Goal: Task Accomplishment & Management: Manage account settings

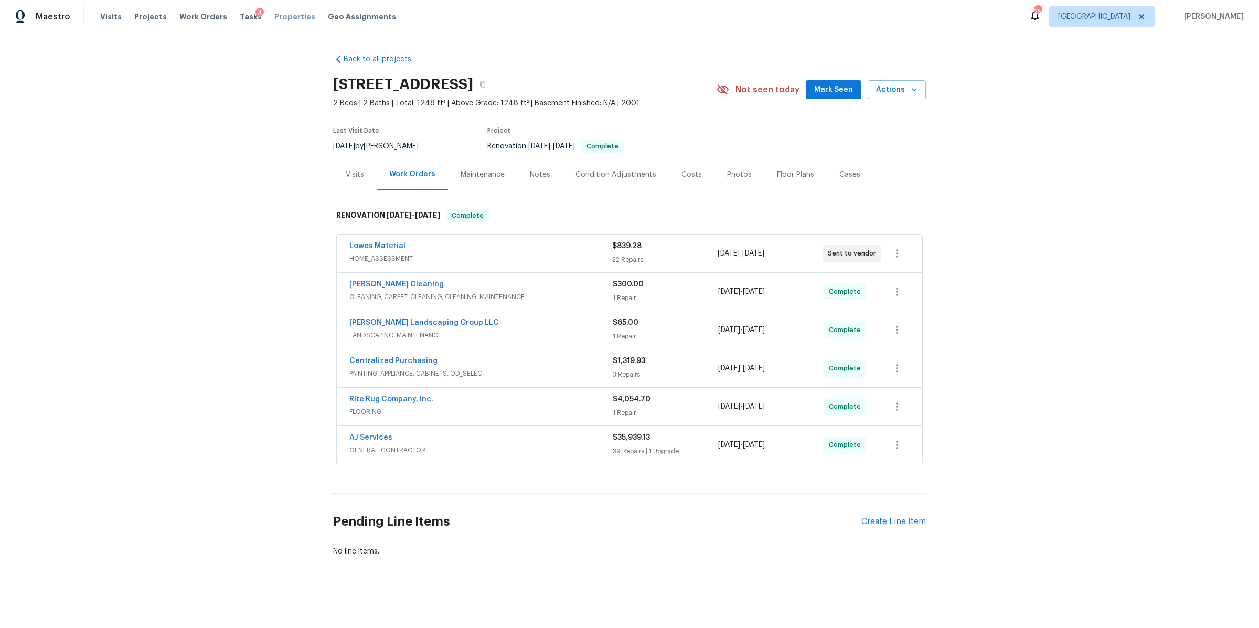
click at [278, 19] on span "Properties" at bounding box center [294, 17] width 41 height 10
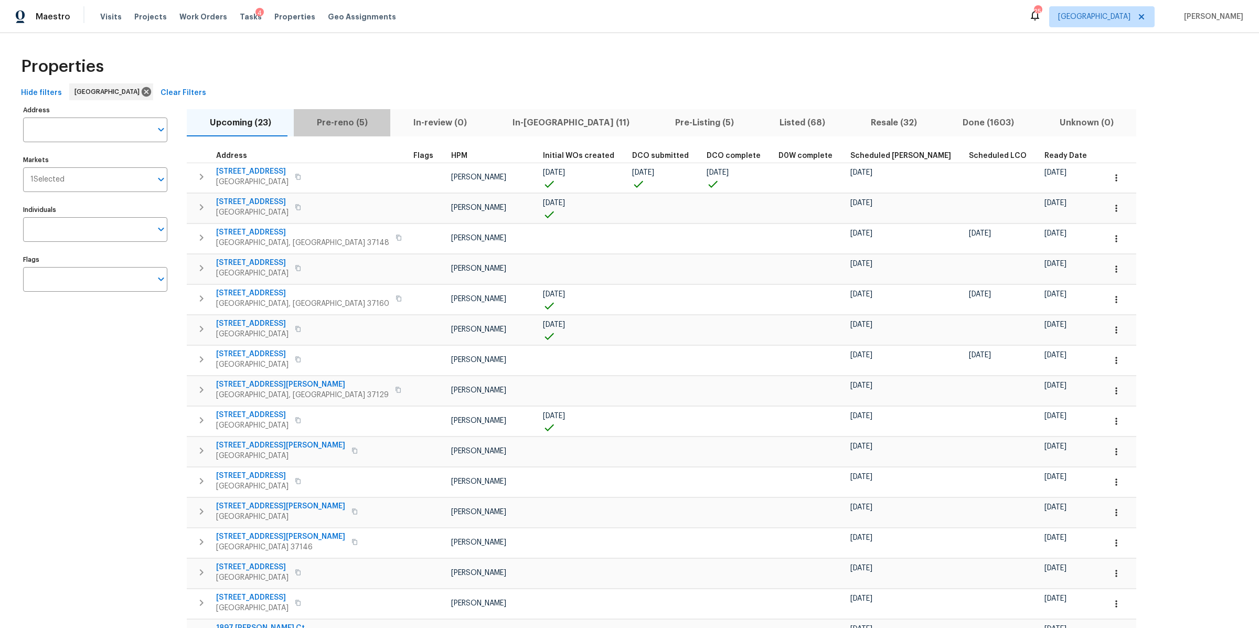
click at [337, 121] on span "Pre-reno (5)" at bounding box center [342, 122] width 84 height 15
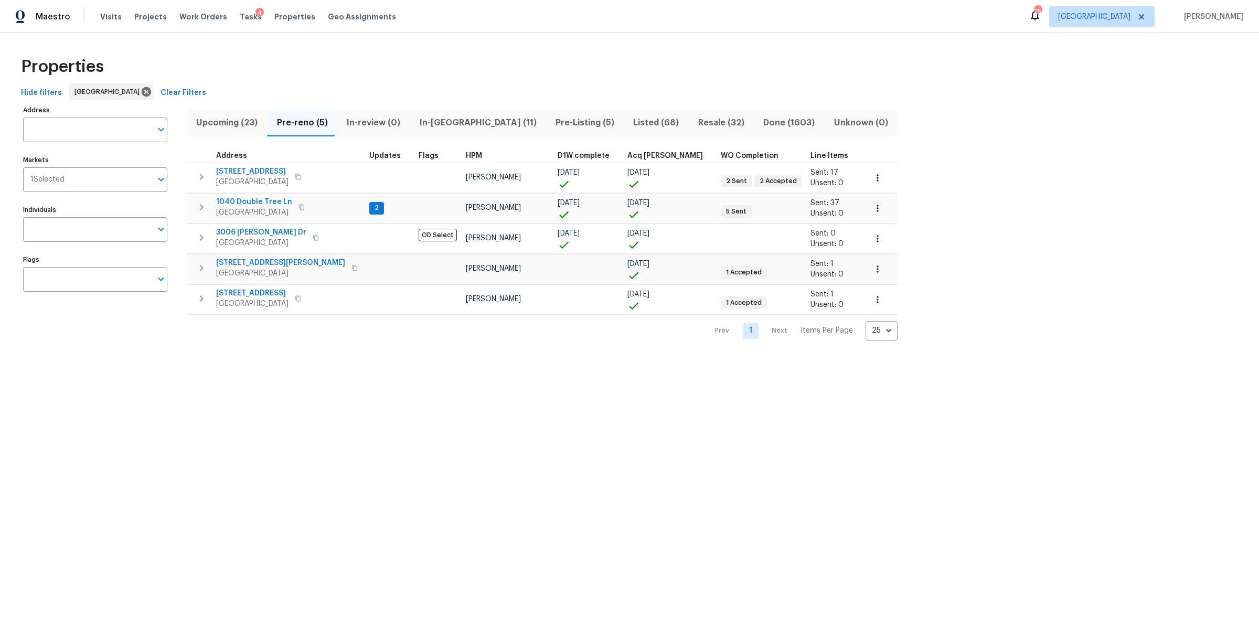
click at [425, 125] on span "In-reno (11)" at bounding box center [477, 122] width 123 height 15
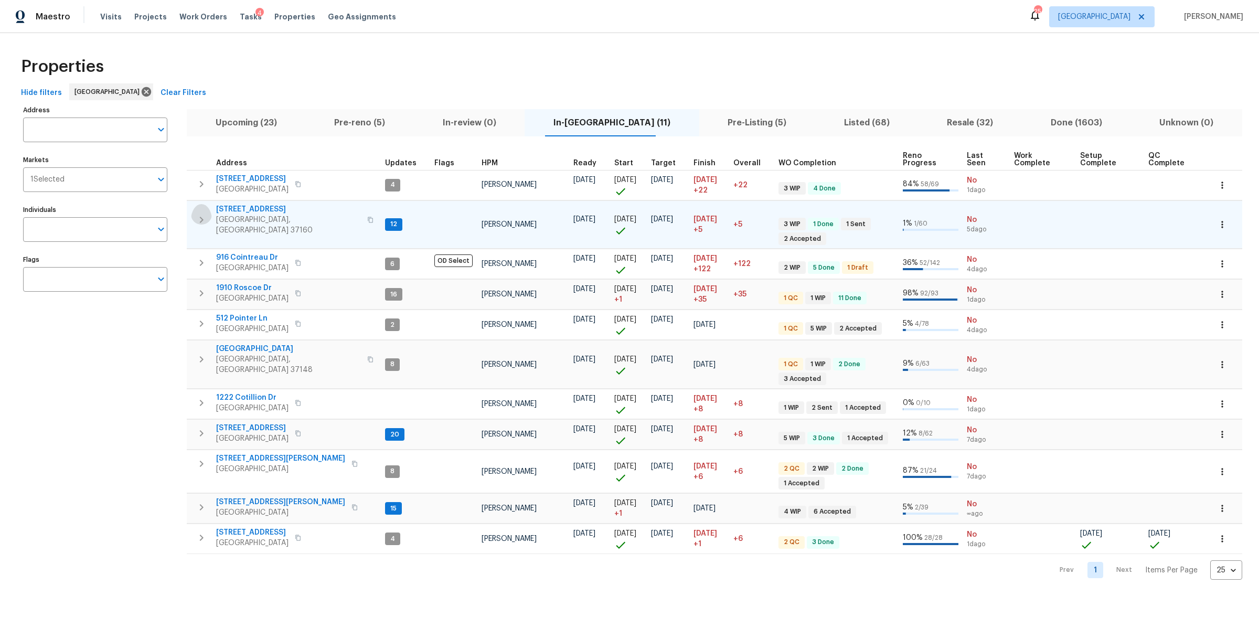
click at [206, 215] on icon "button" at bounding box center [201, 220] width 13 height 13
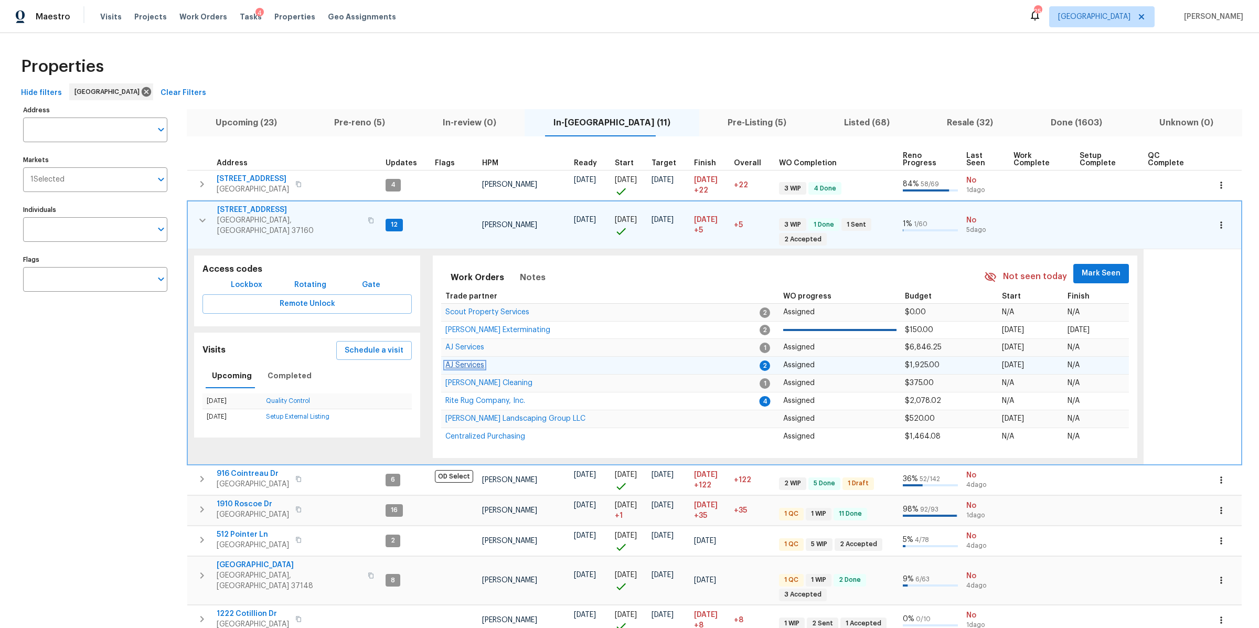
click at [468, 361] on span "AJ Services" at bounding box center [464, 364] width 39 height 7
click at [203, 214] on icon "button" at bounding box center [202, 220] width 13 height 13
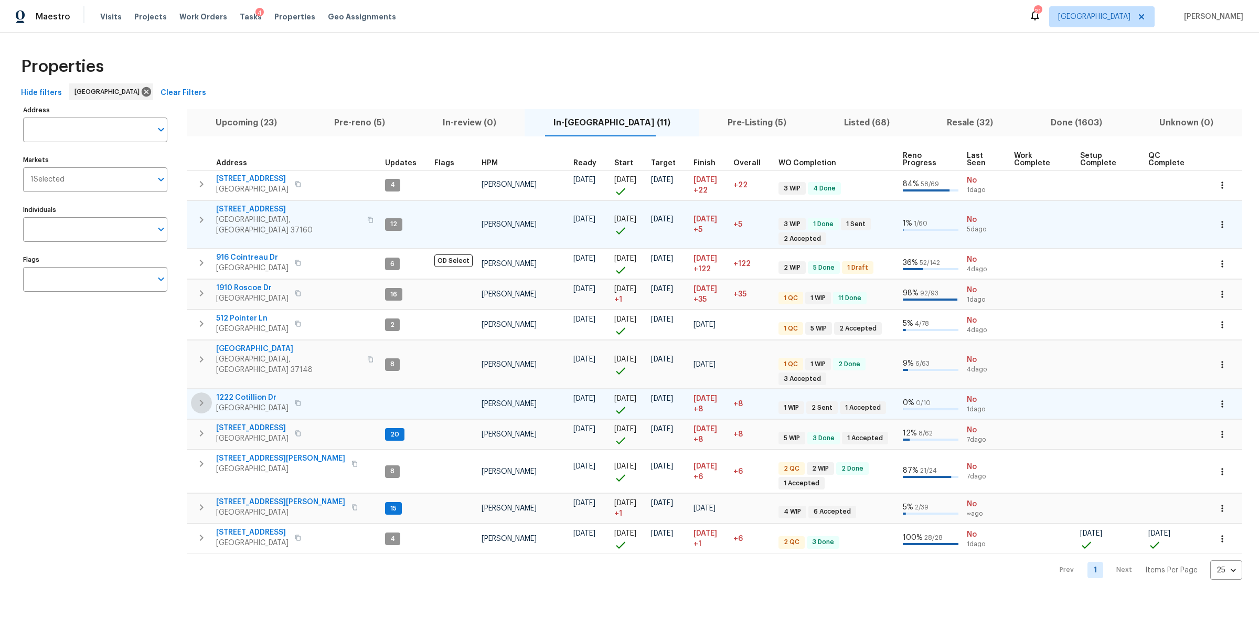
click at [198, 397] on icon "button" at bounding box center [201, 403] width 13 height 13
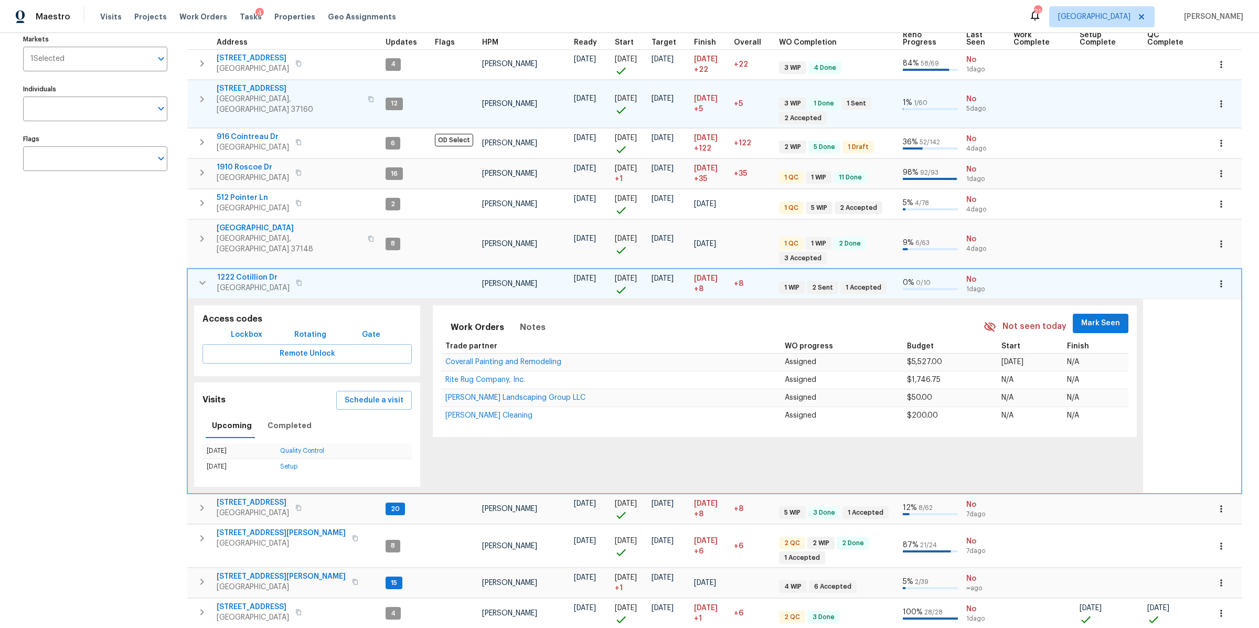
scroll to position [122, 0]
click at [499, 357] on span "Coverall Painting and Remodeling" at bounding box center [503, 360] width 116 height 7
click at [201, 275] on icon "button" at bounding box center [202, 281] width 13 height 13
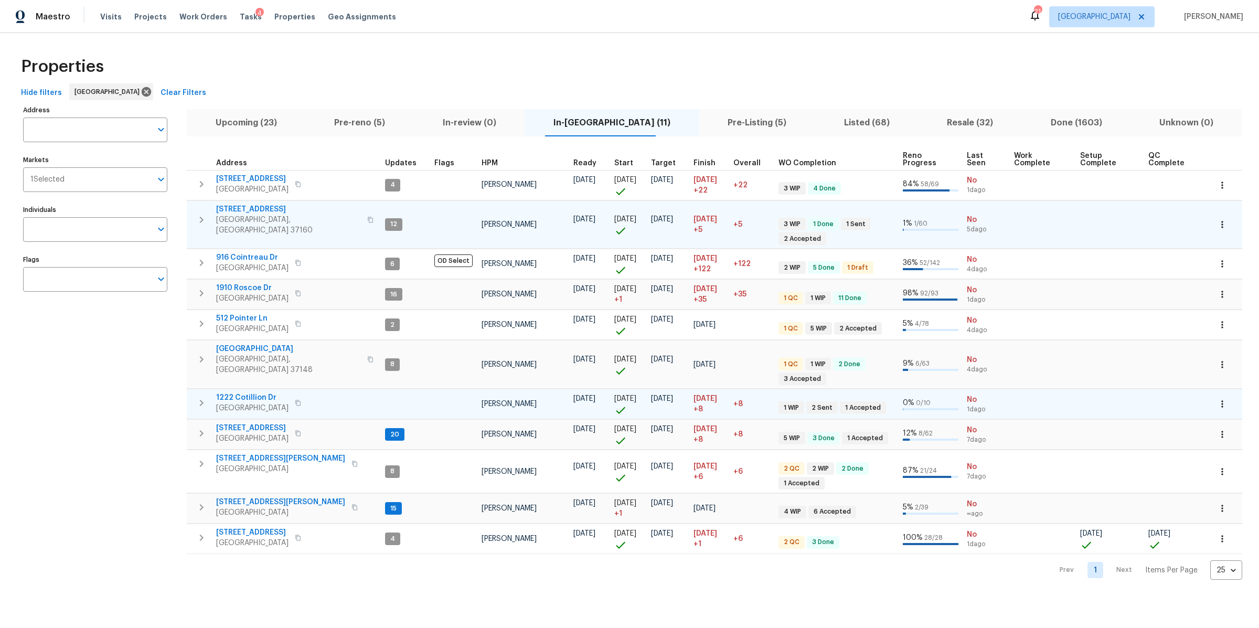
scroll to position [0, 0]
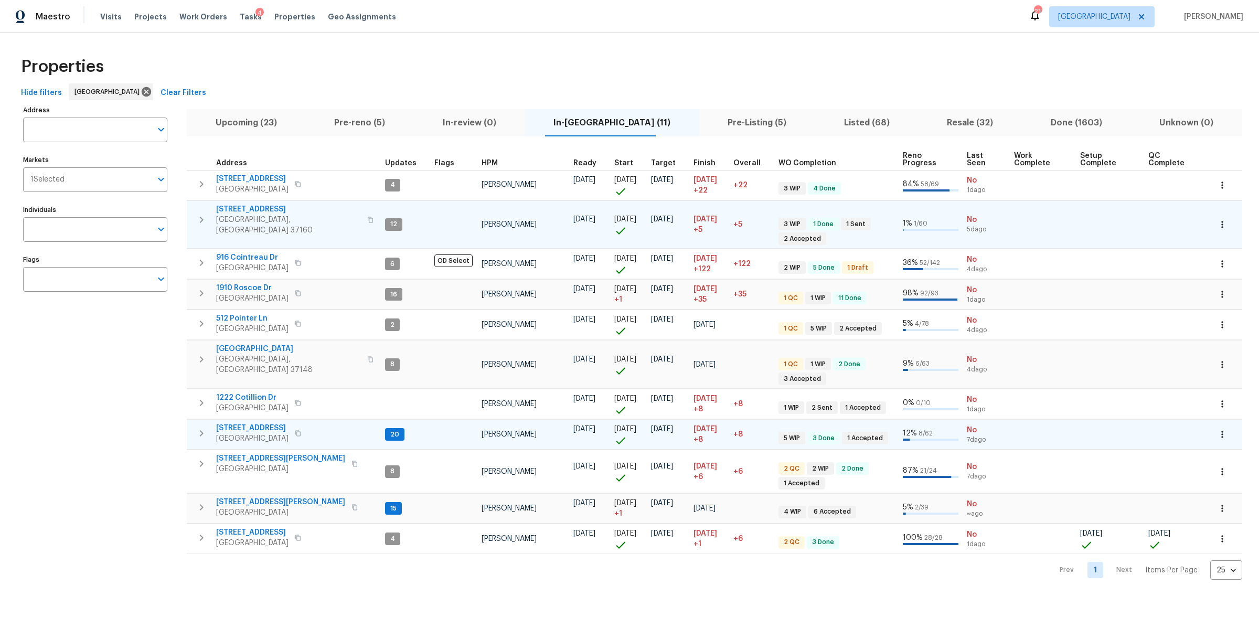
click at [234, 404] on span "[STREET_ADDRESS]" at bounding box center [252, 428] width 72 height 10
click at [301, 404] on icon "button" at bounding box center [298, 433] width 6 height 6
click at [251, 404] on span "[STREET_ADDRESS][PERSON_NAME]" at bounding box center [280, 502] width 129 height 10
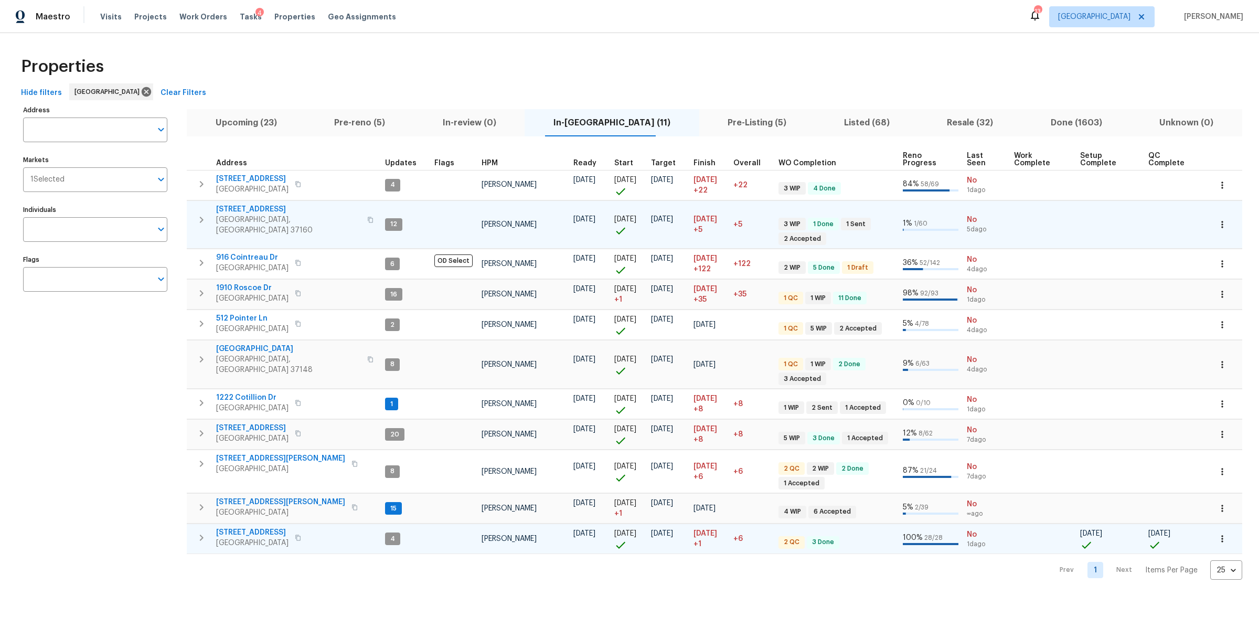
click at [201, 404] on icon "button" at bounding box center [201, 537] width 13 height 13
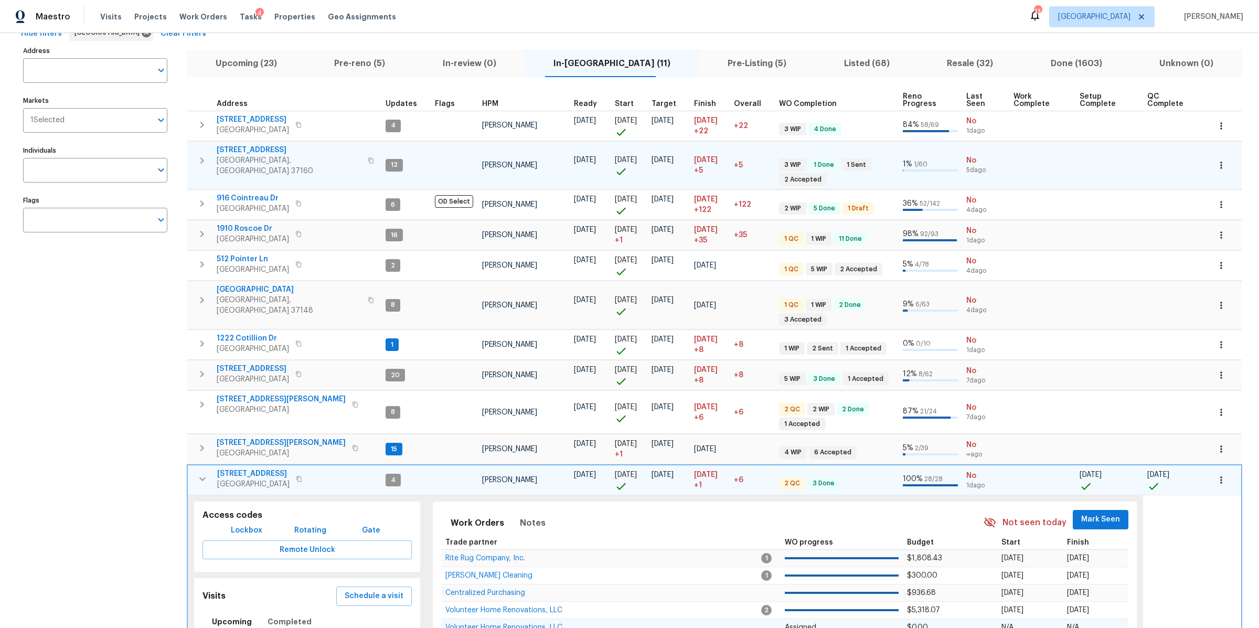
scroll to position [148, 0]
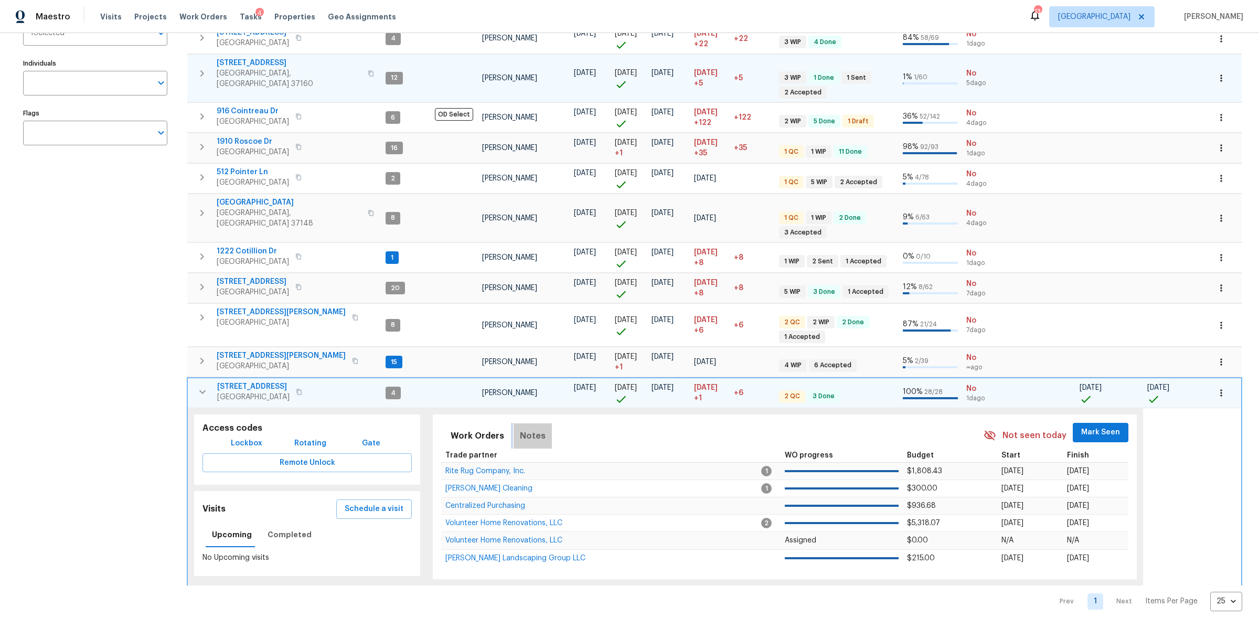
click at [532, 404] on span "Notes" at bounding box center [533, 436] width 26 height 15
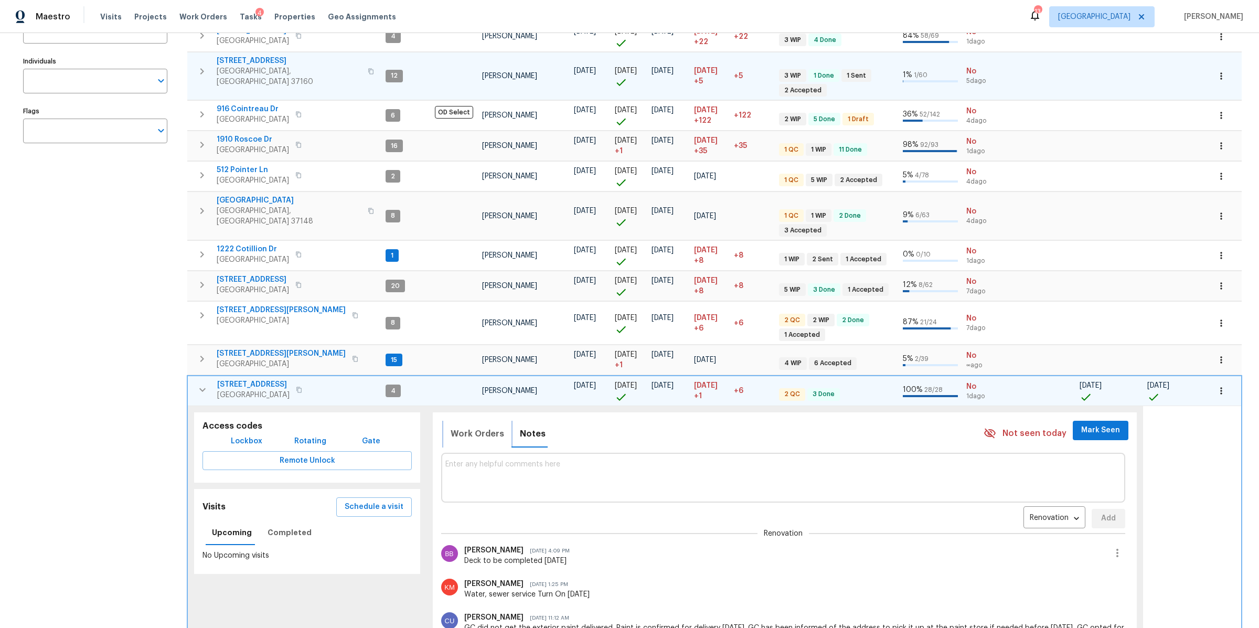
click at [489, 404] on span "Work Orders" at bounding box center [478, 434] width 54 height 15
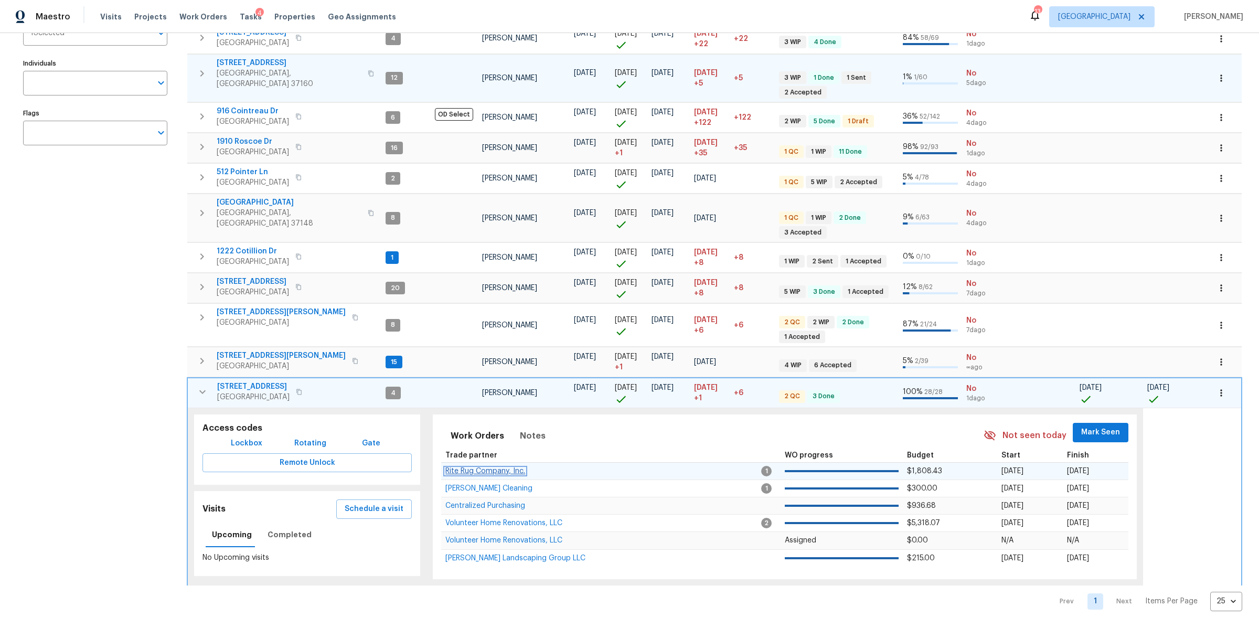
click at [493, 404] on span "Rite Rug Company, Inc." at bounding box center [485, 470] width 80 height 7
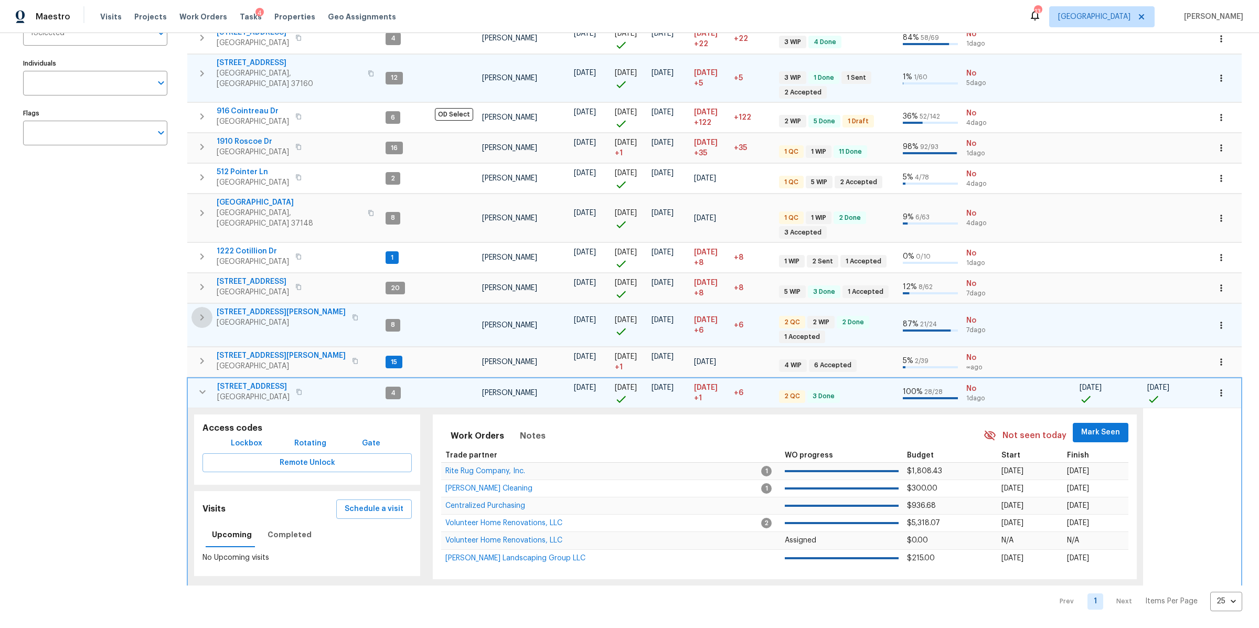
click at [198, 311] on icon "button" at bounding box center [202, 317] width 13 height 13
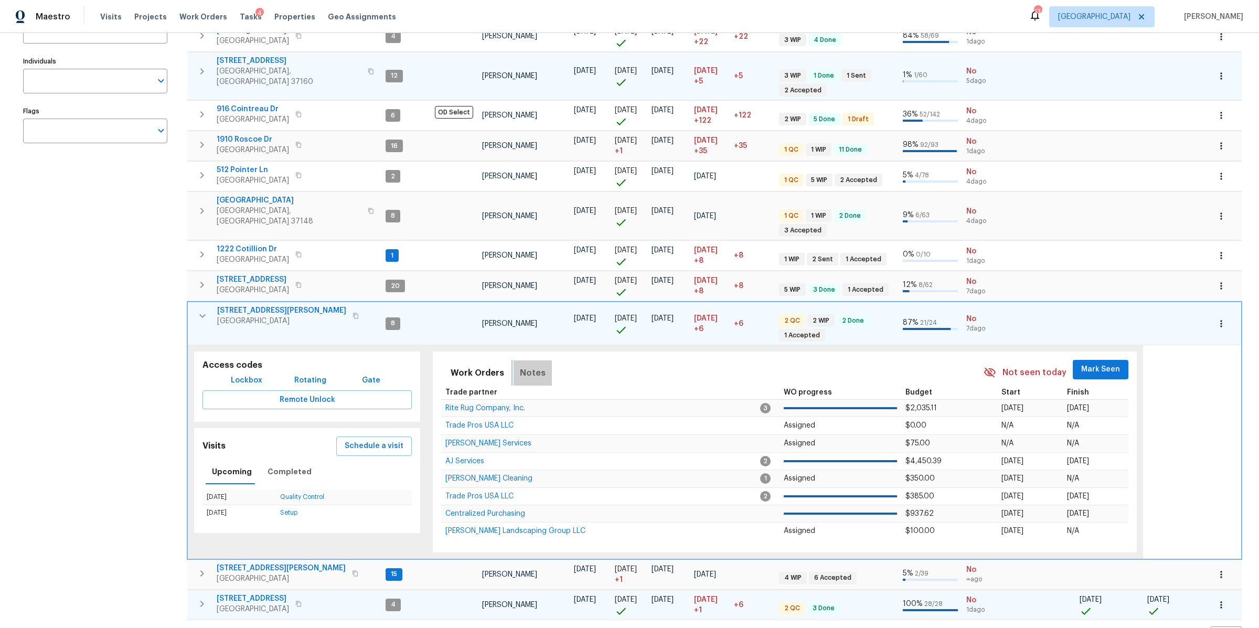
click at [532, 366] on span "Notes" at bounding box center [533, 373] width 26 height 15
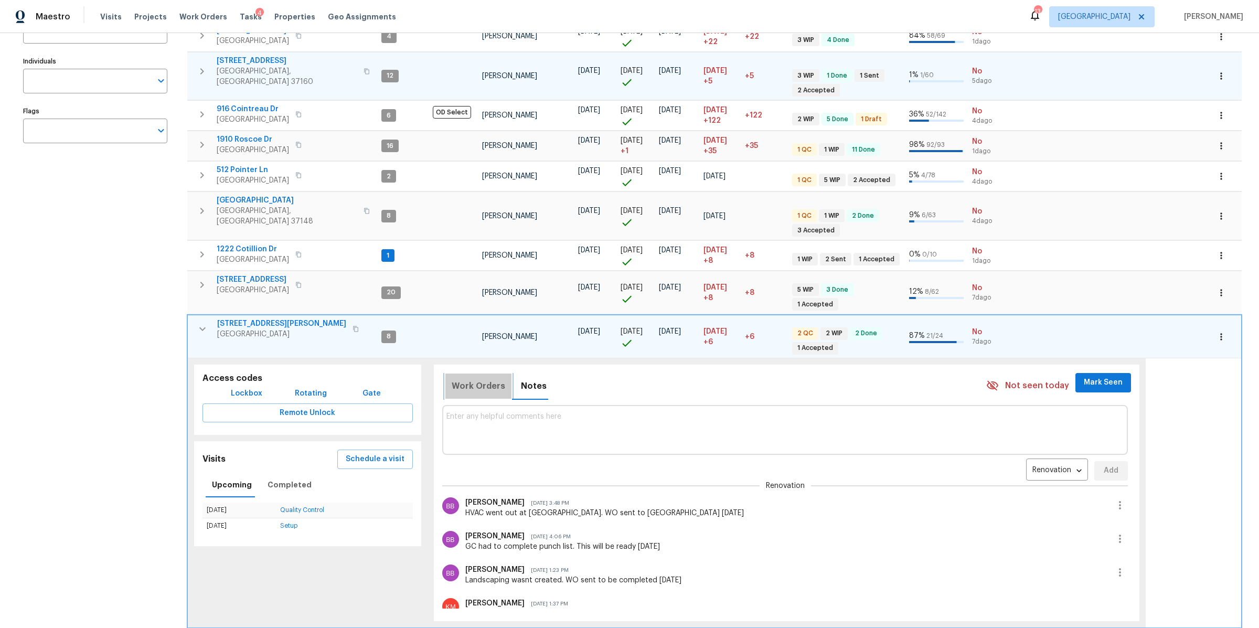
click at [483, 379] on span "Work Orders" at bounding box center [479, 386] width 54 height 15
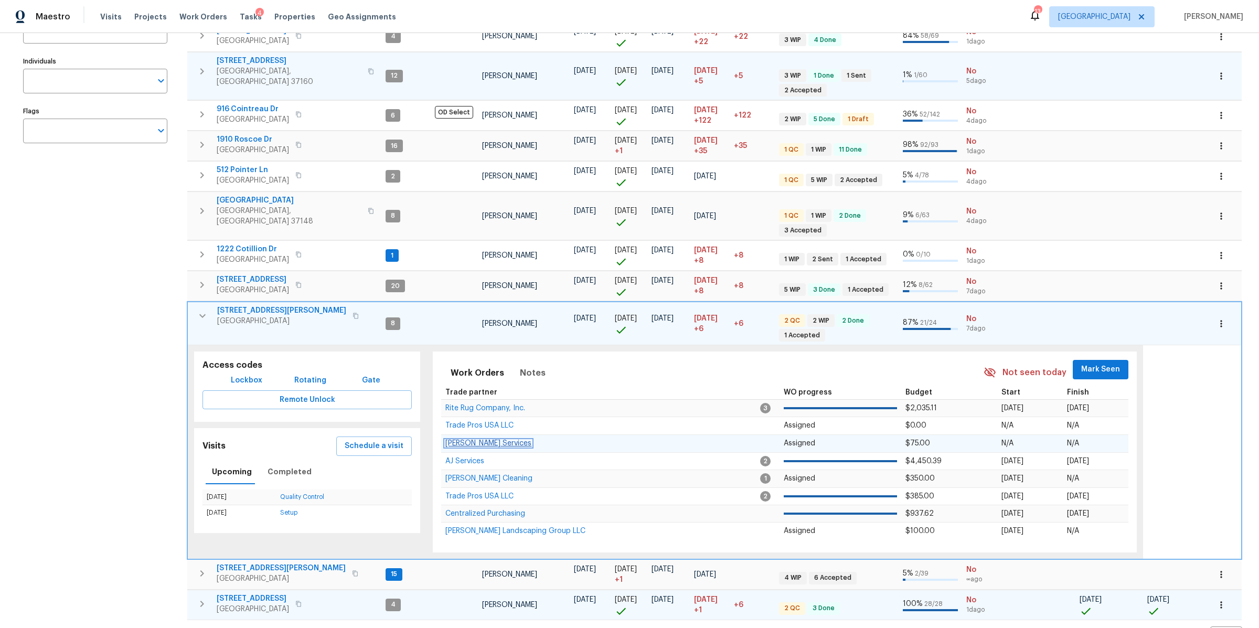
click at [489, 404] on span "Tony Barrett Services" at bounding box center [488, 443] width 86 height 7
click at [240, 15] on span "Tasks" at bounding box center [251, 16] width 22 height 7
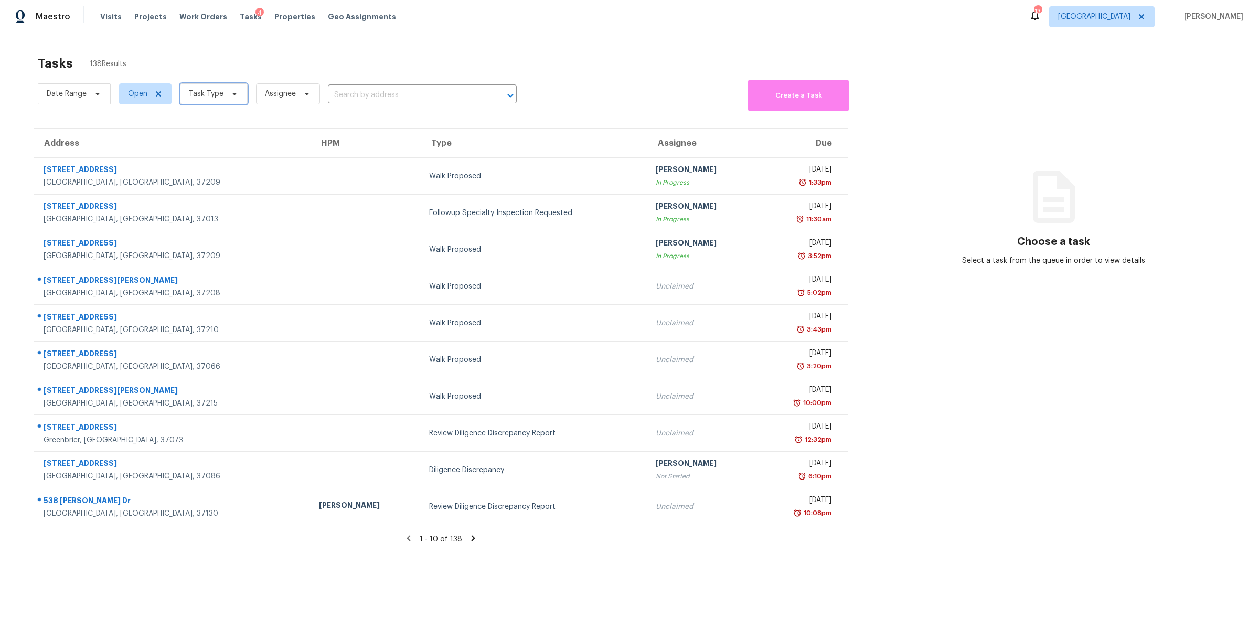
click at [231, 91] on icon at bounding box center [234, 94] width 8 height 8
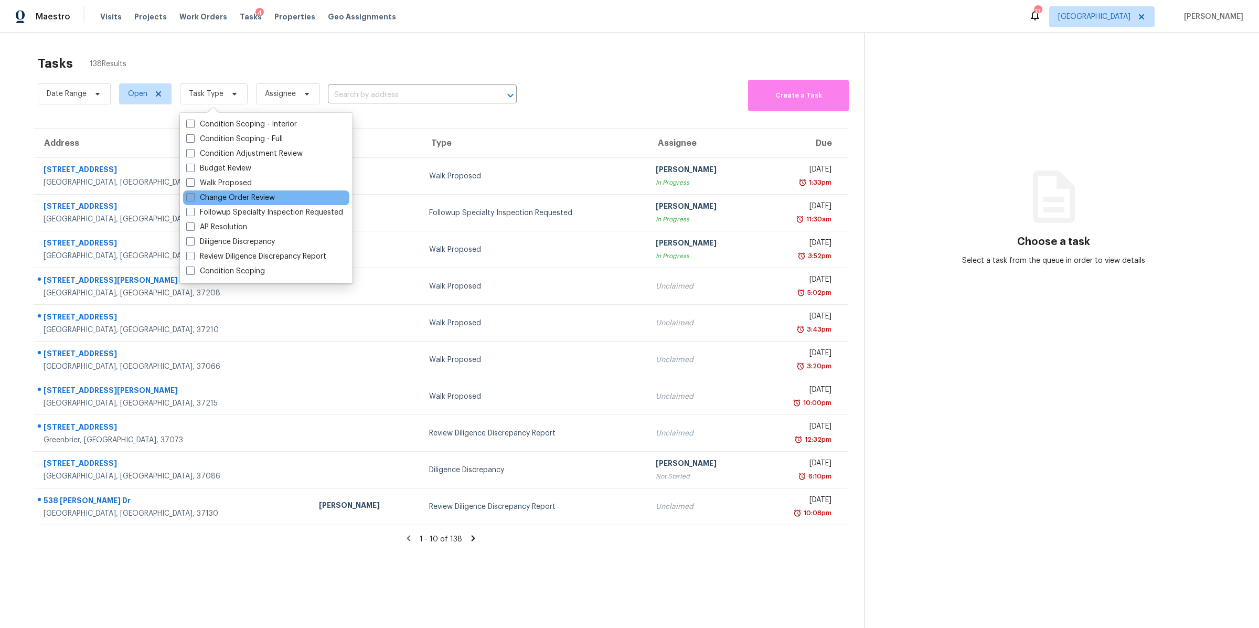
click at [234, 194] on label "Change Order Review" at bounding box center [230, 198] width 89 height 10
click at [193, 194] on input "Change Order Review" at bounding box center [189, 196] width 7 height 7
checkbox input "true"
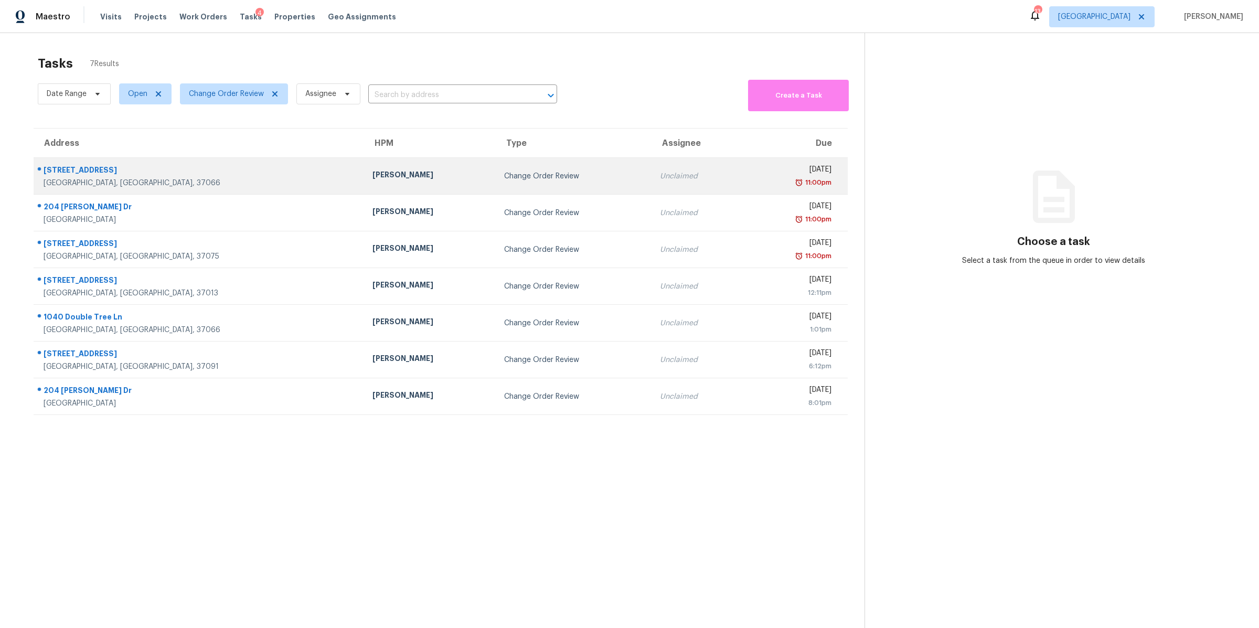
click at [103, 176] on div "1208 Langwood Dr" at bounding box center [200, 171] width 312 height 13
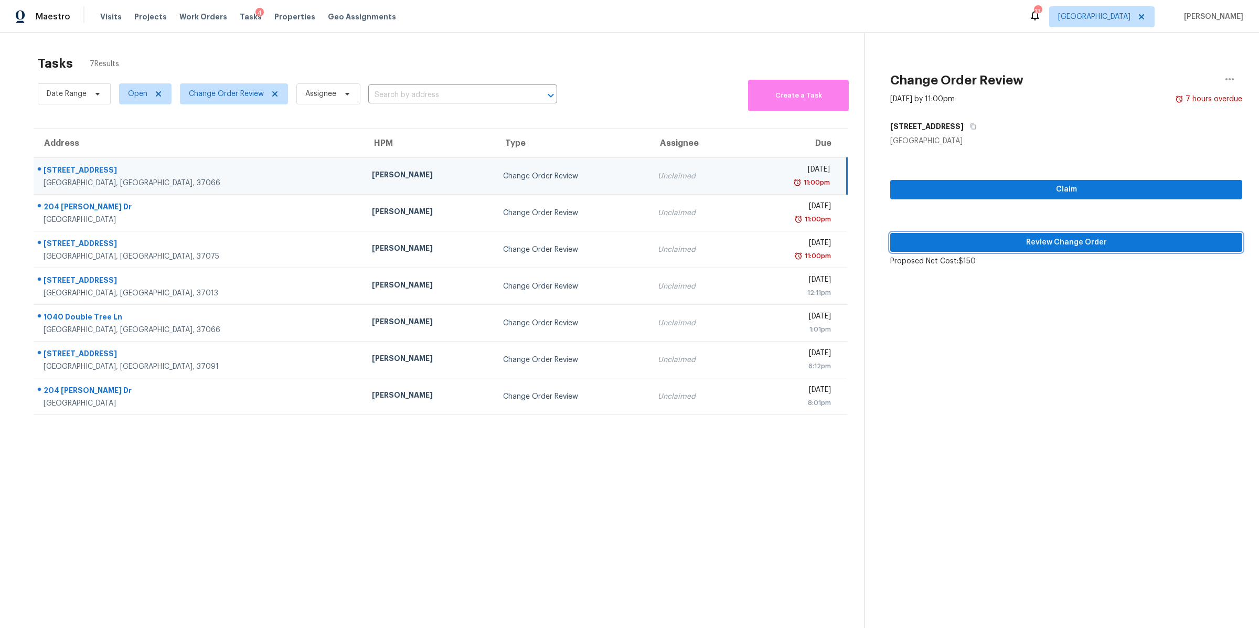
click at [839, 240] on span "Review Change Order" at bounding box center [1066, 242] width 335 height 13
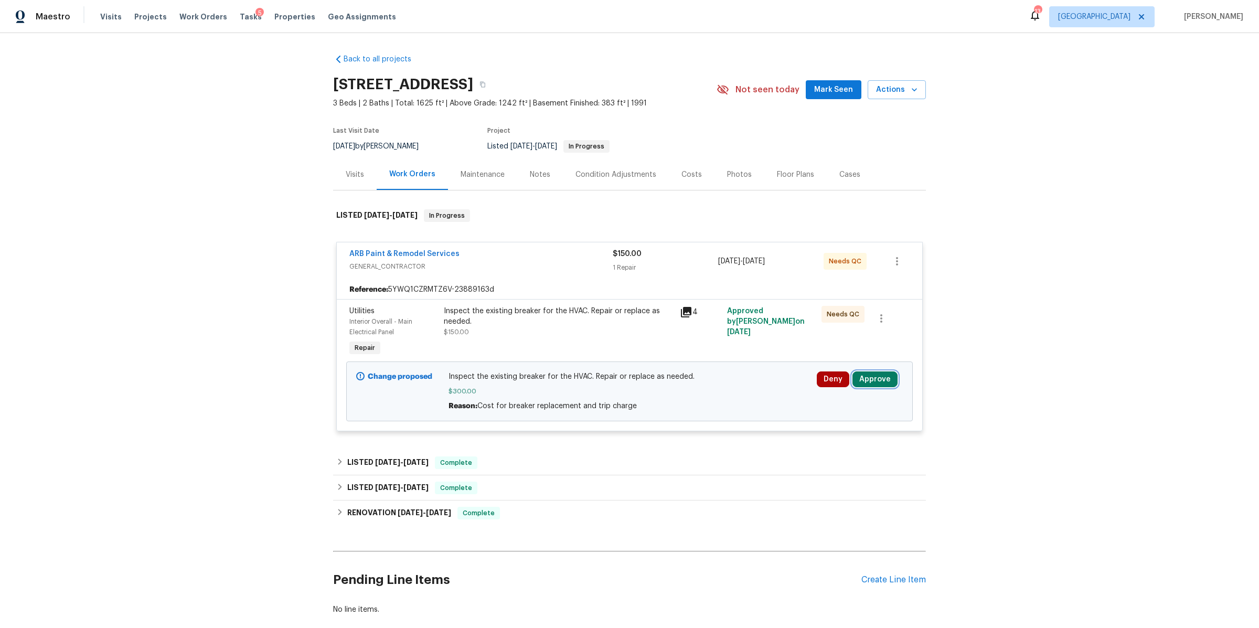
click at [839, 376] on button "Approve" at bounding box center [874, 379] width 45 height 16
click at [735, 391] on button "Approve" at bounding box center [719, 389] width 63 height 21
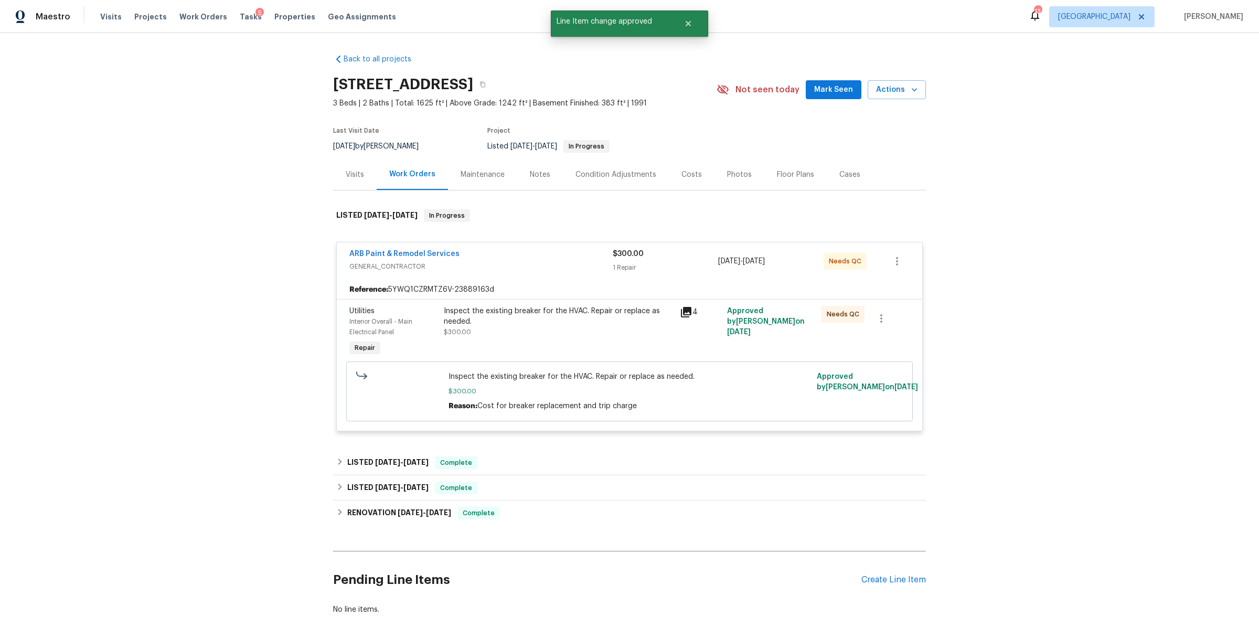
click at [515, 337] on div "Inspect the existing breaker for the HVAC. Repair or replace as needed. $300.00" at bounding box center [559, 332] width 236 height 59
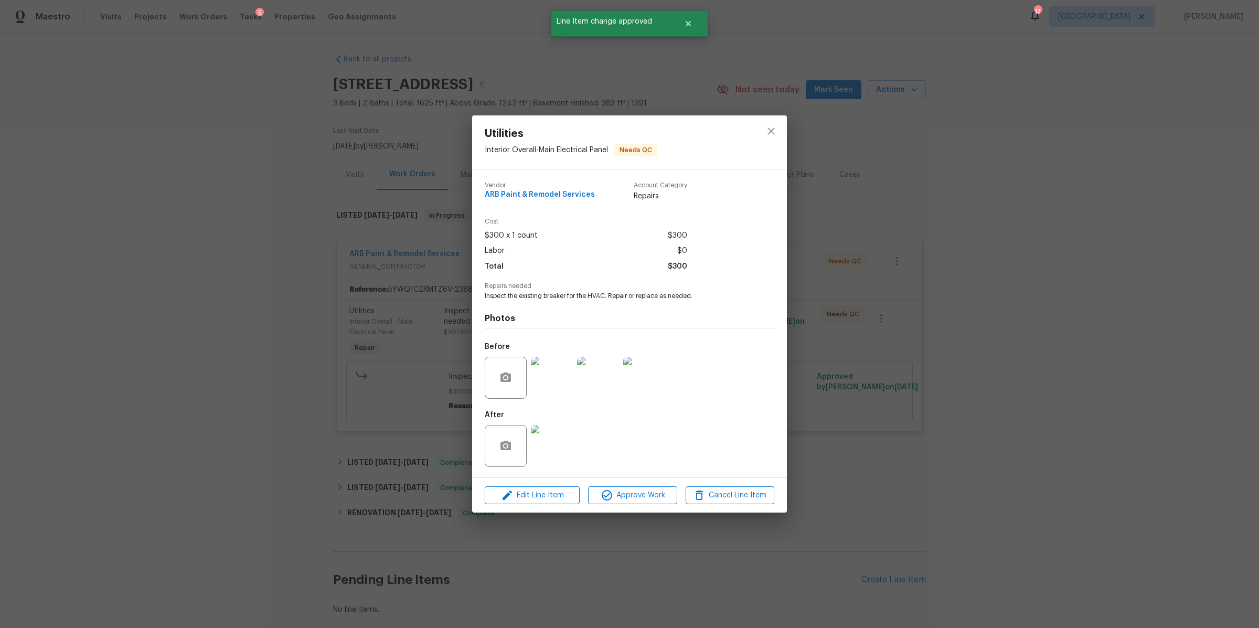
click at [555, 381] on img at bounding box center [552, 378] width 42 height 42
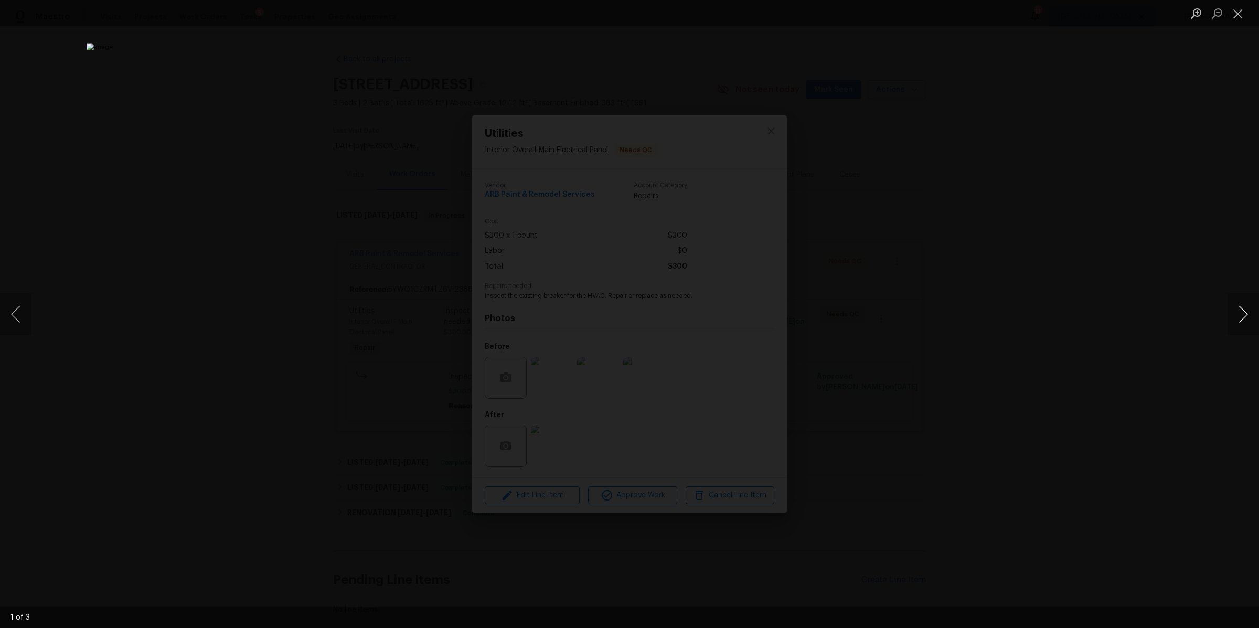
click at [839, 314] on button "Next image" at bounding box center [1243, 314] width 31 height 42
click at [839, 328] on div "Lightbox" at bounding box center [629, 314] width 1259 height 628
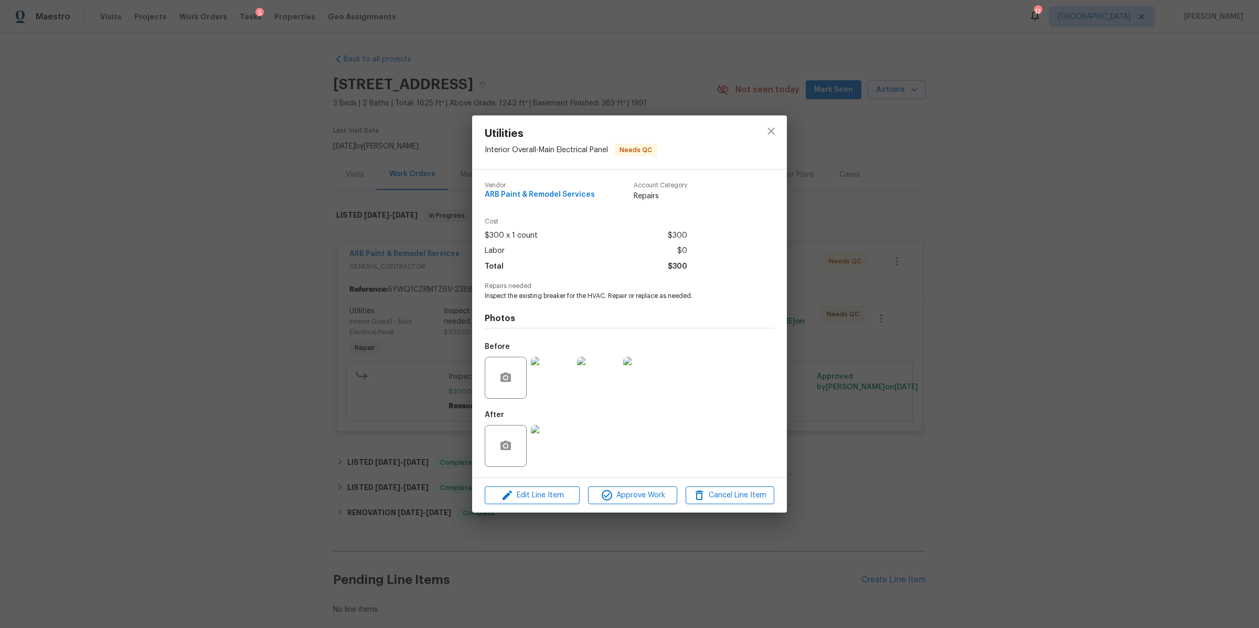
click at [839, 404] on div "Utilities Interior Overall - Main Electrical Panel Needs QC Vendor ARB Paint & …" at bounding box center [629, 314] width 1259 height 628
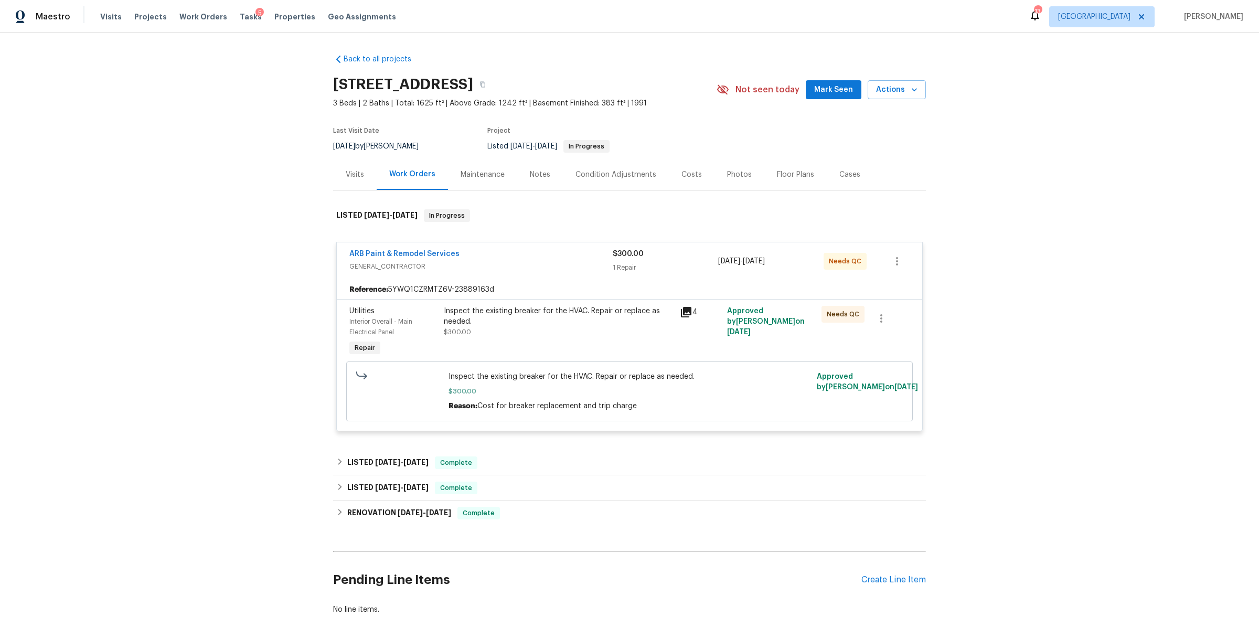
click at [538, 278] on div "ARB Paint & Remodel Services GENERAL_CONTRACTOR $300.00 1 Repair 8/11/2025 - 8/…" at bounding box center [629, 261] width 585 height 38
click at [466, 267] on span "GENERAL_CONTRACTOR" at bounding box center [480, 266] width 263 height 10
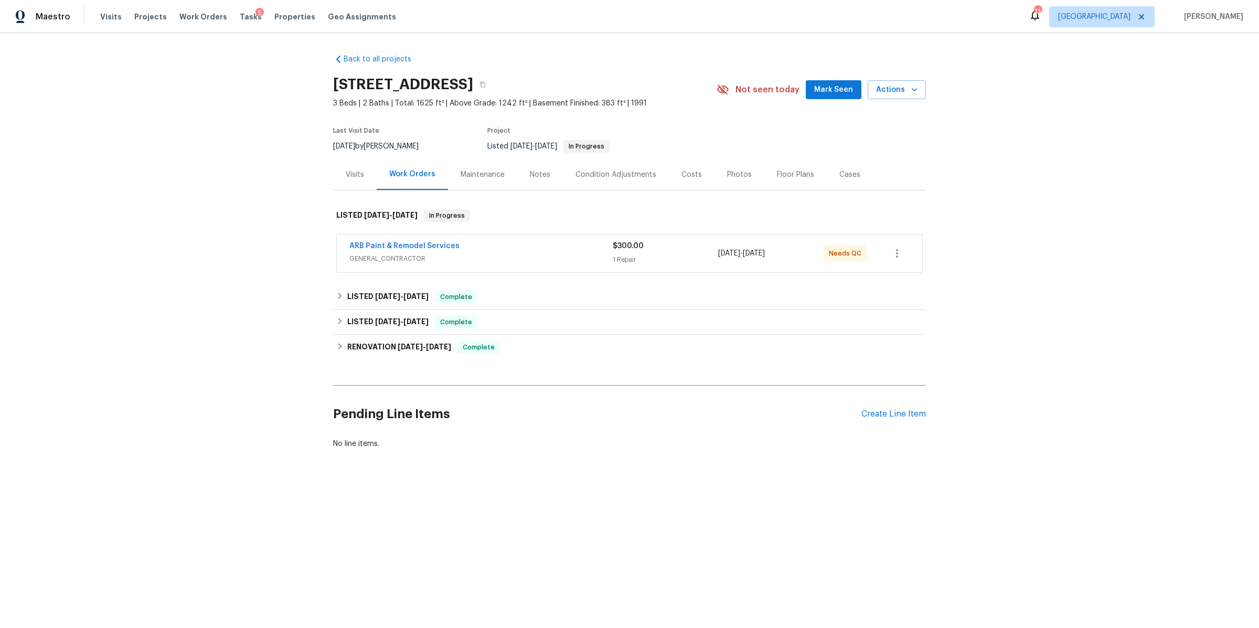
click at [519, 243] on div "ARB Paint & Remodel Services" at bounding box center [480, 247] width 263 height 13
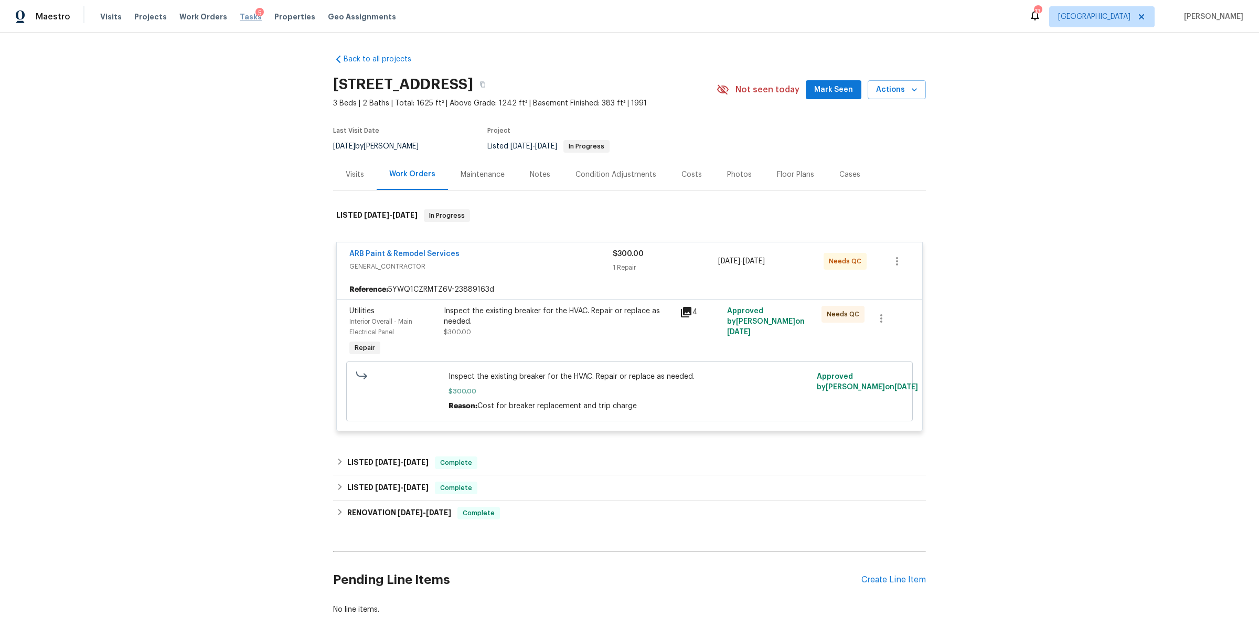
click at [240, 19] on span "Tasks" at bounding box center [251, 16] width 22 height 7
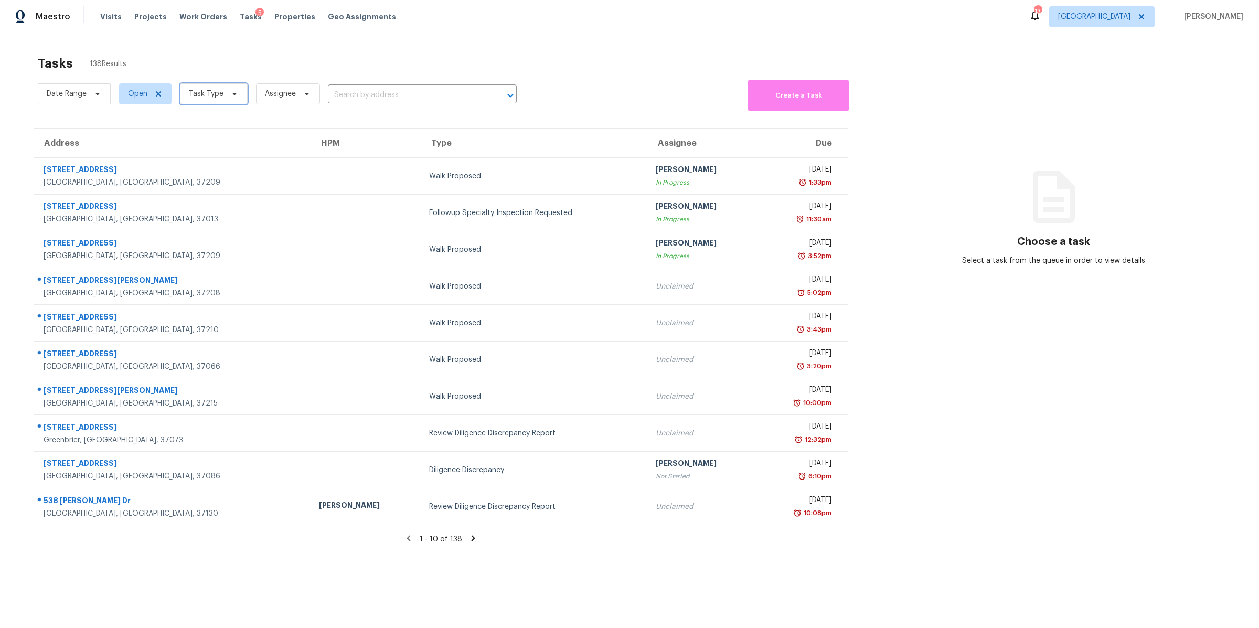
click at [231, 96] on icon at bounding box center [234, 94] width 8 height 8
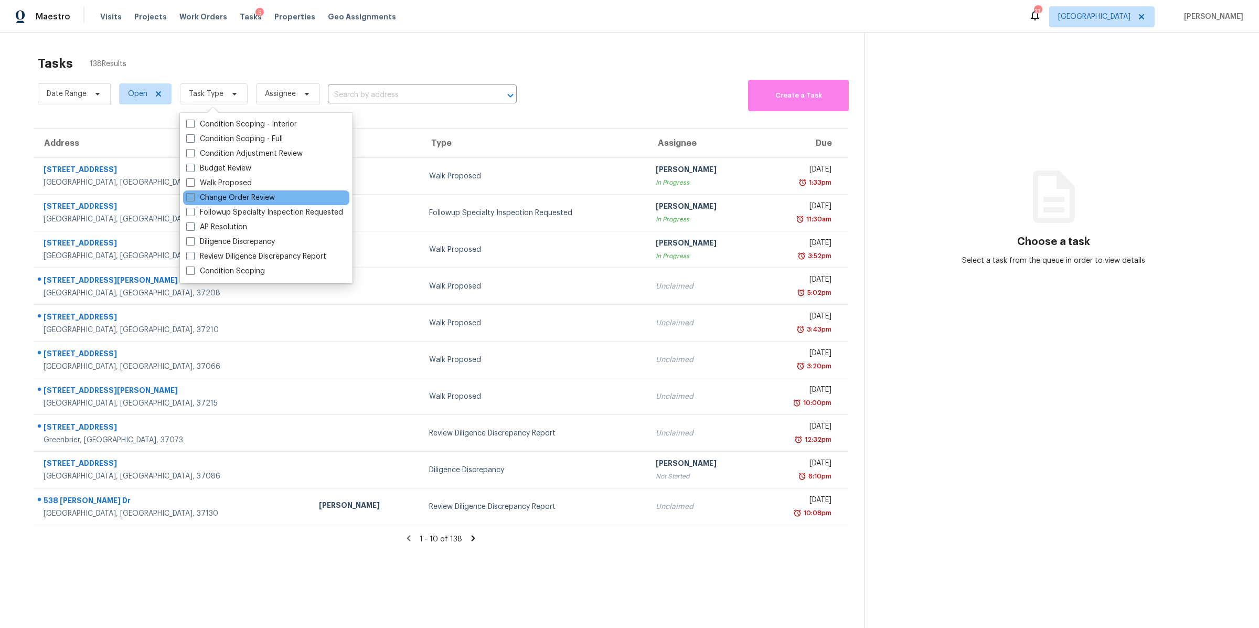
drag, startPoint x: 235, startPoint y: 197, endPoint x: 242, endPoint y: 192, distance: 8.6
click at [236, 197] on label "Change Order Review" at bounding box center [230, 198] width 89 height 10
click at [193, 197] on input "Change Order Review" at bounding box center [189, 196] width 7 height 7
checkbox input "true"
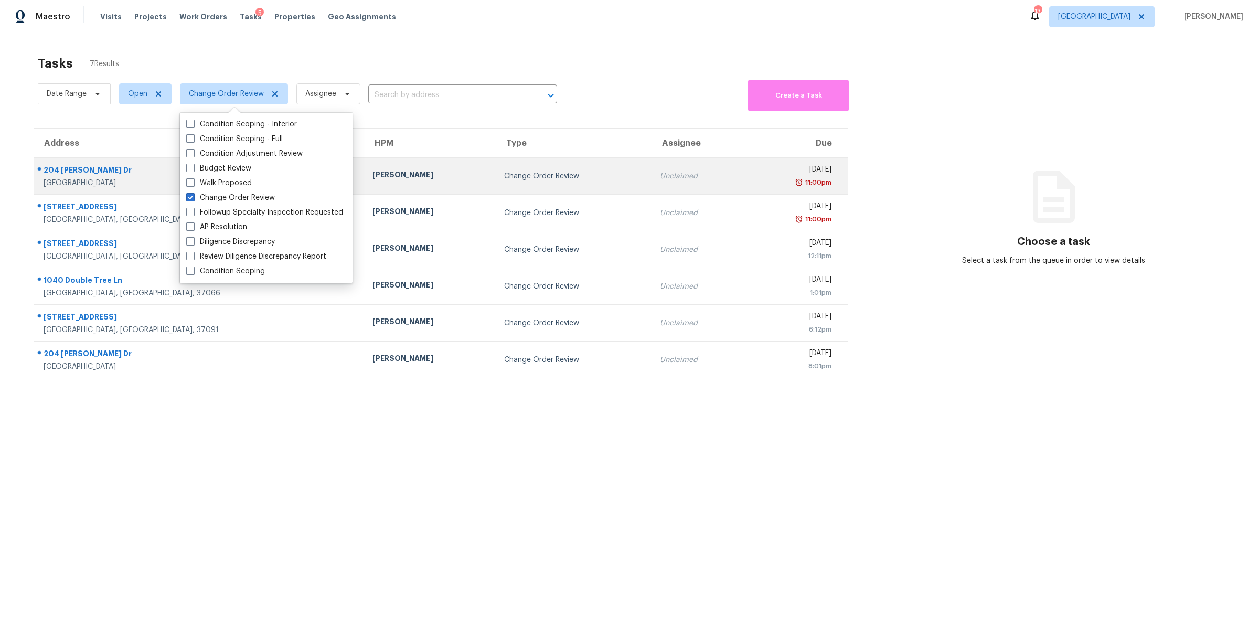
click at [74, 179] on div "Clarksville, TN, 37043" at bounding box center [200, 183] width 312 height 10
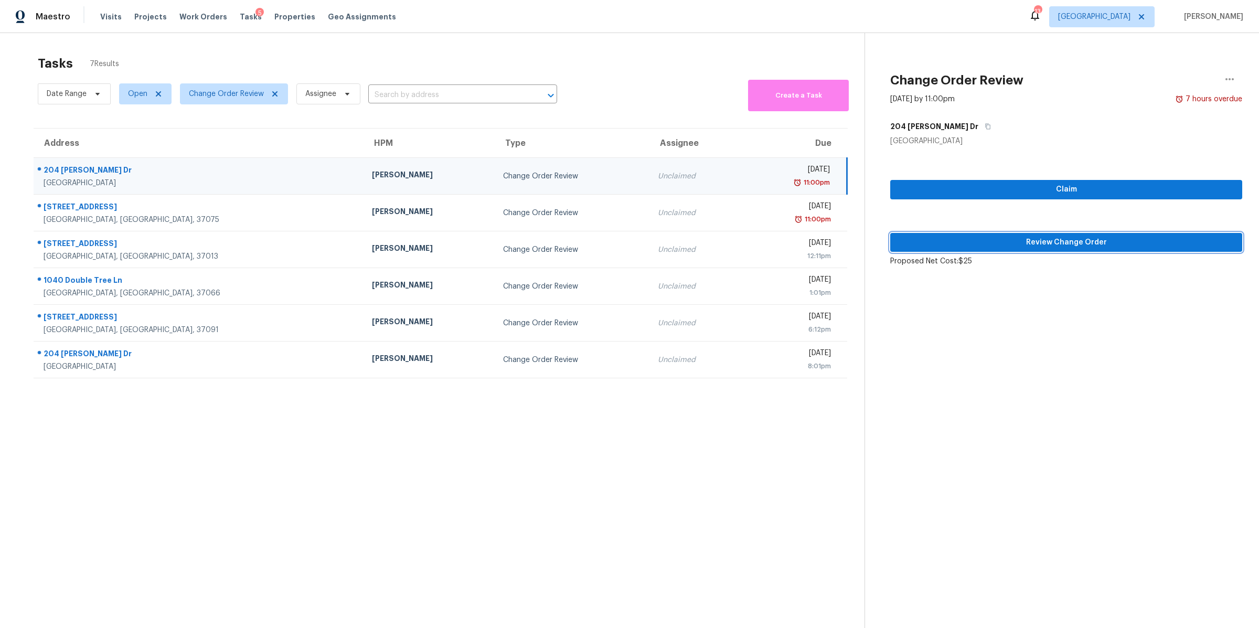
click at [839, 246] on span "Review Change Order" at bounding box center [1066, 242] width 335 height 13
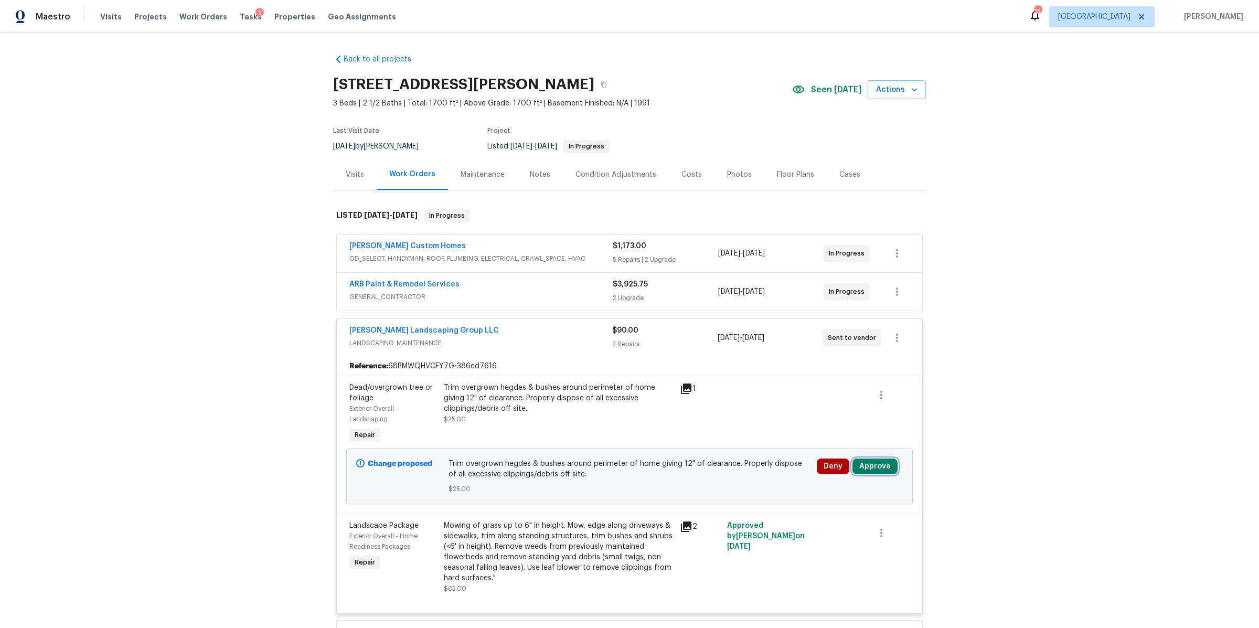
drag, startPoint x: 875, startPoint y: 462, endPoint x: 878, endPoint y: 457, distance: 6.1
click at [839, 404] on button "Approve" at bounding box center [874, 467] width 45 height 16
click at [839, 404] on button "Approve" at bounding box center [839, 432] width 63 height 21
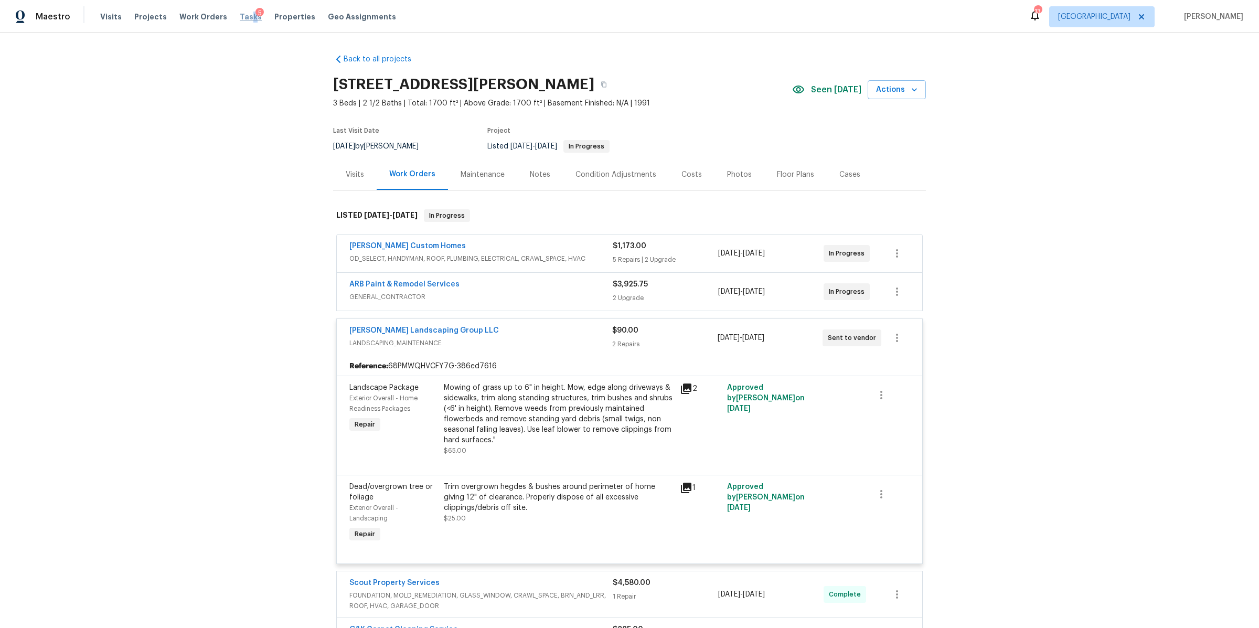
click at [242, 16] on span "Tasks" at bounding box center [251, 16] width 22 height 7
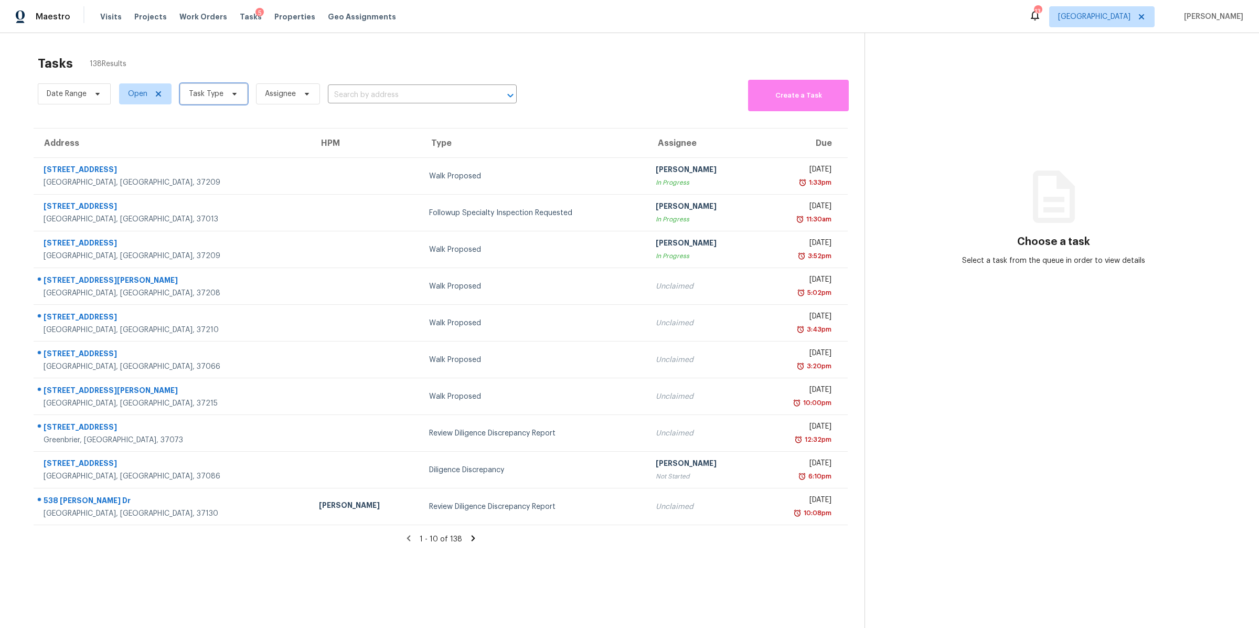
click at [230, 94] on icon at bounding box center [234, 94] width 8 height 8
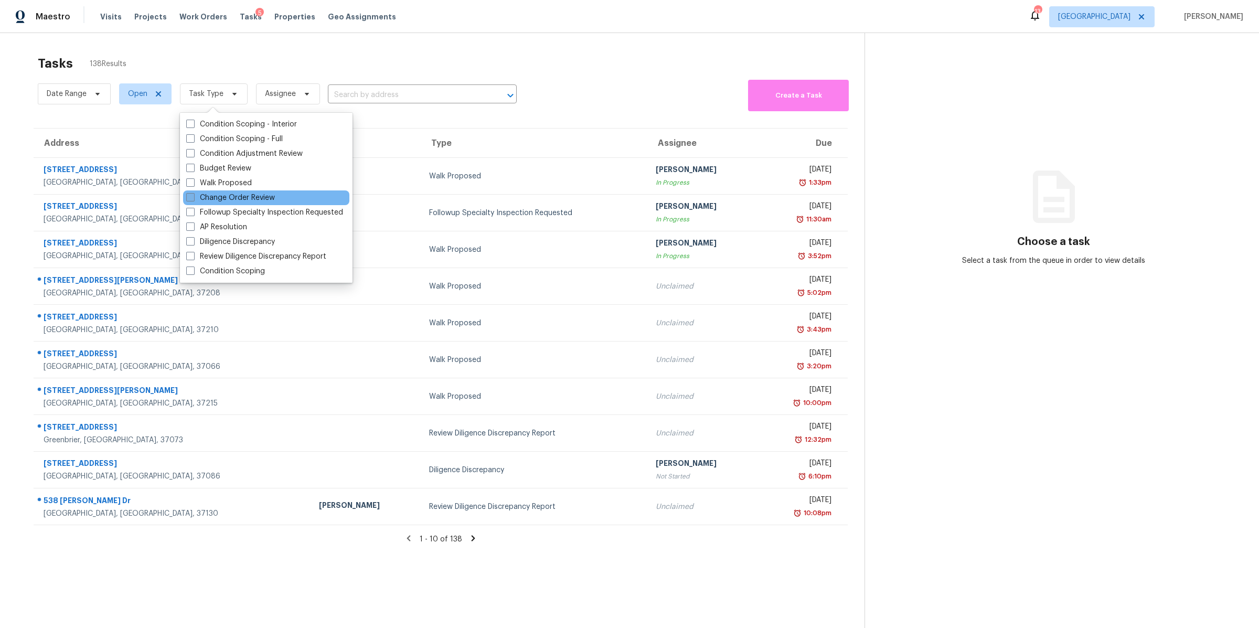
click at [232, 197] on label "Change Order Review" at bounding box center [230, 198] width 89 height 10
click at [193, 197] on input "Change Order Review" at bounding box center [189, 196] width 7 height 7
checkbox input "true"
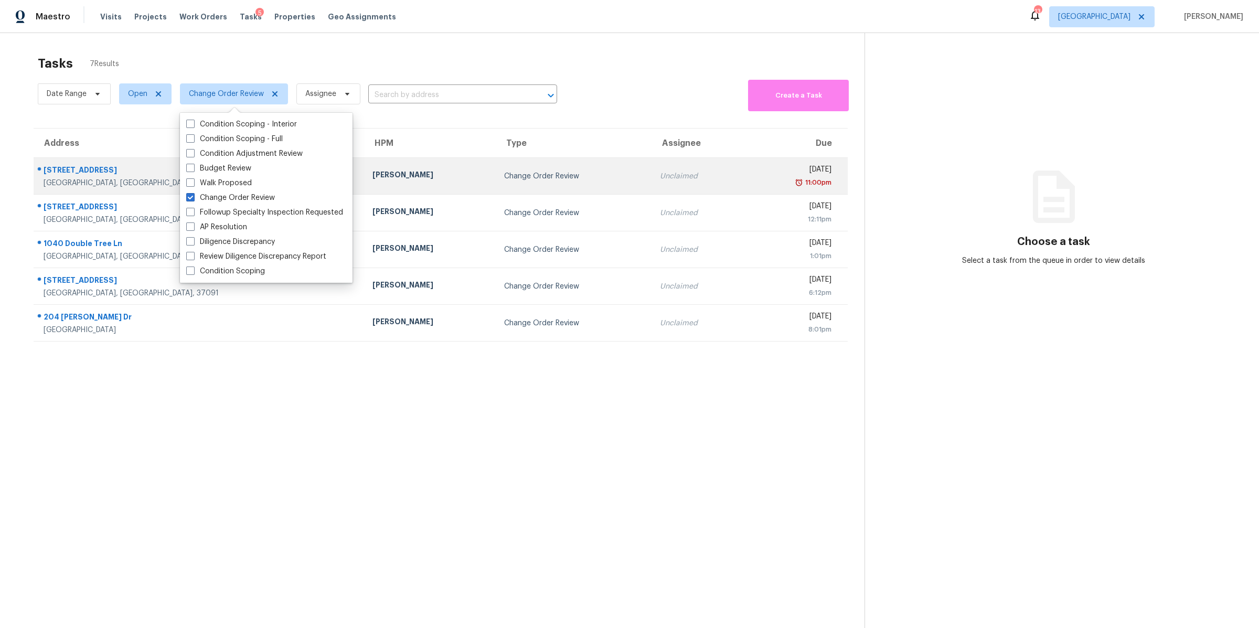
click at [105, 180] on div "Hendersonville, TN, 37075" at bounding box center [200, 183] width 312 height 10
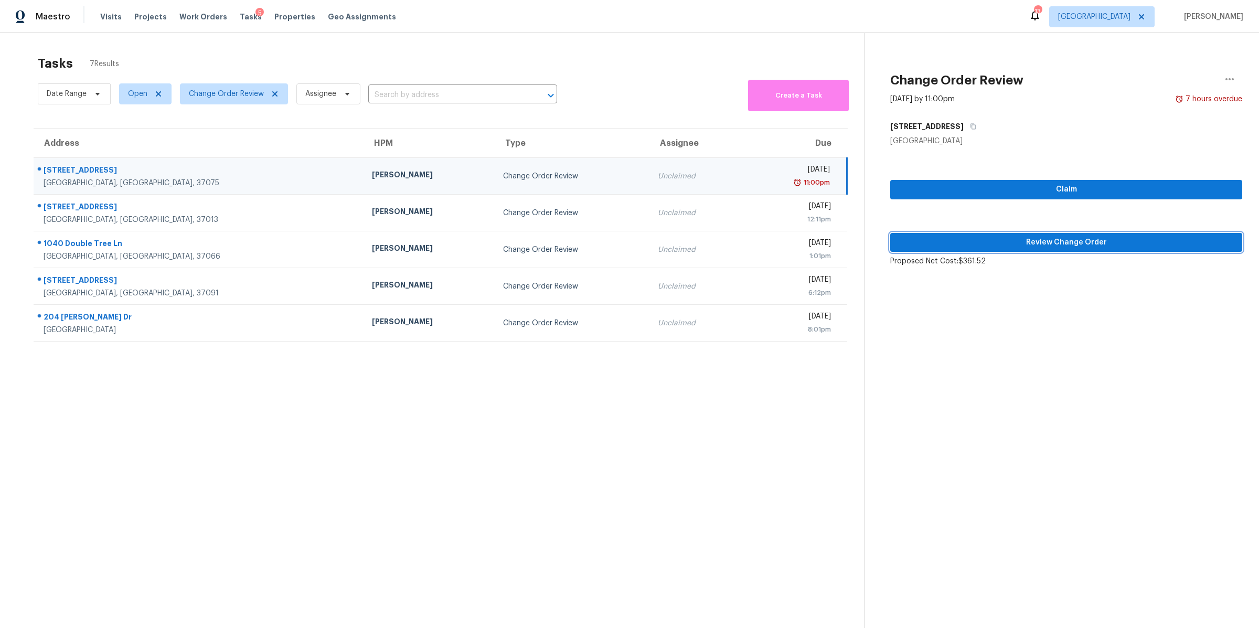
click at [839, 239] on span "Review Change Order" at bounding box center [1066, 242] width 335 height 13
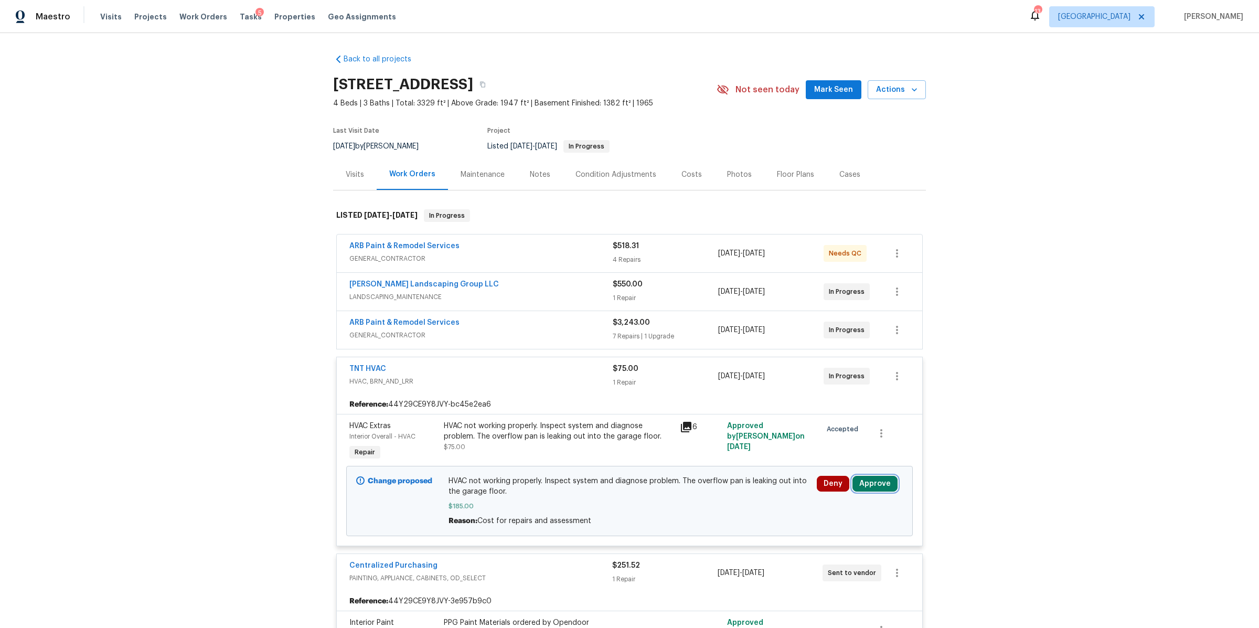
click at [839, 404] on button "Approve" at bounding box center [874, 484] width 45 height 16
click at [826, 404] on button "Approve" at bounding box center [839, 450] width 63 height 21
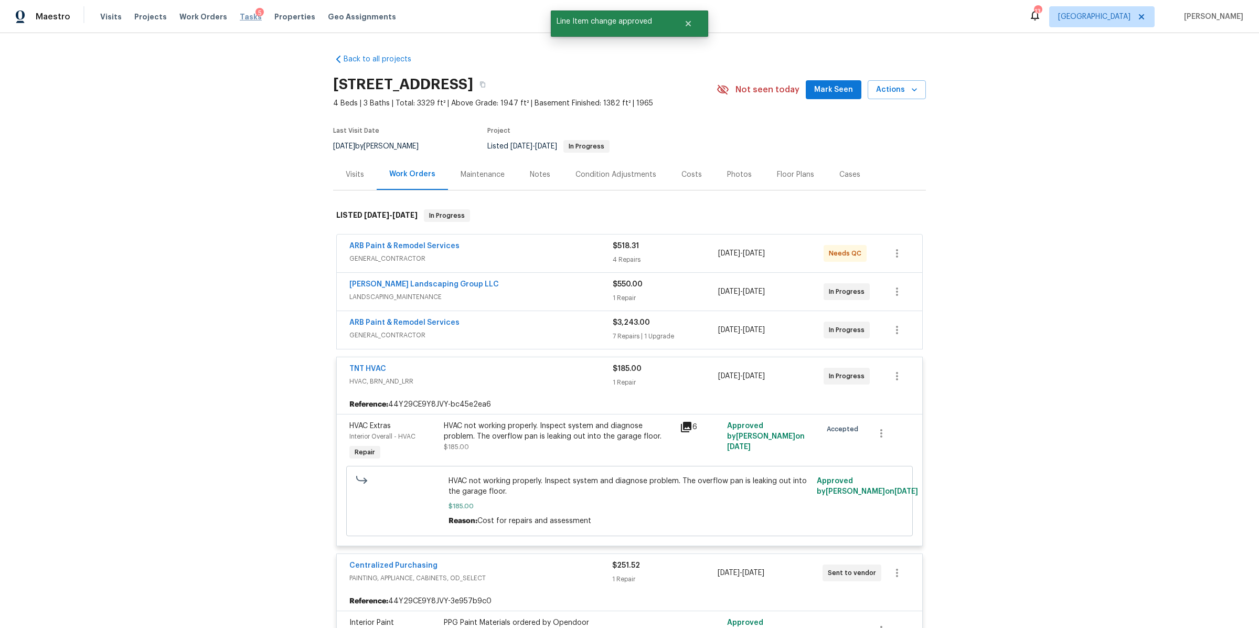
click at [240, 17] on span "Tasks" at bounding box center [251, 16] width 22 height 7
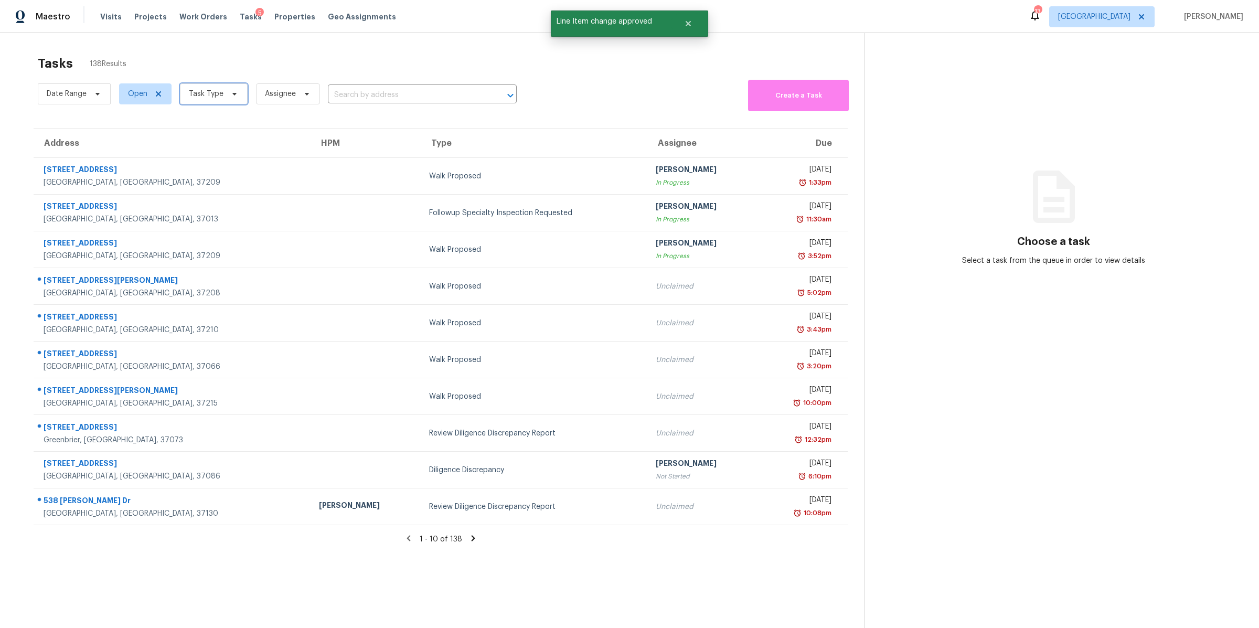
click at [223, 94] on span "Task Type" at bounding box center [214, 93] width 68 height 21
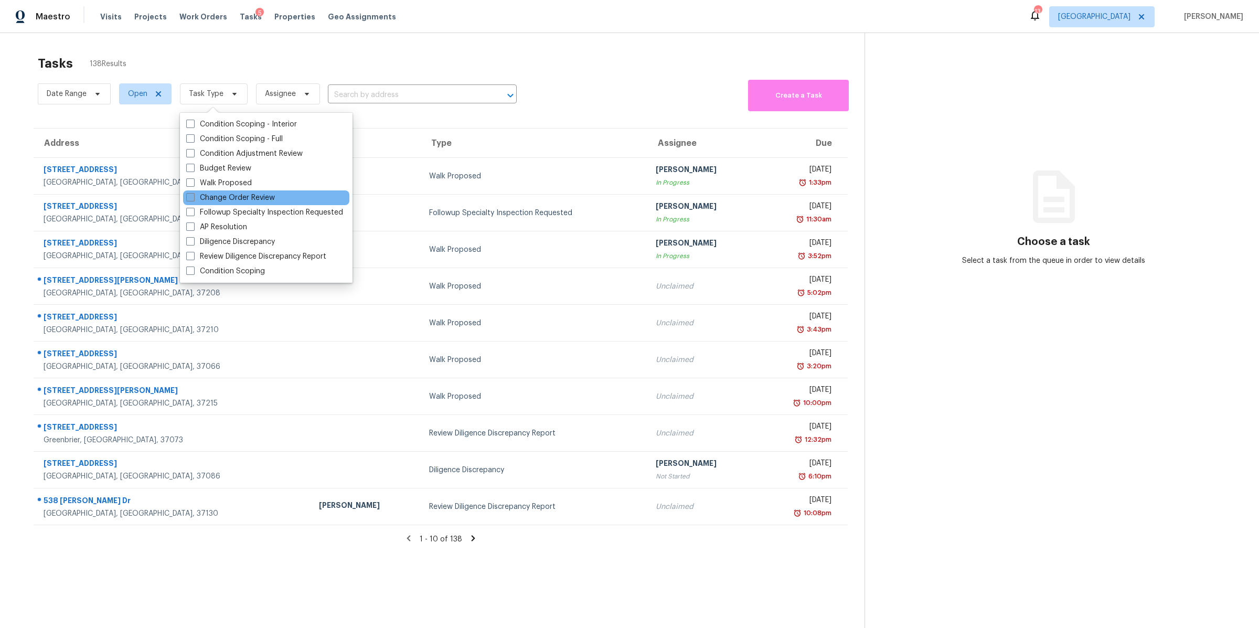
click at [227, 193] on label "Change Order Review" at bounding box center [230, 198] width 89 height 10
click at [193, 193] on input "Change Order Review" at bounding box center [189, 196] width 7 height 7
checkbox input "true"
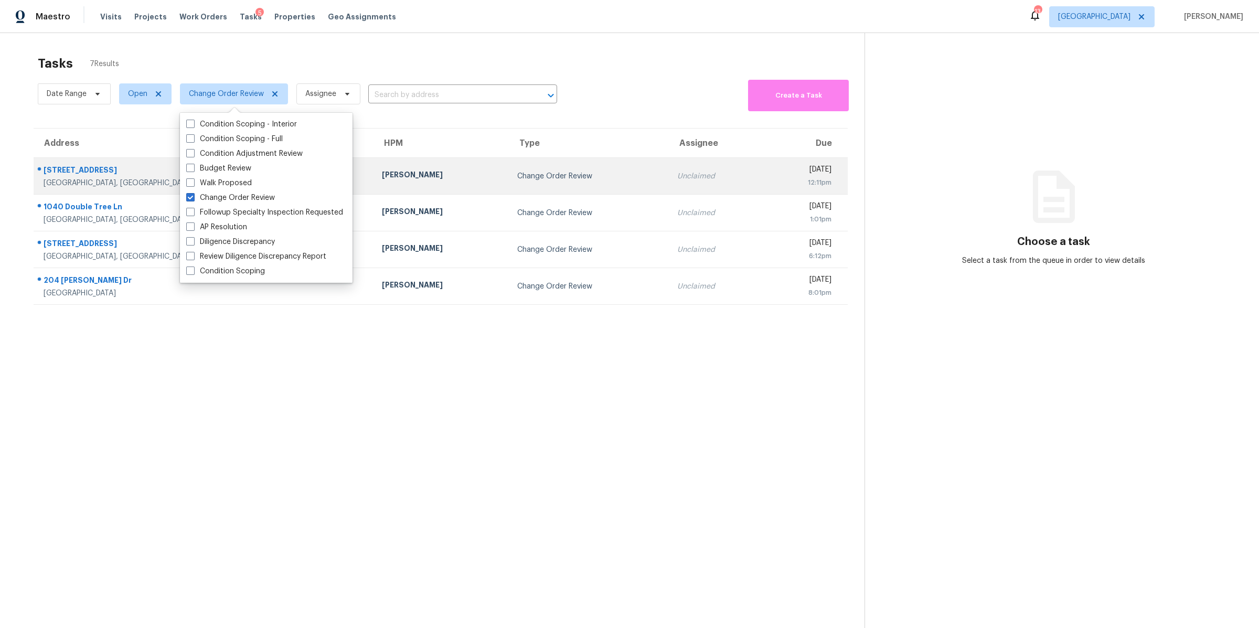
click at [76, 176] on div "4133 Highlander Ct" at bounding box center [205, 171] width 322 height 13
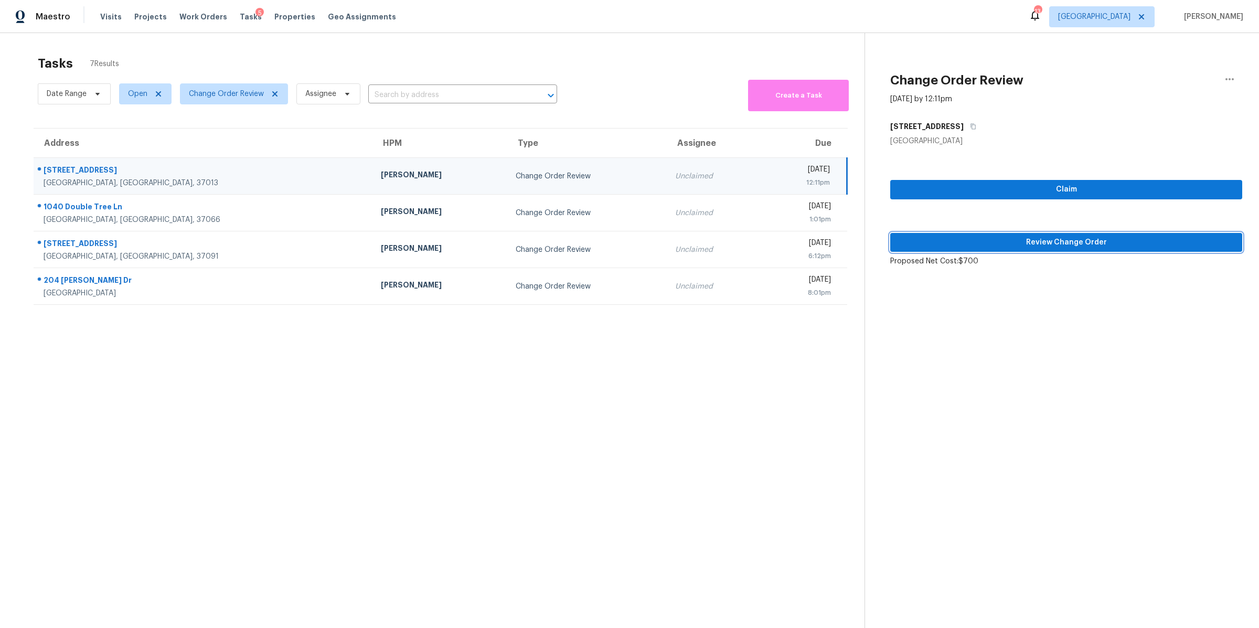
click at [839, 243] on span "Review Change Order" at bounding box center [1066, 242] width 335 height 13
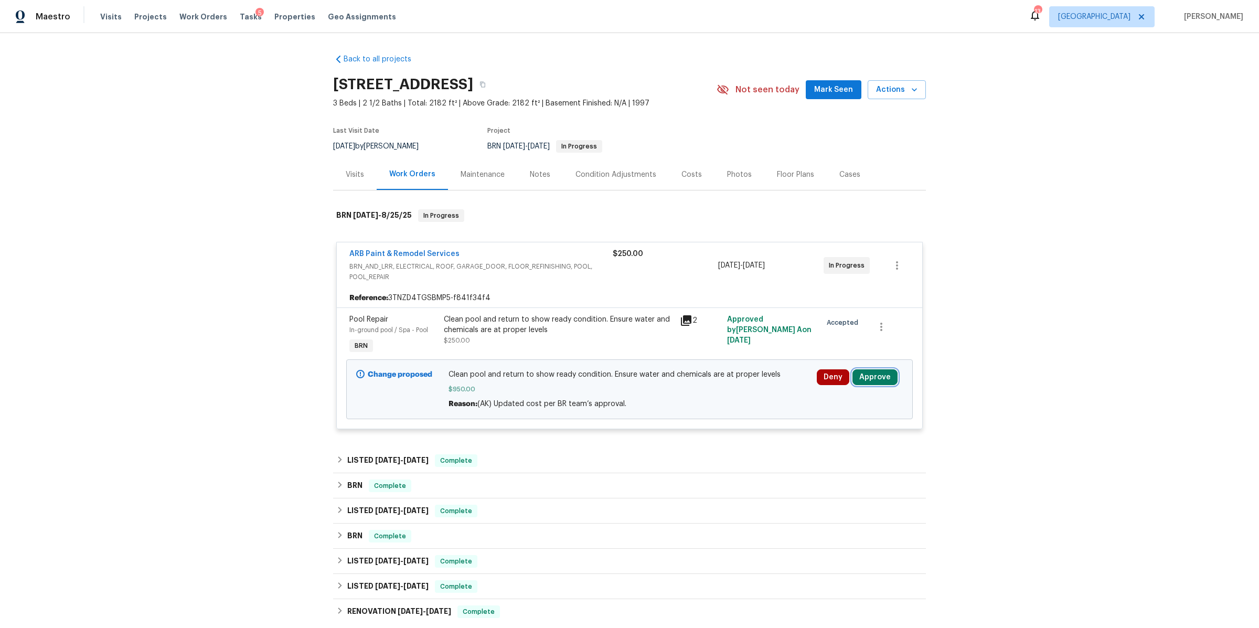
click at [839, 375] on button "Approve" at bounding box center [874, 377] width 45 height 16
click at [728, 388] on span "Approve" at bounding box center [719, 387] width 29 height 8
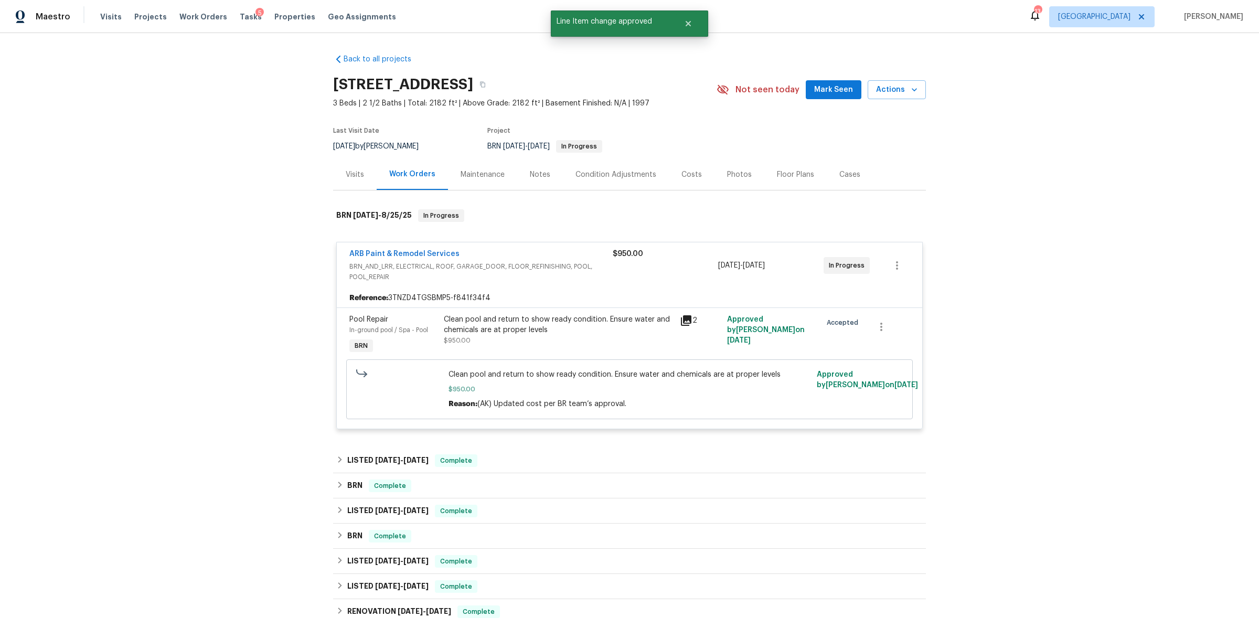
click at [681, 319] on icon at bounding box center [686, 320] width 10 height 10
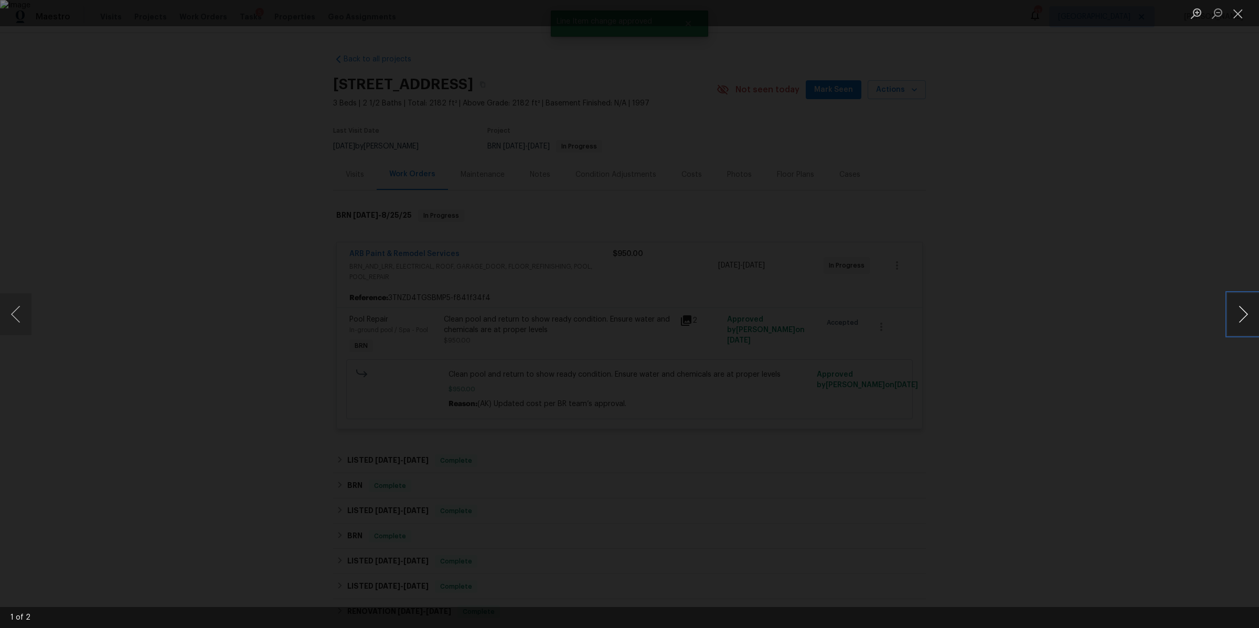
click at [839, 312] on button "Next image" at bounding box center [1243, 314] width 31 height 42
click at [839, 313] on button "Next image" at bounding box center [1243, 314] width 31 height 42
click at [839, 341] on div "Lightbox" at bounding box center [629, 314] width 1259 height 628
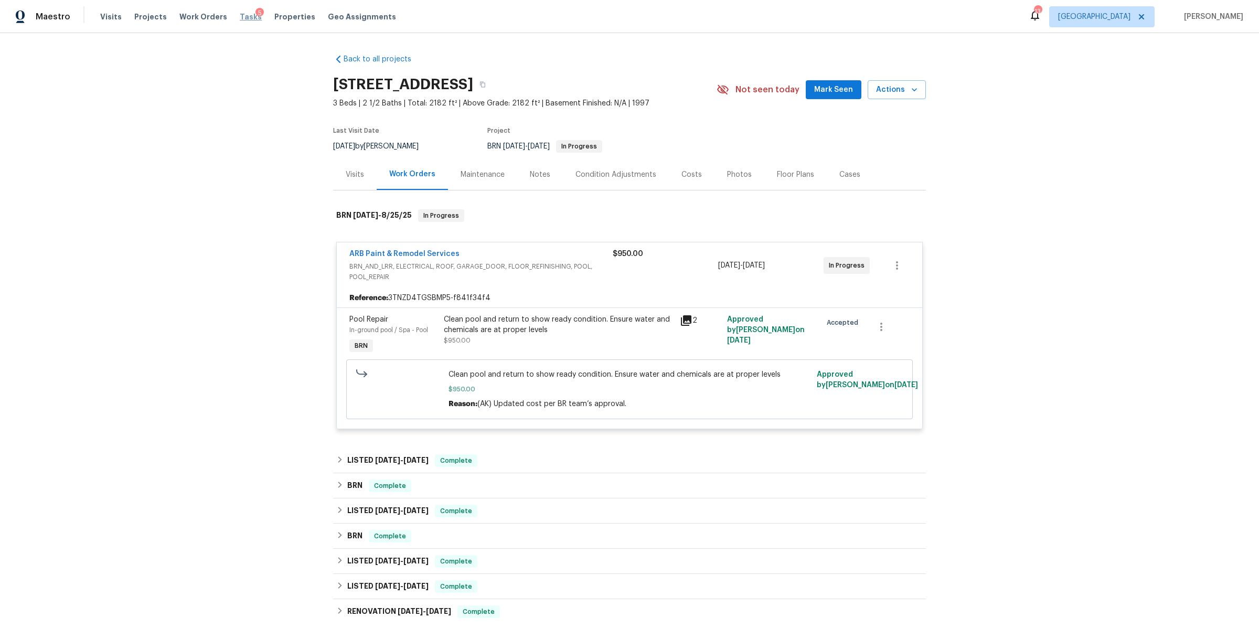
click at [240, 18] on span "Tasks" at bounding box center [251, 16] width 22 height 7
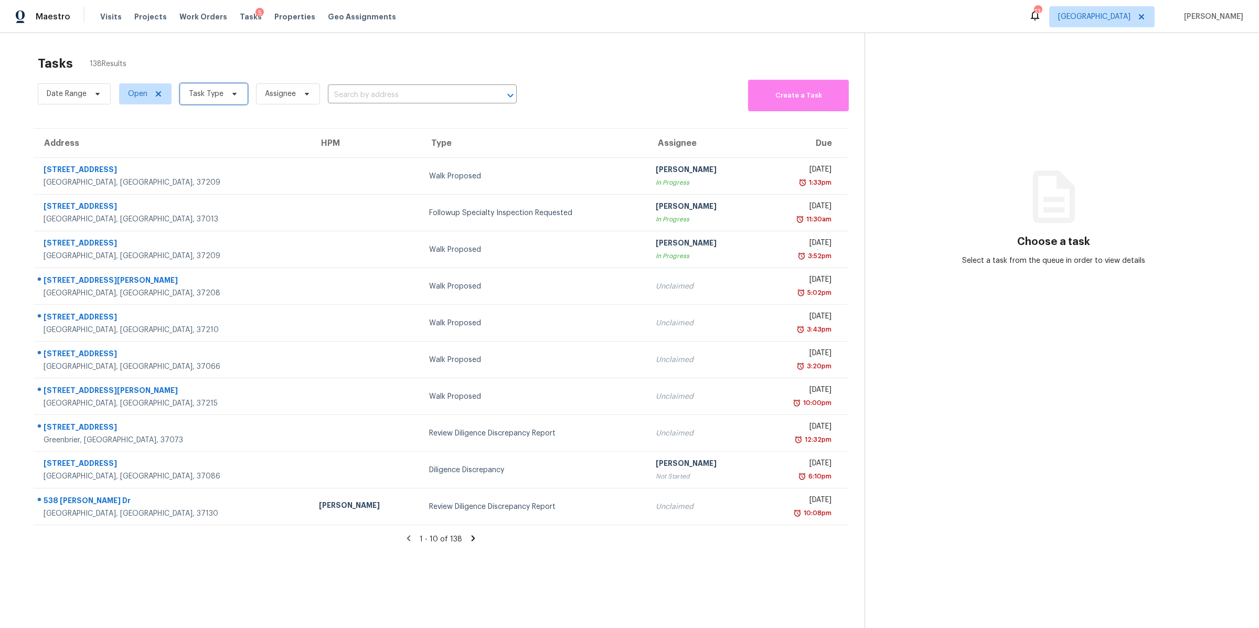
click at [227, 95] on span at bounding box center [233, 94] width 12 height 8
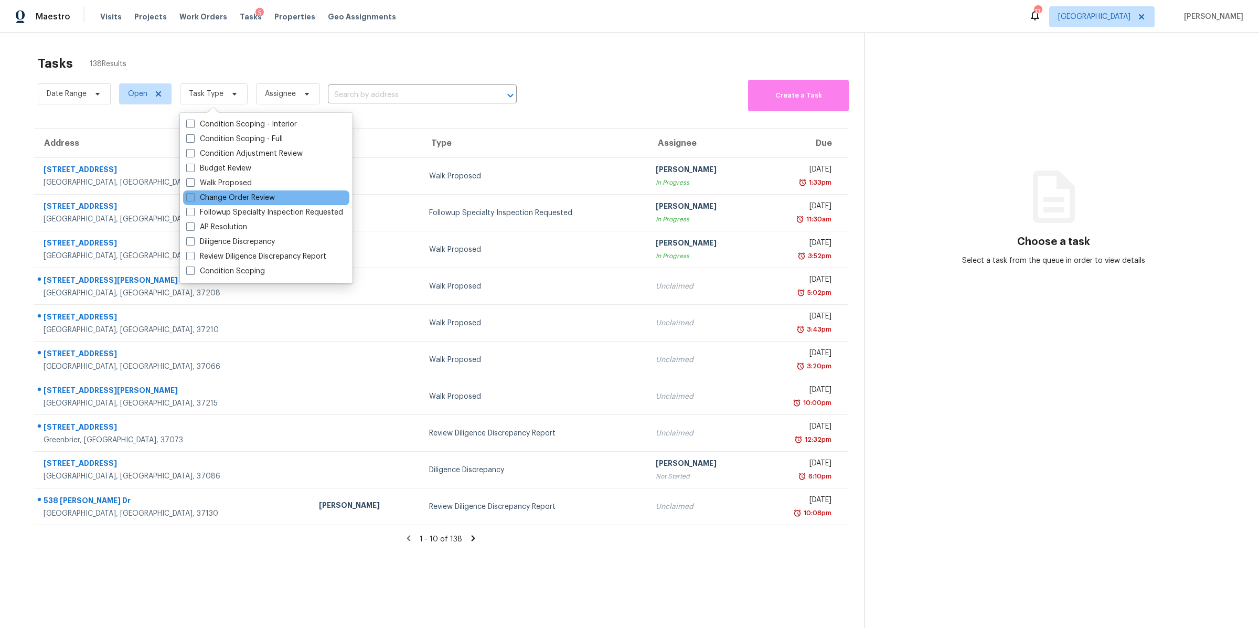
click at [240, 190] on div "Change Order Review" at bounding box center [266, 197] width 166 height 15
click at [241, 195] on label "Change Order Review" at bounding box center [230, 198] width 89 height 10
click at [193, 195] on input "Change Order Review" at bounding box center [189, 196] width 7 height 7
checkbox input "true"
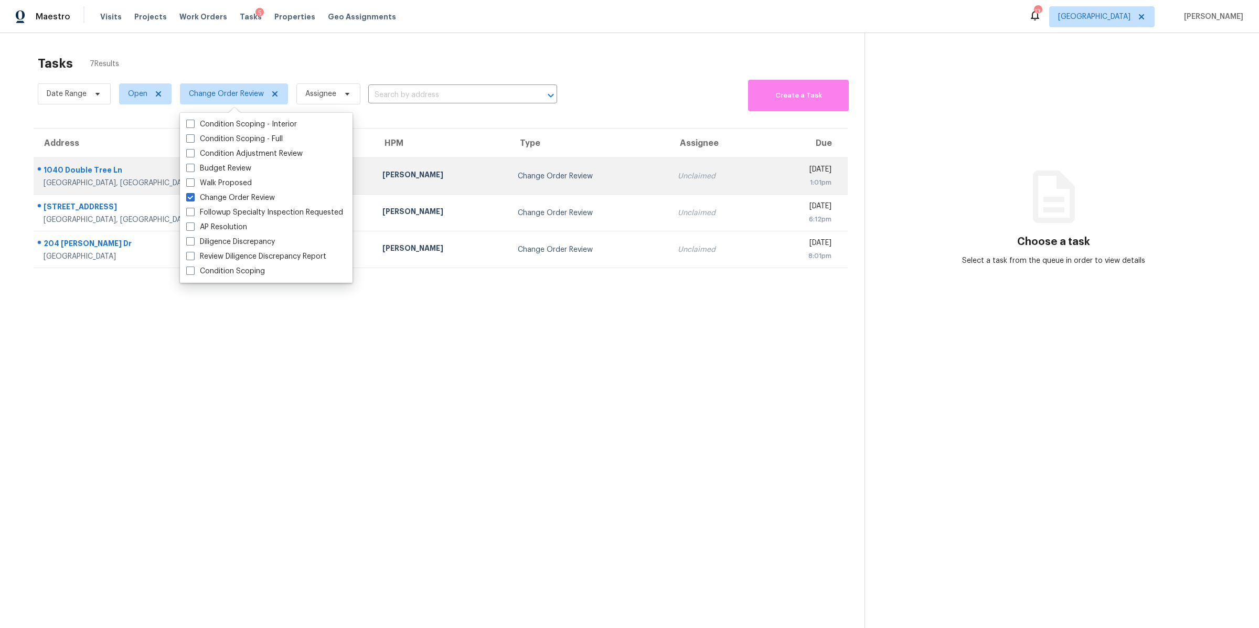
click at [88, 179] on div "Gallatin, TN, 37066" at bounding box center [205, 183] width 322 height 10
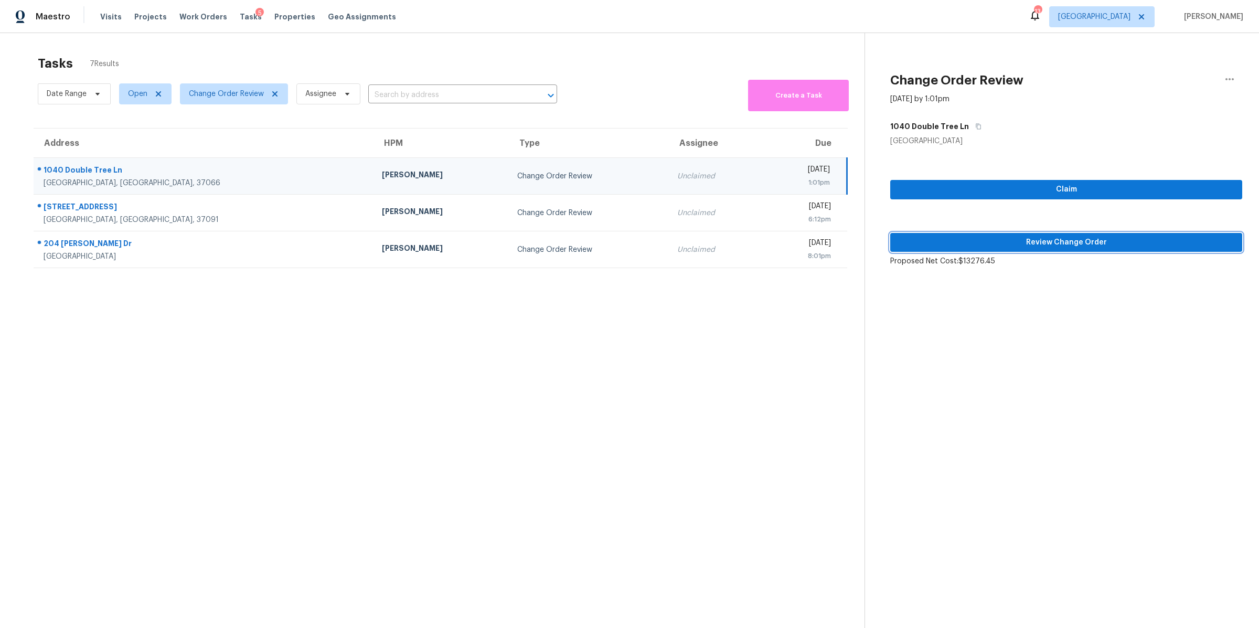
click at [839, 242] on span "Review Change Order" at bounding box center [1066, 242] width 335 height 13
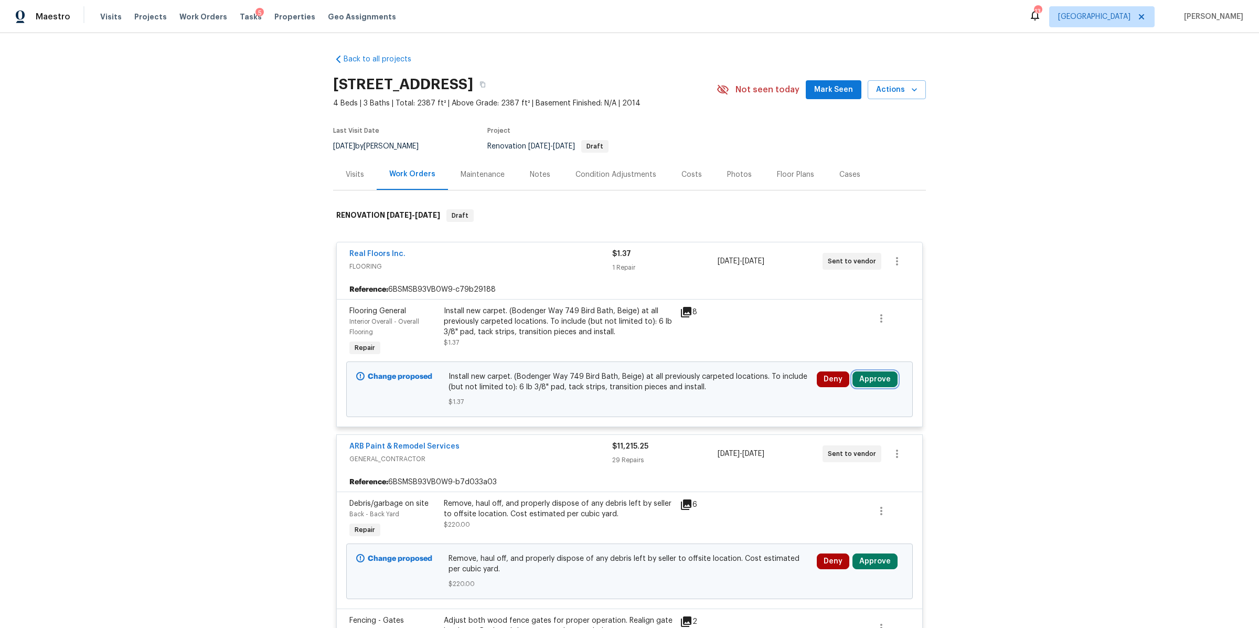
click at [839, 380] on button "Approve" at bounding box center [874, 379] width 45 height 16
click at [724, 387] on span "Approve" at bounding box center [719, 390] width 29 height 8
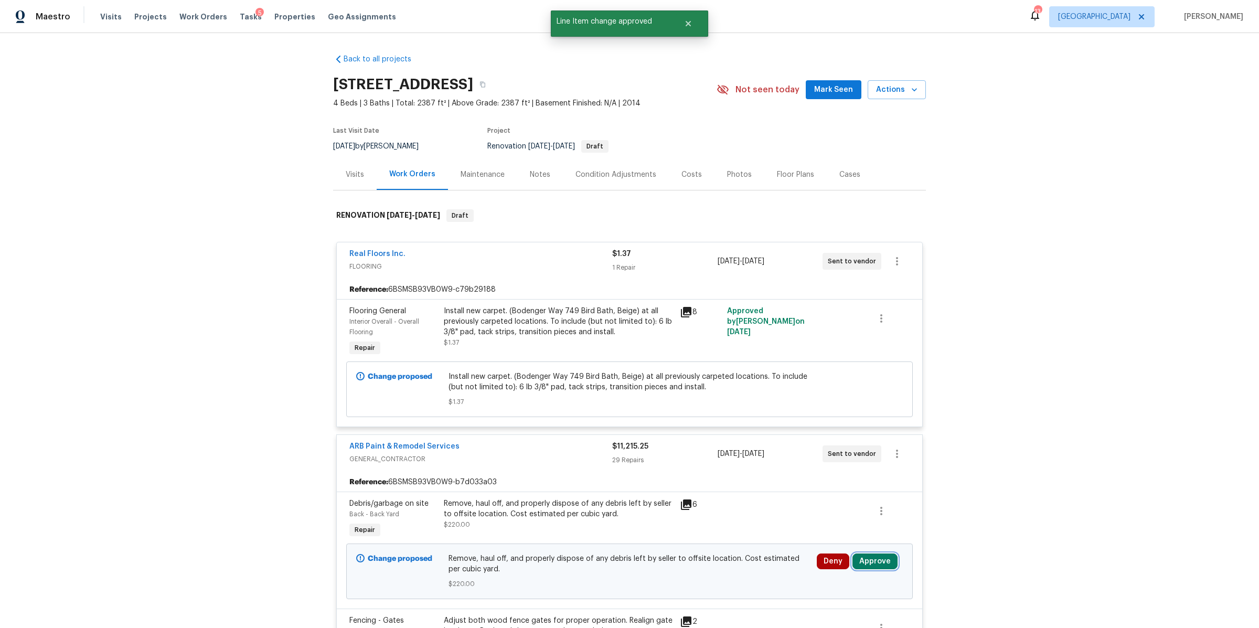
click at [839, 404] on button "Approve" at bounding box center [874, 561] width 45 height 16
click at [826, 404] on span "Approve" at bounding box center [839, 528] width 29 height 8
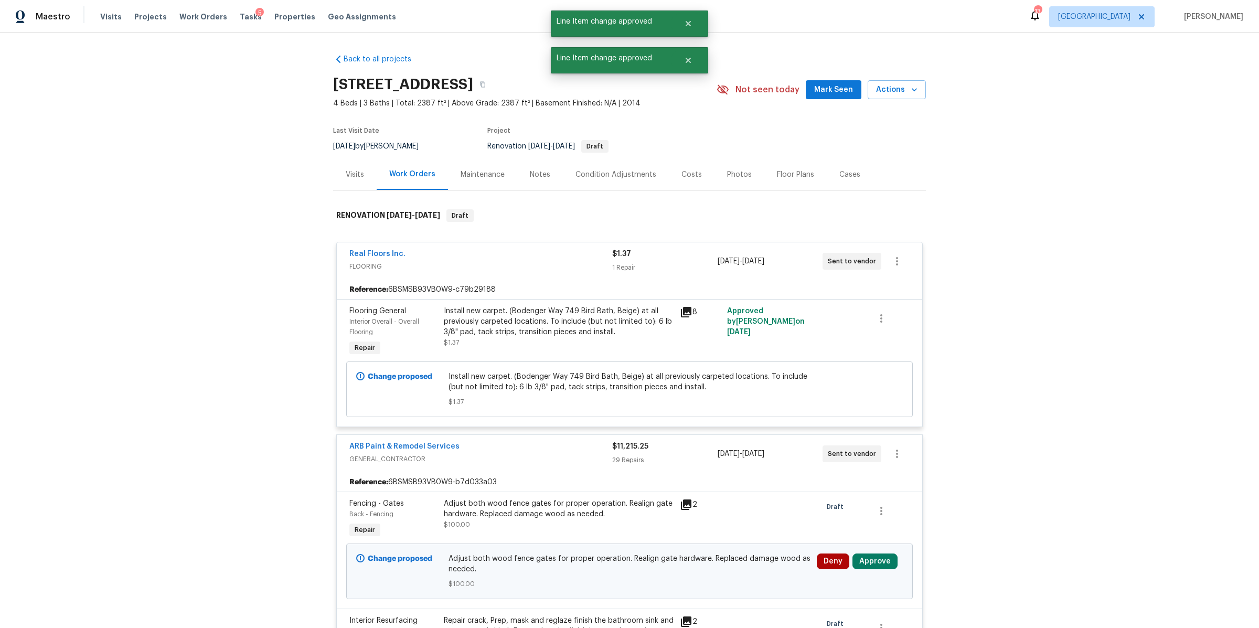
scroll to position [113, 0]
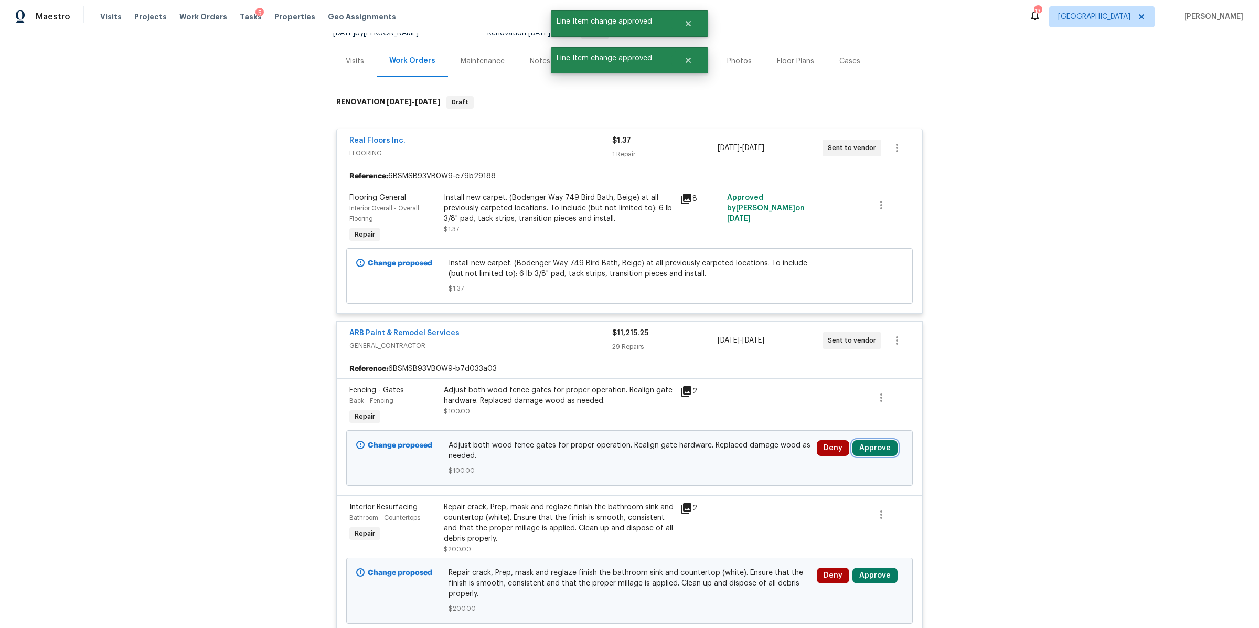
click at [839, 404] on button "Approve" at bounding box center [874, 448] width 45 height 16
click at [838, 404] on span "Approve" at bounding box center [839, 415] width 29 height 8
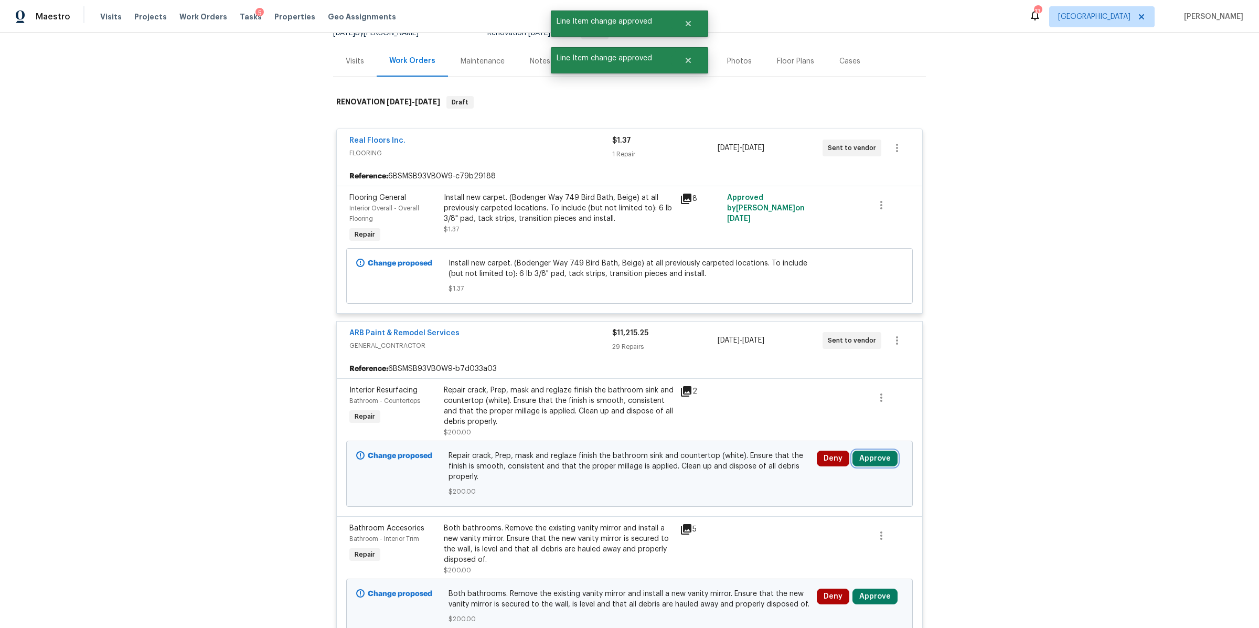
click at [839, 404] on button "Approve" at bounding box center [874, 459] width 45 height 16
click at [822, 404] on button "Approve" at bounding box center [839, 424] width 63 height 21
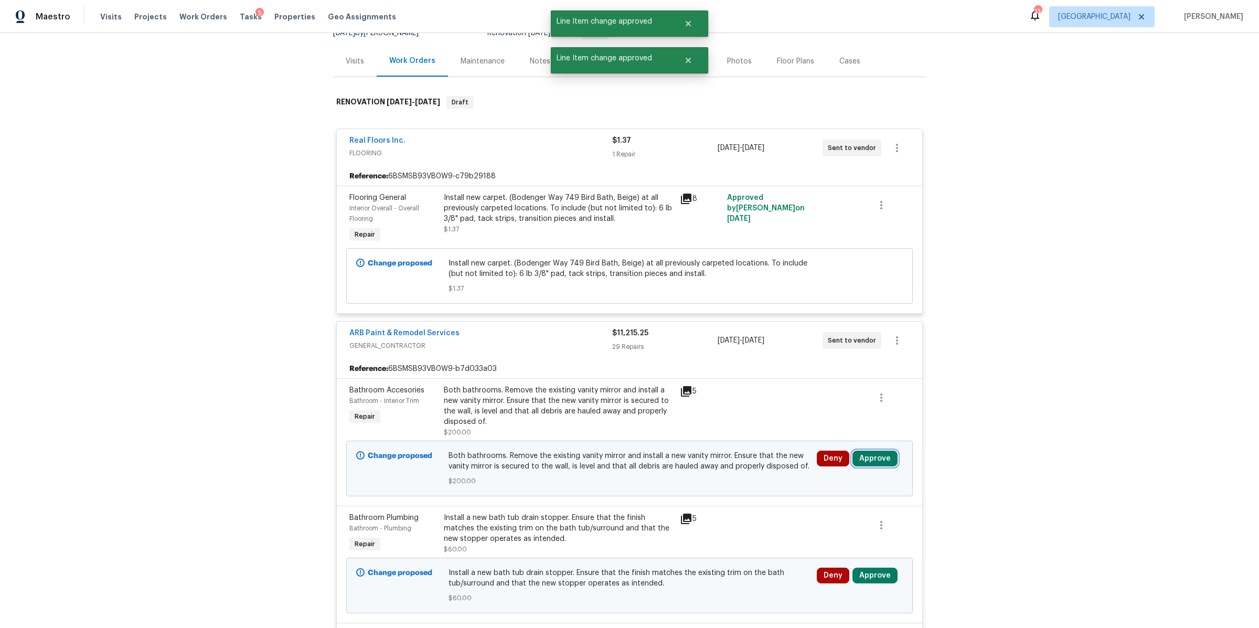
click at [839, 404] on button "Approve" at bounding box center [874, 459] width 45 height 16
click at [839, 404] on span "Approve" at bounding box center [839, 425] width 29 height 8
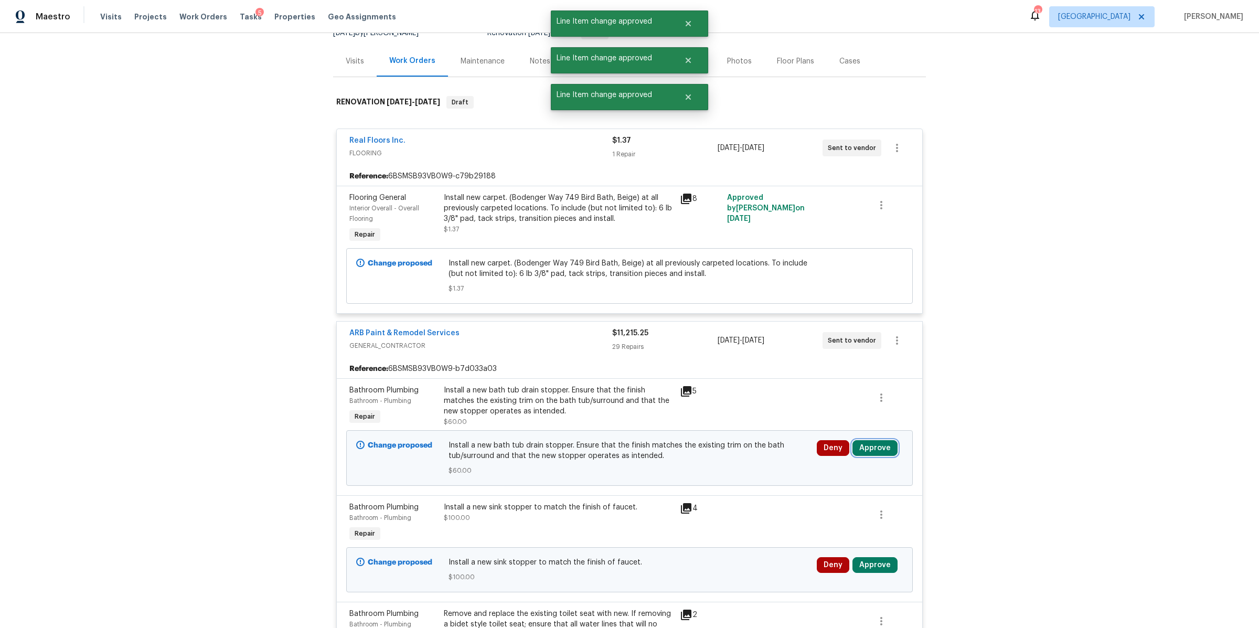
click at [839, 404] on button "Approve" at bounding box center [874, 448] width 45 height 16
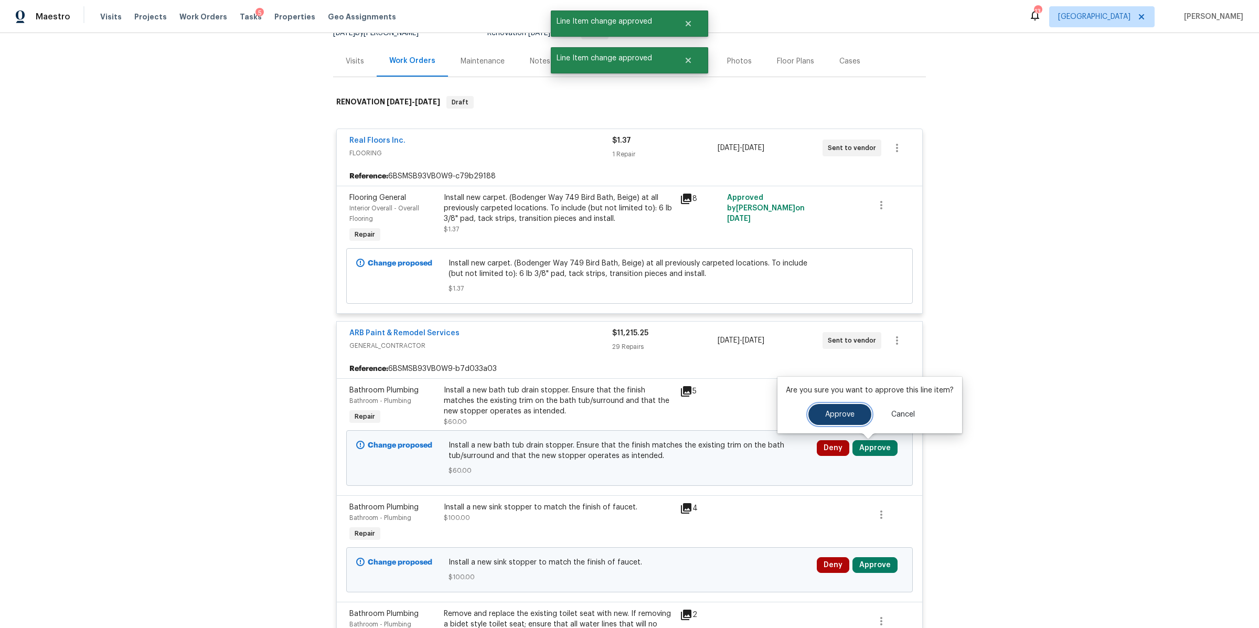
click at [837, 404] on span "Approve" at bounding box center [839, 415] width 29 height 8
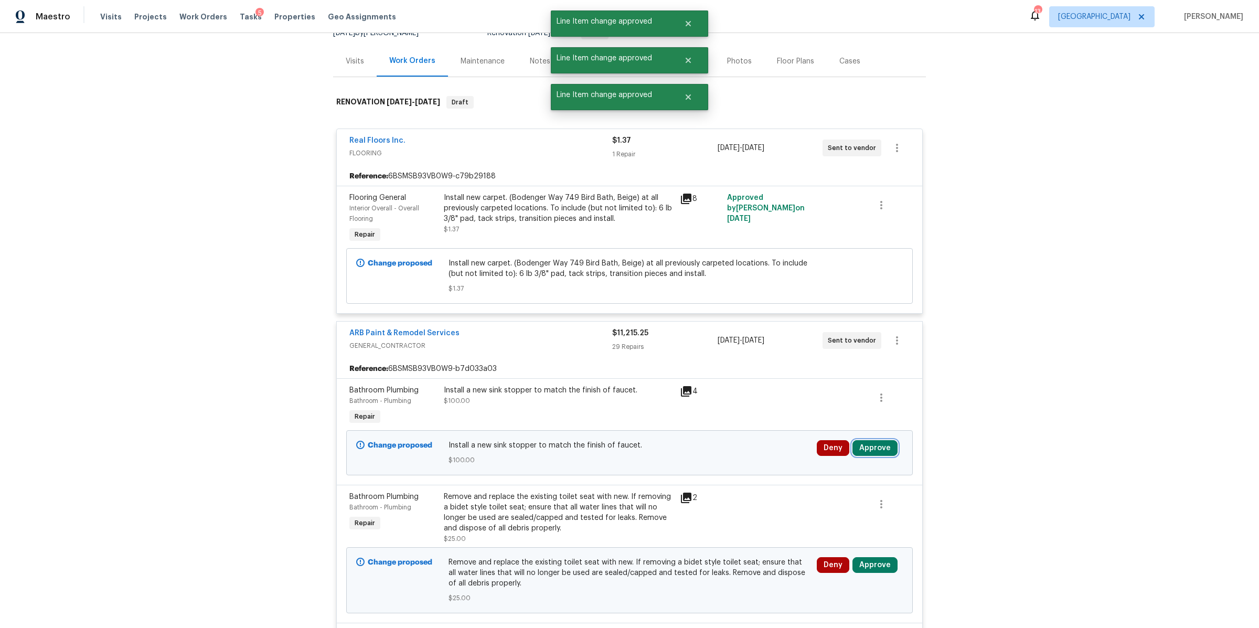
click at [839, 404] on button "Approve" at bounding box center [874, 448] width 45 height 16
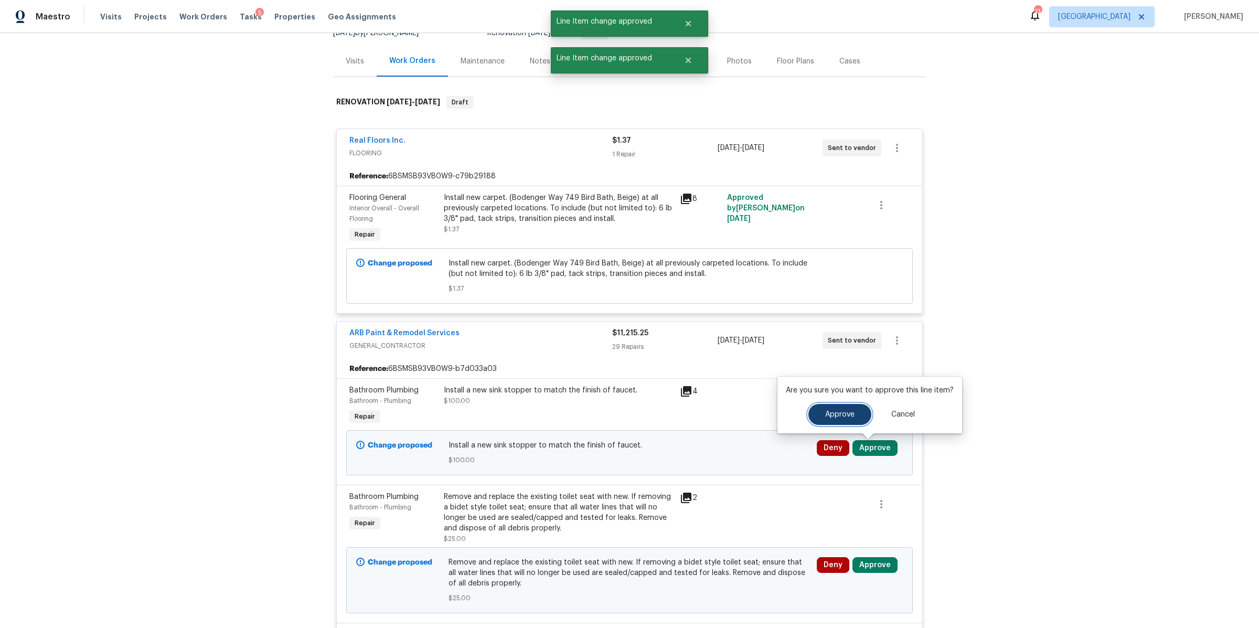
click at [835, 404] on span "Approve" at bounding box center [839, 415] width 29 height 8
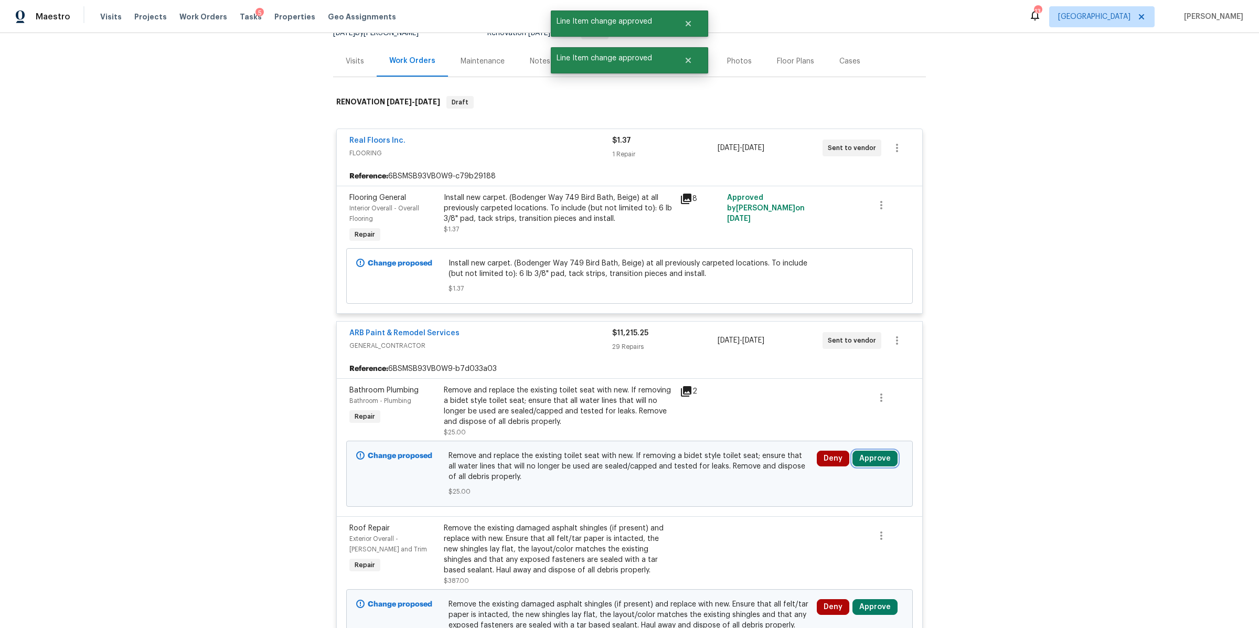
click at [839, 404] on button "Approve" at bounding box center [874, 459] width 45 height 16
click at [831, 404] on span "Approve" at bounding box center [839, 425] width 29 height 8
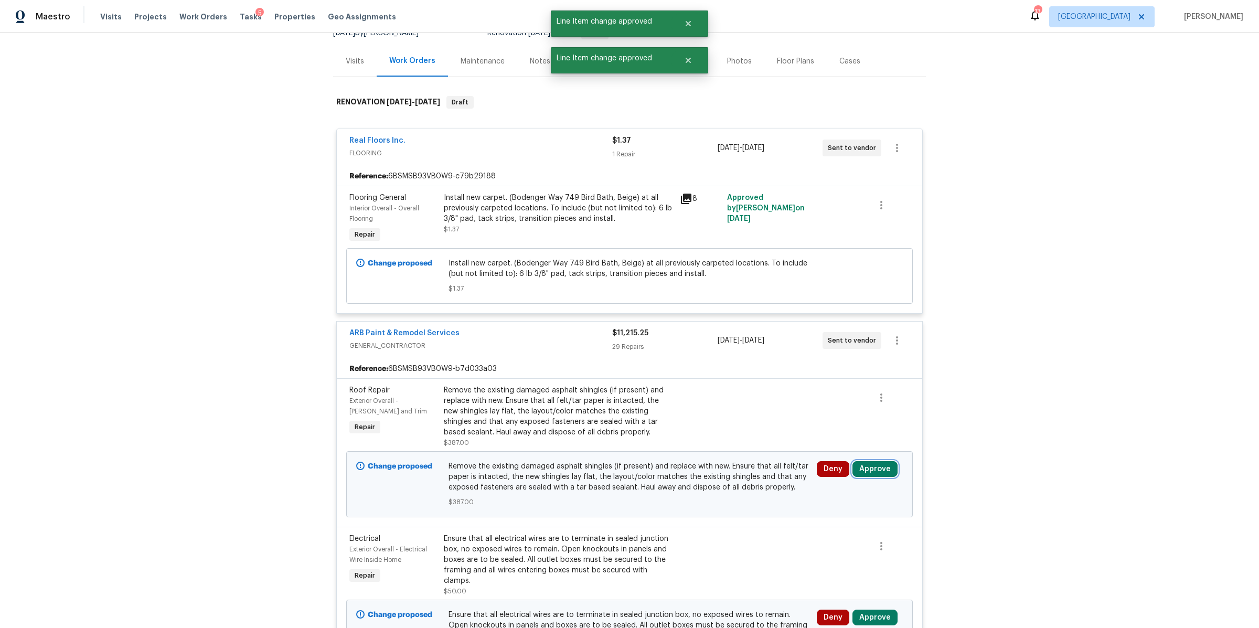
click at [839, 404] on button "Approve" at bounding box center [874, 469] width 45 height 16
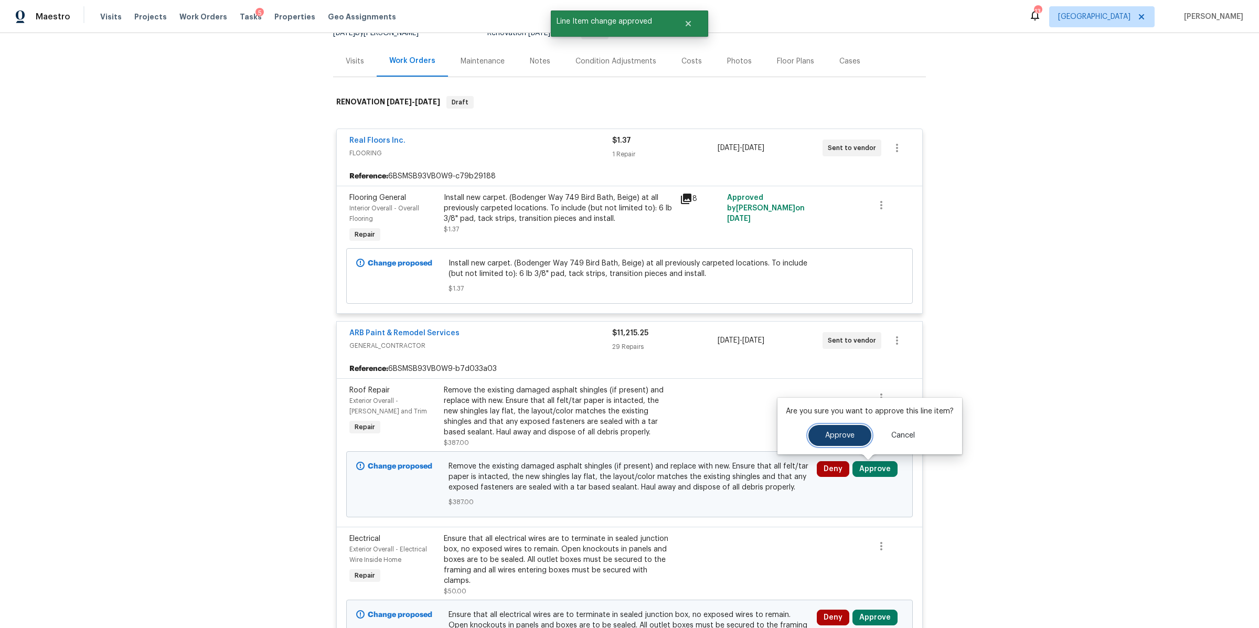
click at [839, 404] on span "Approve" at bounding box center [839, 436] width 29 height 8
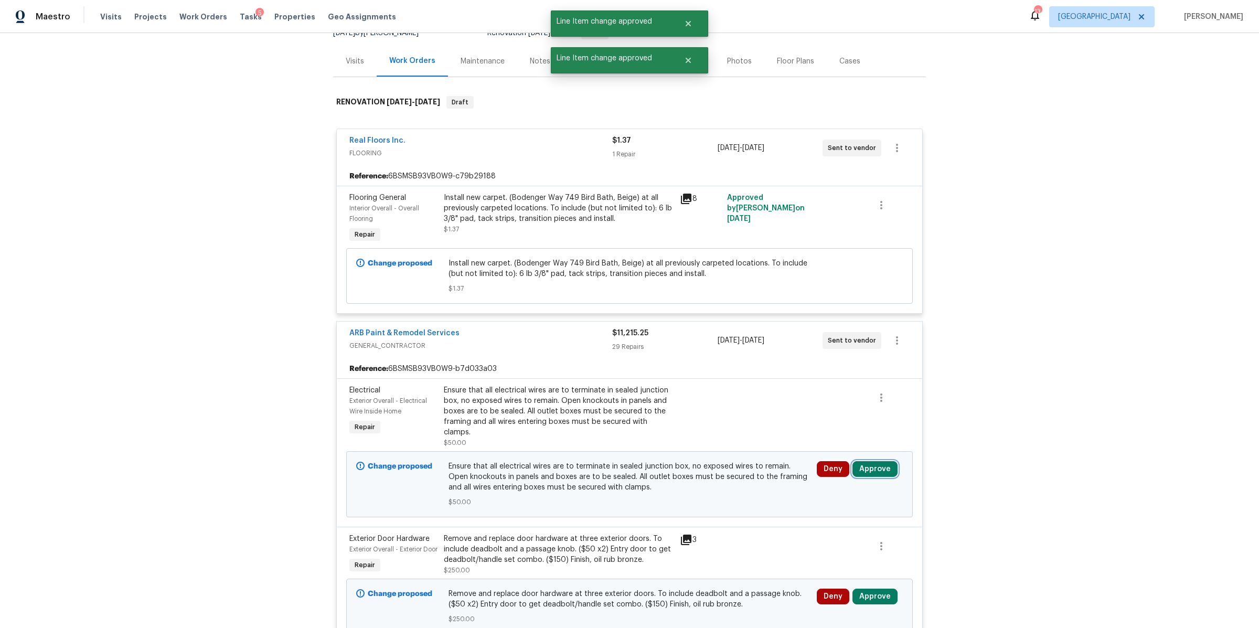
click at [839, 404] on button "Approve" at bounding box center [874, 469] width 45 height 16
click at [827, 404] on button "Approve" at bounding box center [839, 424] width 63 height 21
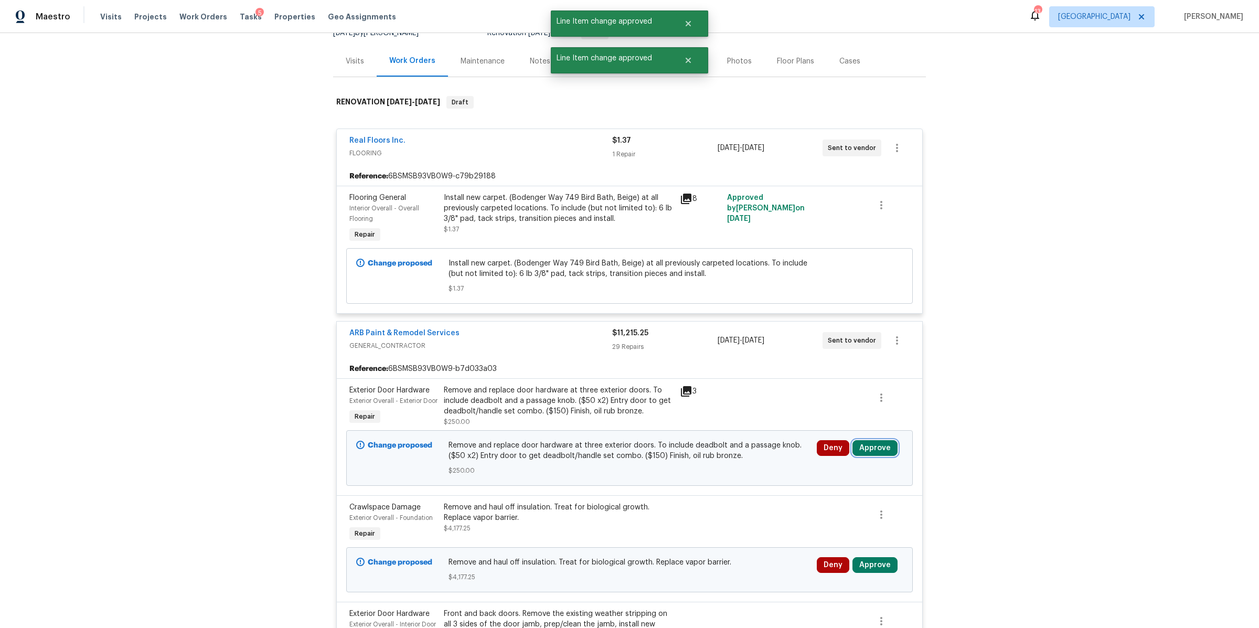
click at [839, 404] on button "Approve" at bounding box center [874, 448] width 45 height 16
click at [839, 404] on span "Approve" at bounding box center [839, 425] width 29 height 8
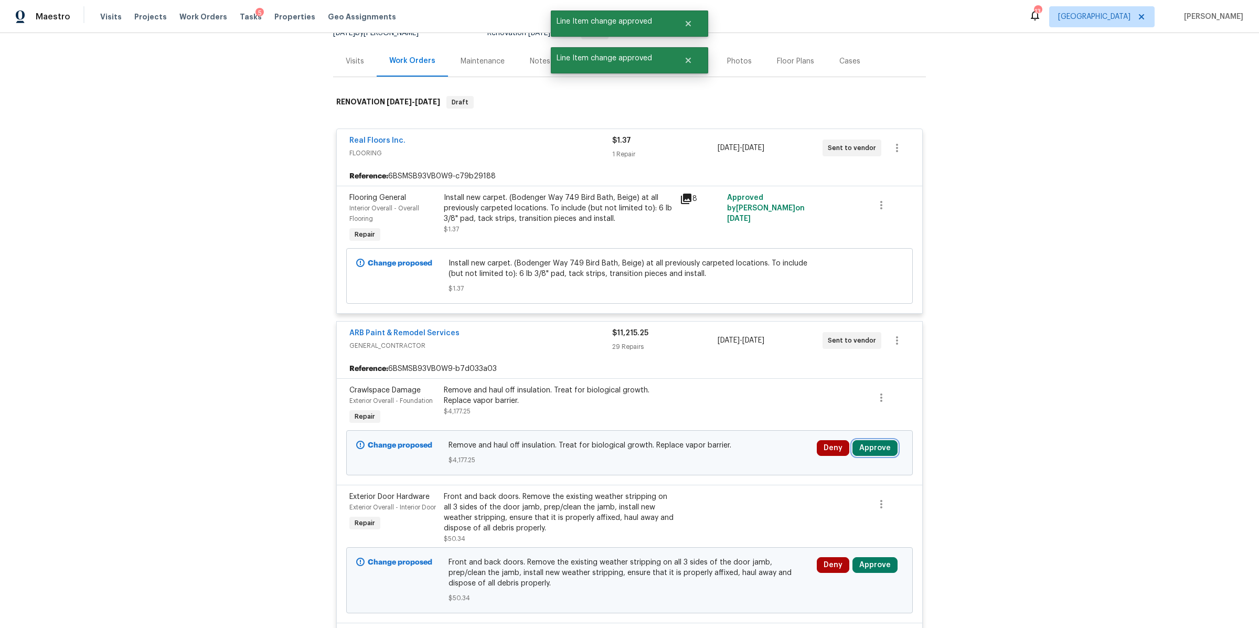
click at [839, 404] on button "Approve" at bounding box center [874, 448] width 45 height 16
click at [834, 404] on span "Approve" at bounding box center [839, 415] width 29 height 8
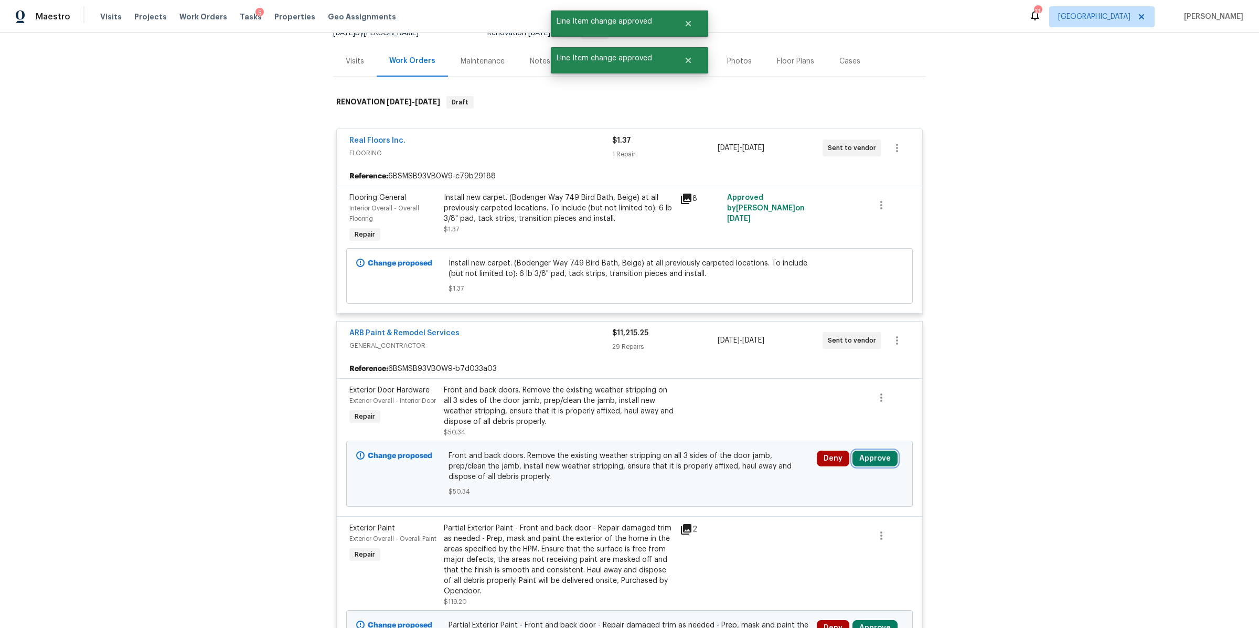
click at [839, 404] on button "Approve" at bounding box center [874, 459] width 45 height 16
click at [834, 404] on span "Approve" at bounding box center [839, 425] width 29 height 8
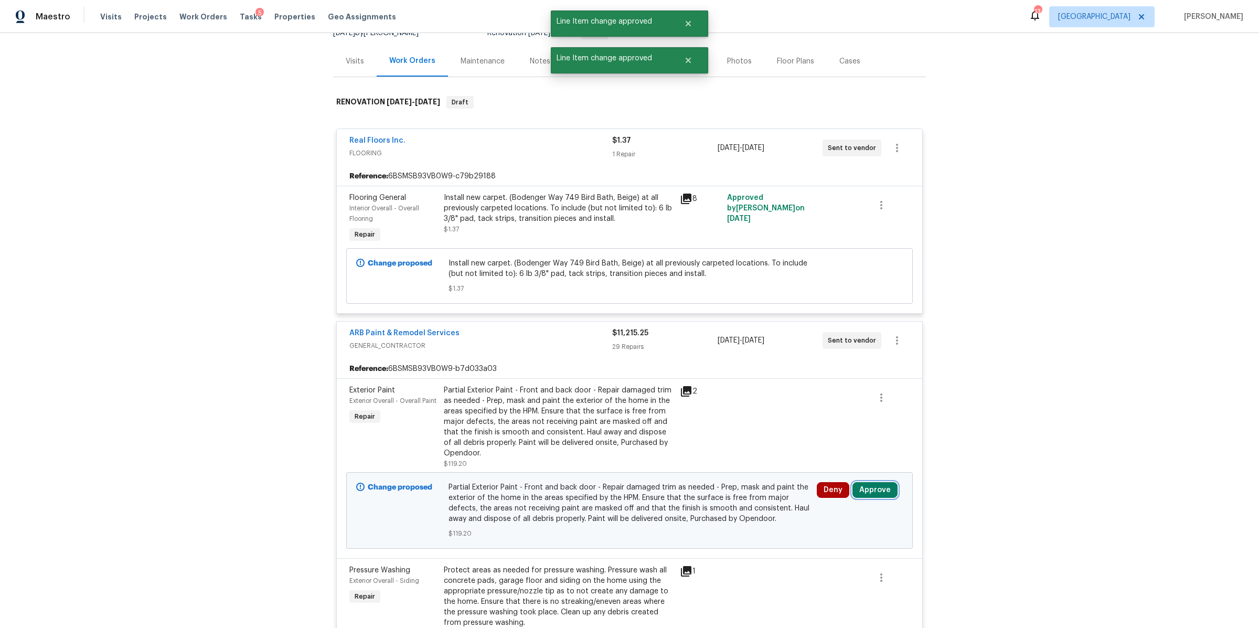
click at [839, 404] on button "Approve" at bounding box center [874, 490] width 45 height 16
click at [836, 404] on span "Approve" at bounding box center [839, 457] width 29 height 8
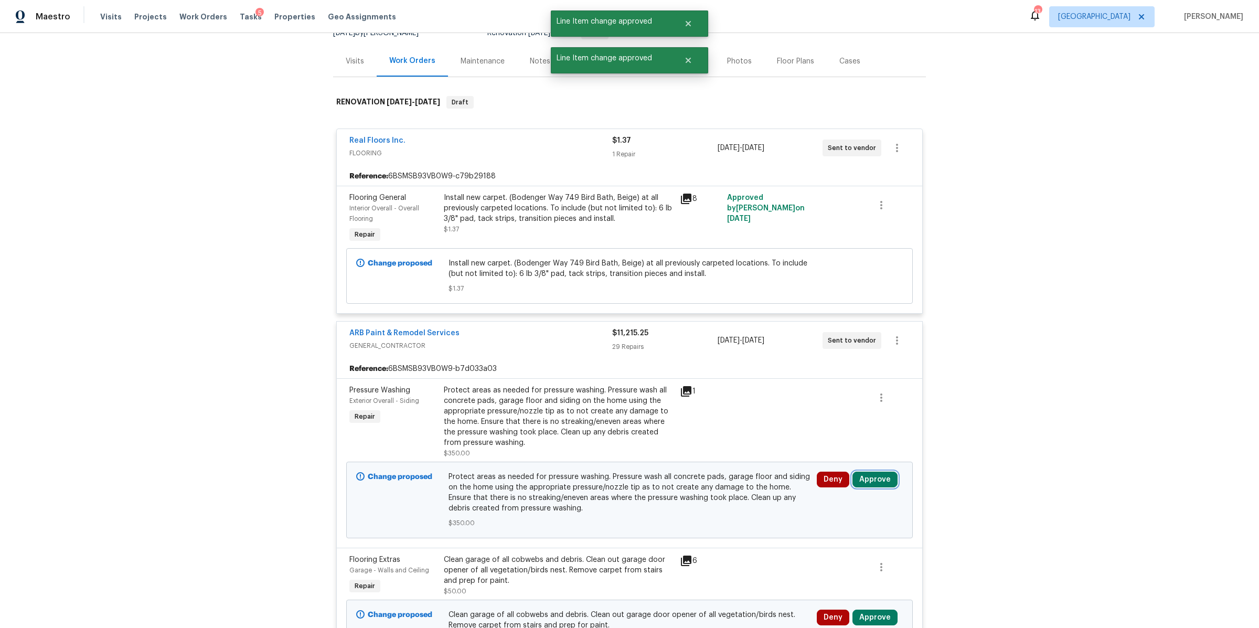
click at [839, 404] on button "Approve" at bounding box center [874, 480] width 45 height 16
click at [839, 404] on span "Approve" at bounding box center [839, 446] width 29 height 8
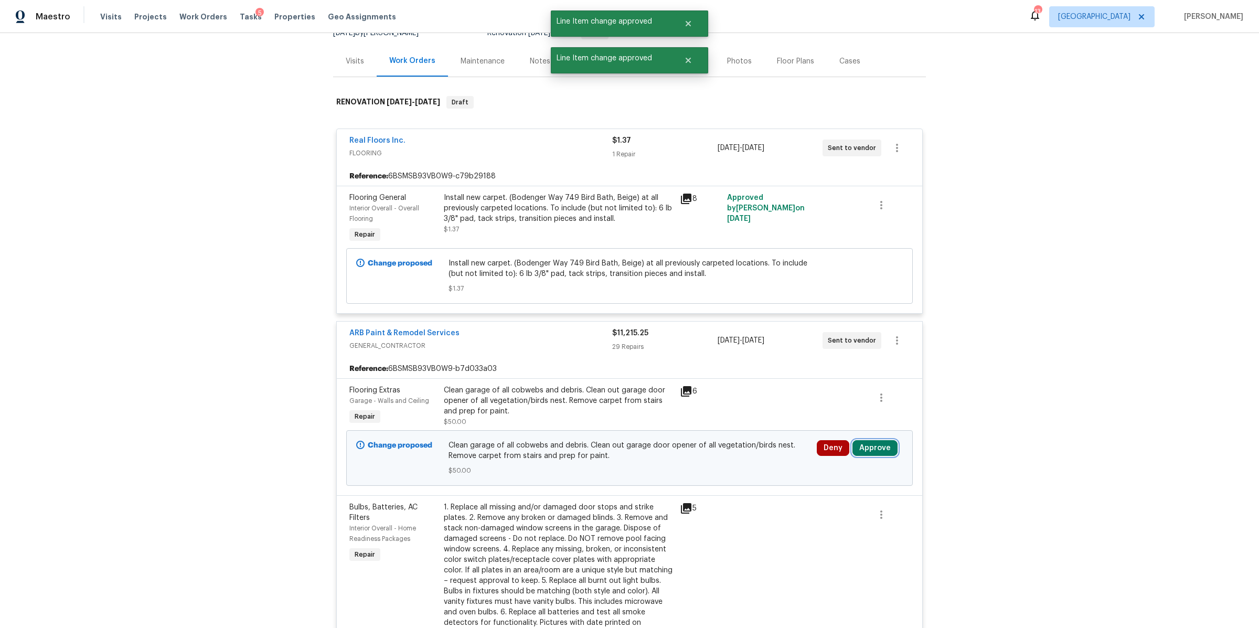
click at [839, 404] on button "Approve" at bounding box center [874, 448] width 45 height 16
click at [839, 404] on span "Approve" at bounding box center [839, 415] width 29 height 8
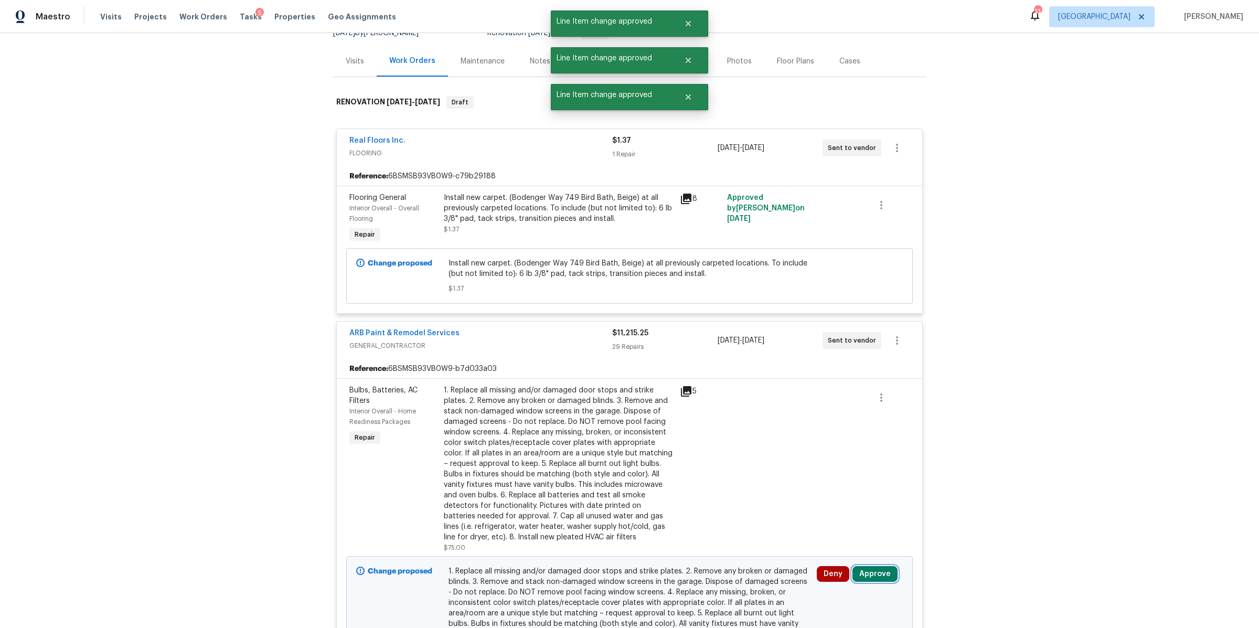
click at [839, 404] on button "Approve" at bounding box center [874, 574] width 45 height 16
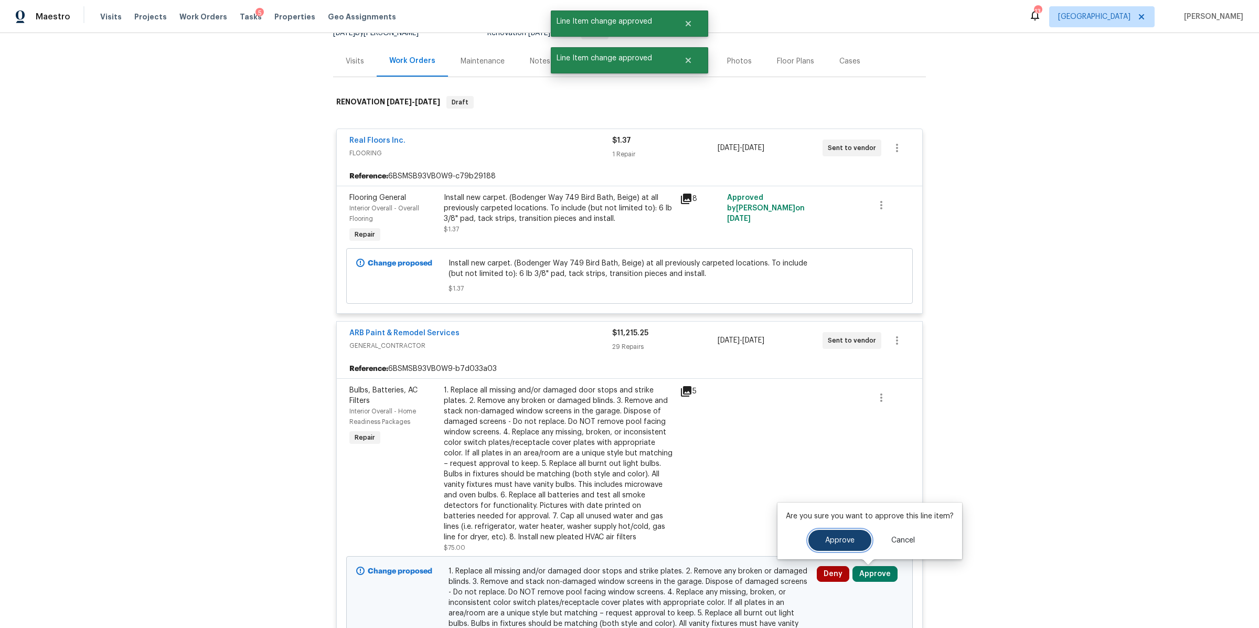
click at [839, 404] on span "Approve" at bounding box center [839, 541] width 29 height 8
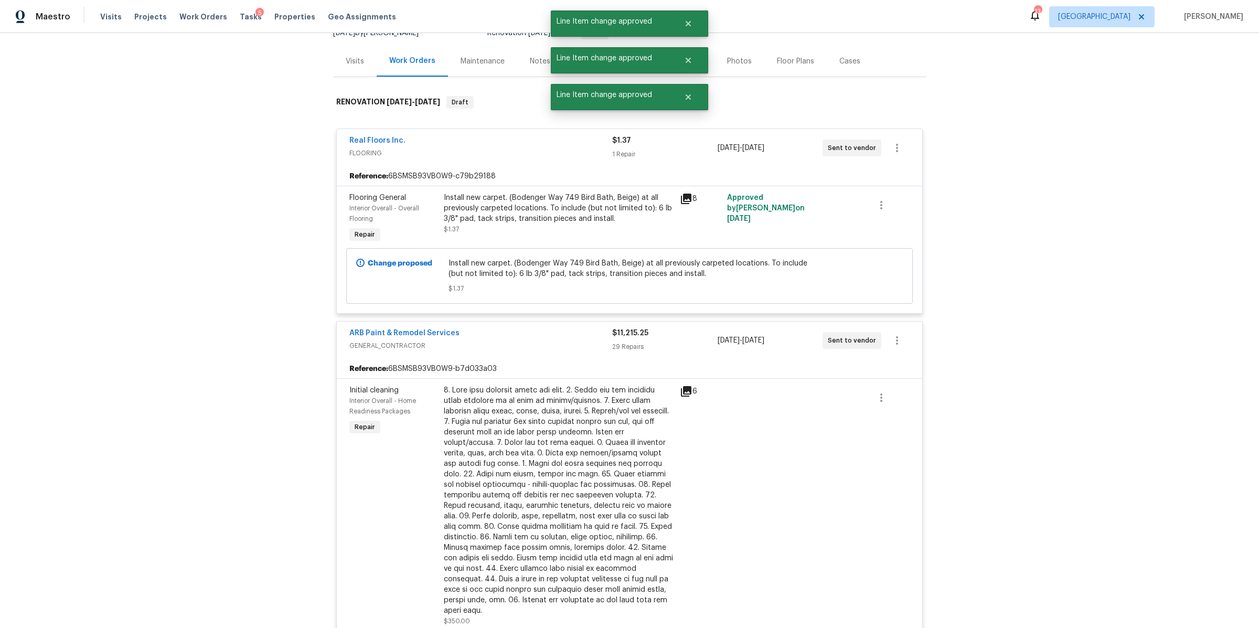
scroll to position [559, 0]
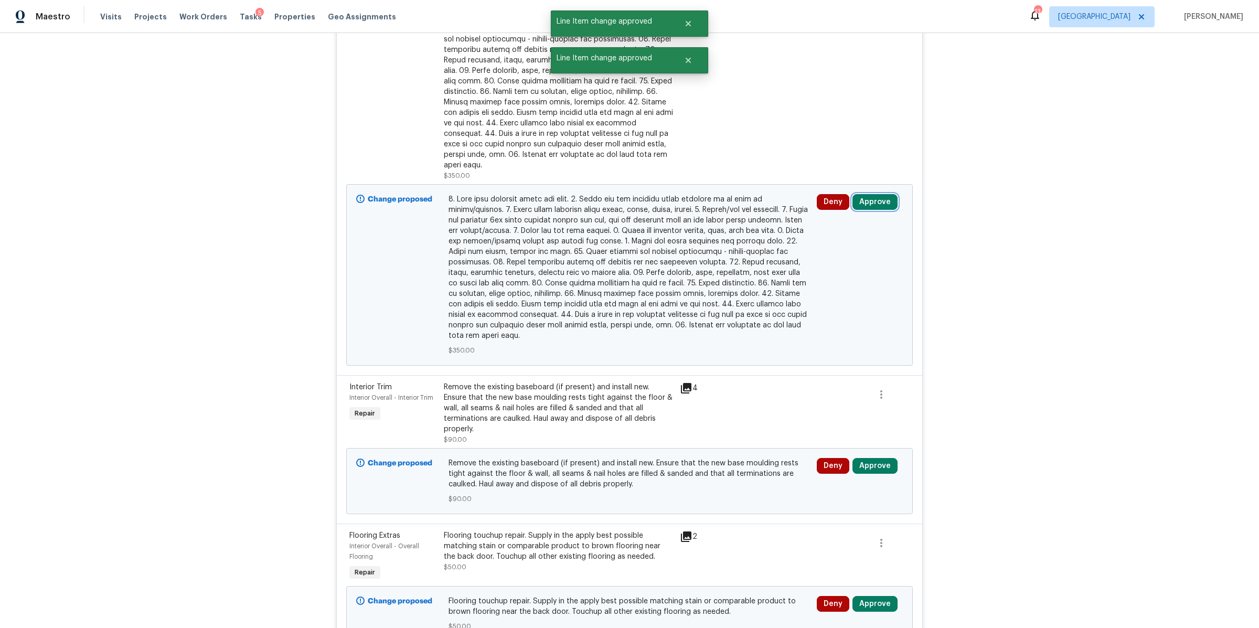
click at [839, 194] on button "Approve" at bounding box center [874, 202] width 45 height 16
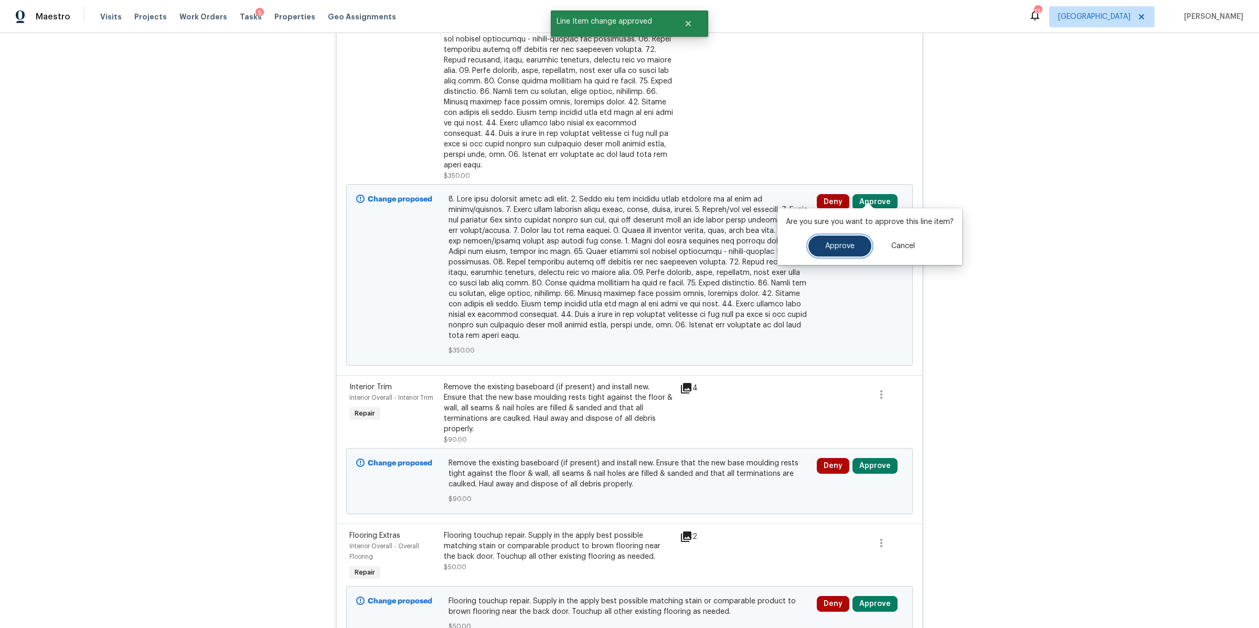
click at [839, 244] on span "Approve" at bounding box center [839, 246] width 29 height 8
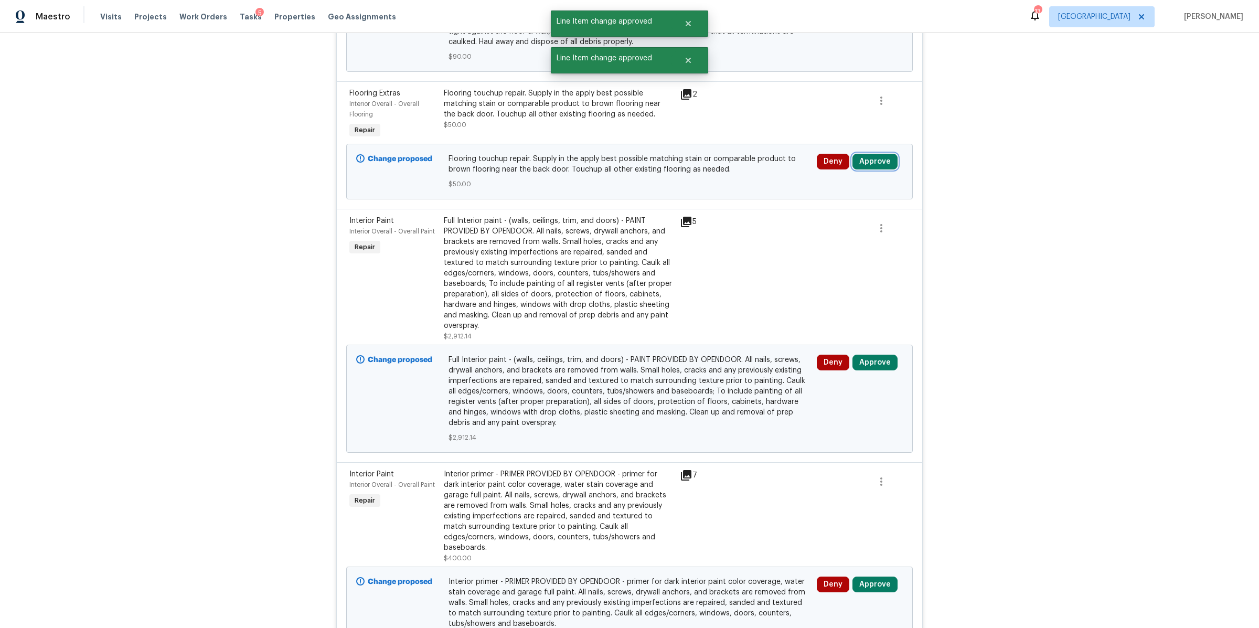
click at [839, 154] on button "Approve" at bounding box center [874, 162] width 45 height 16
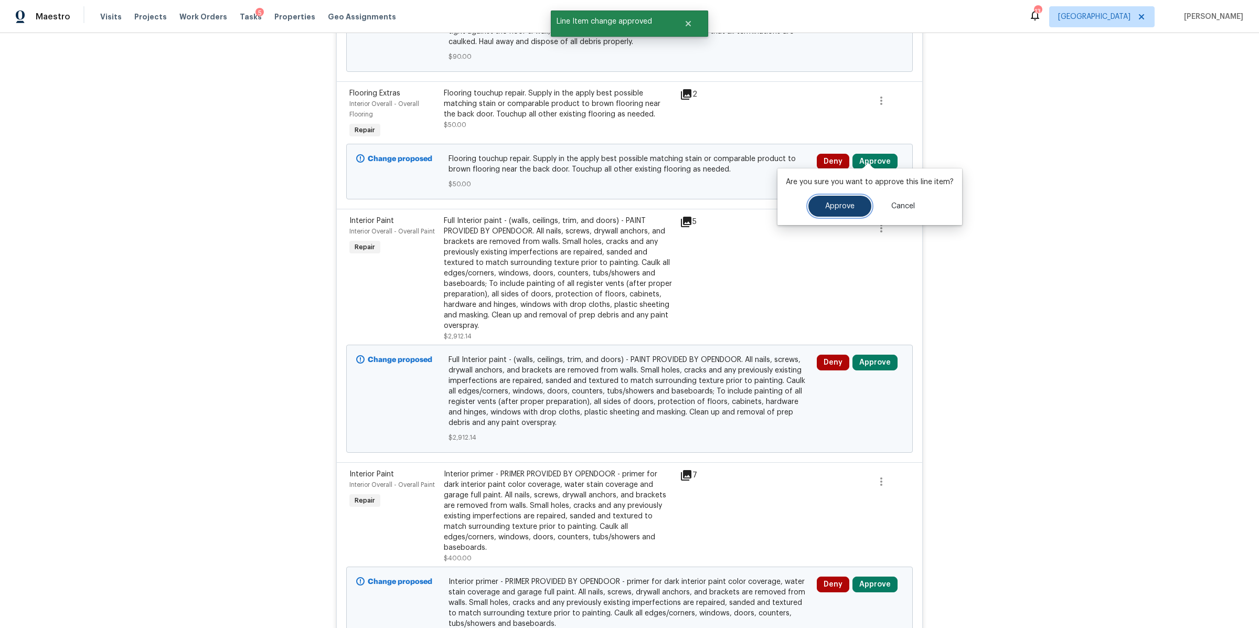
click at [825, 197] on button "Approve" at bounding box center [839, 206] width 63 height 21
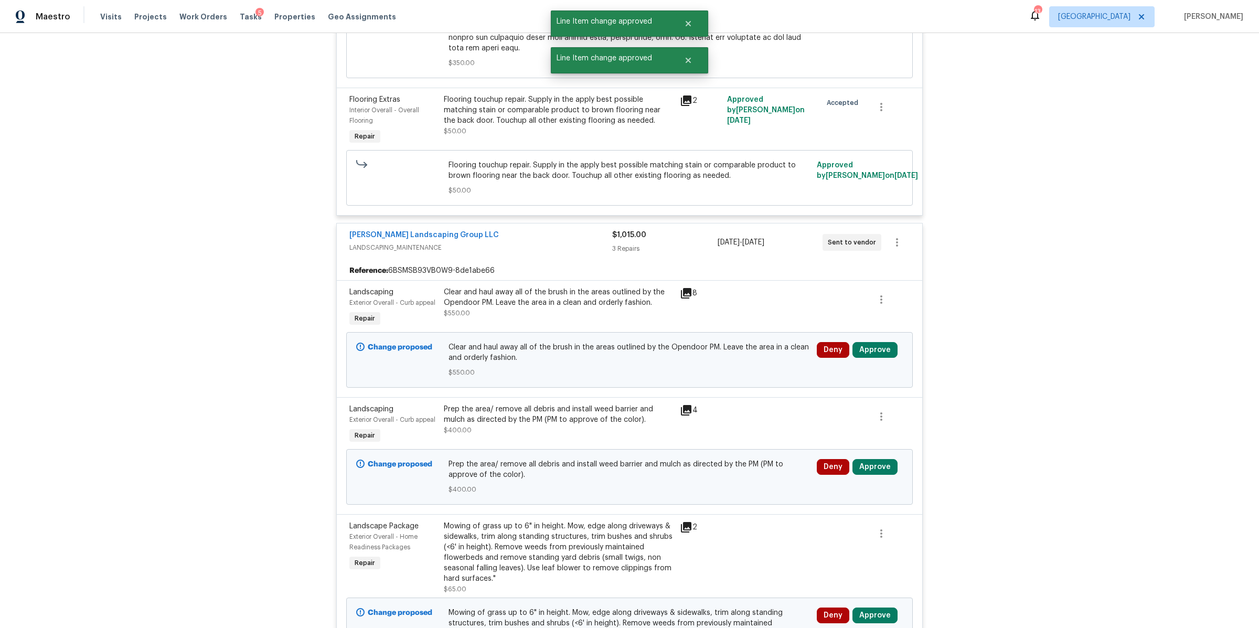
scroll to position [4736, 0]
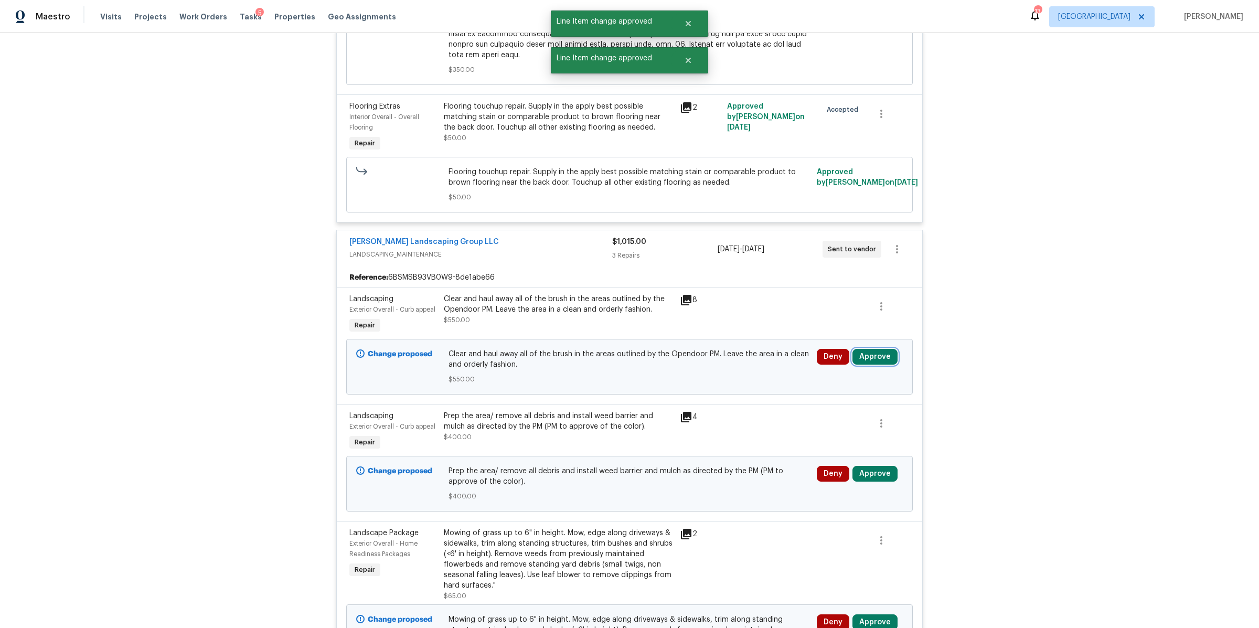
click at [839, 349] on button "Approve" at bounding box center [874, 357] width 45 height 16
click at [732, 349] on button "Approve" at bounding box center [719, 345] width 63 height 21
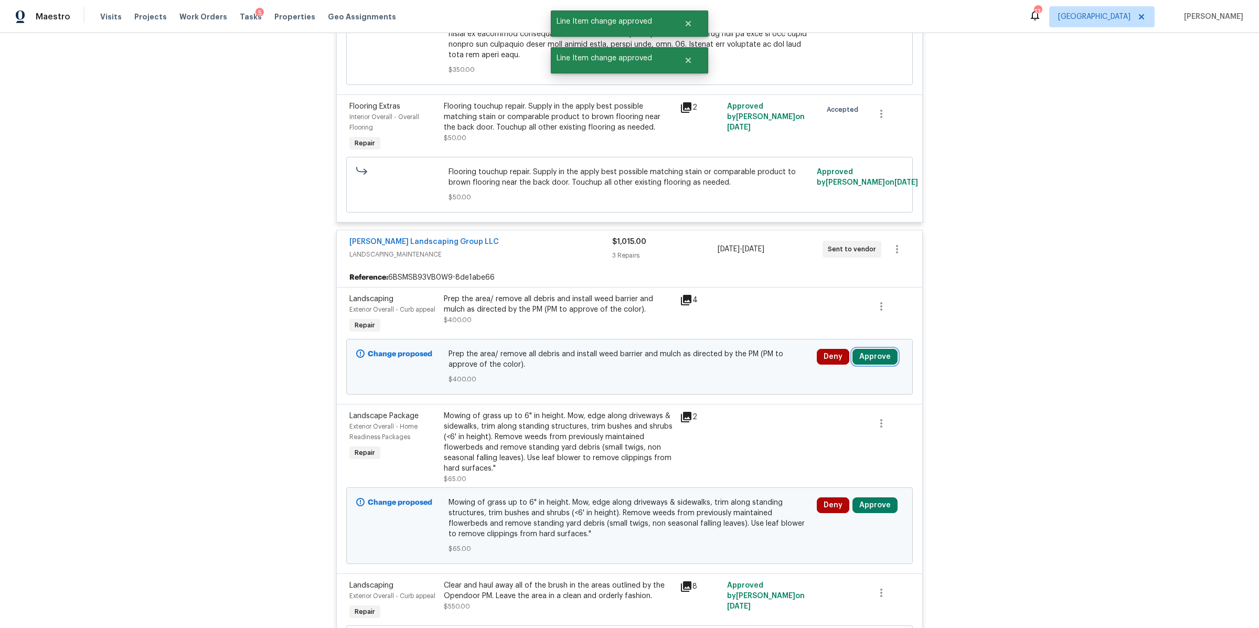
click at [839, 349] on button "Approve" at bounding box center [874, 357] width 45 height 16
click at [722, 346] on span "Approve" at bounding box center [719, 346] width 29 height 8
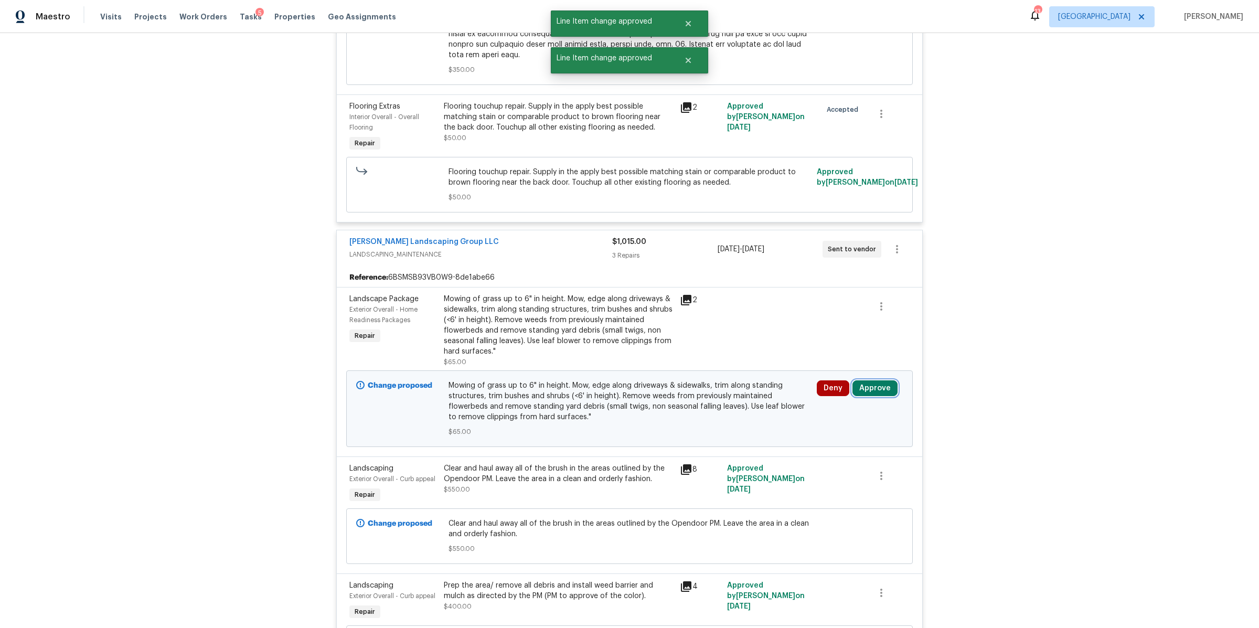
click at [839, 380] on button "Approve" at bounding box center [874, 388] width 45 height 16
click at [723, 377] on span "Approve" at bounding box center [719, 378] width 29 height 8
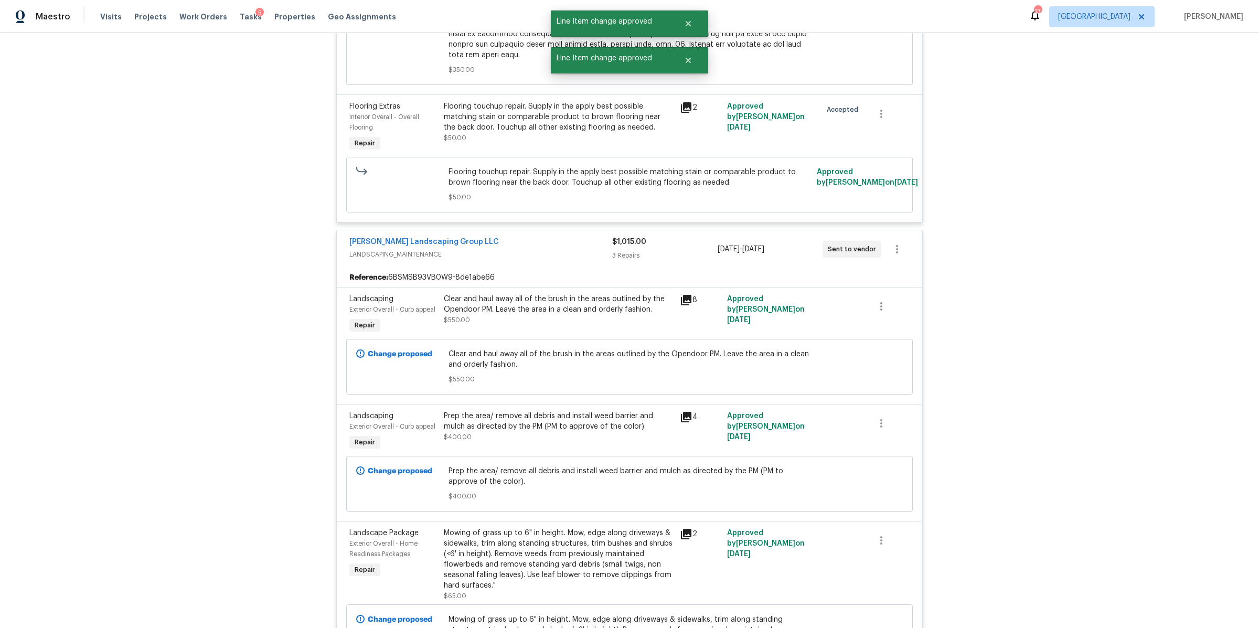
scroll to position [5195, 0]
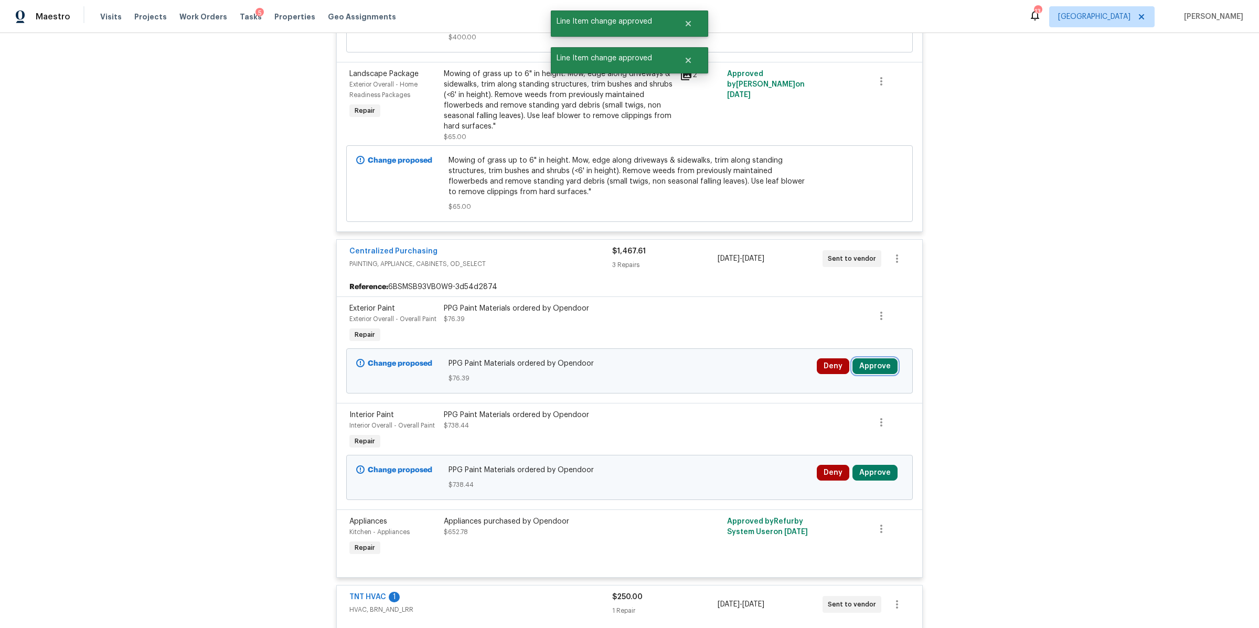
click at [839, 358] on button "Approve" at bounding box center [874, 366] width 45 height 16
click at [752, 352] on div "Approve Cancel" at bounding box center [750, 356] width 168 height 21
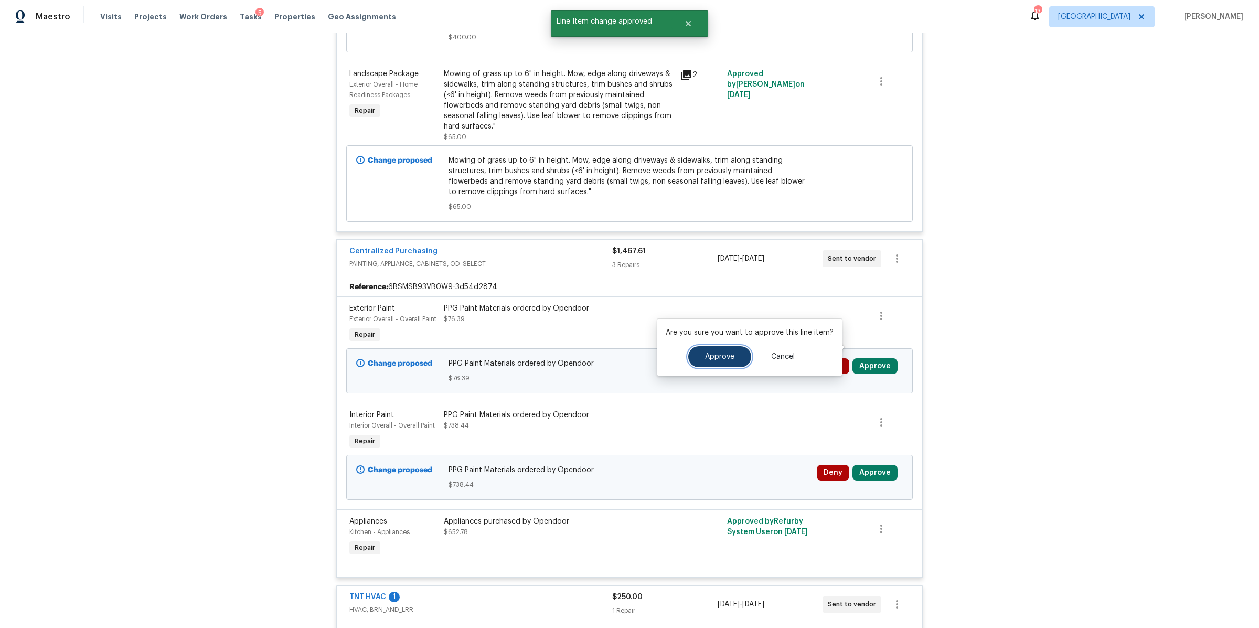
click at [740, 353] on button "Approve" at bounding box center [719, 356] width 63 height 21
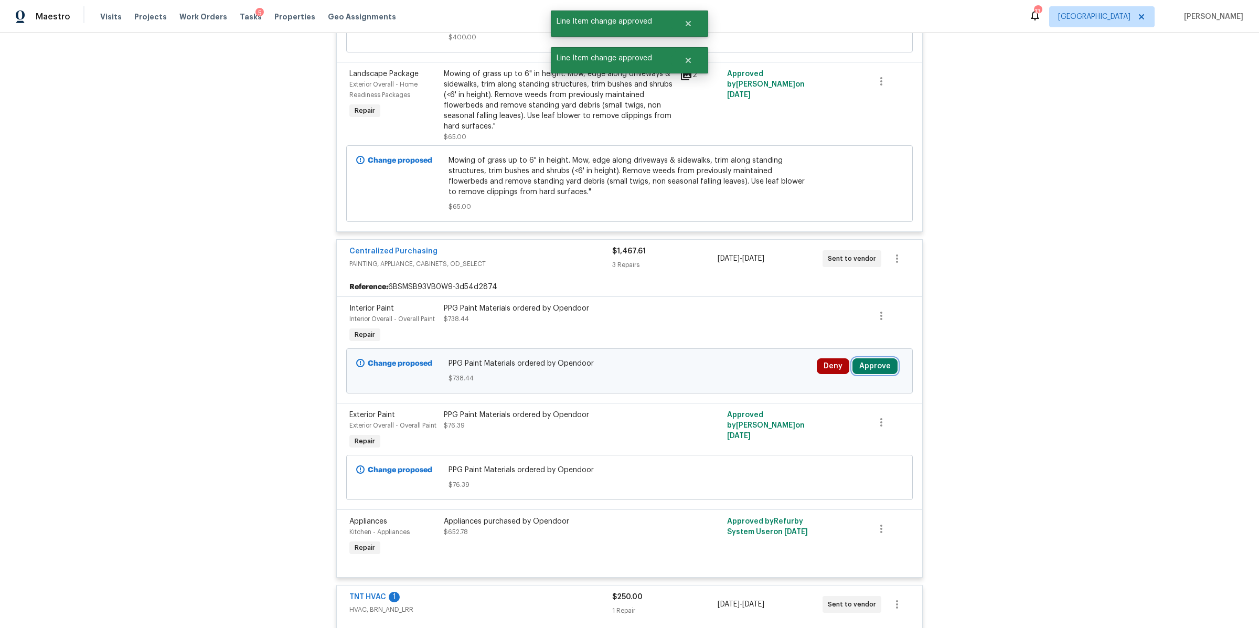
click at [839, 358] on button "Approve" at bounding box center [874, 366] width 45 height 16
click at [723, 358] on span "Approve" at bounding box center [719, 357] width 29 height 8
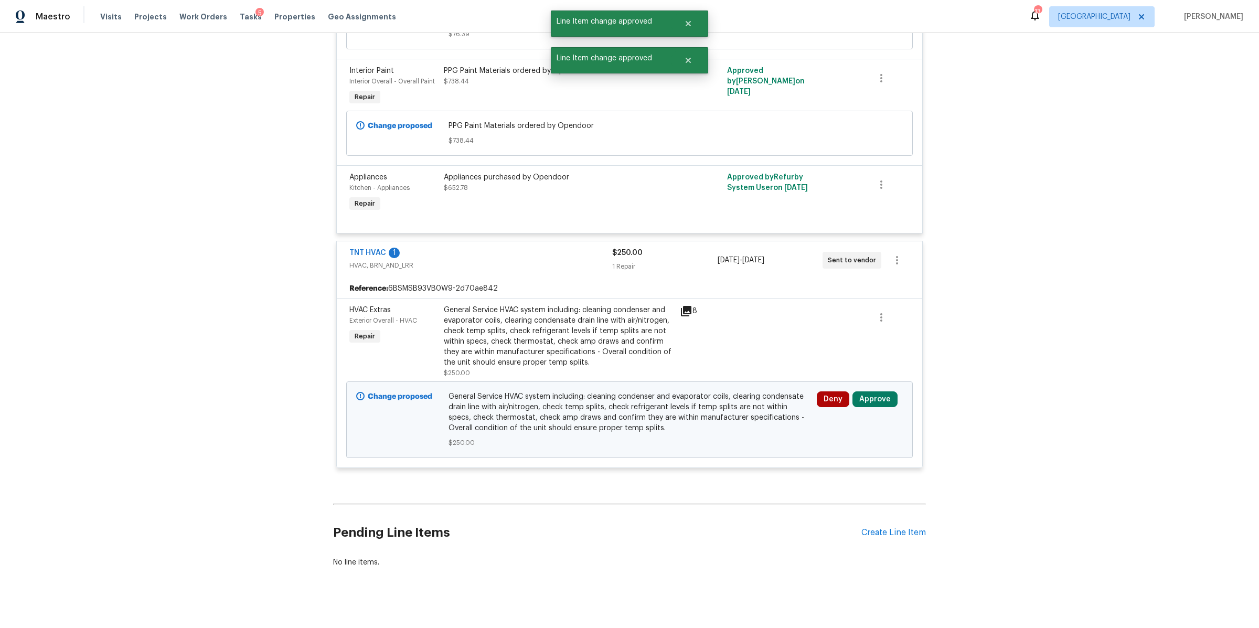
scroll to position [5541, 0]
click at [839, 389] on button "Approve" at bounding box center [874, 397] width 45 height 16
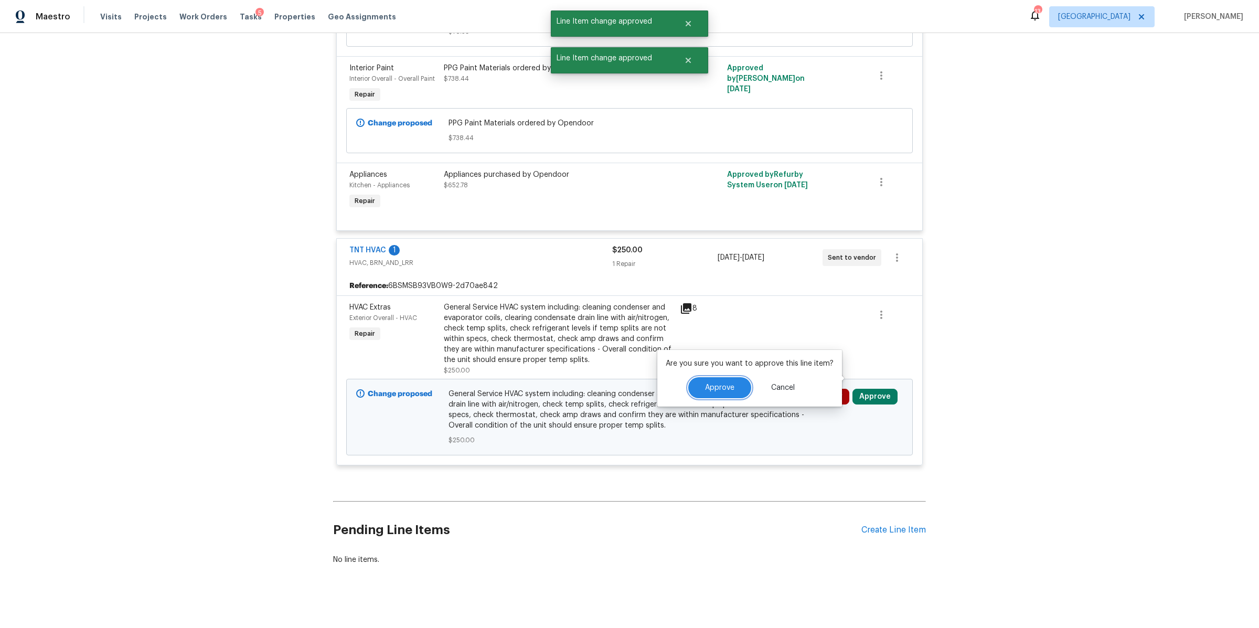
drag, startPoint x: 721, startPoint y: 389, endPoint x: 738, endPoint y: 388, distance: 16.3
click at [721, 389] on span "Approve" at bounding box center [719, 388] width 29 height 8
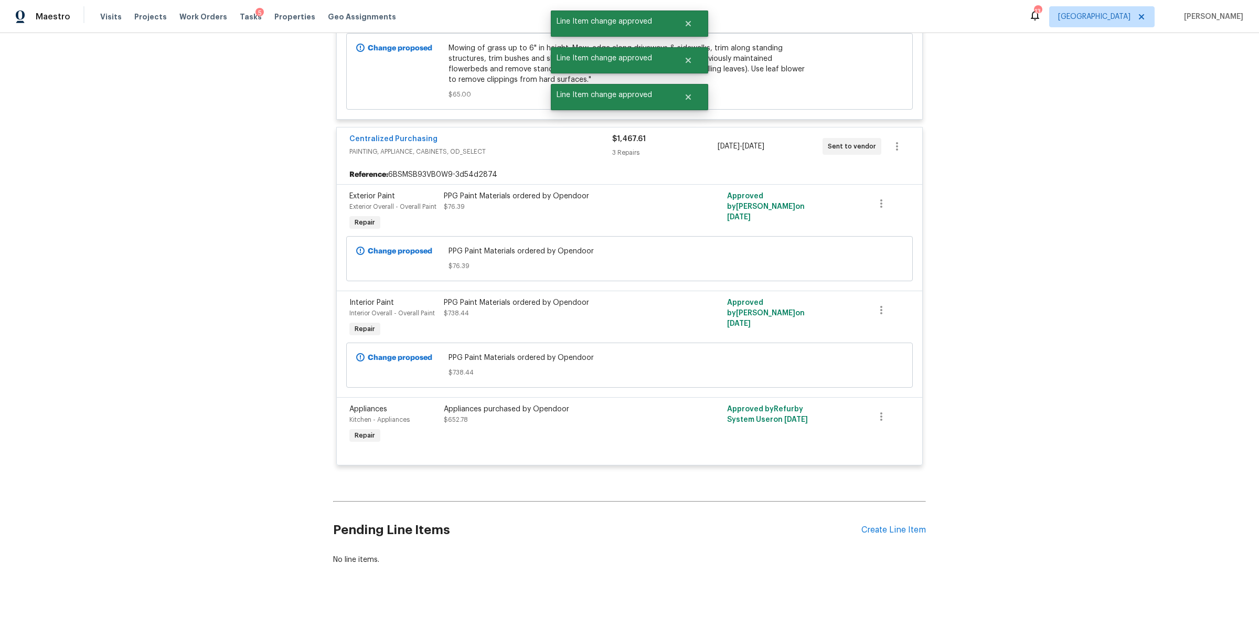
scroll to position [22, 0]
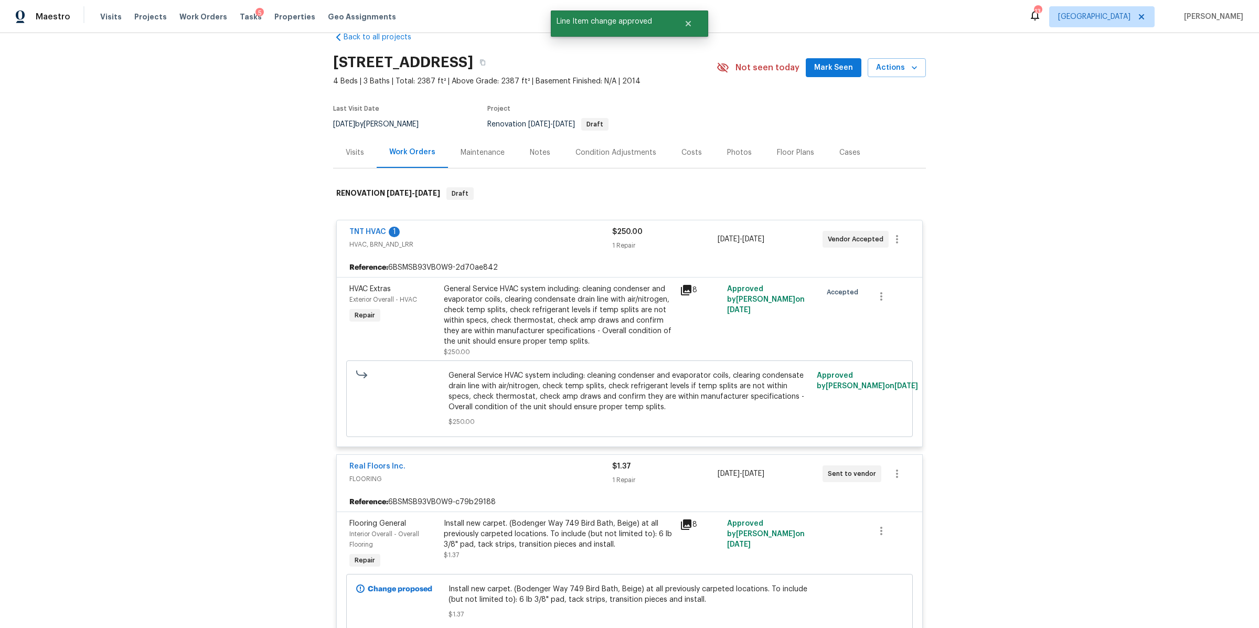
click at [548, 158] on div "Notes" at bounding box center [540, 152] width 46 height 31
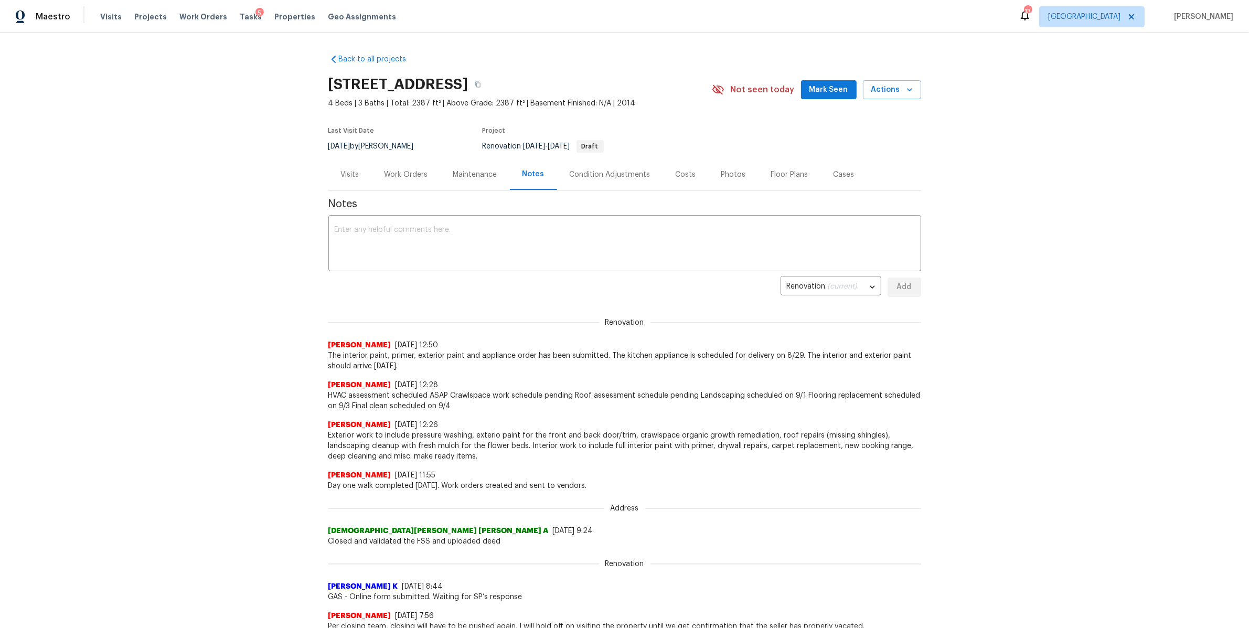
click at [680, 175] on div "Costs" at bounding box center [686, 174] width 20 height 10
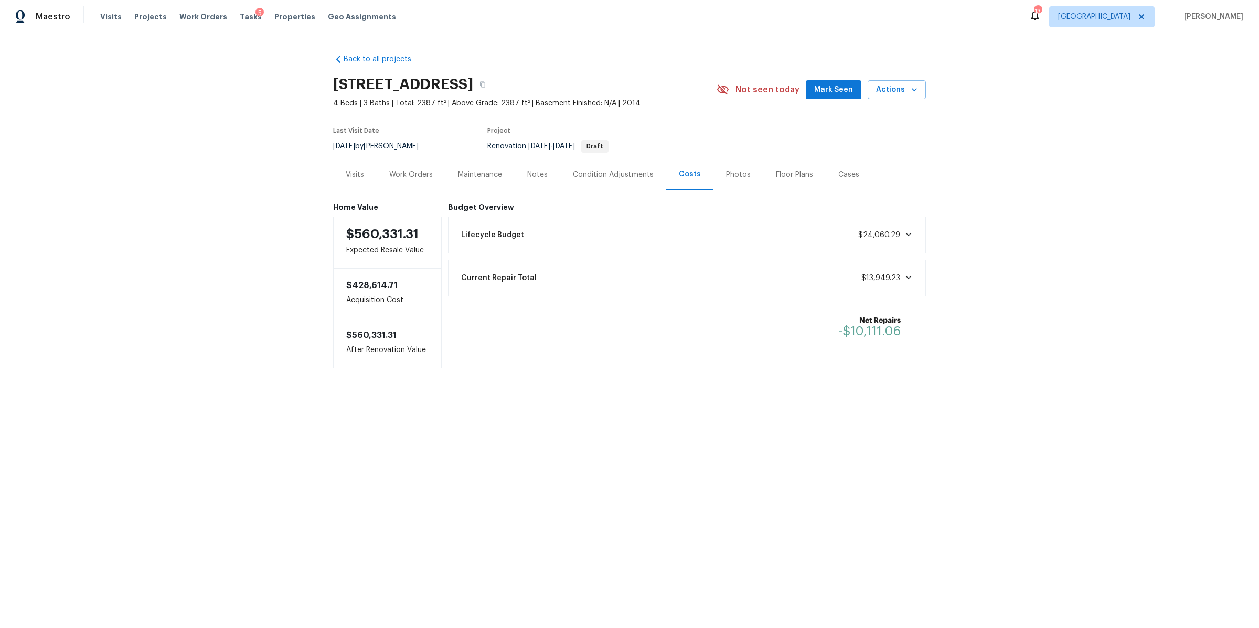
click at [529, 178] on div "Notes" at bounding box center [537, 174] width 20 height 10
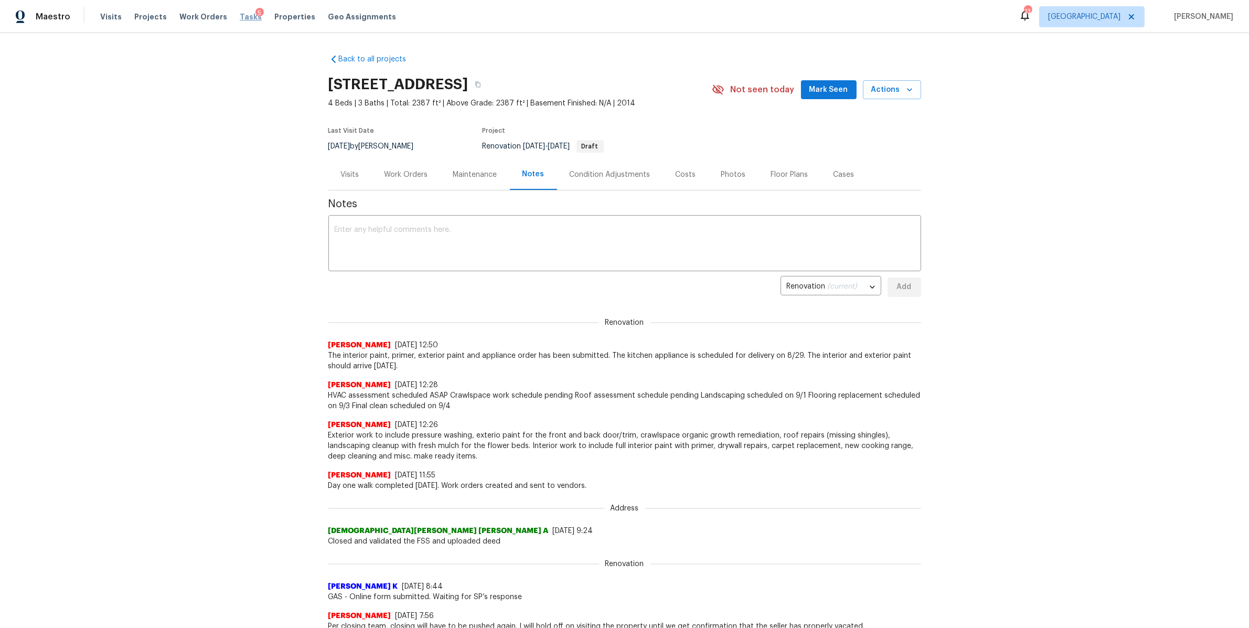
click at [240, 18] on span "Tasks" at bounding box center [251, 16] width 22 height 7
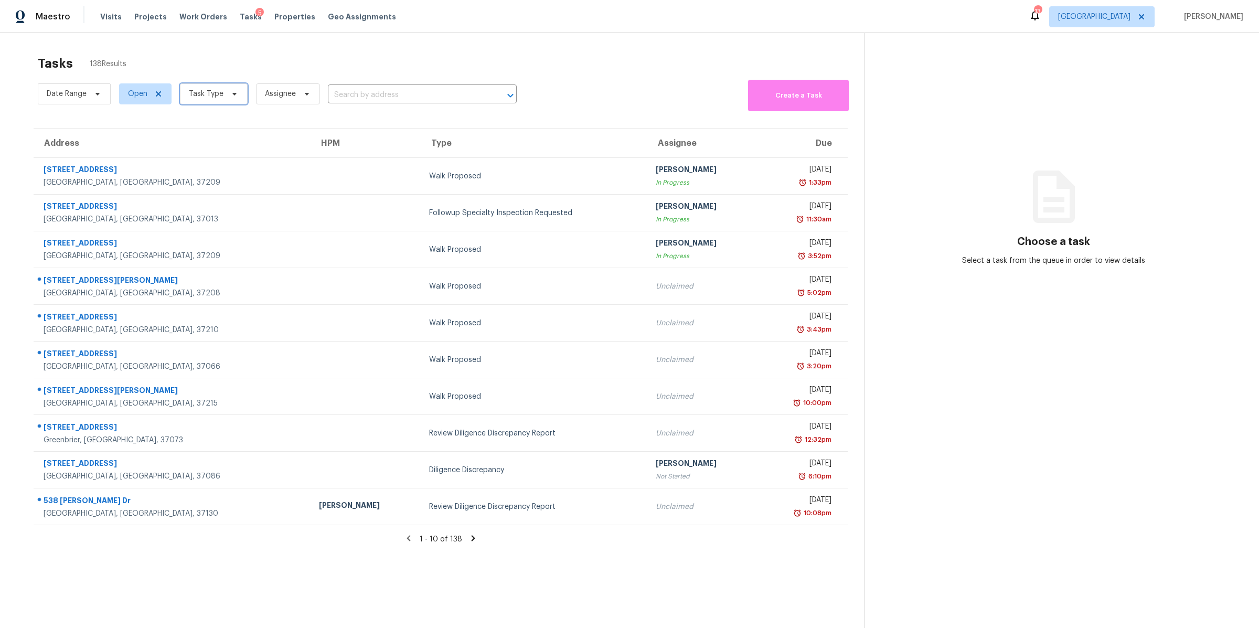
click at [225, 97] on span "Task Type" at bounding box center [214, 93] width 68 height 21
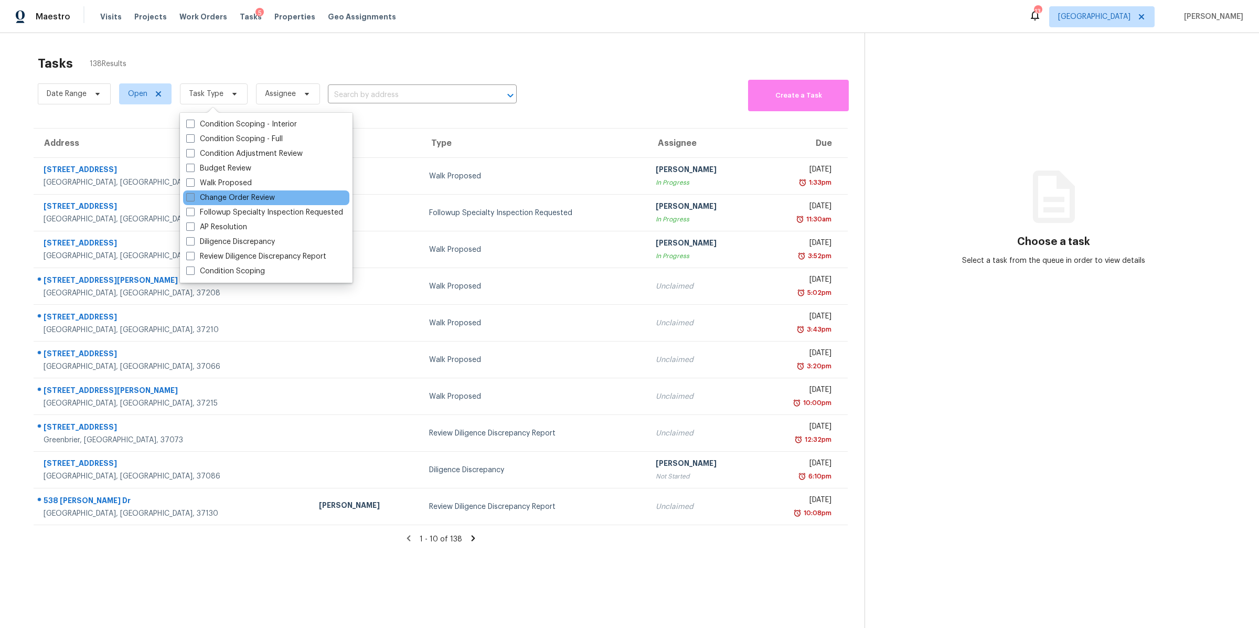
click at [255, 197] on label "Change Order Review" at bounding box center [230, 198] width 89 height 10
click at [193, 197] on input "Change Order Review" at bounding box center [189, 196] width 7 height 7
checkbox input "true"
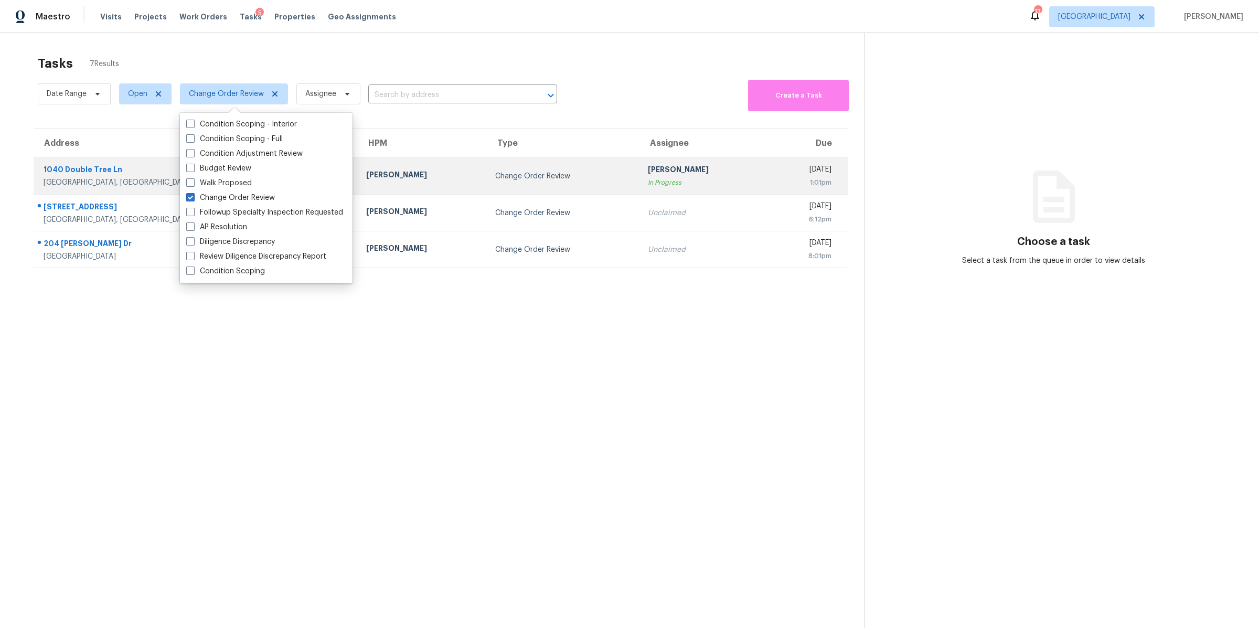
click at [87, 179] on div "[GEOGRAPHIC_DATA], [GEOGRAPHIC_DATA], 37066" at bounding box center [197, 182] width 306 height 10
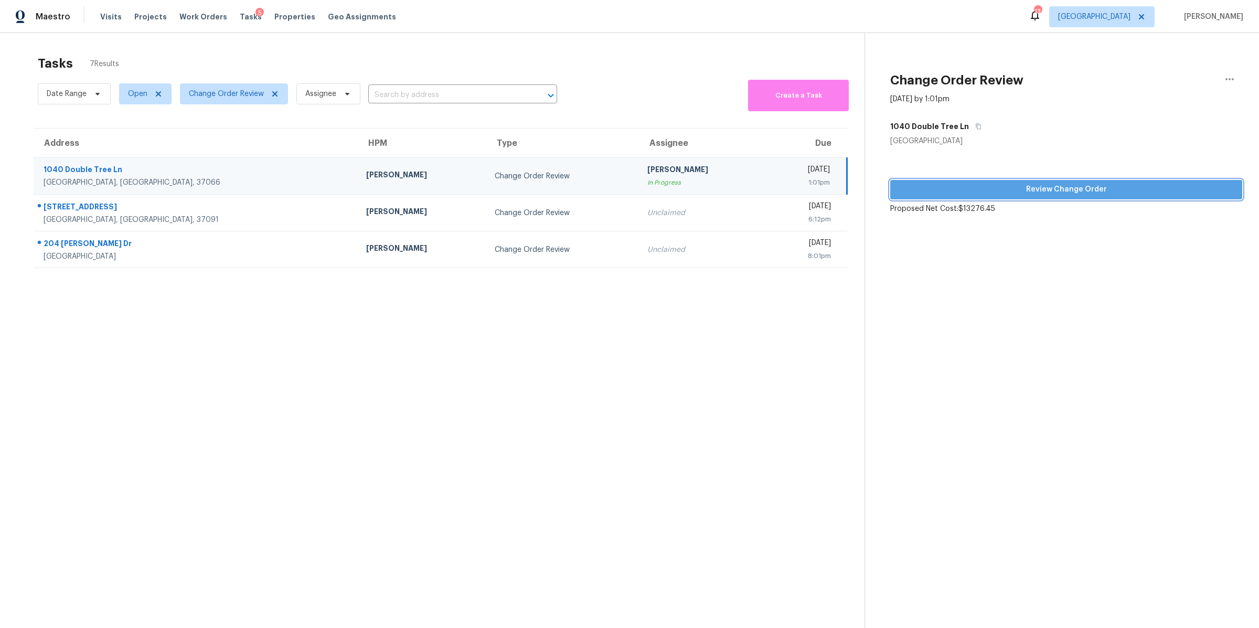
click at [839, 184] on span "Review Change Order" at bounding box center [1066, 189] width 335 height 13
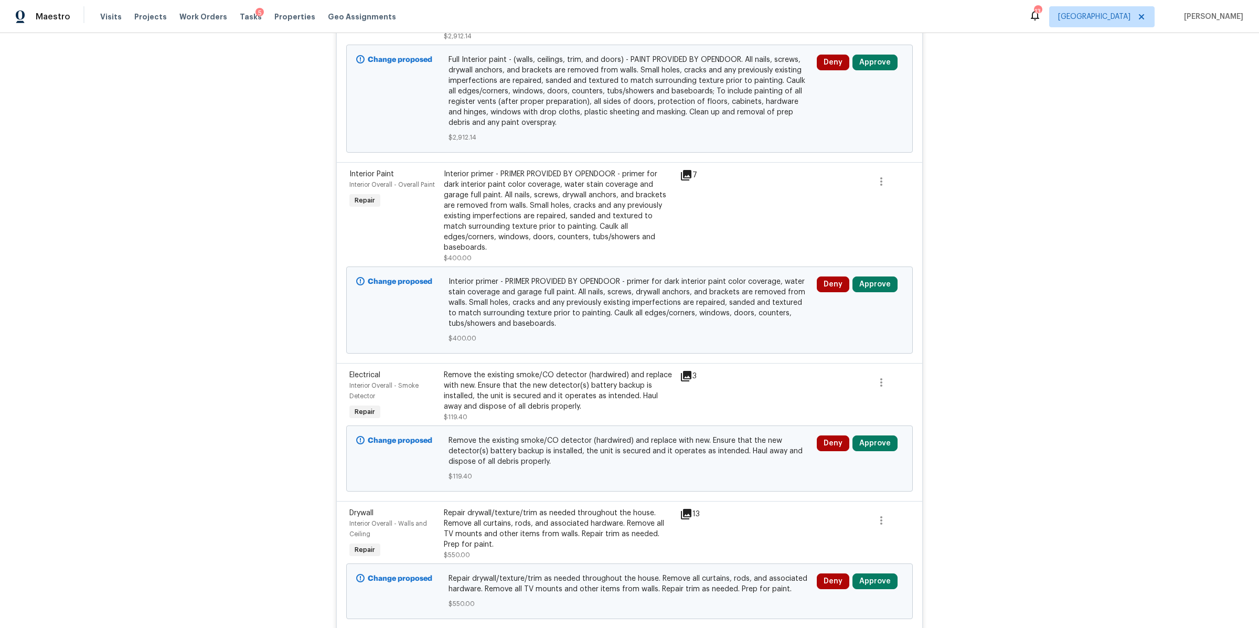
scroll to position [848, 0]
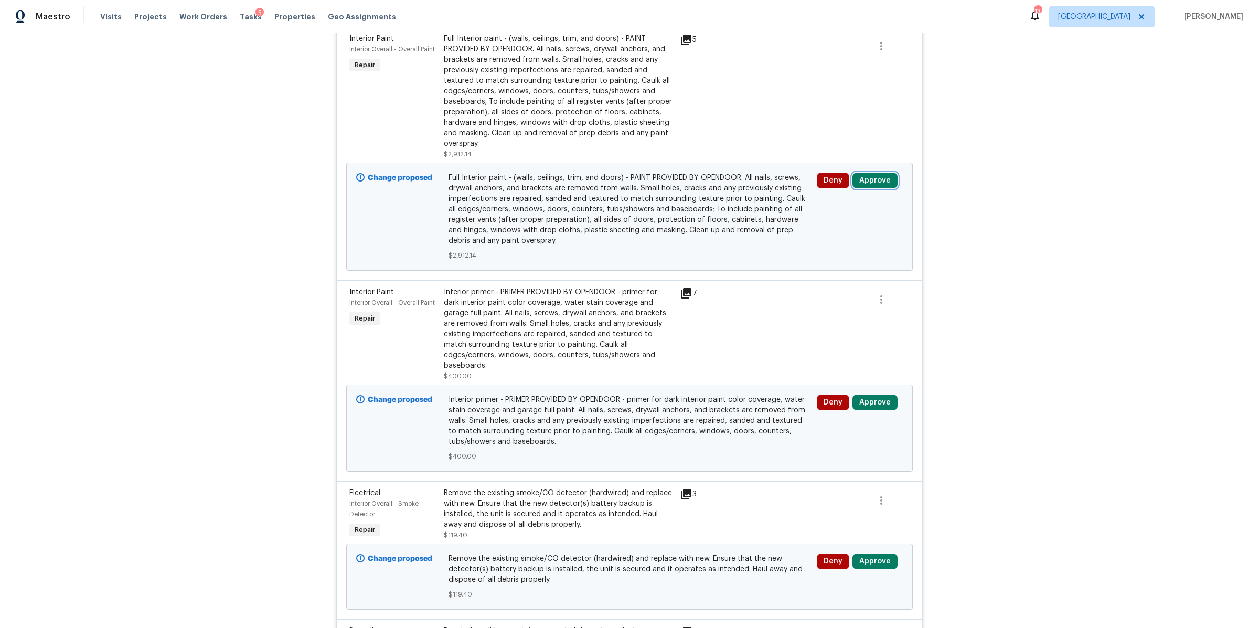
click at [839, 173] on button "Approve" at bounding box center [874, 181] width 45 height 16
click at [817, 225] on button "Approve" at bounding box center [839, 225] width 63 height 21
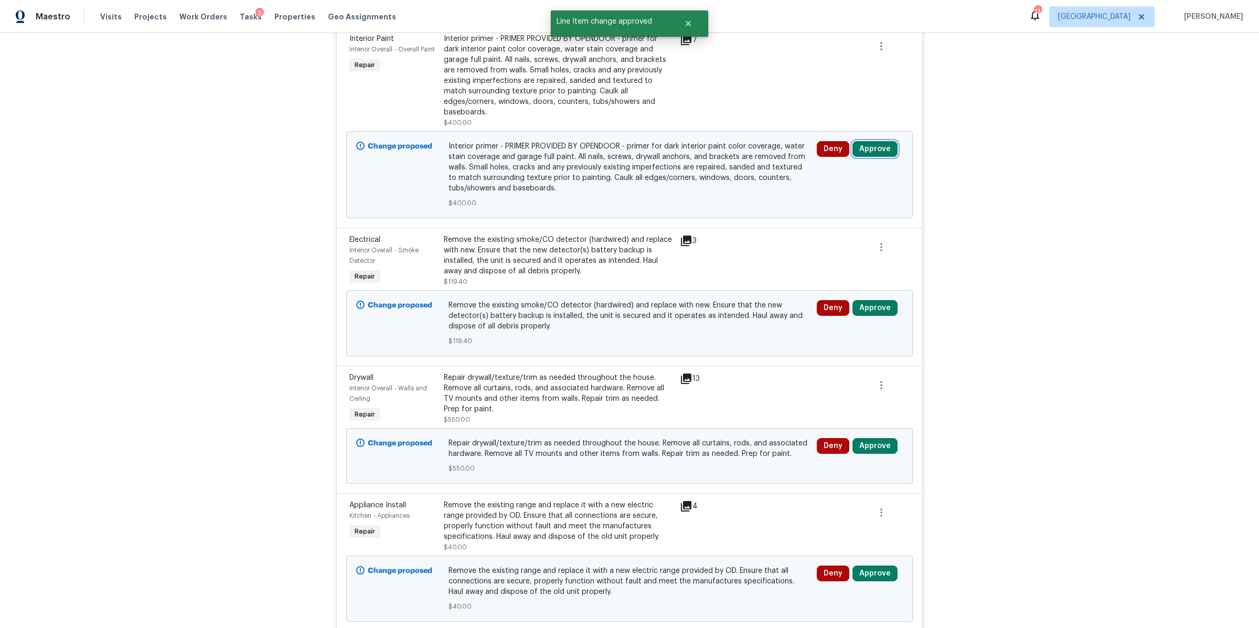
click at [839, 141] on button "Approve" at bounding box center [874, 149] width 45 height 16
click at [834, 186] on span "Approve" at bounding box center [839, 184] width 29 height 8
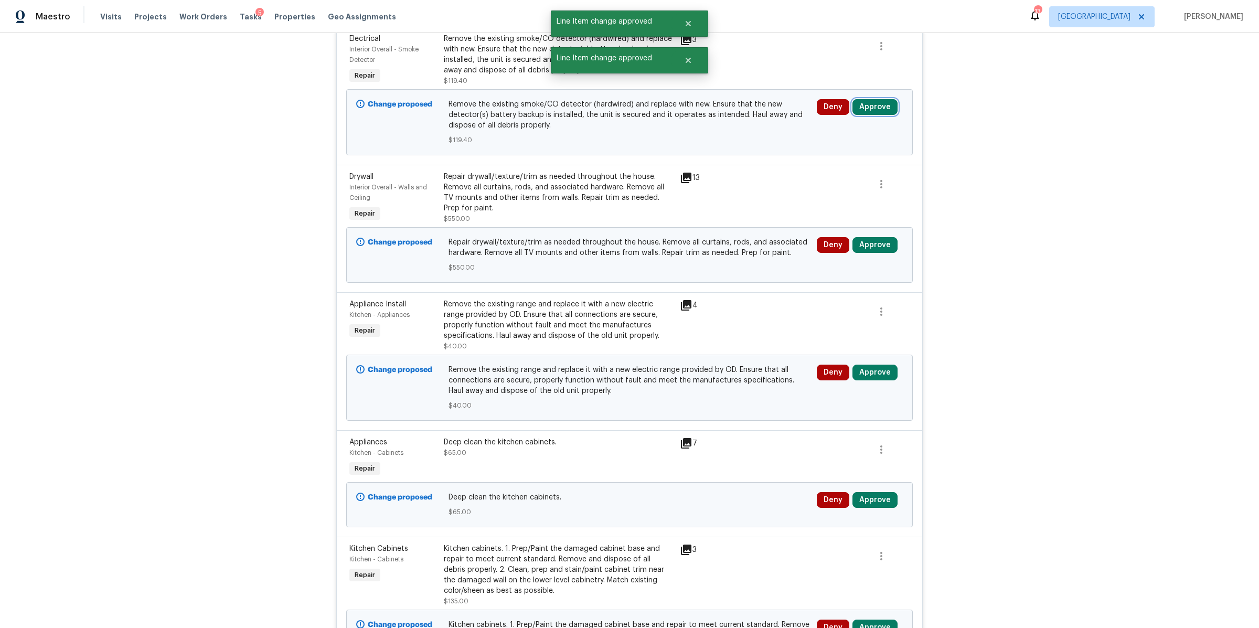
click at [839, 99] on button "Approve" at bounding box center [874, 107] width 45 height 16
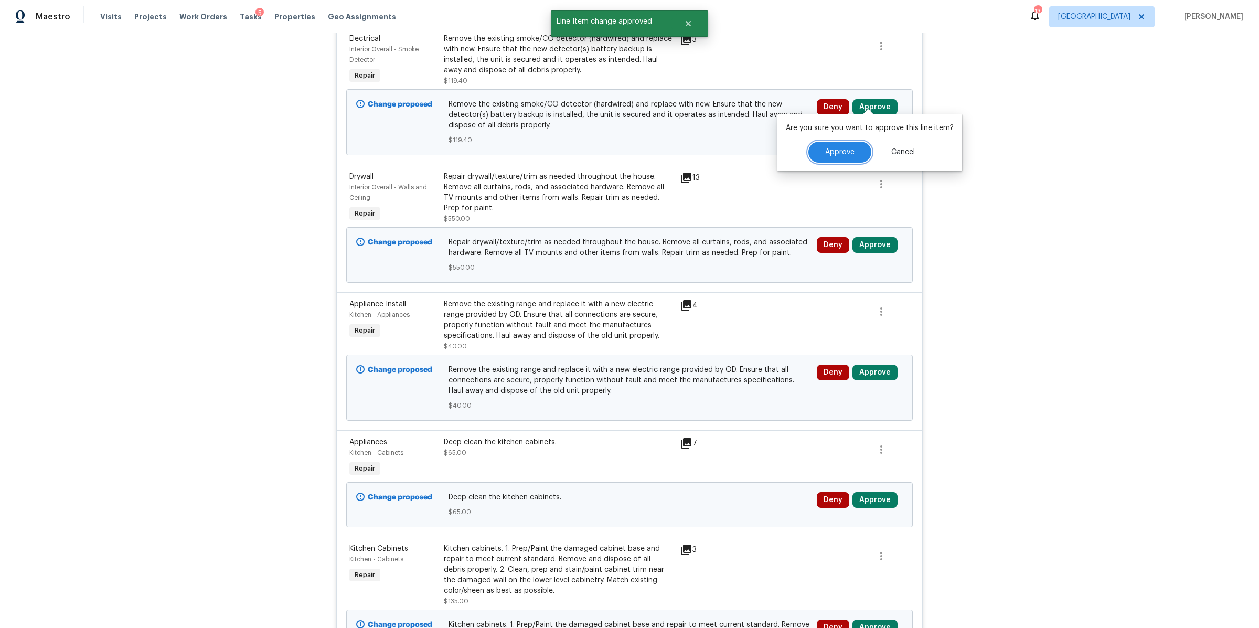
drag, startPoint x: 840, startPoint y: 153, endPoint x: 875, endPoint y: 147, distance: 35.0
click at [839, 153] on span "Approve" at bounding box center [839, 152] width 29 height 8
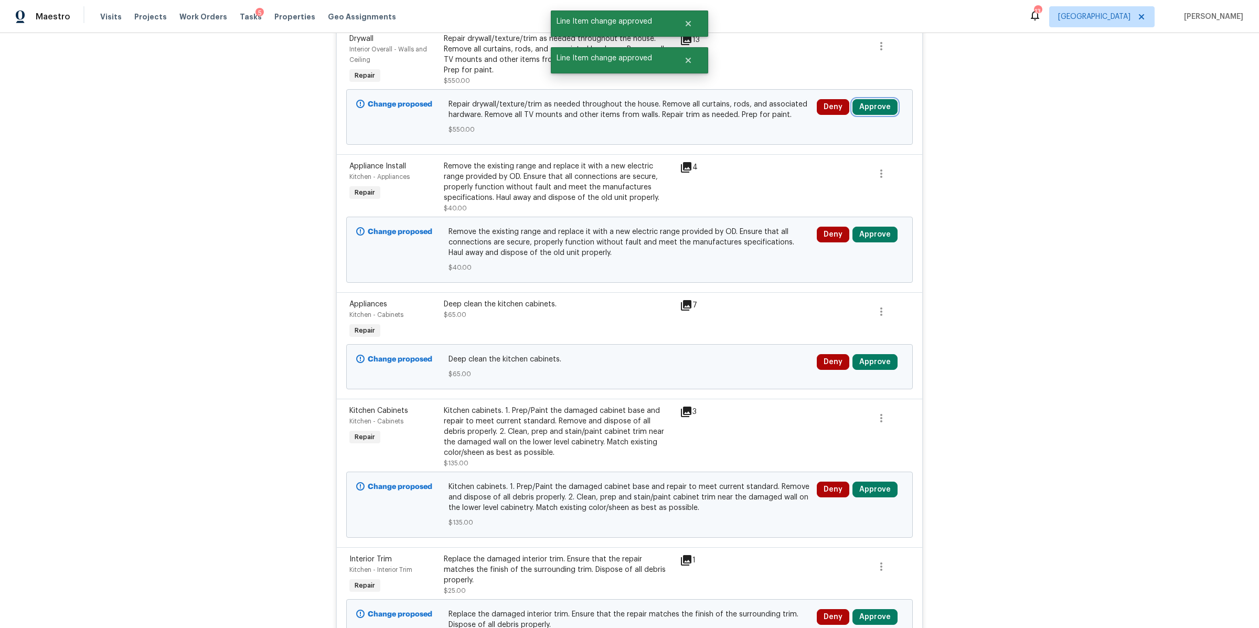
click at [839, 104] on button "Approve" at bounding box center [874, 107] width 45 height 16
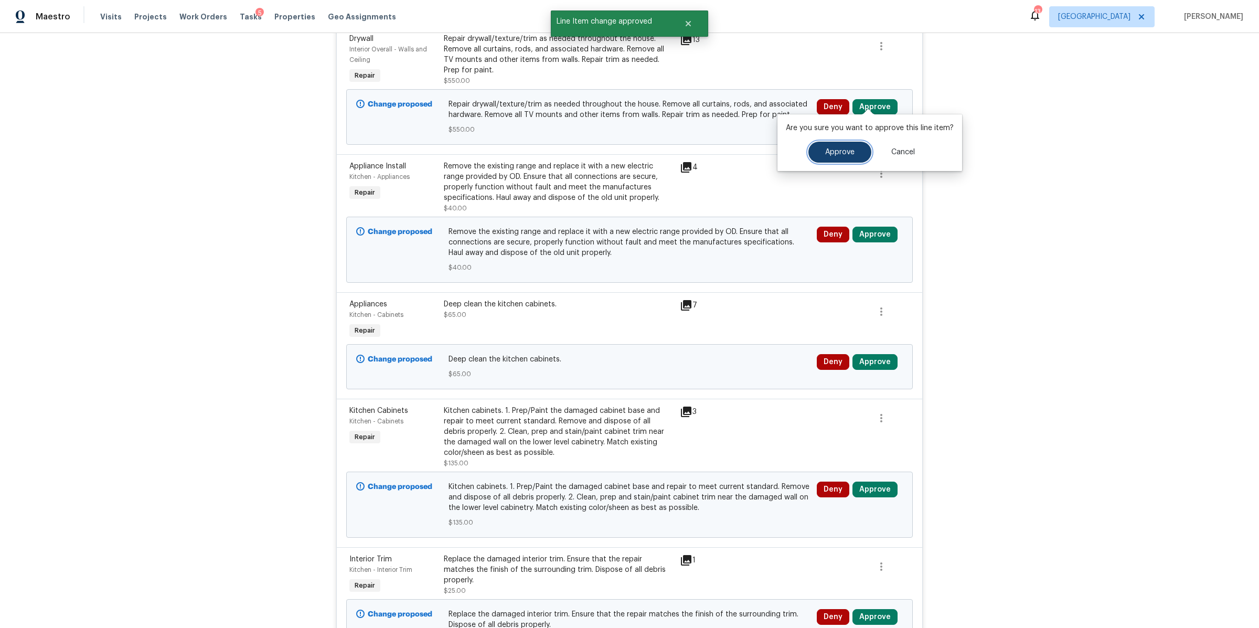
click at [834, 151] on span "Approve" at bounding box center [839, 152] width 29 height 8
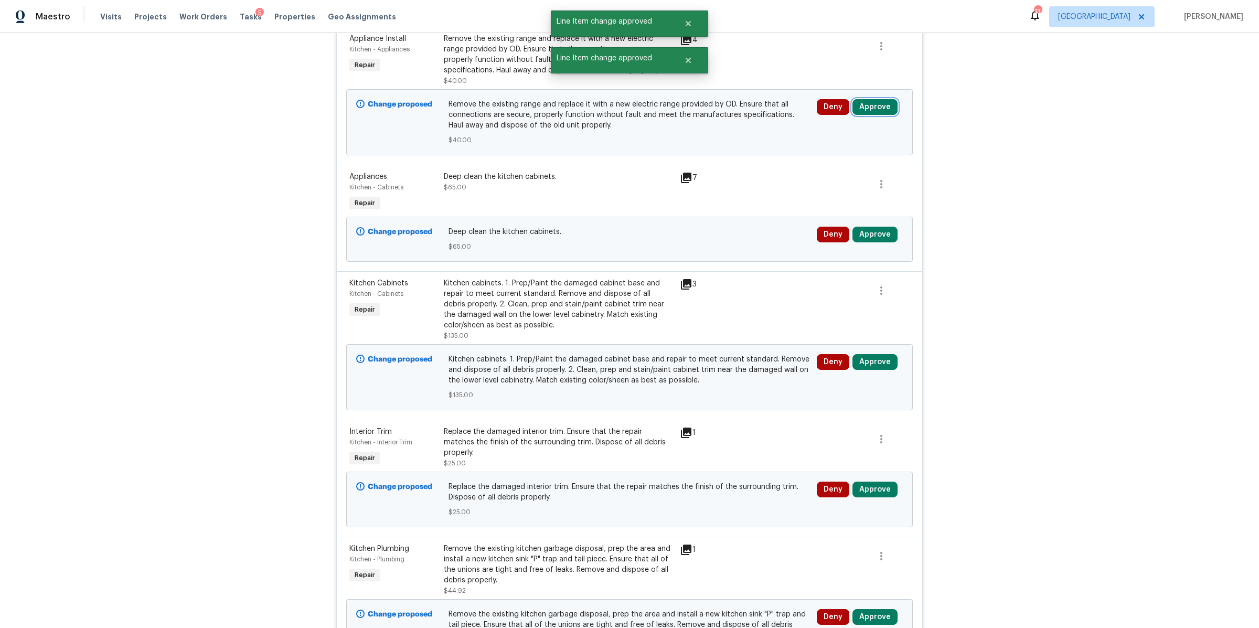
click at [839, 103] on button "Approve" at bounding box center [874, 107] width 45 height 16
click at [834, 146] on button "Approve" at bounding box center [839, 152] width 63 height 21
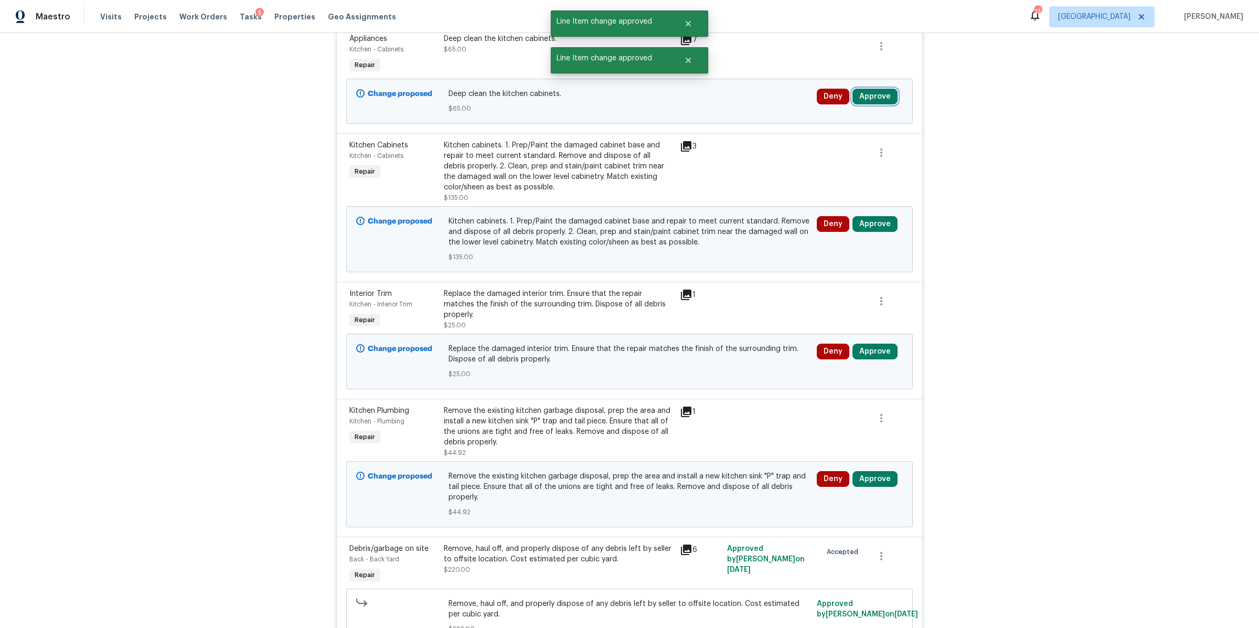
click at [839, 89] on button "Approve" at bounding box center [874, 97] width 45 height 16
click at [839, 140] on span "Approve" at bounding box center [839, 142] width 29 height 8
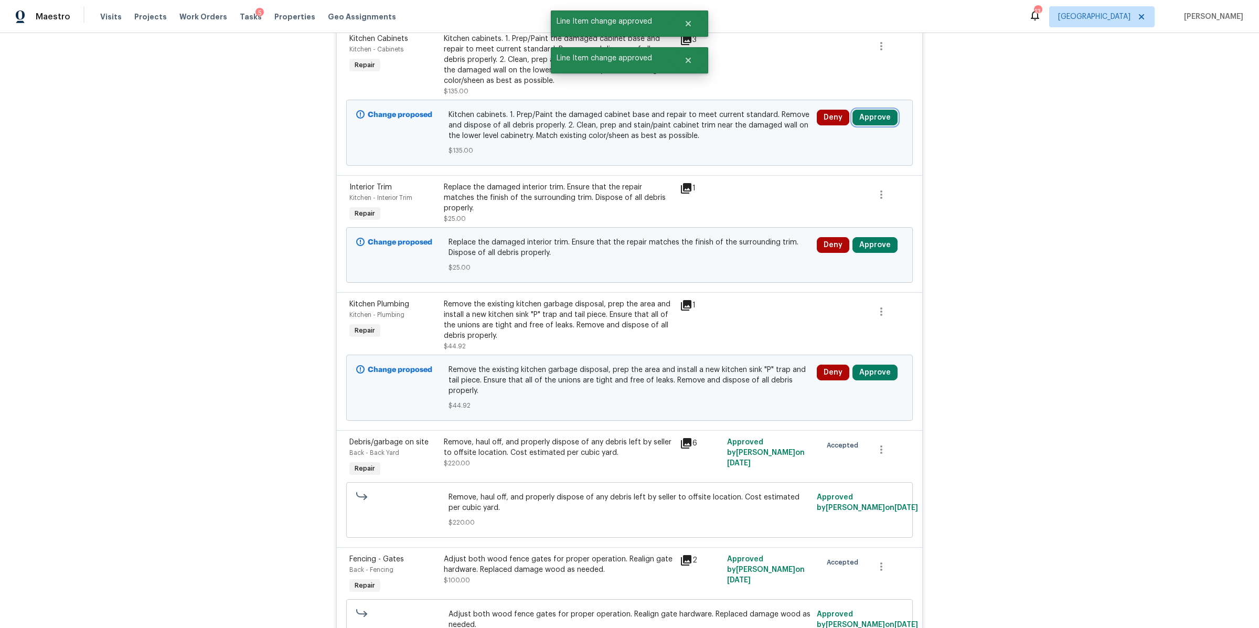
click at [839, 113] on button "Approve" at bounding box center [874, 118] width 45 height 16
click at [828, 159] on span "Approve" at bounding box center [839, 163] width 29 height 8
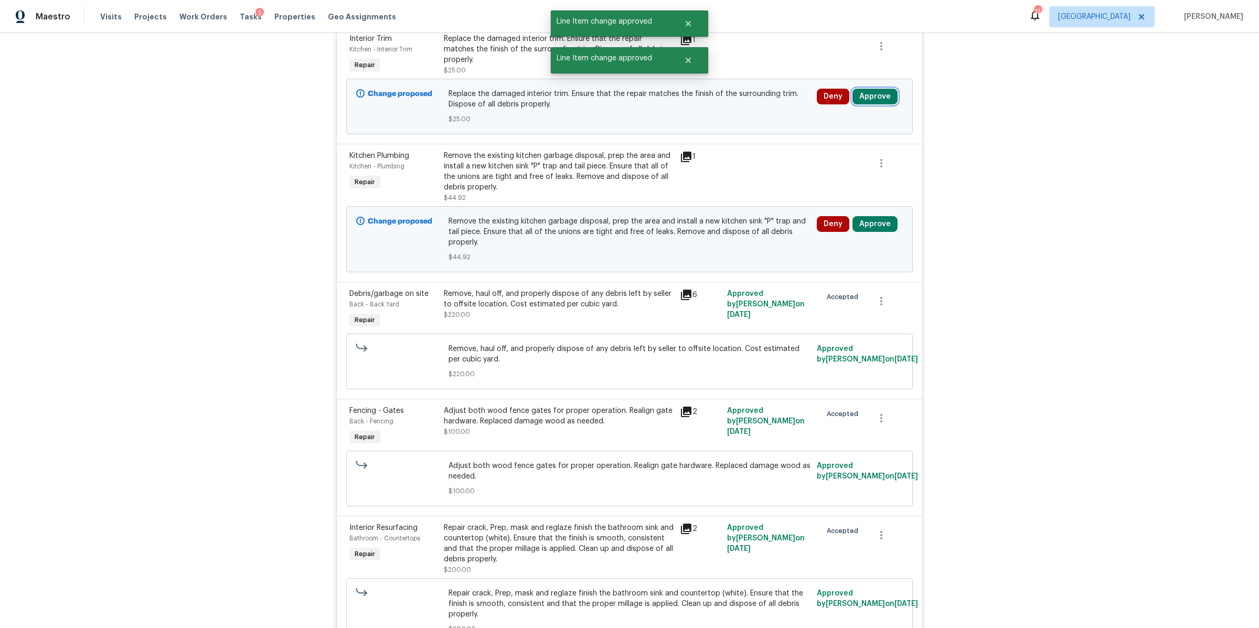
click at [839, 91] on button "Approve" at bounding box center [874, 97] width 45 height 16
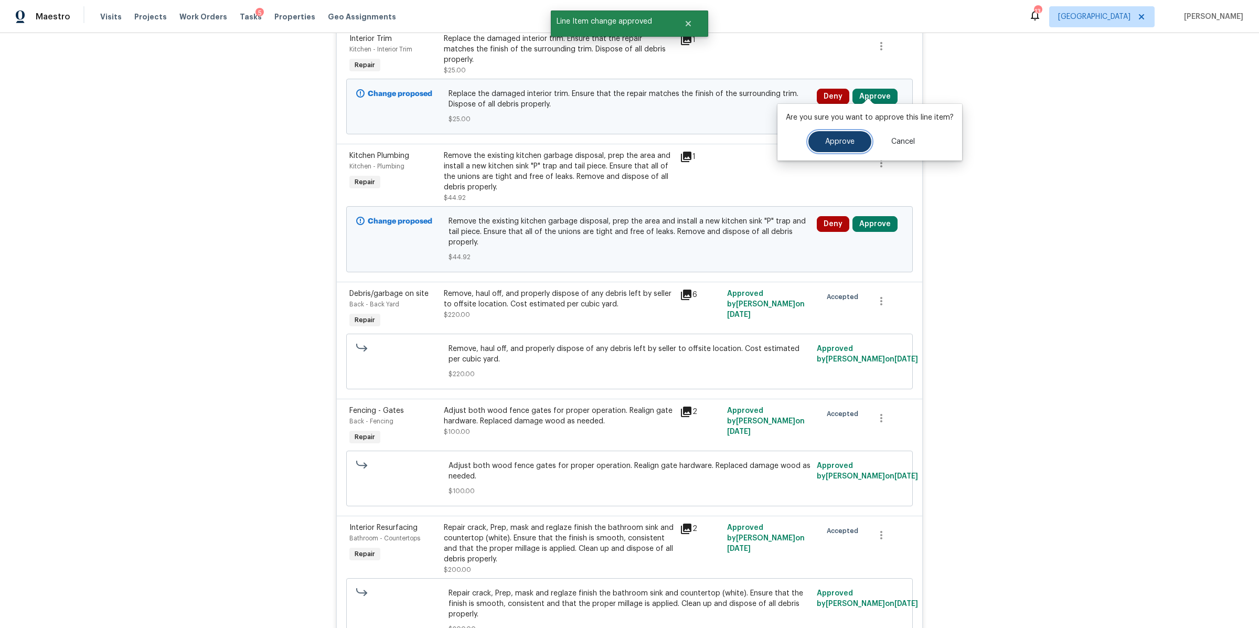
click at [826, 143] on span "Approve" at bounding box center [839, 142] width 29 height 8
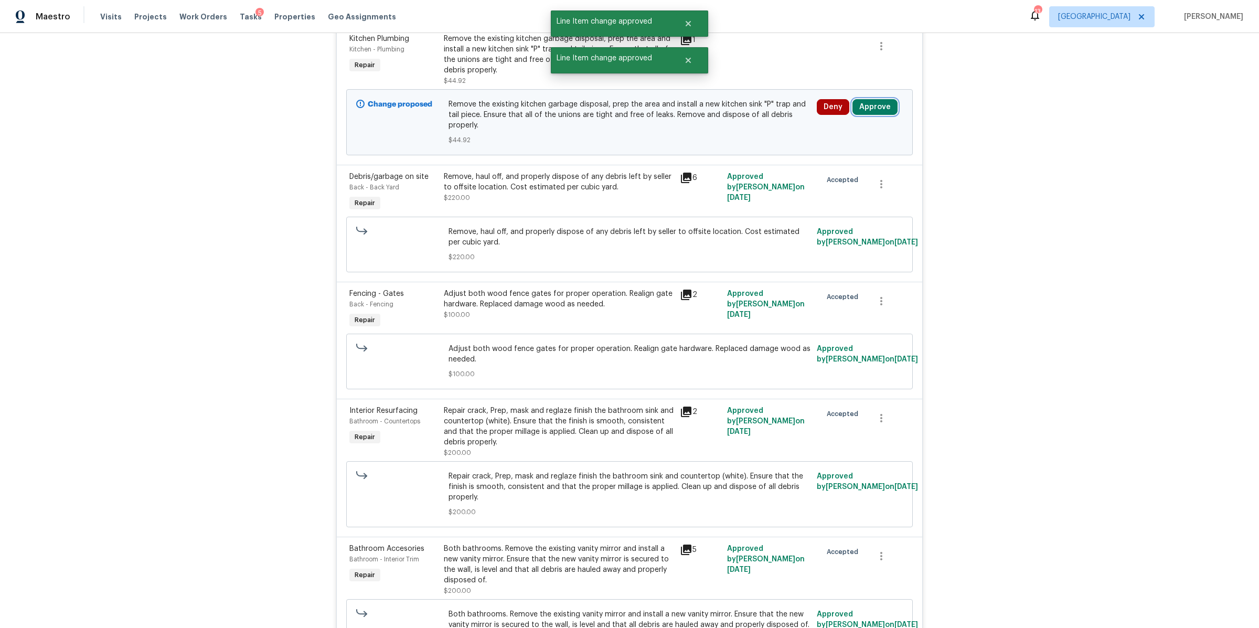
click at [839, 99] on button "Approve" at bounding box center [874, 107] width 45 height 16
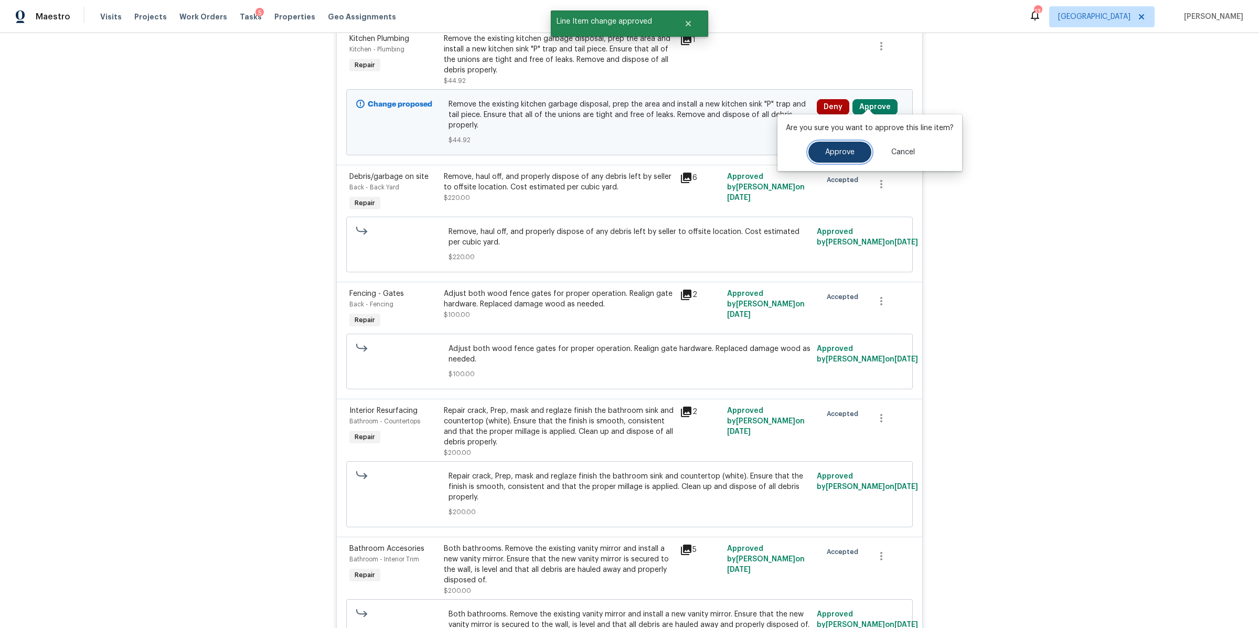
click at [835, 150] on span "Approve" at bounding box center [839, 152] width 29 height 8
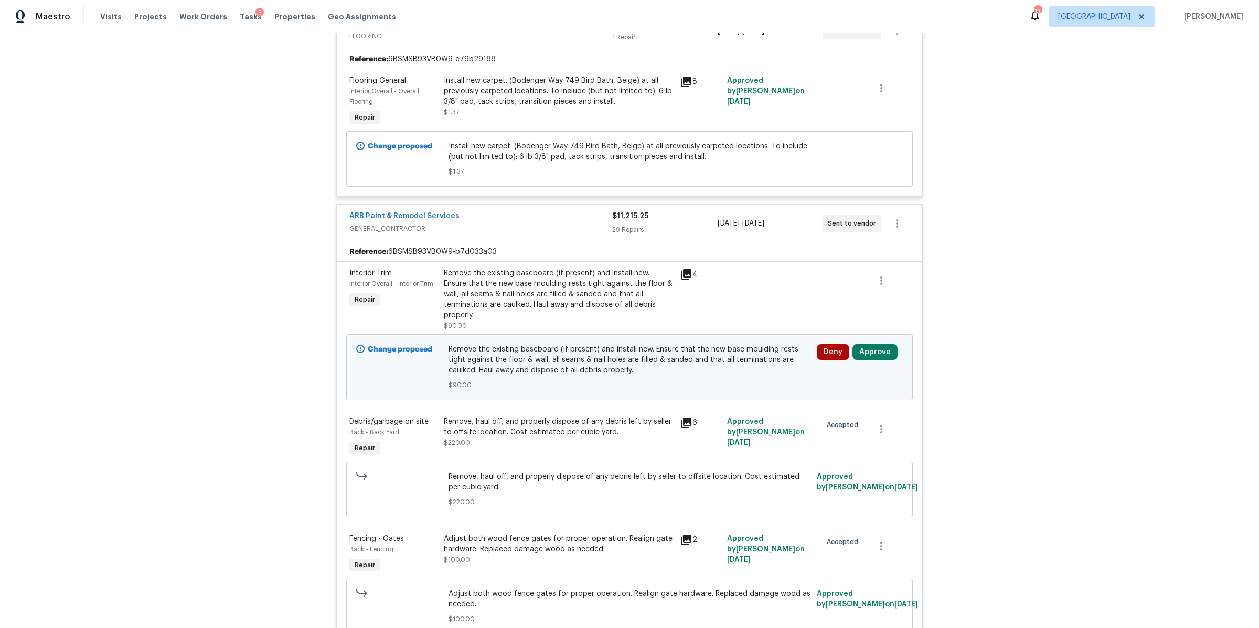
scroll to position [633, 0]
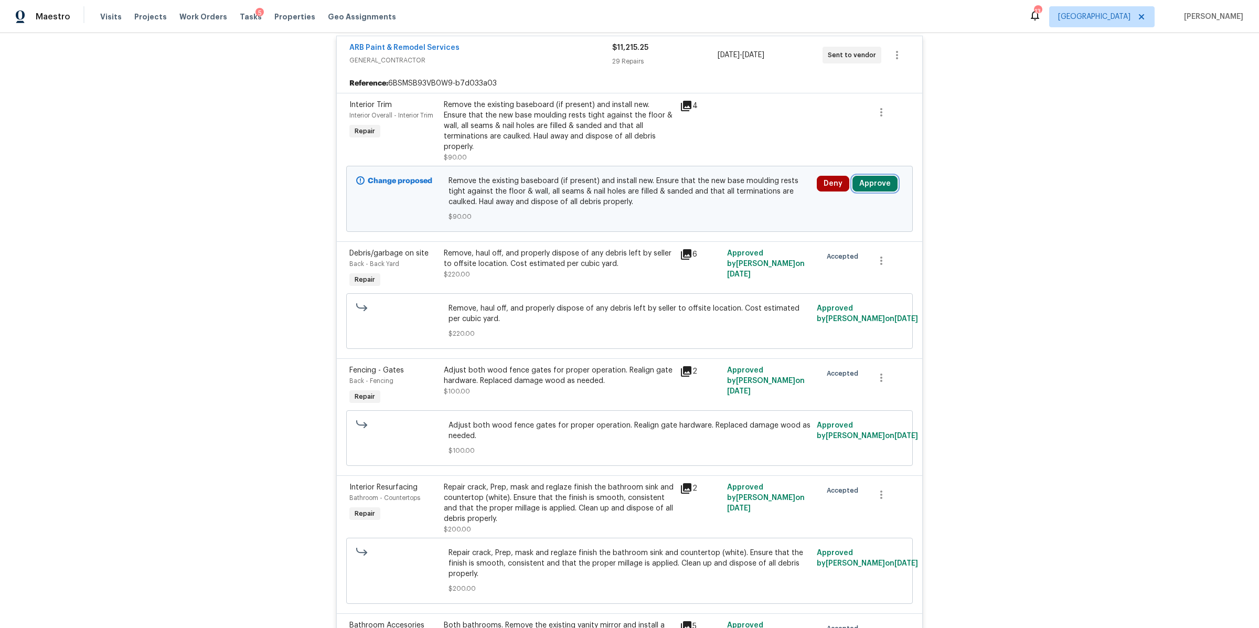
click at [839, 176] on button "Approve" at bounding box center [874, 184] width 45 height 16
click at [820, 223] on button "Approve" at bounding box center [839, 228] width 63 height 21
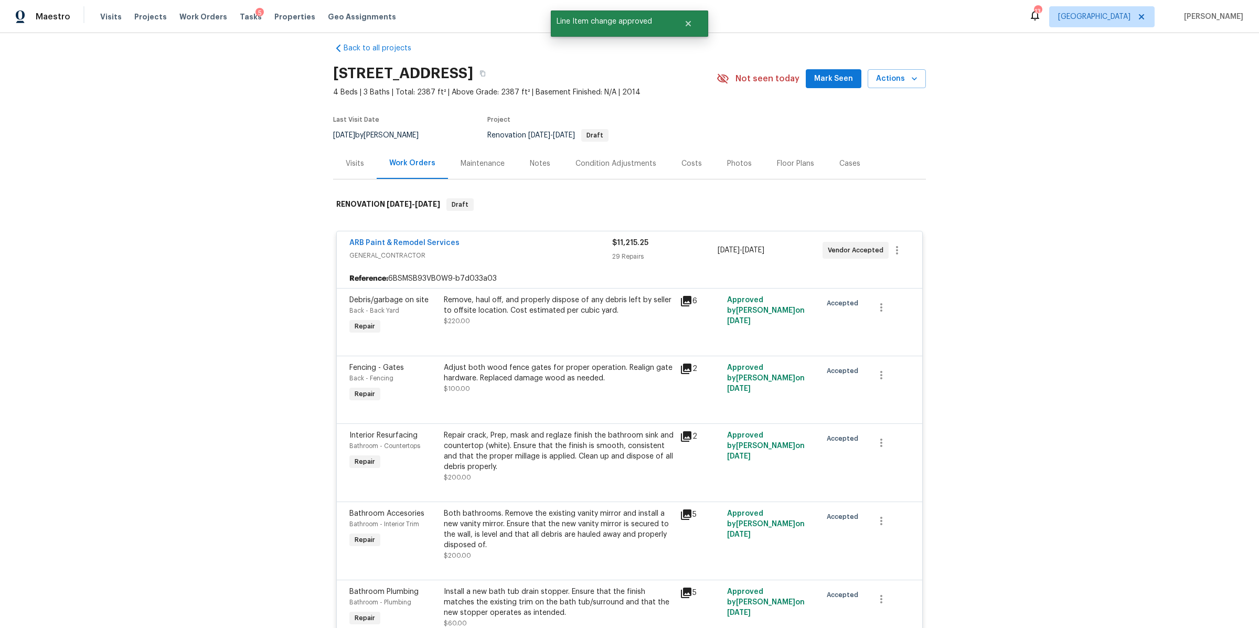
scroll to position [0, 0]
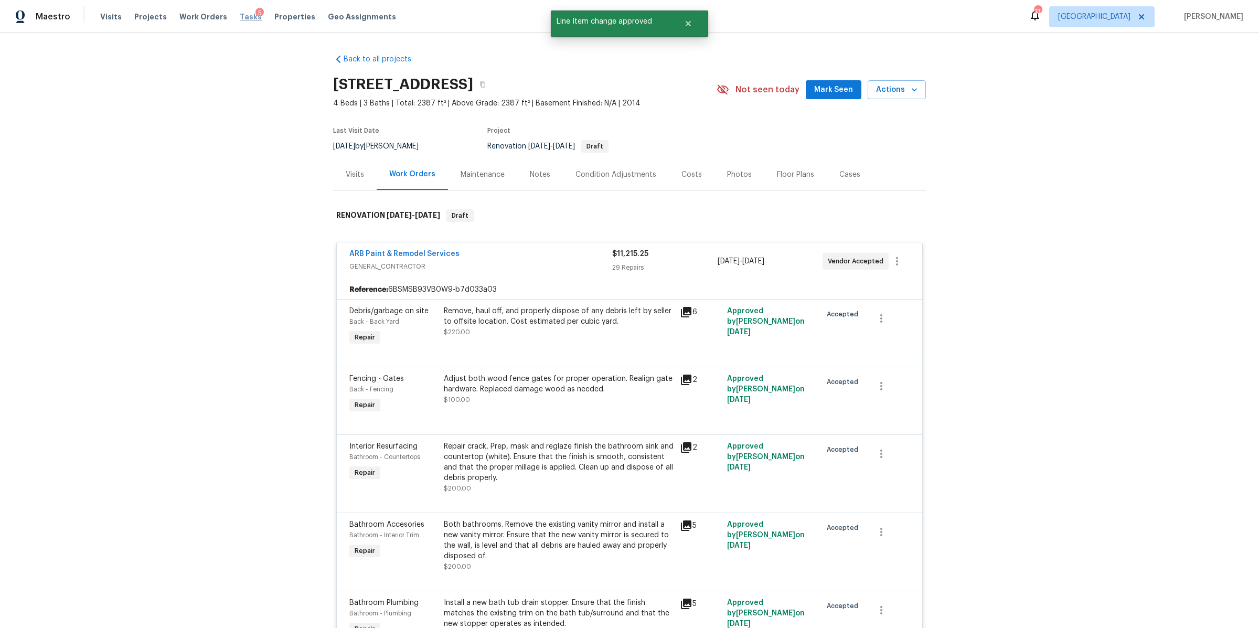
click at [240, 18] on span "Tasks" at bounding box center [251, 16] width 22 height 7
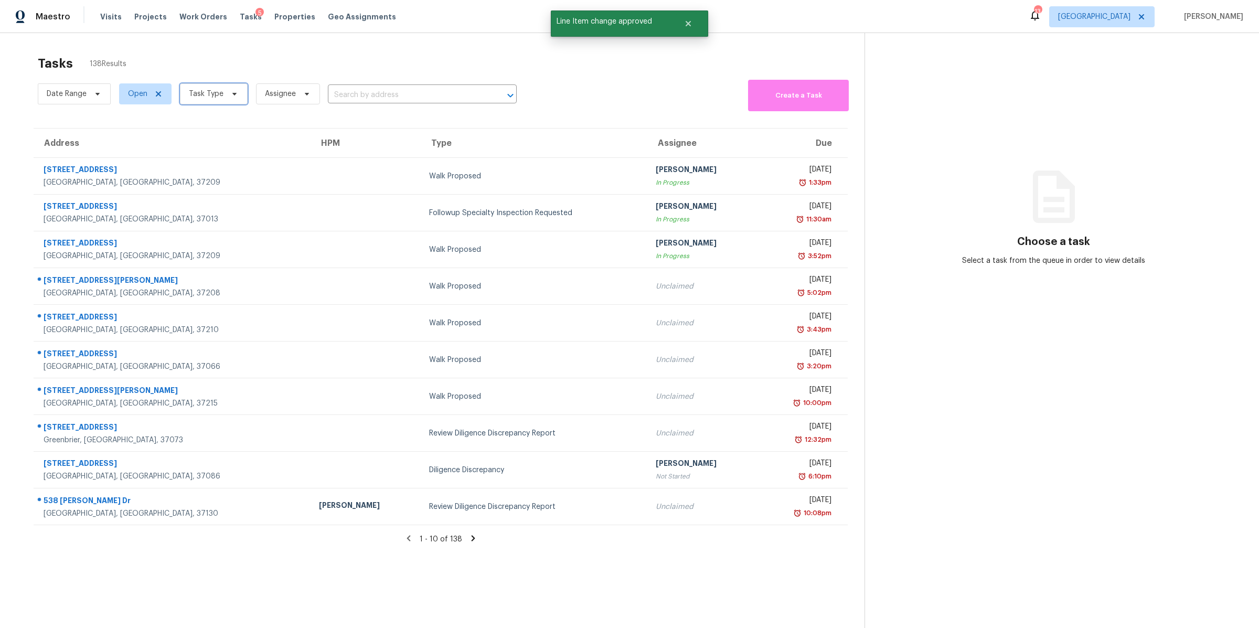
click at [230, 95] on icon at bounding box center [234, 94] width 8 height 8
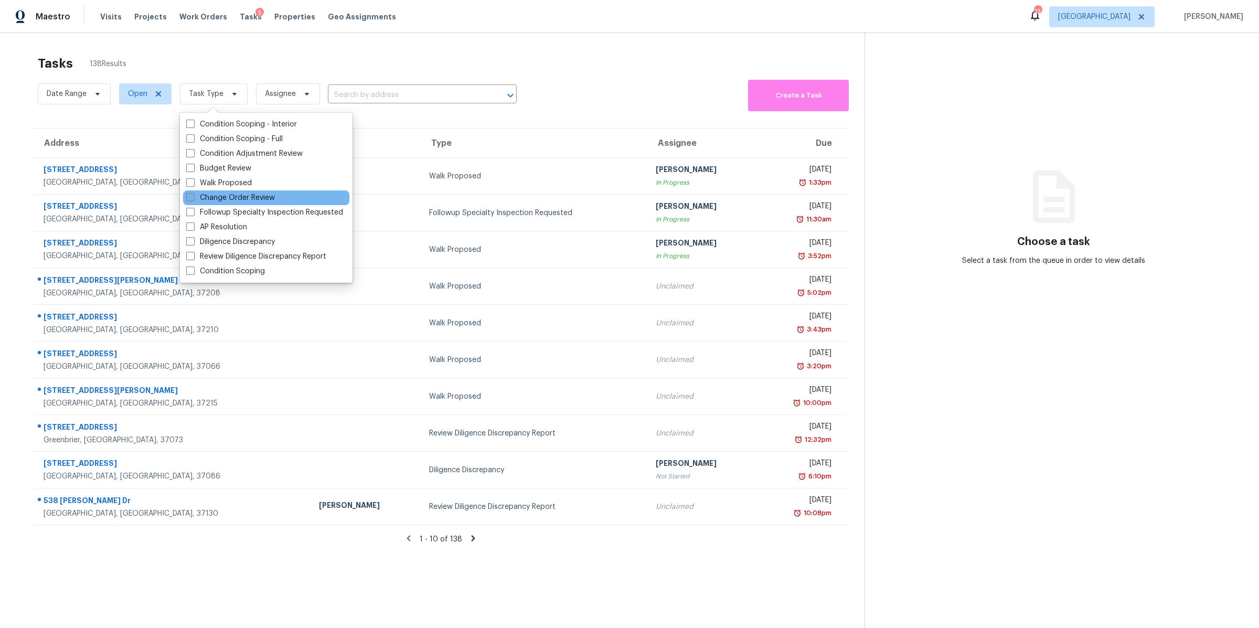
click at [233, 198] on label "Change Order Review" at bounding box center [230, 198] width 89 height 10
click at [193, 198] on input "Change Order Review" at bounding box center [189, 196] width 7 height 7
checkbox input "true"
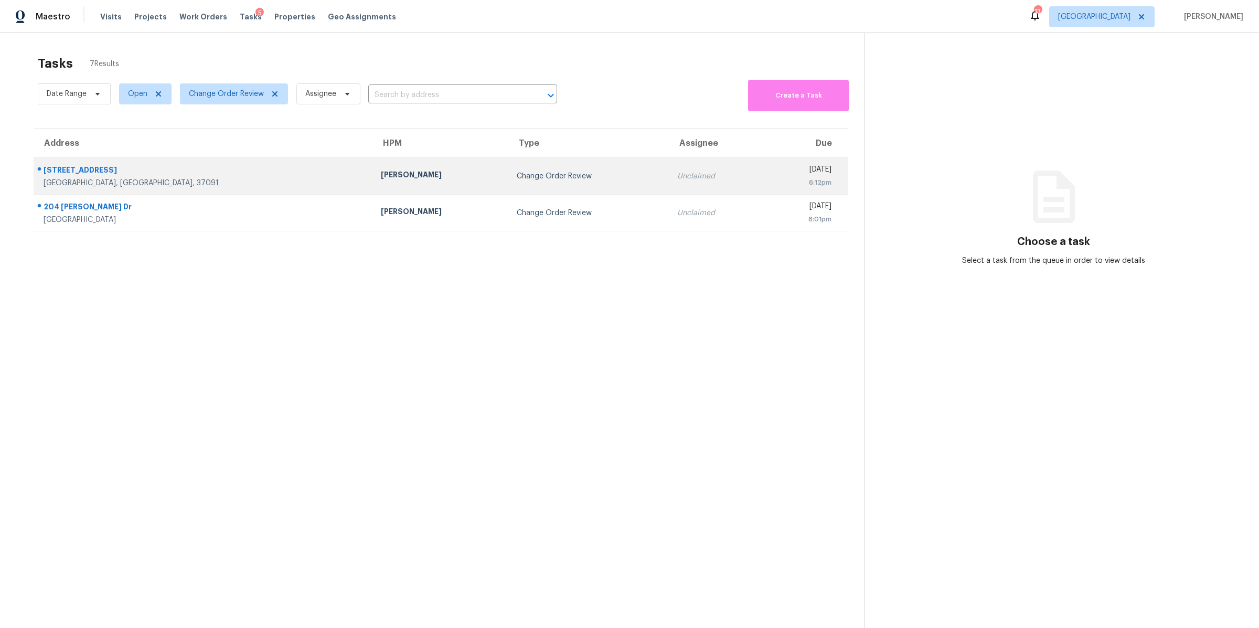
click at [82, 176] on div "[STREET_ADDRESS]" at bounding box center [204, 171] width 321 height 13
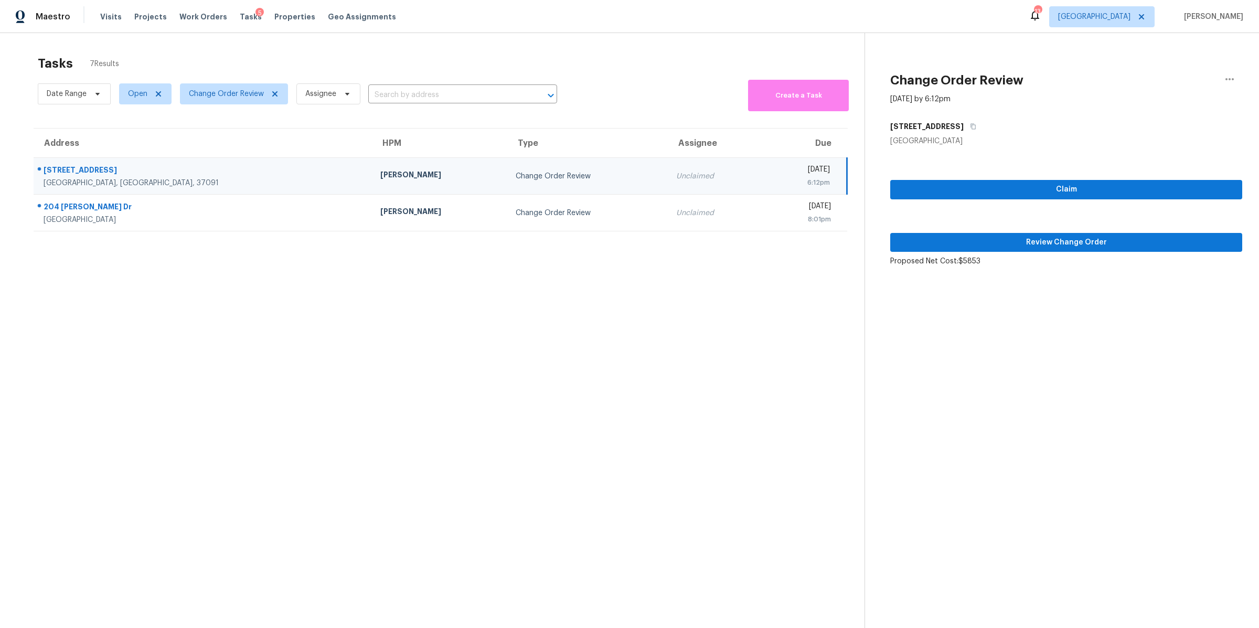
click at [839, 229] on div "Claim Review Change Order Proposed Net Cost: $5853" at bounding box center [1066, 206] width 352 height 120
click at [839, 237] on span "Review Change Order" at bounding box center [1066, 242] width 335 height 13
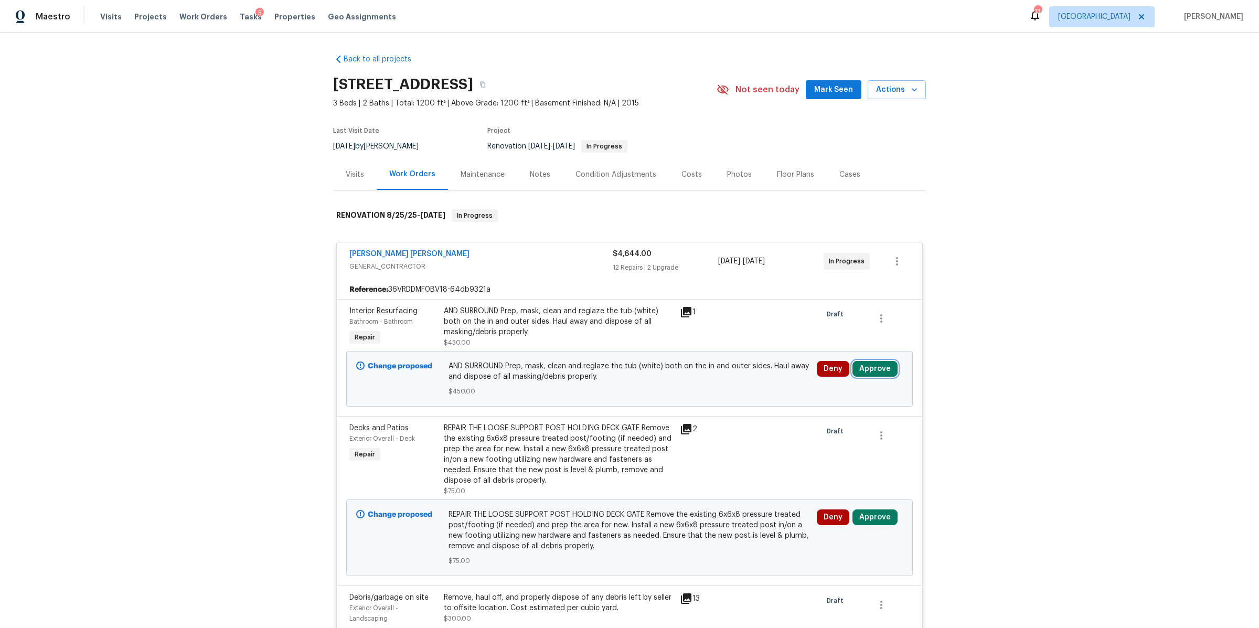
click at [839, 369] on button "Approve" at bounding box center [874, 369] width 45 height 16
click at [726, 379] on span "Approve" at bounding box center [719, 379] width 29 height 8
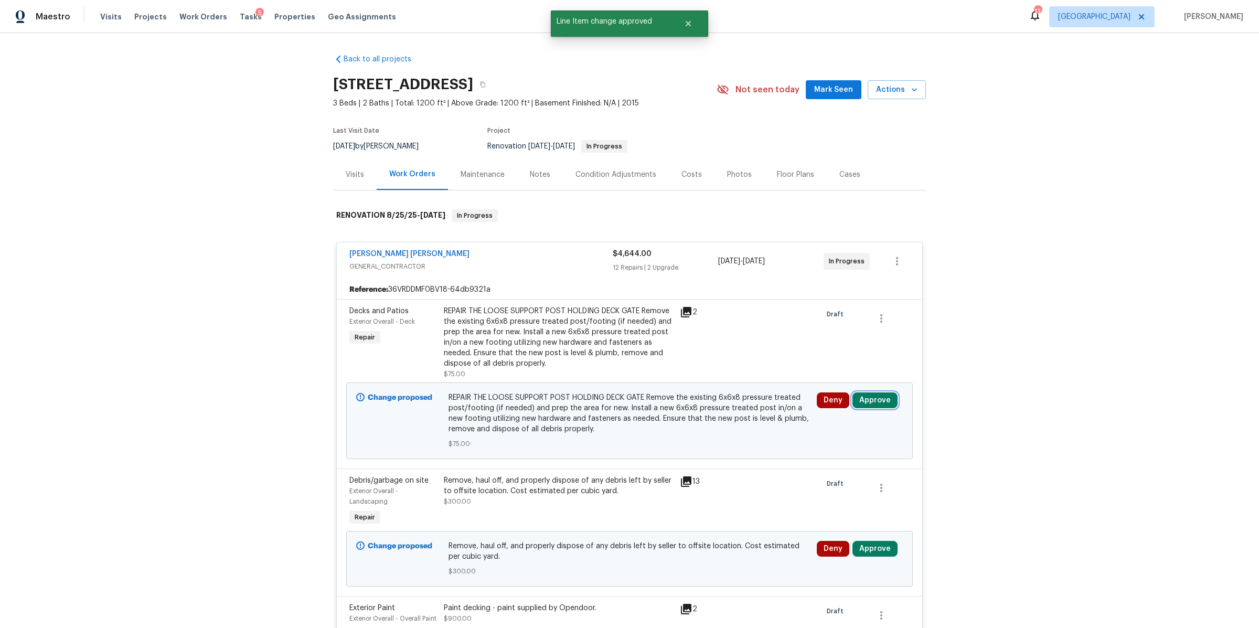
click at [839, 400] on button "Approve" at bounding box center [874, 400] width 45 height 16
click at [723, 404] on span "Approve" at bounding box center [719, 411] width 29 height 8
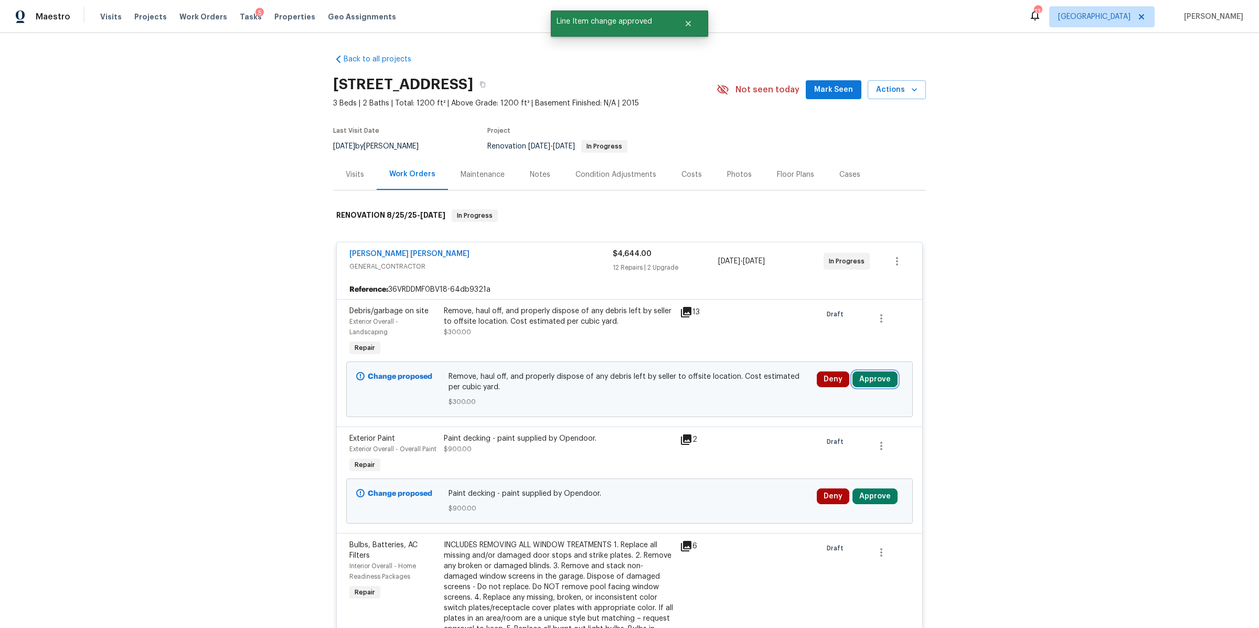
click at [839, 378] on button "Approve" at bounding box center [874, 379] width 45 height 16
click at [705, 391] on span "Approve" at bounding box center [719, 390] width 29 height 8
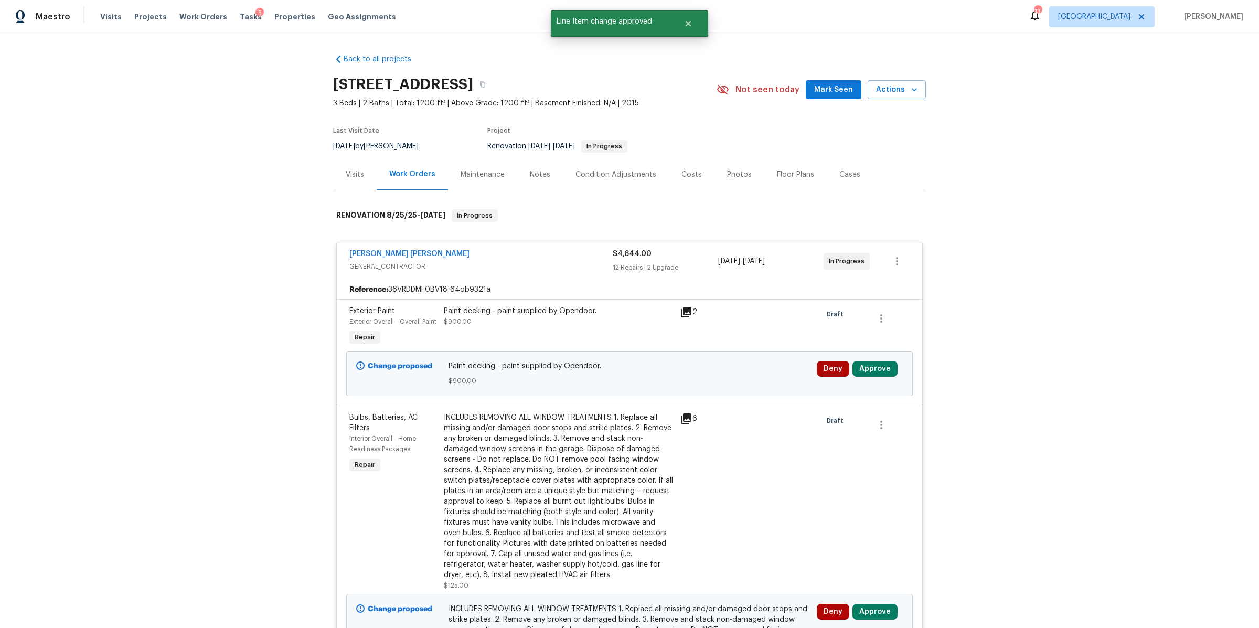
click at [681, 310] on icon at bounding box center [686, 312] width 10 height 10
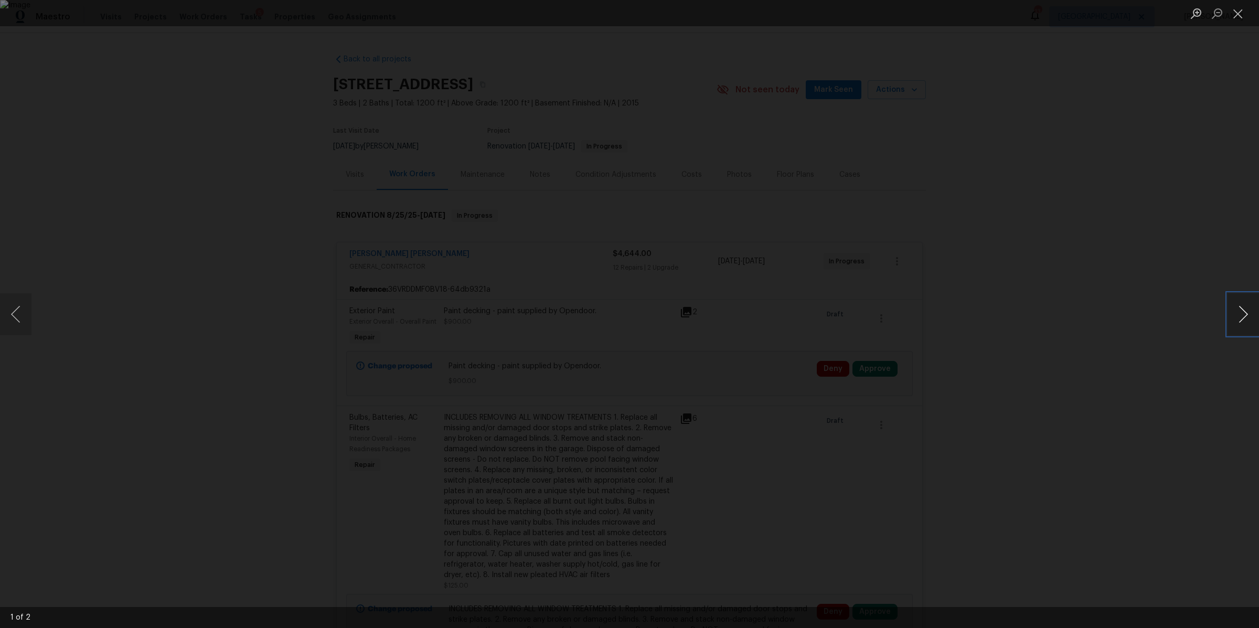
click at [839, 316] on button "Next image" at bounding box center [1243, 314] width 31 height 42
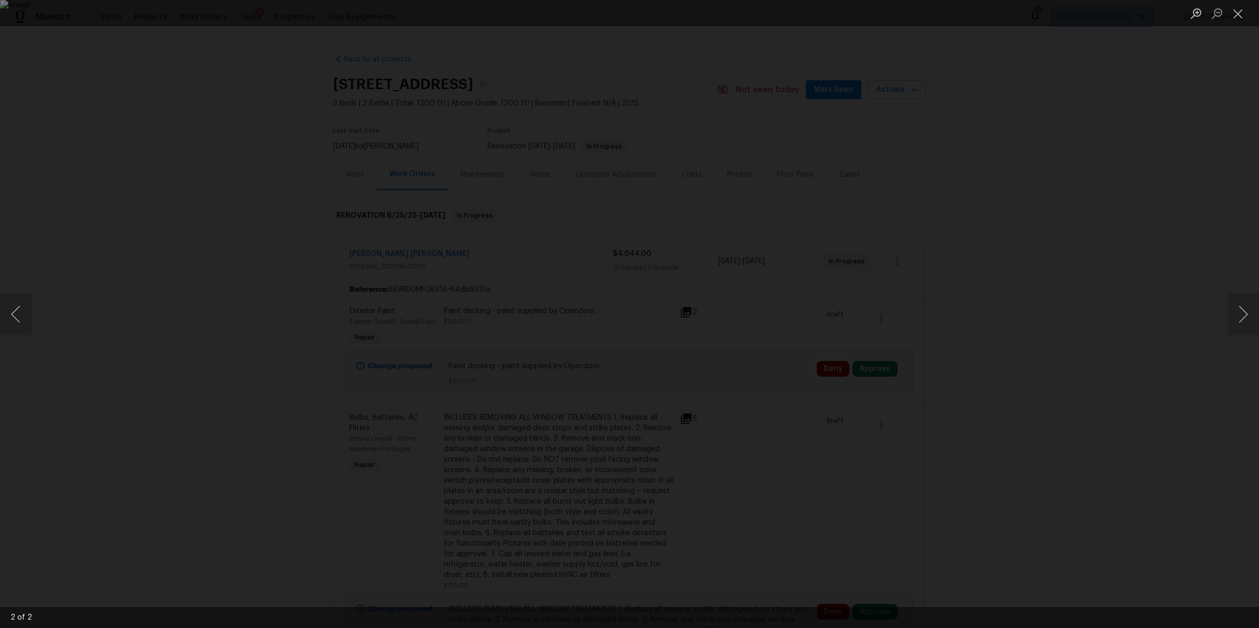
click at [839, 344] on div "Lightbox" at bounding box center [629, 314] width 1259 height 628
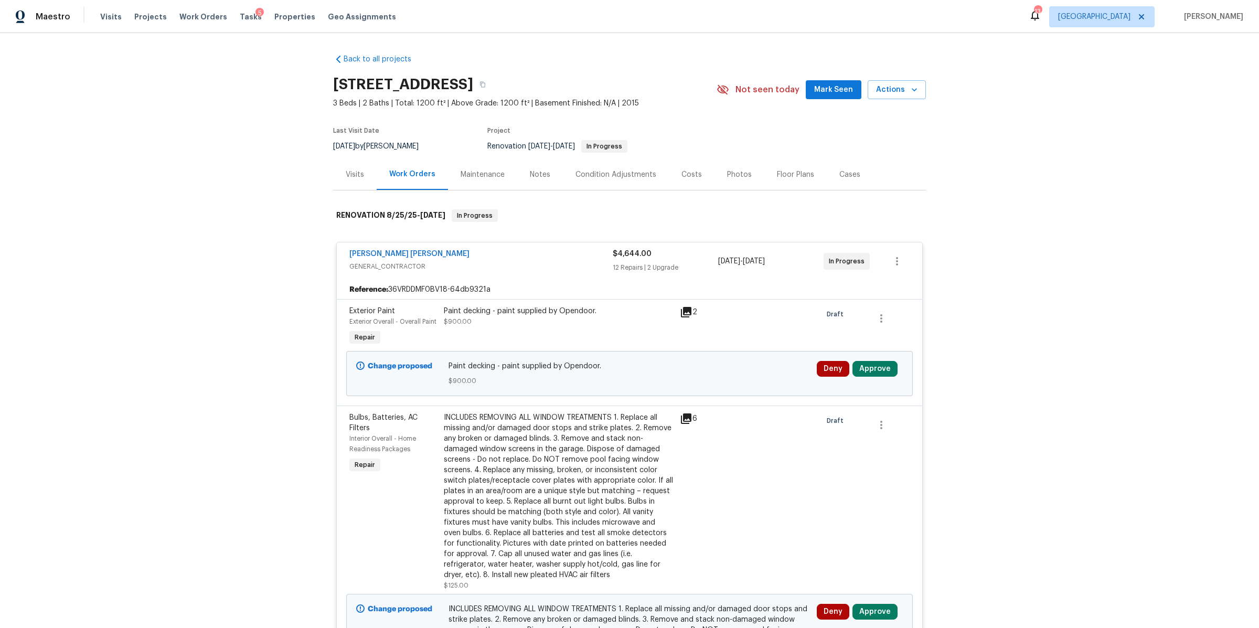
click at [494, 326] on div "Paint decking - paint supplied by Opendoor. $900.00" at bounding box center [559, 316] width 230 height 21
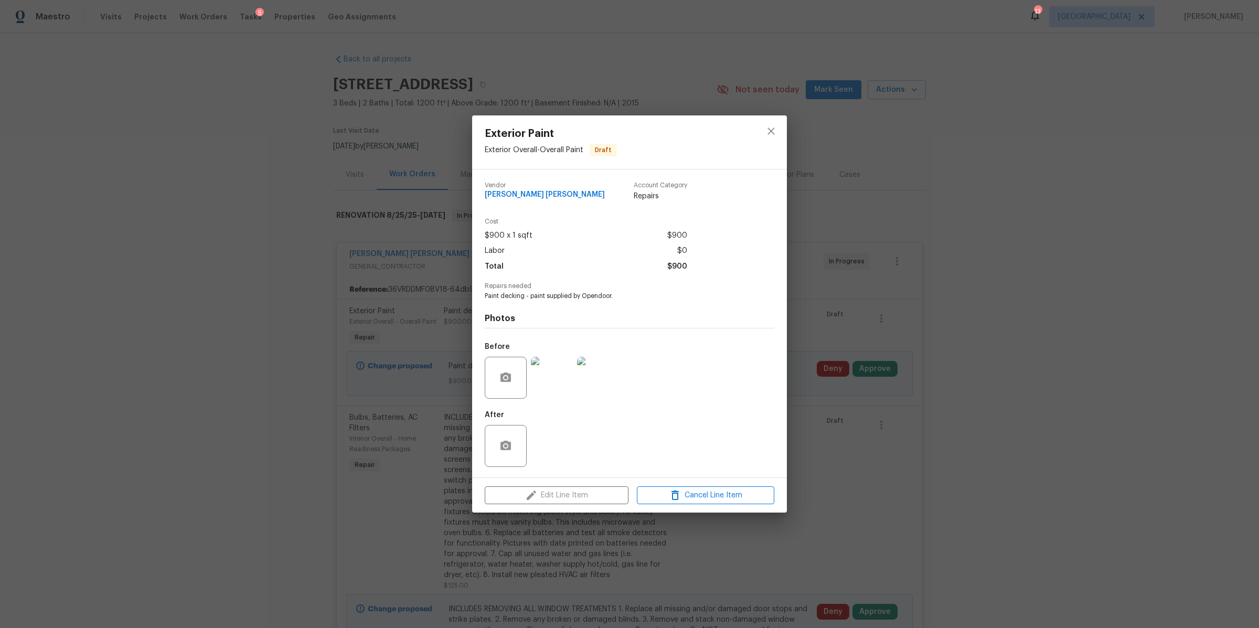
click at [839, 377] on div "Exterior Paint Exterior Overall - Overall Paint Draft Vendor Fernando Ruiz Hern…" at bounding box center [629, 314] width 1259 height 628
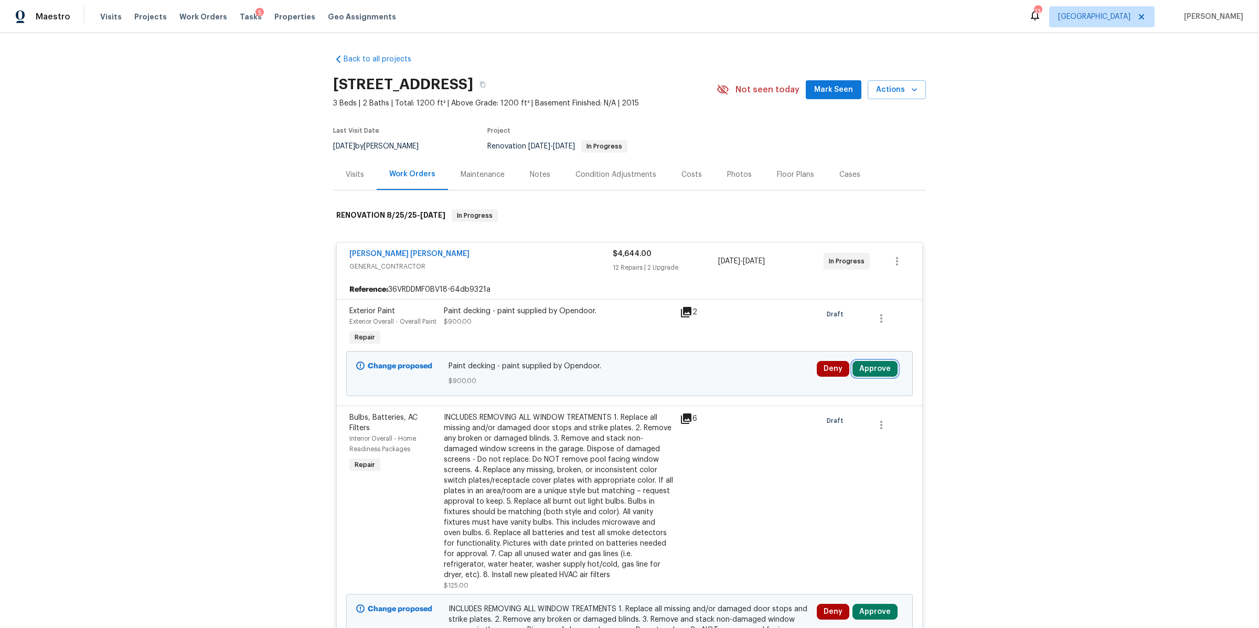
click at [839, 374] on button "Approve" at bounding box center [874, 369] width 45 height 16
click at [729, 382] on span "Approve" at bounding box center [719, 379] width 29 height 8
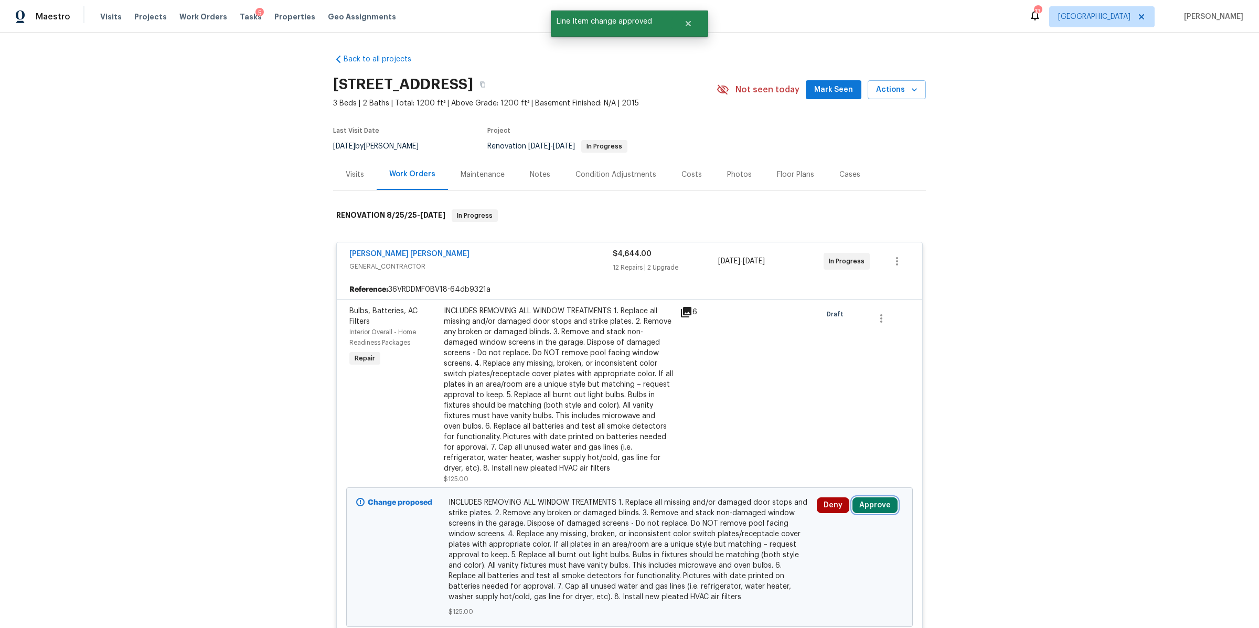
click at [839, 404] on button "Approve" at bounding box center [874, 505] width 45 height 16
click at [819, 404] on button "Approve" at bounding box center [839, 471] width 63 height 21
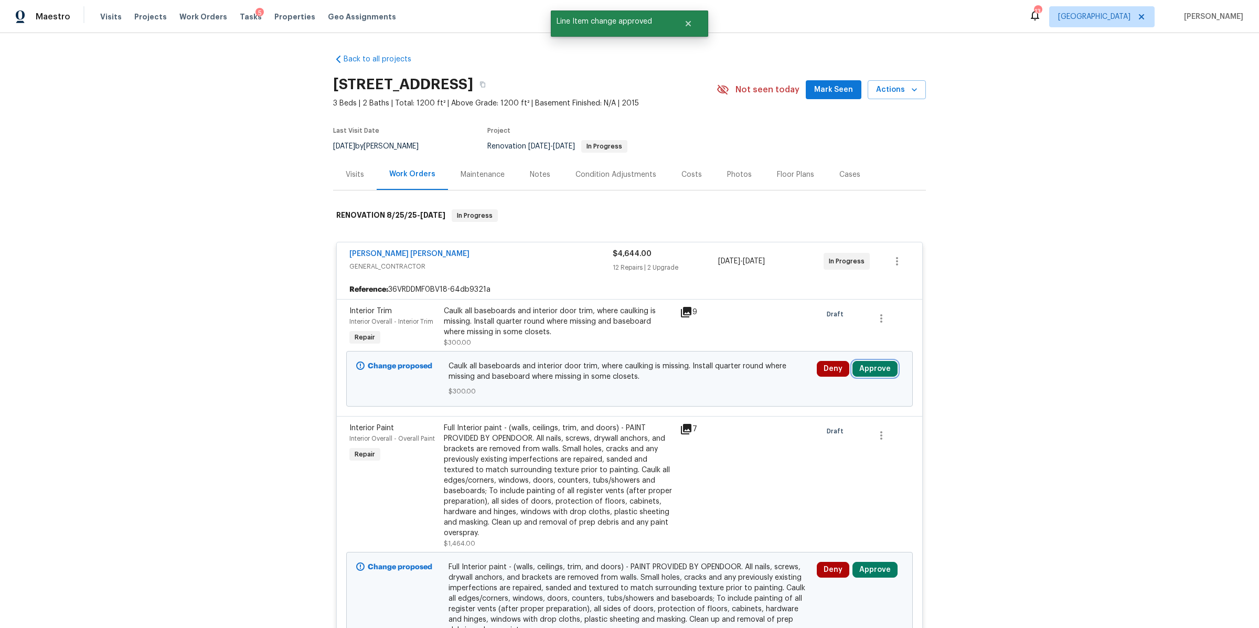
click at [839, 370] on button "Approve" at bounding box center [874, 369] width 45 height 16
click at [719, 380] on span "Approve" at bounding box center [719, 379] width 29 height 8
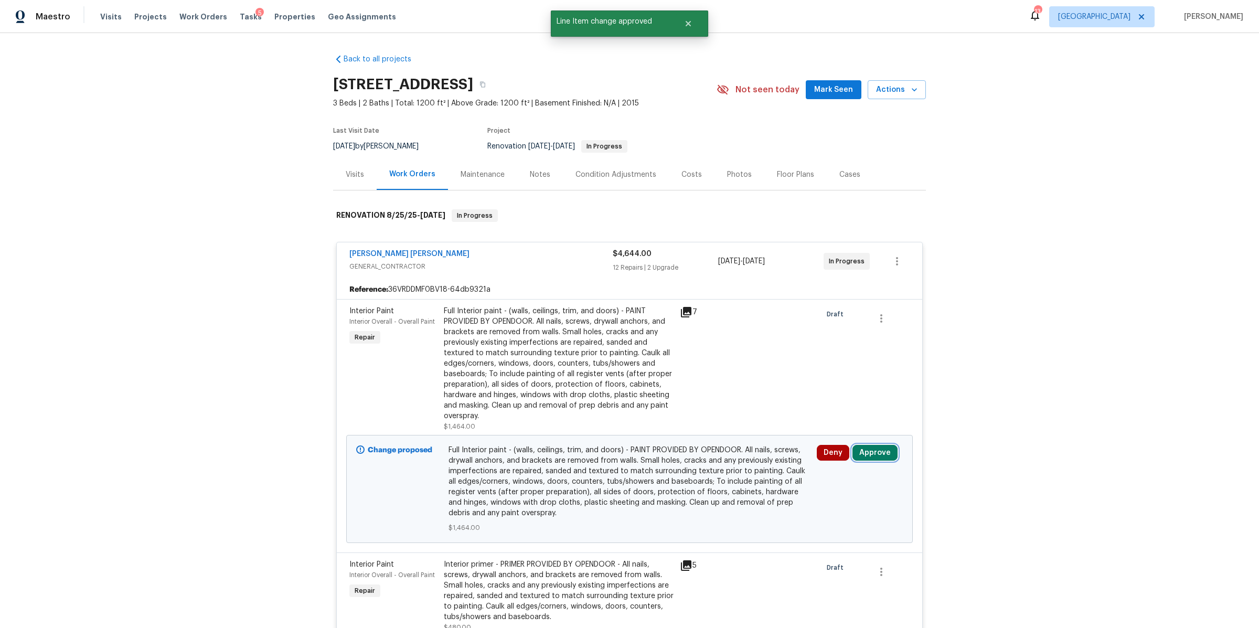
click at [839, 404] on button "Approve" at bounding box center [874, 453] width 45 height 16
click at [826, 404] on span "Approve" at bounding box center [839, 419] width 29 height 8
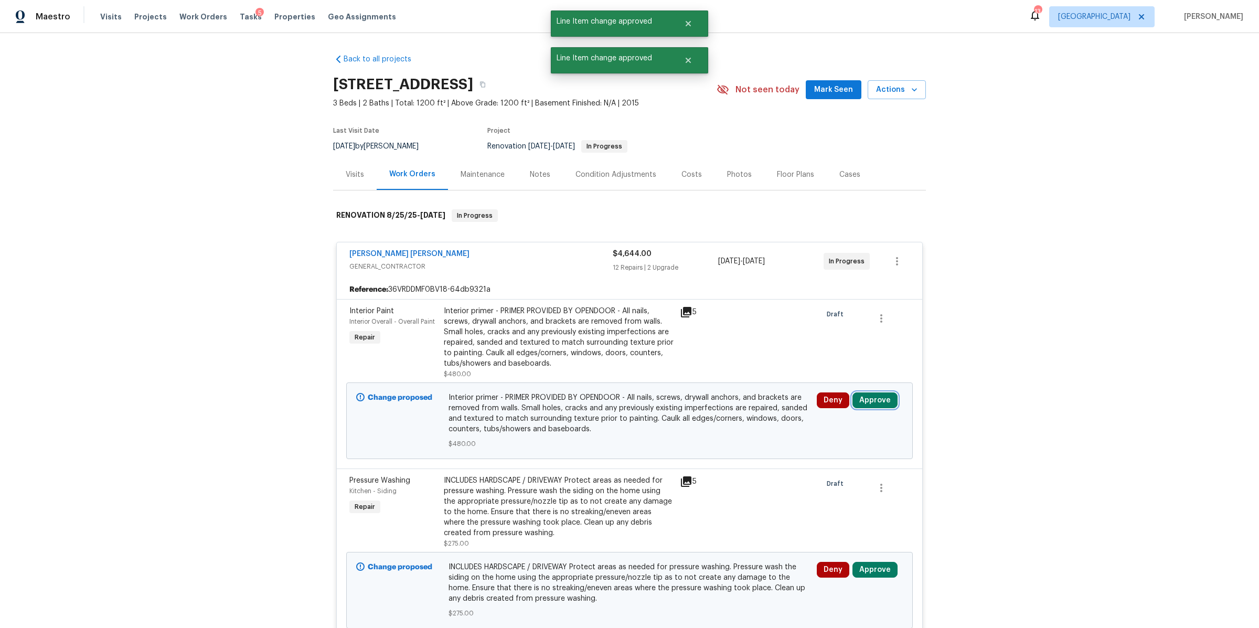
click at [839, 402] on button "Approve" at bounding box center [874, 400] width 45 height 16
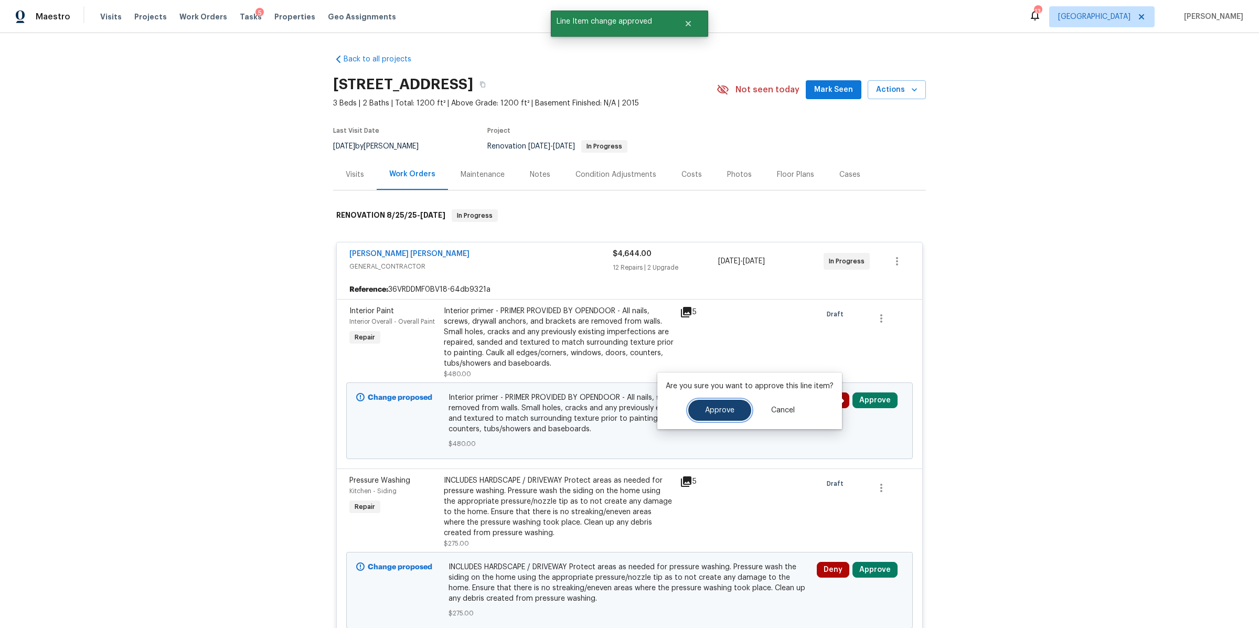
click at [725, 404] on span "Approve" at bounding box center [719, 411] width 29 height 8
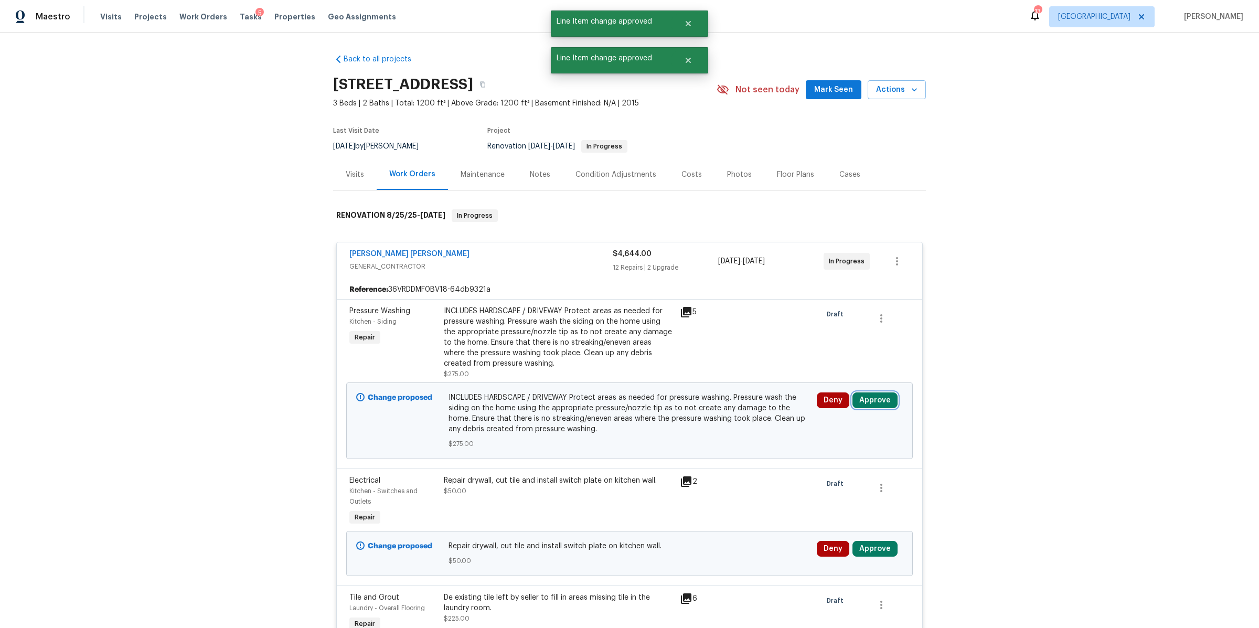
click at [839, 399] on button "Approve" at bounding box center [874, 400] width 45 height 16
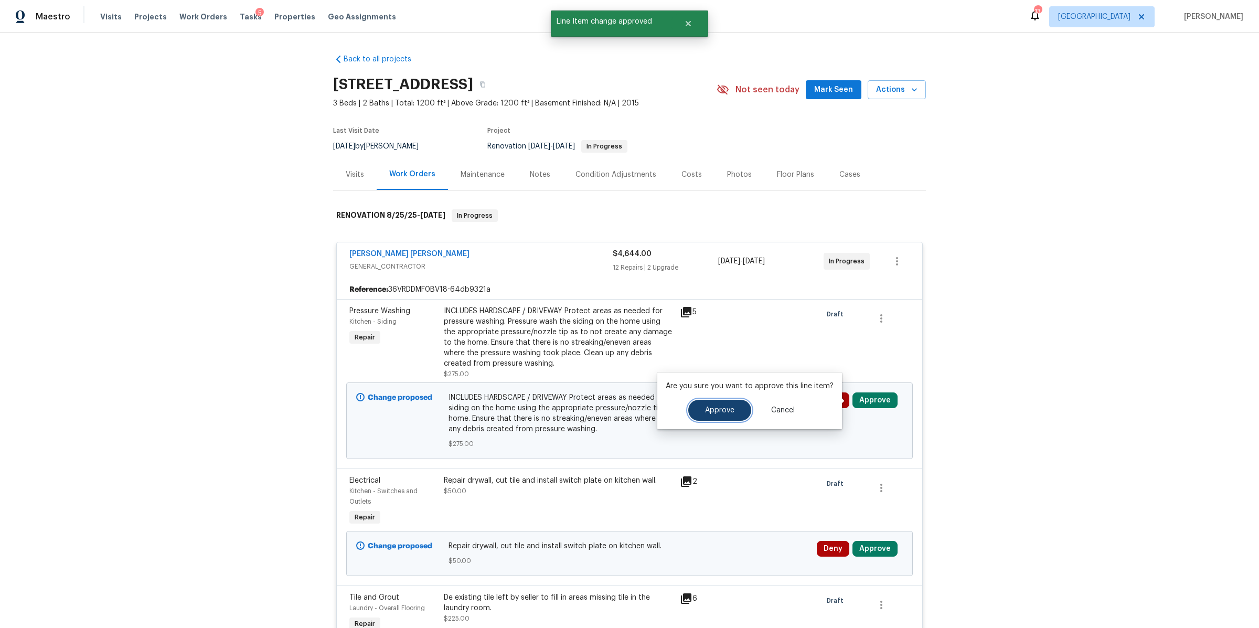
click at [717, 404] on button "Approve" at bounding box center [719, 410] width 63 height 21
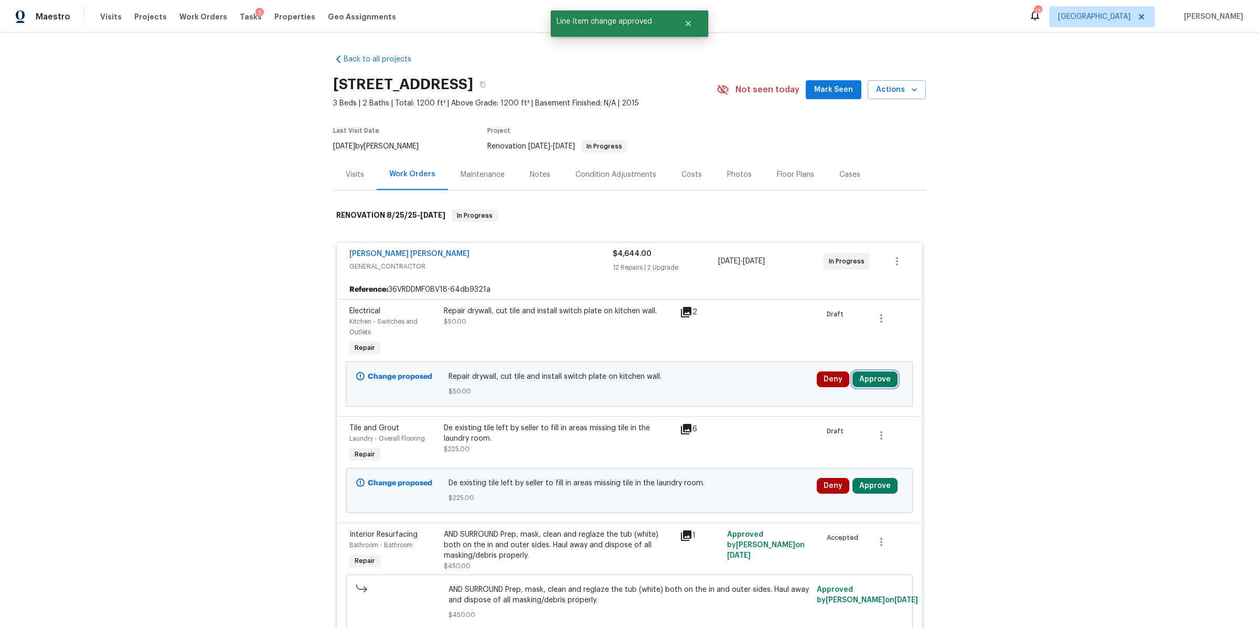
click at [839, 378] on button "Approve" at bounding box center [874, 379] width 45 height 16
click at [720, 399] on button "Approve" at bounding box center [719, 389] width 63 height 21
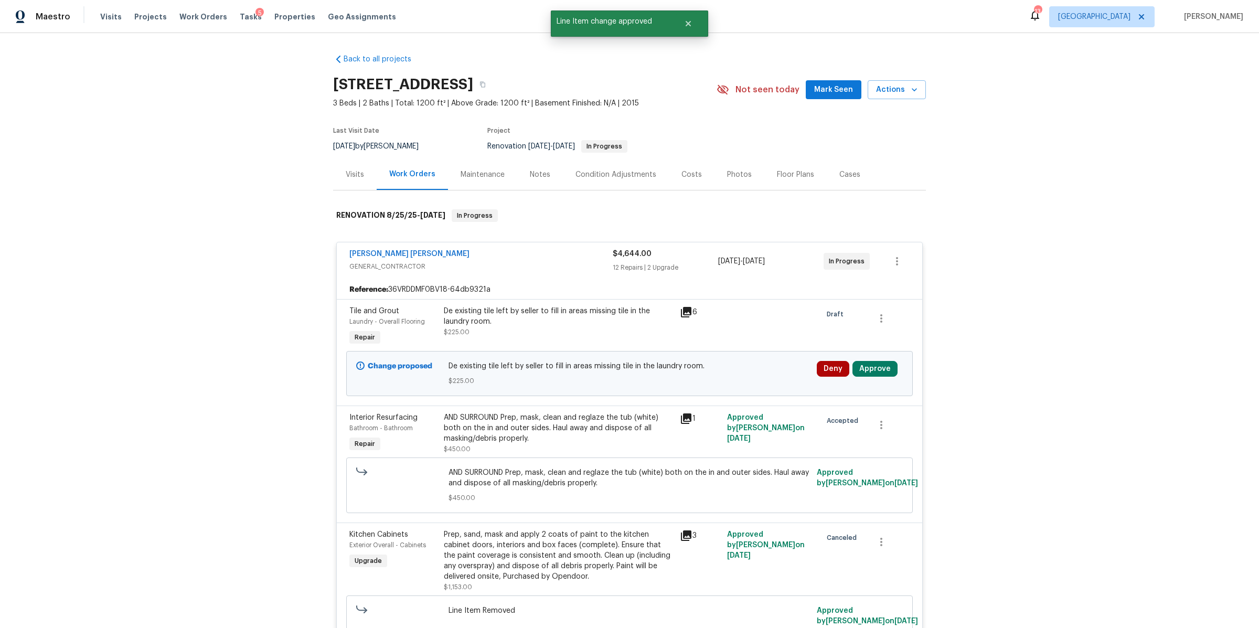
click at [597, 335] on div "De existing tile left by seller to fill in areas missing tile in the laundry ro…" at bounding box center [559, 321] width 230 height 31
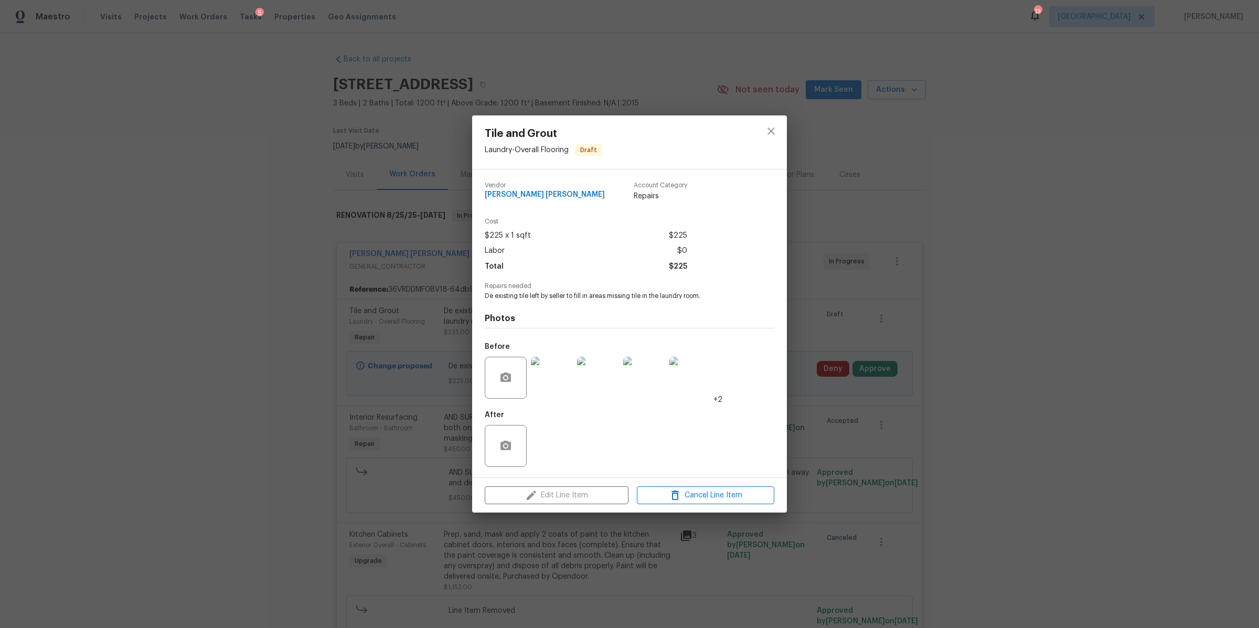
click at [556, 364] on img at bounding box center [552, 378] width 42 height 42
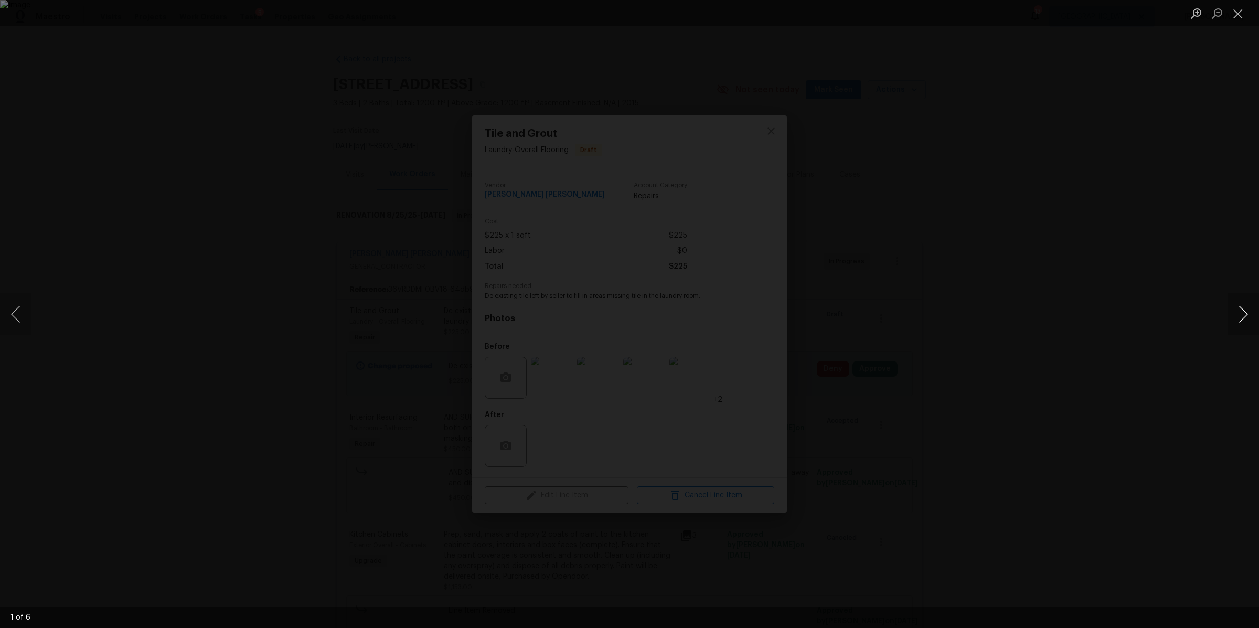
click at [839, 315] on button "Next image" at bounding box center [1243, 314] width 31 height 42
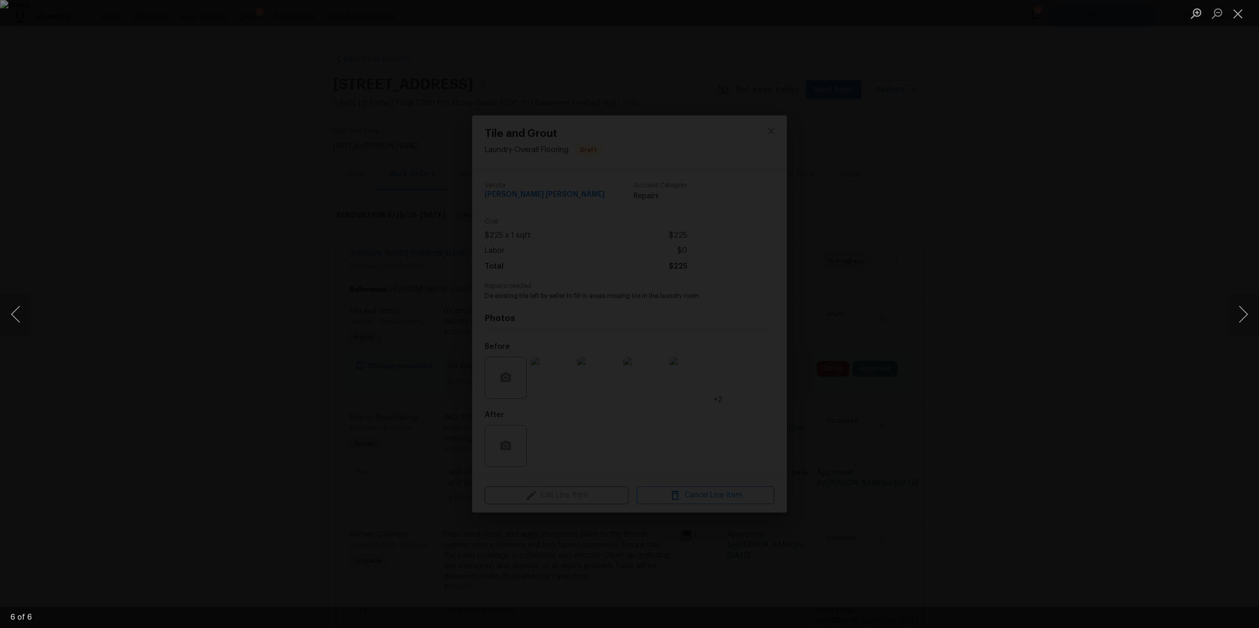
click at [839, 307] on div "Lightbox" at bounding box center [629, 314] width 1259 height 628
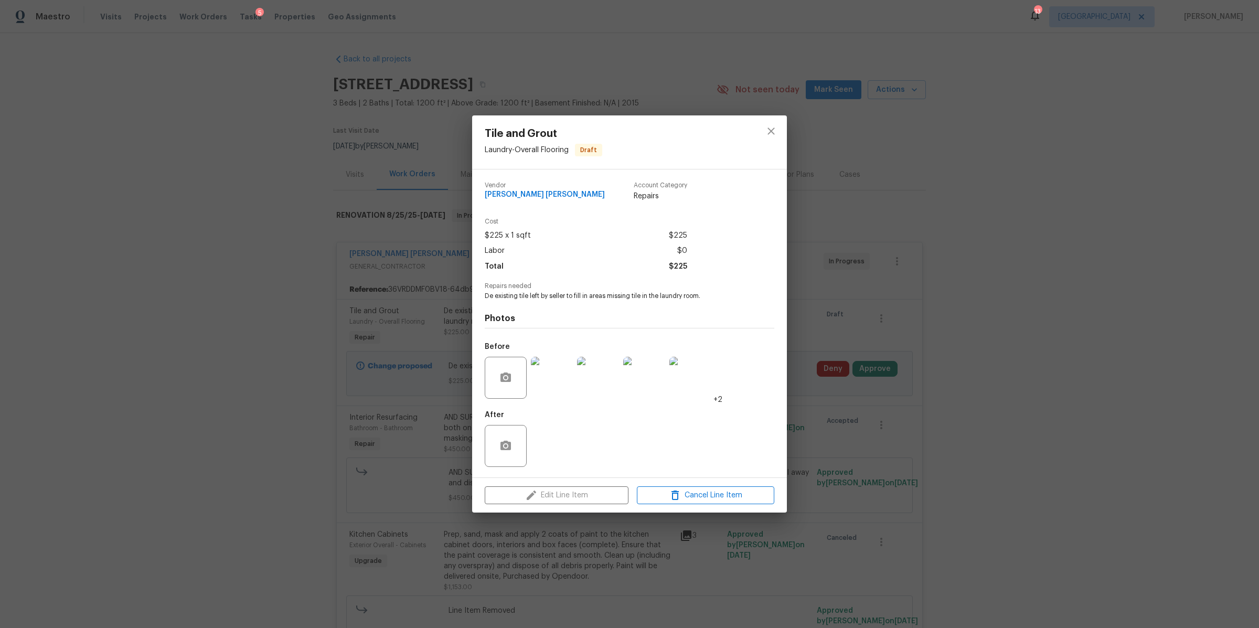
click at [839, 307] on div "Tile and Grout Laundry - Overall Flooring Draft Vendor Fernando Ruiz Hernandez …" at bounding box center [629, 314] width 1259 height 628
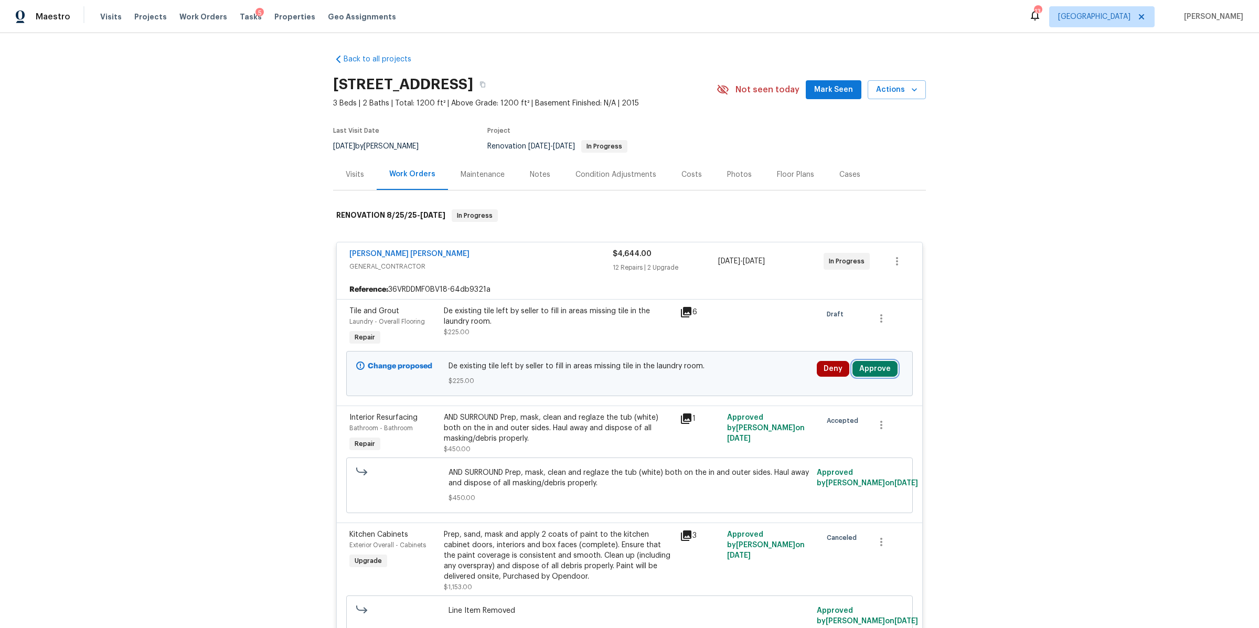
drag, startPoint x: 875, startPoint y: 368, endPoint x: 886, endPoint y: 366, distance: 10.7
click at [839, 368] on button "Approve" at bounding box center [874, 369] width 45 height 16
click at [723, 371] on button "Approve" at bounding box center [719, 378] width 63 height 21
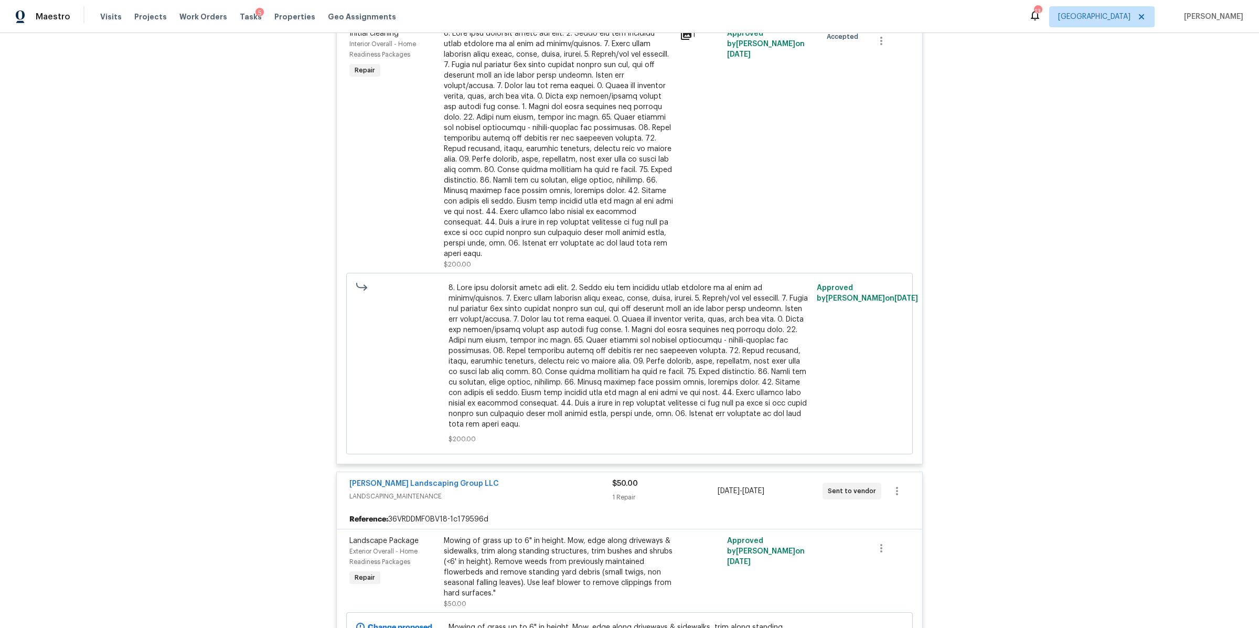
scroll to position [2129, 0]
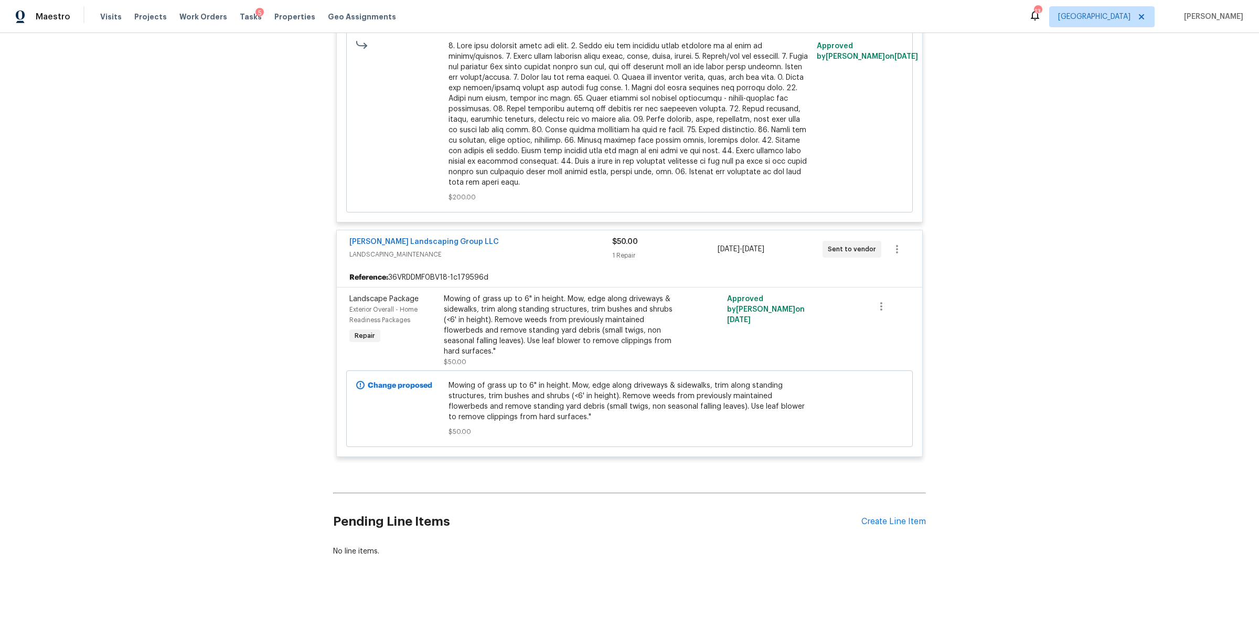
click at [543, 334] on div "Mowing of grass up to 6" in height. Mow, edge along driveways & sidewalks, trim…" at bounding box center [559, 325] width 230 height 63
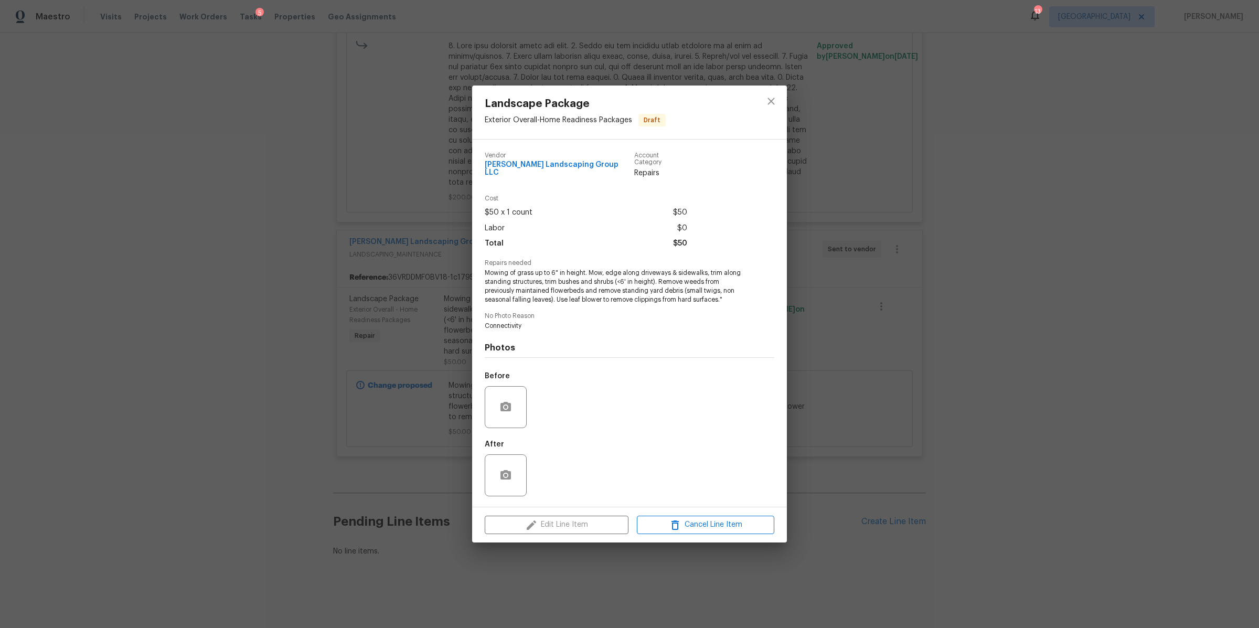
click at [839, 404] on div "Landscape Package Exterior Overall - Home Readiness Packages Draft Vendor Sando…" at bounding box center [629, 314] width 1259 height 628
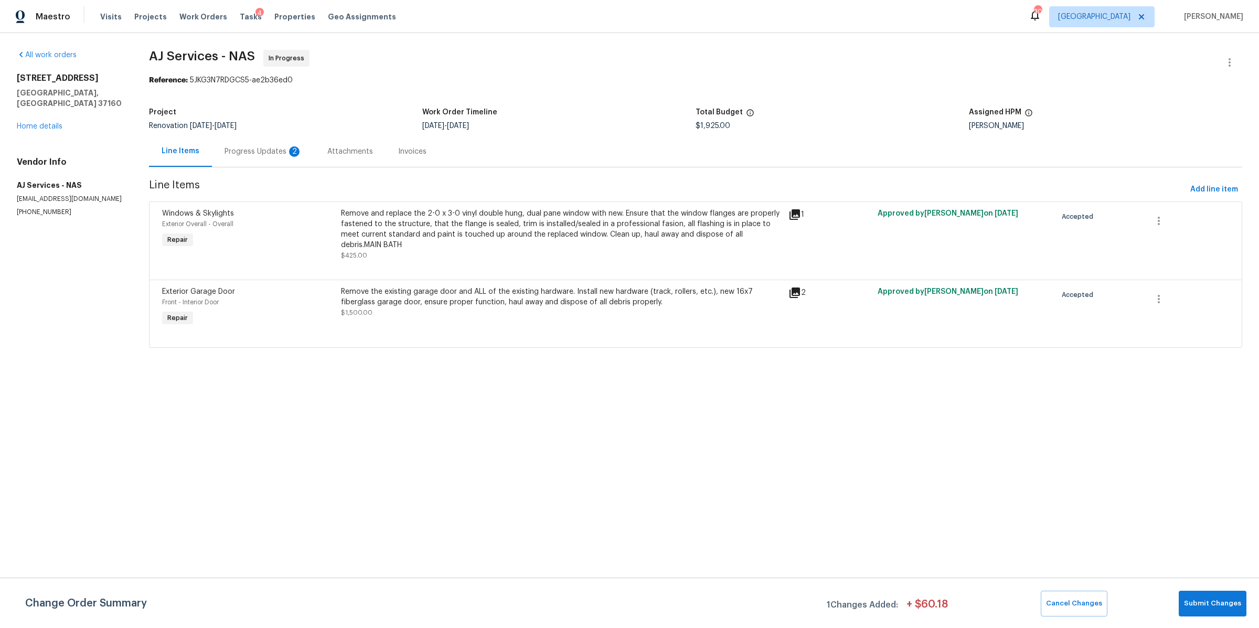
click at [261, 155] on div "Progress Updates 2" at bounding box center [264, 151] width 78 height 10
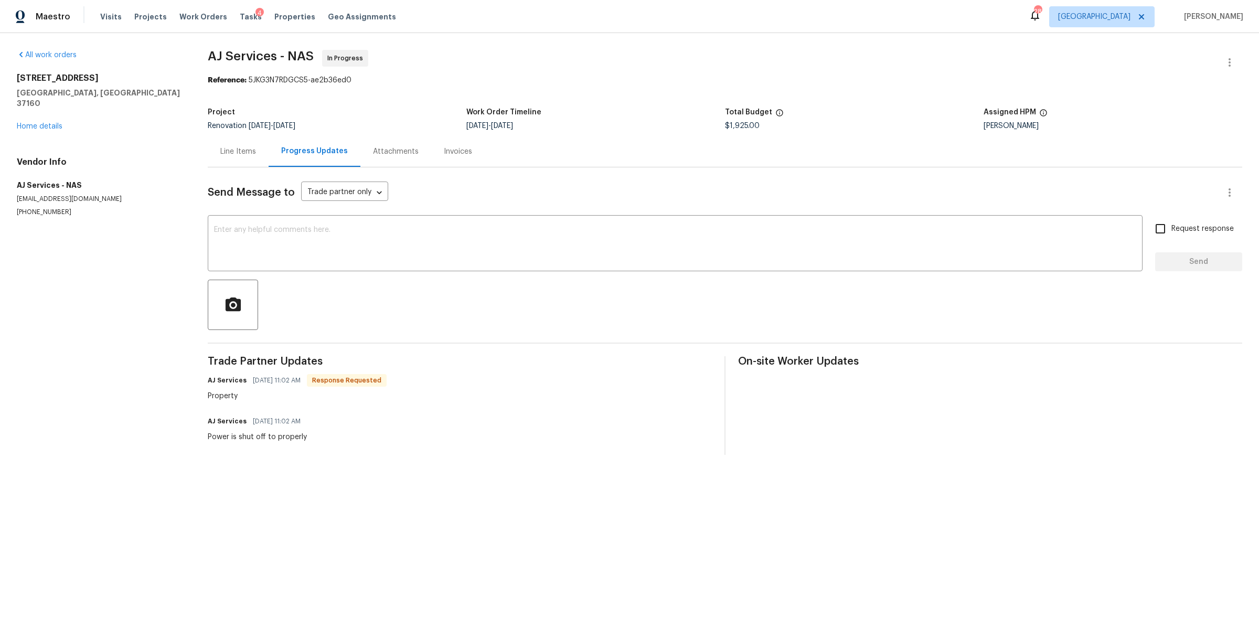
click at [229, 147] on div "Line Items" at bounding box center [238, 151] width 36 height 10
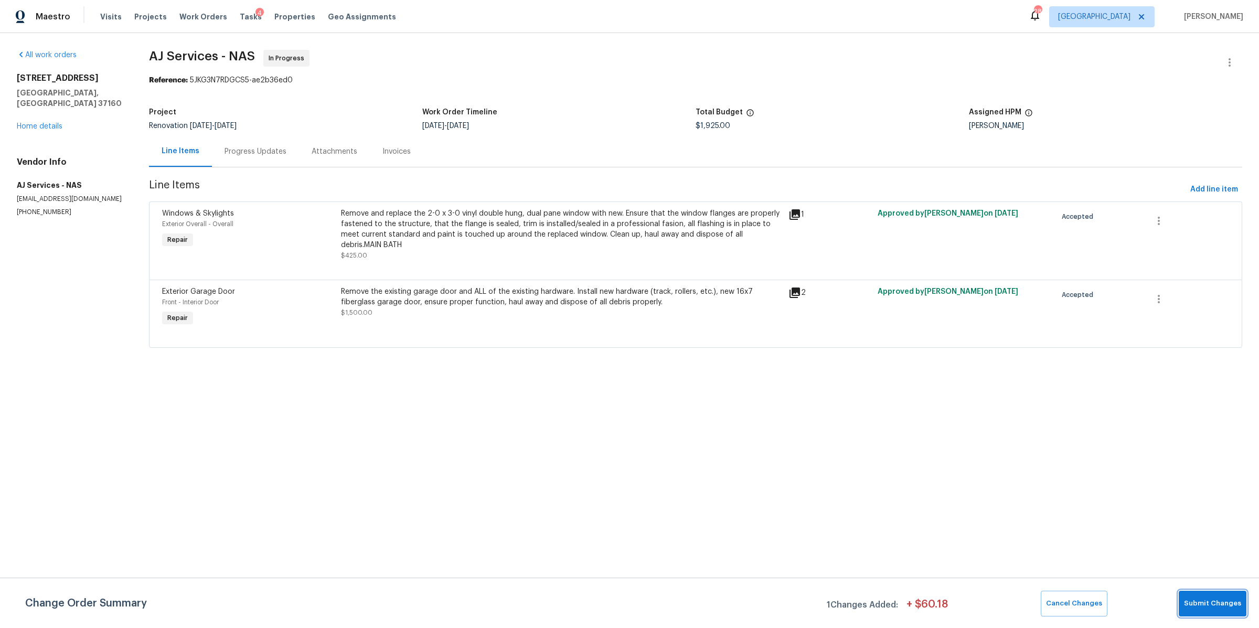
click at [1211, 598] on span "Submit Changes" at bounding box center [1212, 604] width 57 height 12
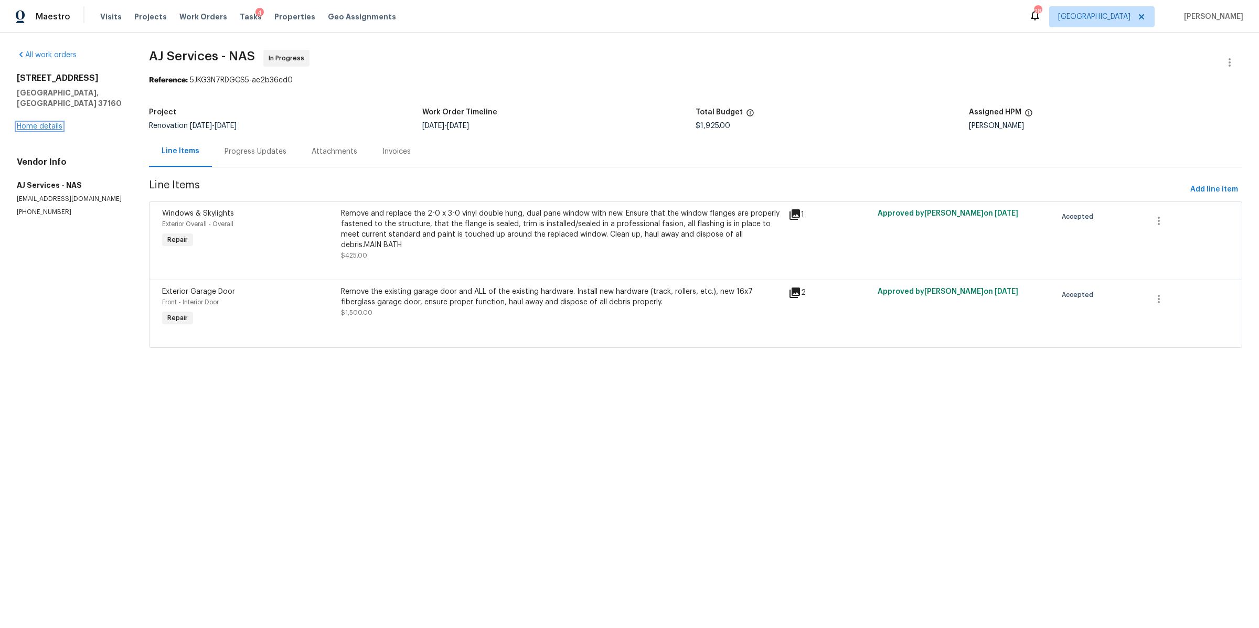
click at [42, 123] on link "Home details" at bounding box center [40, 126] width 46 height 7
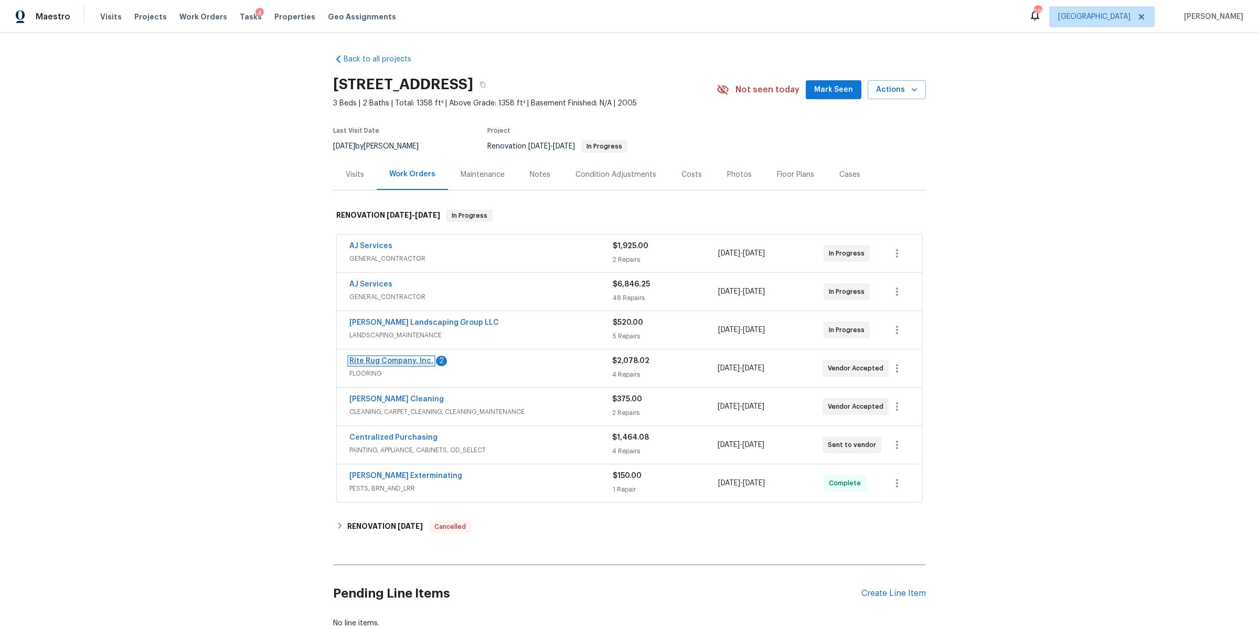
click at [377, 358] on link "Rite Rug Company, Inc." at bounding box center [391, 360] width 84 height 7
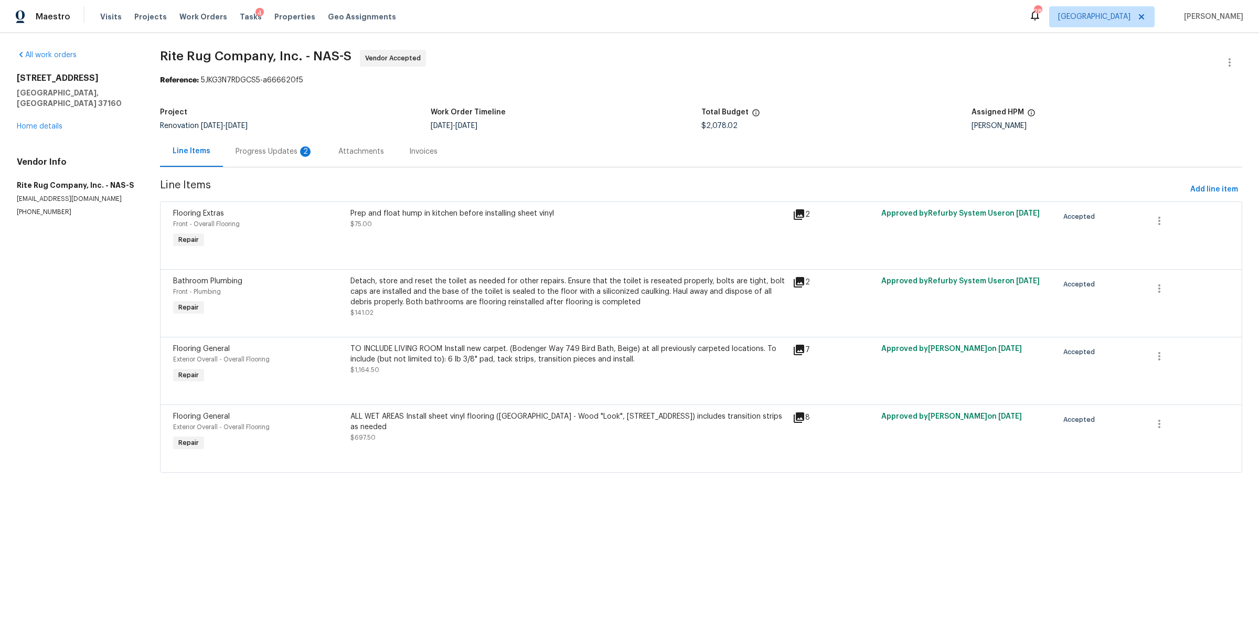
click at [271, 163] on div "Progress Updates 2" at bounding box center [274, 151] width 103 height 31
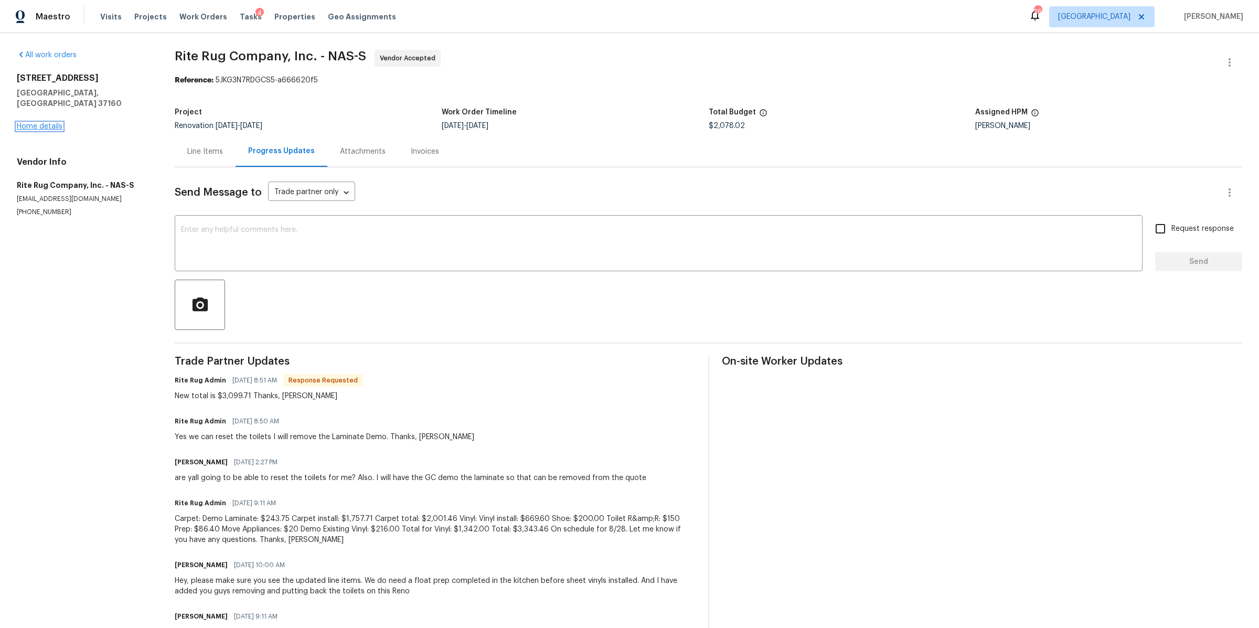
click at [45, 123] on link "Home details" at bounding box center [40, 126] width 46 height 7
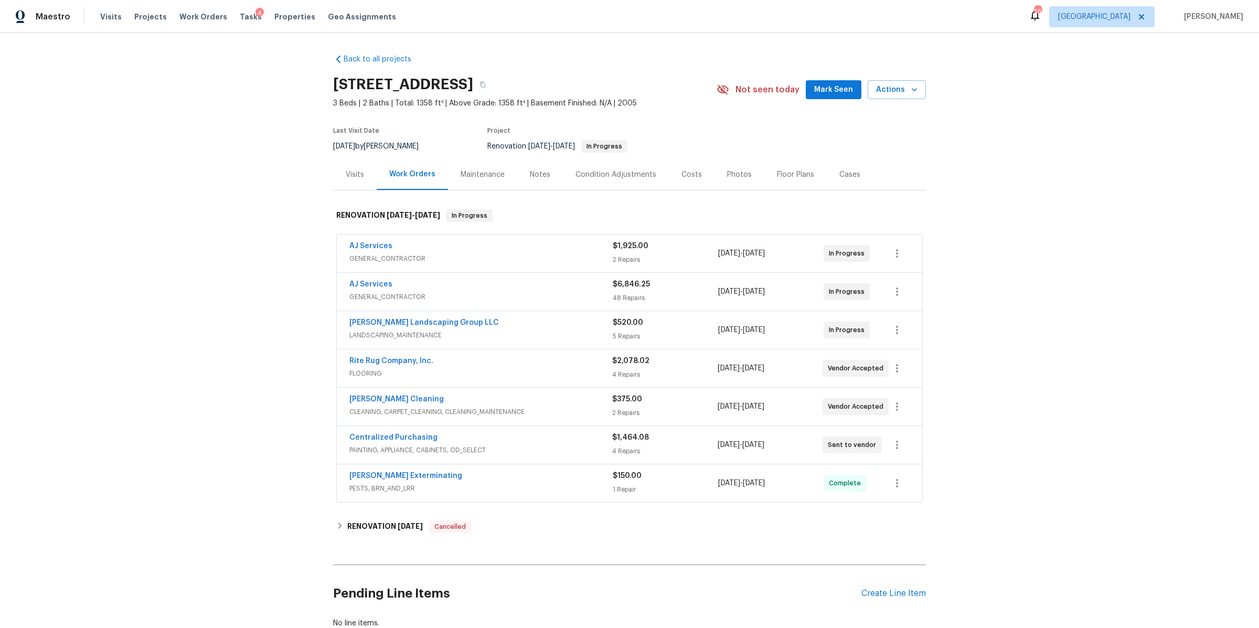
click at [534, 173] on div "Notes" at bounding box center [540, 174] width 20 height 10
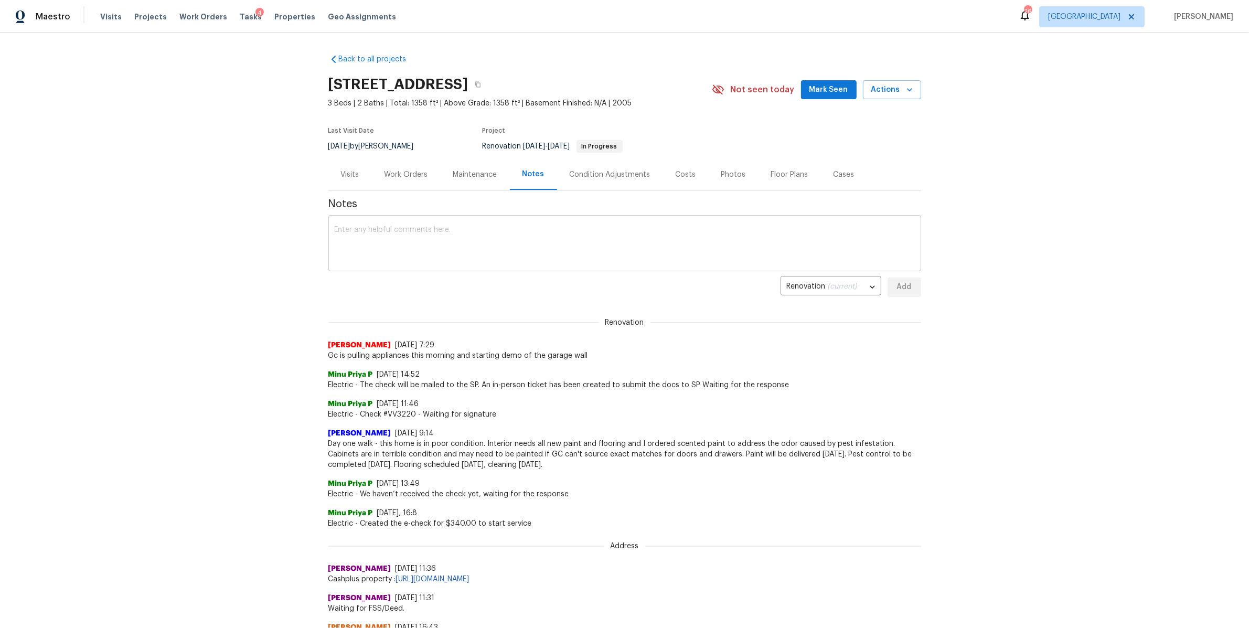
click at [515, 233] on textarea at bounding box center [625, 244] width 580 height 37
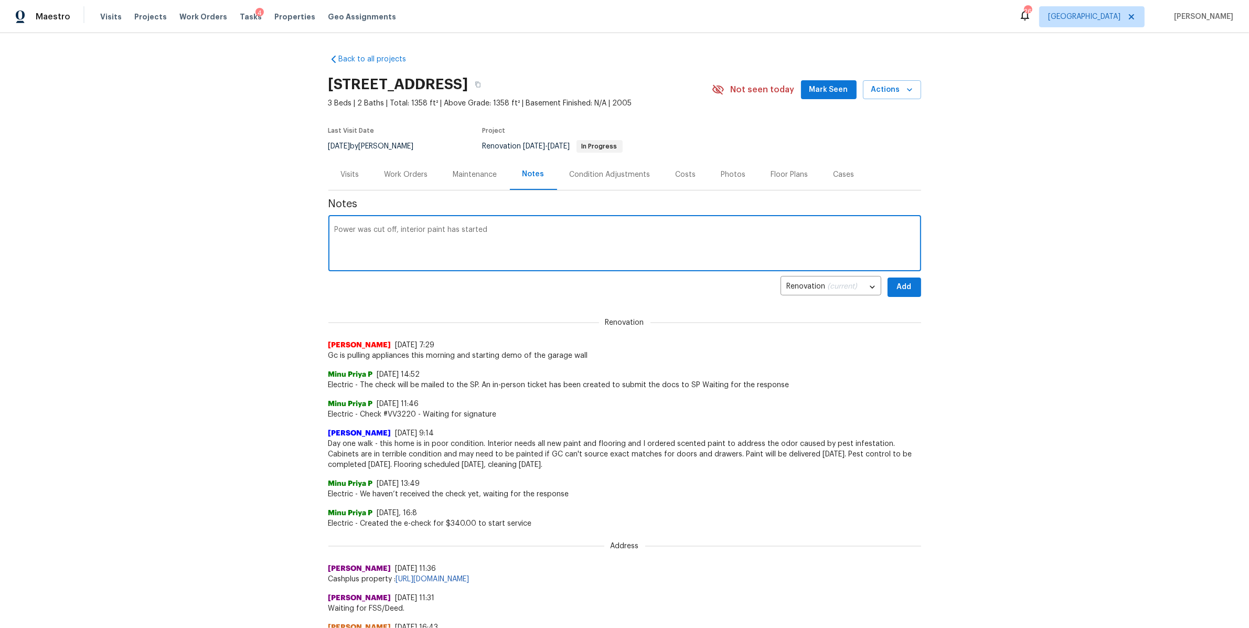
type textarea "Power was cut off, interior paint has started"
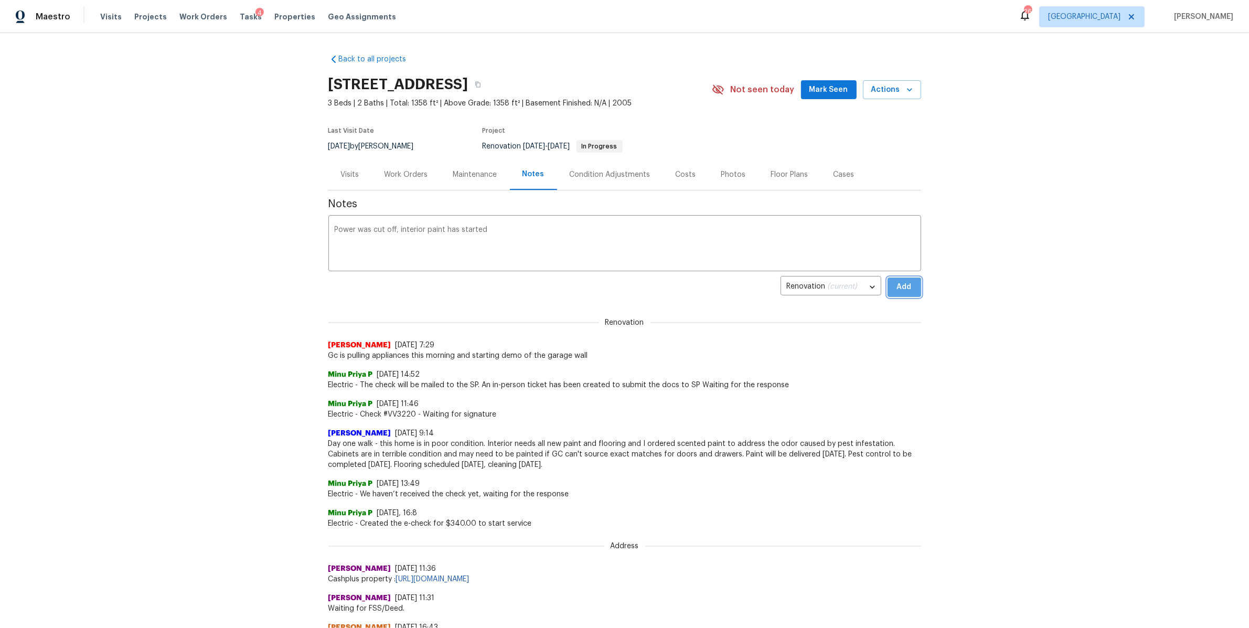
click at [909, 288] on button "Add" at bounding box center [905, 287] width 34 height 19
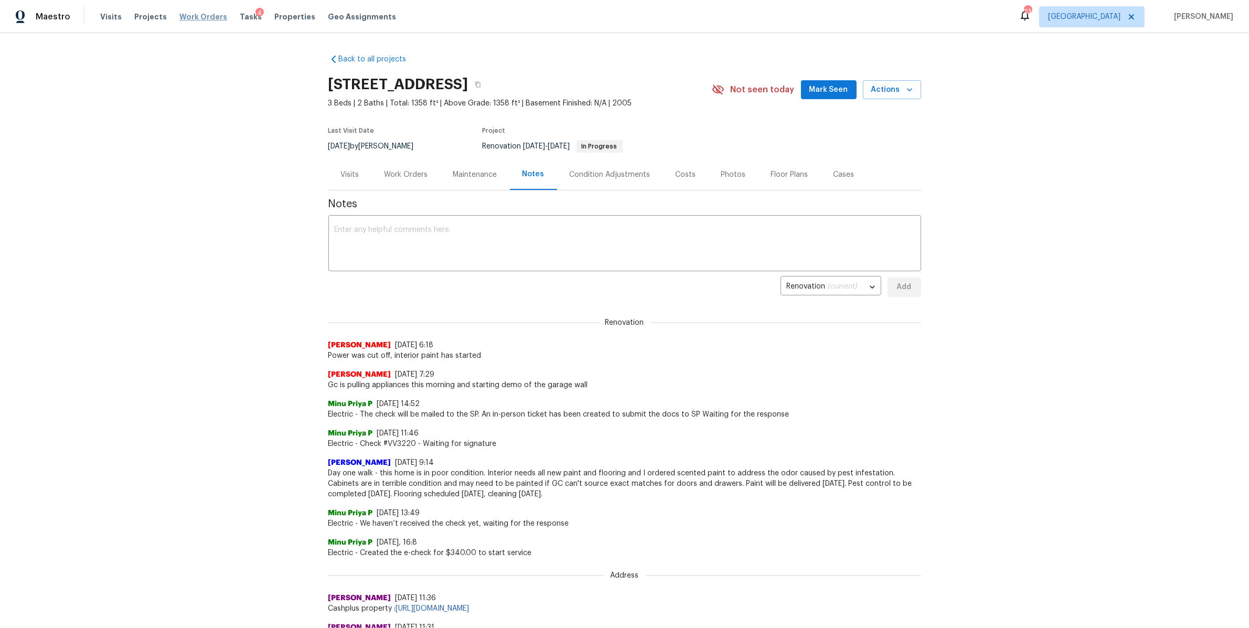
click at [193, 18] on span "Work Orders" at bounding box center [203, 17] width 48 height 10
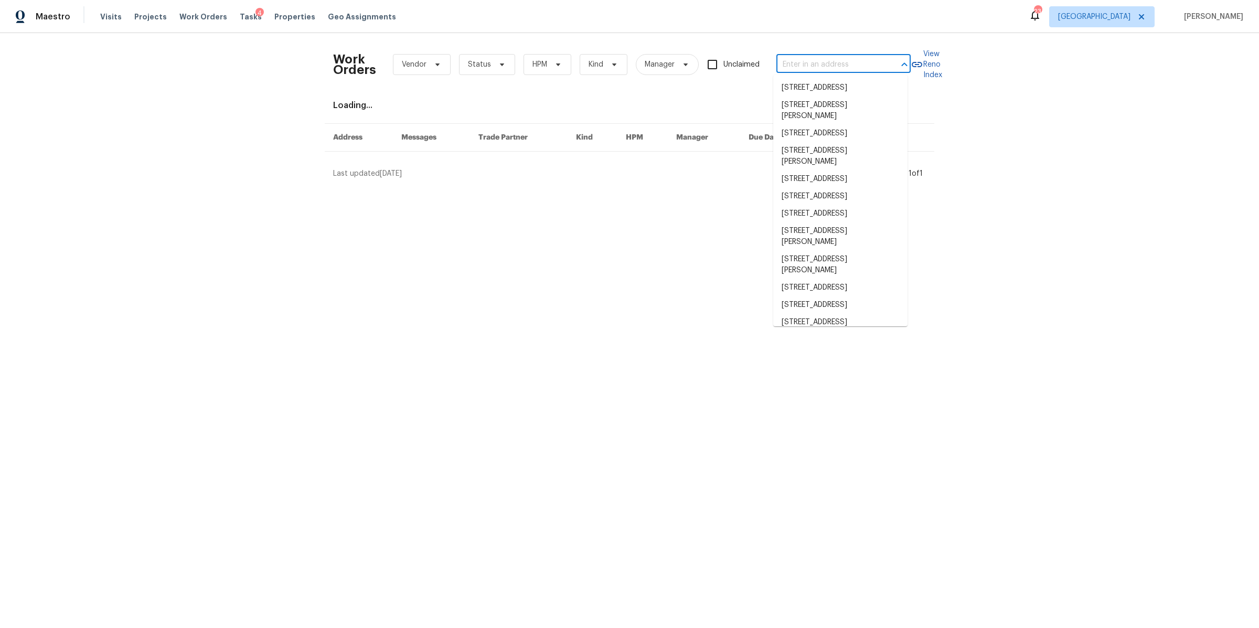
click at [819, 57] on input "text" at bounding box center [828, 65] width 105 height 16
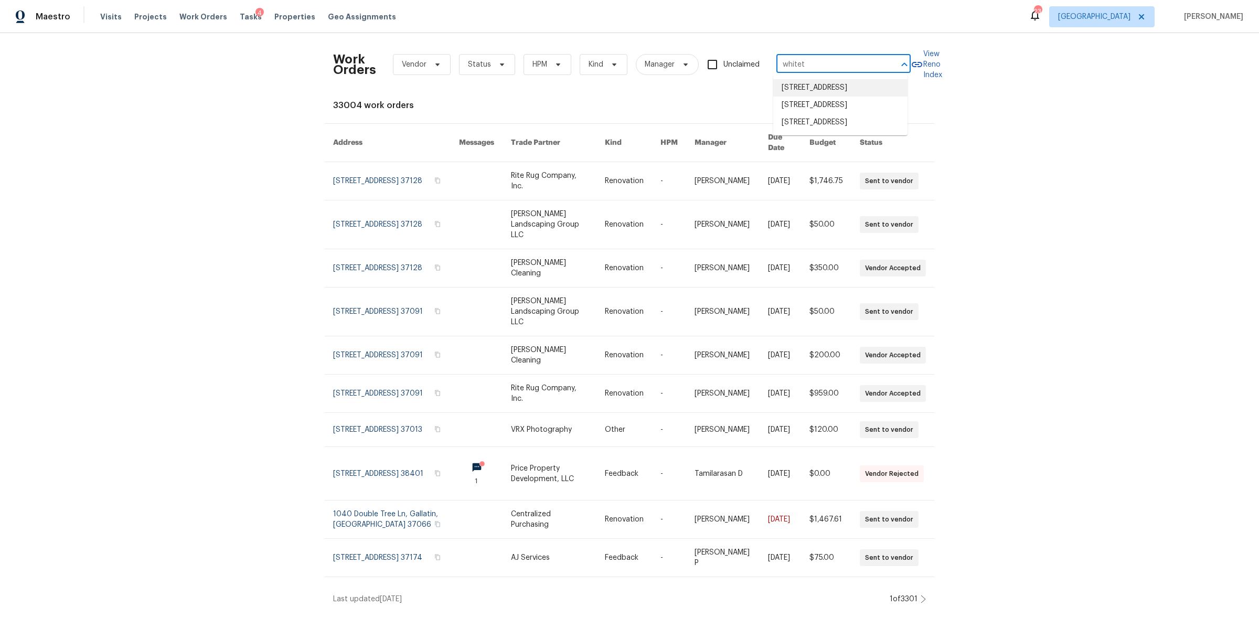
drag, startPoint x: 835, startPoint y: 61, endPoint x: 737, endPoint y: 61, distance: 98.1
click at [737, 61] on div "Work Orders Vendor Status HPM Kind Manager Unclaimed whitet ​" at bounding box center [622, 64] width 578 height 46
type input "whitet"
click at [228, 229] on div "Work Orders Vendor Status HPM Kind Manager Unclaimed ​ View Reno Index 33004 wo…" at bounding box center [629, 323] width 1259 height 580
click at [433, 66] on icon at bounding box center [437, 64] width 8 height 8
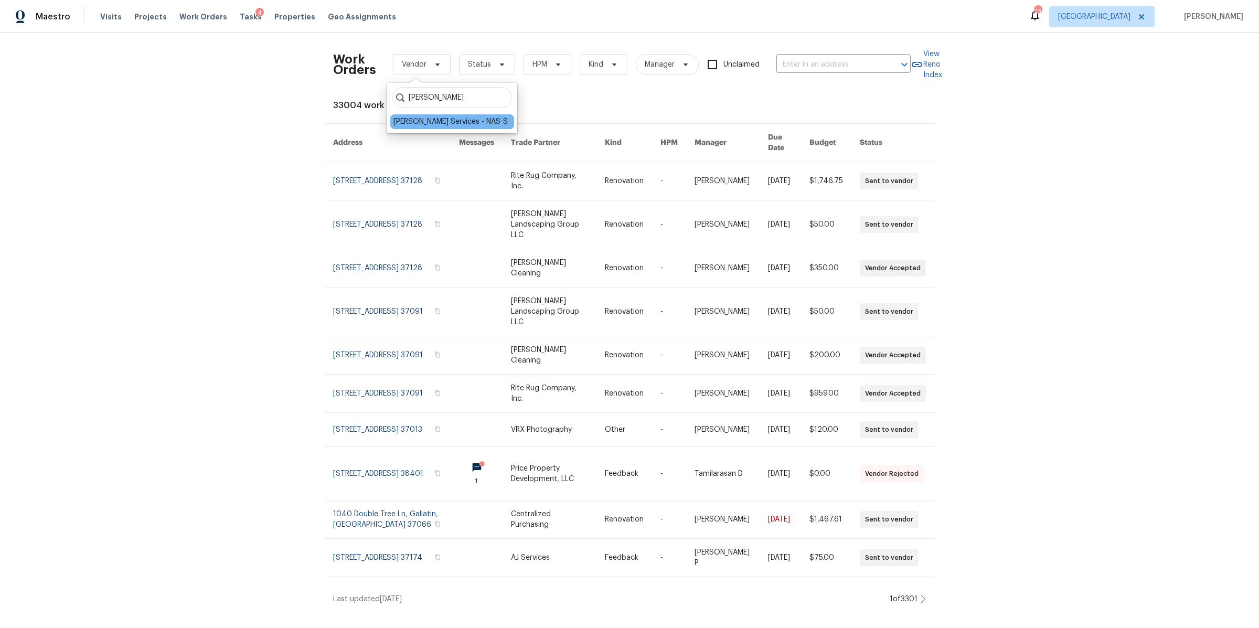
type input "tony"
click at [408, 123] on div "[PERSON_NAME] Services - NAS-S" at bounding box center [450, 121] width 114 height 10
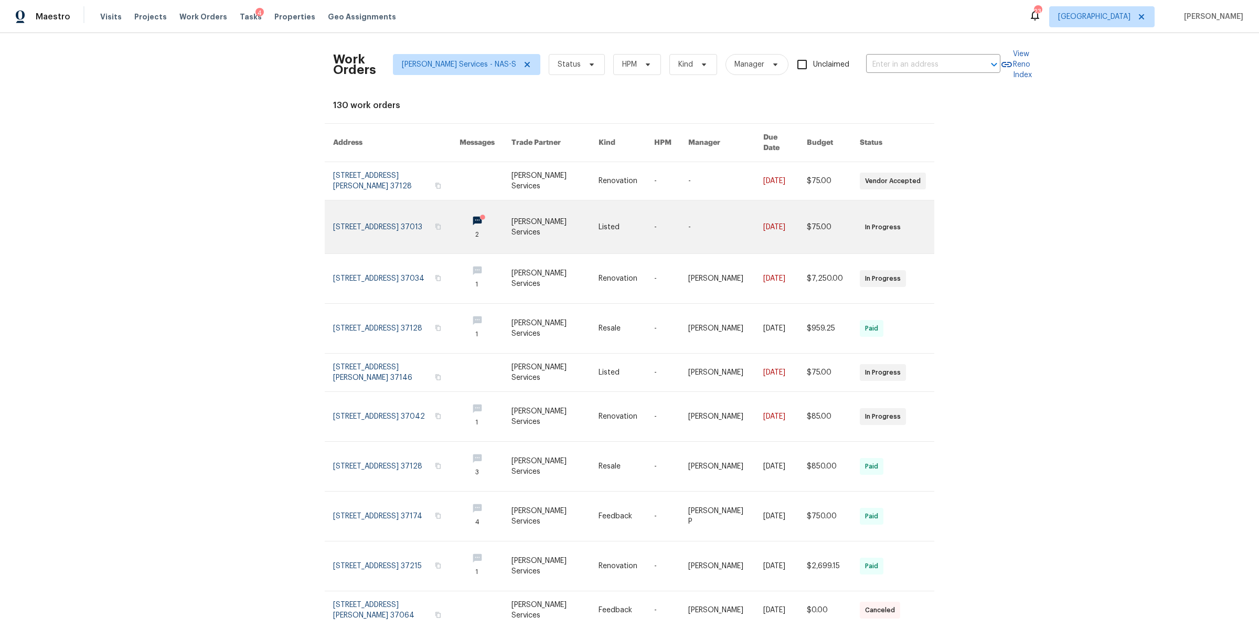
click at [378, 217] on link at bounding box center [396, 226] width 126 height 53
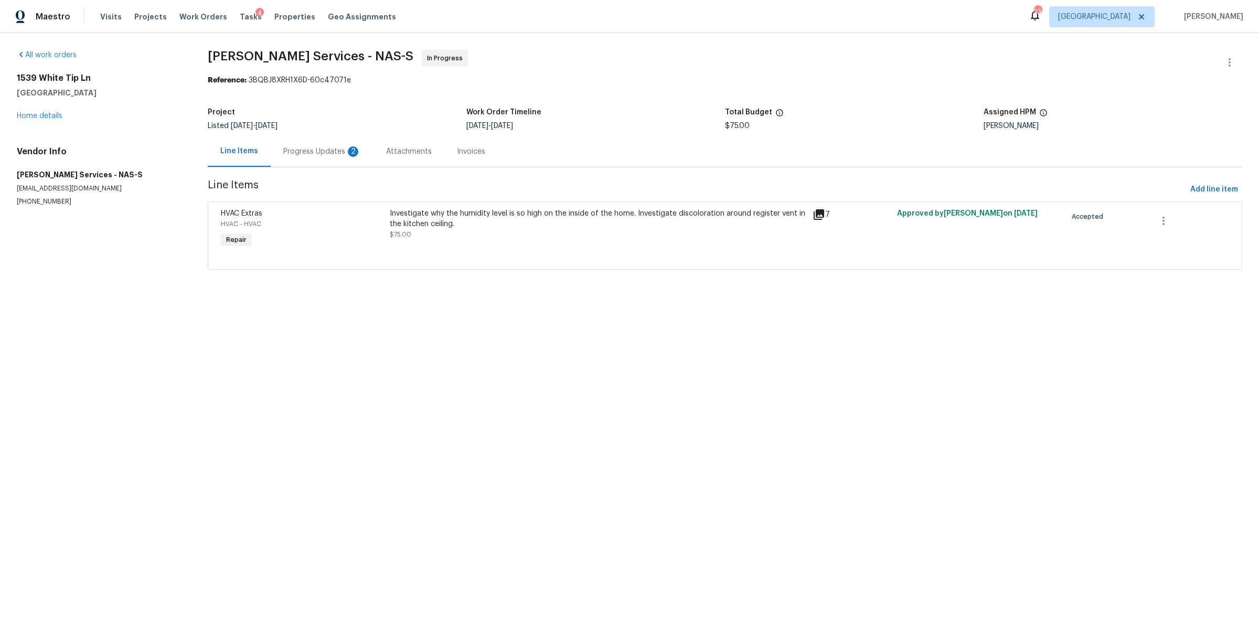
click at [316, 155] on div "Progress Updates 2" at bounding box center [322, 151] width 78 height 10
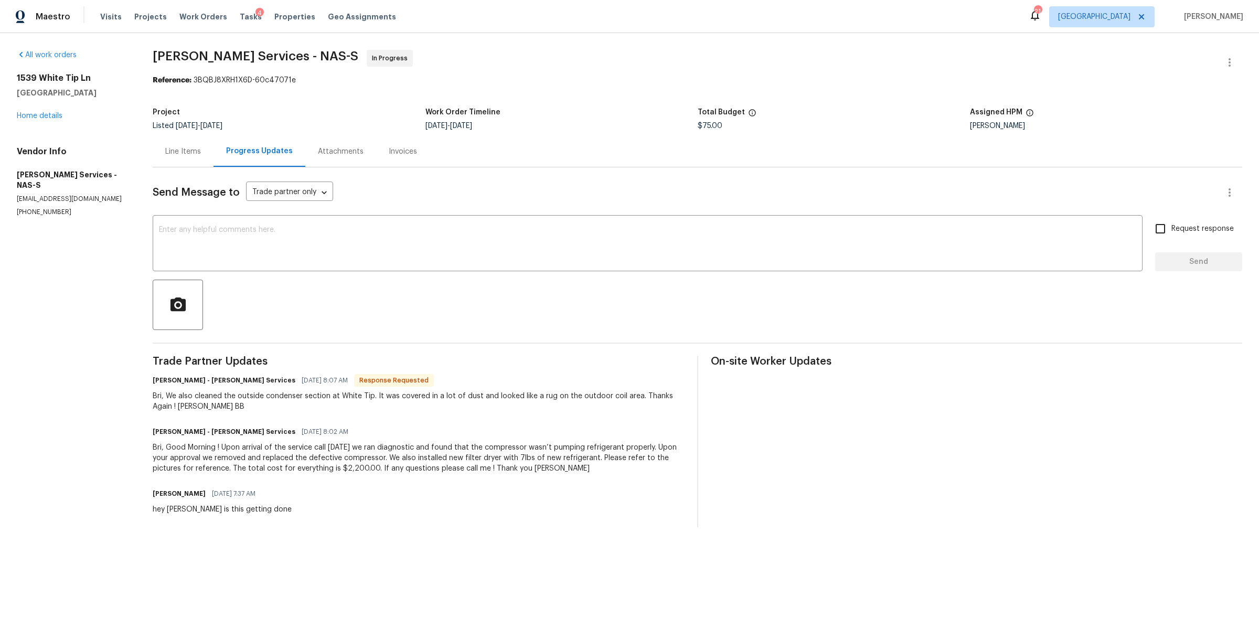
click at [191, 148] on div "Line Items" at bounding box center [183, 151] width 36 height 10
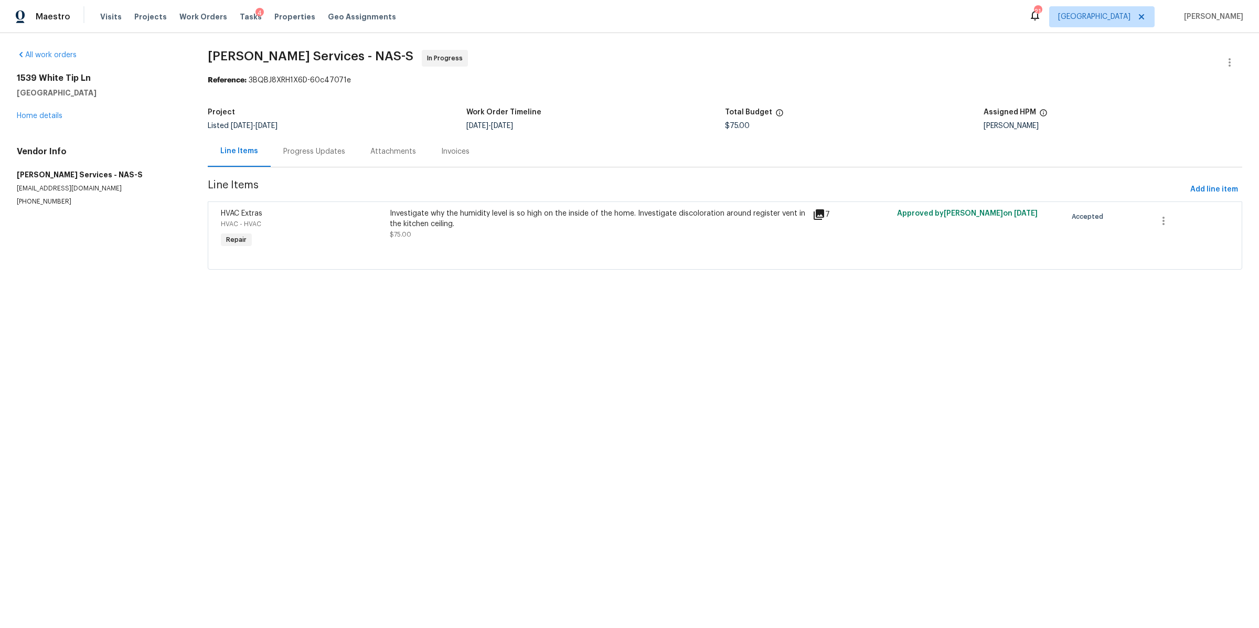
click at [517, 232] on div "Investigate why the humidity level is so high on the inside of the home. Invest…" at bounding box center [598, 223] width 417 height 31
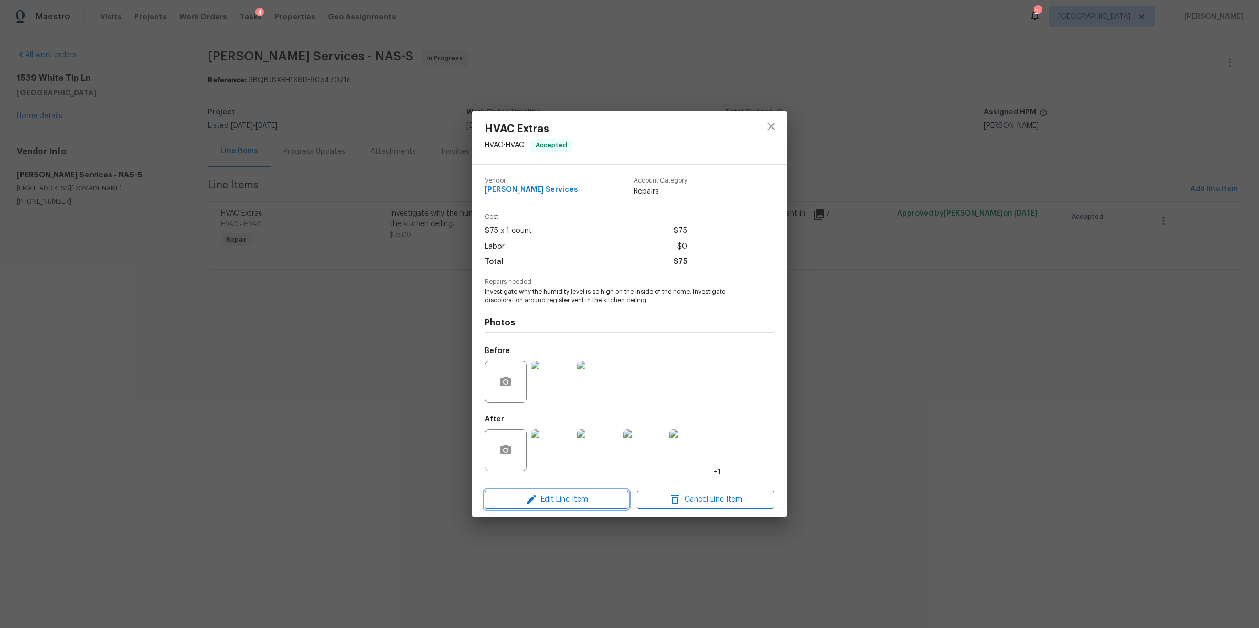
click at [596, 500] on span "Edit Line Item" at bounding box center [556, 499] width 137 height 13
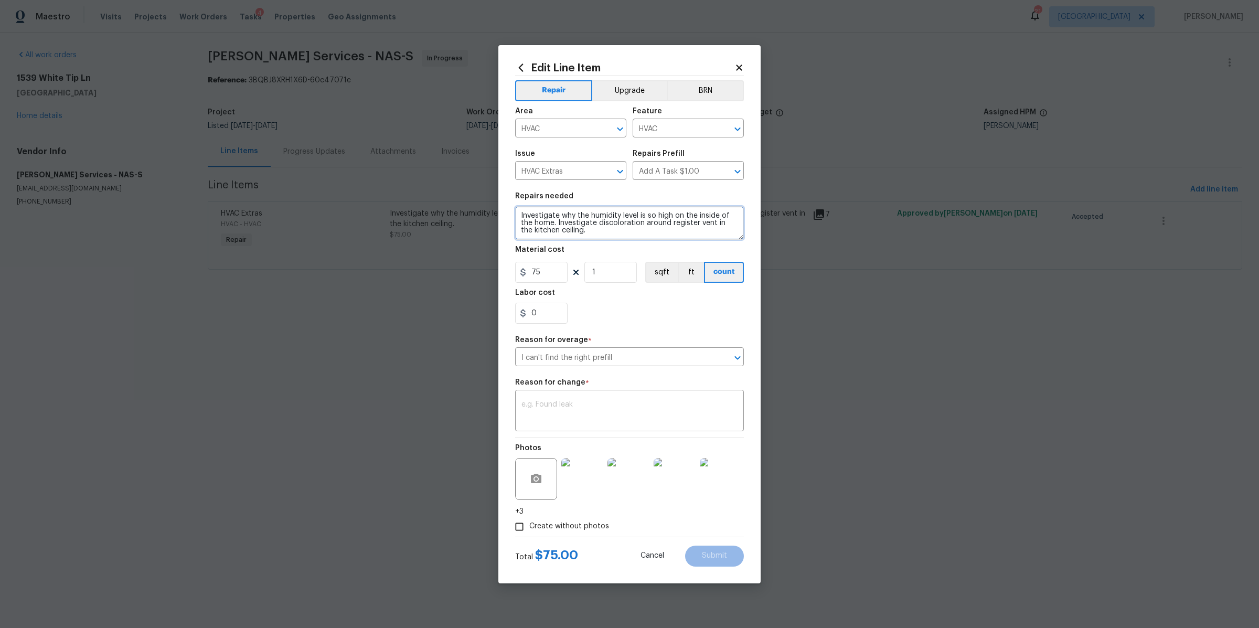
click at [606, 233] on textarea "Investigate why the humidity level is so high on the inside of the home. Invest…" at bounding box center [629, 223] width 229 height 34
type textarea "Investigate why the humidity level is so high on the inside of the home. Invest…"
click at [541, 269] on input "75" at bounding box center [541, 272] width 52 height 21
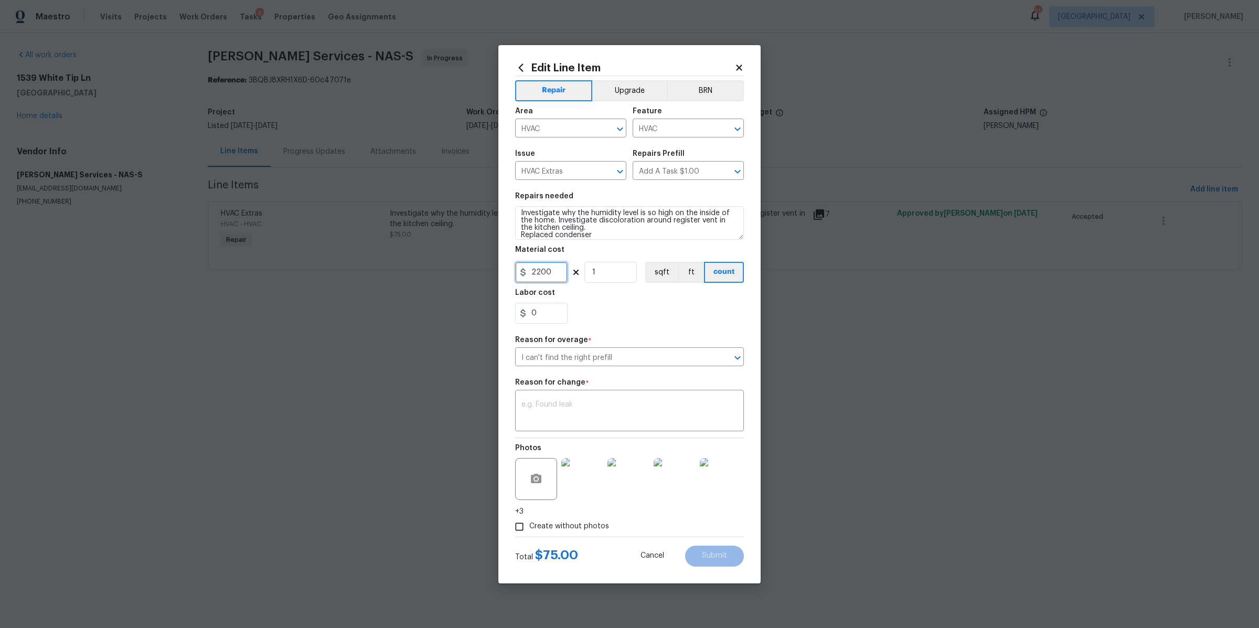
type input "2200"
click at [531, 435] on div "Repair Upgrade BRN Area HVAC ​ Feature HVAC ​ Issue HVAC Extras ​ Repairs Prefi…" at bounding box center [629, 306] width 229 height 461
click at [558, 403] on textarea at bounding box center [629, 412] width 216 height 22
type textarea "cost"
click at [728, 551] on button "Submit" at bounding box center [714, 556] width 59 height 21
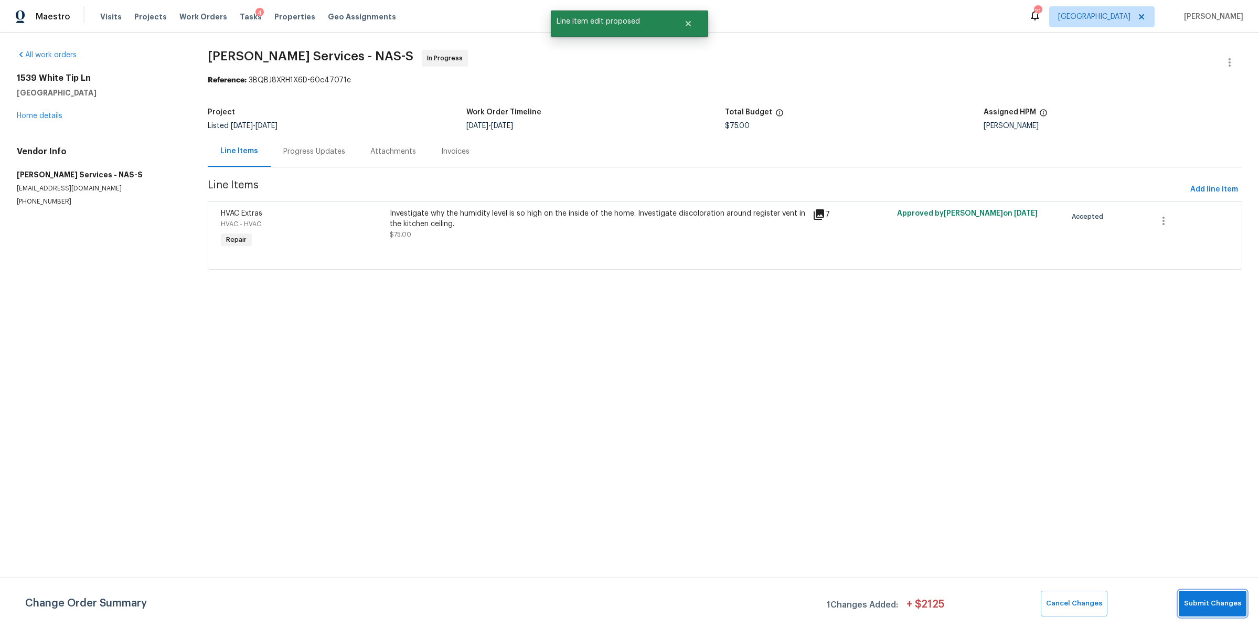
click at [1198, 601] on span "Submit Changes" at bounding box center [1212, 604] width 57 height 12
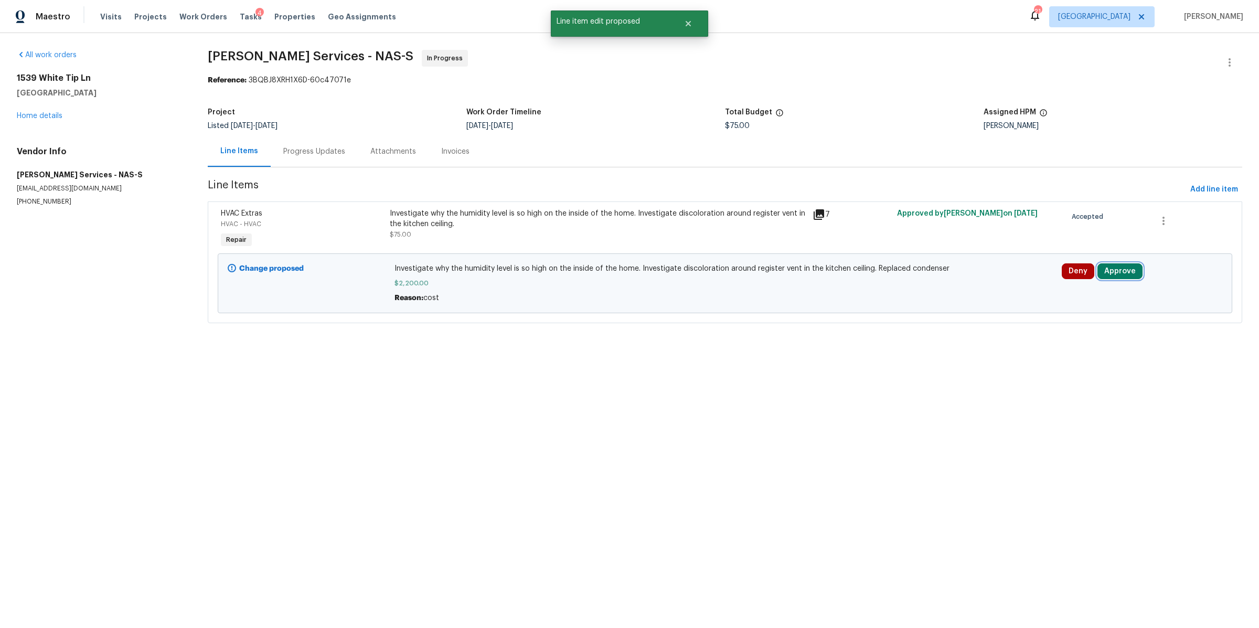
click at [1105, 279] on button "Approve" at bounding box center [1119, 271] width 45 height 16
click at [963, 279] on span "Approve" at bounding box center [961, 282] width 29 height 8
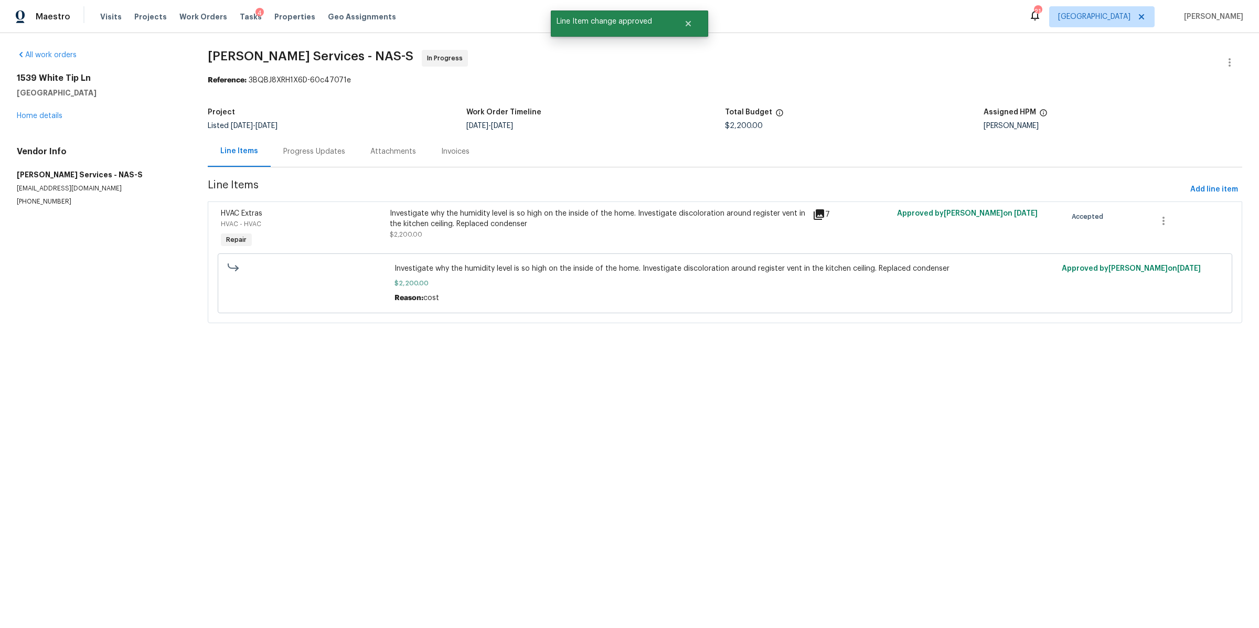
click at [327, 151] on div "Progress Updates" at bounding box center [314, 151] width 62 height 10
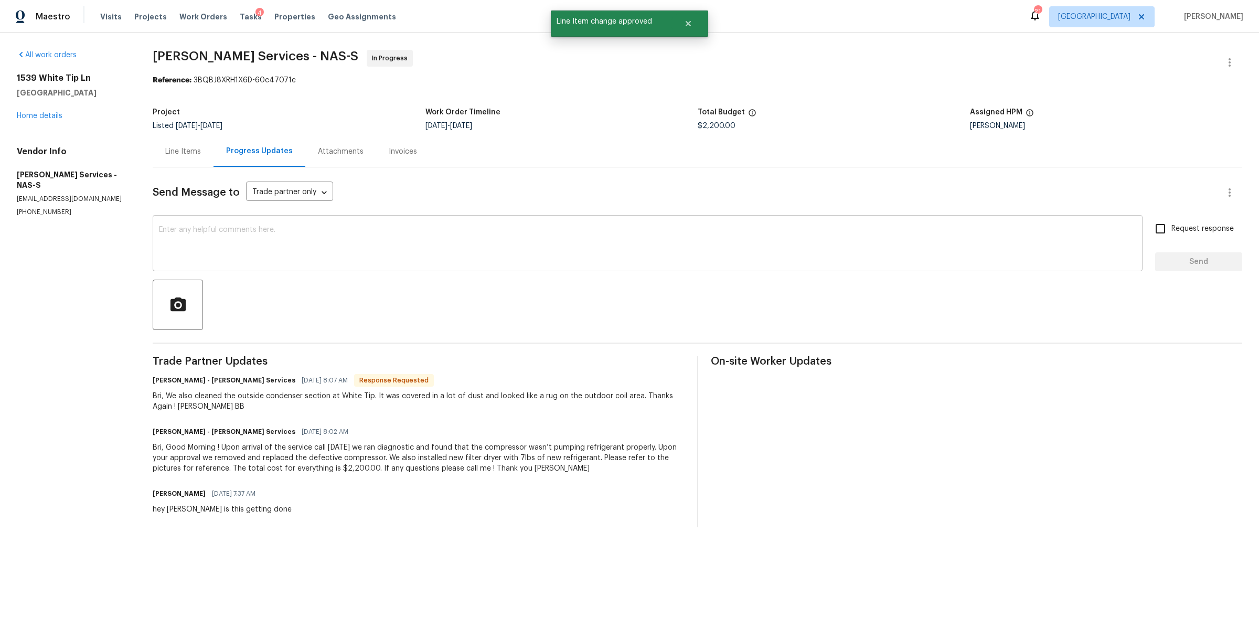
click at [330, 229] on textarea at bounding box center [647, 244] width 977 height 37
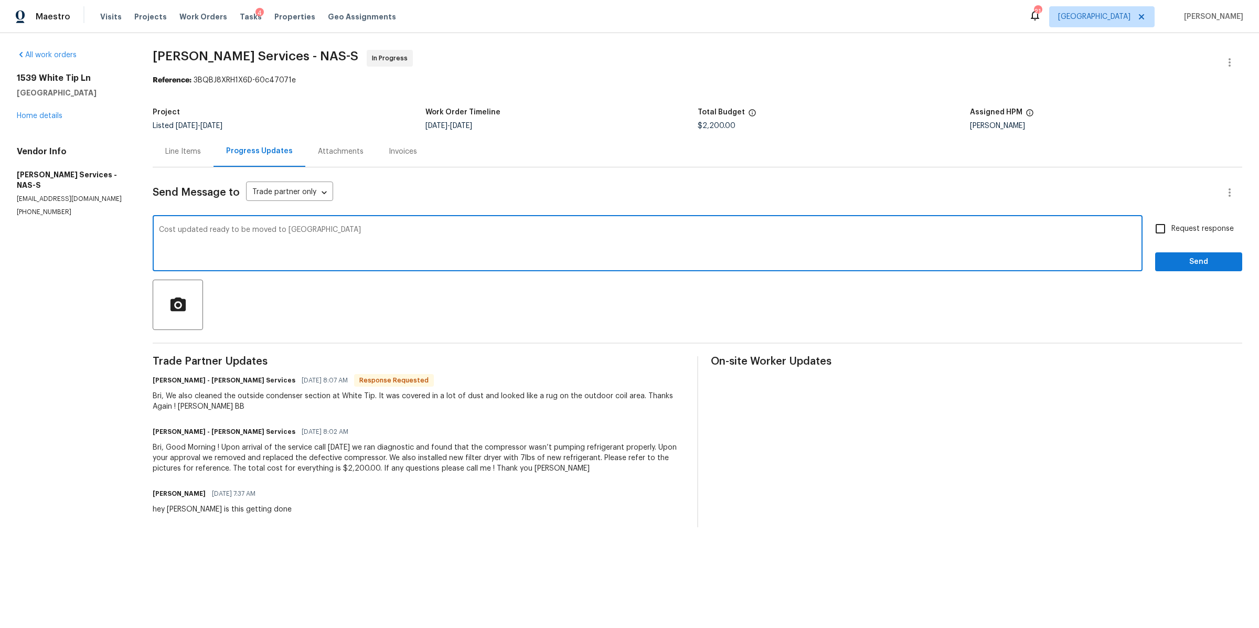
type textarea "Cost updated ready to be moved to QC"
click at [1187, 230] on span "Request response" at bounding box center [1202, 228] width 62 height 11
click at [1171, 230] on input "Request response" at bounding box center [1160, 229] width 22 height 22
checkbox input "true"
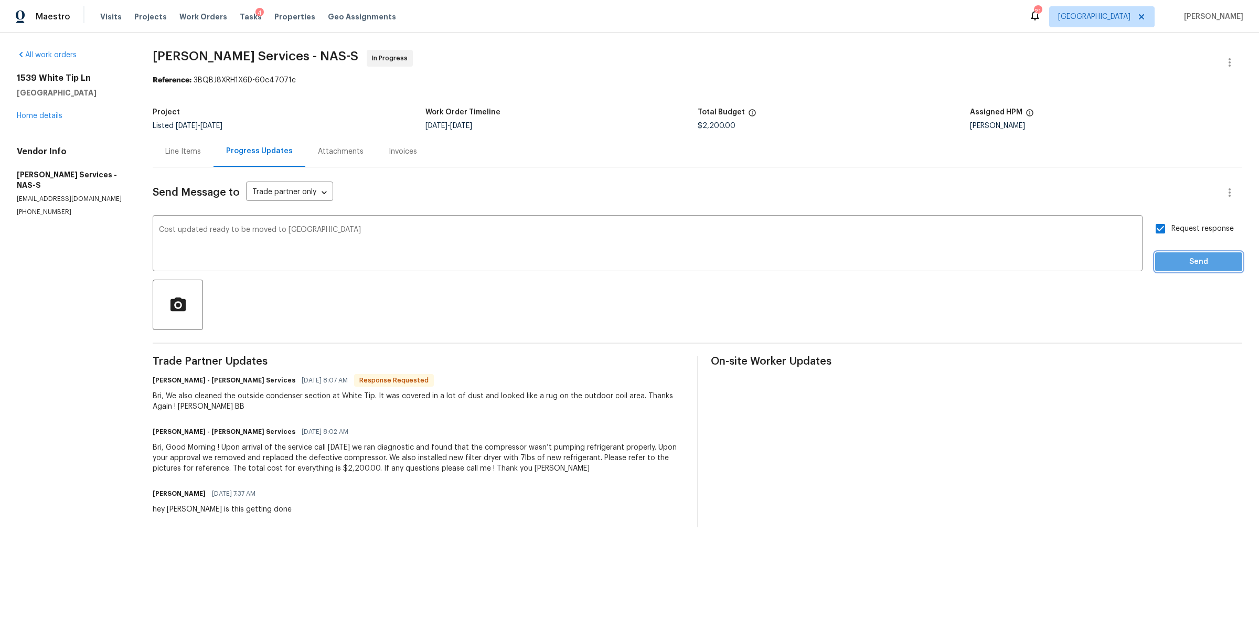
click at [1183, 270] on button "Send" at bounding box center [1198, 261] width 87 height 19
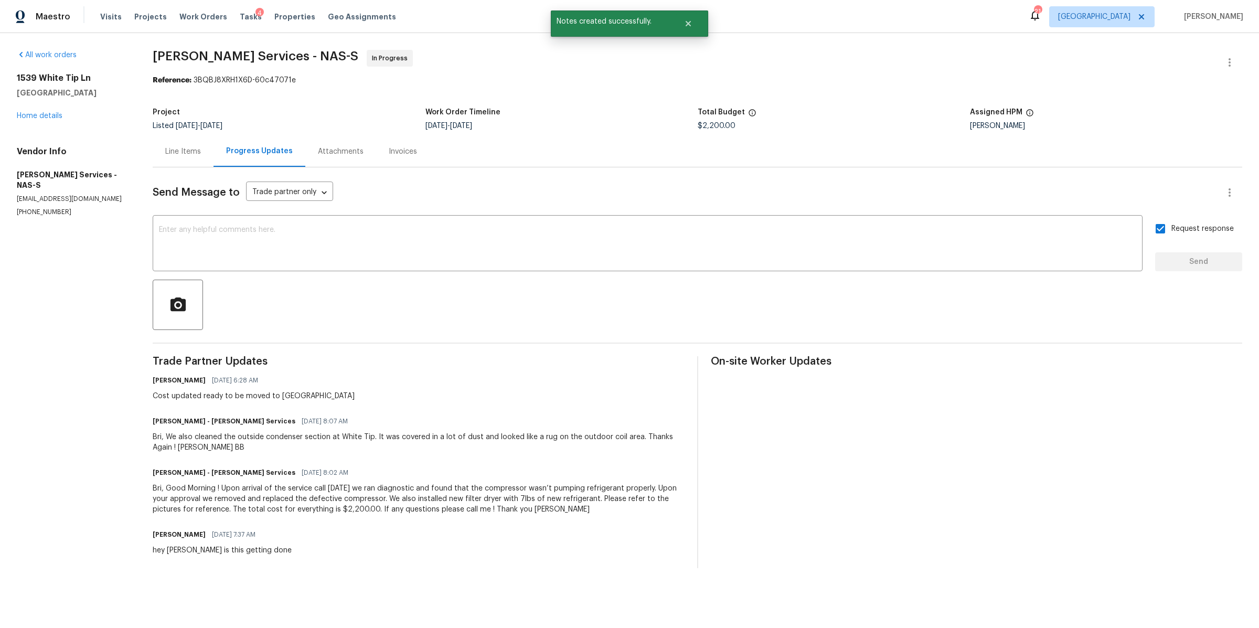
click at [35, 127] on div "All work orders 1539 White Tip Ln Antioch, TN 37013 Home details Vendor Info To…" at bounding box center [72, 133] width 111 height 167
click at [42, 118] on link "Home details" at bounding box center [40, 115] width 46 height 7
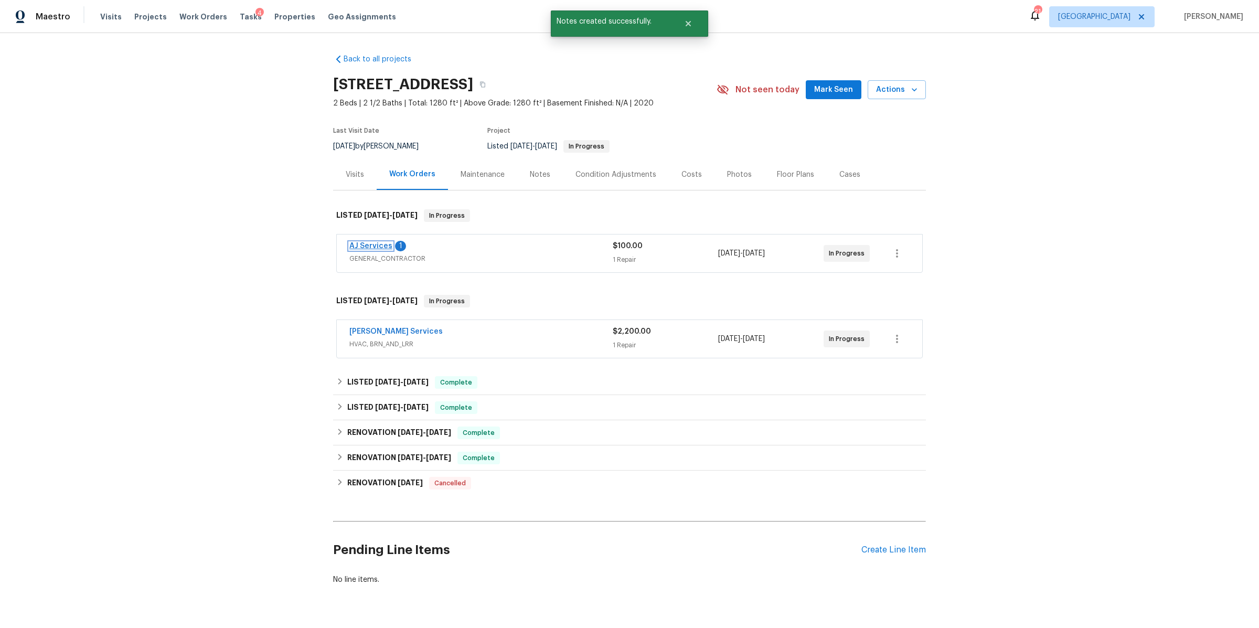
click at [372, 247] on link "AJ Services" at bounding box center [370, 245] width 43 height 7
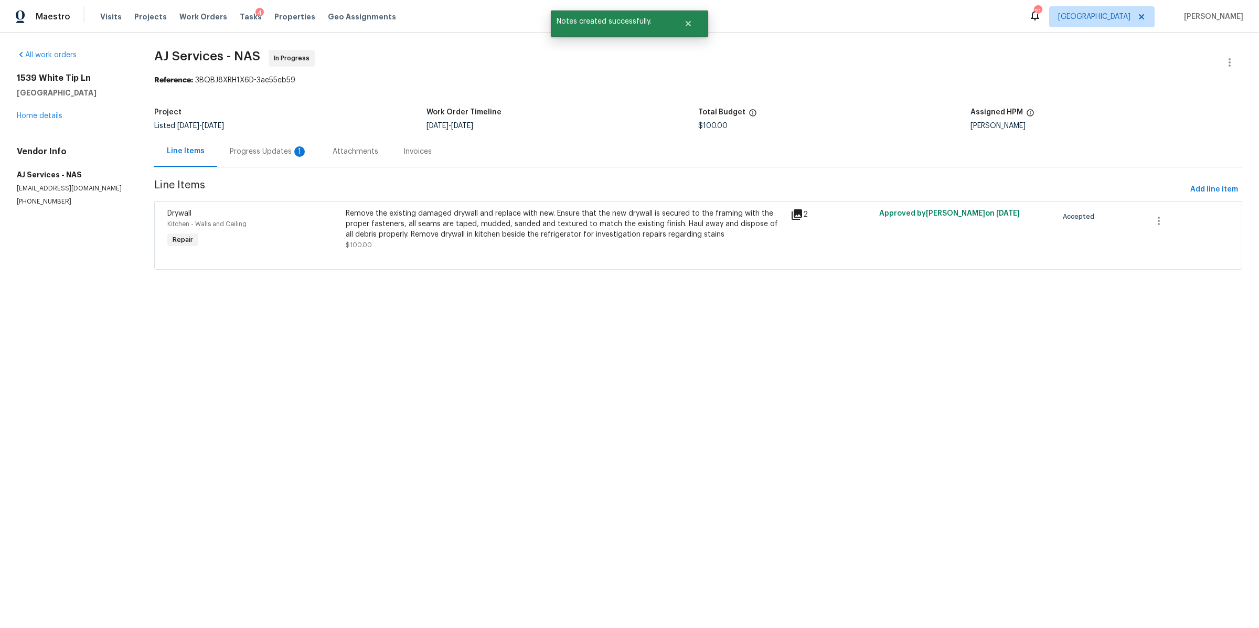
click at [237, 153] on div "Progress Updates 1" at bounding box center [269, 151] width 78 height 10
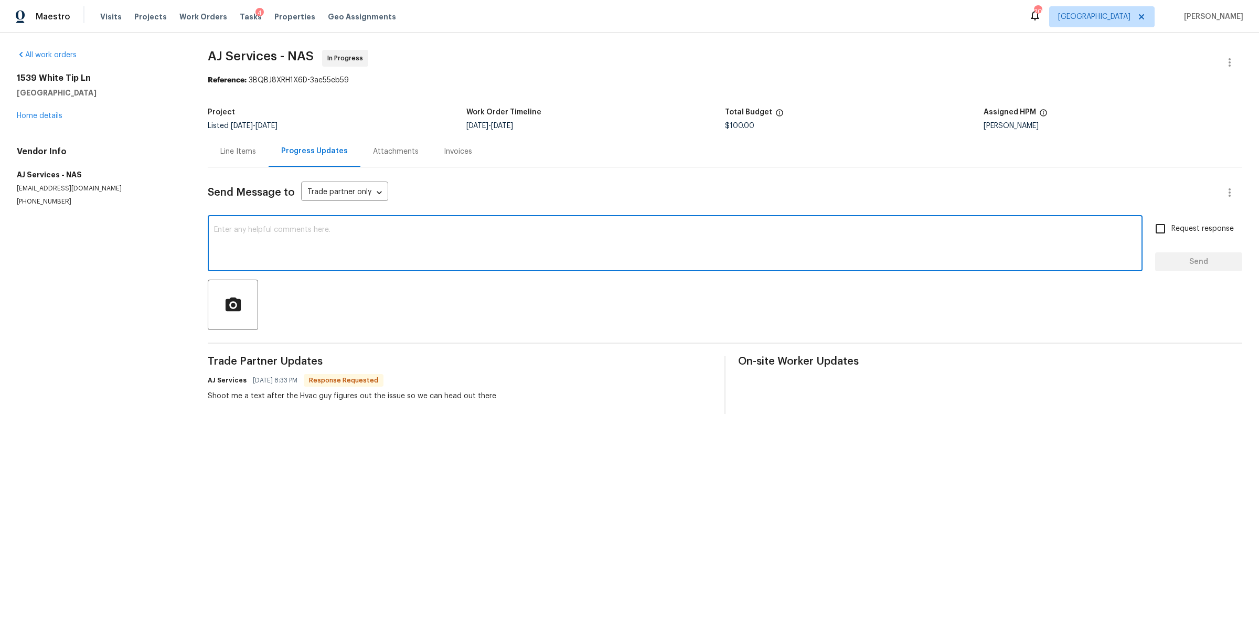
click at [420, 231] on textarea at bounding box center [675, 244] width 922 height 37
type textarea "Hello, is this completed?"
click at [1171, 223] on span "Request response" at bounding box center [1202, 228] width 62 height 11
click at [1163, 223] on input "Request response" at bounding box center [1160, 229] width 22 height 22
checkbox input "true"
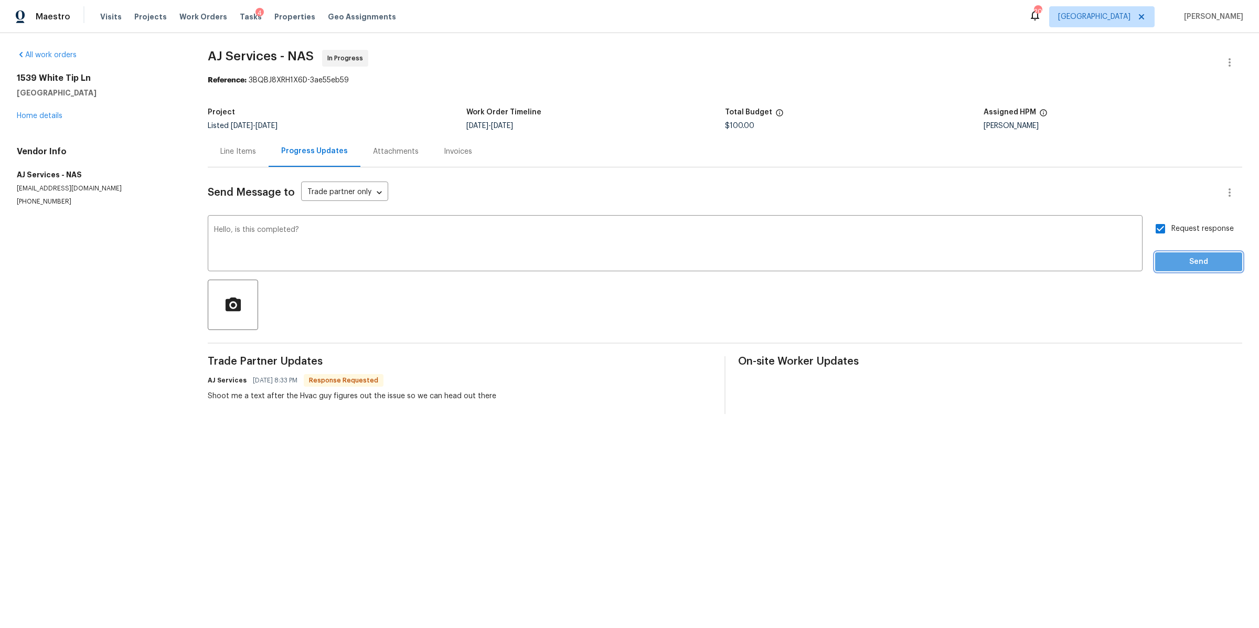
click at [1164, 261] on span "Send" at bounding box center [1199, 261] width 70 height 13
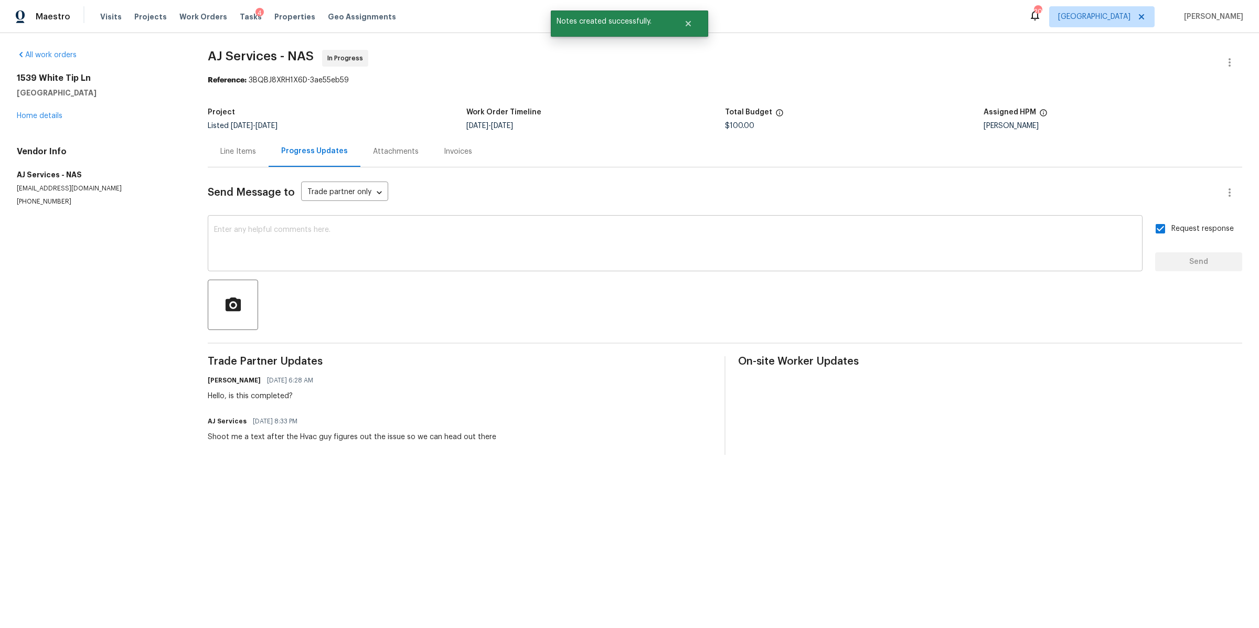
click at [437, 227] on textarea at bounding box center [675, 244] width 922 height 37
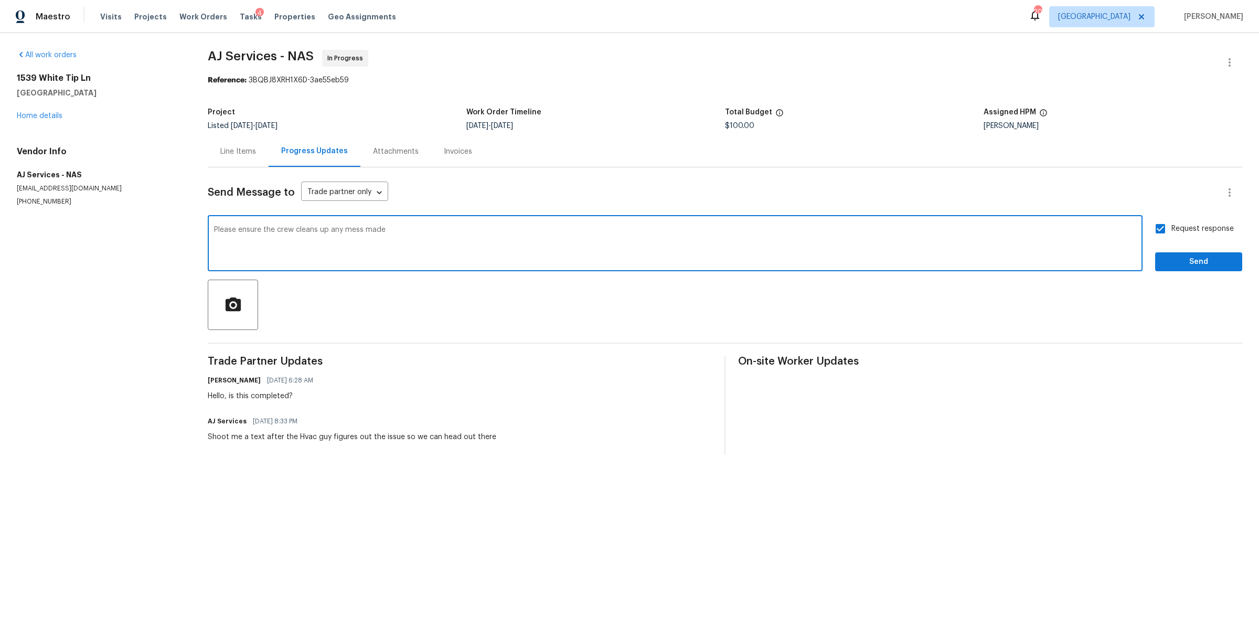
type textarea "Please ensure the crew cleans up any mess made"
click at [1168, 269] on button "Send" at bounding box center [1198, 261] width 87 height 19
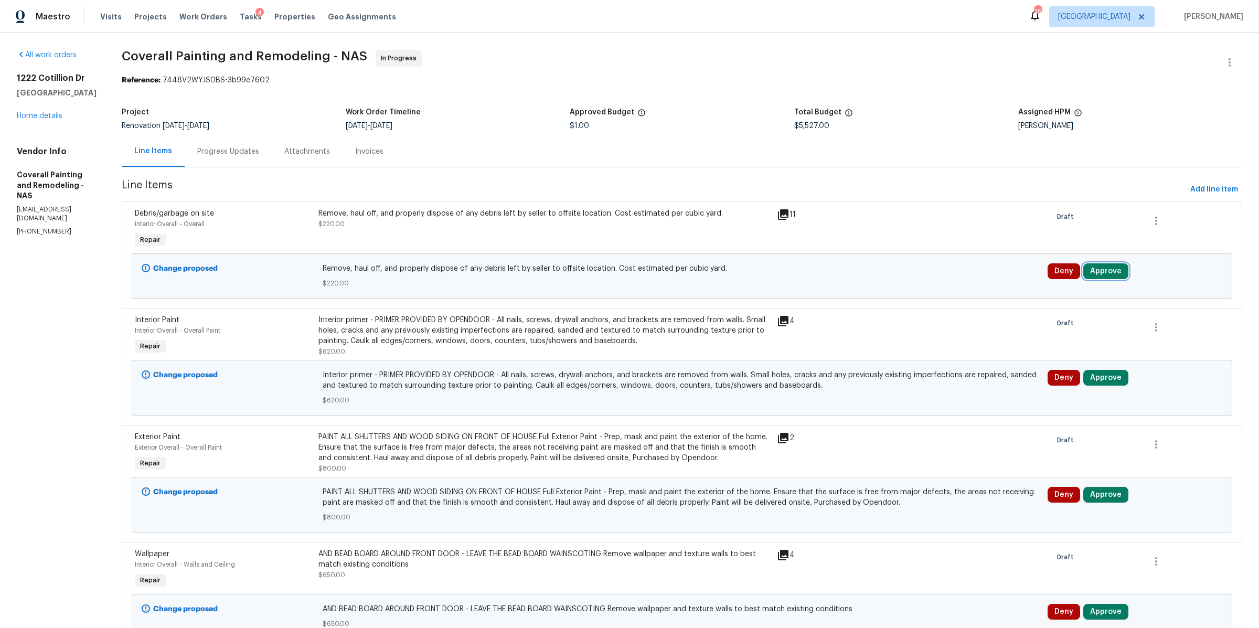
click at [1101, 272] on button "Approve" at bounding box center [1105, 271] width 45 height 16
click at [962, 282] on span "Approve" at bounding box center [955, 282] width 29 height 8
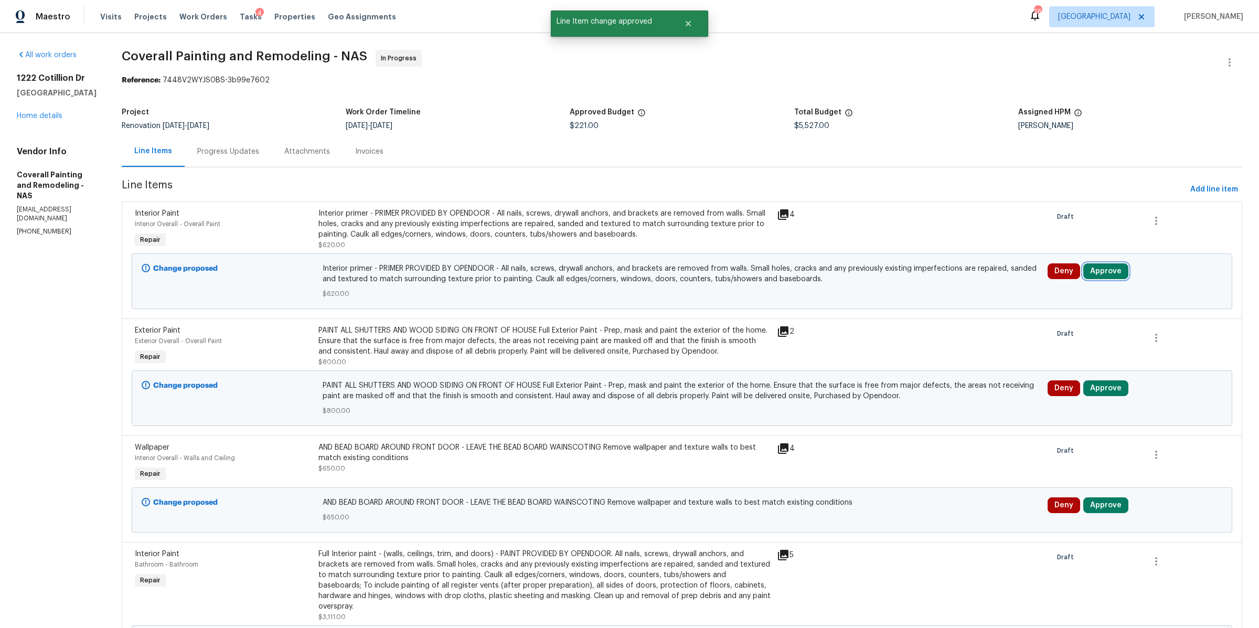
click at [1096, 272] on button "Approve" at bounding box center [1105, 271] width 45 height 16
click at [964, 281] on span "Approve" at bounding box center [955, 282] width 29 height 8
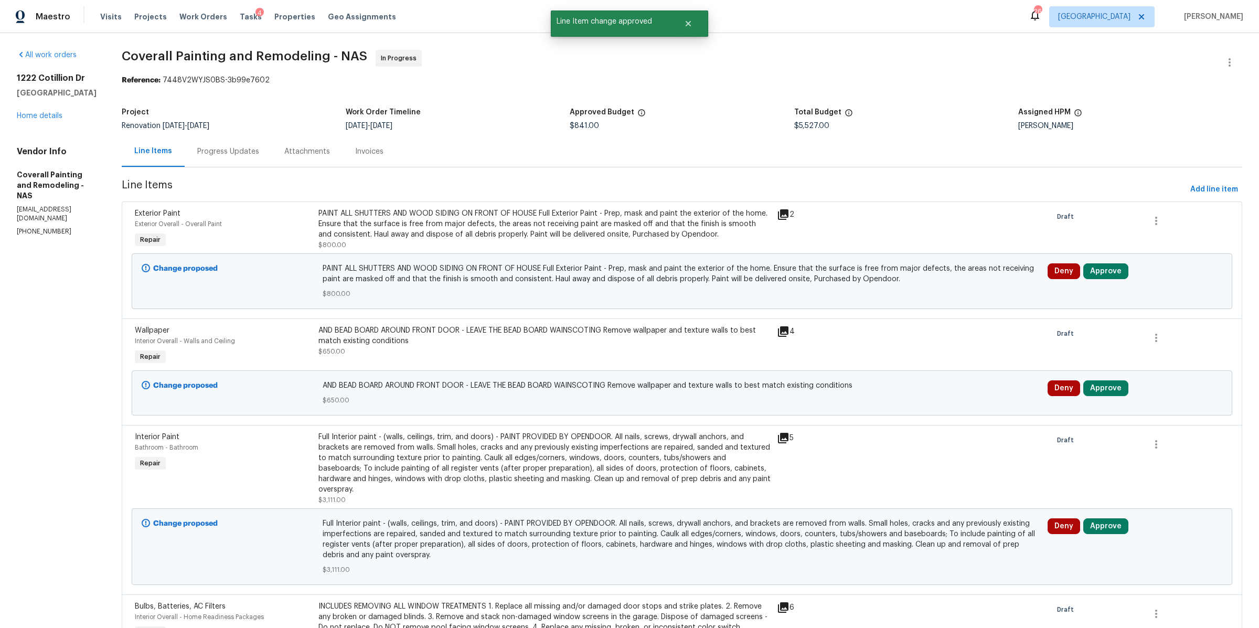
click at [788, 210] on icon at bounding box center [783, 214] width 10 height 10
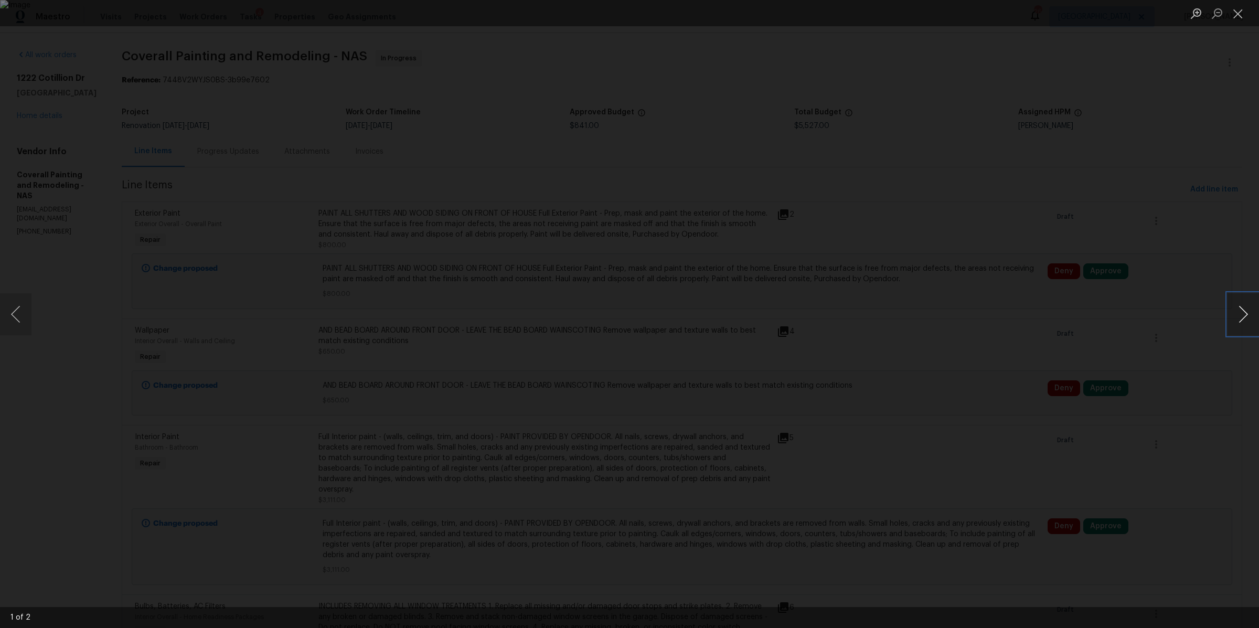
click at [1236, 314] on button "Next image" at bounding box center [1243, 314] width 31 height 42
click at [1235, 314] on button "Next image" at bounding box center [1243, 314] width 31 height 42
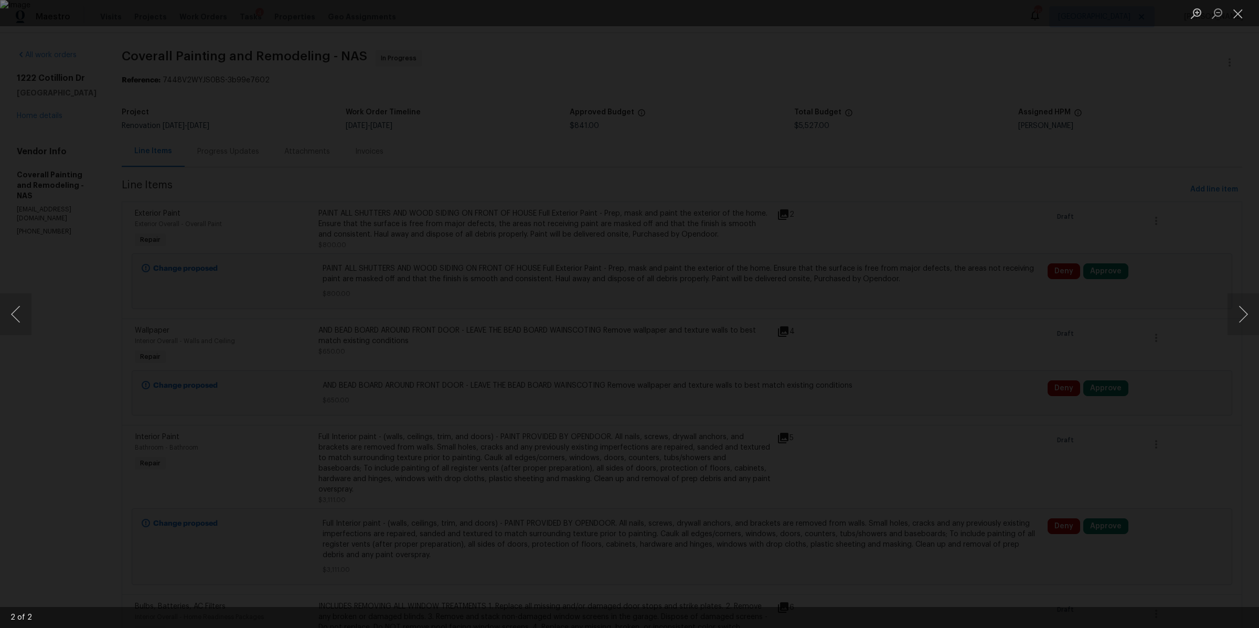
click at [1157, 257] on div "Lightbox" at bounding box center [629, 314] width 1259 height 628
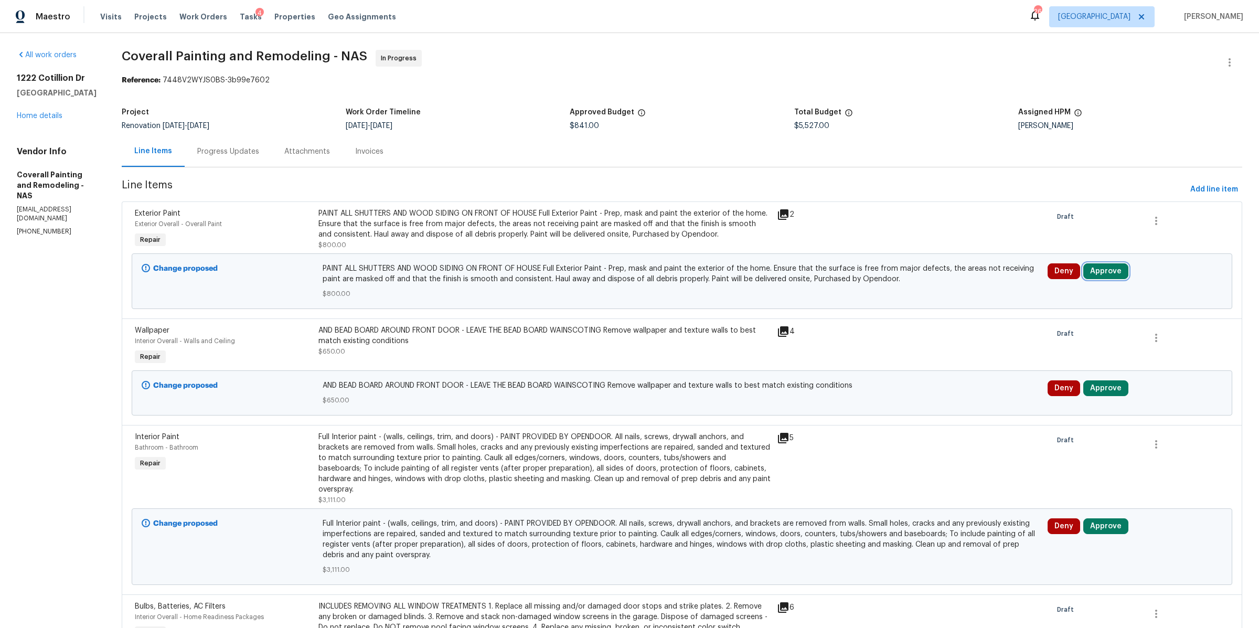
click at [1105, 273] on button "Approve" at bounding box center [1105, 271] width 45 height 16
click at [967, 281] on span "Approve" at bounding box center [955, 282] width 29 height 8
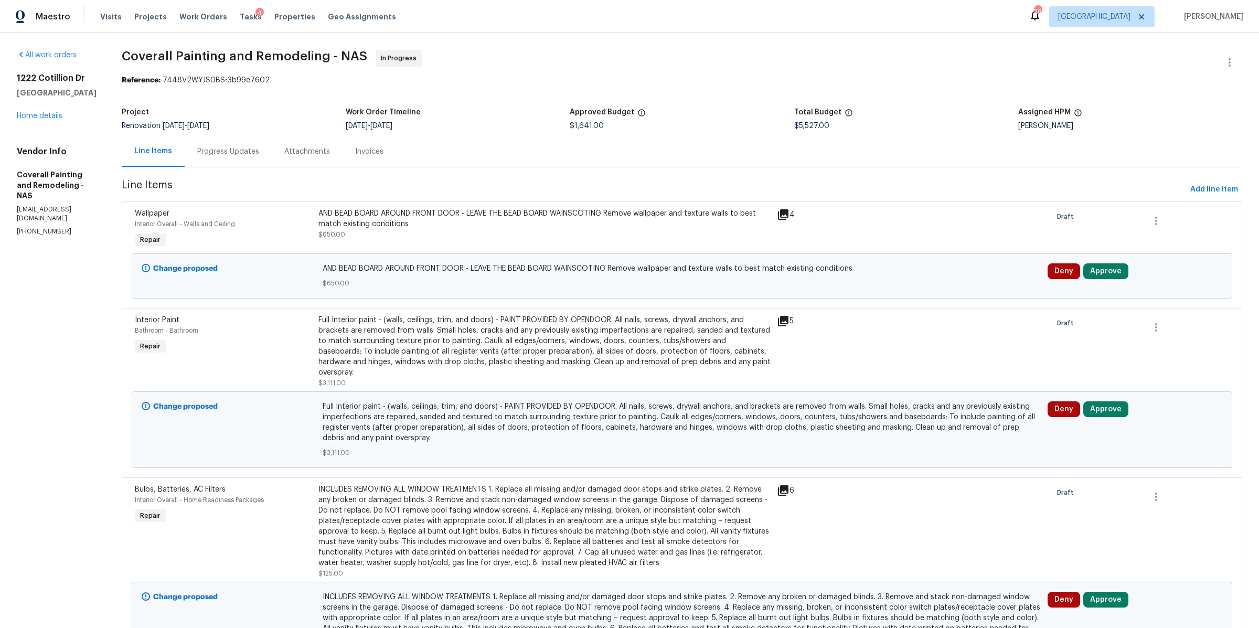
click at [788, 212] on icon at bounding box center [783, 214] width 10 height 10
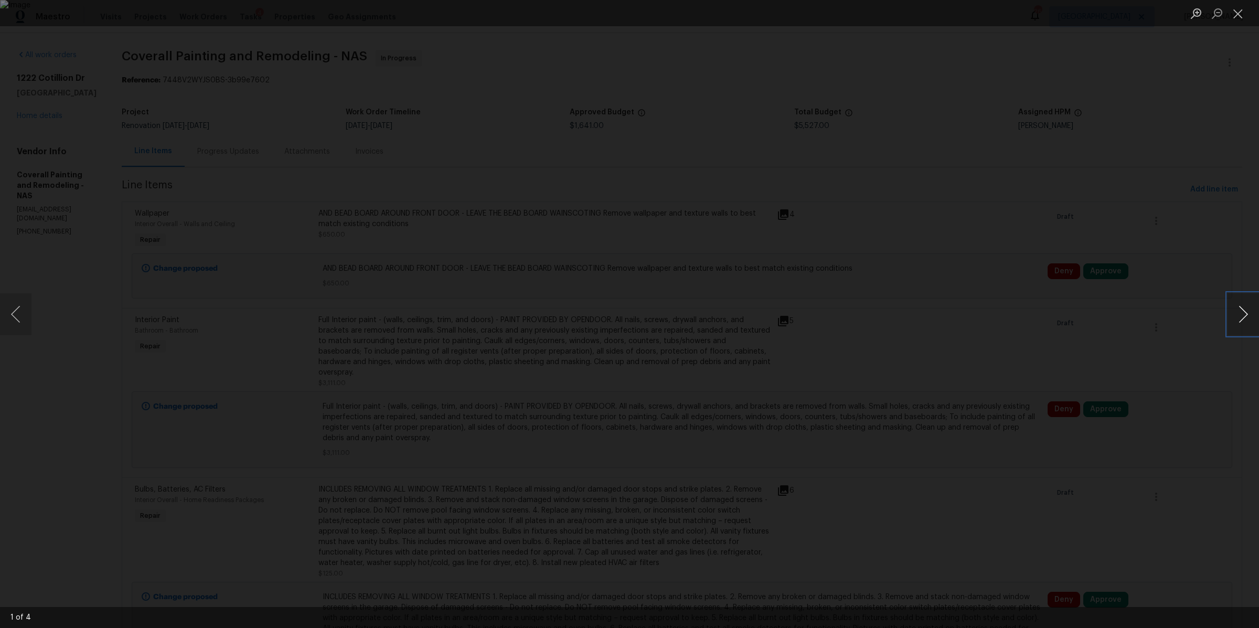
click at [1236, 305] on button "Next image" at bounding box center [1243, 314] width 31 height 42
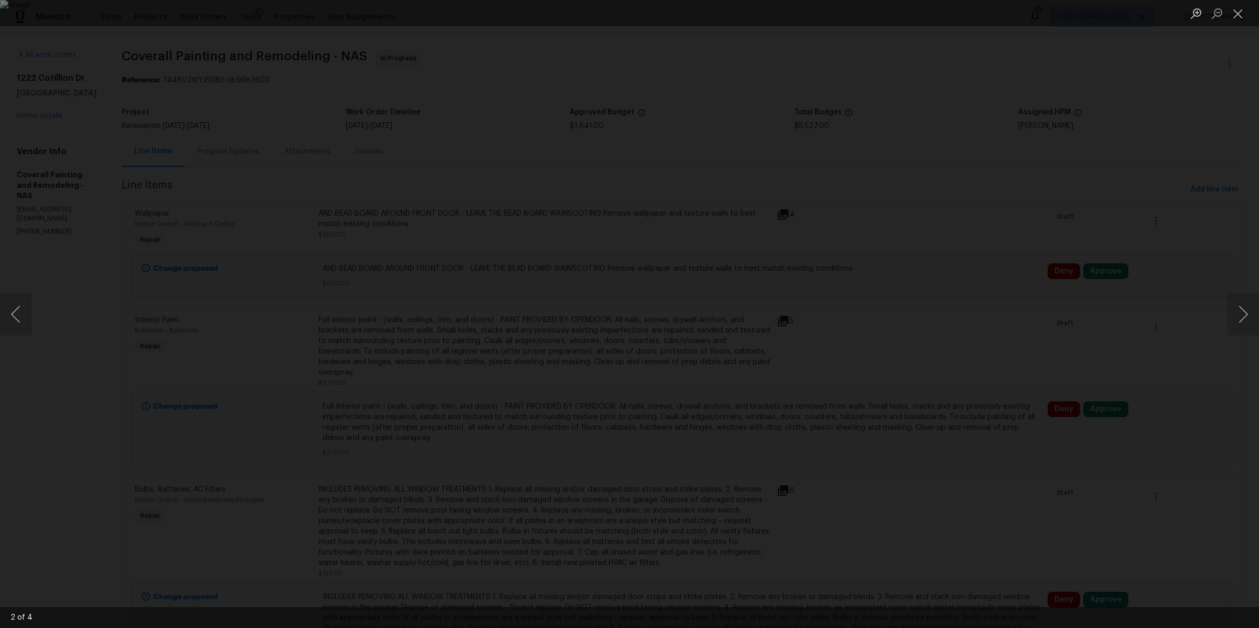
click at [1147, 222] on div "Lightbox" at bounding box center [629, 314] width 1259 height 628
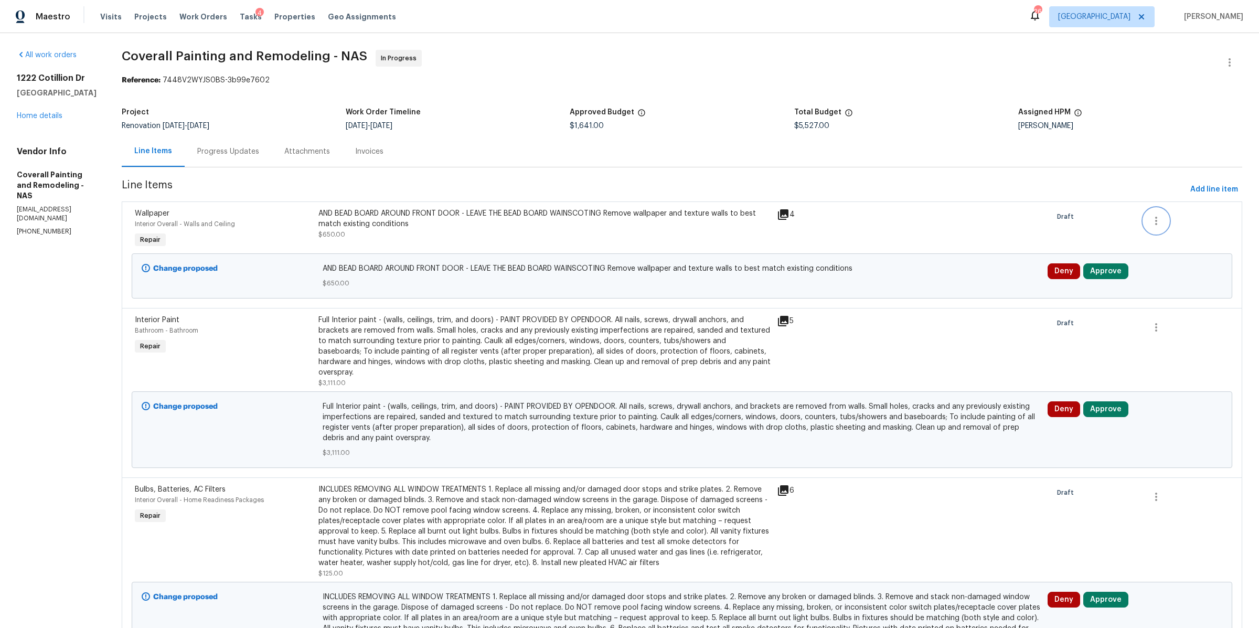
click at [1150, 223] on icon "button" at bounding box center [1156, 221] width 13 height 13
click at [1109, 261] on div at bounding box center [629, 314] width 1259 height 628
click at [1106, 270] on button "Approve" at bounding box center [1105, 271] width 45 height 16
click at [975, 280] on button "Approve" at bounding box center [955, 281] width 63 height 21
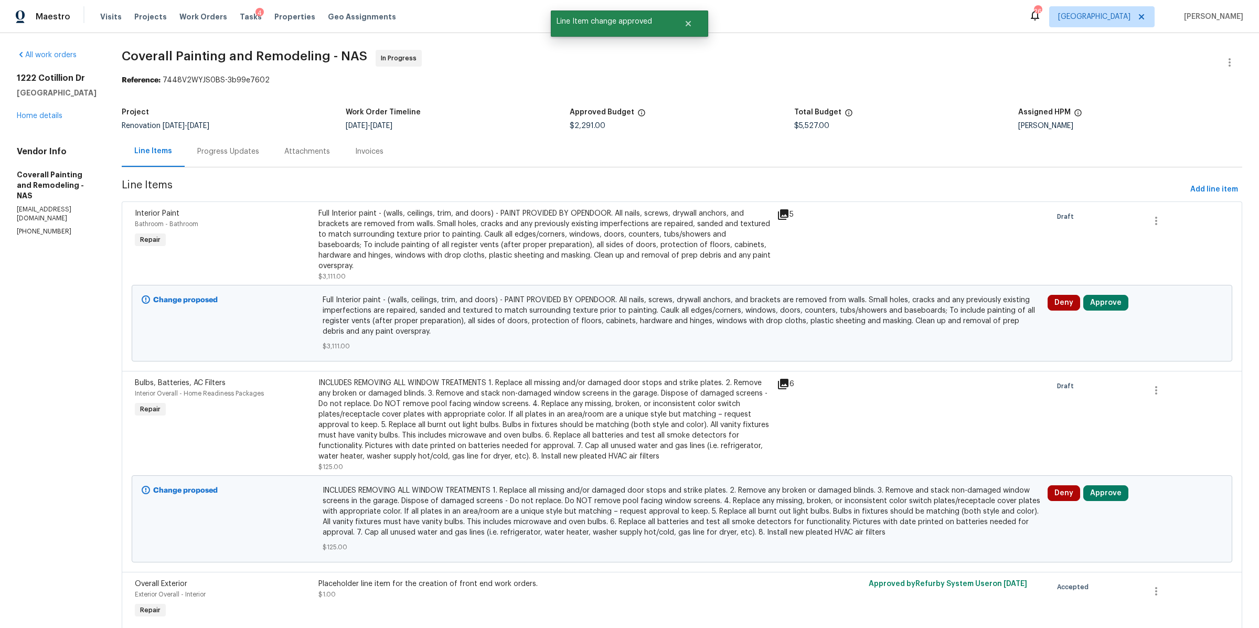
click at [837, 251] on div "5" at bounding box center [820, 245] width 92 height 80
click at [750, 237] on div "Full Interior paint - (walls, ceilings, trim, and doors) - PAINT PROVIDED BY OP…" at bounding box center [544, 239] width 452 height 63
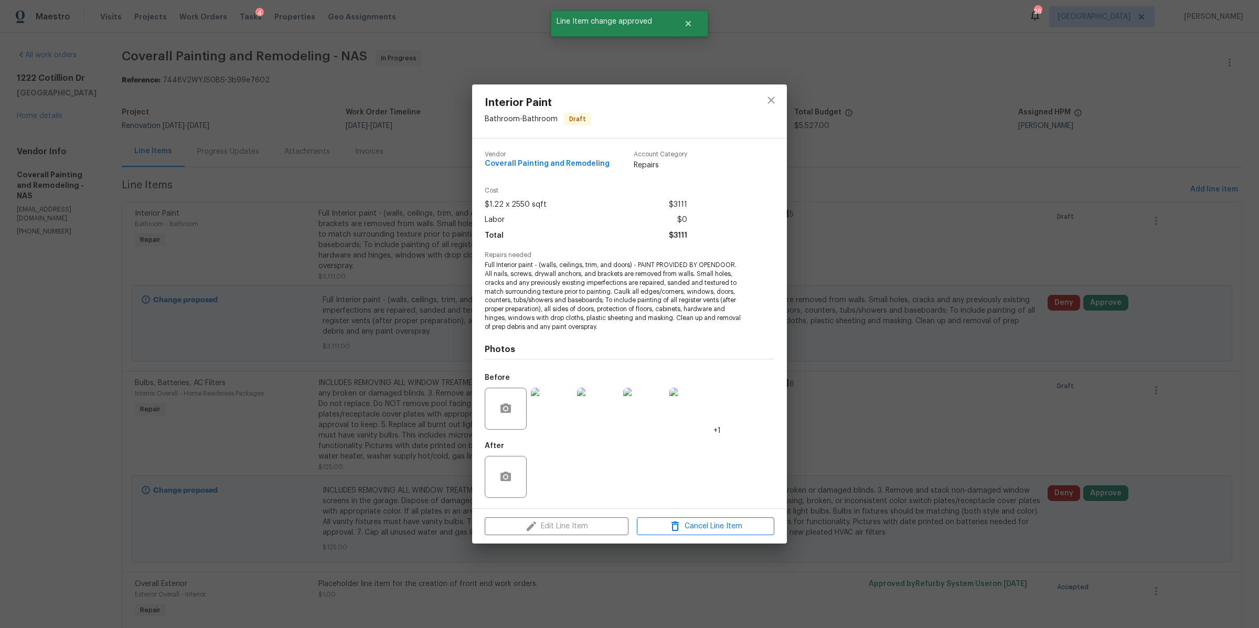
click at [843, 234] on div "Interior Paint Bathroom - Bathroom Draft Vendor Coverall Painting and Remodelin…" at bounding box center [629, 314] width 1259 height 628
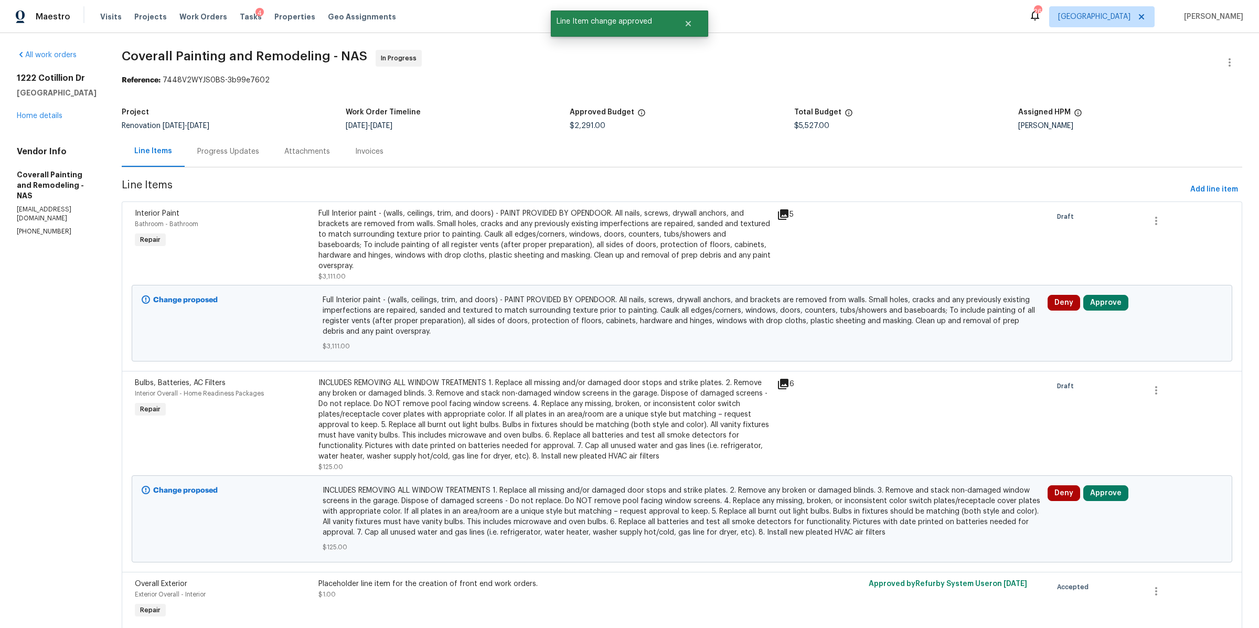
click at [746, 267] on div "Full Interior paint - (walls, ceilings, trim, and doors) - PAINT PROVIDED BY OP…" at bounding box center [544, 239] width 452 height 63
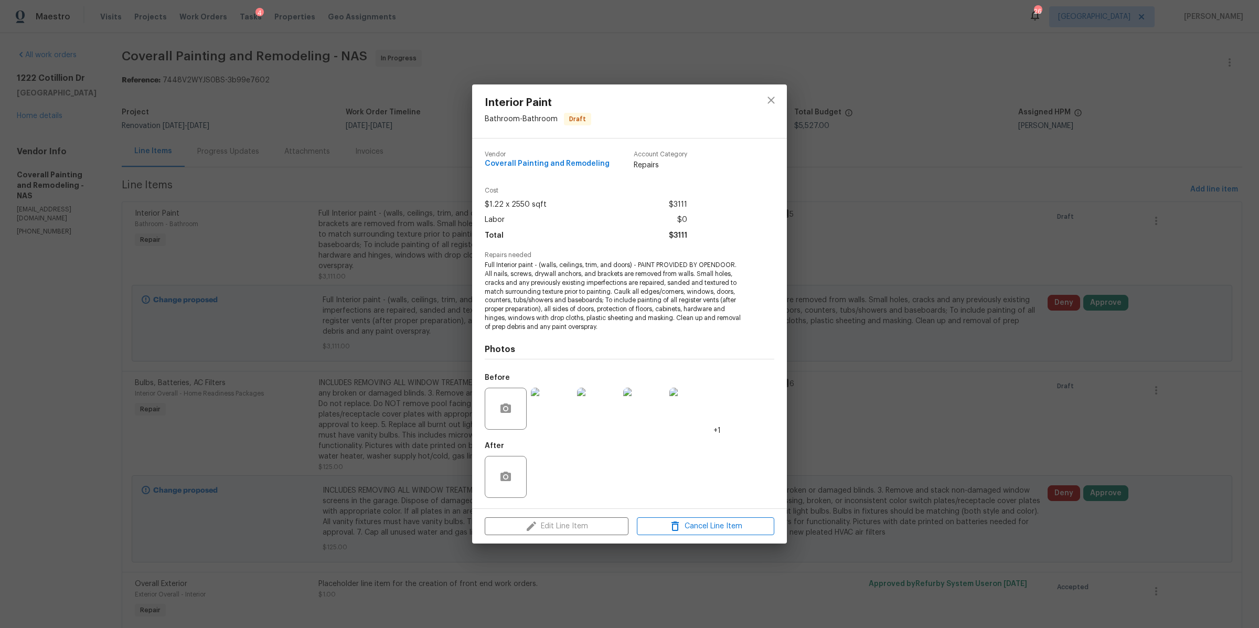
click at [883, 253] on div "Interior Paint Bathroom - Bathroom Draft Vendor Coverall Painting and Remodelin…" at bounding box center [629, 314] width 1259 height 628
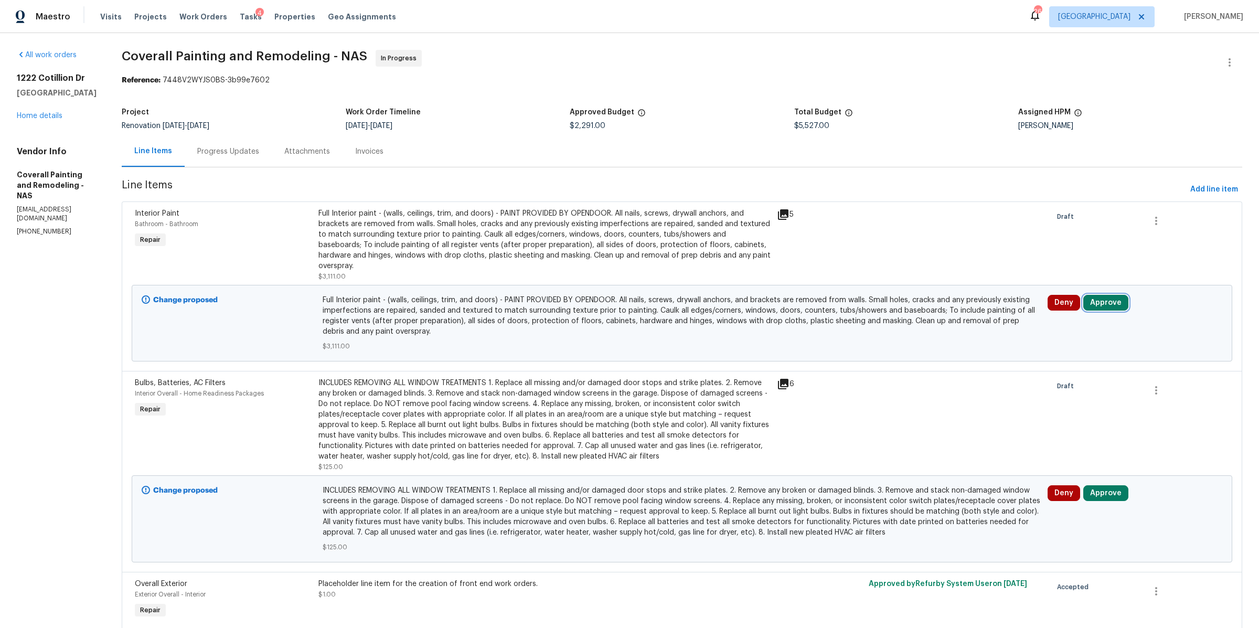
click at [1107, 307] on button "Approve" at bounding box center [1105, 303] width 45 height 16
click at [956, 315] on span "Approve" at bounding box center [955, 314] width 29 height 8
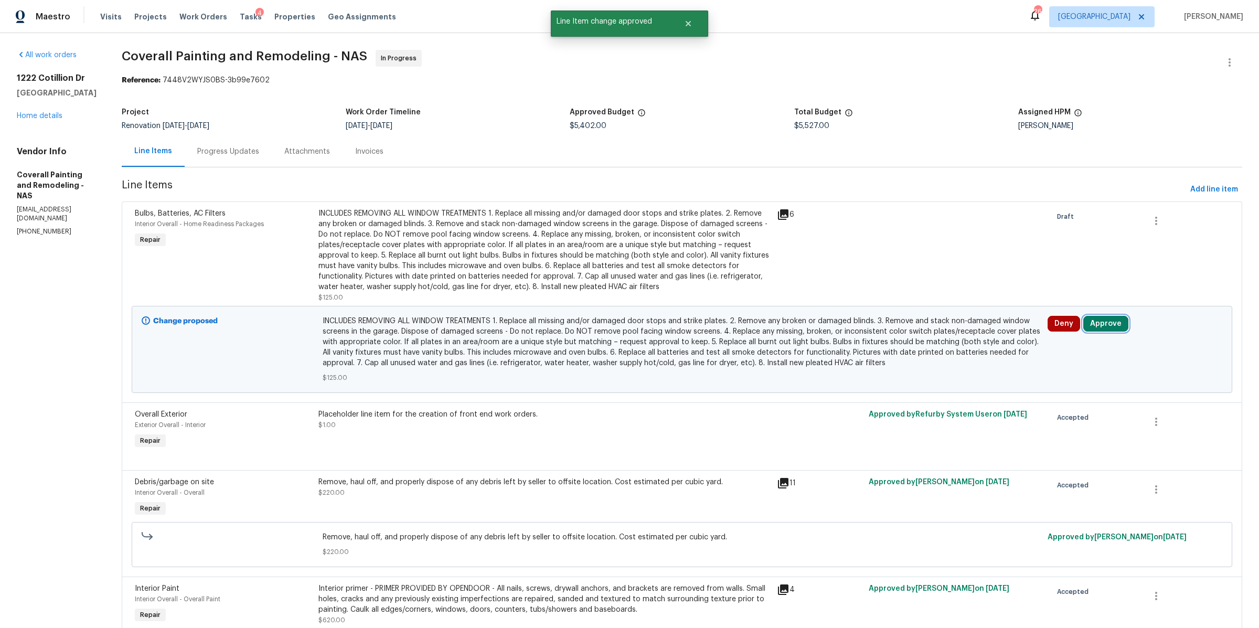
click at [1103, 330] on button "Approve" at bounding box center [1105, 324] width 45 height 16
click at [935, 345] on button "Approve" at bounding box center [955, 344] width 63 height 21
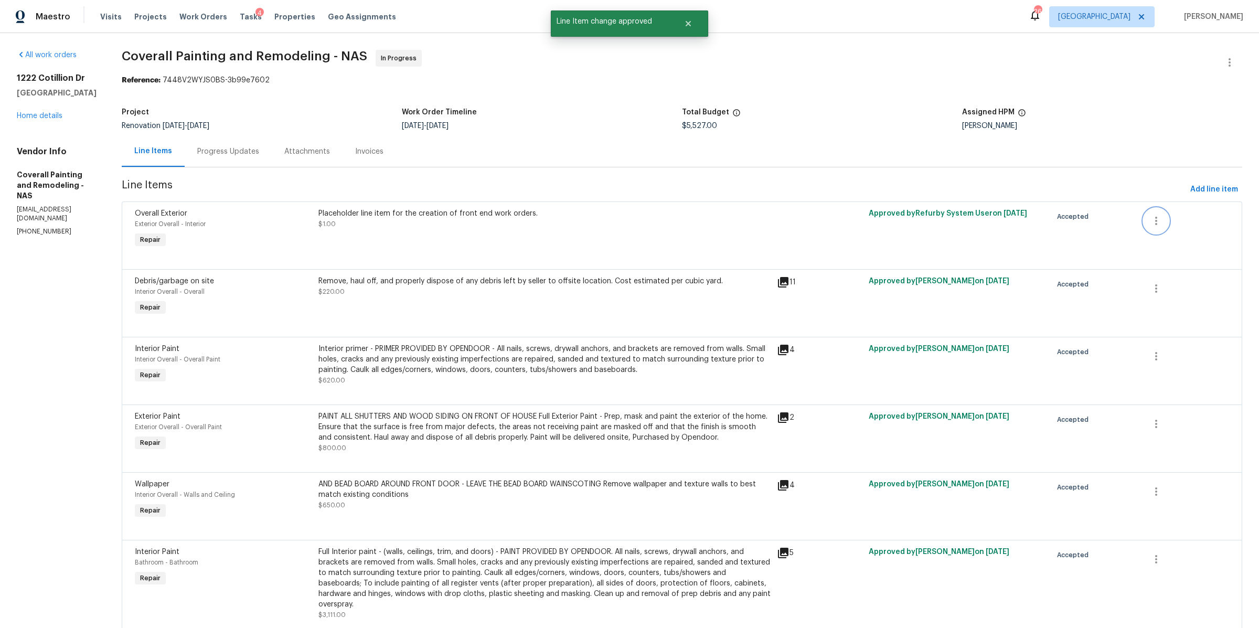
click at [1150, 221] on icon "button" at bounding box center [1156, 221] width 13 height 13
click at [1154, 223] on li "Cancel" at bounding box center [1159, 221] width 40 height 17
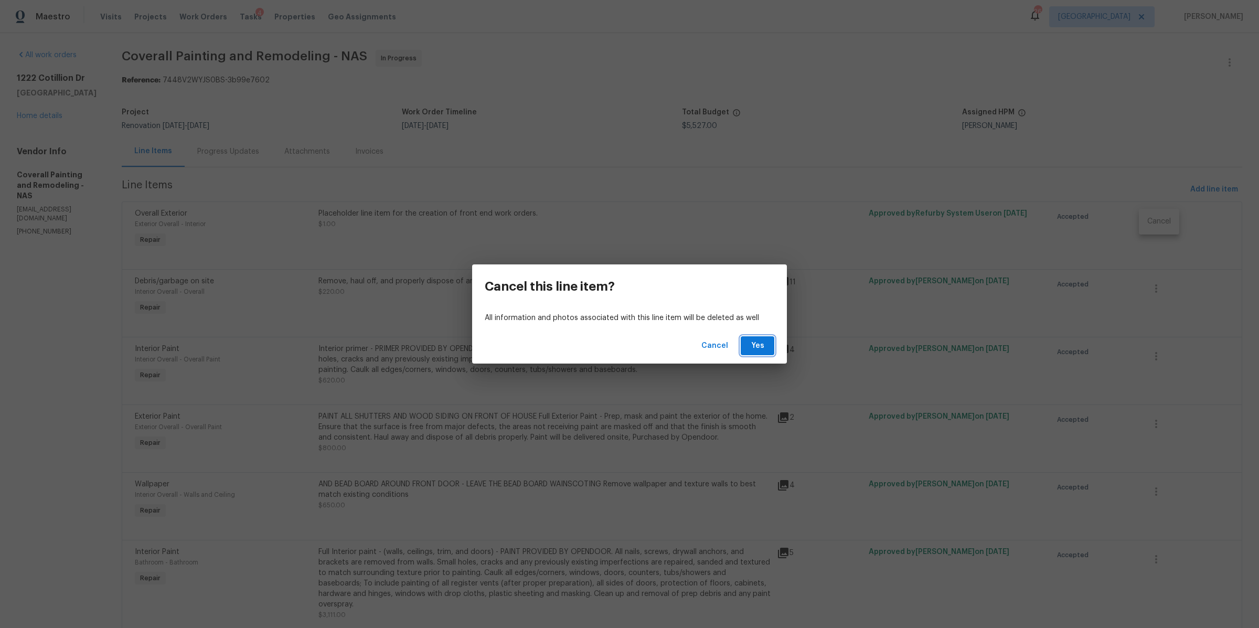
click at [763, 345] on span "Yes" at bounding box center [757, 345] width 17 height 13
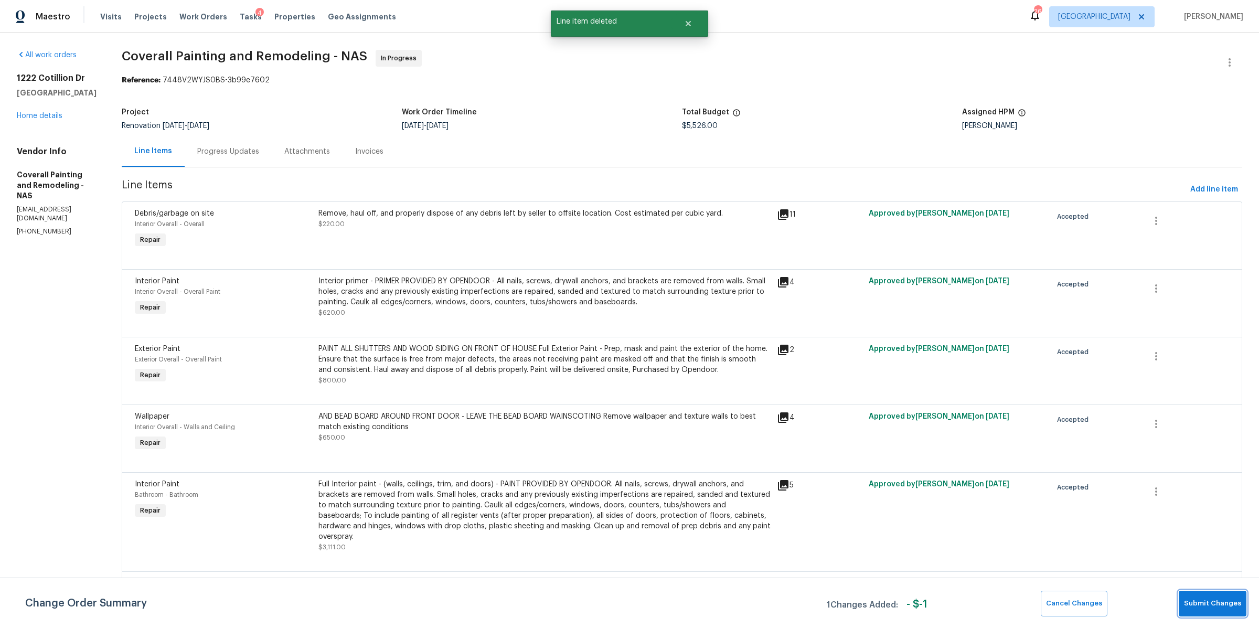
click at [1203, 599] on span "Submit Changes" at bounding box center [1212, 604] width 57 height 12
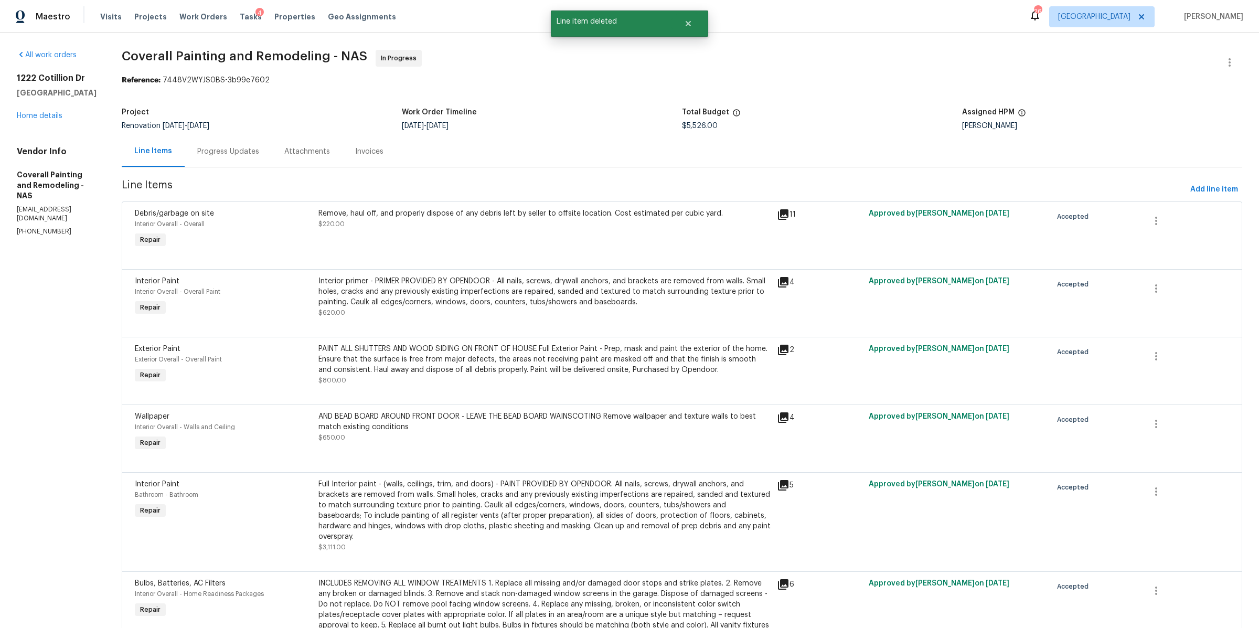
click at [272, 158] on div "Progress Updates" at bounding box center [228, 151] width 87 height 31
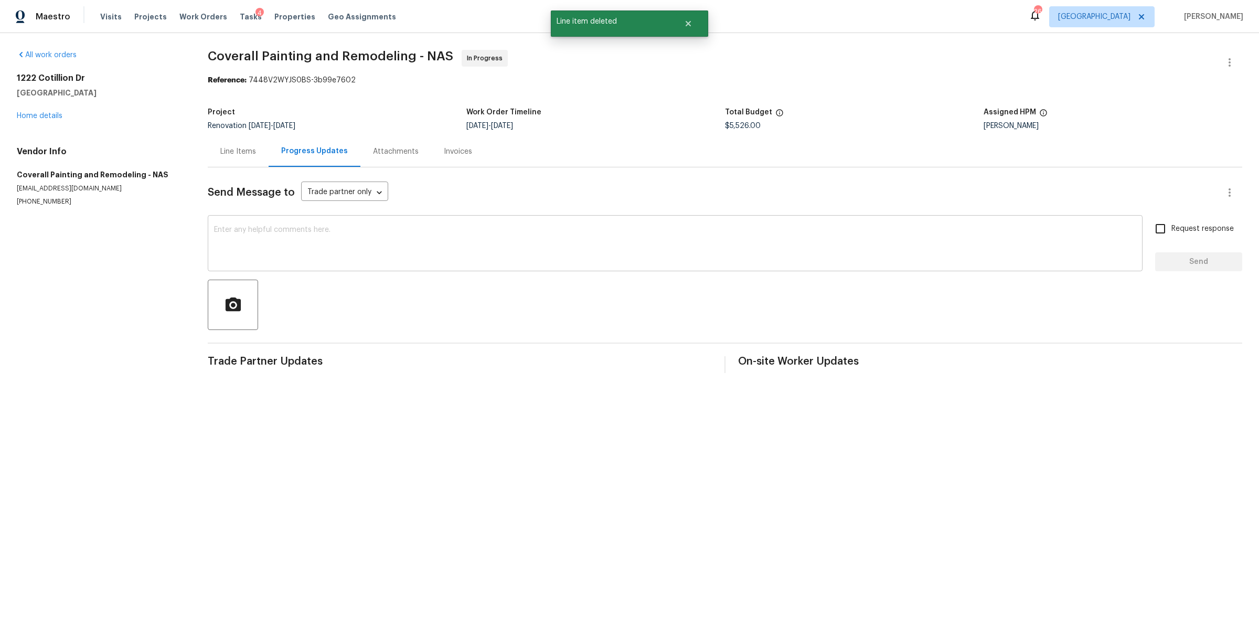
click at [239, 242] on textarea at bounding box center [675, 244] width 922 height 37
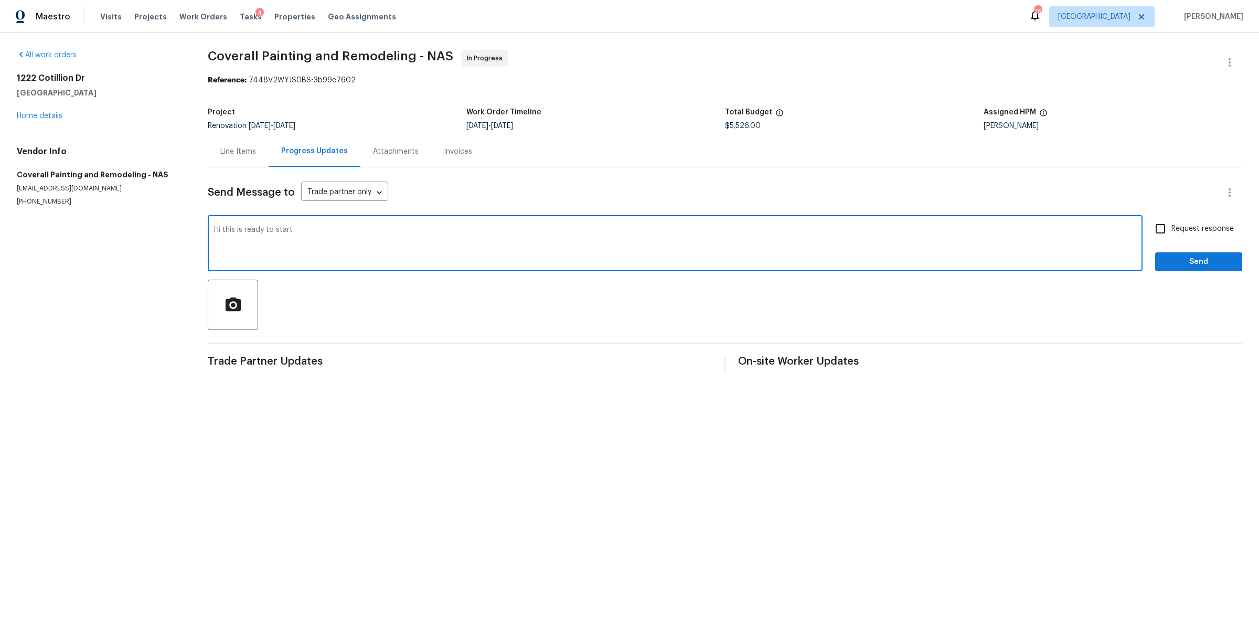
type textarea "Hi this is ready to start"
click at [1172, 228] on span "Request response" at bounding box center [1202, 228] width 62 height 11
click at [1171, 228] on input "Request response" at bounding box center [1160, 229] width 22 height 22
checkbox input "true"
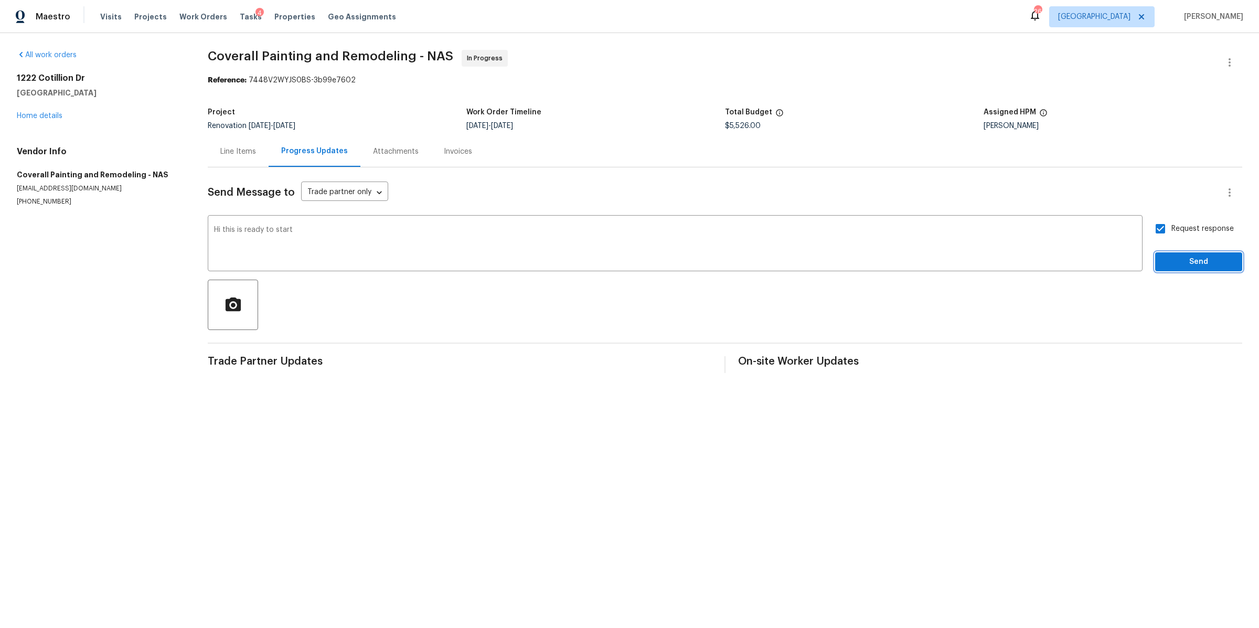
click at [1172, 263] on span "Send" at bounding box center [1199, 261] width 70 height 13
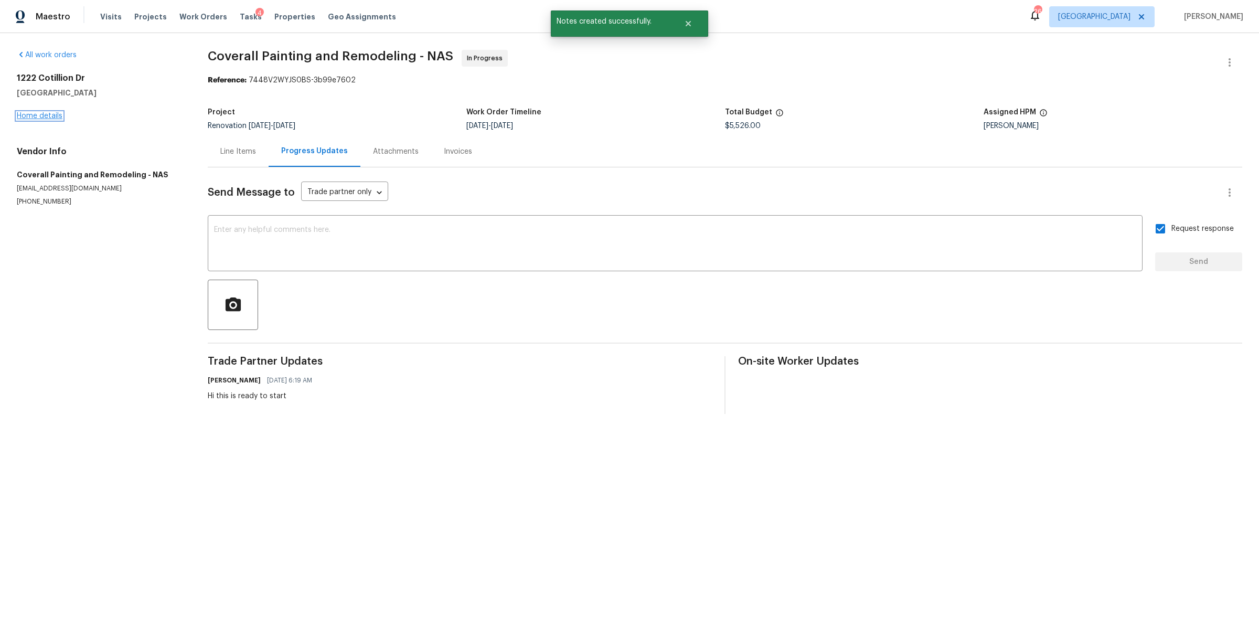
click at [49, 119] on link "Home details" at bounding box center [40, 115] width 46 height 7
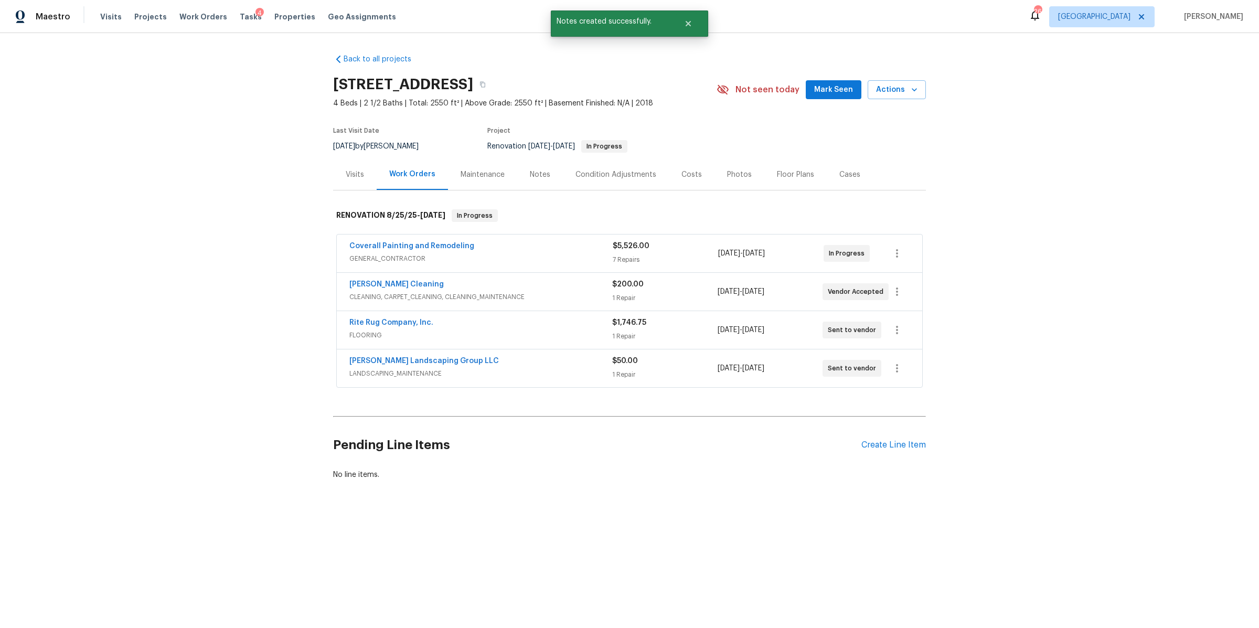
click at [531, 170] on div "Notes" at bounding box center [540, 174] width 20 height 10
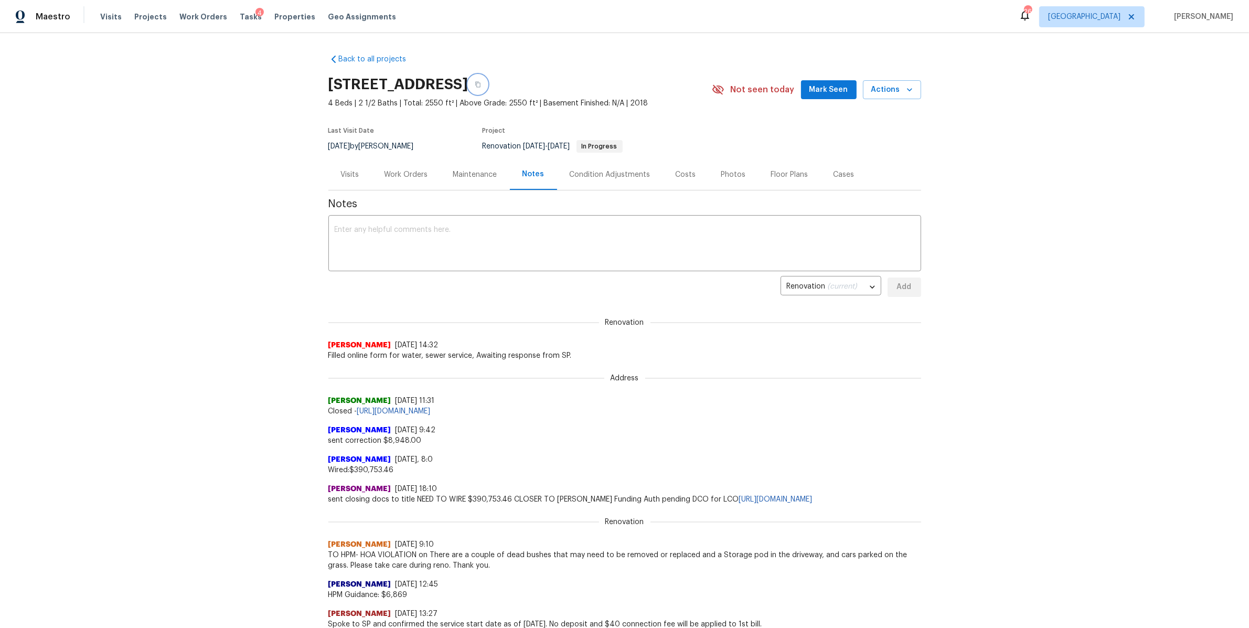
click at [481, 82] on icon "button" at bounding box center [478, 84] width 6 height 6
click at [419, 172] on div "Work Orders" at bounding box center [407, 174] width 44 height 10
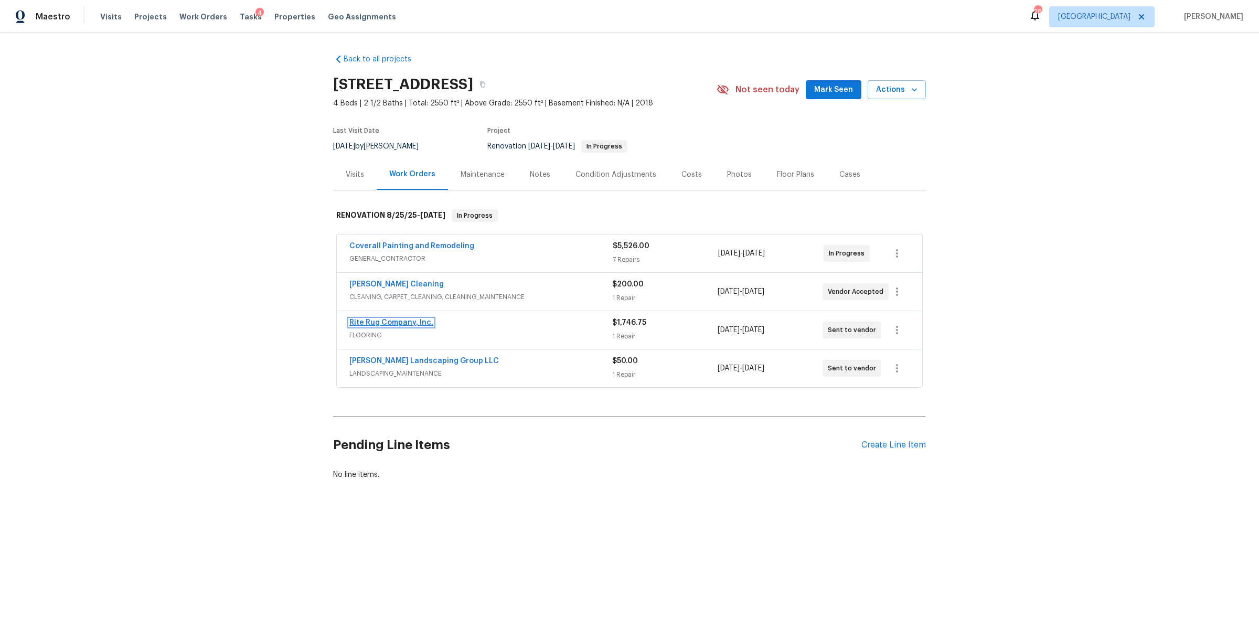
click at [389, 319] on link "Rite Rug Company, Inc." at bounding box center [391, 322] width 84 height 7
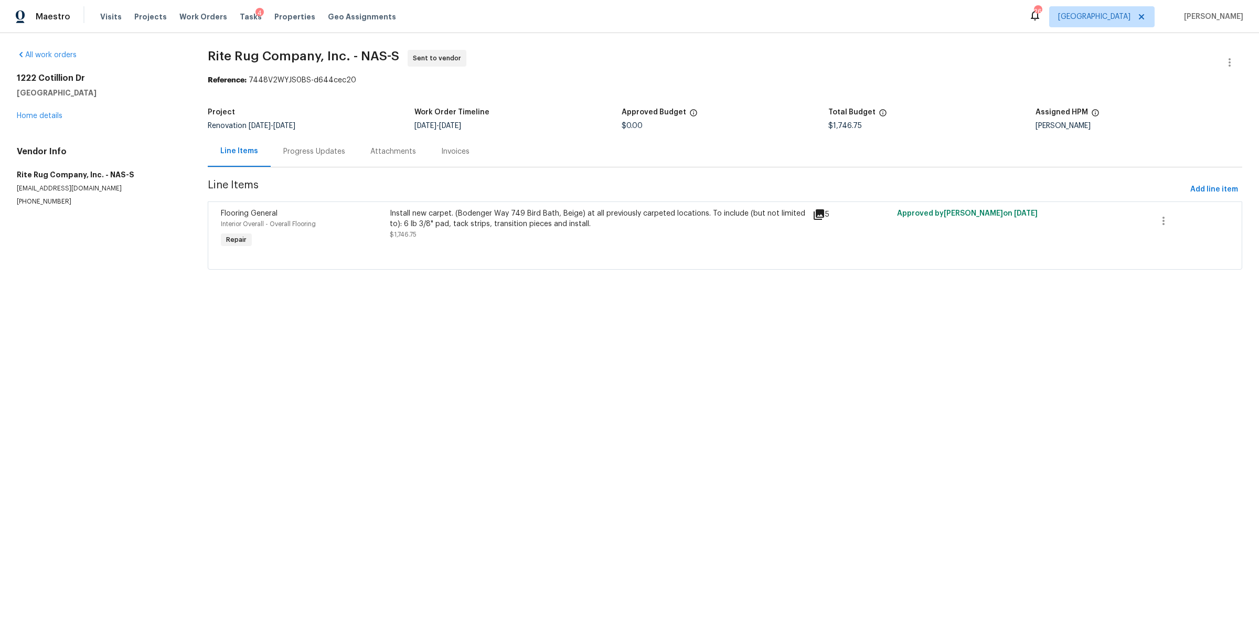
click at [285, 143] on div "Progress Updates" at bounding box center [314, 151] width 87 height 31
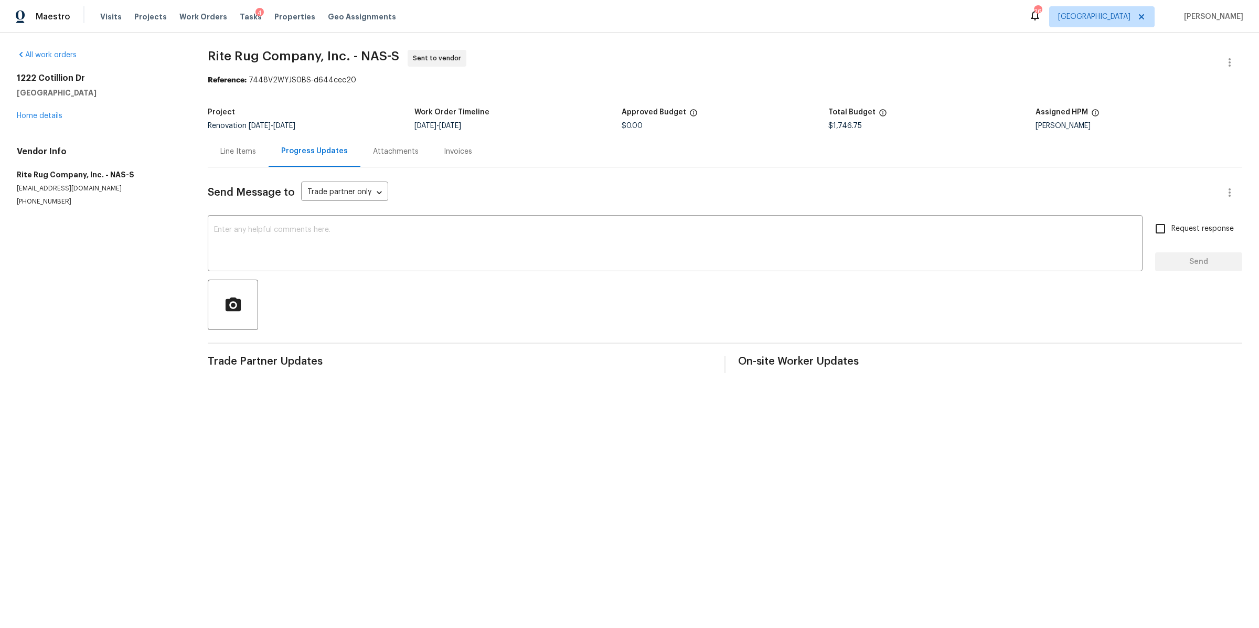
click at [238, 159] on div "Line Items" at bounding box center [238, 151] width 61 height 31
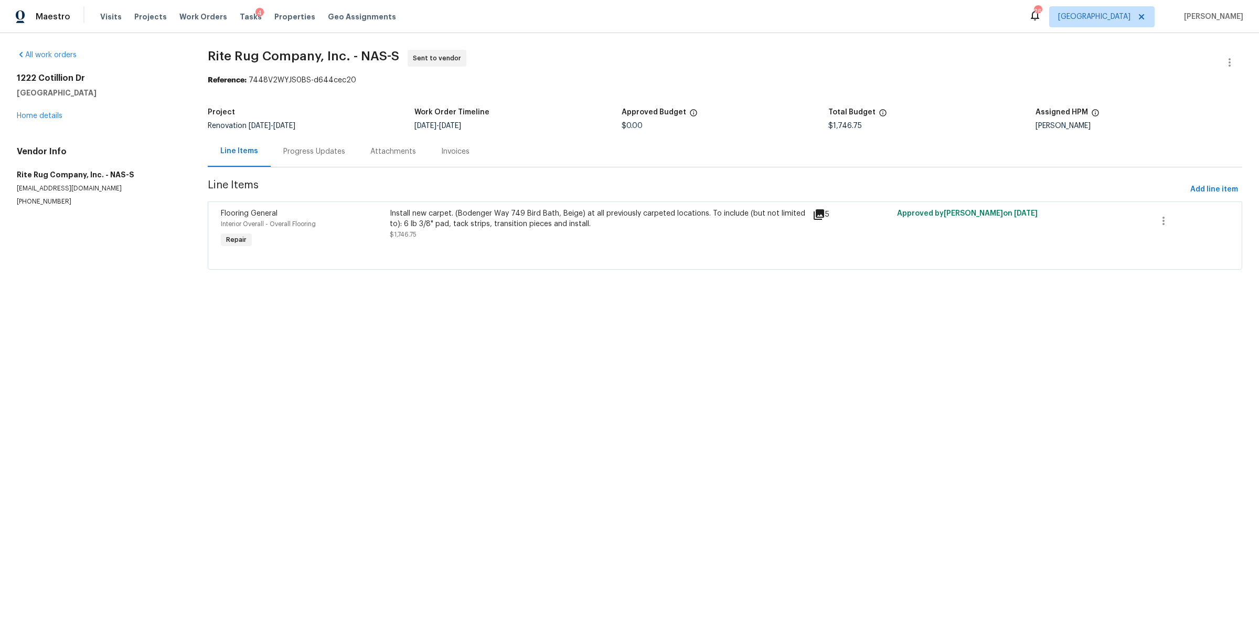
click at [447, 221] on div "Install new carpet. (Bodenger Way 749 Bird Bath, Beige) at all previously carpe…" at bounding box center [598, 218] width 417 height 21
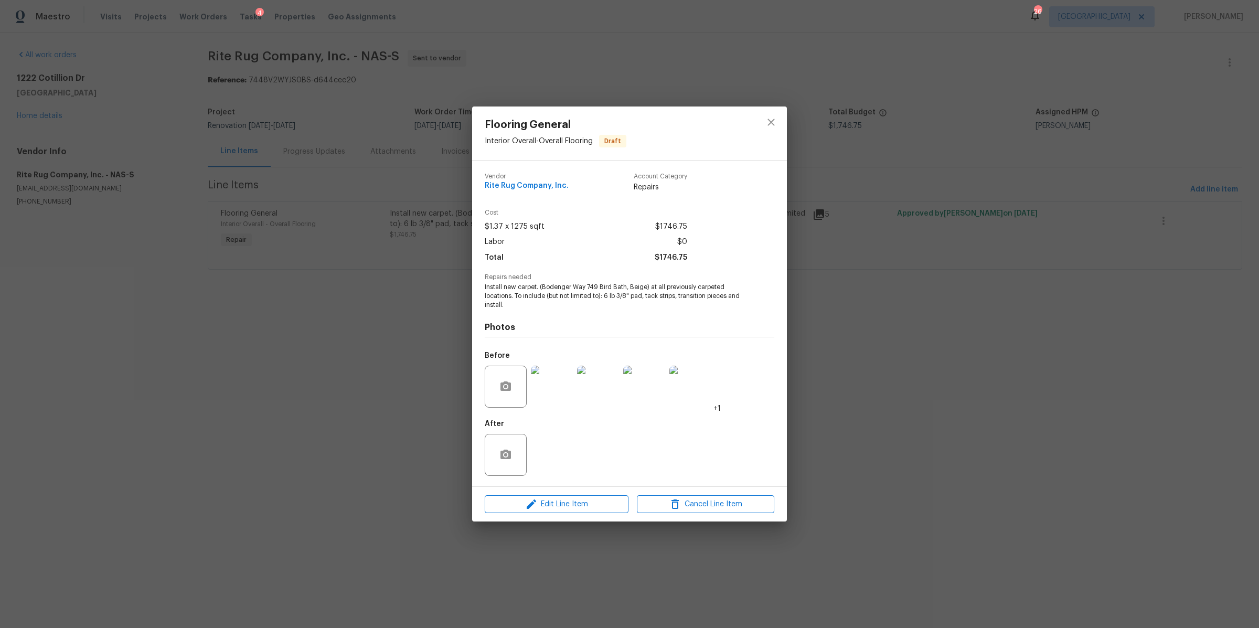
click at [557, 379] on img at bounding box center [552, 387] width 42 height 42
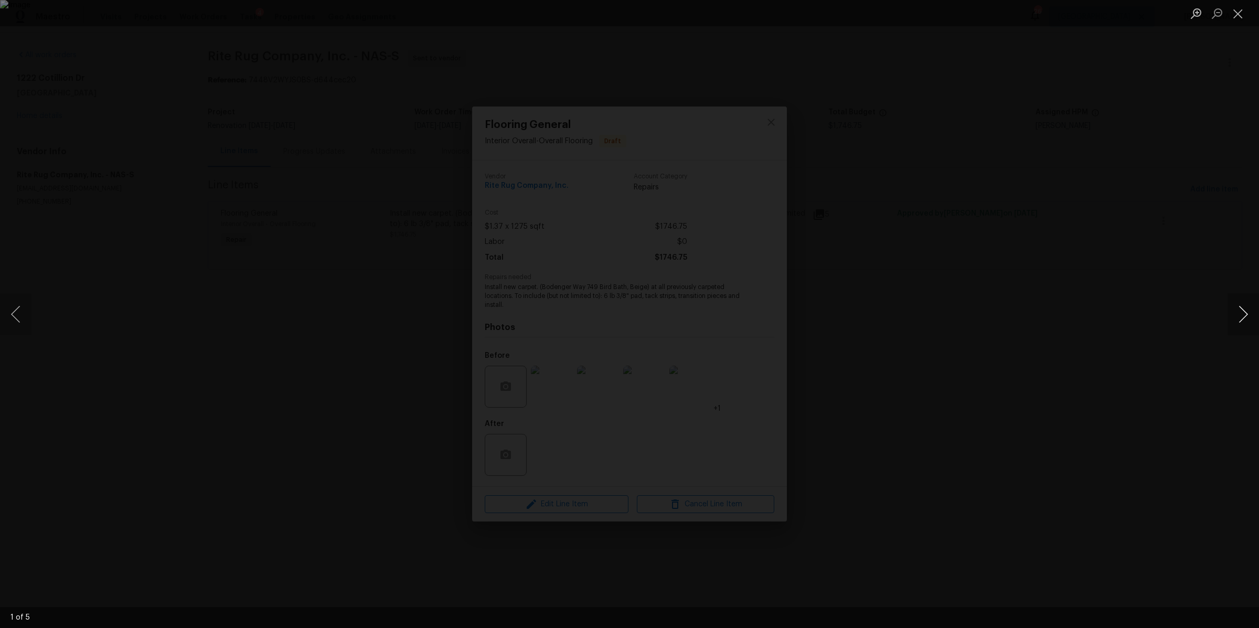
click at [1234, 316] on button "Next image" at bounding box center [1243, 314] width 31 height 42
click at [1233, 316] on button "Next image" at bounding box center [1243, 314] width 31 height 42
click at [1152, 332] on div "Lightbox" at bounding box center [629, 314] width 1259 height 628
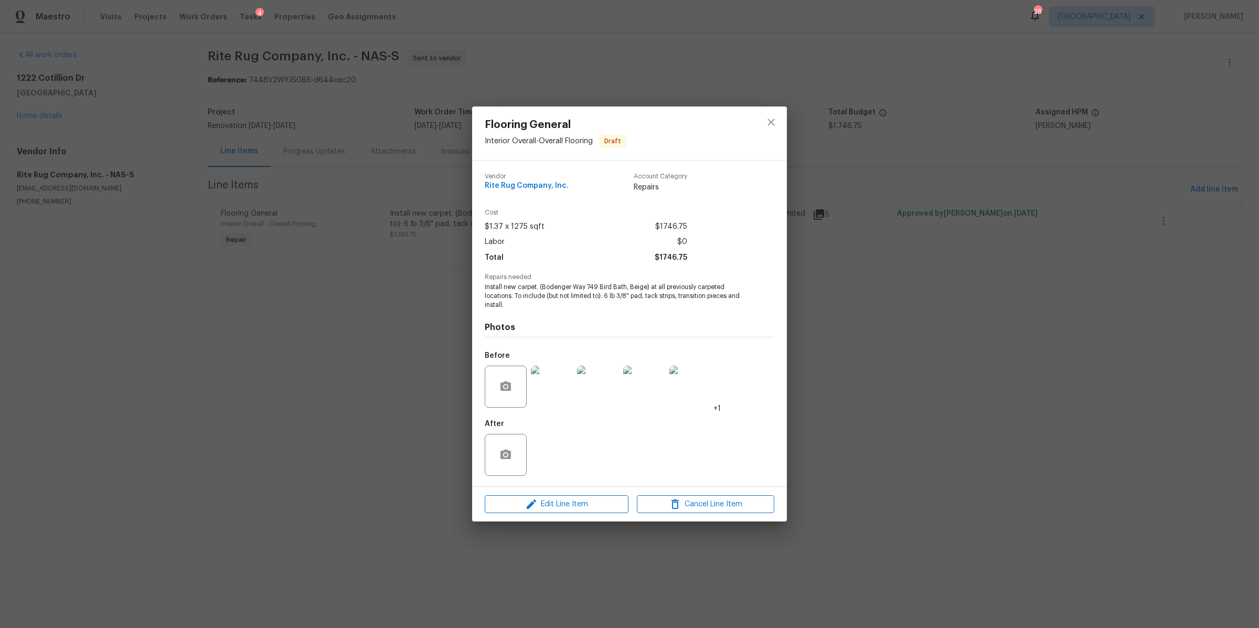
click at [1151, 330] on div "Flooring General Interior Overall - Overall Flooring Draft Vendor Rite Rug Comp…" at bounding box center [629, 314] width 1259 height 628
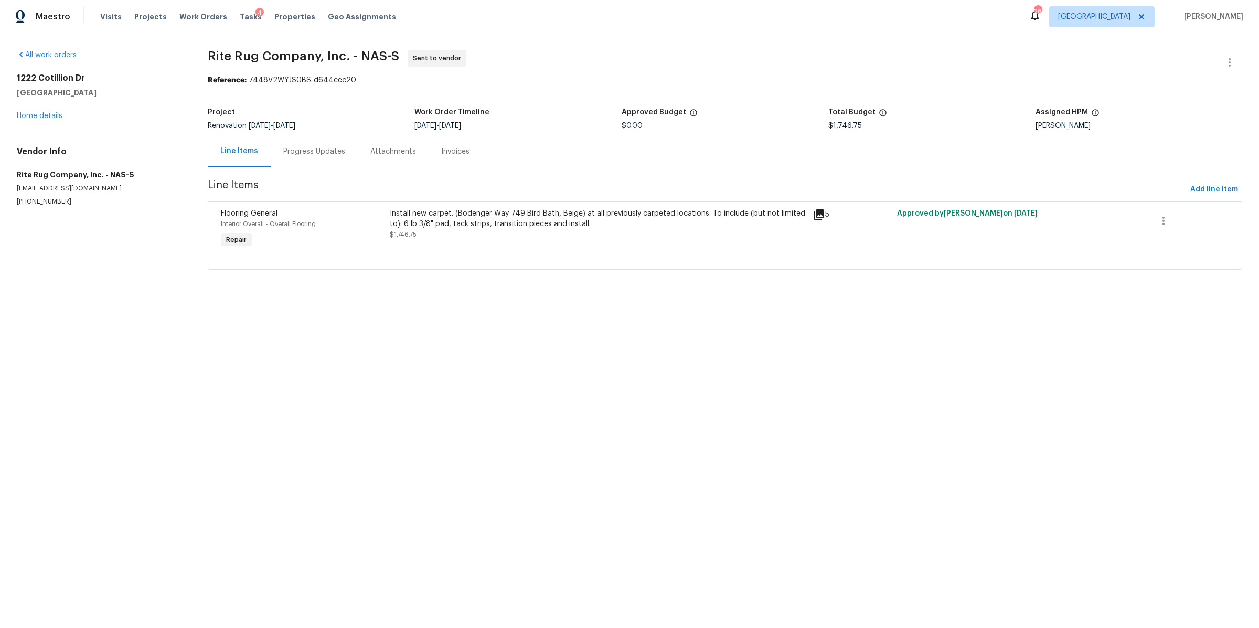
click at [316, 165] on div "Progress Updates" at bounding box center [314, 151] width 87 height 31
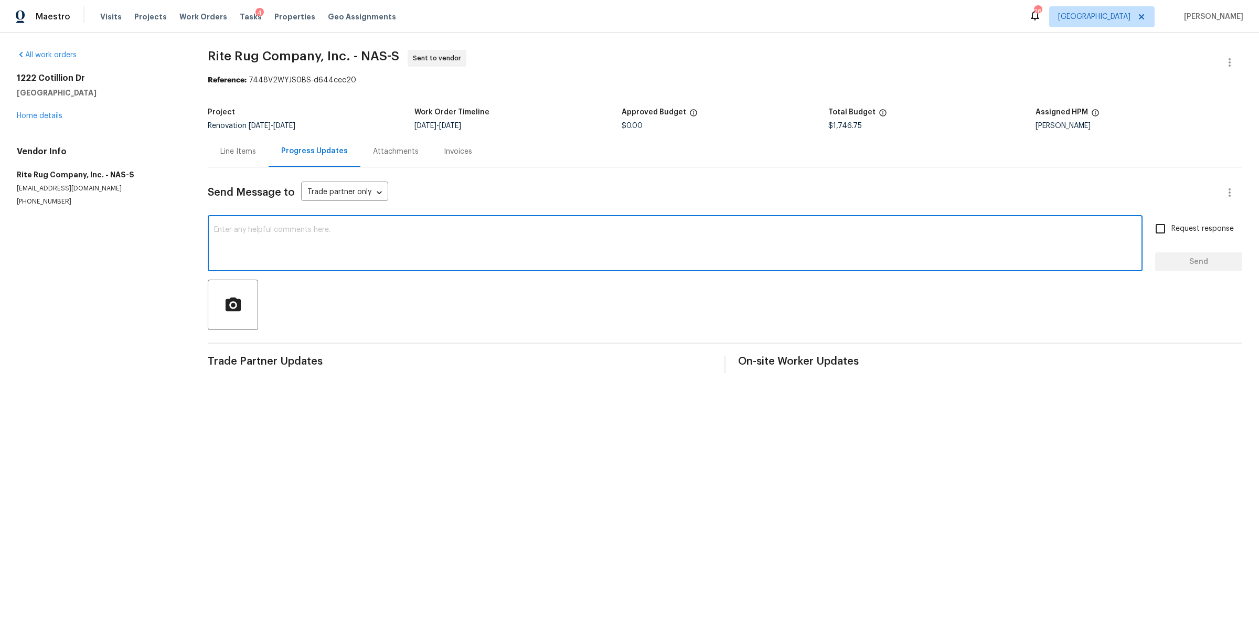
click at [423, 258] on textarea at bounding box center [675, 244] width 922 height 37
type textarea "Hi can you scheduled this for 9/30"
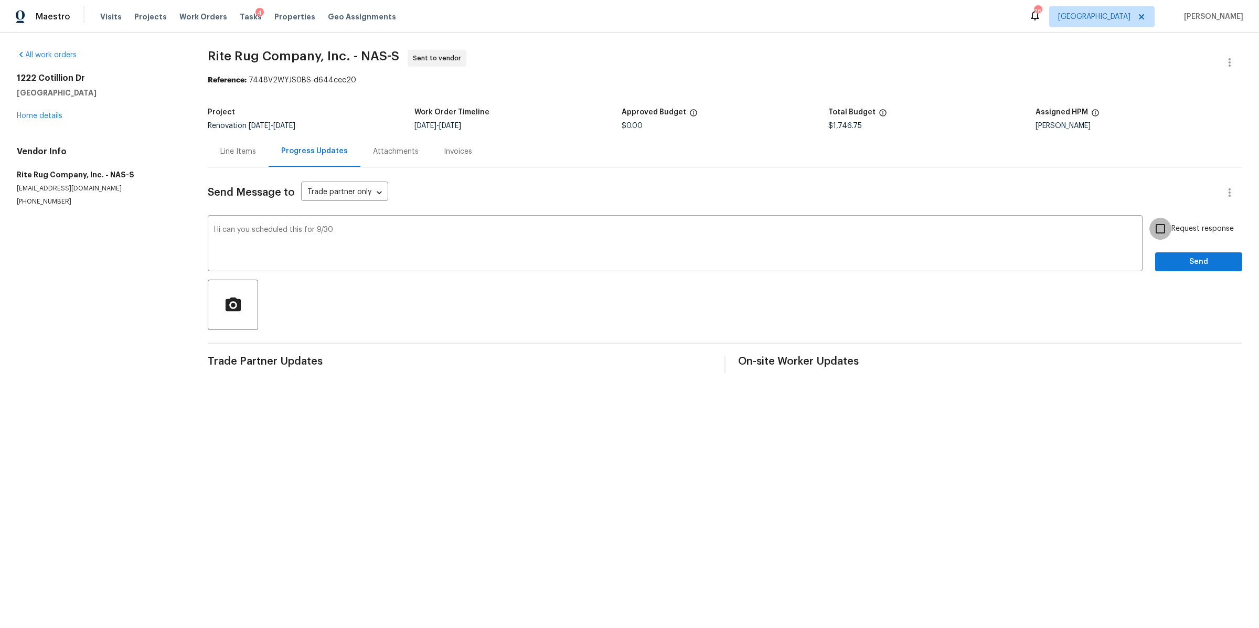
click at [1149, 226] on input "Request response" at bounding box center [1160, 229] width 22 height 22
checkbox input "true"
click at [1201, 255] on span "Send" at bounding box center [1199, 261] width 70 height 13
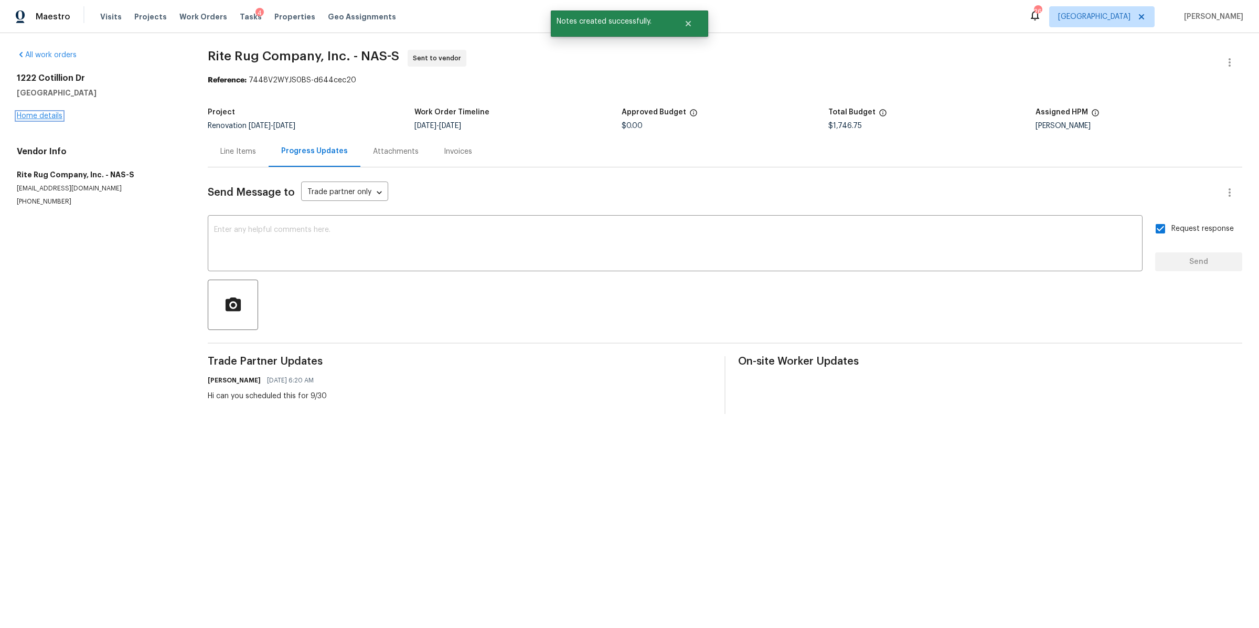
click at [57, 115] on link "Home details" at bounding box center [40, 115] width 46 height 7
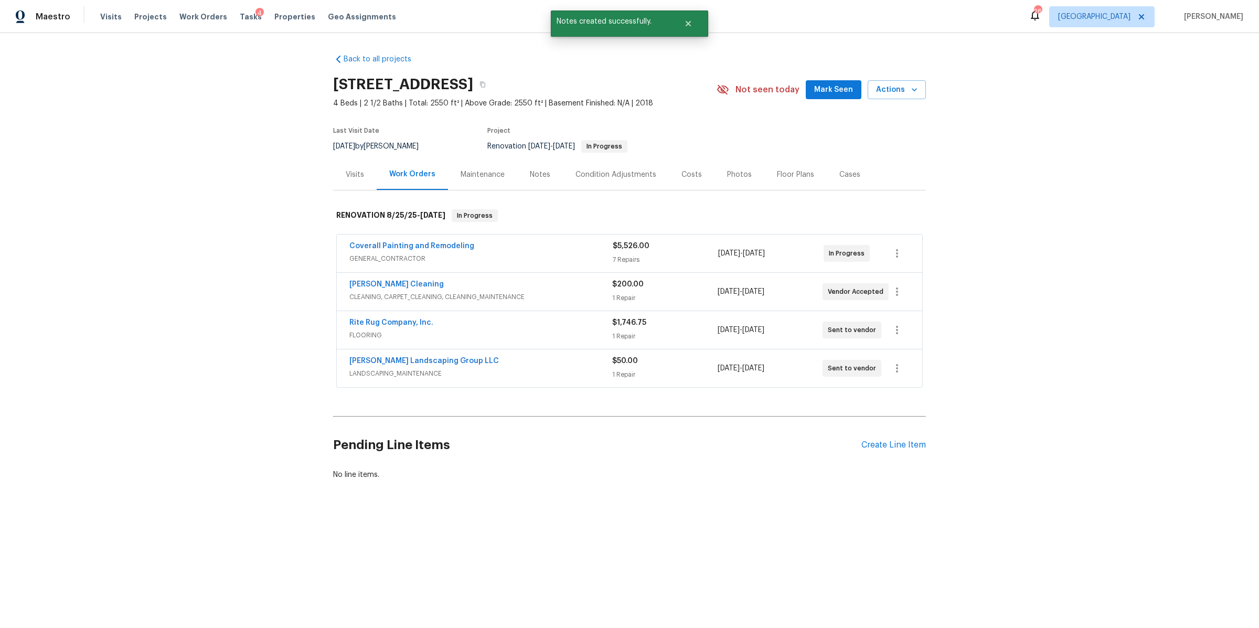
click at [382, 278] on div "Soledad Cleaning CLEANING, CARPET_CLEANING, CLEANING_MAINTENANCE $200.00 1 Repa…" at bounding box center [629, 292] width 585 height 38
click at [372, 285] on link "[PERSON_NAME] Cleaning" at bounding box center [396, 284] width 94 height 7
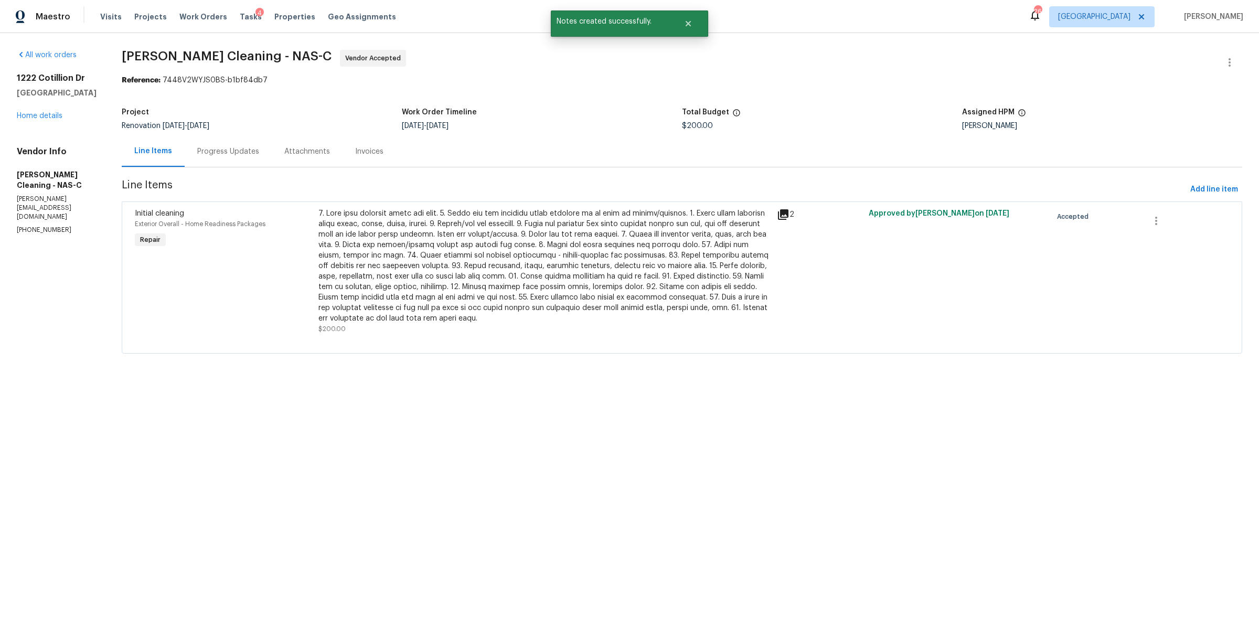
click at [605, 234] on div at bounding box center [544, 265] width 452 height 115
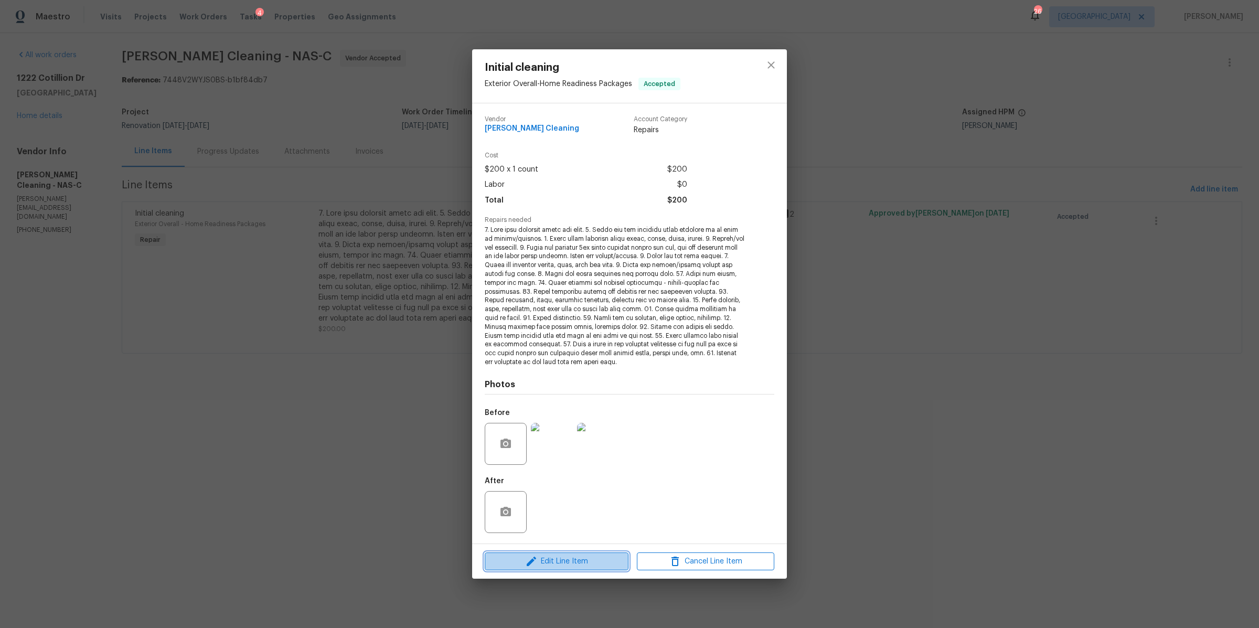
click at [581, 562] on span "Edit Line Item" at bounding box center [556, 561] width 137 height 13
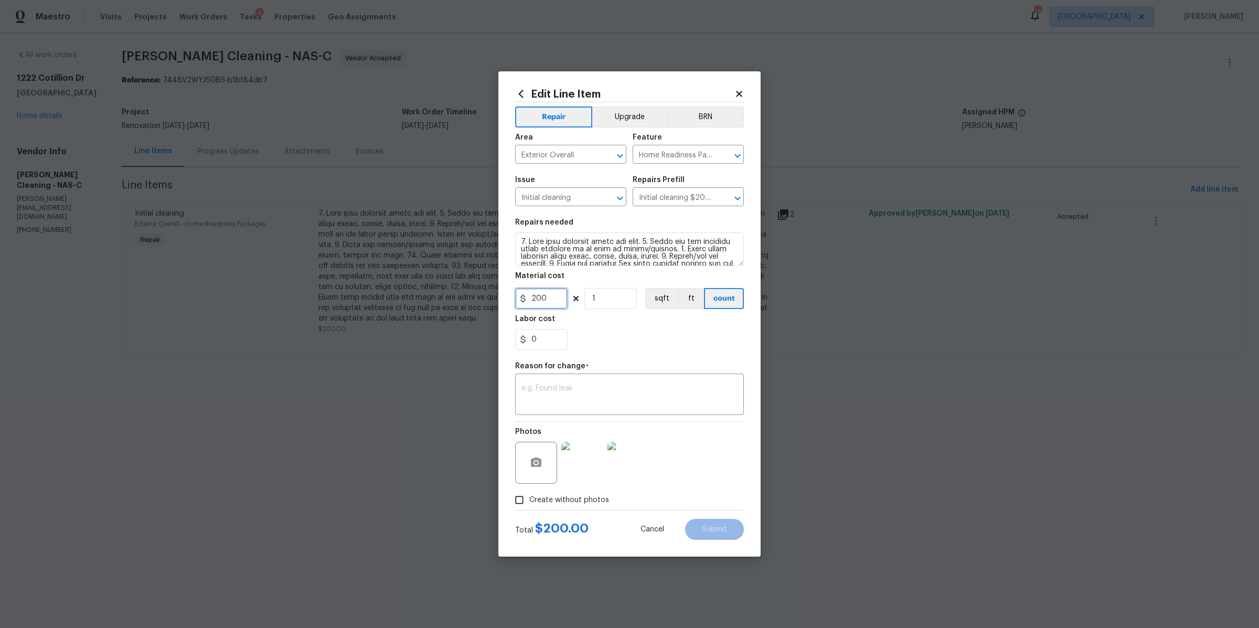
click at [548, 305] on input "200" at bounding box center [541, 298] width 52 height 21
type input "350"
click at [583, 421] on div at bounding box center [629, 421] width 229 height 1
click at [604, 387] on textarea at bounding box center [629, 396] width 216 height 22
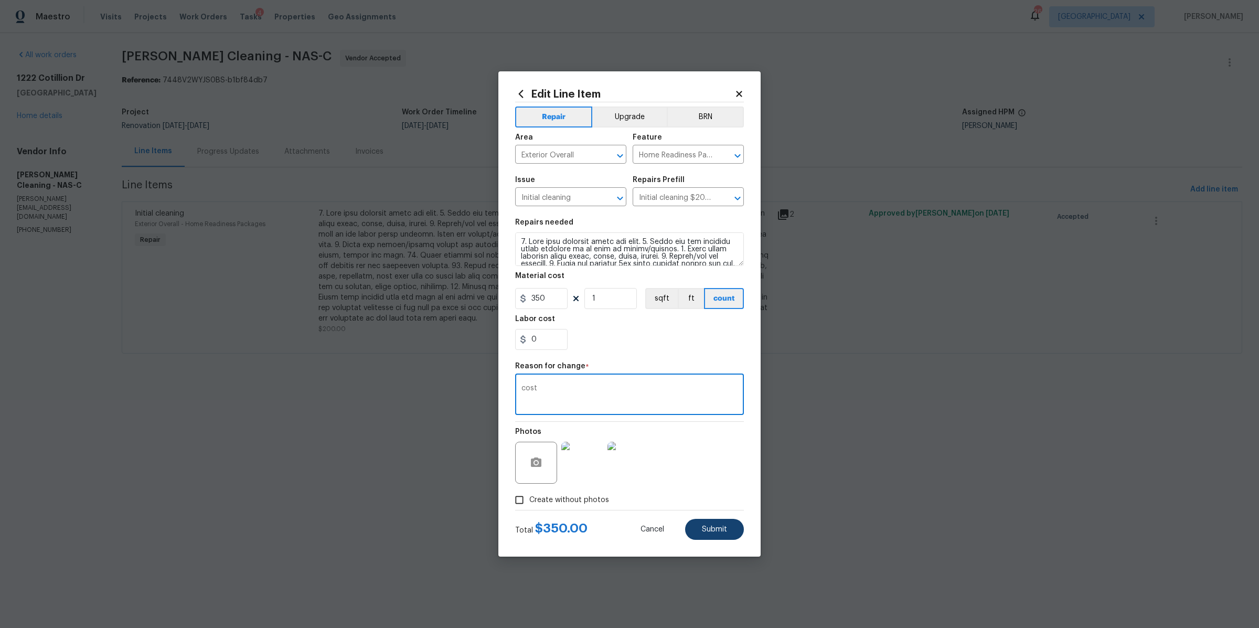
type textarea "cost"
click at [710, 531] on span "Submit" at bounding box center [714, 530] width 25 height 8
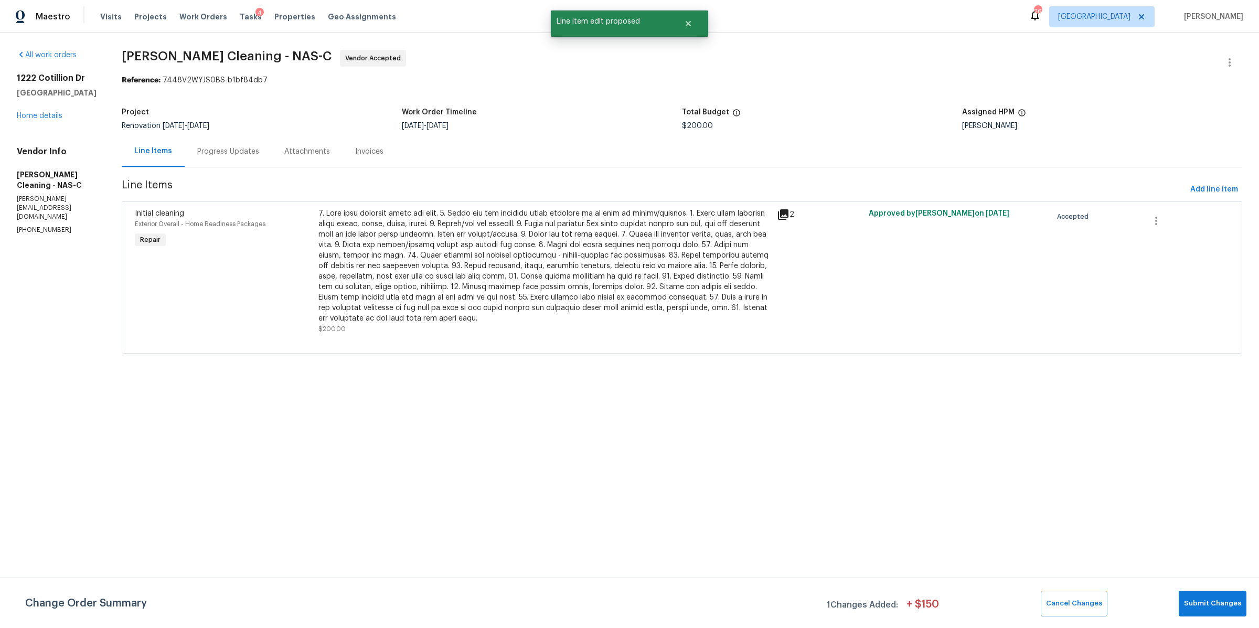
click at [230, 157] on div "Progress Updates" at bounding box center [228, 151] width 62 height 10
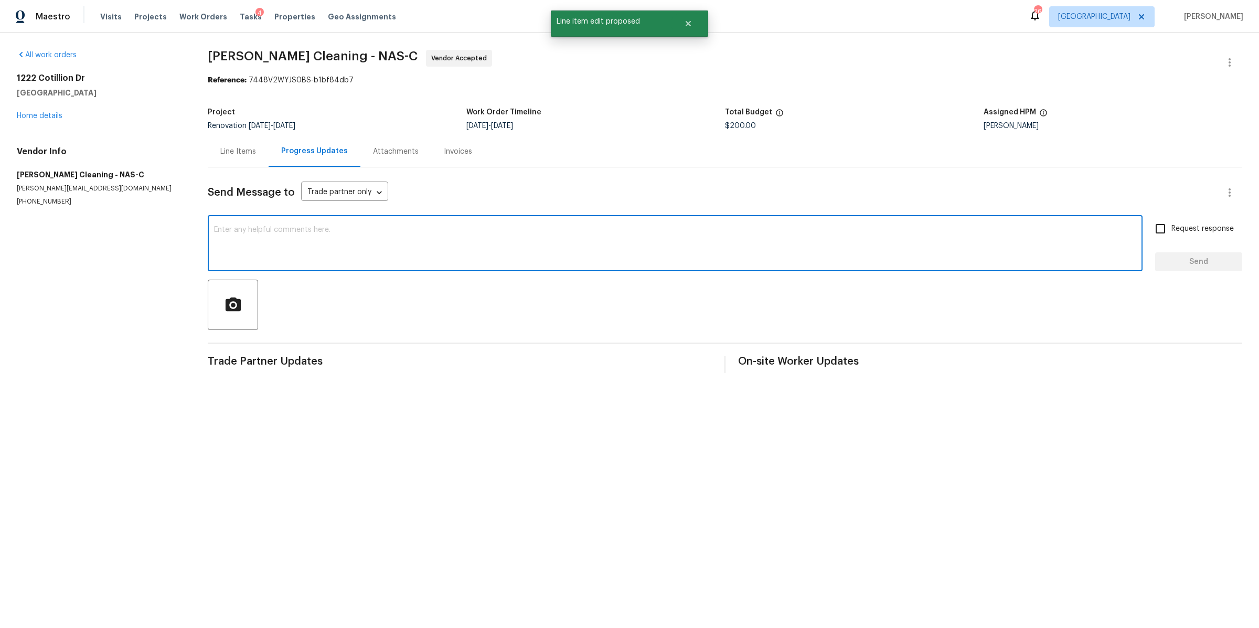
click at [384, 256] on textarea at bounding box center [675, 244] width 922 height 37
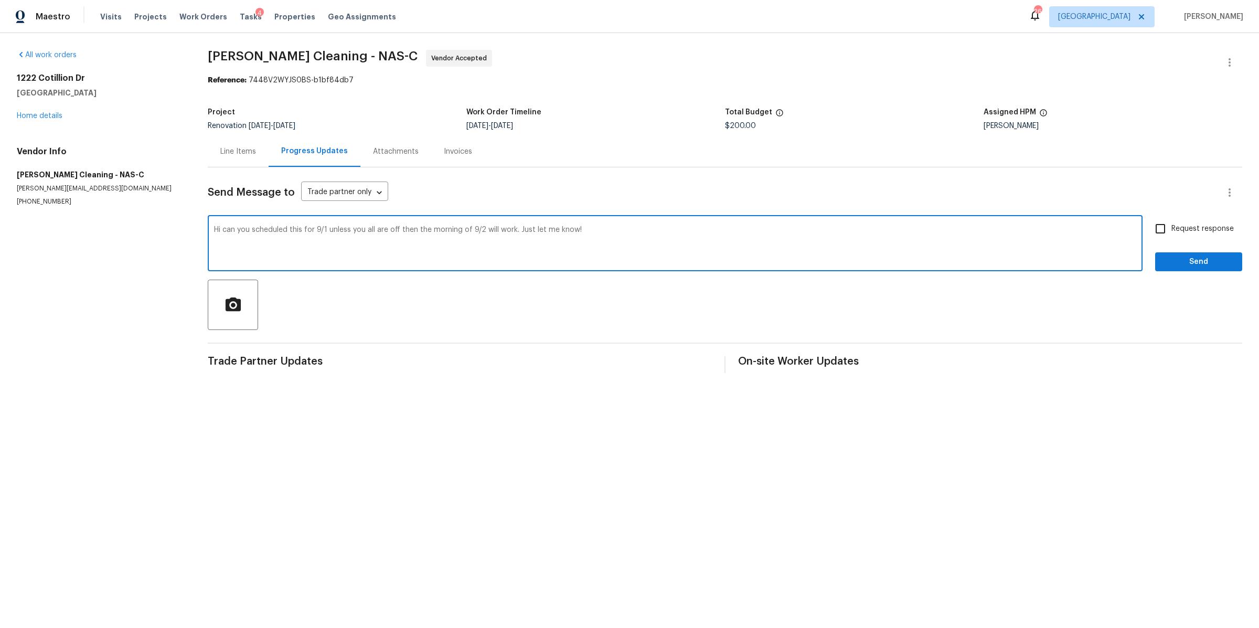
type textarea "Hi can you scheduled this for 9/1 unless you all are off then the morning of 9/…"
click at [1196, 221] on label "Request response" at bounding box center [1191, 229] width 84 height 22
click at [1171, 221] on input "Request response" at bounding box center [1160, 229] width 22 height 22
checkbox input "true"
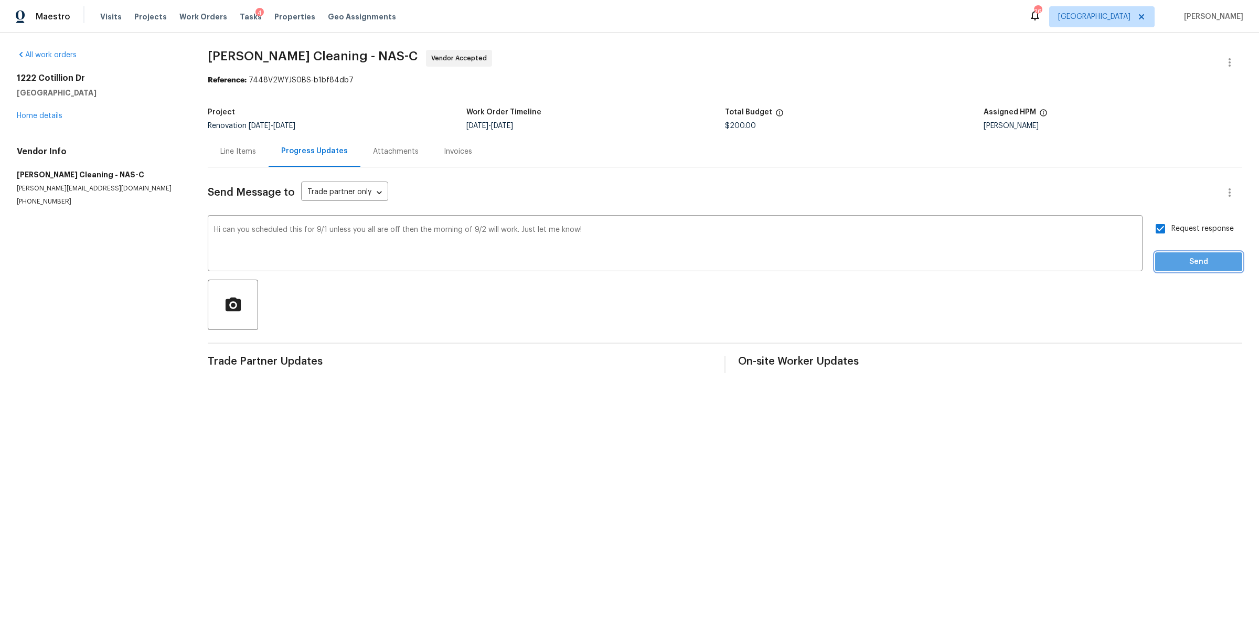
click at [1188, 262] on span "Send" at bounding box center [1199, 261] width 70 height 13
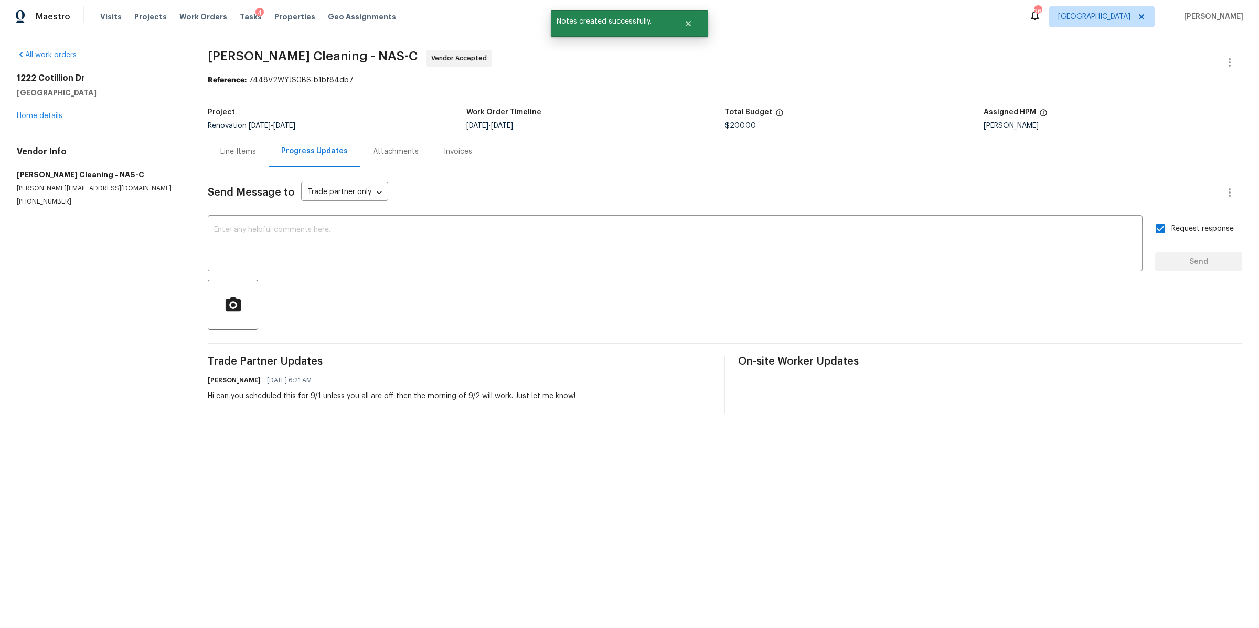
click at [59, 122] on div "All work orders 1222 Cotillion Dr Murfreesboro, TN 37128 Home details Vendor In…" at bounding box center [100, 128] width 166 height 156
click at [35, 113] on link "Home details" at bounding box center [40, 115] width 46 height 7
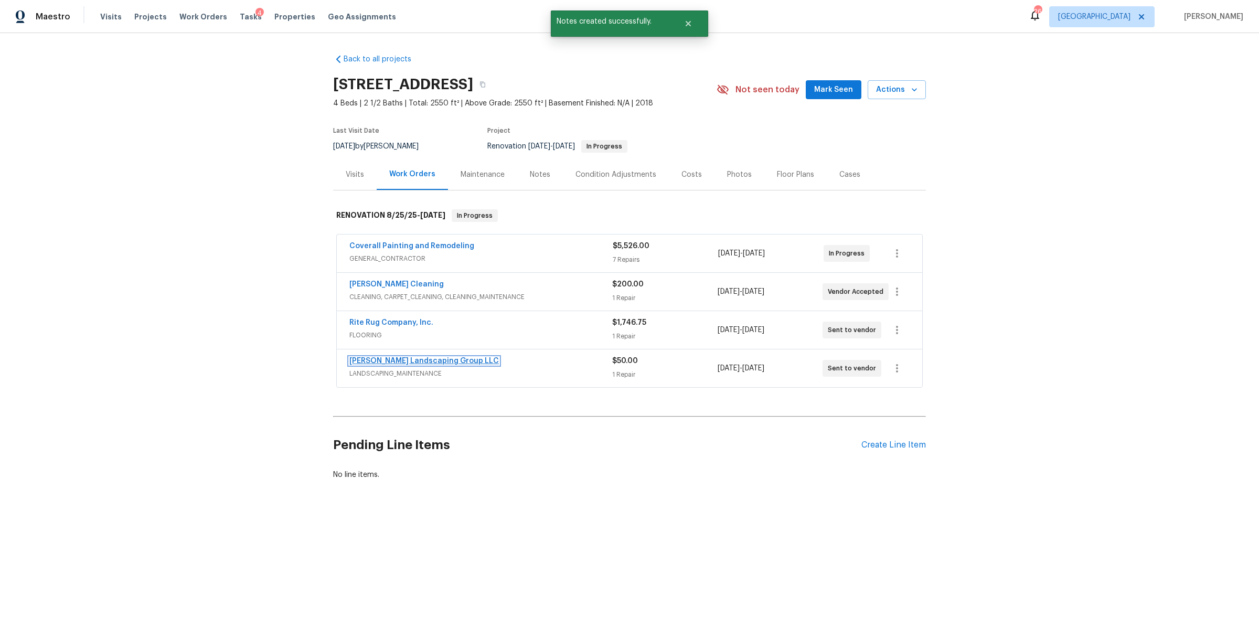
click at [421, 362] on link "[PERSON_NAME] Landscaping Group LLC" at bounding box center [424, 360] width 150 height 7
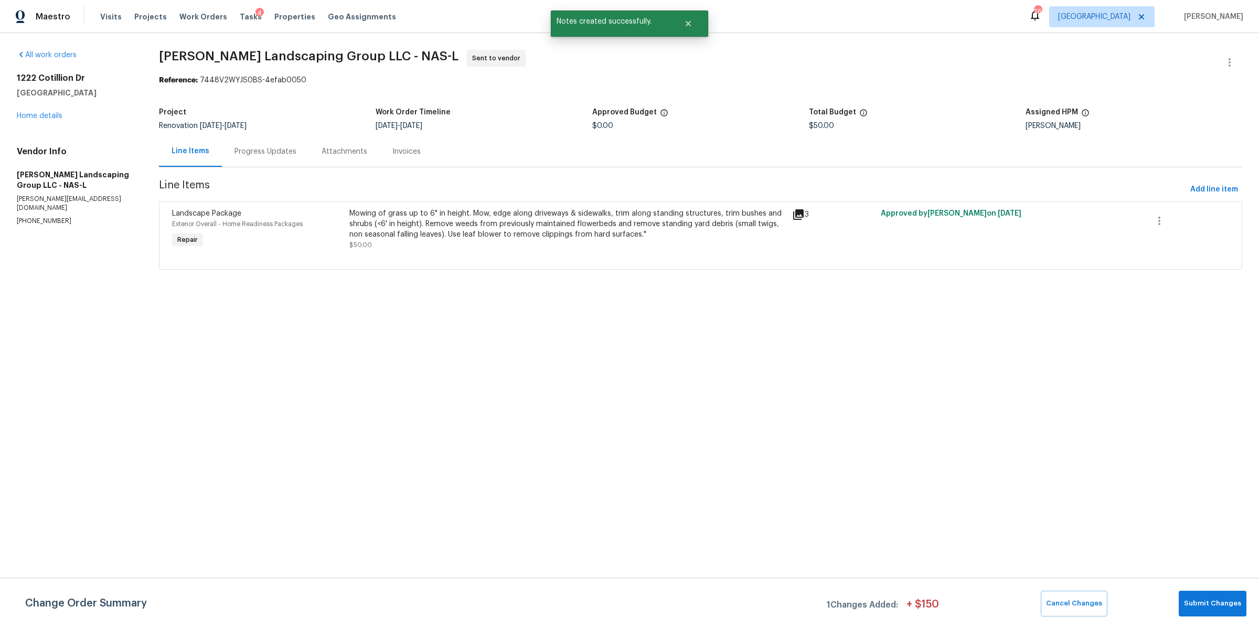
click at [450, 242] on div "Mowing of grass up to 6" in height. Mow, edge along driveways & sidewalks, trim…" at bounding box center [567, 229] width 437 height 42
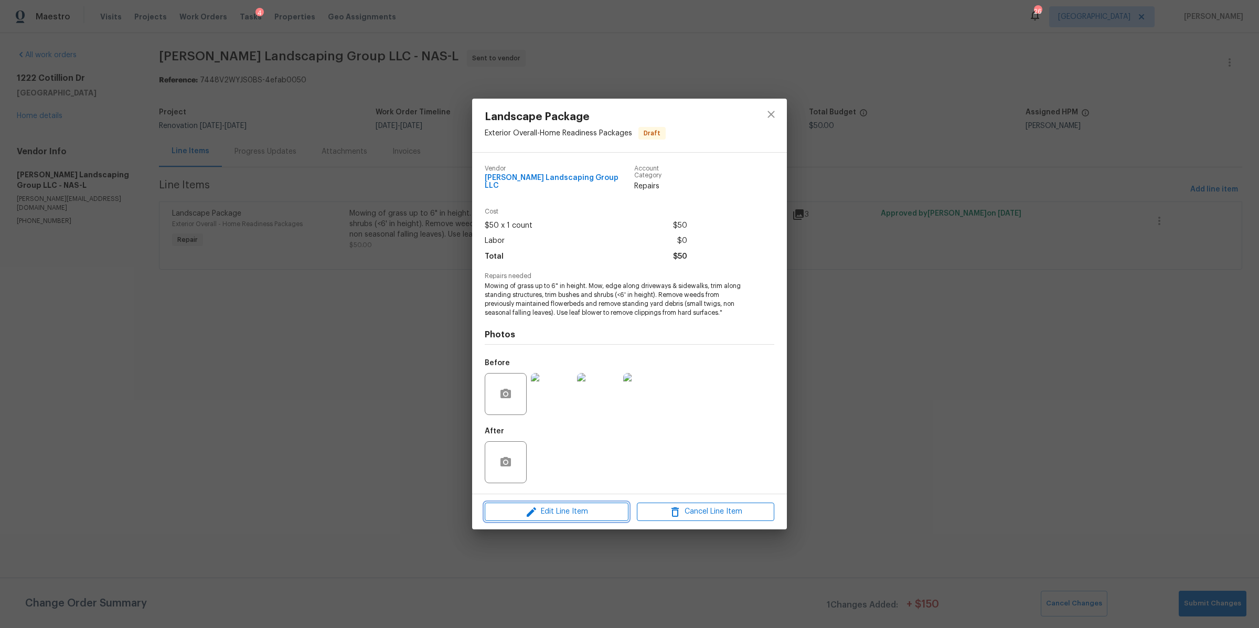
click at [567, 503] on button "Edit Line Item" at bounding box center [557, 512] width 144 height 18
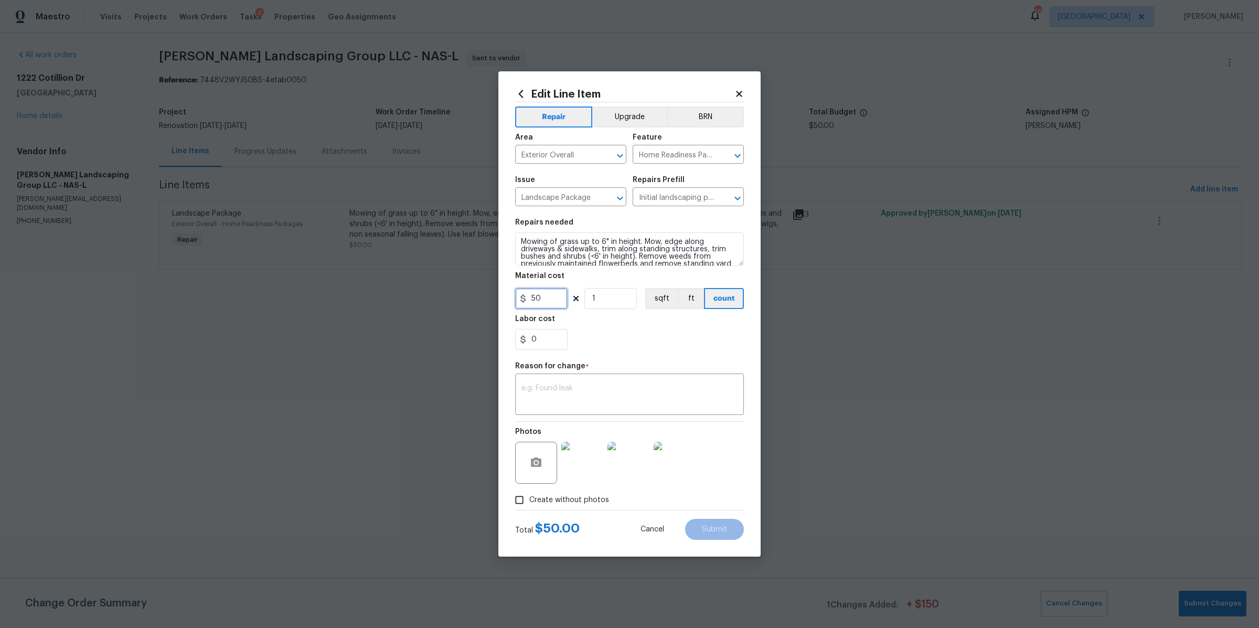
click at [551, 302] on input "50" at bounding box center [541, 298] width 52 height 21
type input "65"
click at [685, 401] on textarea at bounding box center [629, 396] width 216 height 22
type textarea "cost"
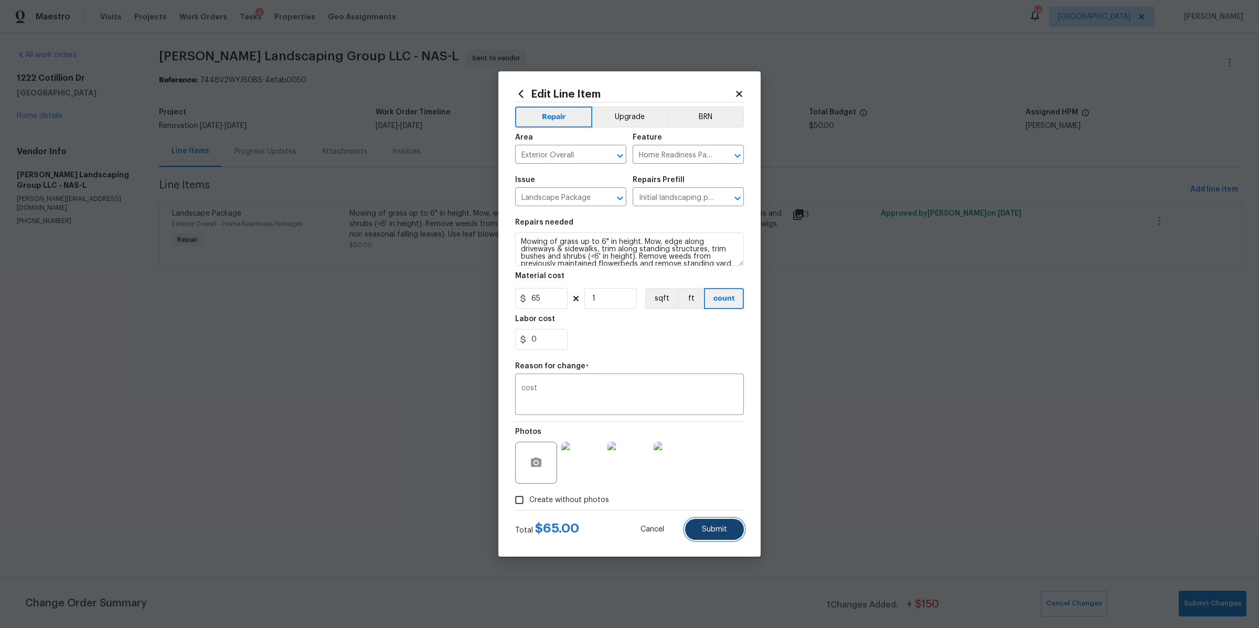
click at [706, 536] on button "Submit" at bounding box center [714, 529] width 59 height 21
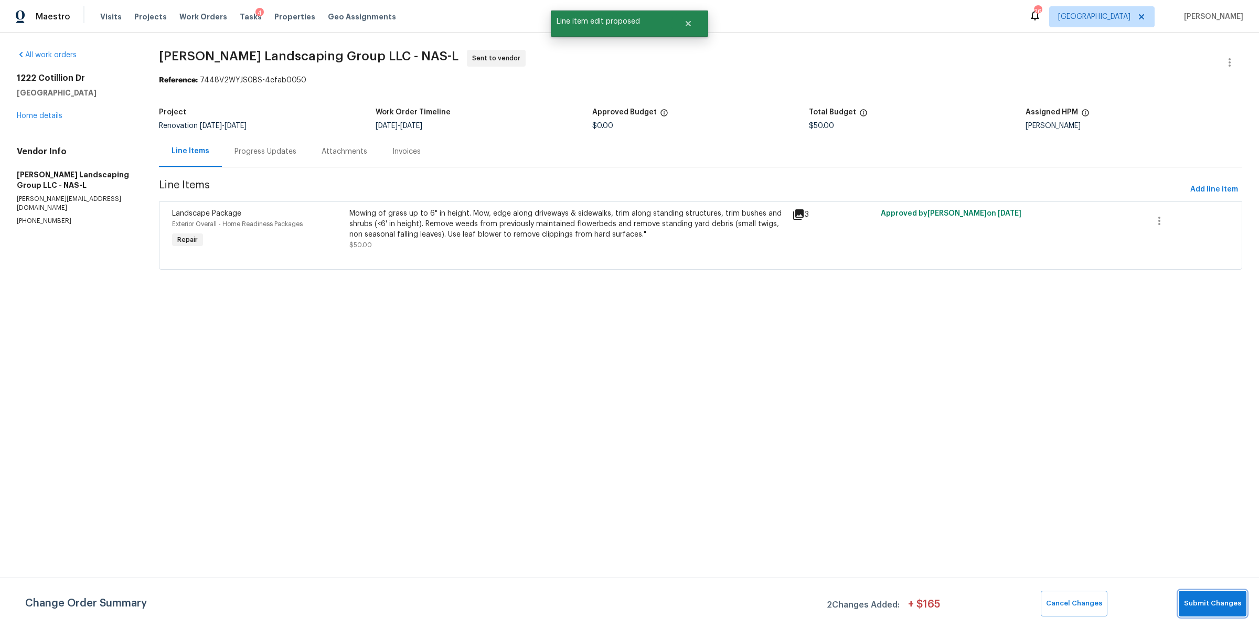
click at [1217, 606] on span "Submit Changes" at bounding box center [1212, 604] width 57 height 12
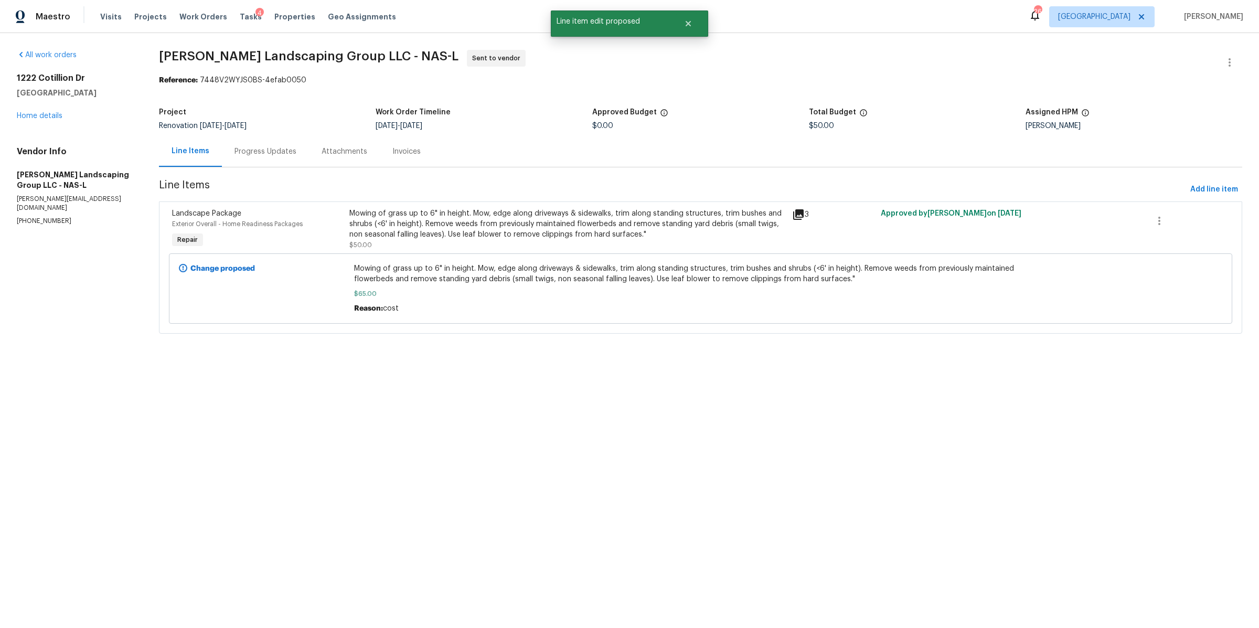
click at [260, 154] on div "Progress Updates" at bounding box center [265, 151] width 62 height 10
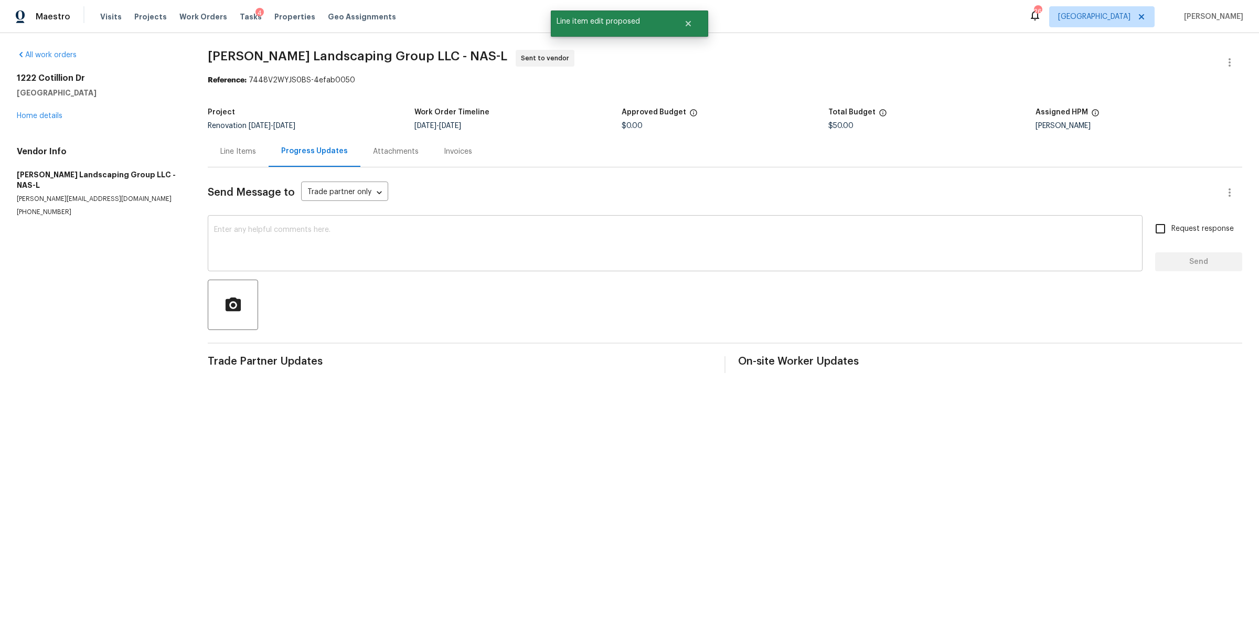
click at [334, 249] on textarea at bounding box center [675, 244] width 922 height 37
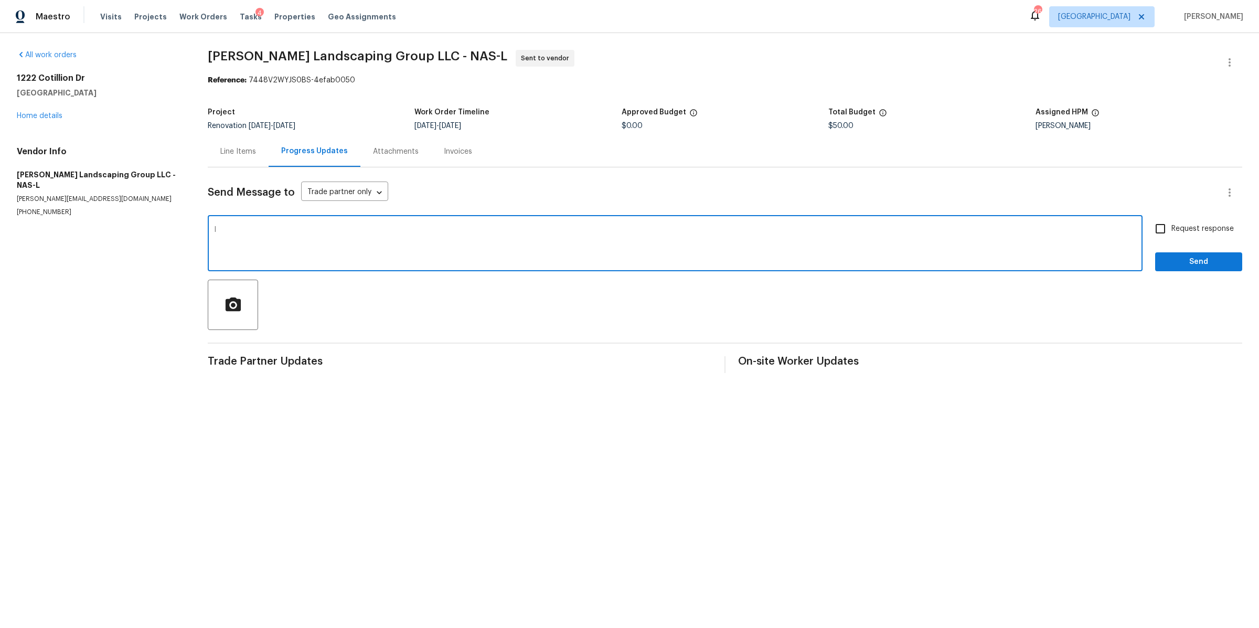
type textarea "I"
type textarea "Hi please schedule this to be completed on or before 9/1"
click at [1155, 231] on input "Request response" at bounding box center [1160, 229] width 22 height 22
checkbox input "true"
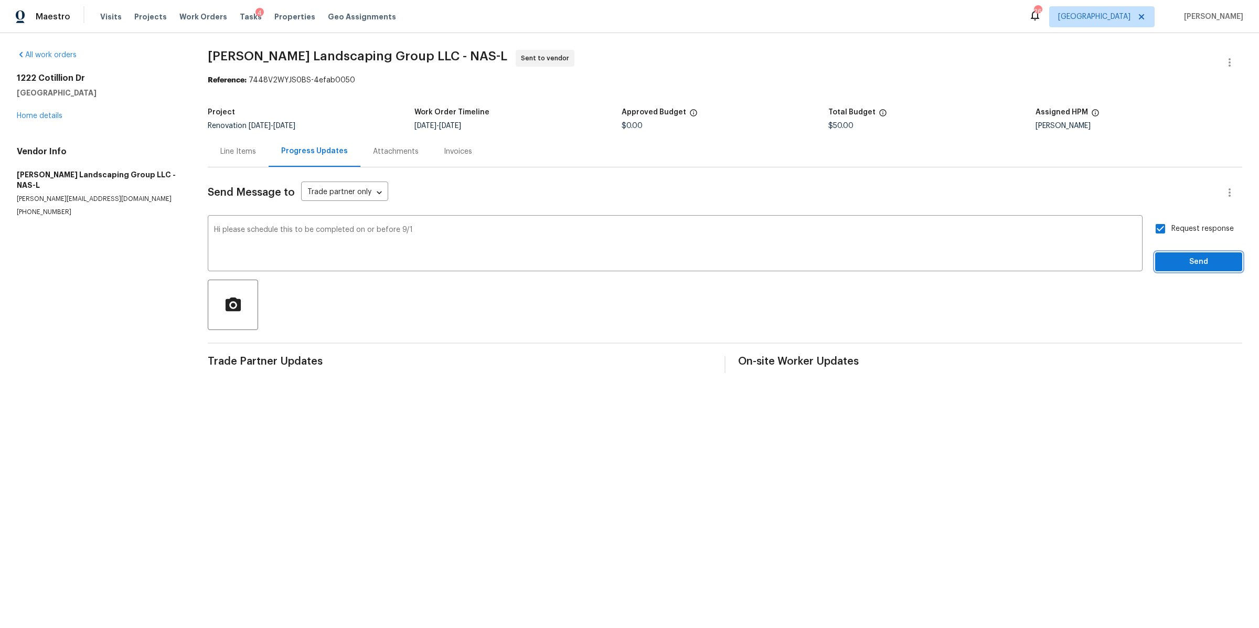
click at [1171, 260] on span "Send" at bounding box center [1199, 261] width 70 height 13
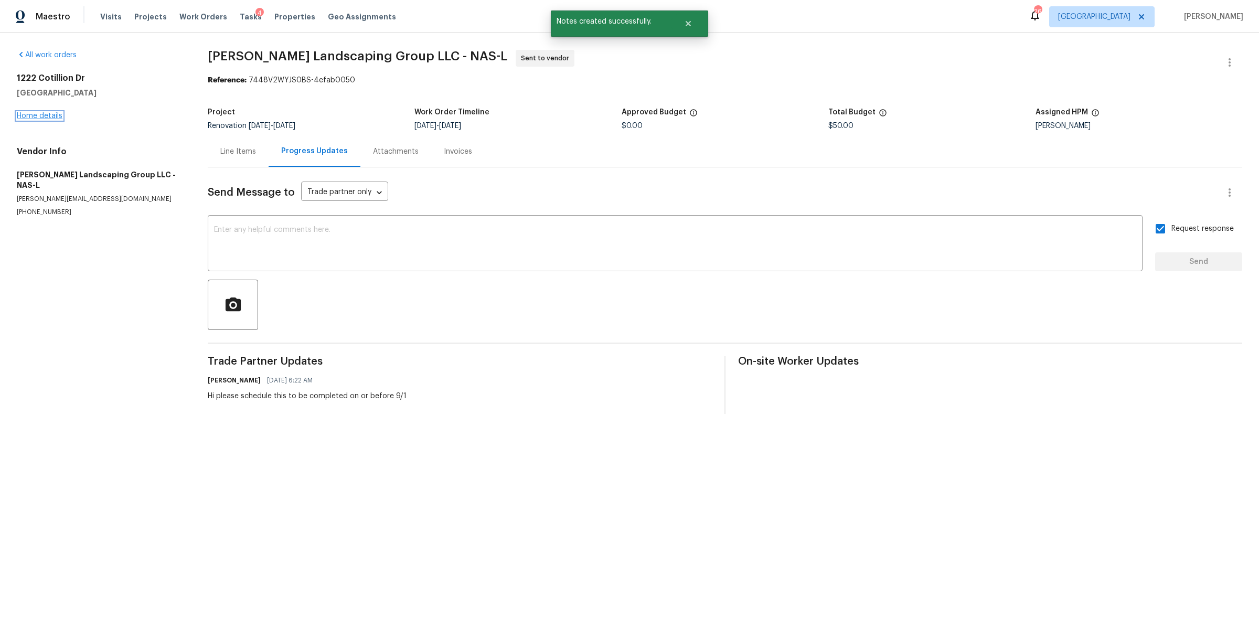
click at [30, 116] on link "Home details" at bounding box center [40, 115] width 46 height 7
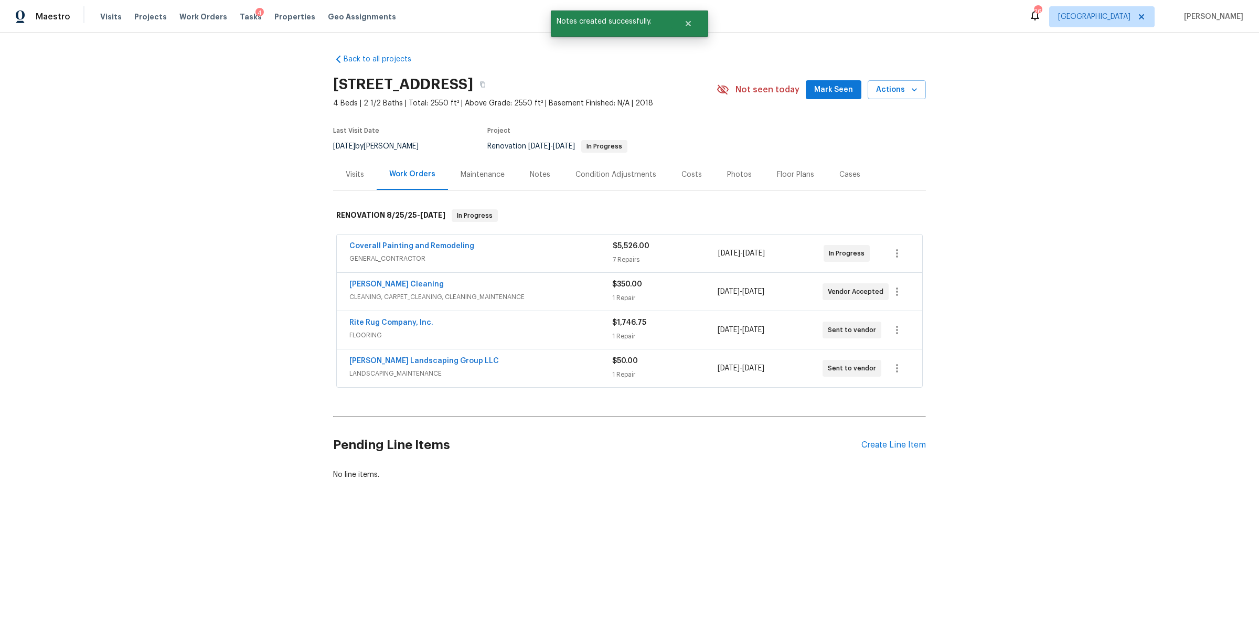
click at [530, 173] on div "Notes" at bounding box center [540, 174] width 20 height 10
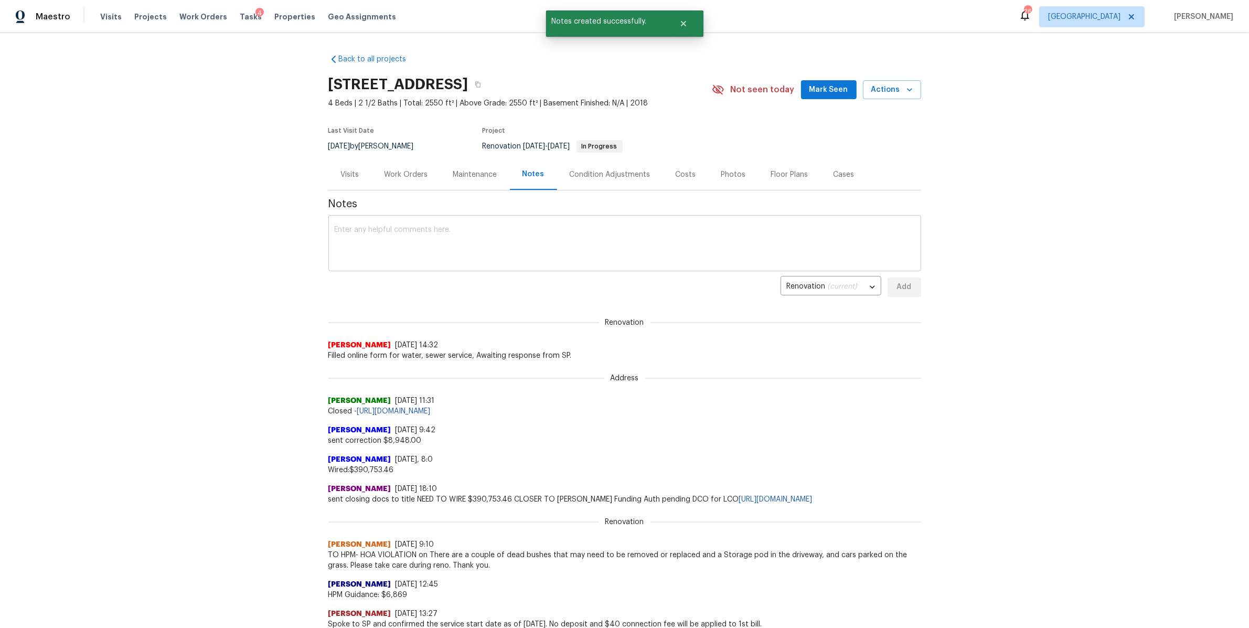
click at [407, 243] on textarea at bounding box center [625, 244] width 580 height 37
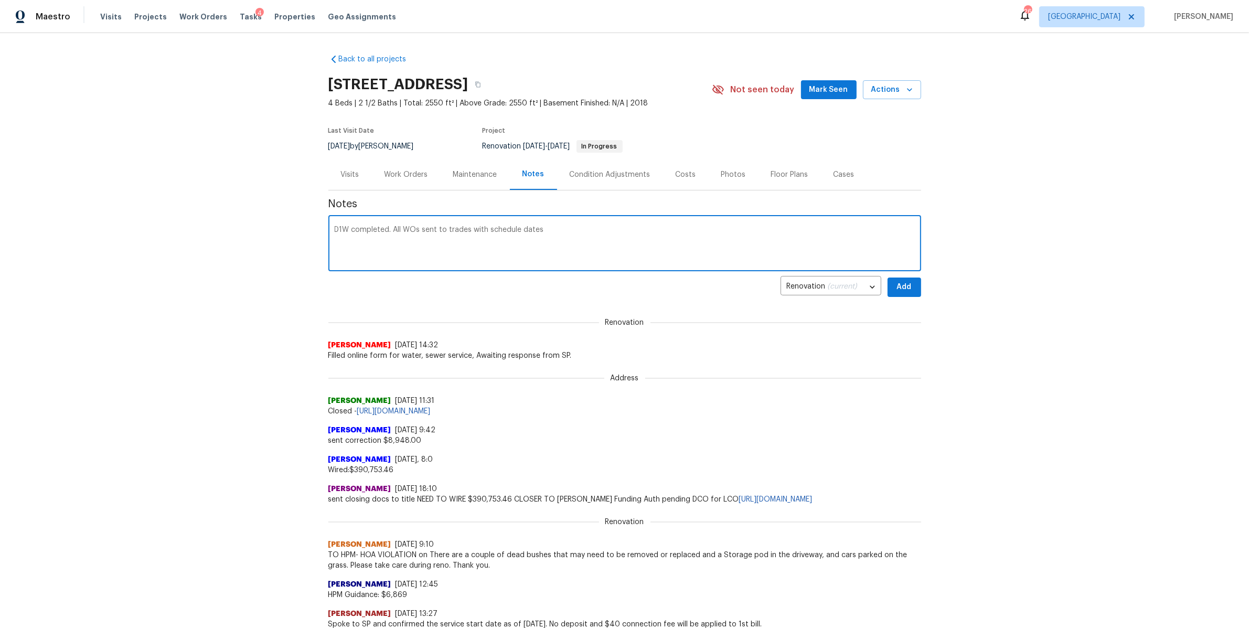
type textarea "D1W completed. All WOs sent to trades with schedule dates"
click at [899, 284] on span "Add" at bounding box center [904, 287] width 17 height 13
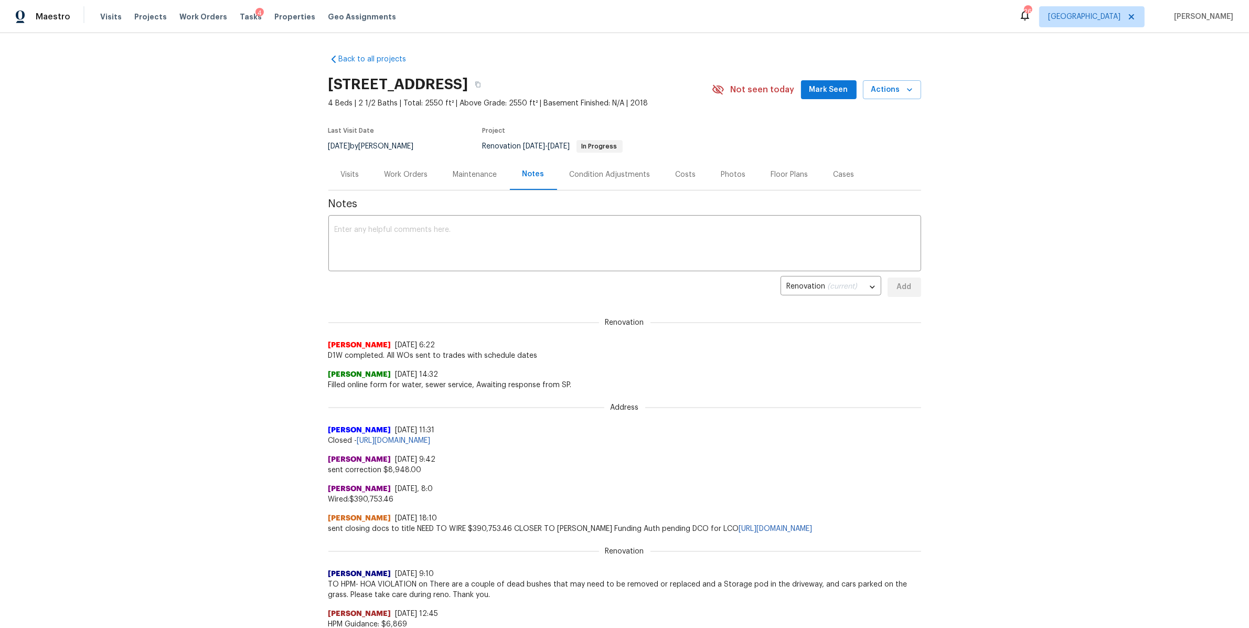
click at [399, 176] on div "Work Orders" at bounding box center [407, 174] width 44 height 10
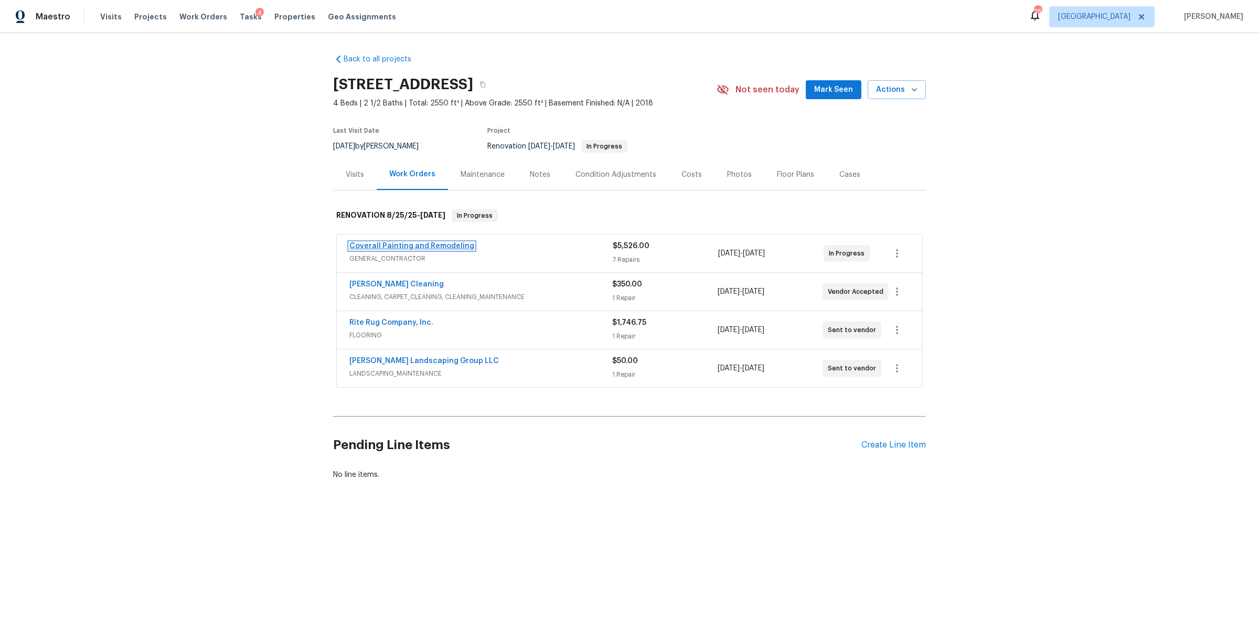
click at [399, 248] on link "Coverall Painting and Remodeling" at bounding box center [411, 245] width 125 height 7
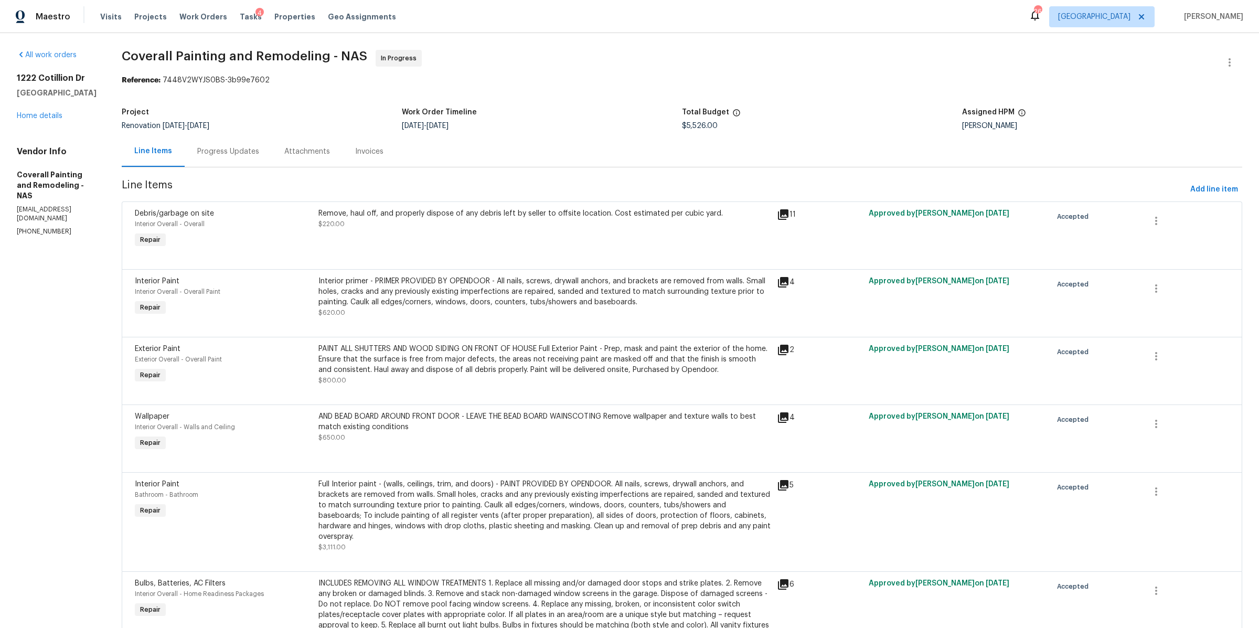
click at [259, 146] on div "Progress Updates" at bounding box center [228, 151] width 62 height 10
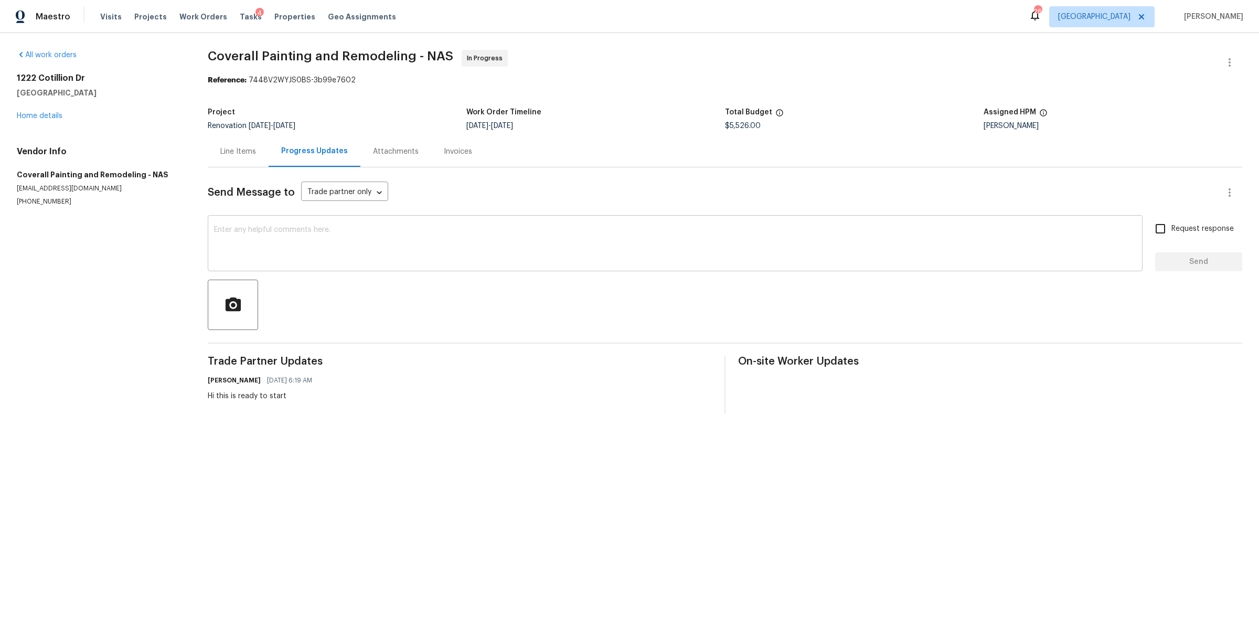
click at [330, 239] on textarea at bounding box center [675, 244] width 922 height 37
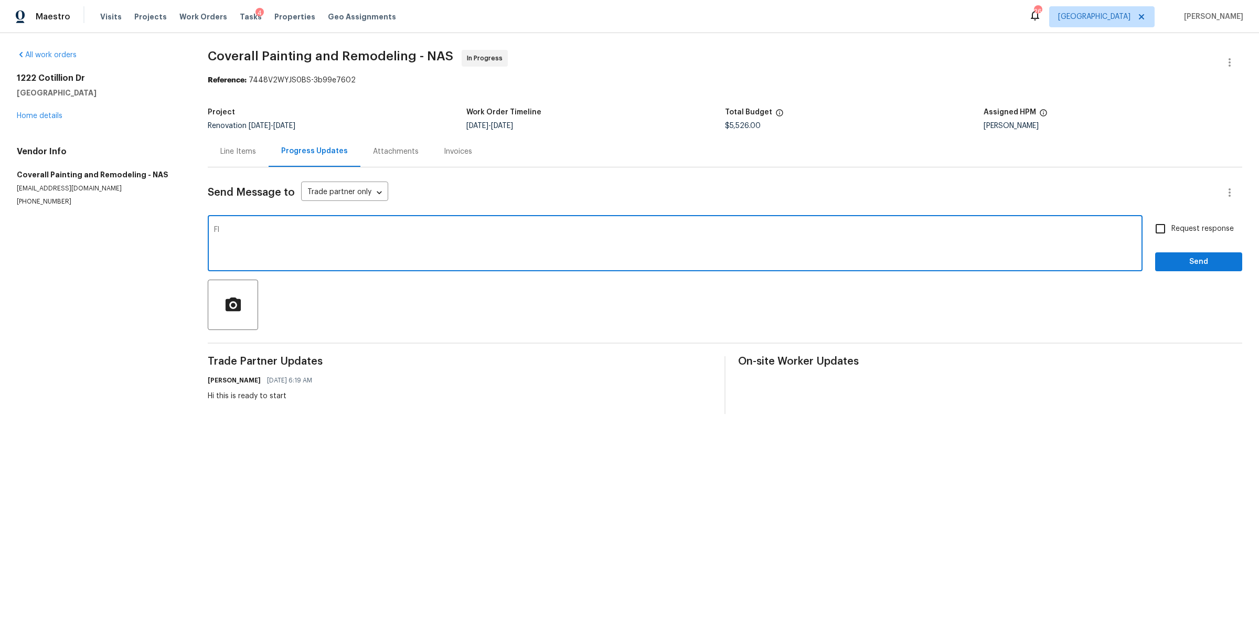
type textarea "F"
type textarea "carpet only will be replaced. Carpet install 8/30 and cleaning 9/1"
click at [1205, 228] on span "Request response" at bounding box center [1202, 228] width 62 height 11
click at [1171, 228] on input "Request response" at bounding box center [1160, 229] width 22 height 22
checkbox input "true"
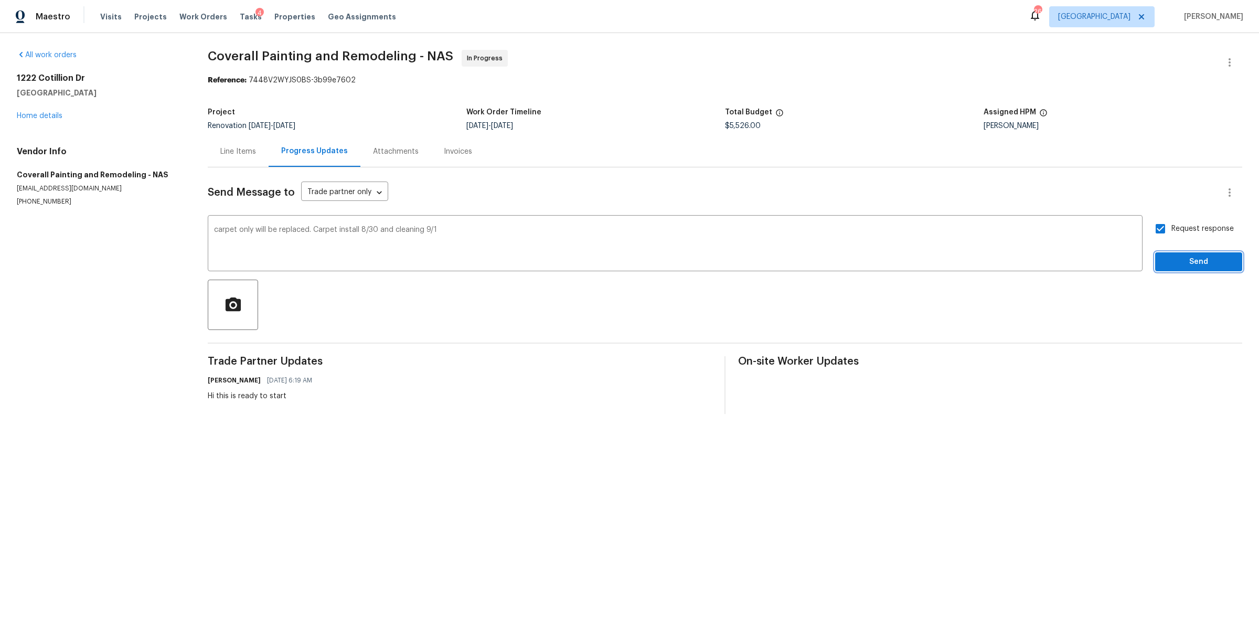
click at [1169, 257] on span "Send" at bounding box center [1199, 261] width 70 height 13
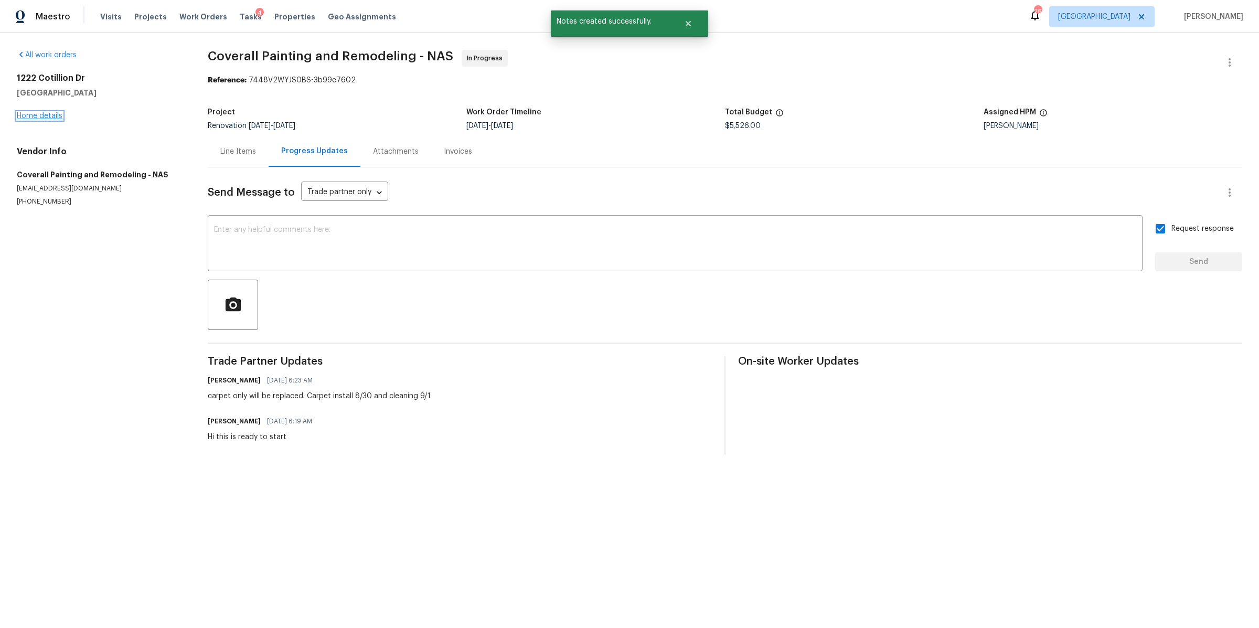
click at [34, 115] on link "Home details" at bounding box center [40, 115] width 46 height 7
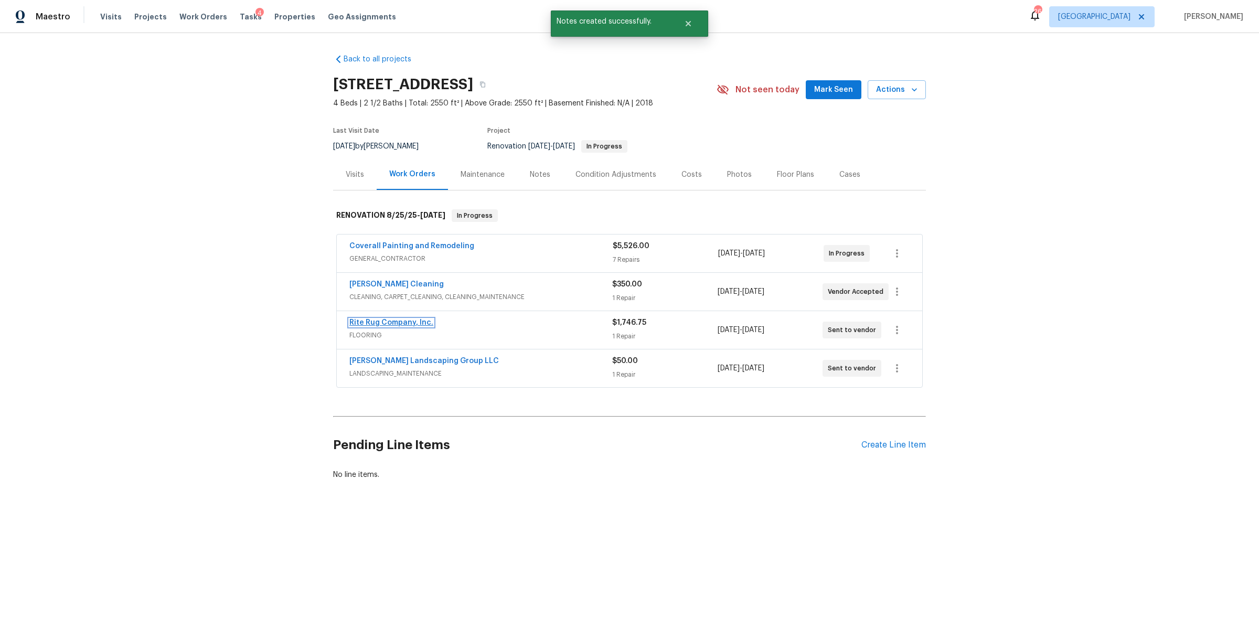
click at [380, 323] on link "Rite Rug Company, Inc." at bounding box center [391, 322] width 84 height 7
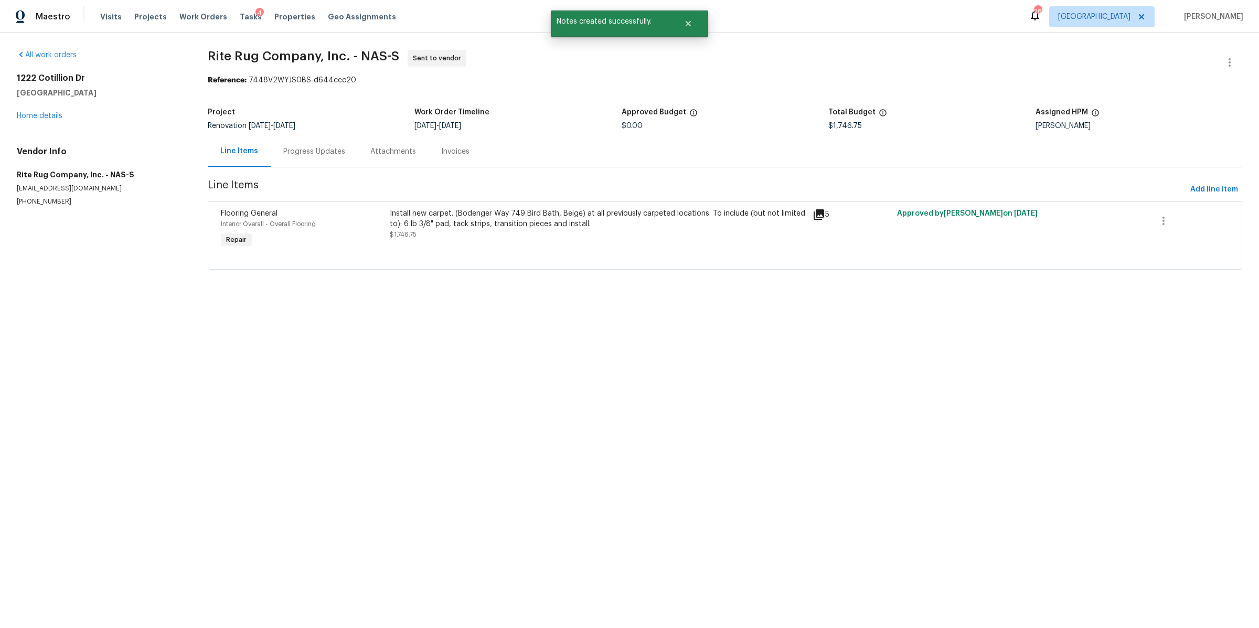
click at [304, 149] on div "Progress Updates" at bounding box center [314, 151] width 62 height 10
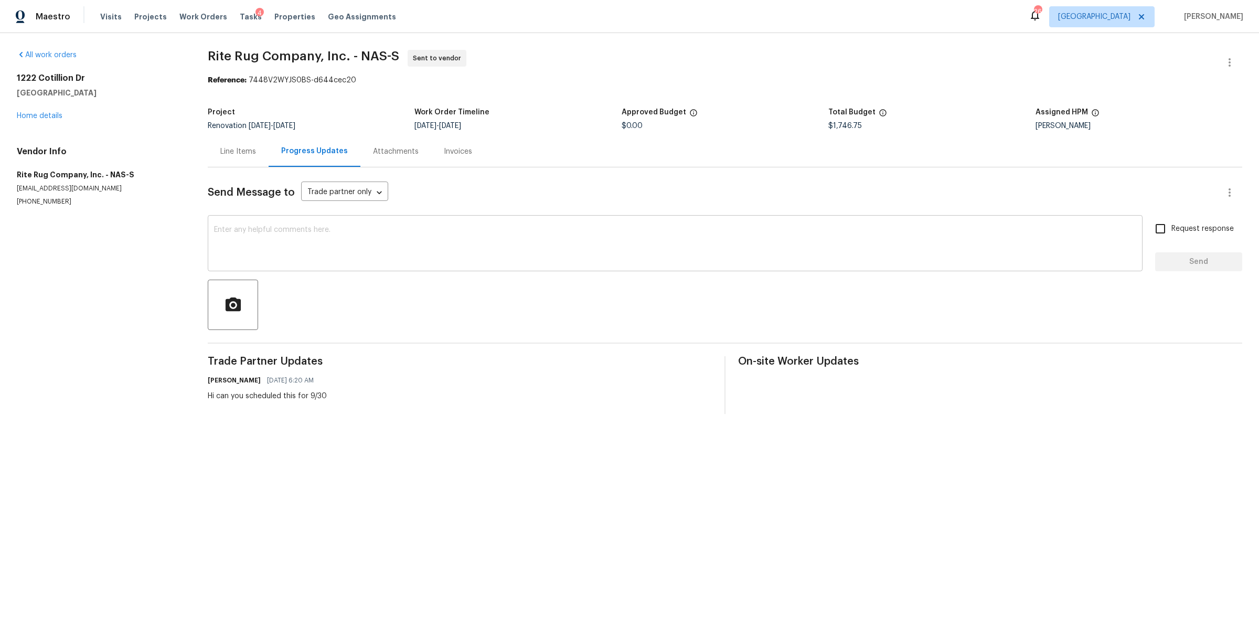
click at [399, 238] on textarea at bounding box center [675, 244] width 922 height 37
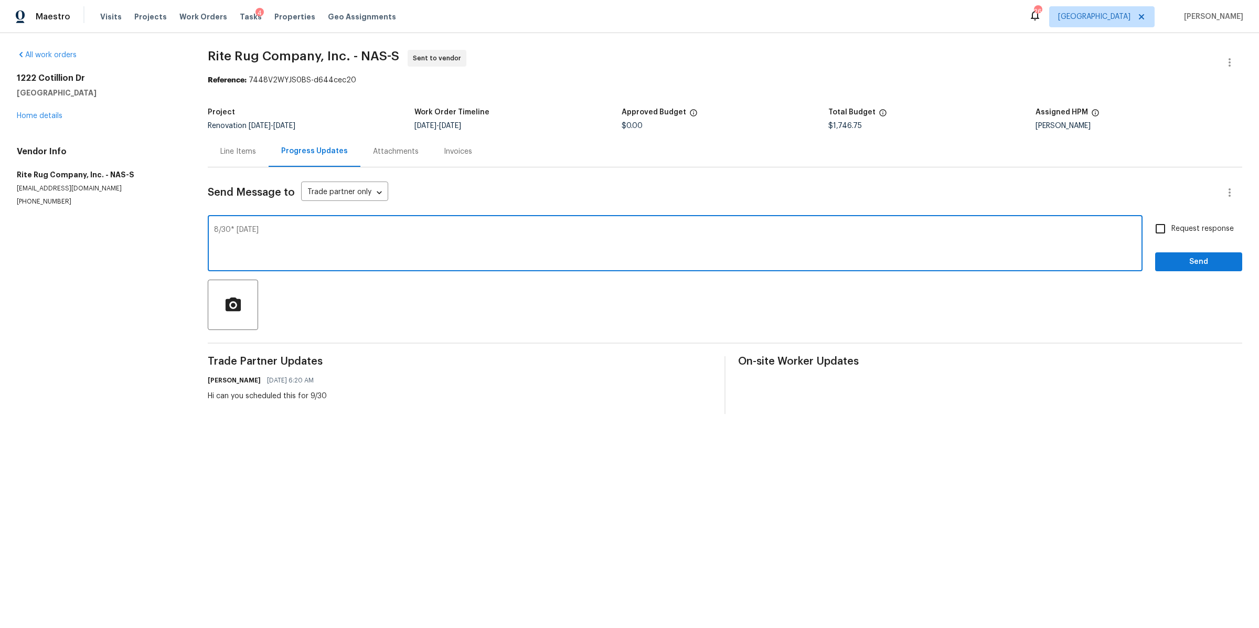
type textarea "8/30* this Saturday"
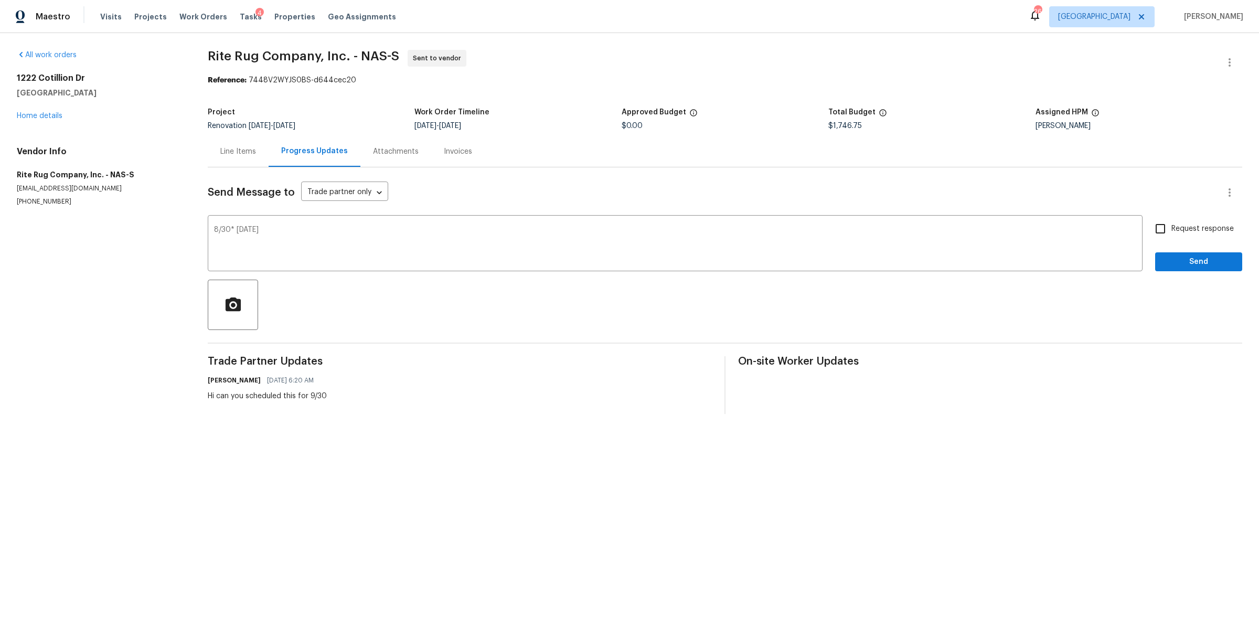
click at [1180, 218] on label "Request response" at bounding box center [1191, 229] width 84 height 22
click at [1171, 218] on input "Request response" at bounding box center [1160, 229] width 22 height 22
checkbox input "true"
click at [1167, 254] on button "Send" at bounding box center [1198, 261] width 87 height 19
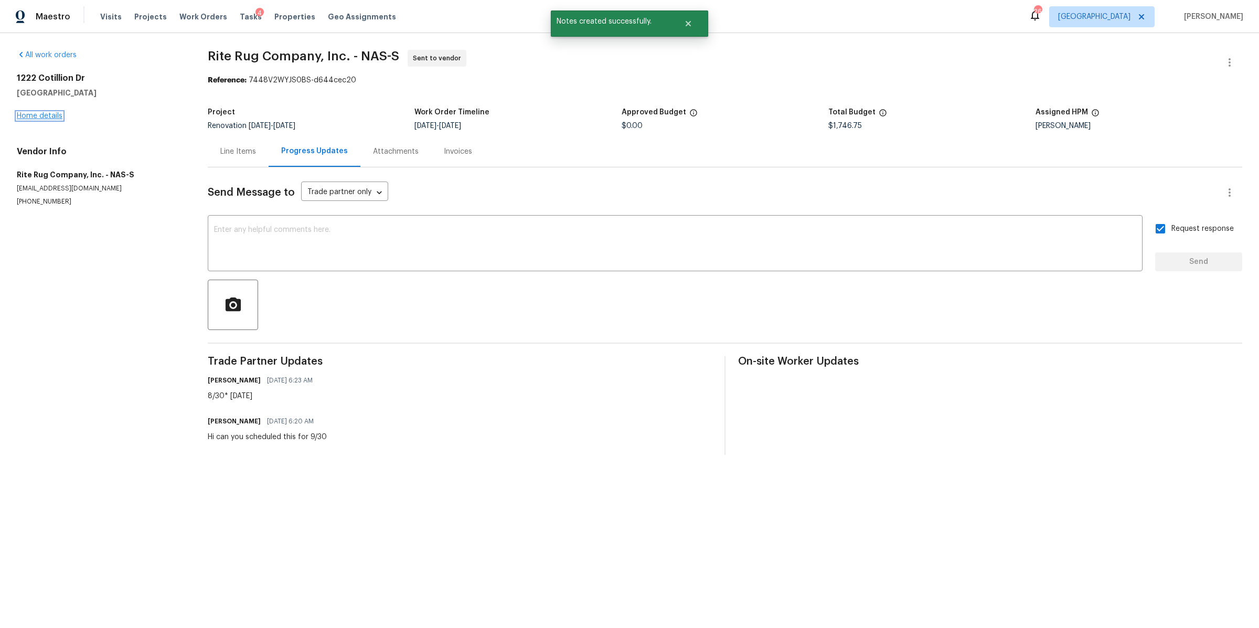
click at [47, 116] on link "Home details" at bounding box center [40, 115] width 46 height 7
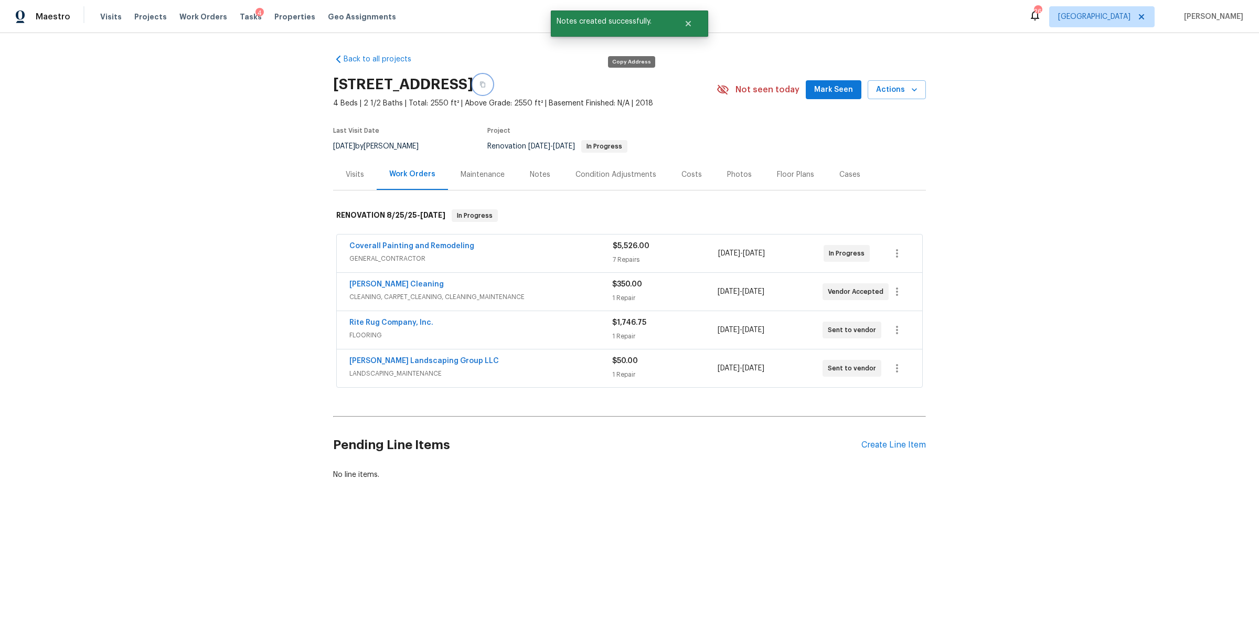
drag, startPoint x: 633, startPoint y: 85, endPoint x: 613, endPoint y: 91, distance: 20.2
click at [486, 85] on icon "button" at bounding box center [482, 84] width 6 height 6
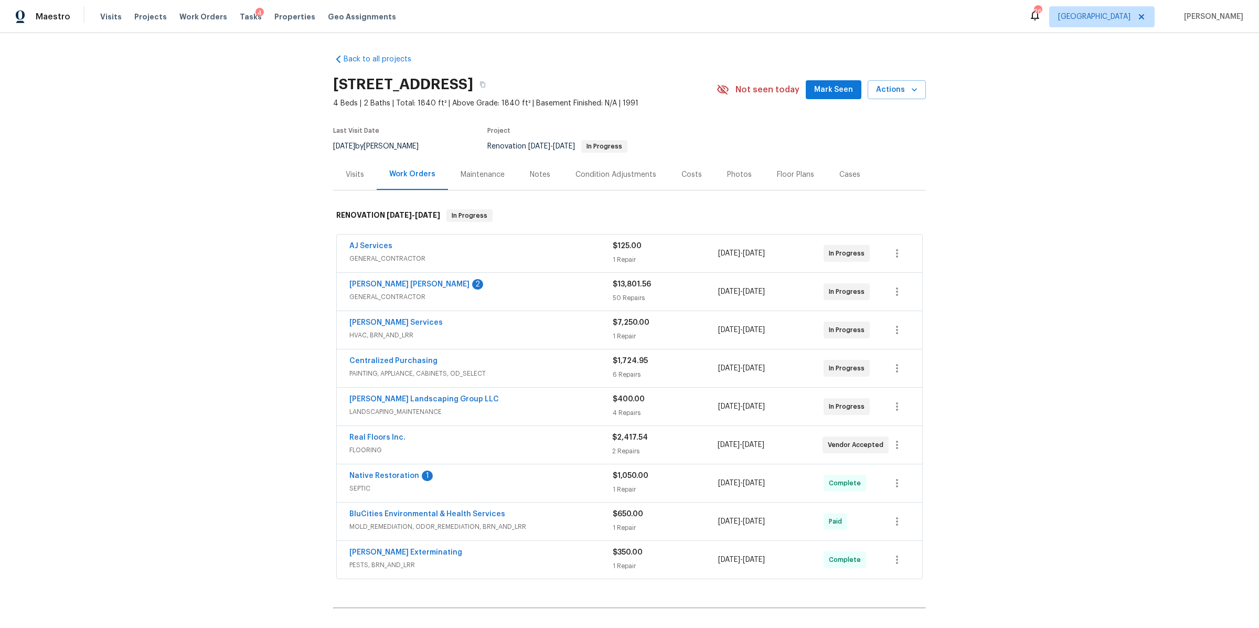
click at [530, 176] on div "Notes" at bounding box center [540, 174] width 20 height 10
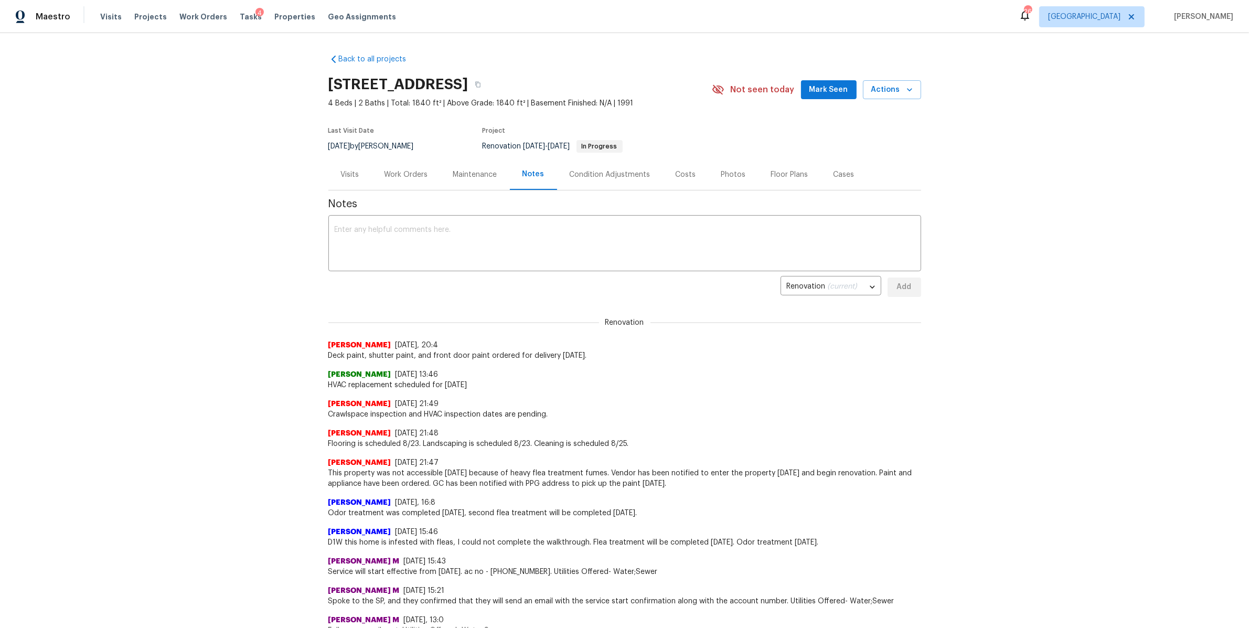
click at [399, 177] on div "Work Orders" at bounding box center [407, 174] width 44 height 10
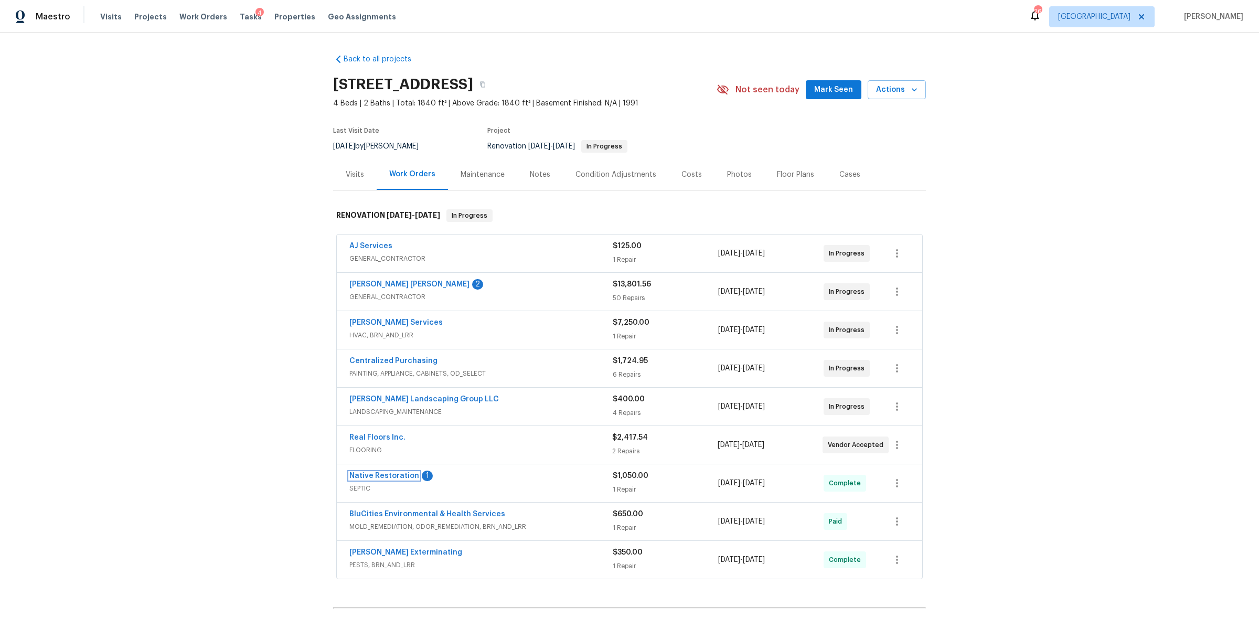
click at [384, 478] on link "Native Restoration" at bounding box center [384, 475] width 70 height 7
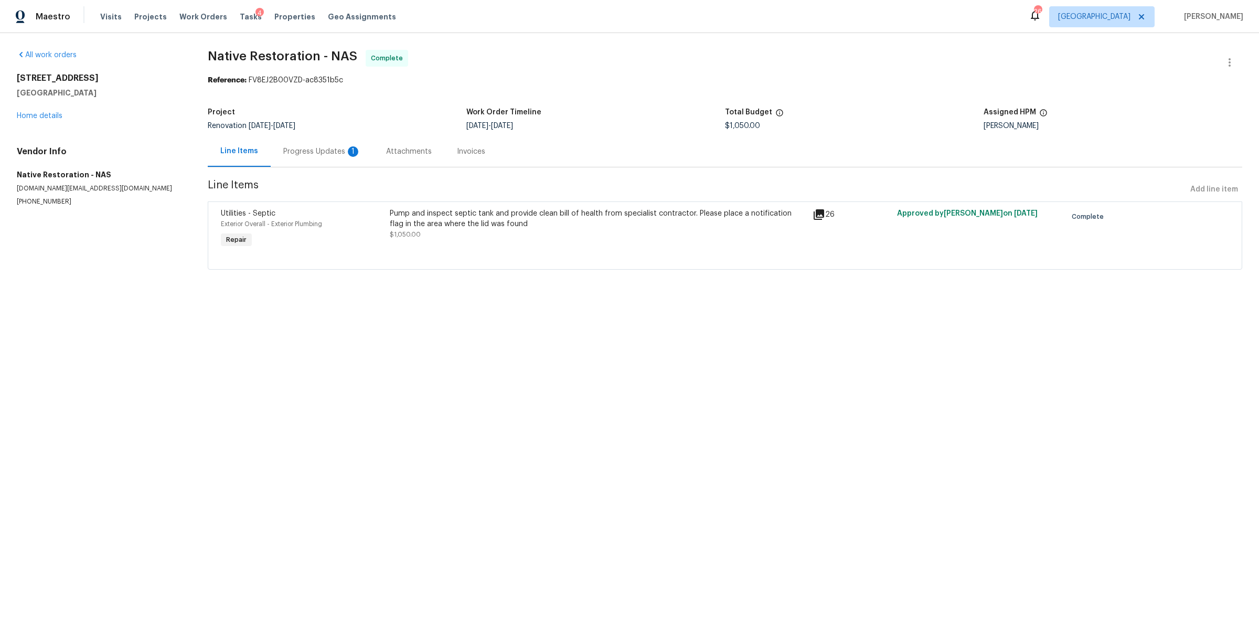
click at [300, 158] on div "Progress Updates 1" at bounding box center [322, 151] width 103 height 31
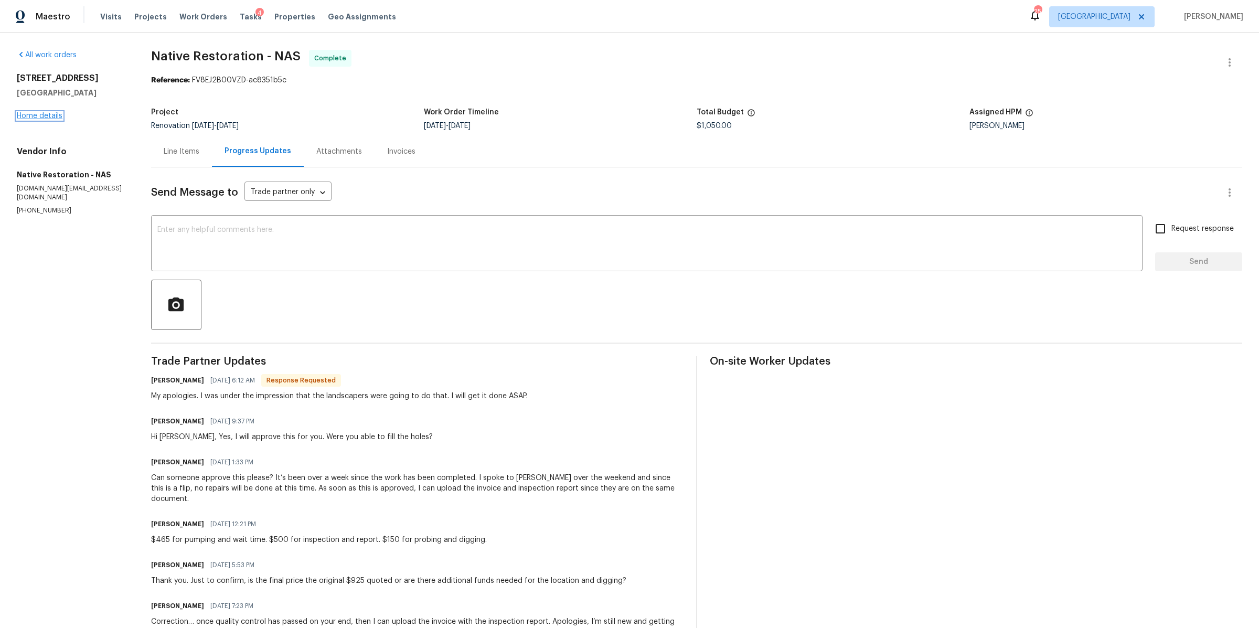
click at [51, 112] on link "Home details" at bounding box center [40, 115] width 46 height 7
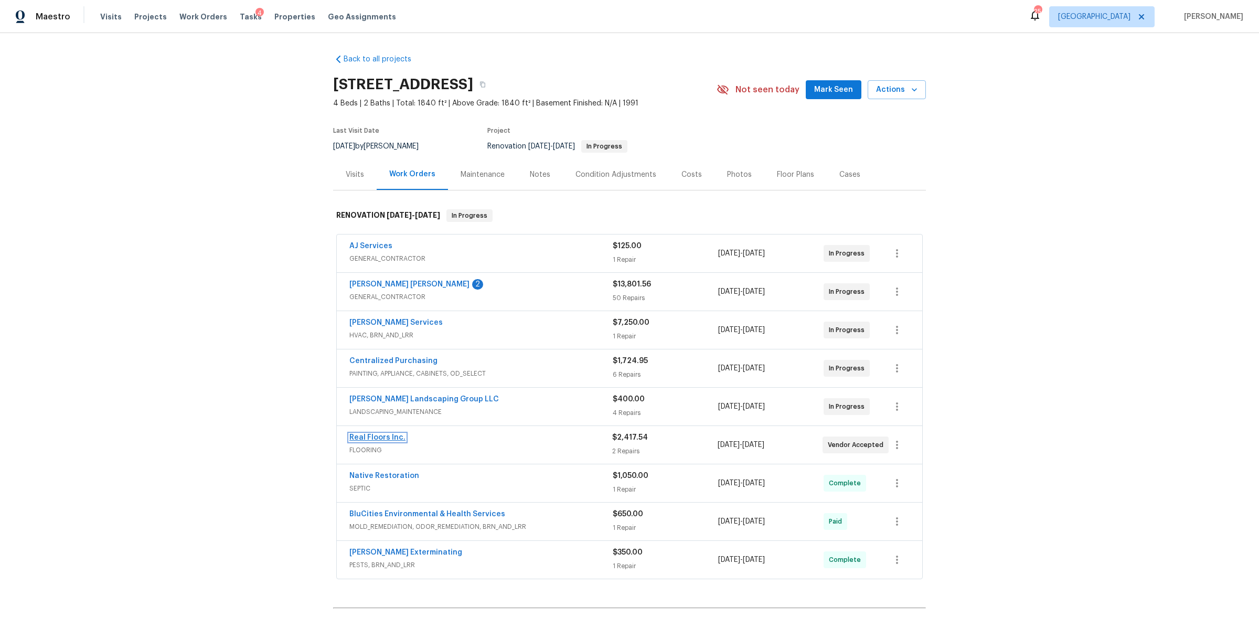
click at [385, 440] on link "Real Floors Inc." at bounding box center [377, 437] width 56 height 7
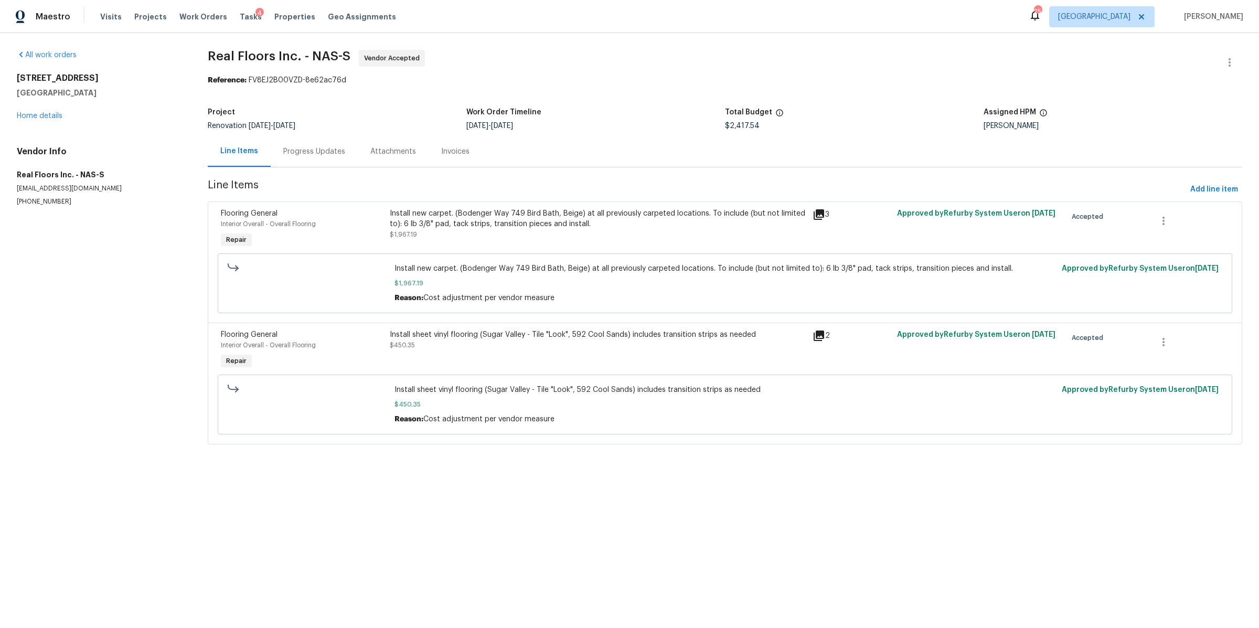
click at [307, 155] on div "Progress Updates" at bounding box center [314, 151] width 62 height 10
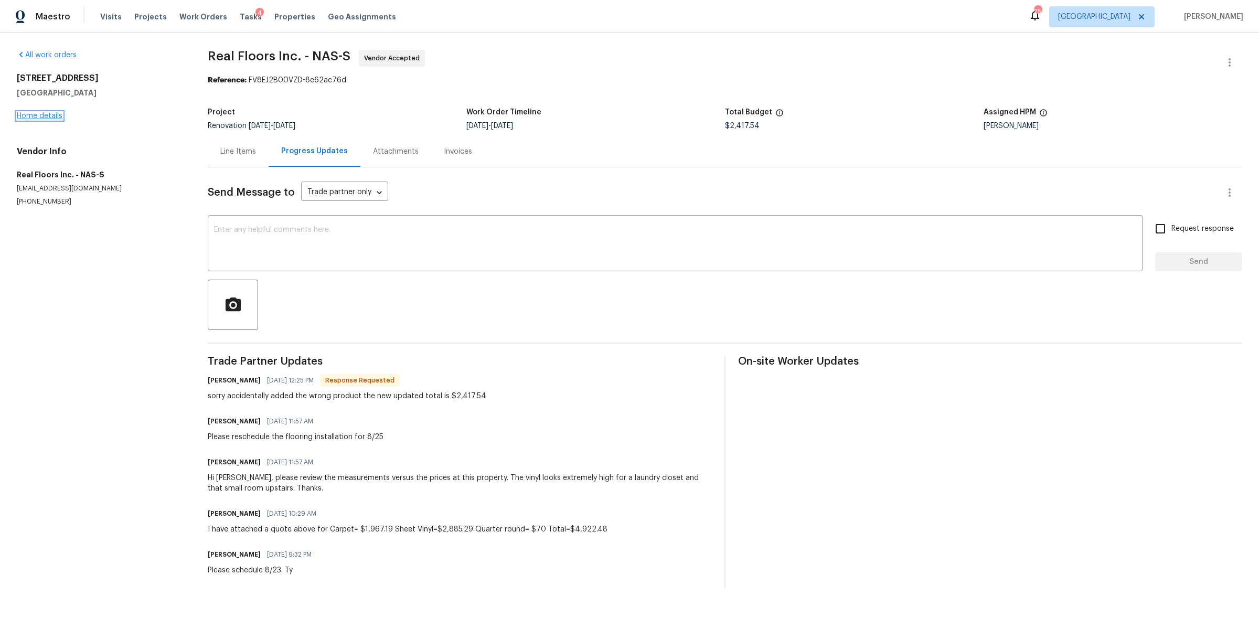
click at [50, 116] on link "Home details" at bounding box center [40, 115] width 46 height 7
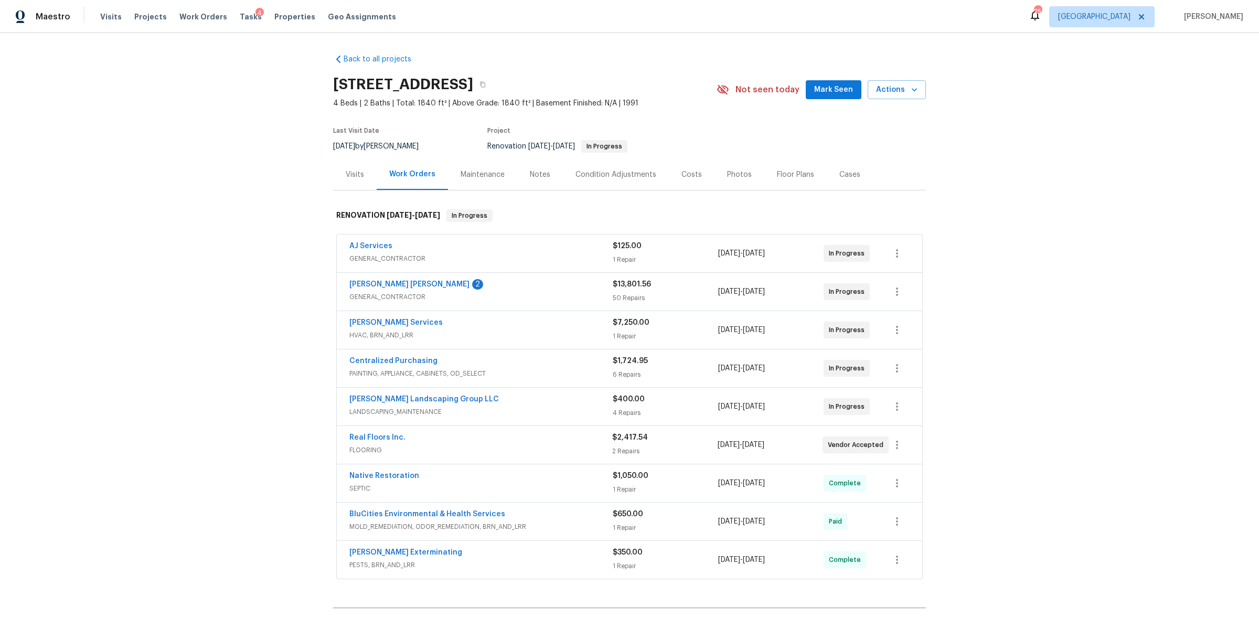
click at [457, 245] on div "AJ Services" at bounding box center [480, 247] width 263 height 13
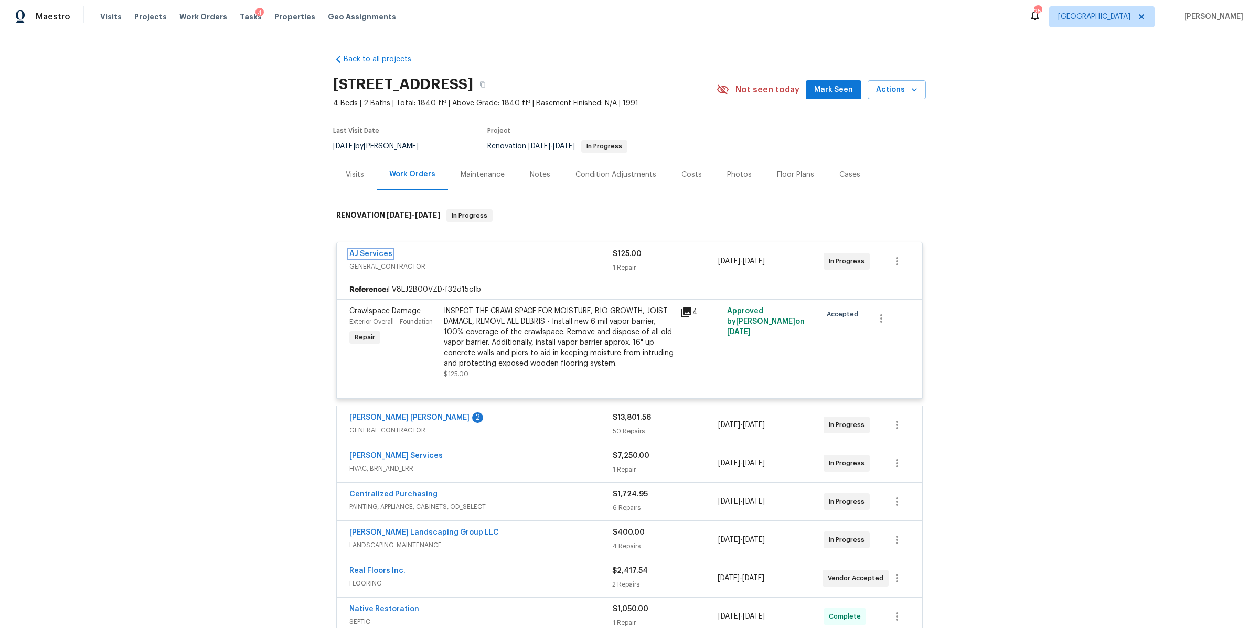
click at [372, 254] on link "AJ Services" at bounding box center [370, 253] width 43 height 7
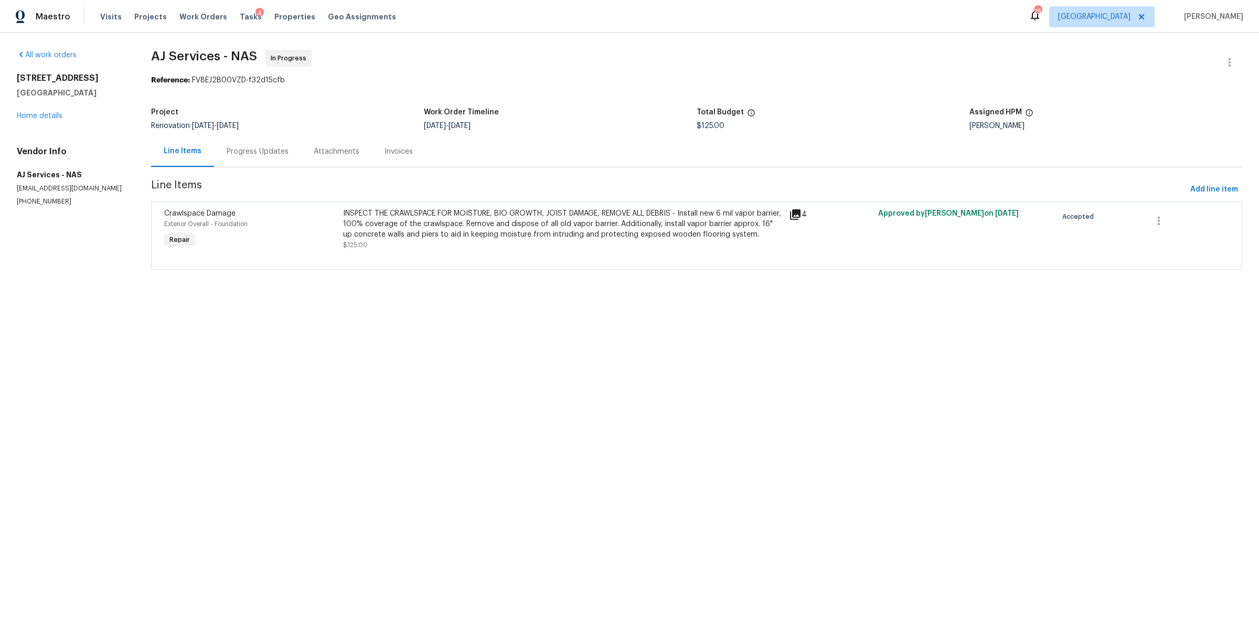
click at [269, 156] on div "Progress Updates" at bounding box center [258, 151] width 62 height 10
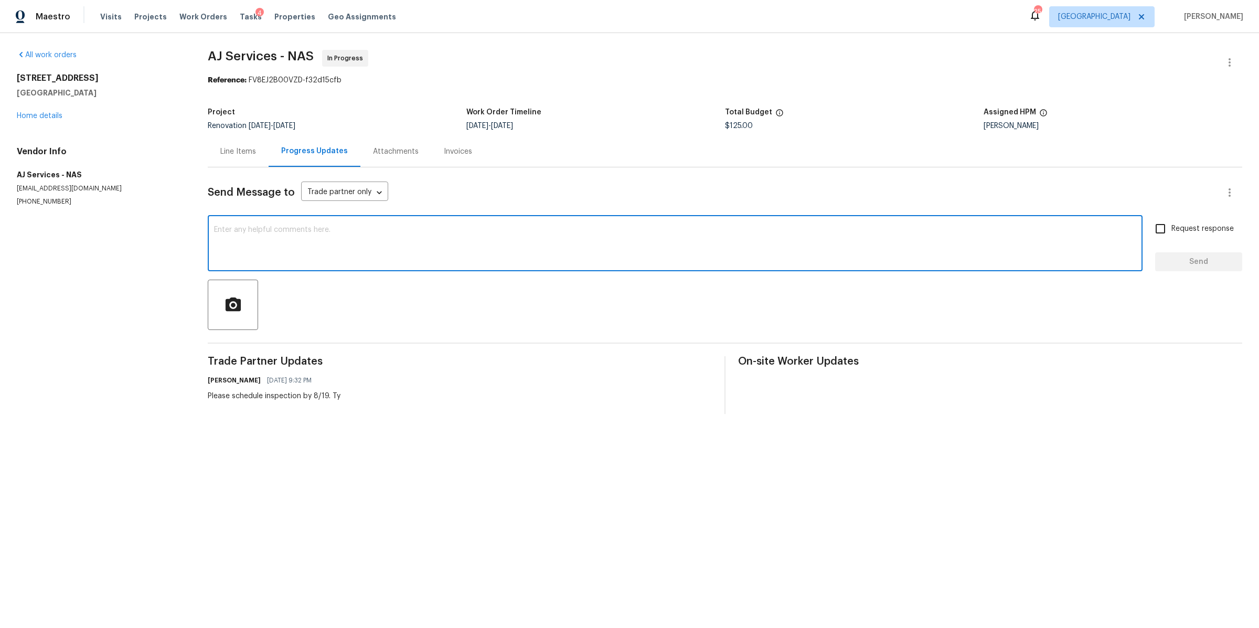
click at [300, 234] on textarea at bounding box center [675, 244] width 922 height 37
type textarea "whats the update here?"
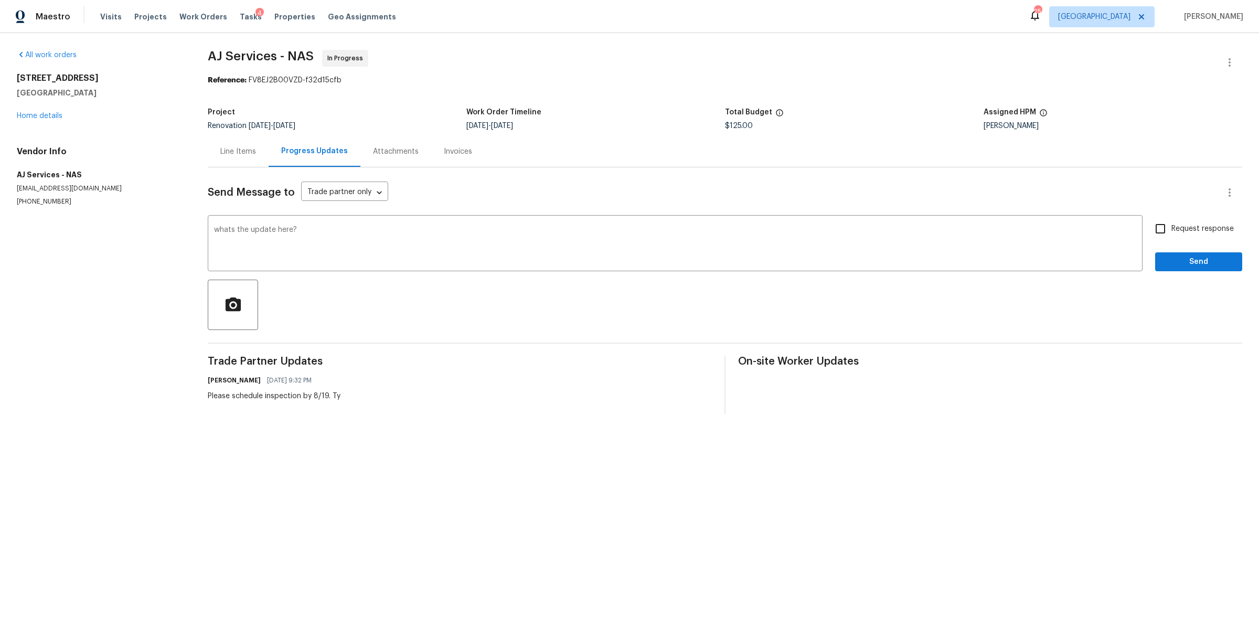
click at [1200, 223] on span "Request response" at bounding box center [1202, 228] width 62 height 11
click at [1171, 223] on input "Request response" at bounding box center [1160, 229] width 22 height 22
checkbox input "true"
click at [1180, 263] on span "Send" at bounding box center [1199, 261] width 70 height 13
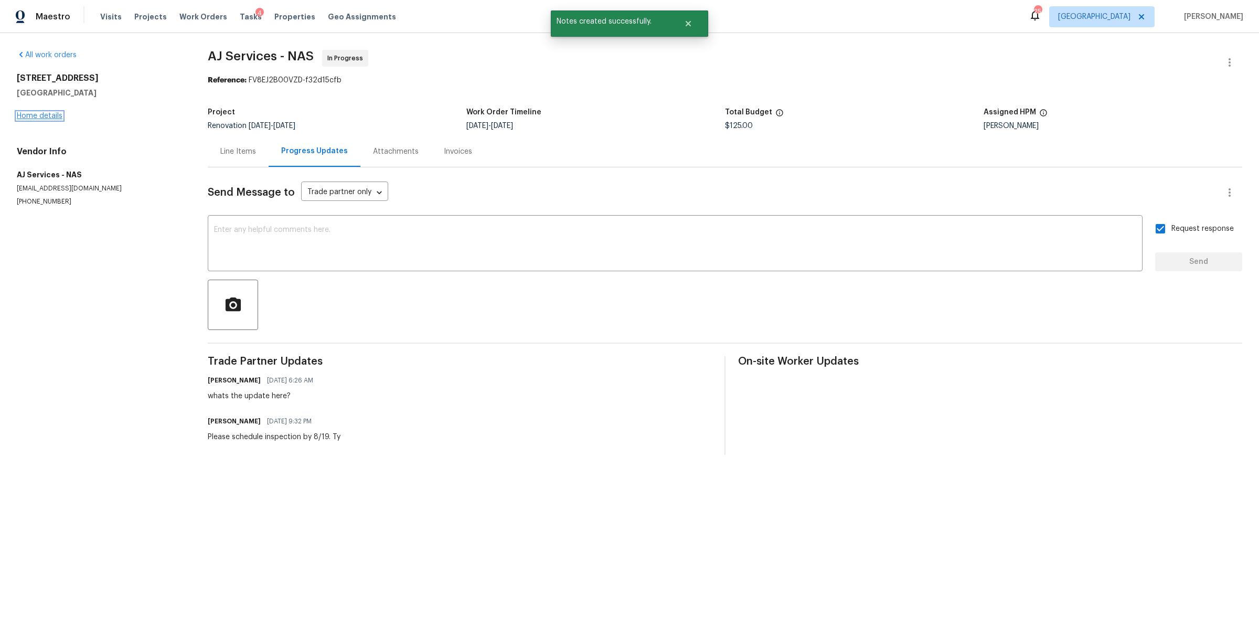
click at [43, 114] on link "Home details" at bounding box center [40, 115] width 46 height 7
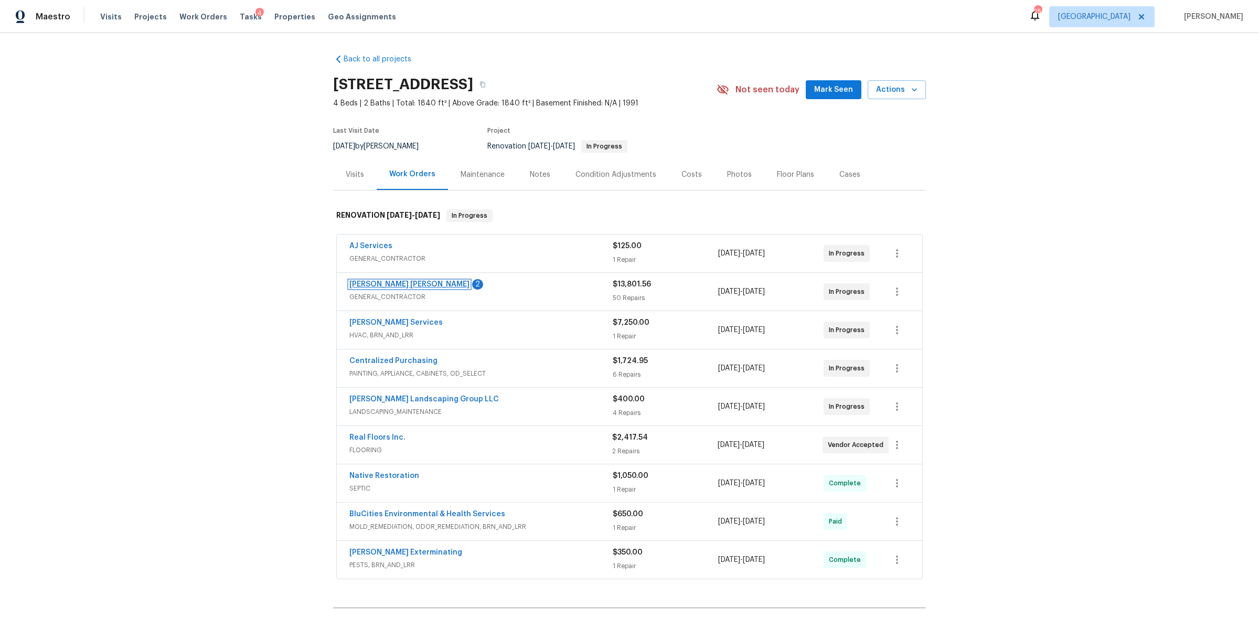
click at [403, 284] on link "[PERSON_NAME] [PERSON_NAME]" at bounding box center [409, 284] width 120 height 7
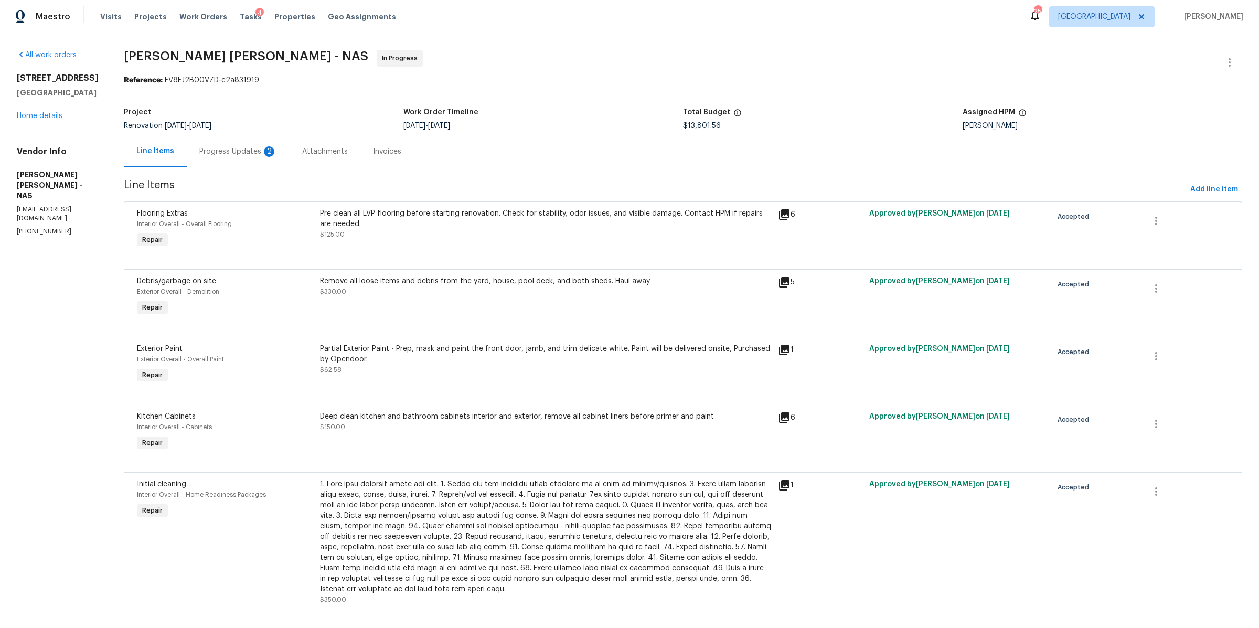
click at [249, 150] on div "Progress Updates 2" at bounding box center [238, 151] width 78 height 10
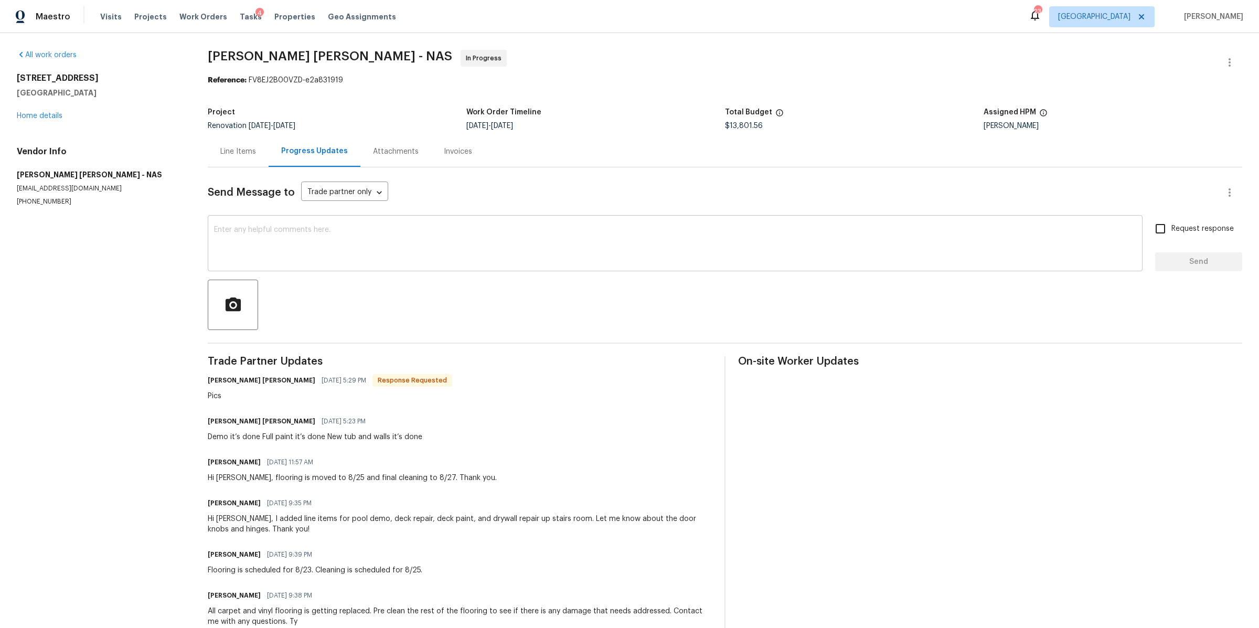
click at [308, 245] on textarea at bounding box center [675, 244] width 922 height 37
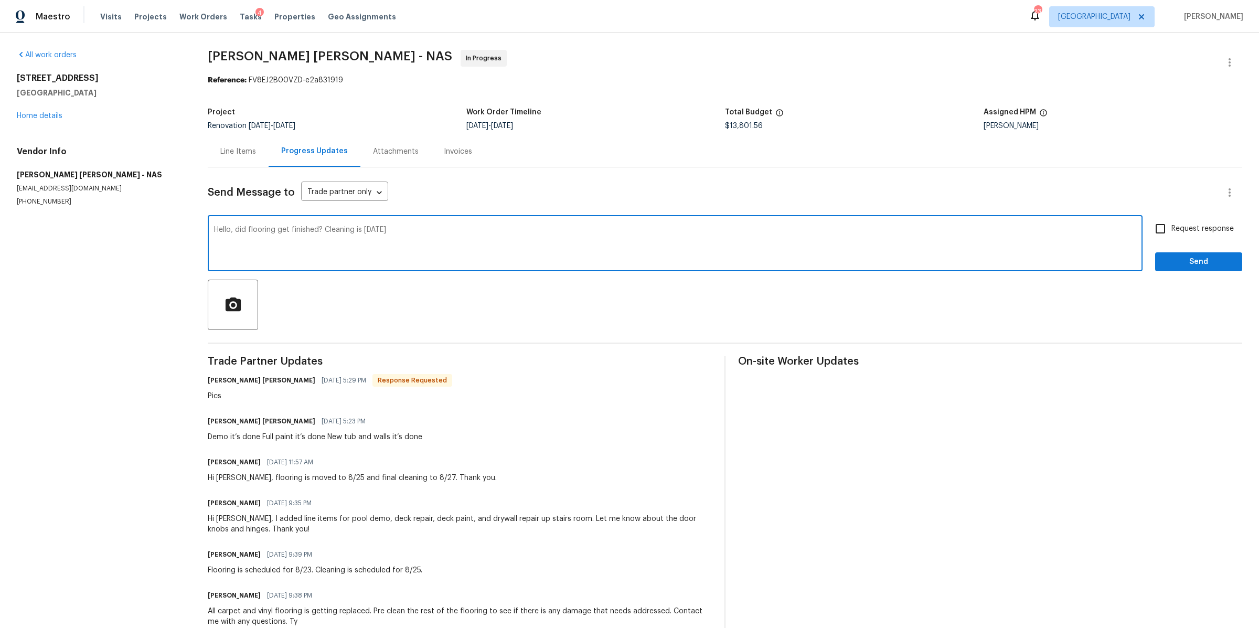
type textarea "Hello, did flooring get finished? Cleaning is tomorrow"
click at [1182, 235] on label "Request response" at bounding box center [1191, 229] width 84 height 22
click at [1171, 235] on input "Request response" at bounding box center [1160, 229] width 22 height 22
checkbox input "true"
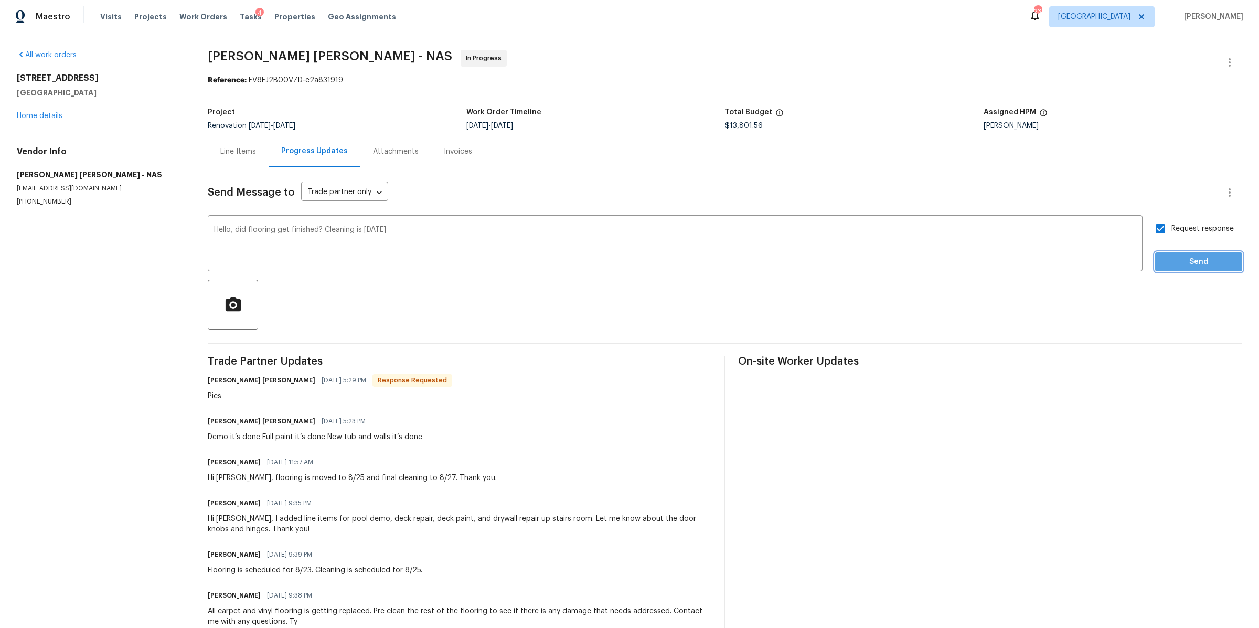
click at [1186, 265] on span "Send" at bounding box center [1199, 261] width 70 height 13
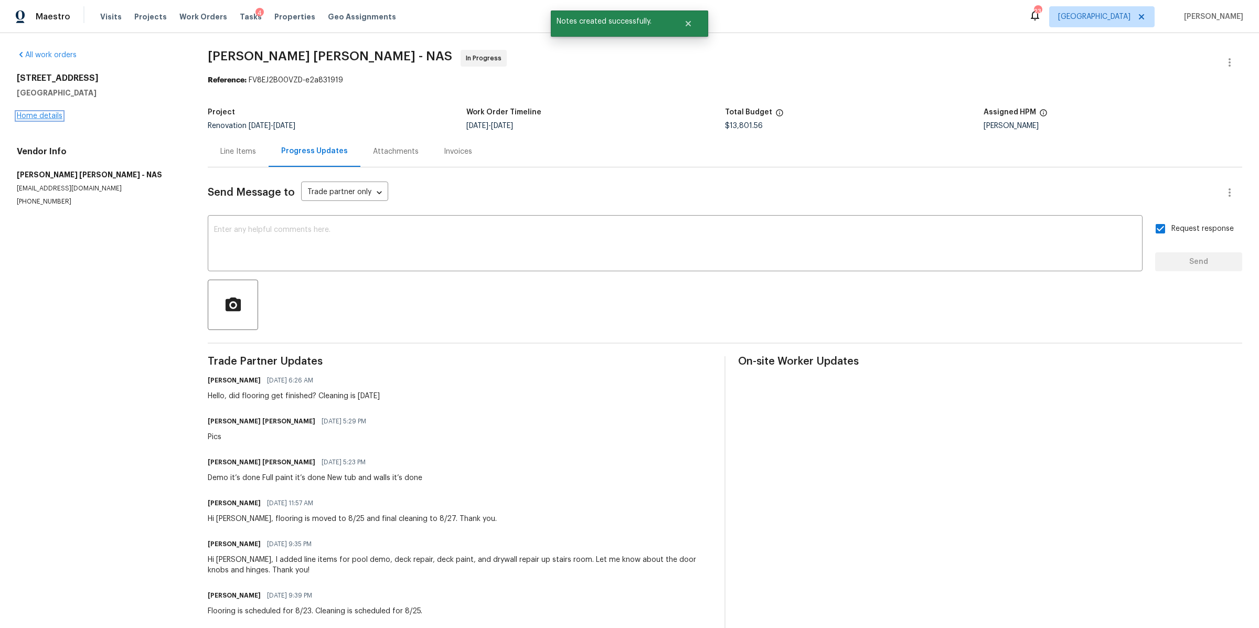
click at [52, 118] on link "Home details" at bounding box center [40, 115] width 46 height 7
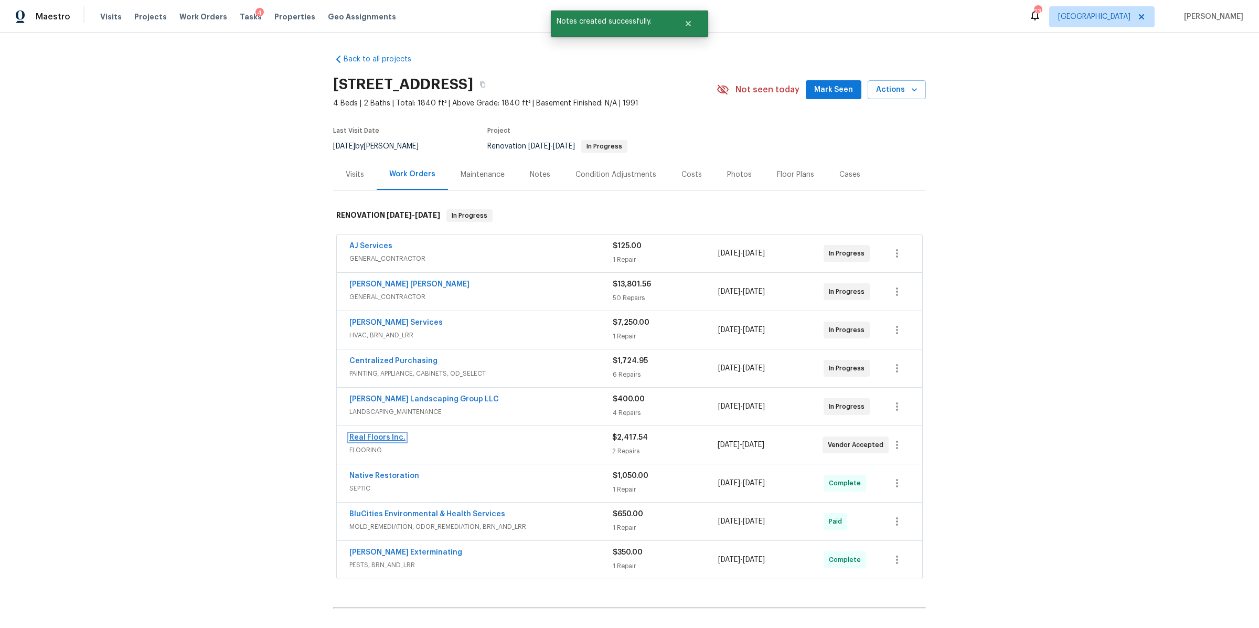
click at [388, 439] on link "Real Floors Inc." at bounding box center [377, 437] width 56 height 7
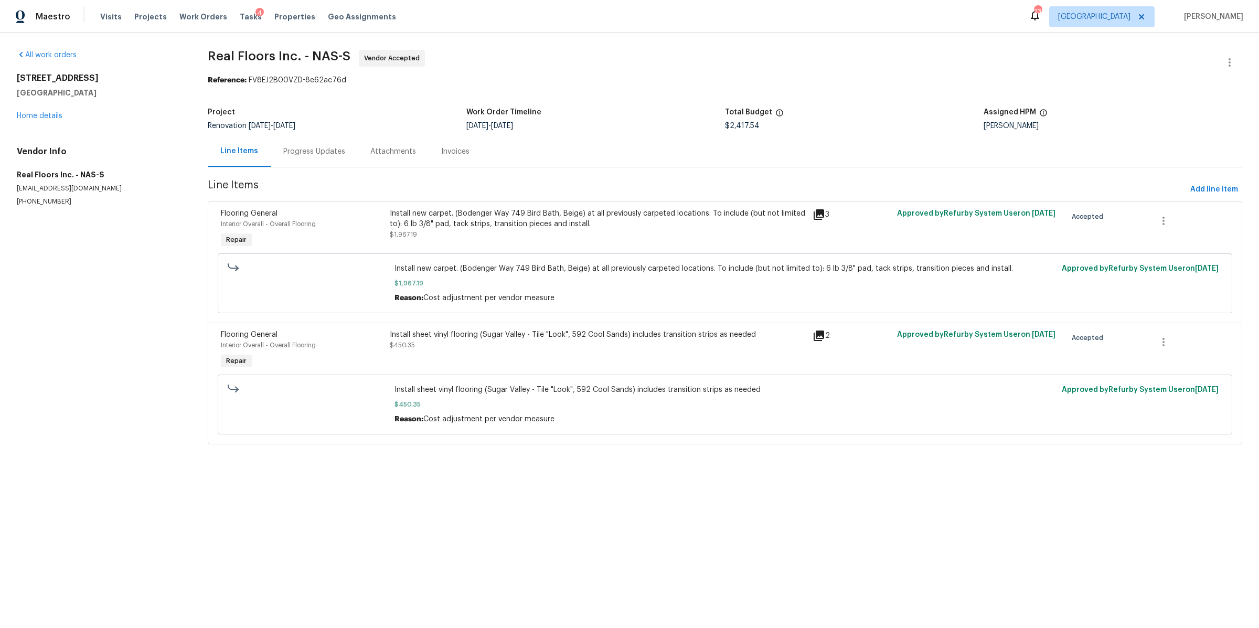
click at [310, 165] on div "Progress Updates" at bounding box center [314, 151] width 87 height 31
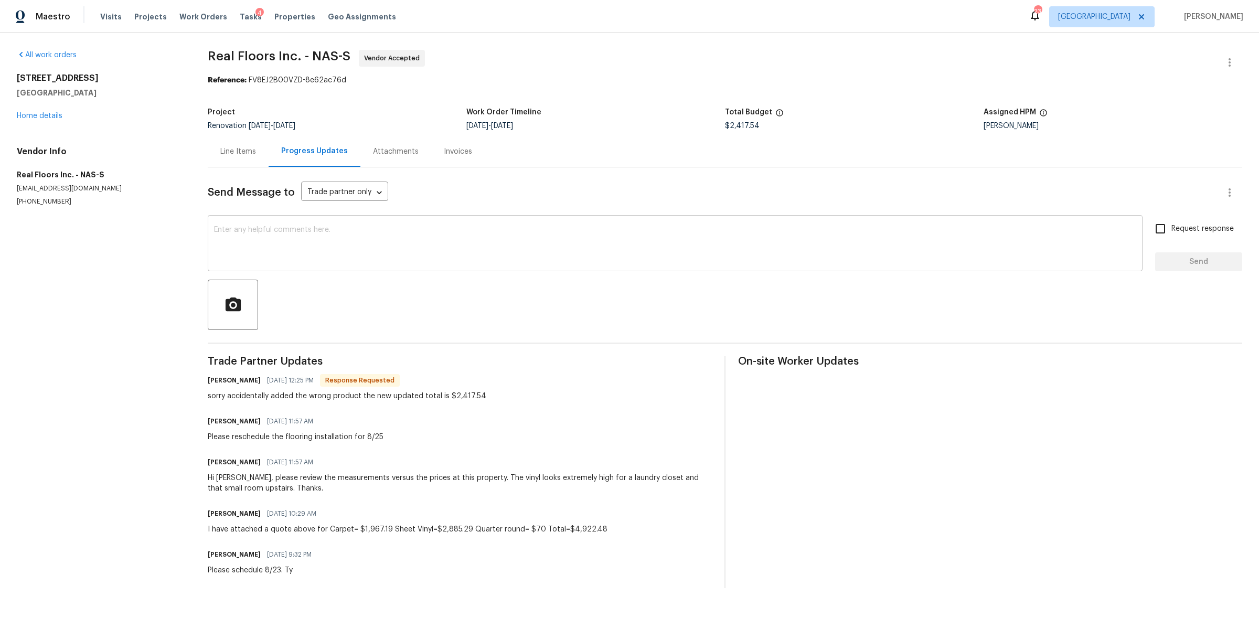
click at [334, 234] on textarea at bounding box center [675, 244] width 922 height 37
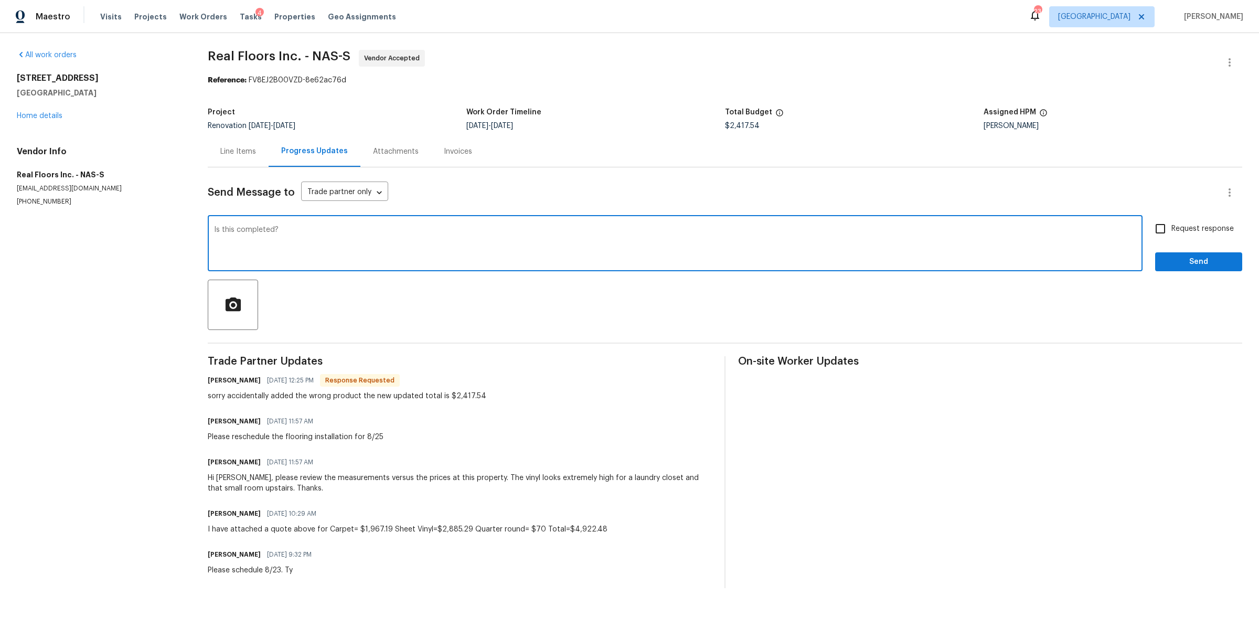
type textarea "Is this completed?"
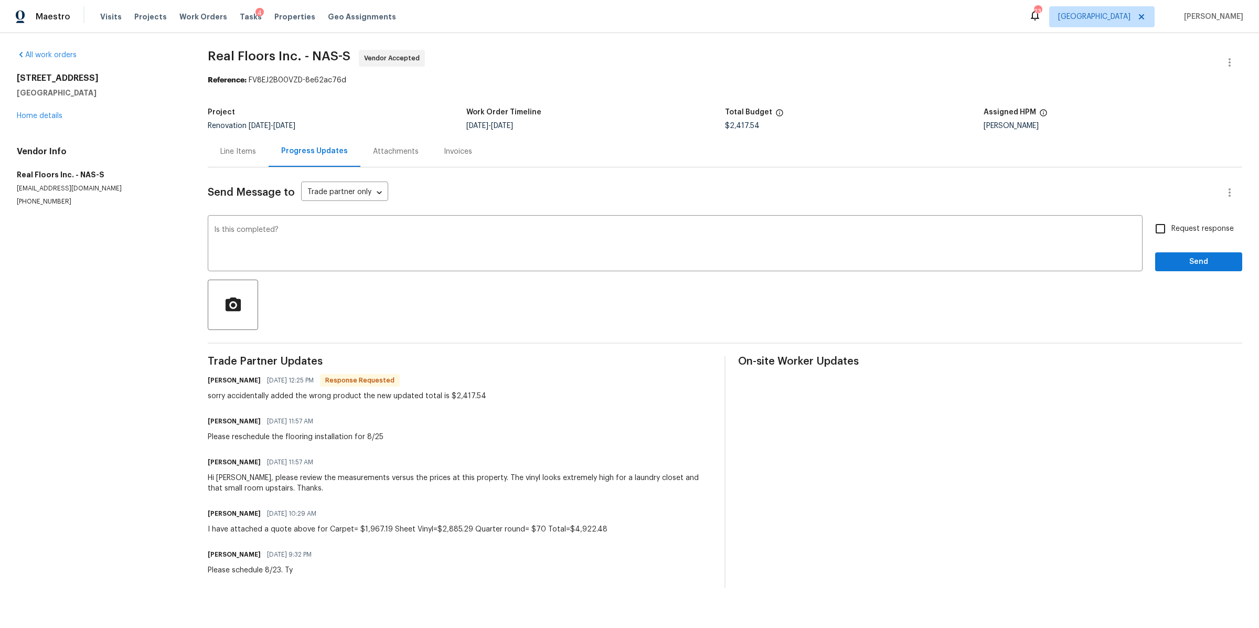
click at [1192, 227] on span "Request response" at bounding box center [1202, 228] width 62 height 11
click at [1171, 227] on input "Request response" at bounding box center [1160, 229] width 22 height 22
checkbox input "true"
click at [1180, 252] on button "Send" at bounding box center [1198, 261] width 87 height 19
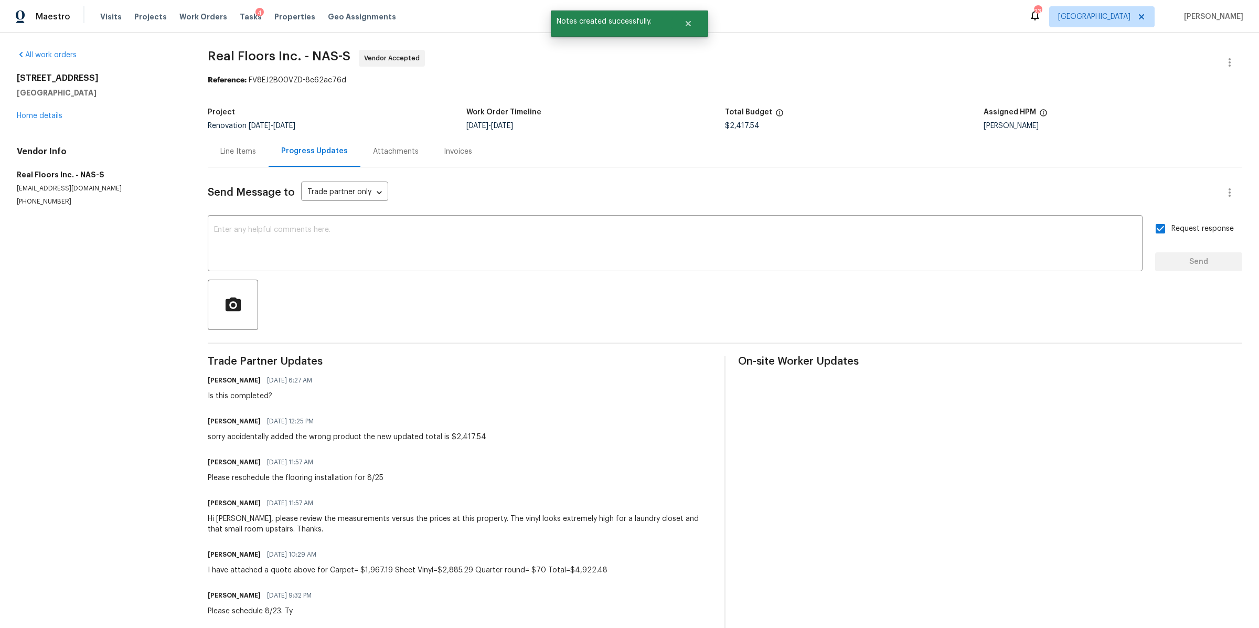
click at [39, 121] on div "4039 Caney Creek Ln Chapel Hill, TN 37034 Home details" at bounding box center [100, 97] width 166 height 48
click at [42, 119] on link "Home details" at bounding box center [40, 115] width 46 height 7
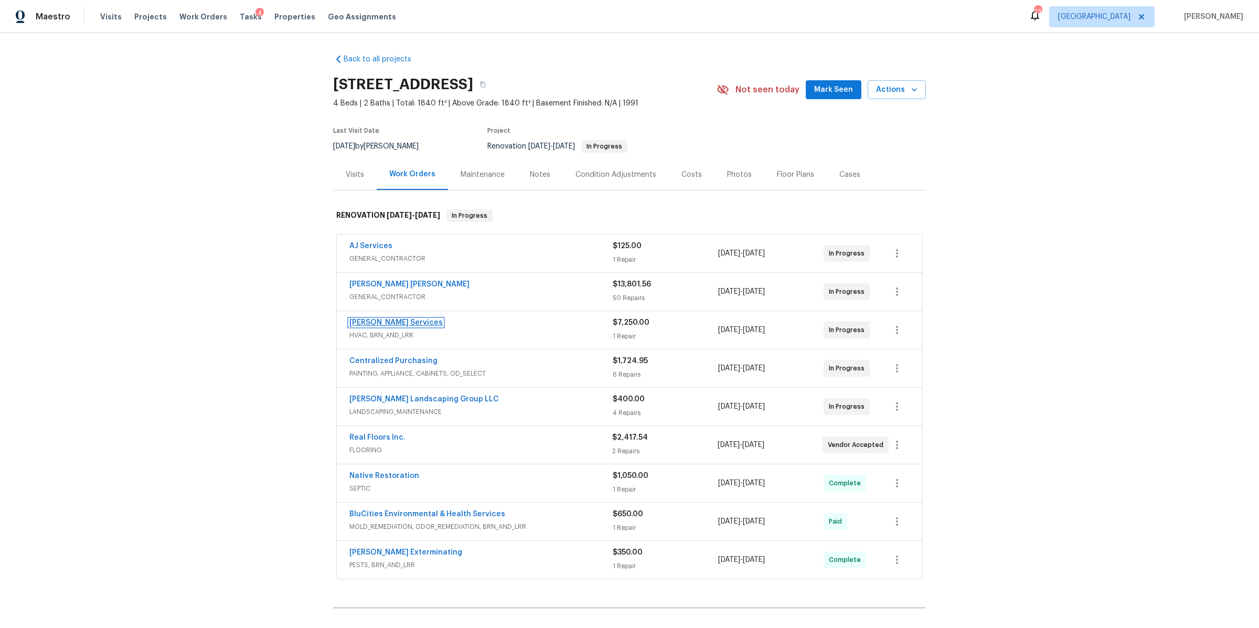
click at [378, 324] on link "Tony Barrett Services" at bounding box center [395, 322] width 93 height 7
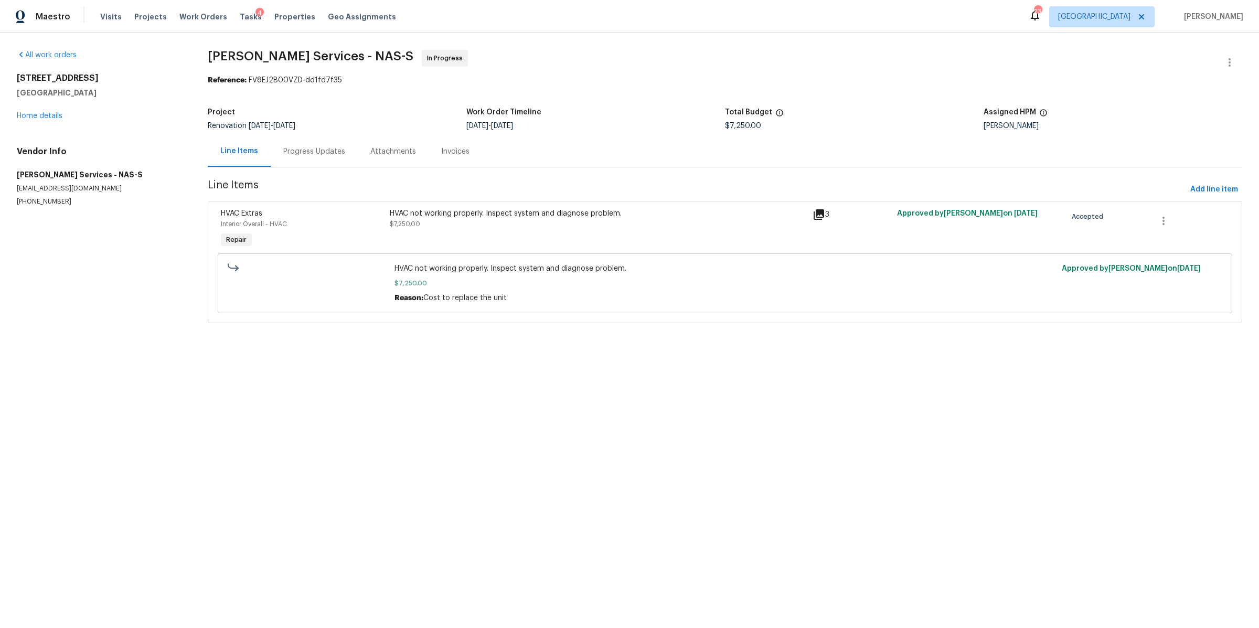
click at [315, 150] on div "Progress Updates" at bounding box center [314, 151] width 62 height 10
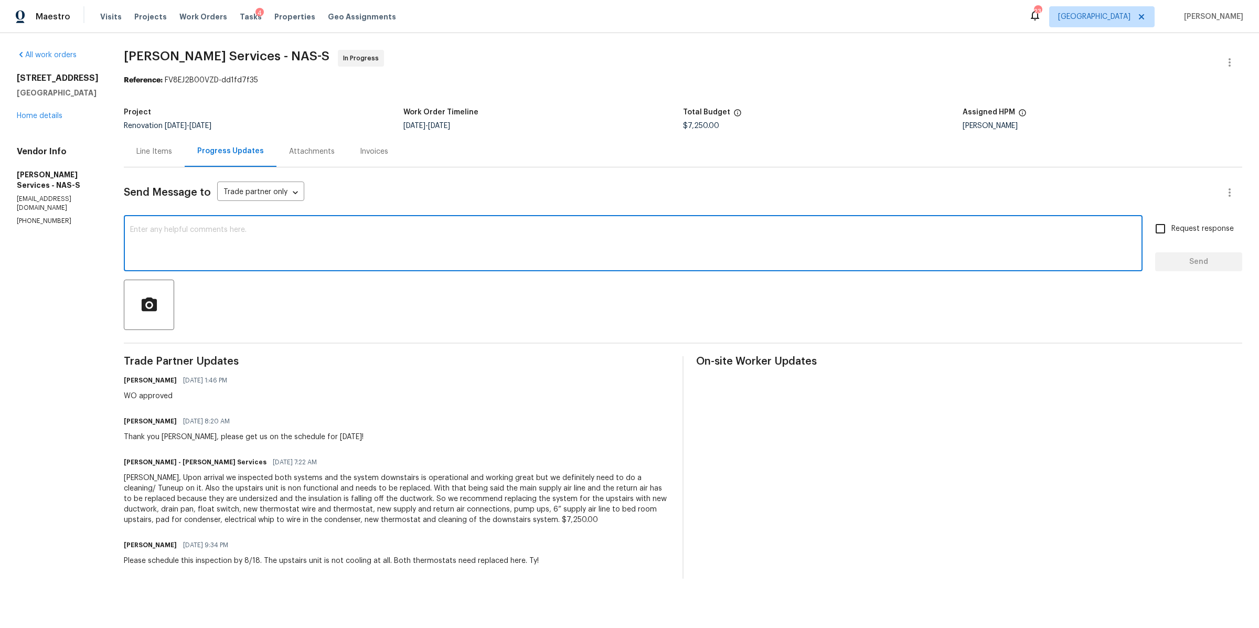
click at [306, 241] on textarea at bounding box center [633, 244] width 1006 height 37
type textarea "Hi is this completed?"
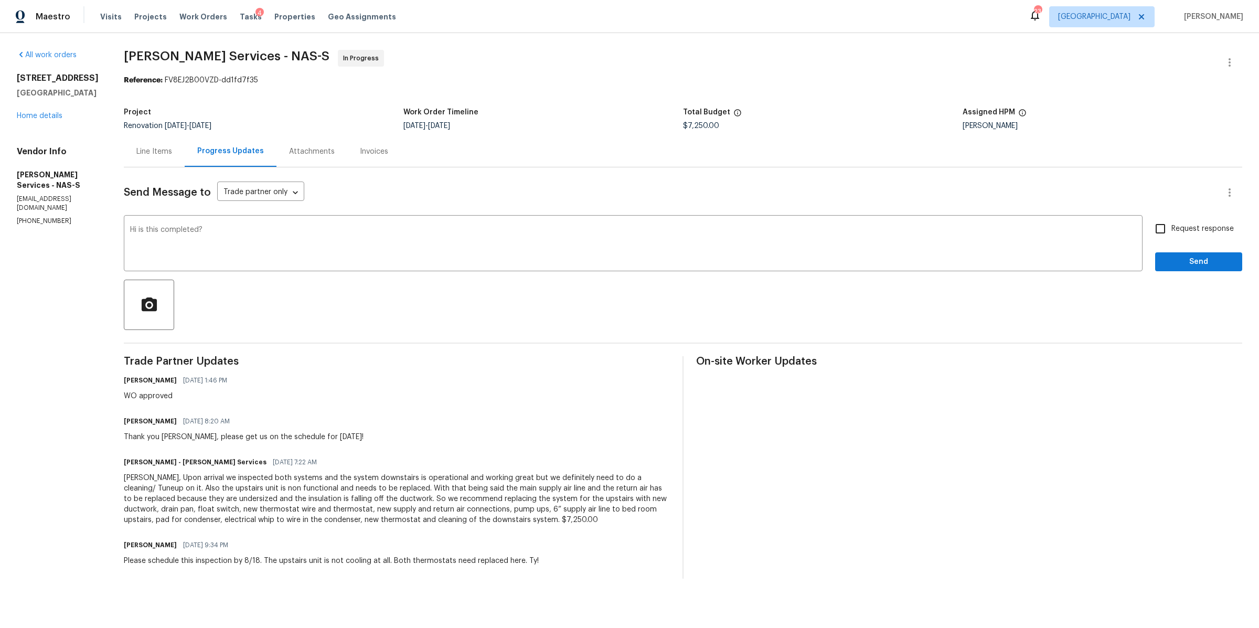
click at [1198, 220] on label "Request response" at bounding box center [1191, 229] width 84 height 22
click at [1171, 220] on input "Request response" at bounding box center [1160, 229] width 22 height 22
checkbox input "true"
click at [1167, 262] on span "Send" at bounding box center [1199, 261] width 70 height 13
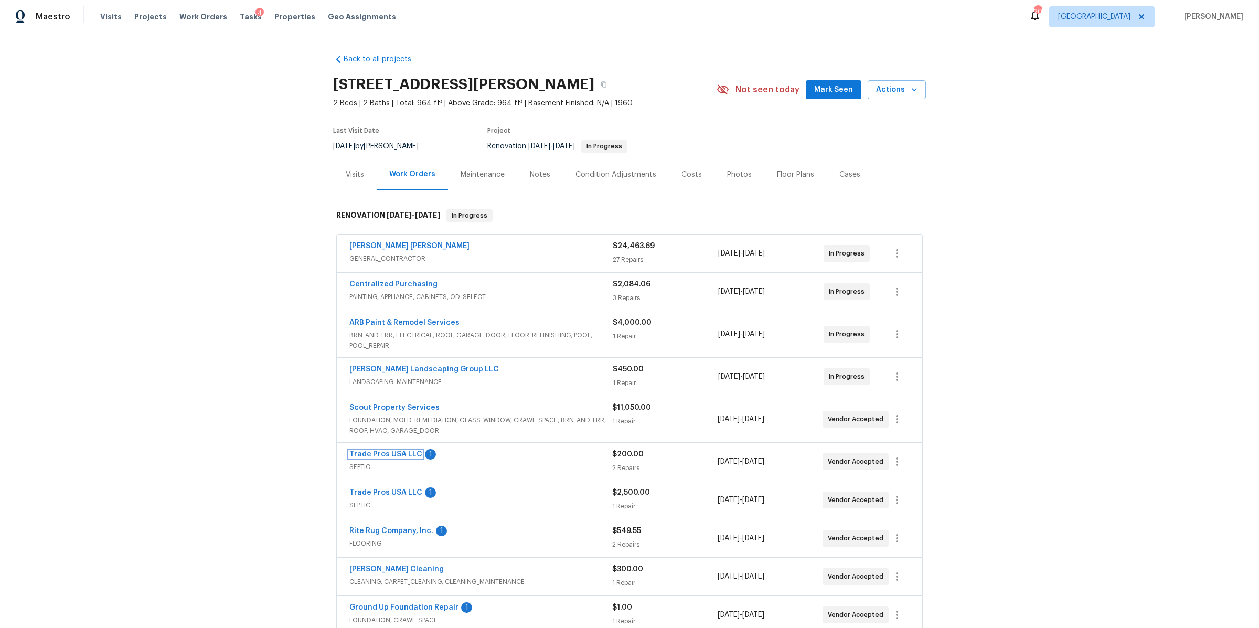
click at [388, 452] on link "Trade Pros USA LLC" at bounding box center [385, 454] width 73 height 7
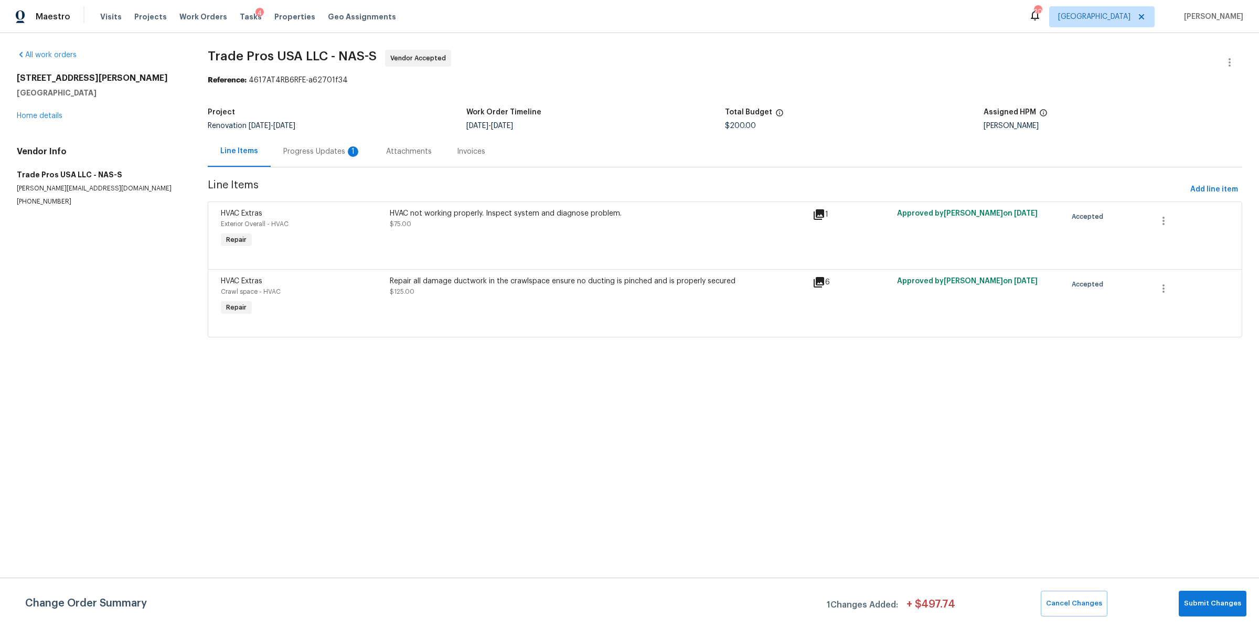
click at [314, 156] on div "Progress Updates 1" at bounding box center [322, 151] width 78 height 10
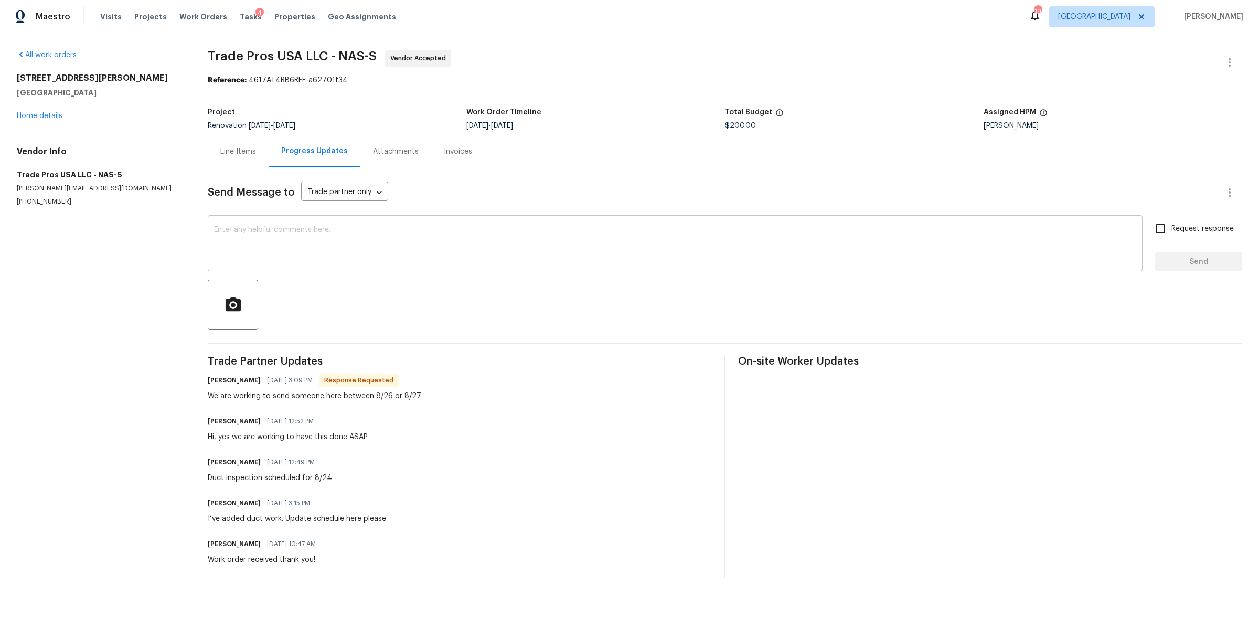
click at [346, 231] on textarea at bounding box center [675, 244] width 922 height 37
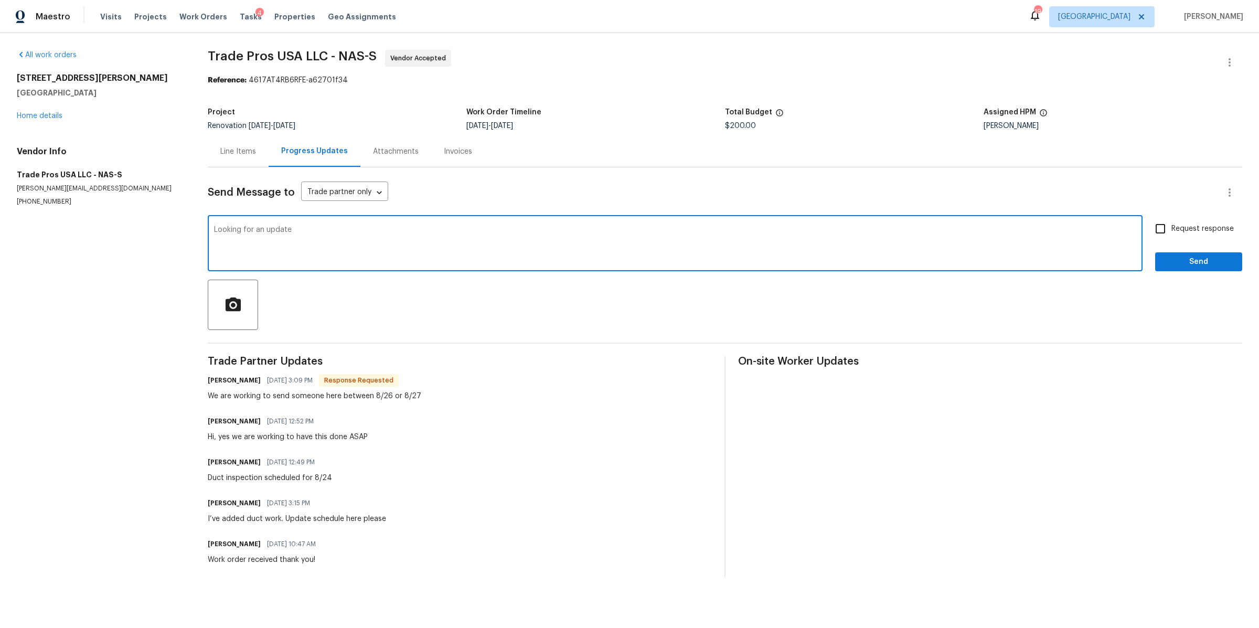
type textarea "Looking for an update"
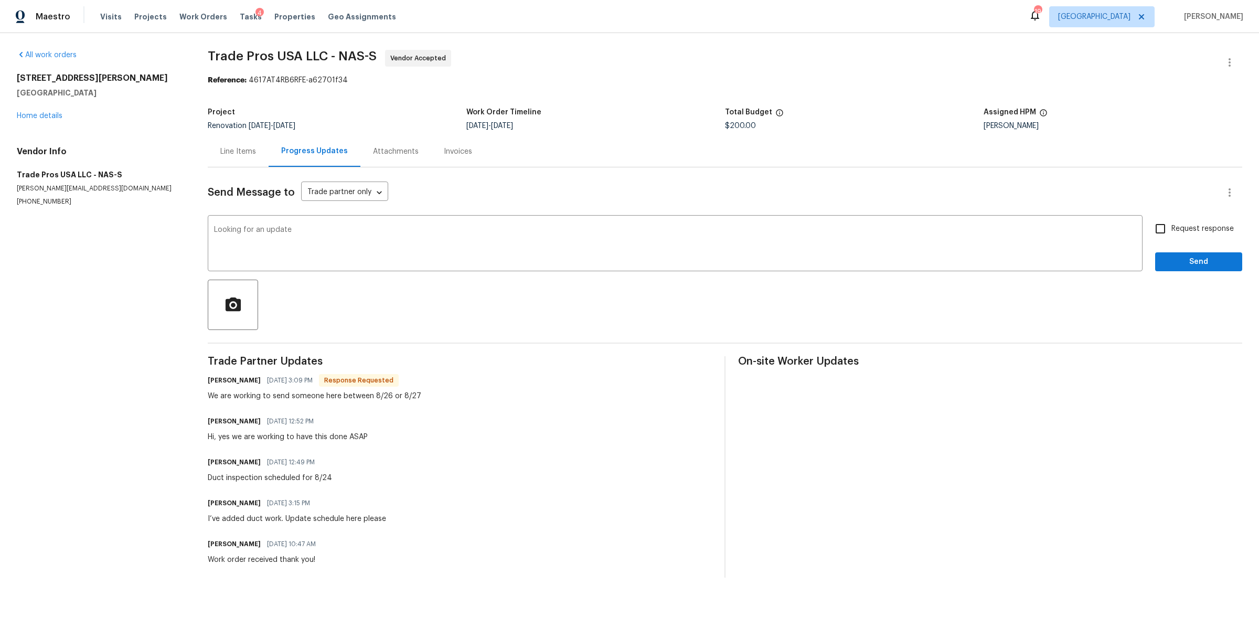
click at [1173, 232] on span "Request response" at bounding box center [1202, 228] width 62 height 11
click at [1171, 232] on input "Request response" at bounding box center [1160, 229] width 22 height 22
checkbox input "true"
click at [1169, 254] on button "Send" at bounding box center [1198, 261] width 87 height 19
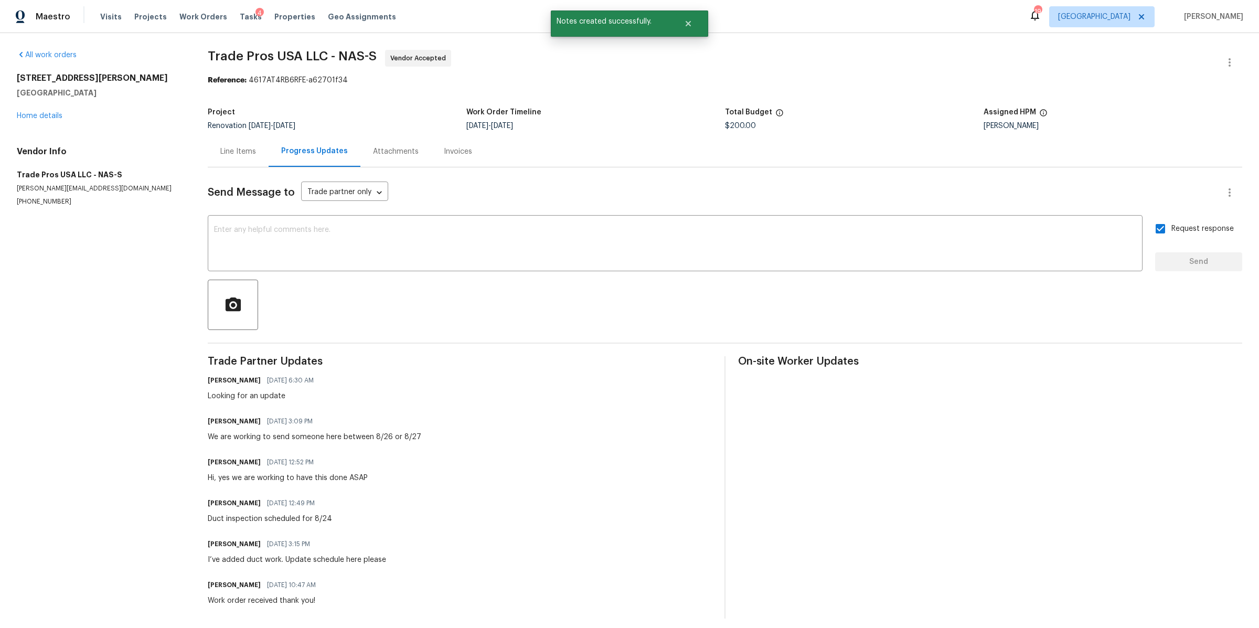
click at [42, 120] on div "[STREET_ADDRESS][PERSON_NAME][PERSON_NAME] Home details" at bounding box center [100, 97] width 166 height 48
click at [37, 118] on link "Home details" at bounding box center [40, 115] width 46 height 7
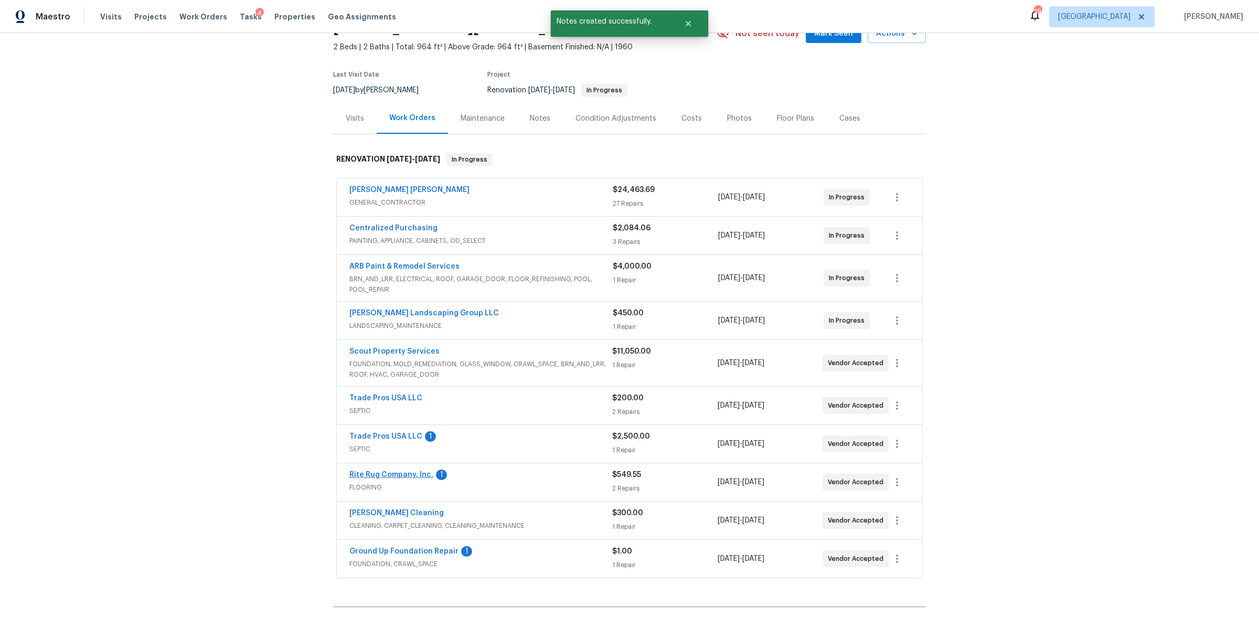
scroll to position [88, 0]
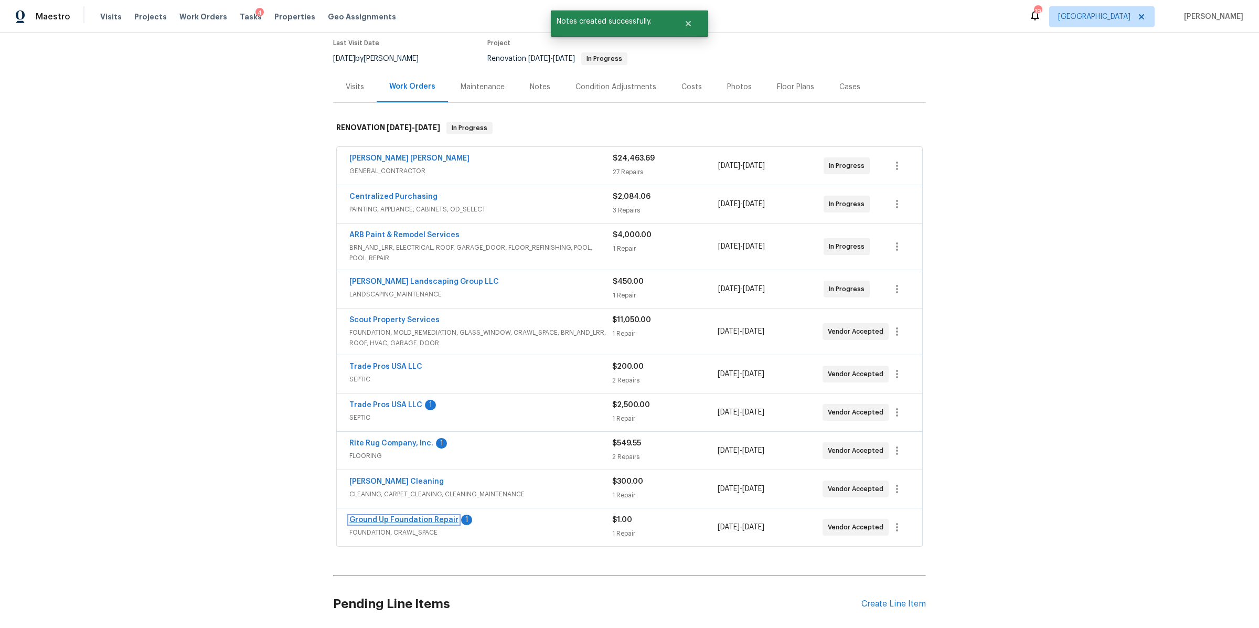
click at [400, 520] on link "Ground Up Foundation Repair" at bounding box center [403, 519] width 109 height 7
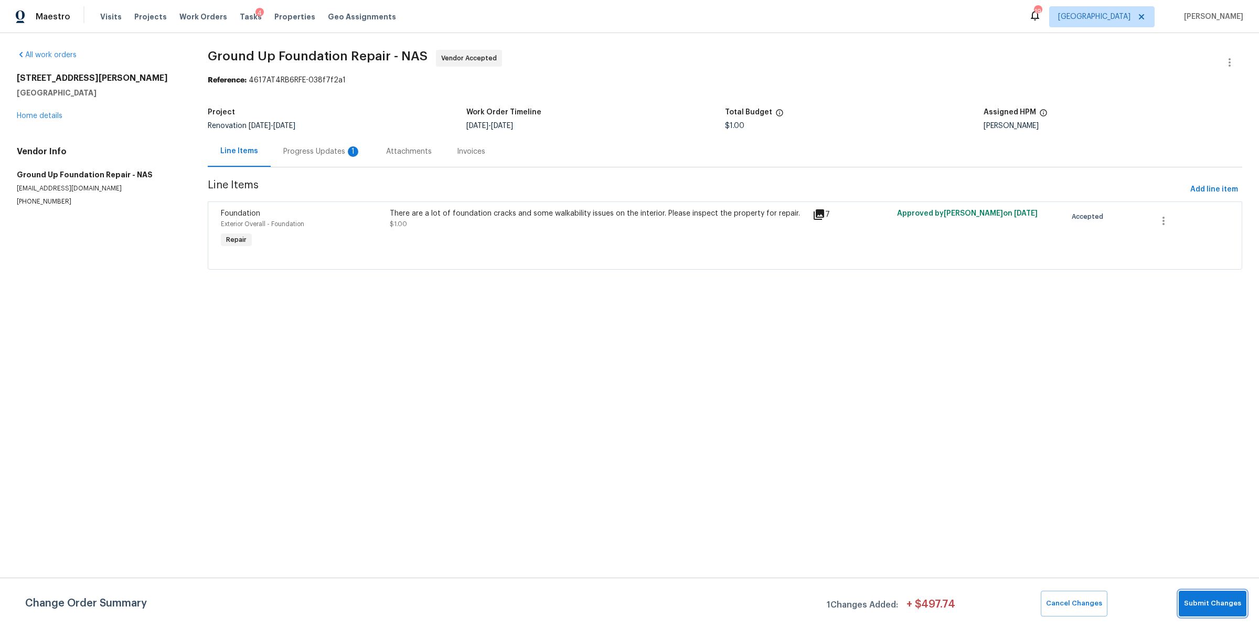
click at [1223, 605] on span "Submit Changes" at bounding box center [1212, 604] width 57 height 12
click at [295, 153] on div "Progress Updates 1" at bounding box center [322, 151] width 78 height 10
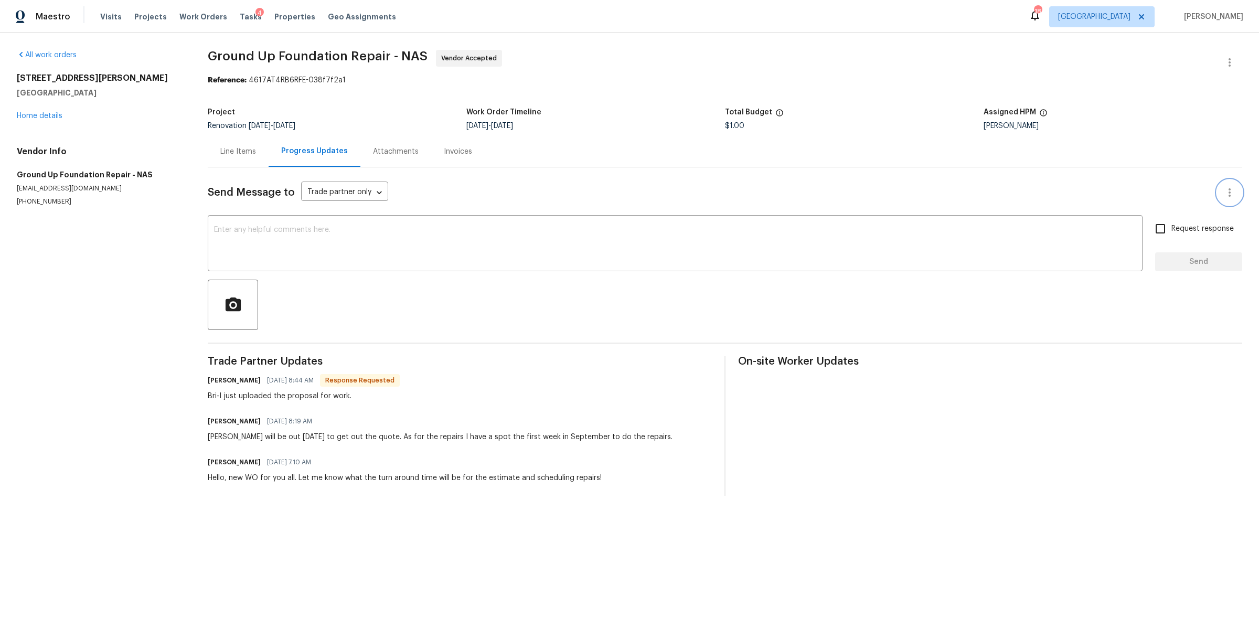
click at [1223, 188] on icon "button" at bounding box center [1229, 192] width 13 height 13
click at [1222, 54] on div at bounding box center [629, 314] width 1259 height 628
click at [1223, 63] on icon "button" at bounding box center [1229, 62] width 13 height 13
click at [1169, 97] on li "View In Trade Partner Portal" at bounding box center [1195, 97] width 113 height 17
click at [240, 149] on div at bounding box center [629, 314] width 1259 height 628
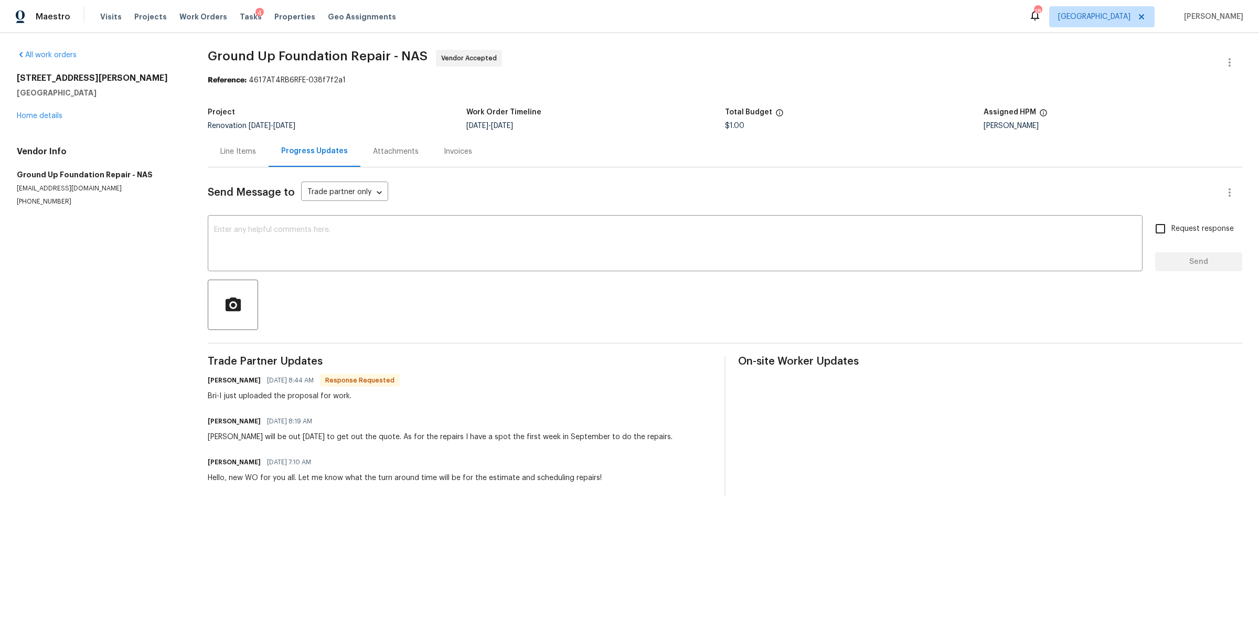
click at [251, 156] on div "Line Items" at bounding box center [238, 151] width 36 height 10
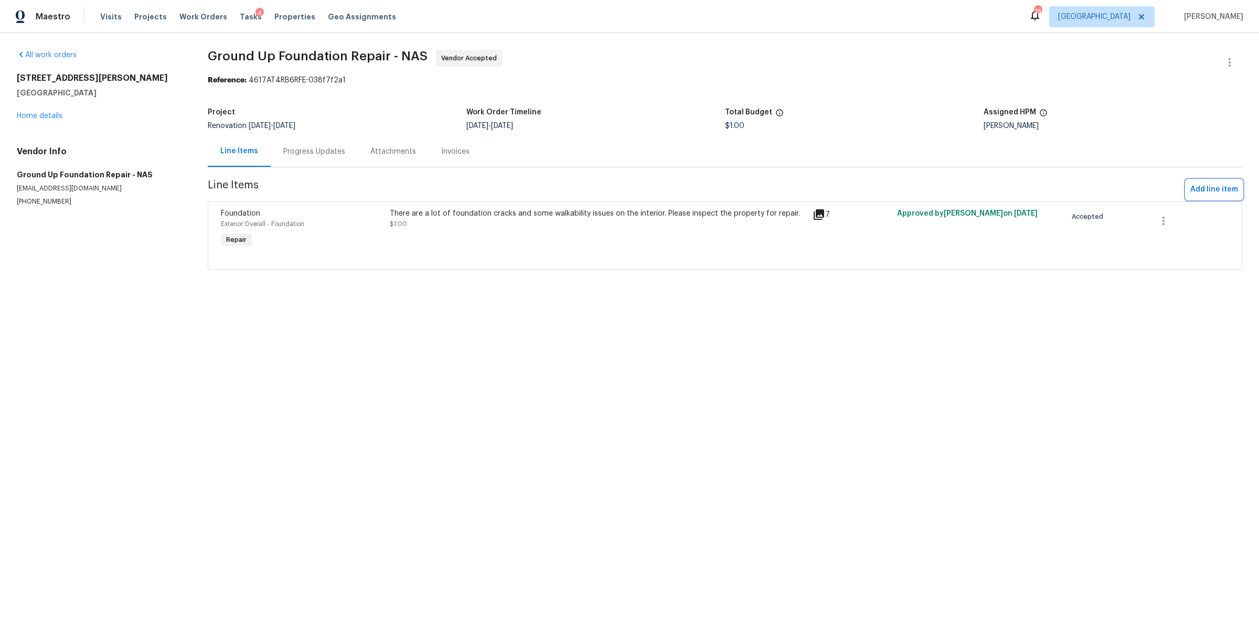
click at [1207, 189] on span "Add line item" at bounding box center [1214, 189] width 48 height 13
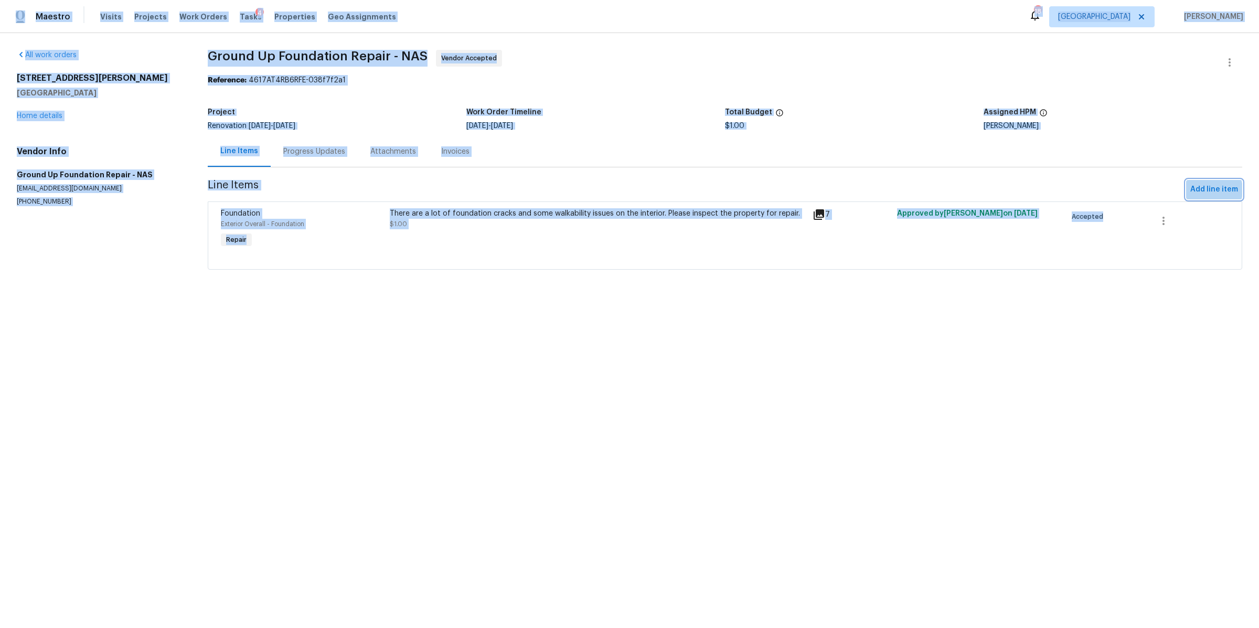
click at [1197, 190] on span "Add line item" at bounding box center [1214, 189] width 48 height 13
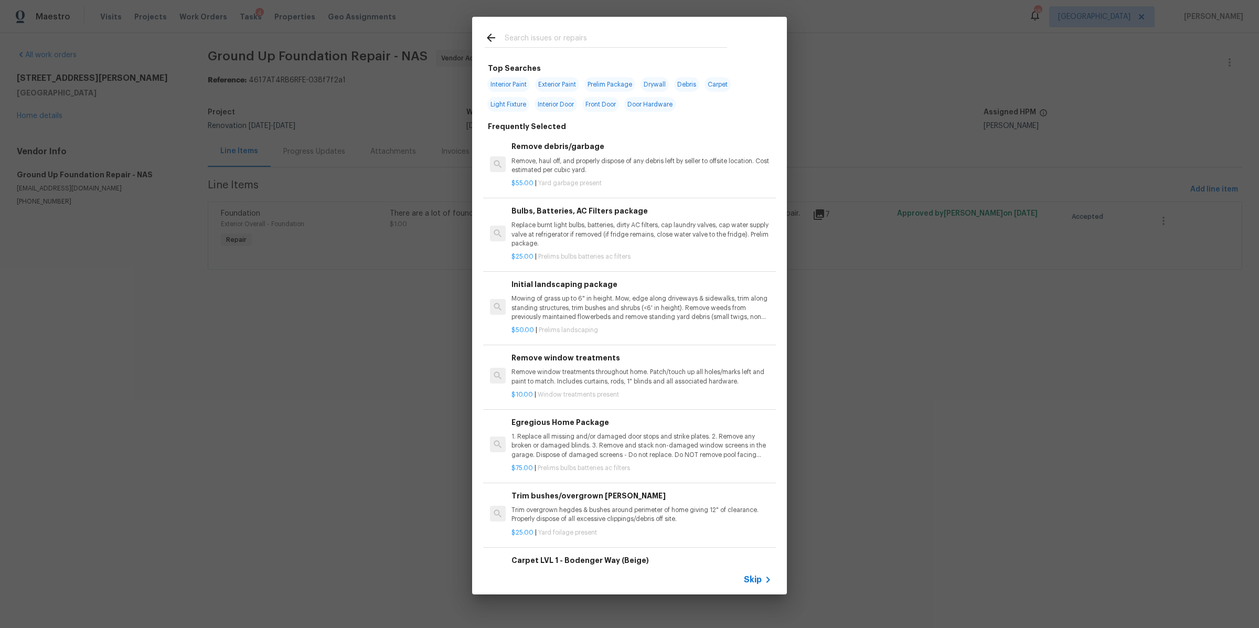
click at [759, 581] on span "Skip" at bounding box center [753, 579] width 18 height 10
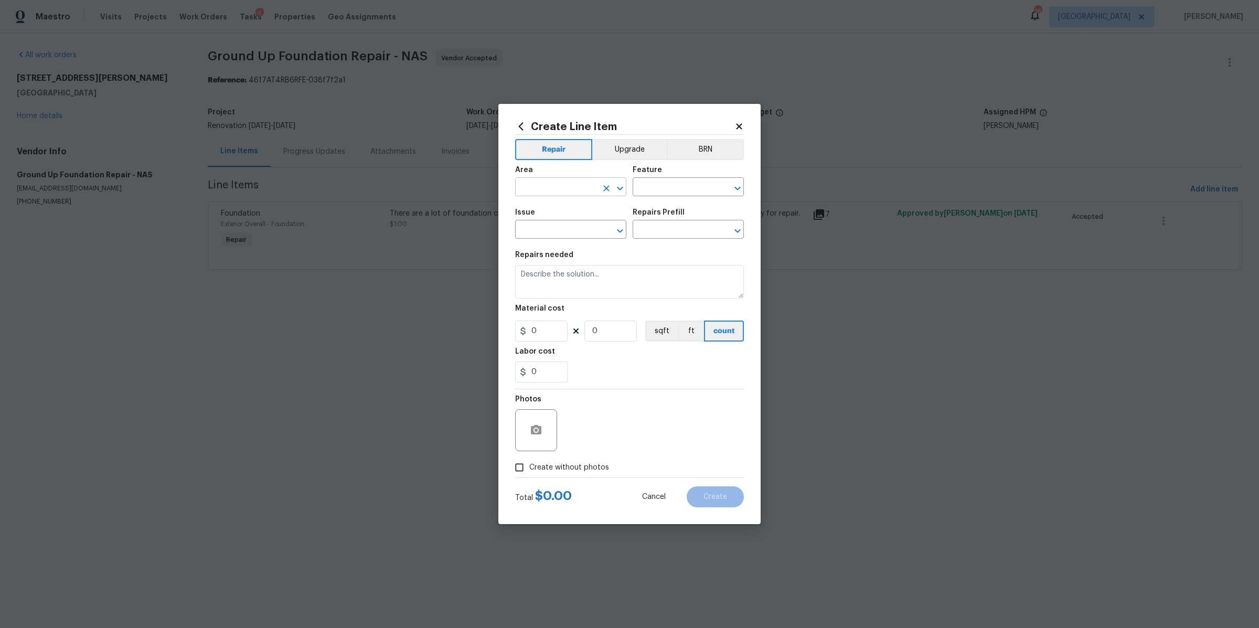
click at [572, 189] on input "text" at bounding box center [556, 188] width 82 height 16
click at [563, 228] on li "Exterior Overall" at bounding box center [570, 228] width 111 height 17
type input "Exterior Overall"
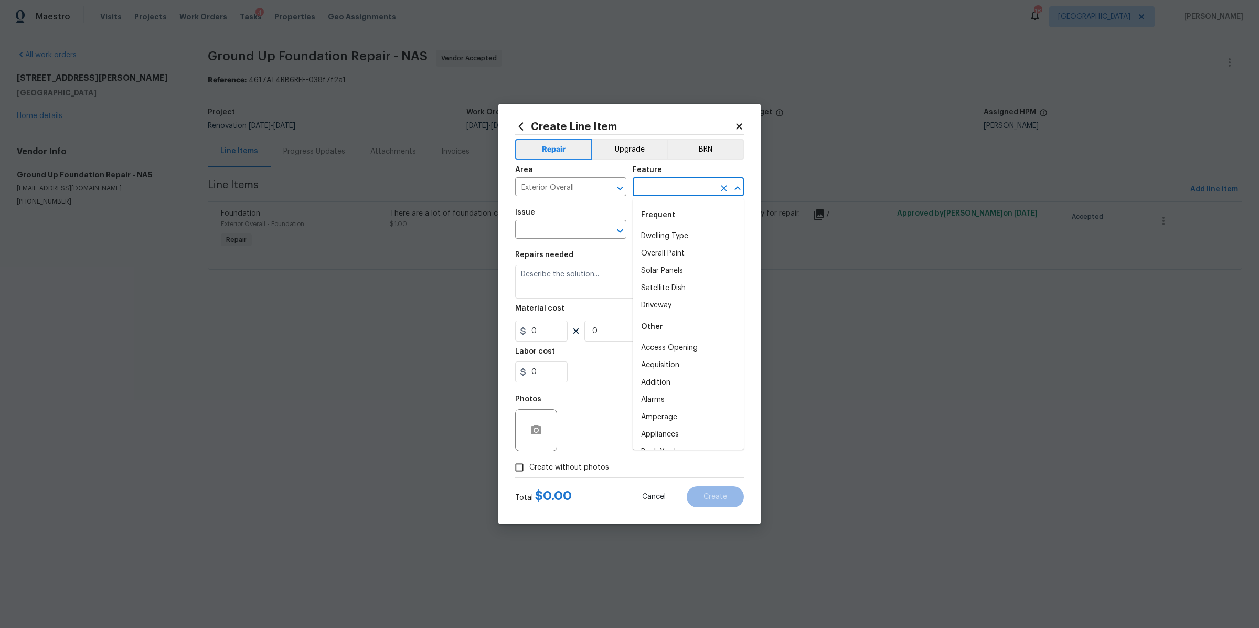
click at [680, 180] on input "text" at bounding box center [674, 188] width 82 height 16
click at [673, 243] on li "Foundation" at bounding box center [688, 236] width 111 height 17
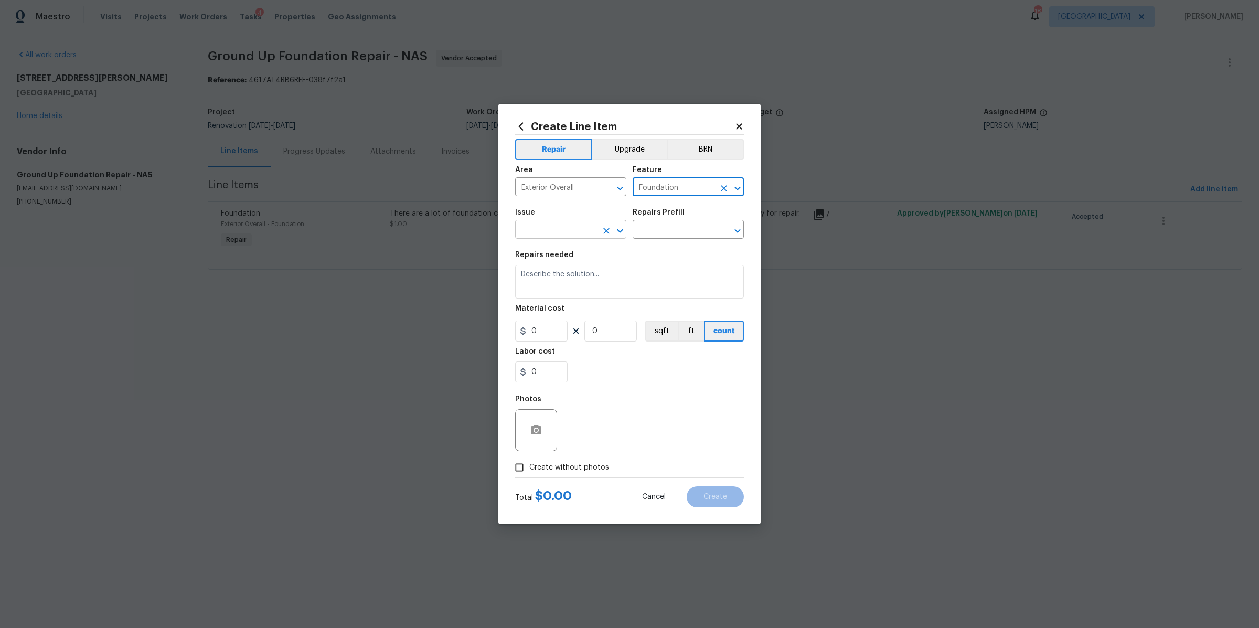
type input "Foundation"
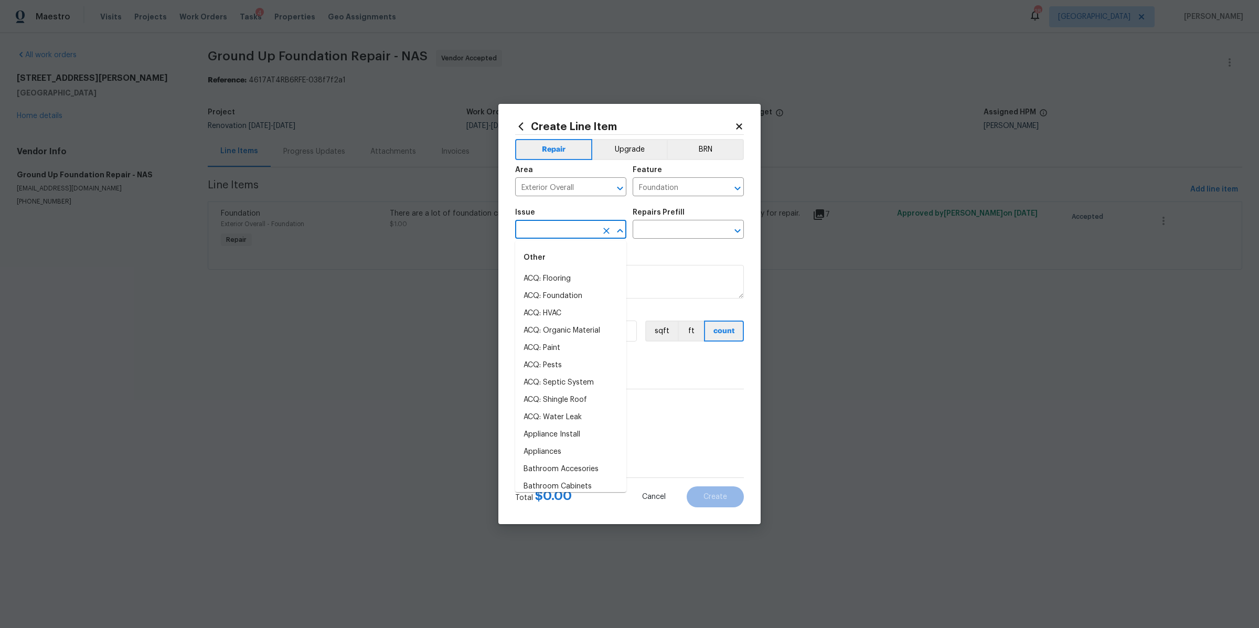
click at [557, 233] on input "text" at bounding box center [556, 230] width 82 height 16
click at [558, 300] on li "Foundation" at bounding box center [570, 295] width 111 height 17
type input "Foundation"
click at [706, 236] on input "text" at bounding box center [674, 230] width 82 height 16
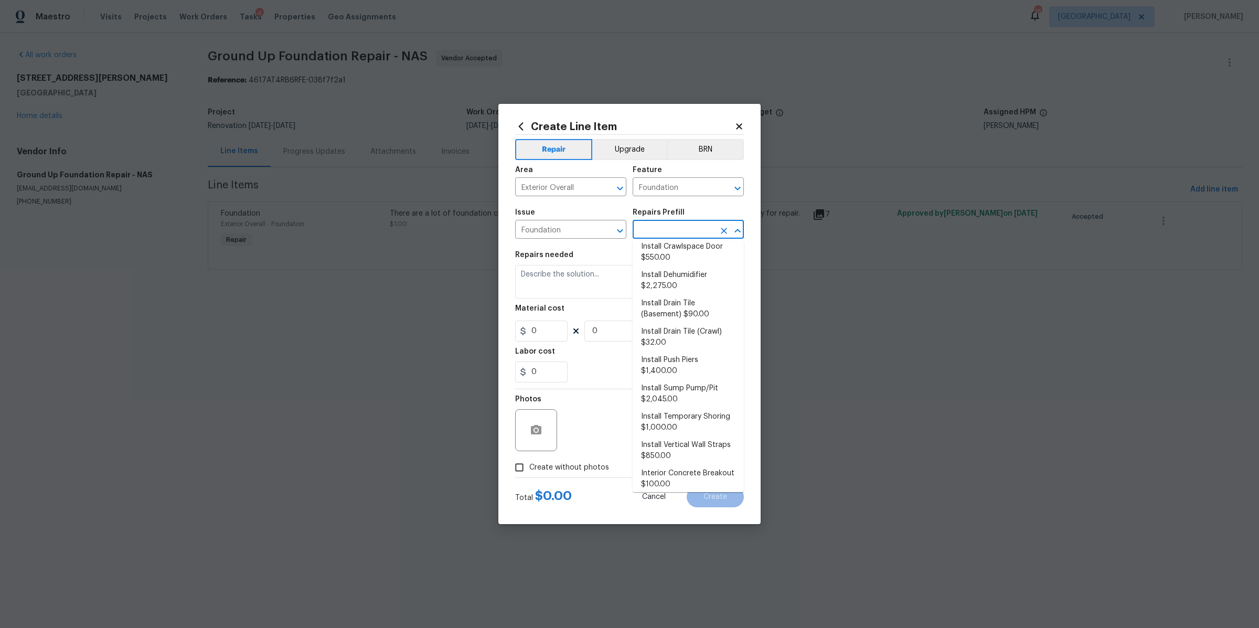
scroll to position [63, 0]
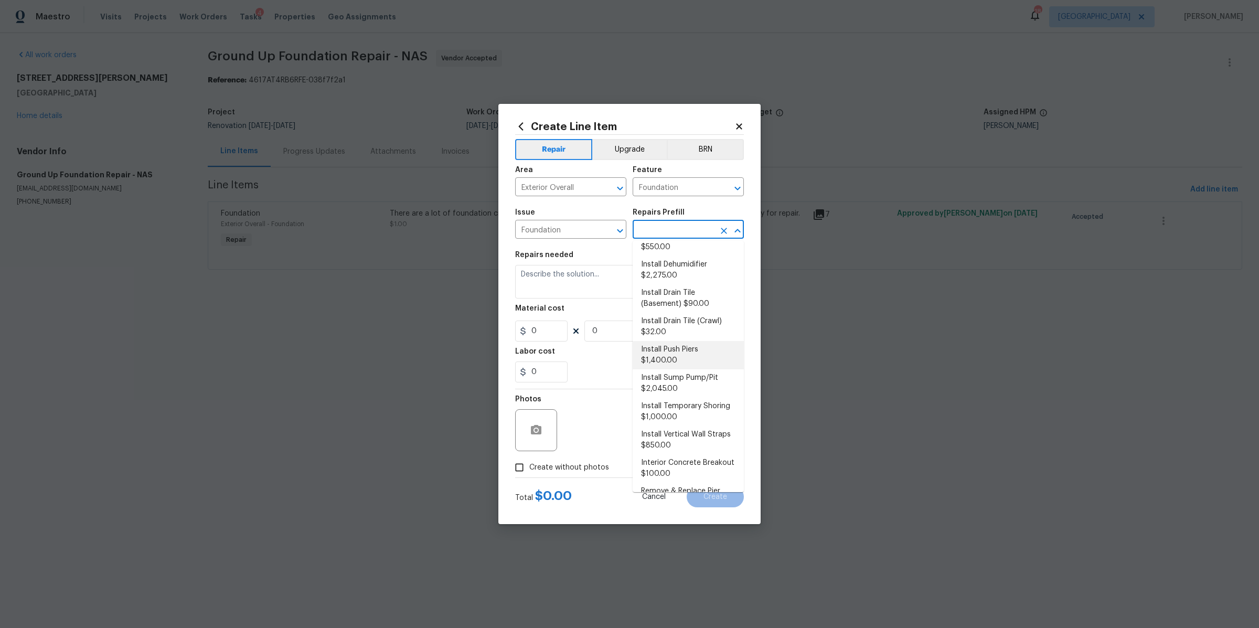
click at [668, 356] on li "Install Push Piers $1,400.00" at bounding box center [688, 355] width 111 height 28
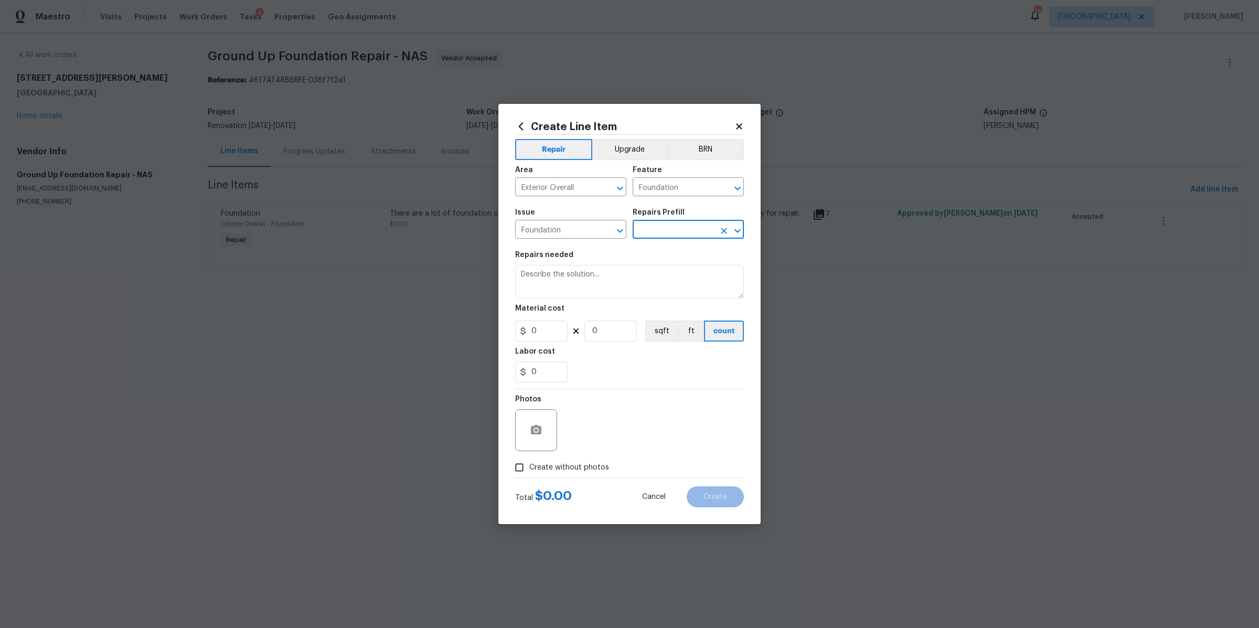
type input "Install Push Piers $1,400.00"
type textarea "Install new "Push Piers" 4' on center between cracking on the designated side o…"
type input "1400"
click at [608, 325] on input "1" at bounding box center [610, 331] width 52 height 21
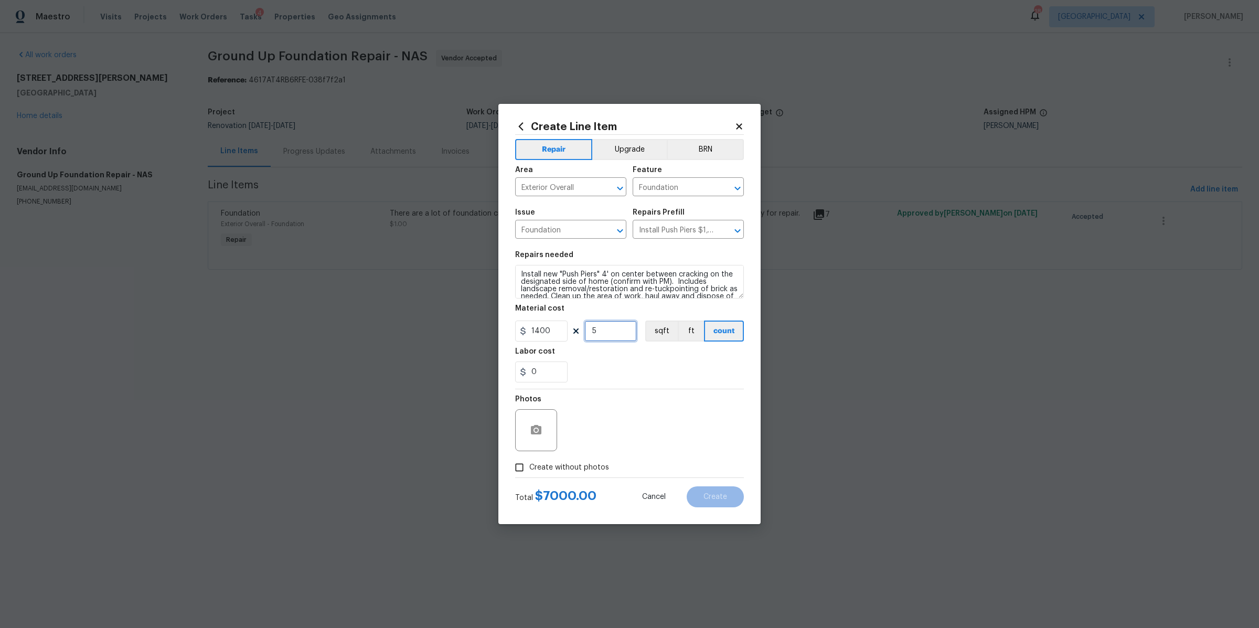
type input "5"
click at [552, 332] on input "1400" at bounding box center [541, 331] width 52 height 21
click at [635, 366] on div "0" at bounding box center [629, 371] width 229 height 21
drag, startPoint x: 557, startPoint y: 334, endPoint x: 511, endPoint y: 334, distance: 46.2
click at [511, 334] on div "Create Line Item Repair Upgrade BRN Area Exterior Overall ​ Feature Foundation …" at bounding box center [629, 314] width 262 height 420
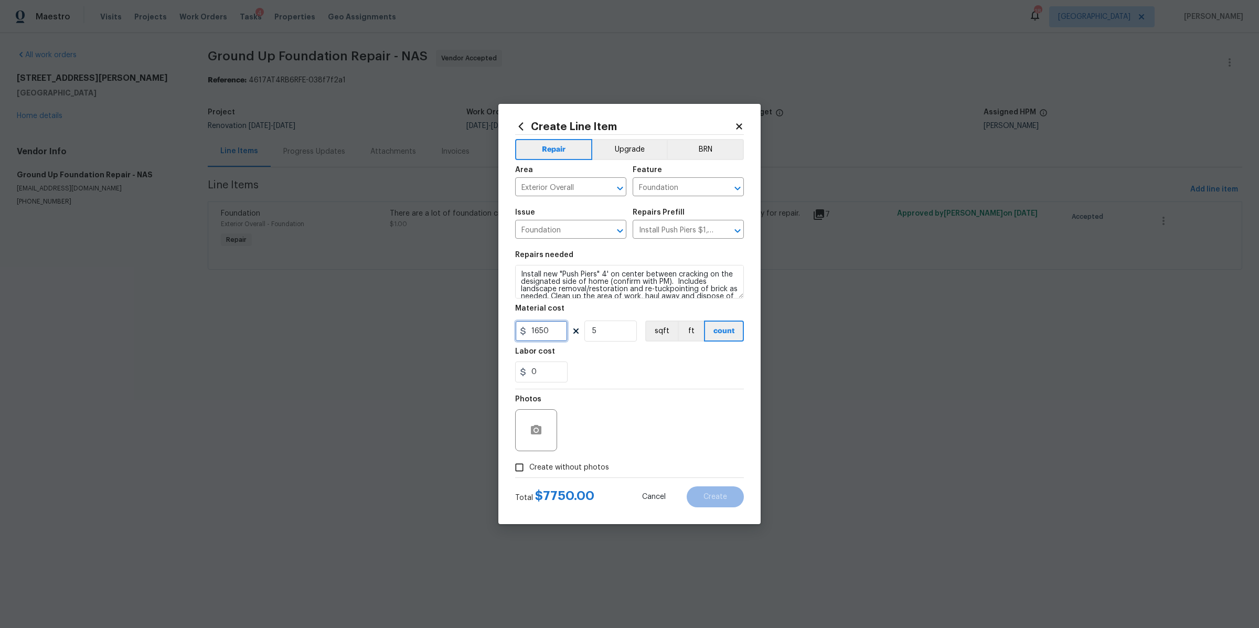
type input "1650"
click at [578, 465] on span "Create without photos" at bounding box center [569, 467] width 80 height 11
click at [529, 465] on input "Create without photos" at bounding box center [519, 467] width 20 height 20
checkbox input "true"
click at [641, 417] on textarea at bounding box center [655, 430] width 178 height 42
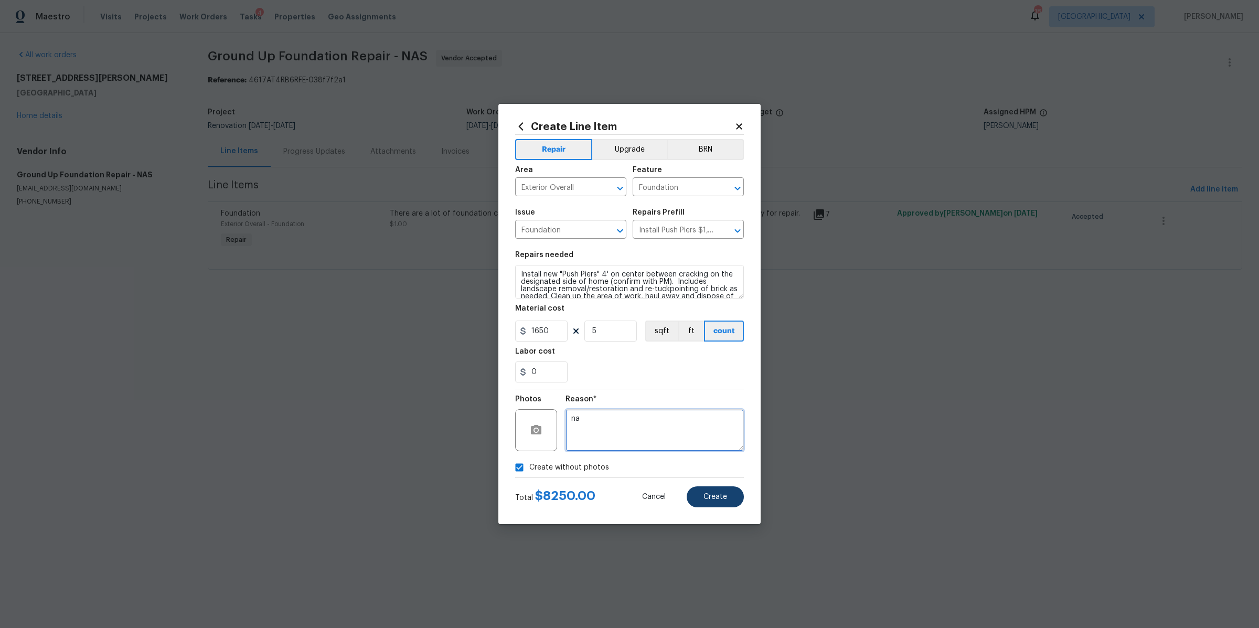
type textarea "na"
click at [729, 500] on button "Create" at bounding box center [715, 496] width 57 height 21
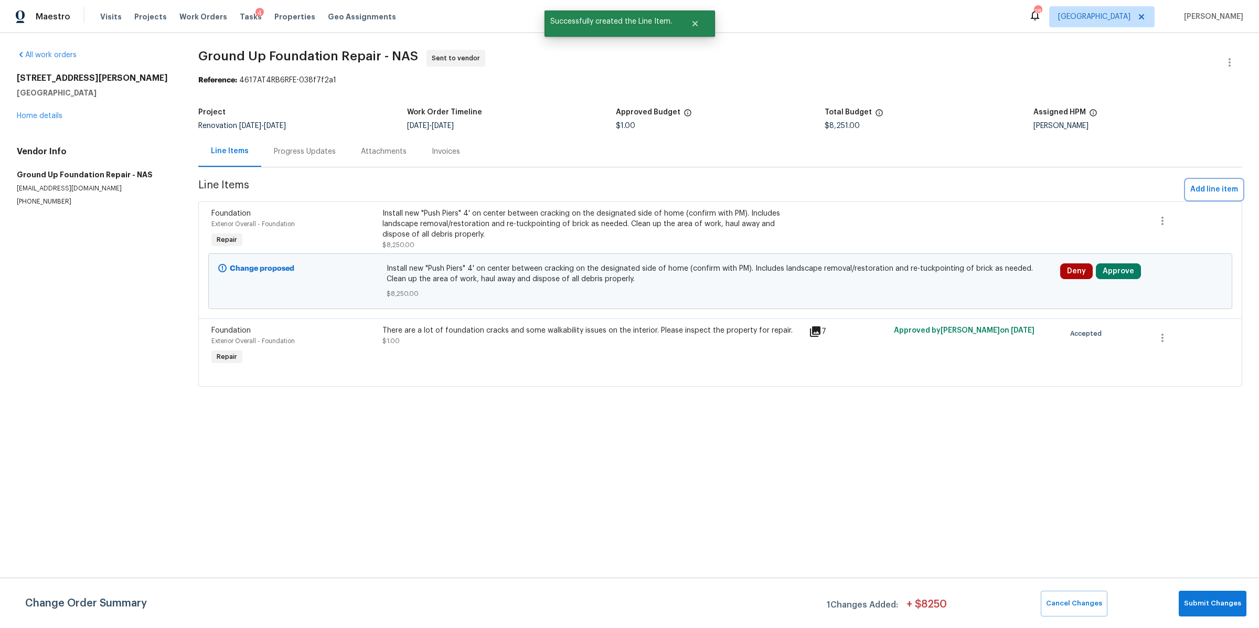
click at [1201, 186] on span "Add line item" at bounding box center [1214, 189] width 48 height 13
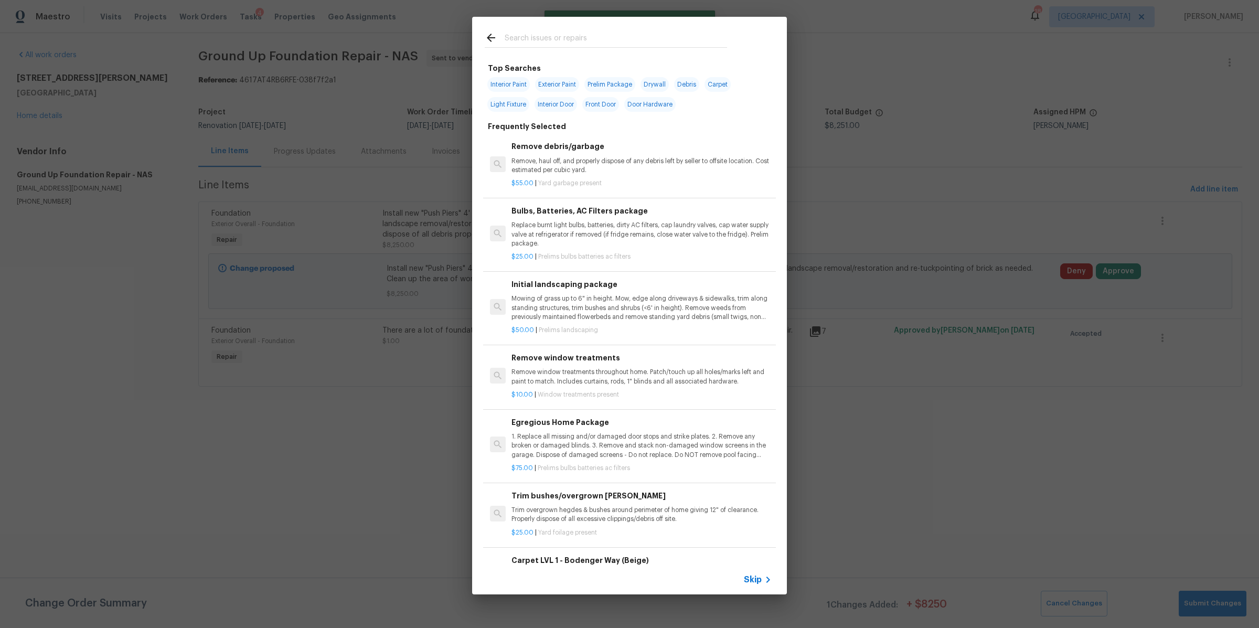
click at [758, 581] on span "Skip" at bounding box center [753, 579] width 18 height 10
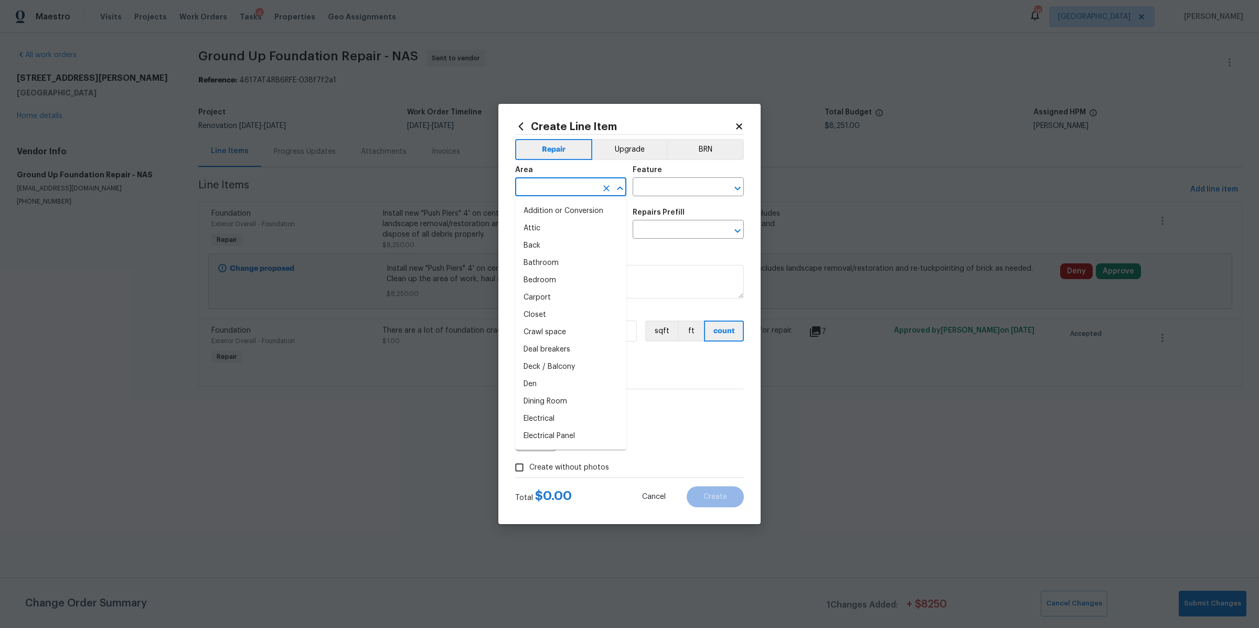
click at [571, 191] on input "text" at bounding box center [556, 188] width 82 height 16
click at [577, 227] on li "Exterior Overall" at bounding box center [570, 228] width 111 height 17
type input "Exterior Overall"
click at [664, 184] on input "text" at bounding box center [674, 188] width 82 height 16
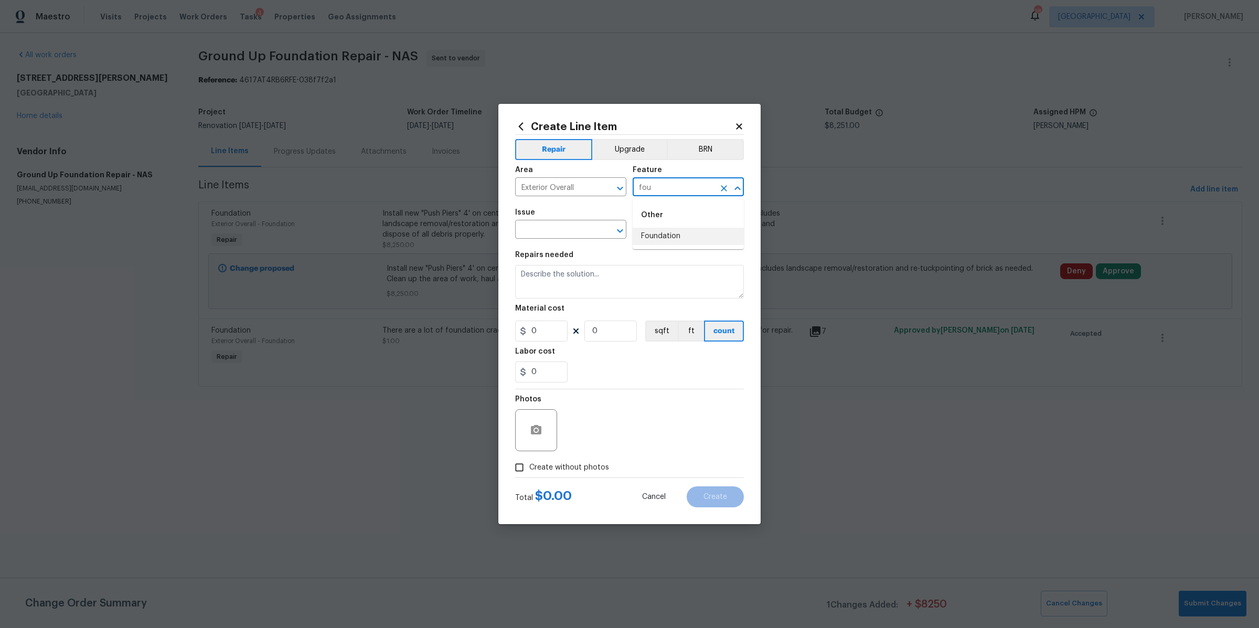
click at [667, 243] on li "Foundation" at bounding box center [688, 236] width 111 height 17
type input "Foundation"
click at [545, 234] on input "text" at bounding box center [556, 230] width 82 height 16
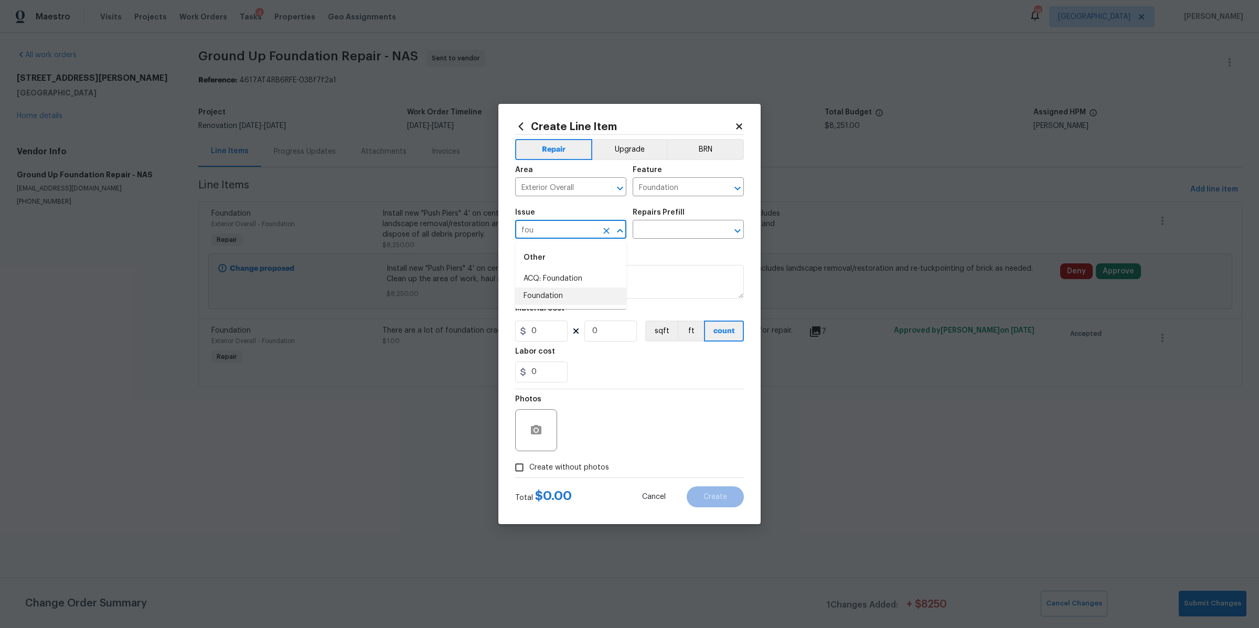
click at [535, 296] on li "Foundation" at bounding box center [570, 295] width 111 height 17
type input "Foundation"
click at [678, 230] on input "text" at bounding box center [674, 230] width 82 height 16
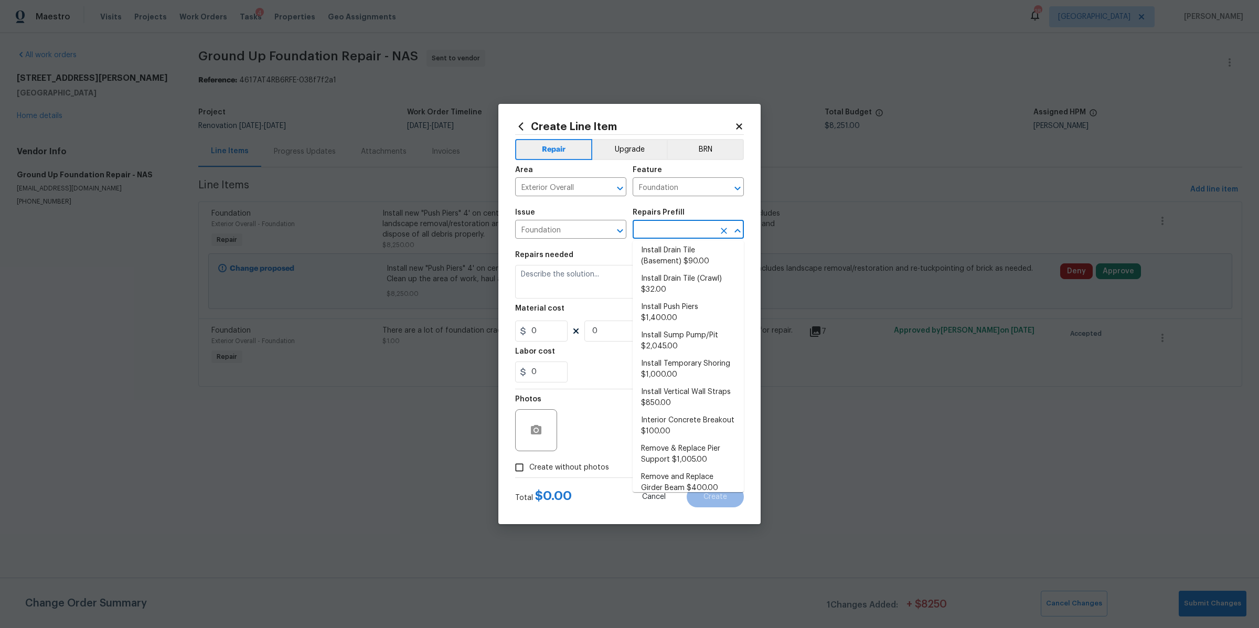
scroll to position [0, 0]
click at [679, 253] on li "Add a Task $1.00" at bounding box center [688, 253] width 111 height 17
type input "Add a Task $1.00"
type textarea "HPM to detail"
type input "1"
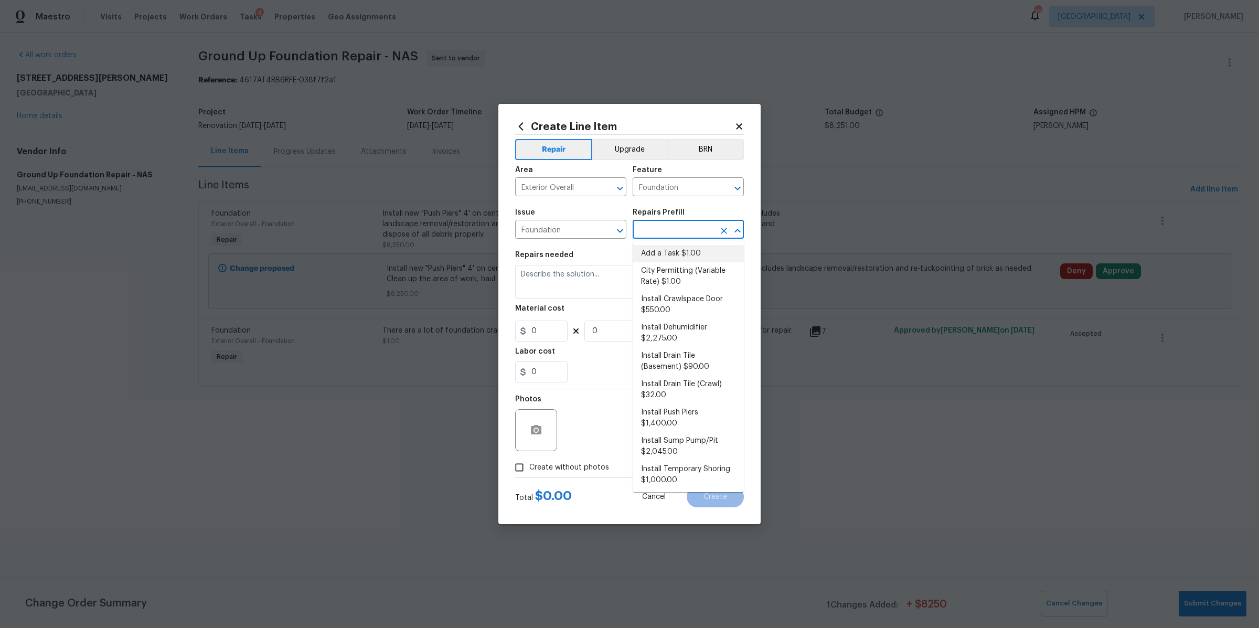
type input "1"
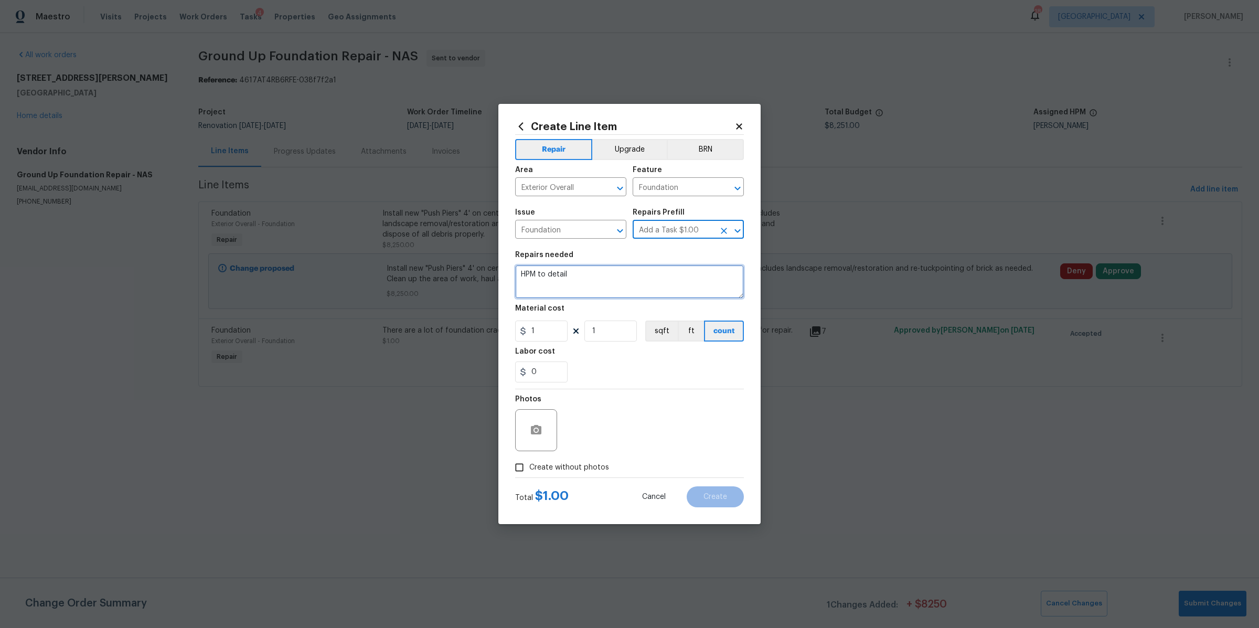
click at [536, 275] on textarea "HPM to detail" at bounding box center [629, 282] width 229 height 34
type textarea "hydraulic push piers"
click at [552, 337] on input "1" at bounding box center [541, 331] width 52 height 21
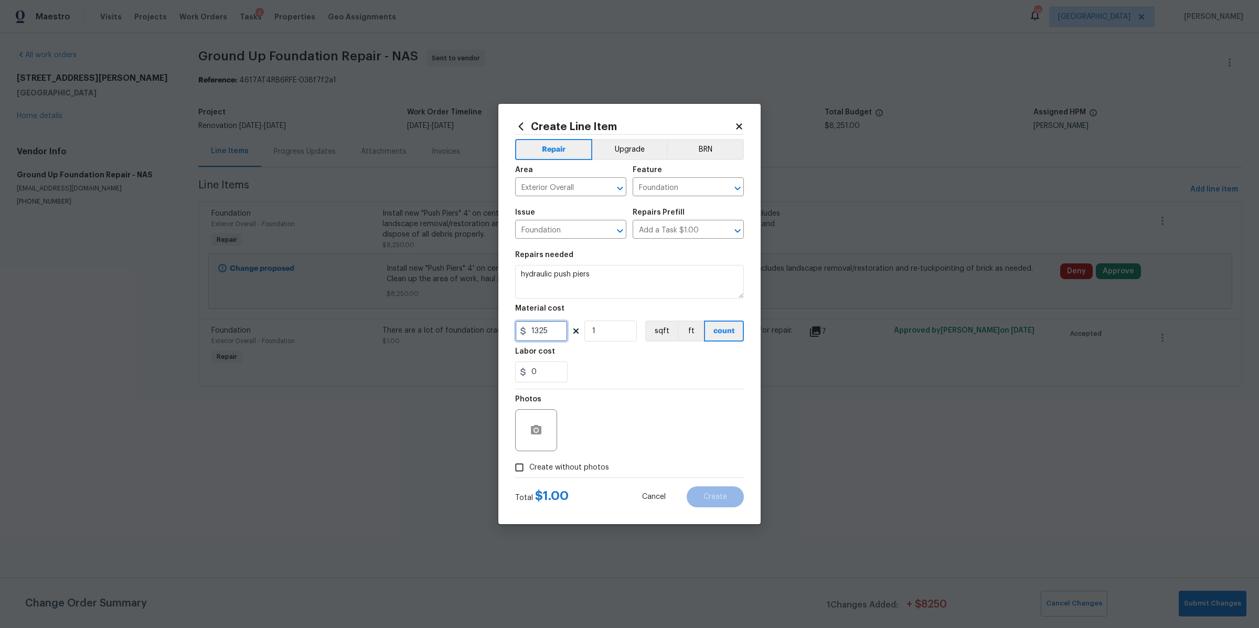
type input "1325"
click at [615, 330] on input "1" at bounding box center [610, 331] width 52 height 21
type input "8"
click at [652, 370] on div "0" at bounding box center [629, 371] width 229 height 21
click at [537, 424] on icon "button" at bounding box center [536, 430] width 13 height 13
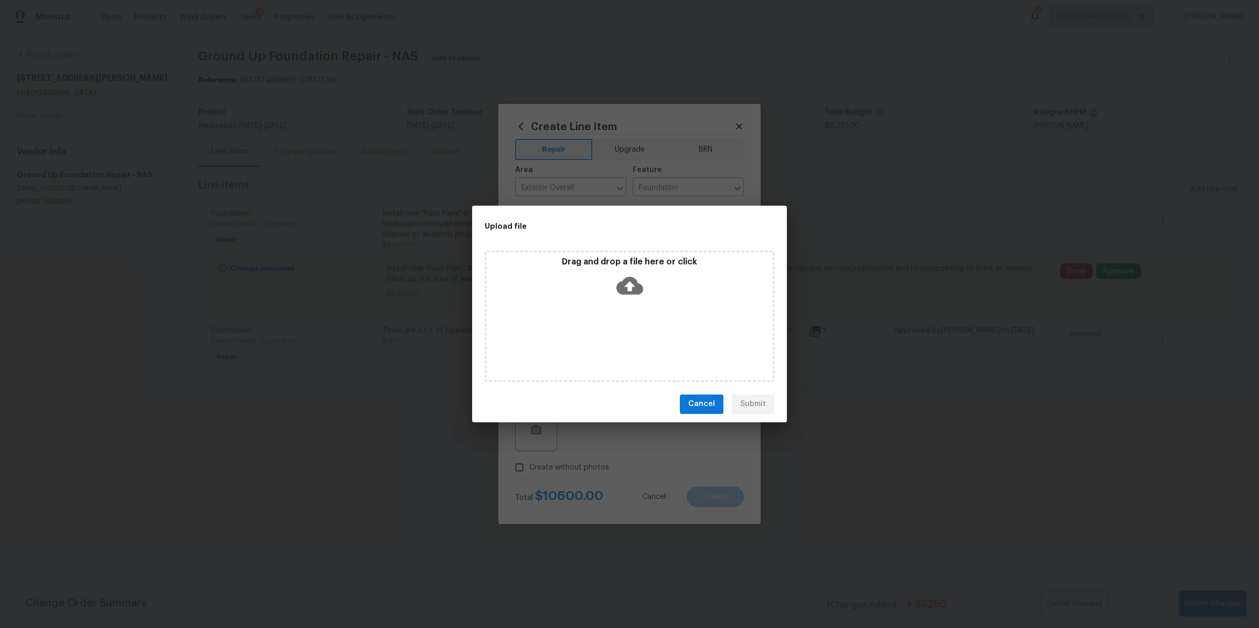
click at [627, 283] on icon at bounding box center [629, 285] width 27 height 27
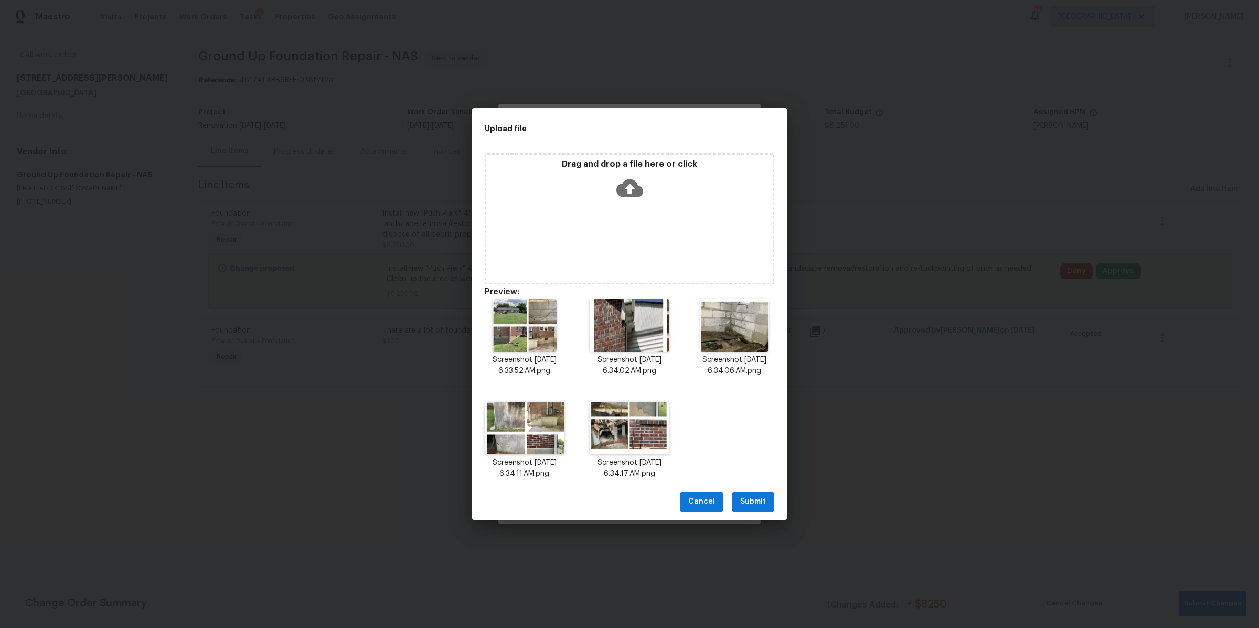
click at [761, 497] on span "Submit" at bounding box center [753, 501] width 26 height 13
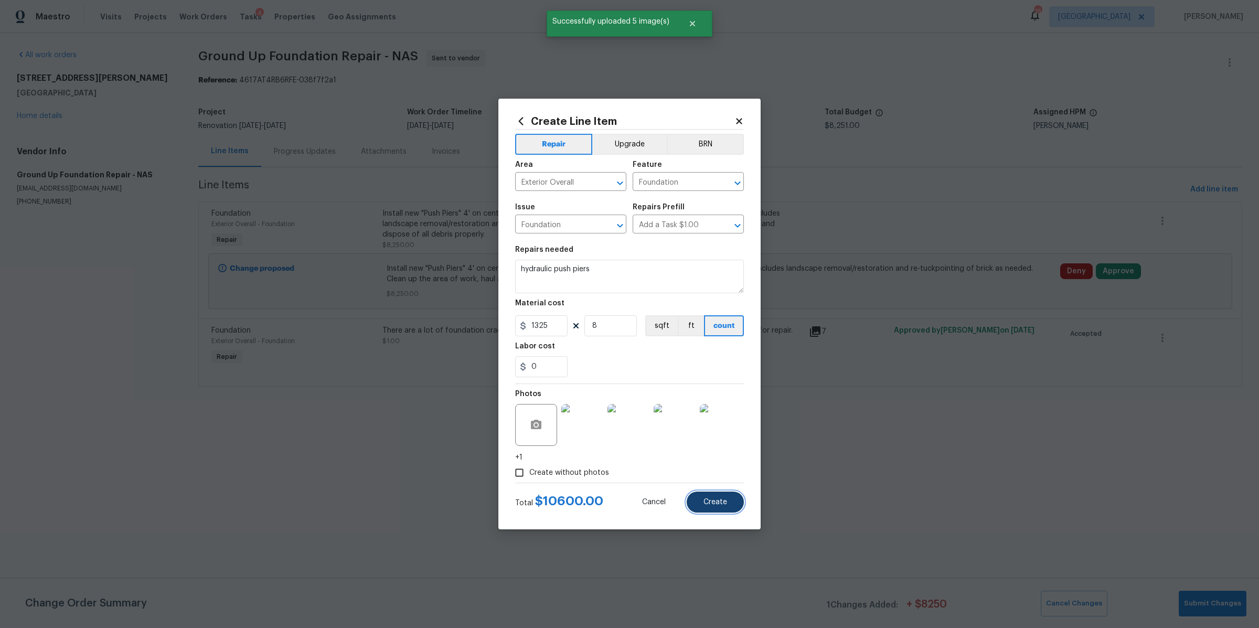
click at [721, 502] on span "Create" at bounding box center [715, 502] width 24 height 8
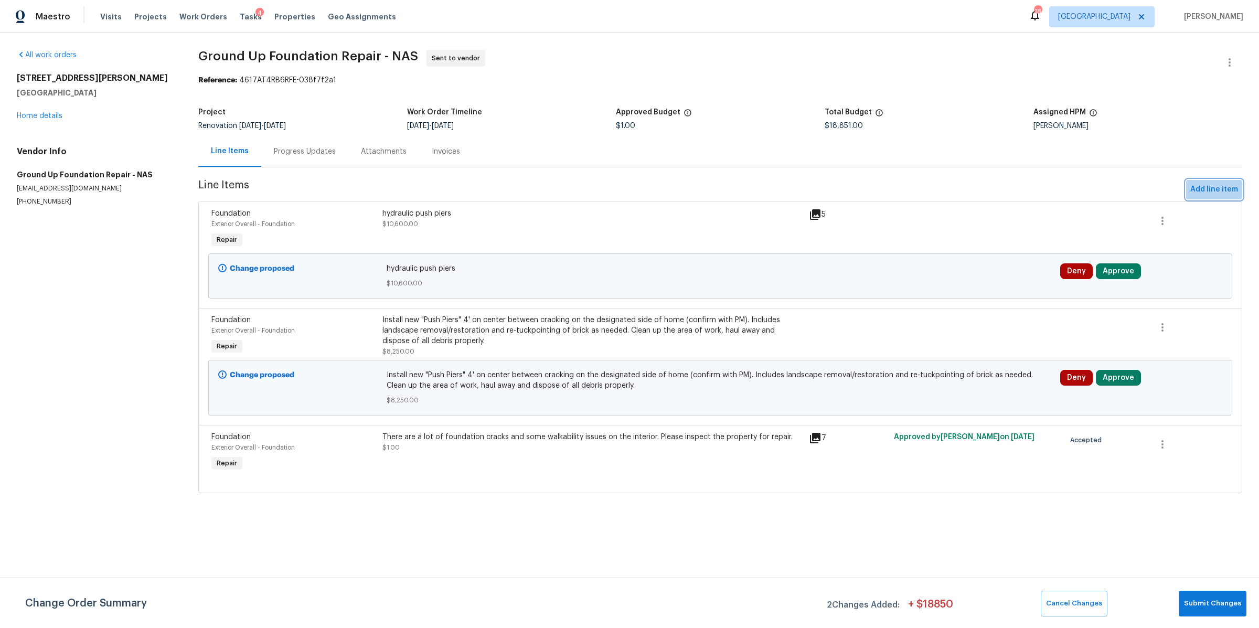
click at [1209, 191] on span "Add line item" at bounding box center [1214, 189] width 48 height 13
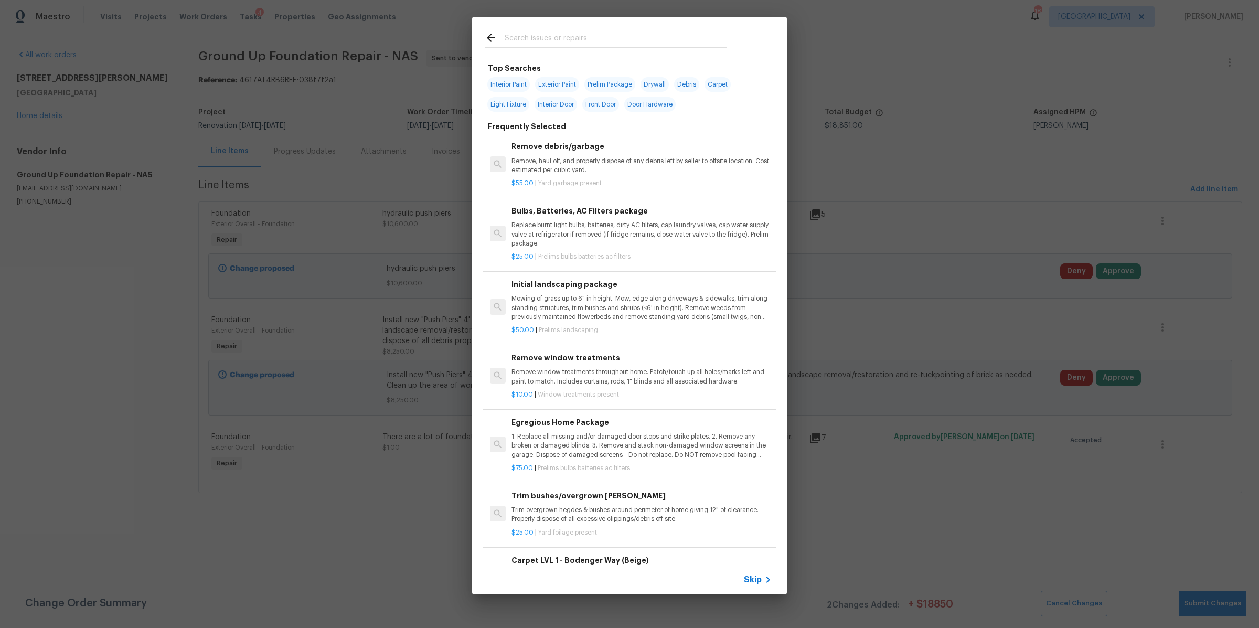
click at [754, 570] on div "Skip" at bounding box center [629, 579] width 315 height 29
click at [755, 579] on span "Skip" at bounding box center [753, 579] width 18 height 10
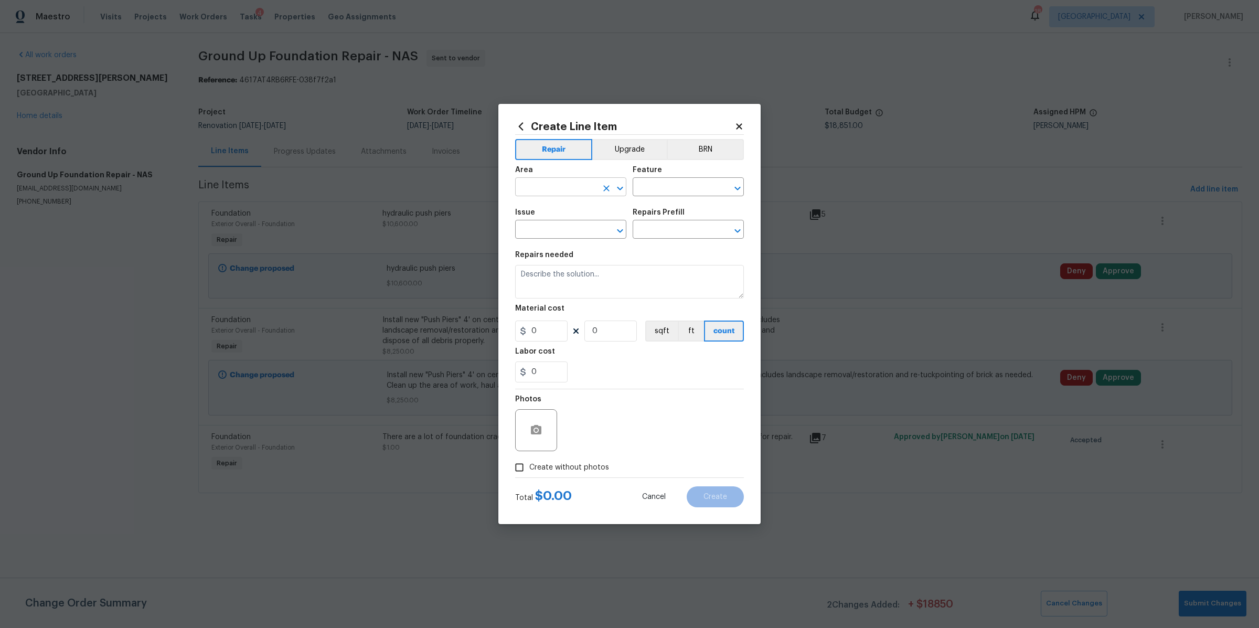
click at [551, 190] on input "text" at bounding box center [556, 188] width 82 height 16
click at [535, 207] on li "Crawl space" at bounding box center [570, 210] width 111 height 17
type input "Crawl space"
click at [662, 190] on input "text" at bounding box center [674, 188] width 82 height 16
click at [663, 232] on li "Foundation" at bounding box center [688, 236] width 111 height 17
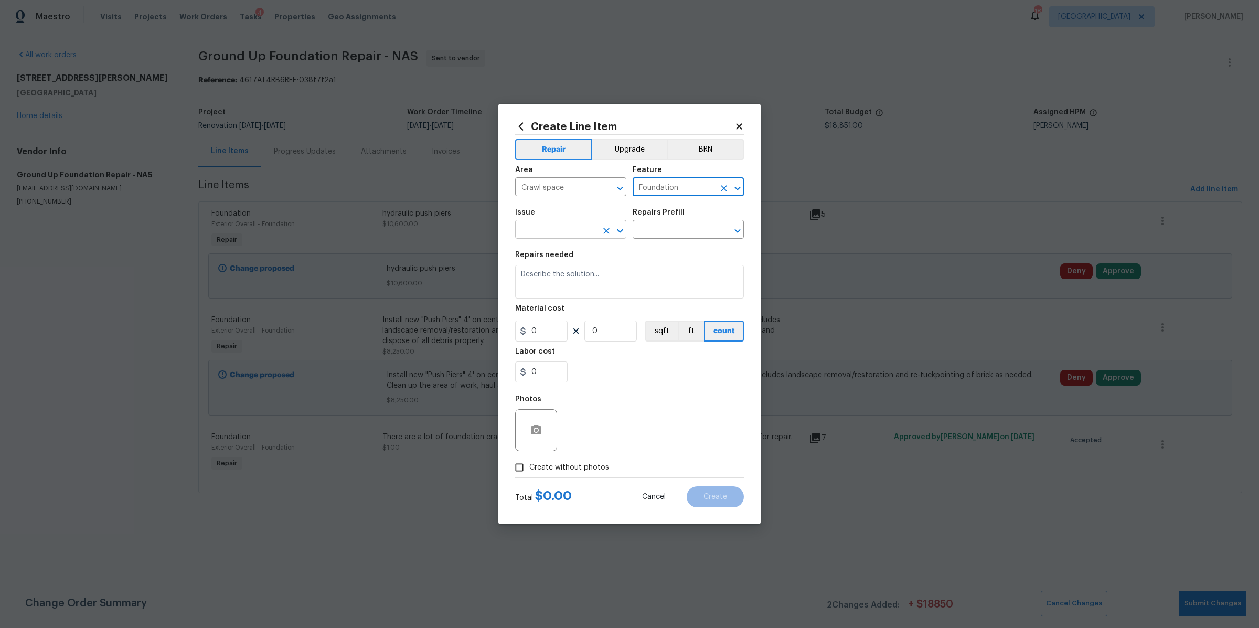
type input "Foundation"
click at [578, 231] on input "text" at bounding box center [556, 230] width 82 height 16
click at [579, 276] on li "Crawlspace Damage" at bounding box center [570, 278] width 111 height 17
type input "Crawlspace Damage"
click at [665, 230] on input "text" at bounding box center [674, 230] width 82 height 16
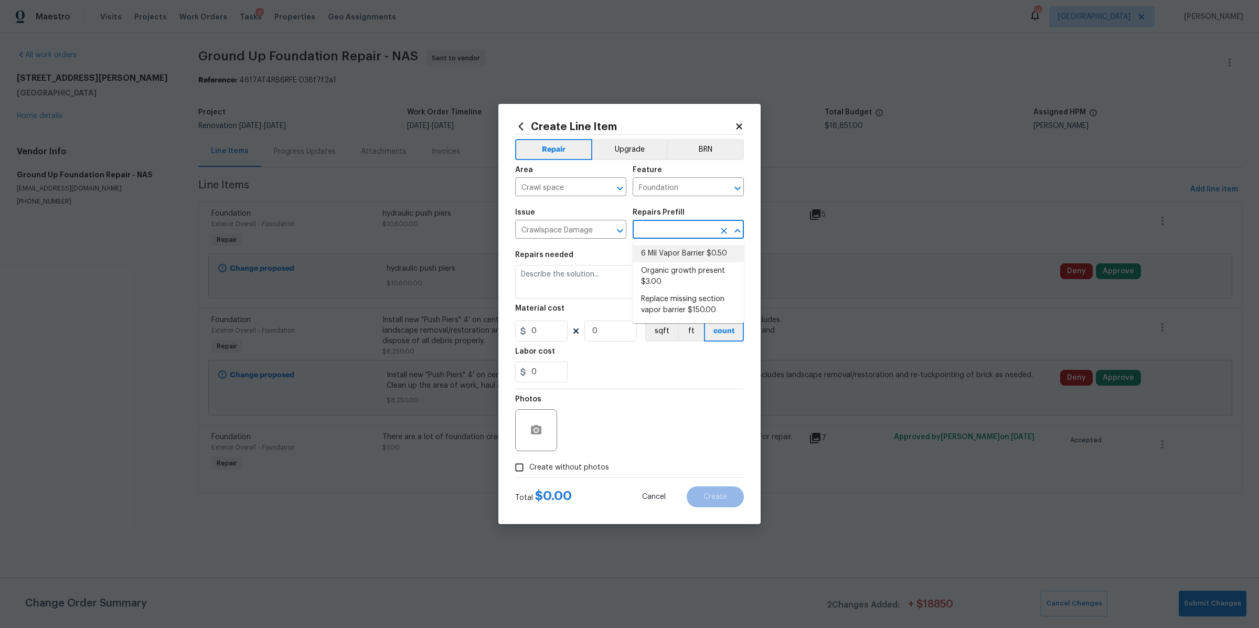
click at [663, 250] on li "6 Mil Vapor Barrier $0.50" at bounding box center [688, 253] width 111 height 17
type input "6 Mil Vapor Barrier $0.50"
type textarea "Install new 6 mil vapor barrier, 100% coverage of the crawlspace. Remove and di…"
type input "0.5"
type input "1"
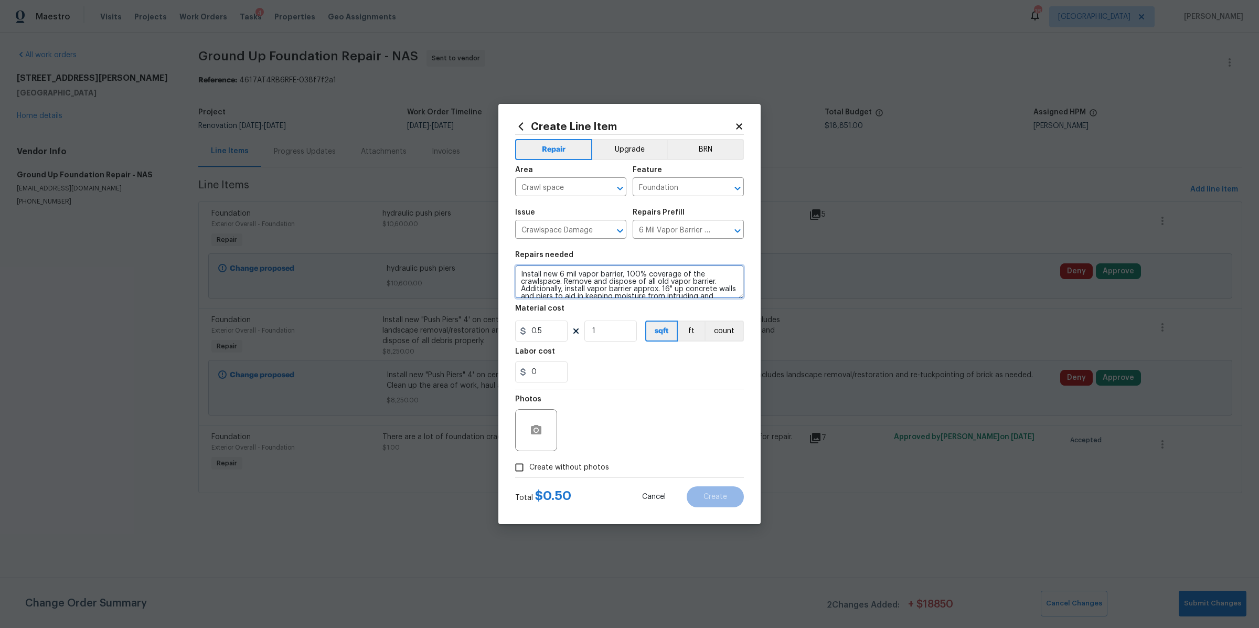
click at [520, 272] on textarea "Install new 6 mil vapor barrier, 100% coverage of the crawlspace. Remove and di…" at bounding box center [629, 282] width 229 height 34
type textarea "Remove insulation and debris Install new 6 mil vapor barrier, 100% coverage of …"
click at [617, 333] on input "1" at bounding box center [610, 331] width 52 height 21
type input "1858"
click at [545, 372] on input "0" at bounding box center [541, 371] width 52 height 21
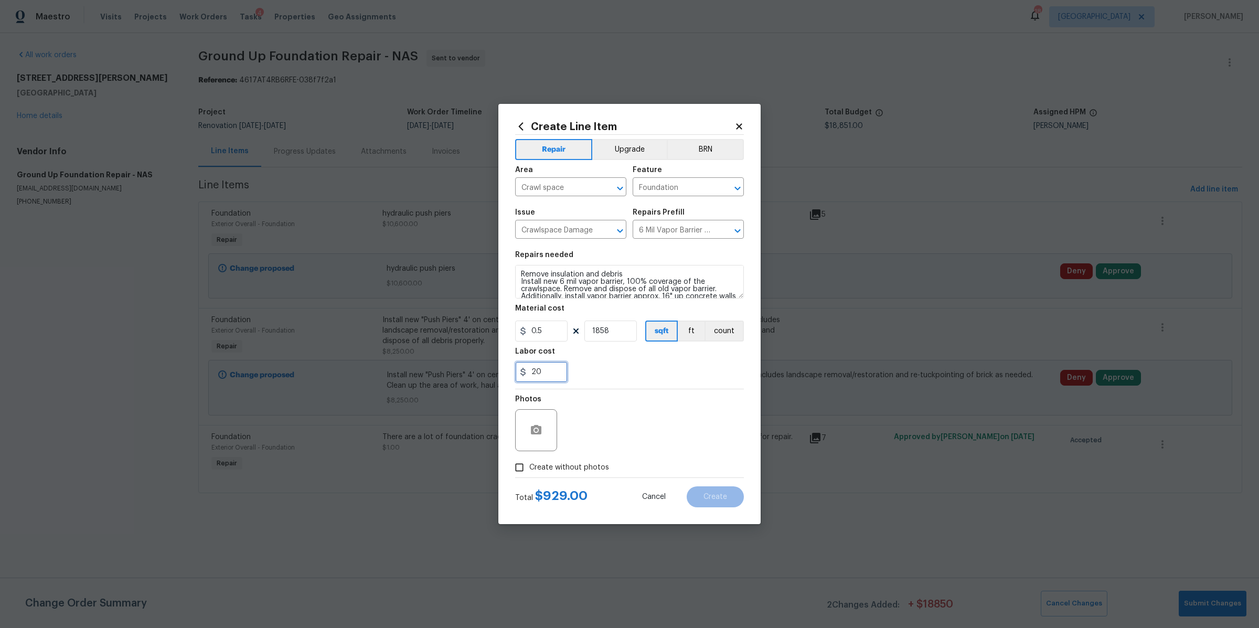
type input "2"
type input "2095.2"
click at [642, 420] on div "Photos" at bounding box center [629, 423] width 229 height 68
click at [596, 465] on span "Create without photos" at bounding box center [569, 467] width 80 height 11
click at [529, 465] on input "Create without photos" at bounding box center [519, 467] width 20 height 20
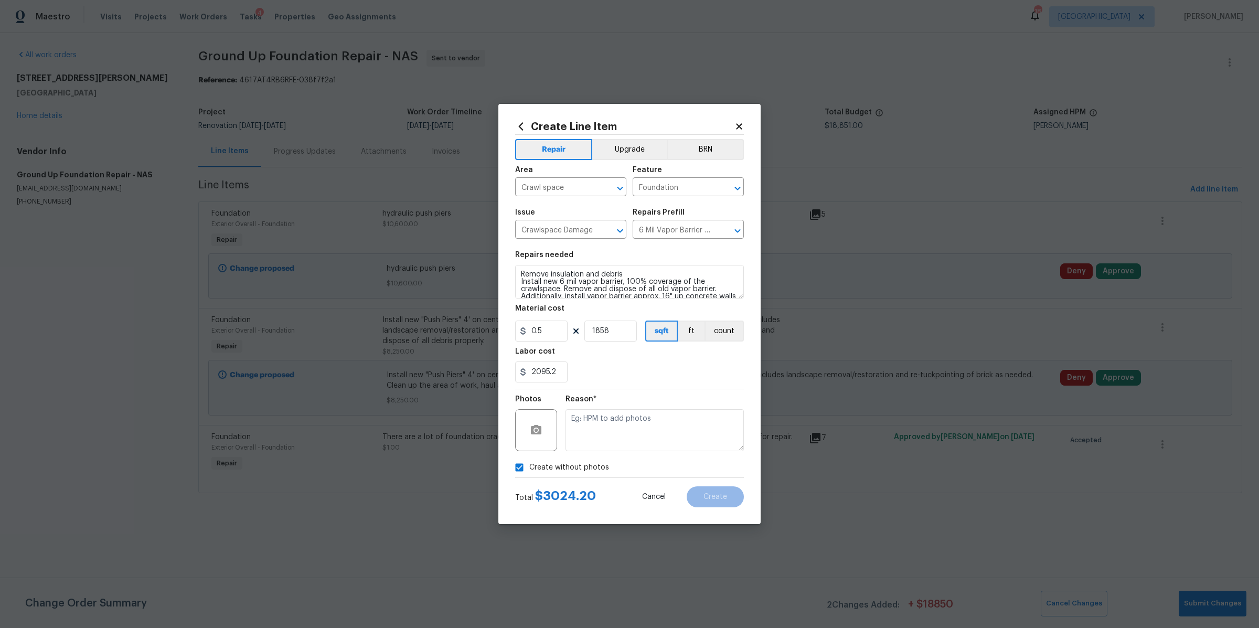
click at [568, 470] on span "Create without photos" at bounding box center [569, 467] width 80 height 11
click at [529, 470] on input "Create without photos" at bounding box center [519, 467] width 20 height 20
checkbox input "false"
click at [540, 415] on div at bounding box center [536, 430] width 42 height 42
click at [537, 428] on icon "button" at bounding box center [536, 430] width 13 height 13
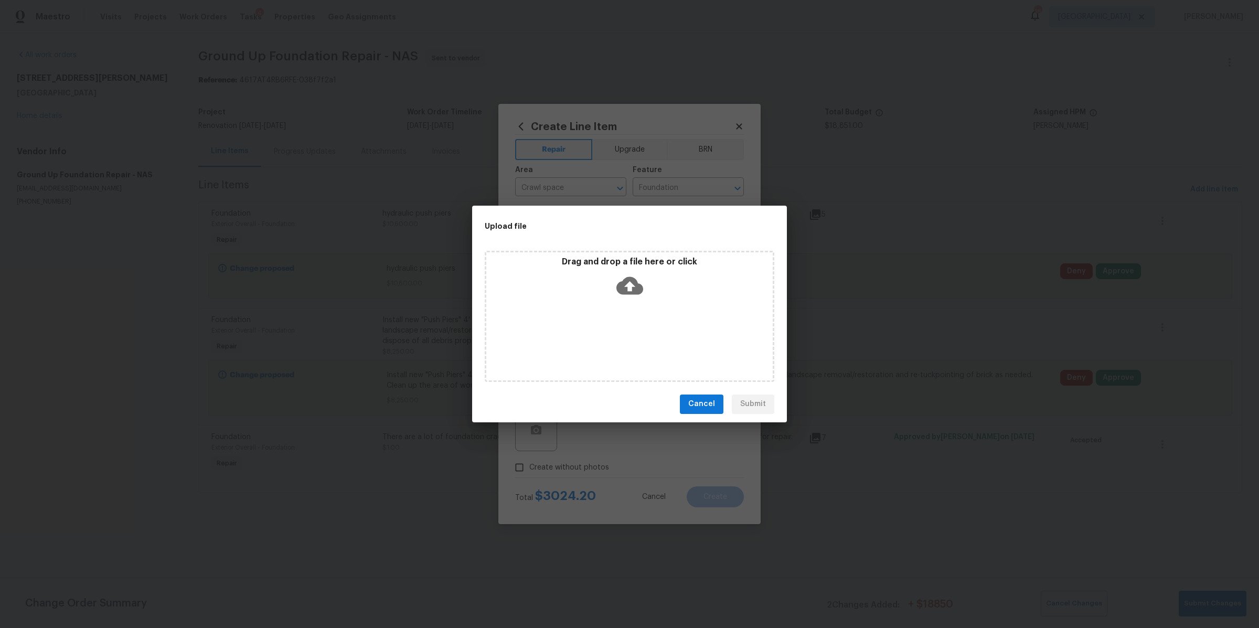
click at [626, 287] on icon at bounding box center [629, 285] width 27 height 18
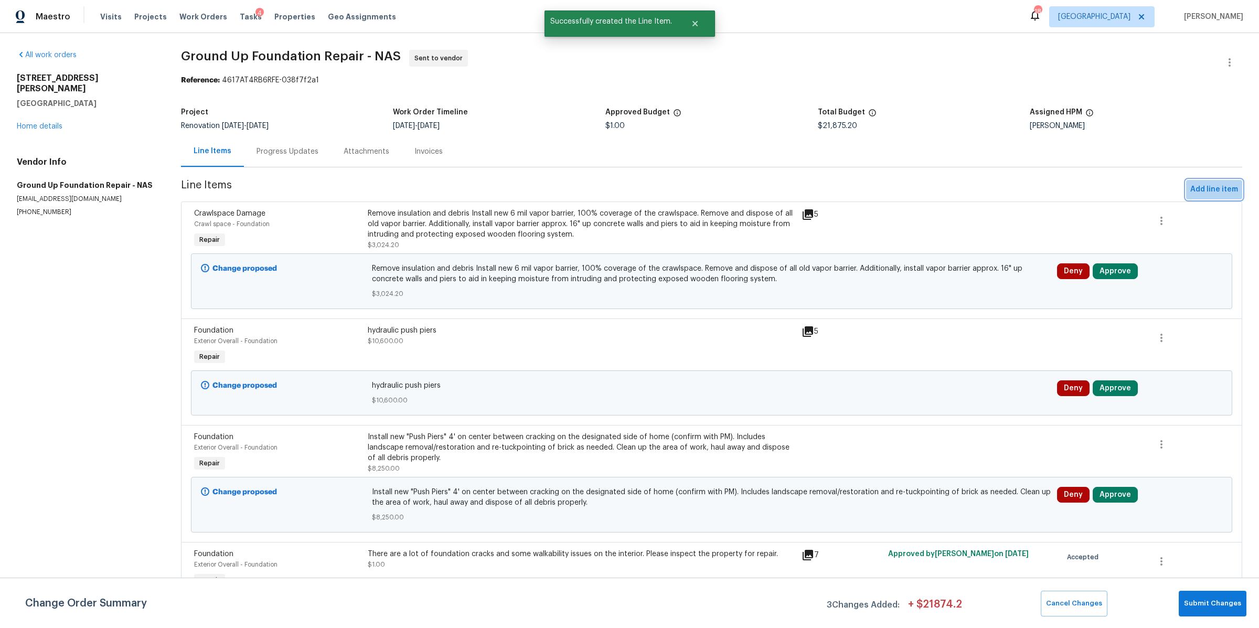
click at [1203, 192] on span "Add line item" at bounding box center [1214, 189] width 48 height 13
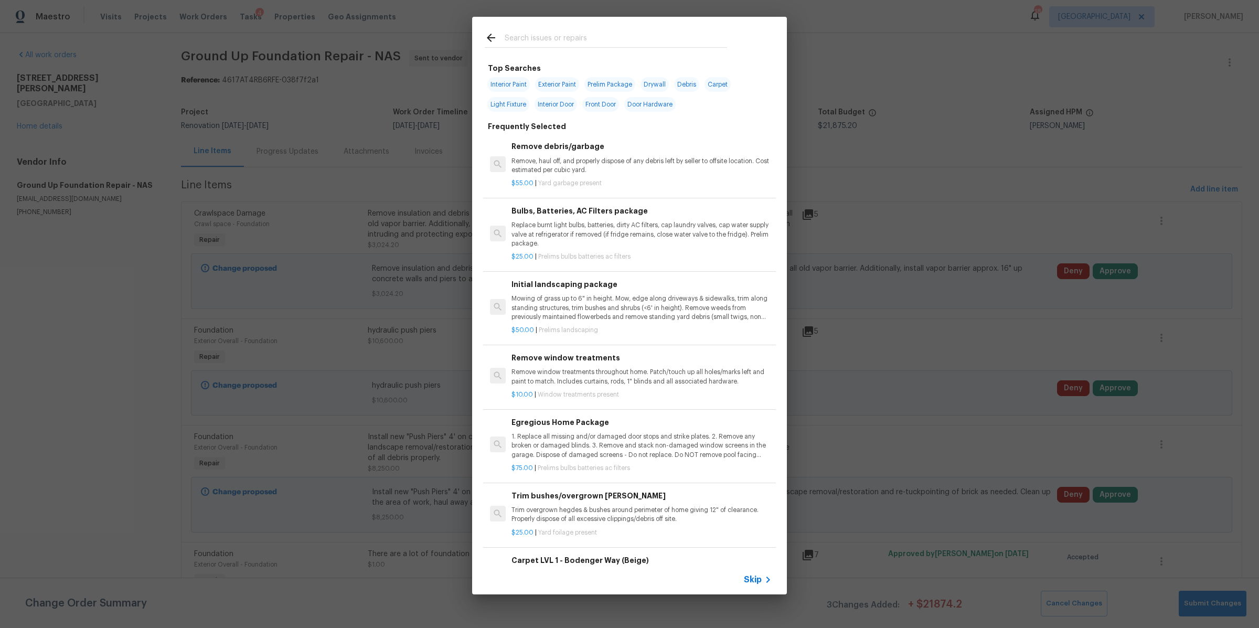
click at [759, 582] on span "Skip" at bounding box center [753, 579] width 18 height 10
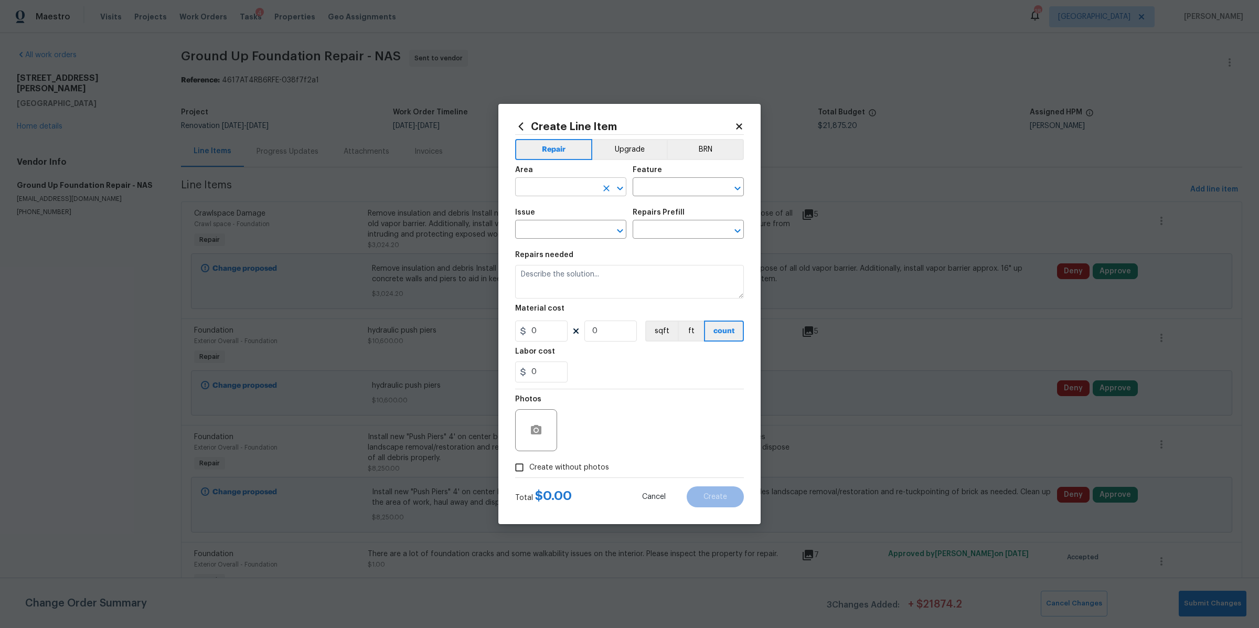
click at [574, 188] on input "text" at bounding box center [556, 188] width 82 height 16
click at [574, 225] on li "Exterior Overall" at bounding box center [570, 228] width 111 height 17
type input "Exterior Overall"
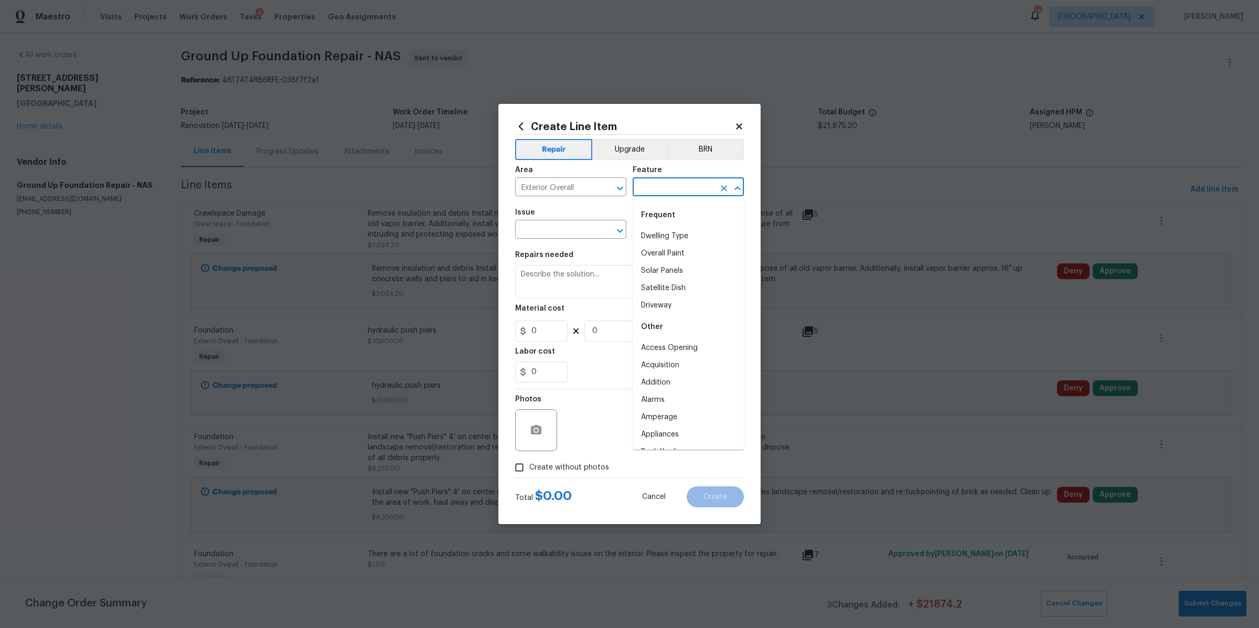
click at [654, 188] on input "text" at bounding box center [674, 188] width 82 height 16
click at [662, 240] on li "Rain Gutters" at bounding box center [688, 236] width 111 height 17
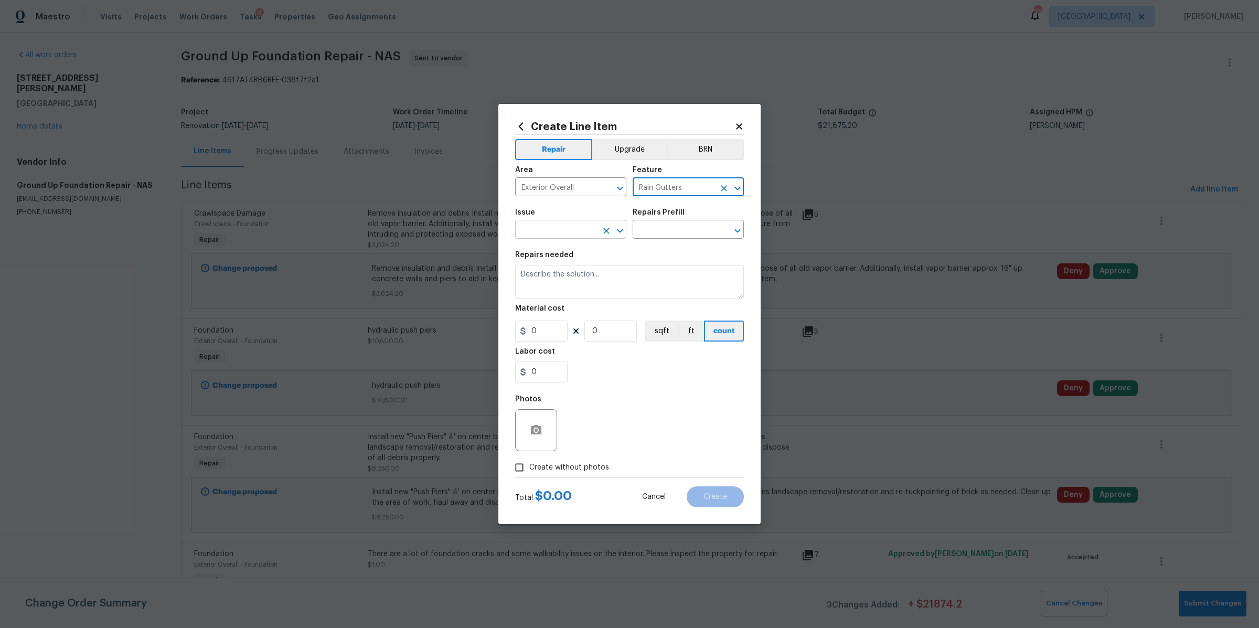
type input "Rain Gutters"
click at [563, 228] on input "text" at bounding box center [556, 230] width 82 height 16
drag, startPoint x: 548, startPoint y: 281, endPoint x: 559, endPoint y: 276, distance: 11.3
click at [548, 281] on li "Gutters" at bounding box center [570, 278] width 111 height 17
type input "Gutters"
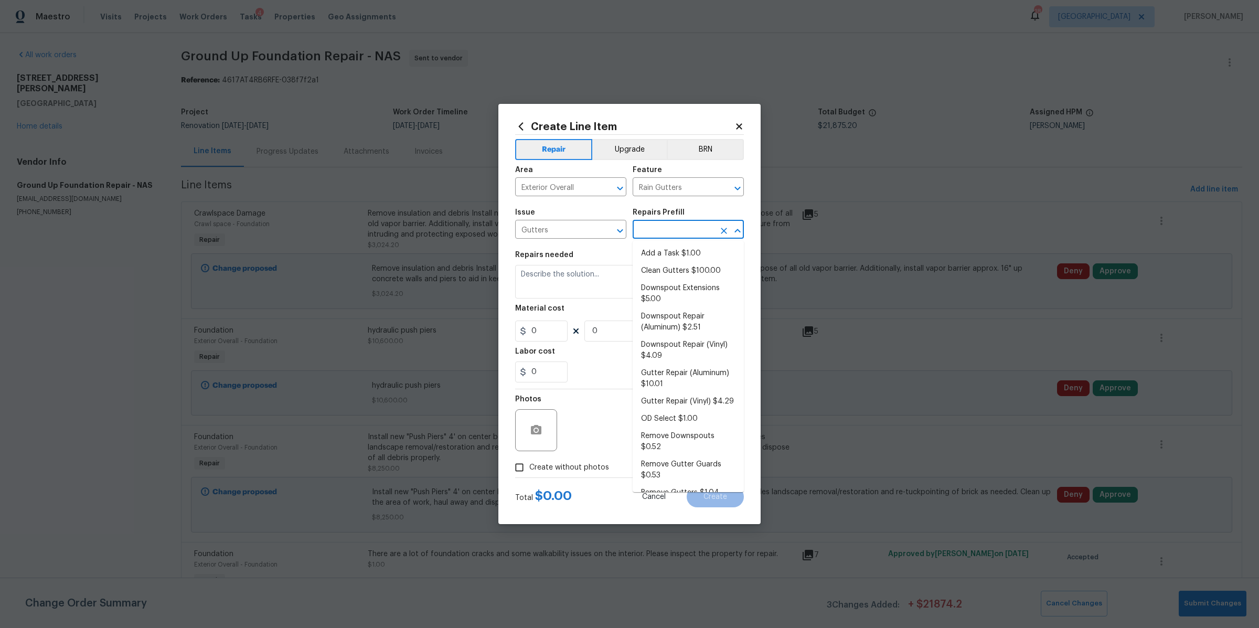
click at [680, 227] on input "text" at bounding box center [674, 230] width 82 height 16
click at [679, 291] on li "Downspout Extensions $5.00" at bounding box center [688, 294] width 111 height 28
type input "Eaves and Trim"
type input "Downspout Extensions $5.00"
type textarea "Install downspout extensions (length to be determined by PM) on the existing do…"
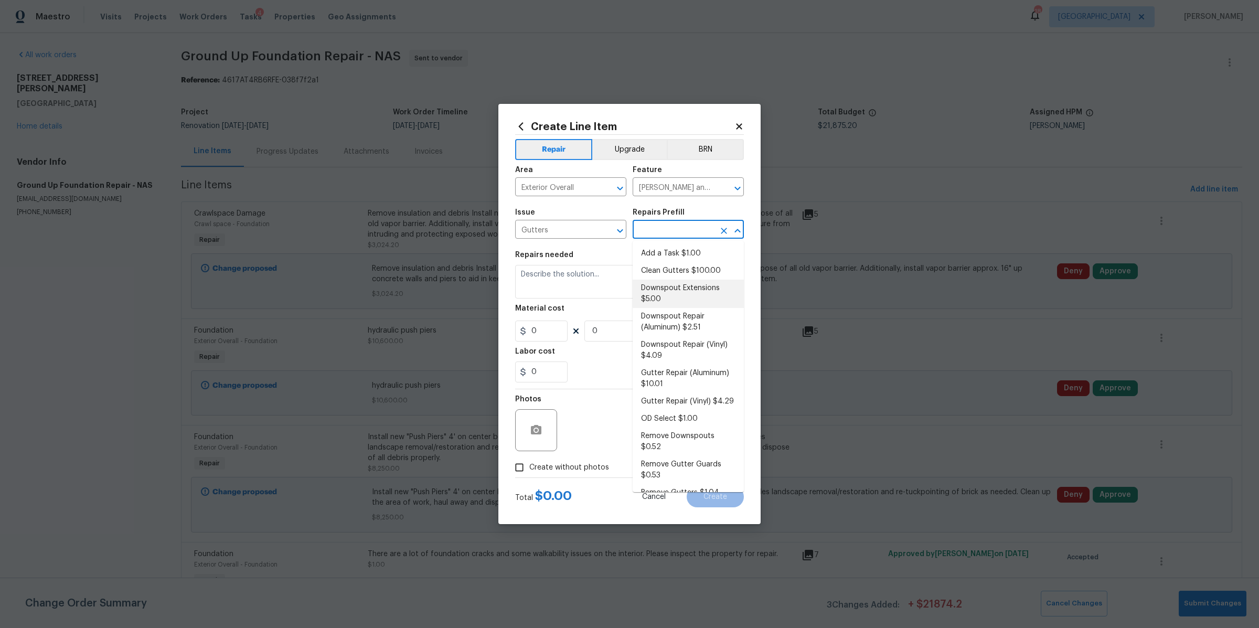
type input "5"
type input "1"
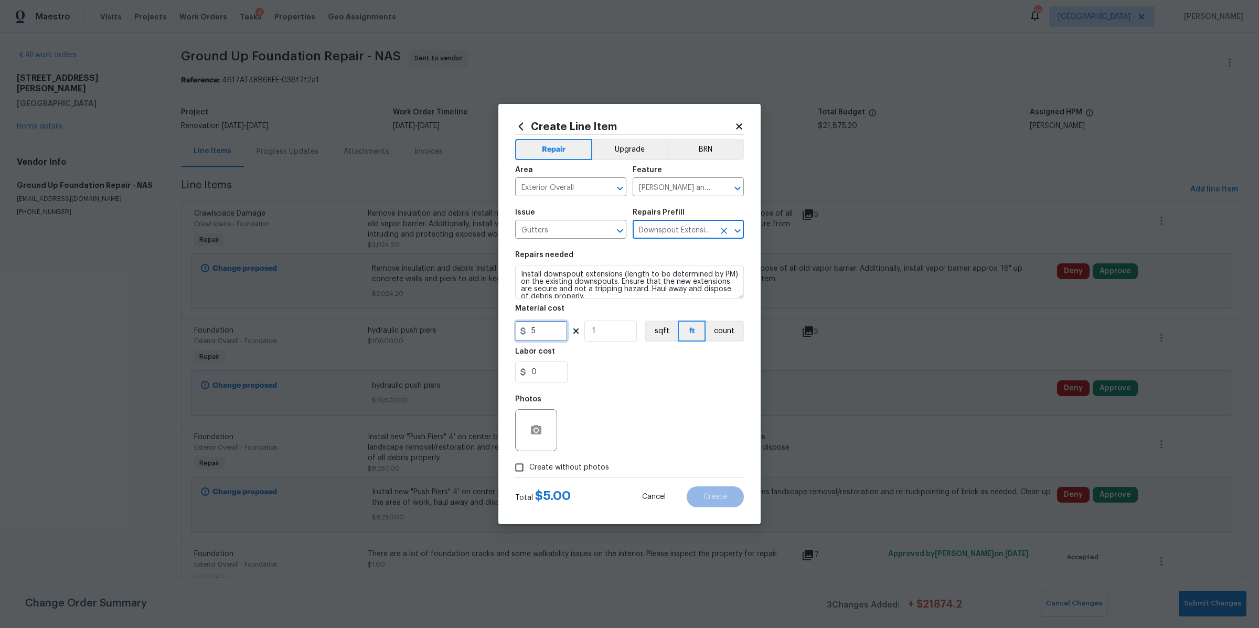
click at [549, 333] on input "5" at bounding box center [541, 331] width 52 height 21
type input "20"
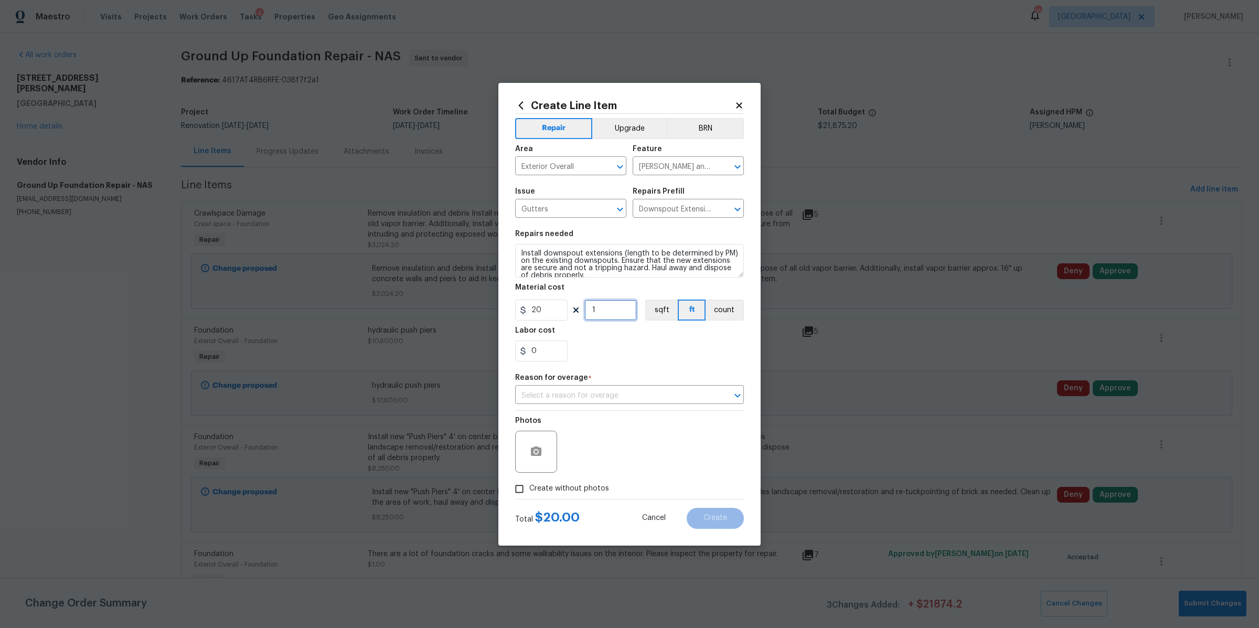
click at [612, 333] on section "Repairs needed Install downspout extensions (length to be determined by PM) on …" at bounding box center [629, 296] width 229 height 144
type input "40"
click at [609, 400] on input "text" at bounding box center [614, 396] width 199 height 16
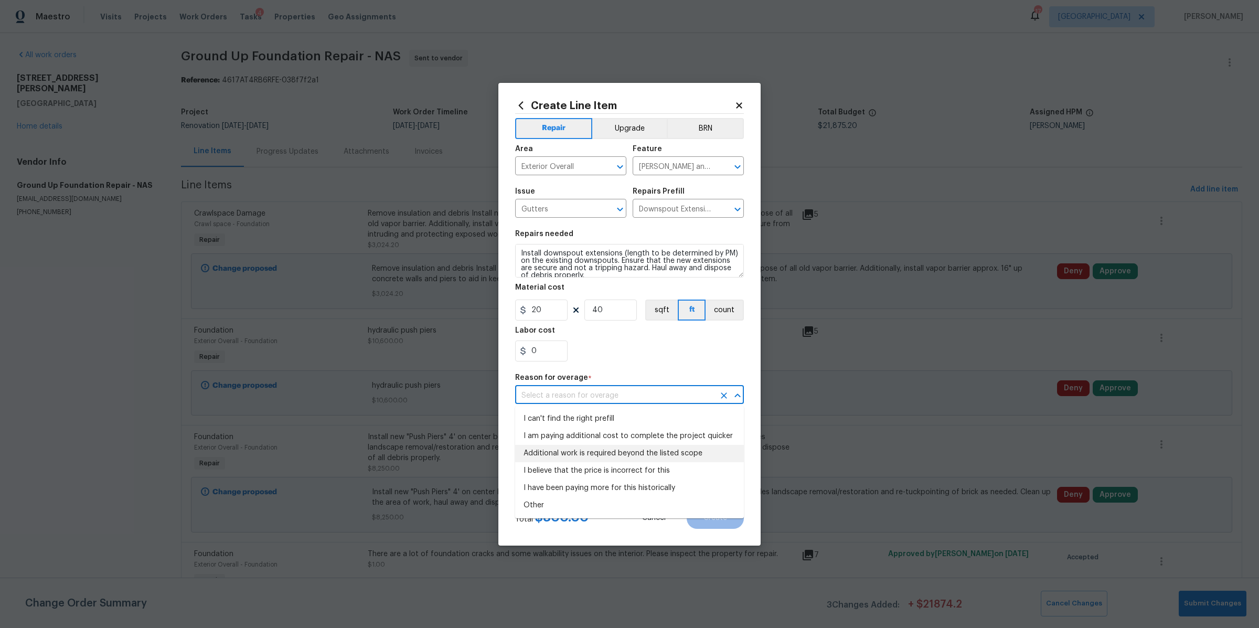
click at [604, 445] on li "Additional work is required beyond the listed scope" at bounding box center [629, 453] width 229 height 17
type input "Additional work is required beyond the listed scope"
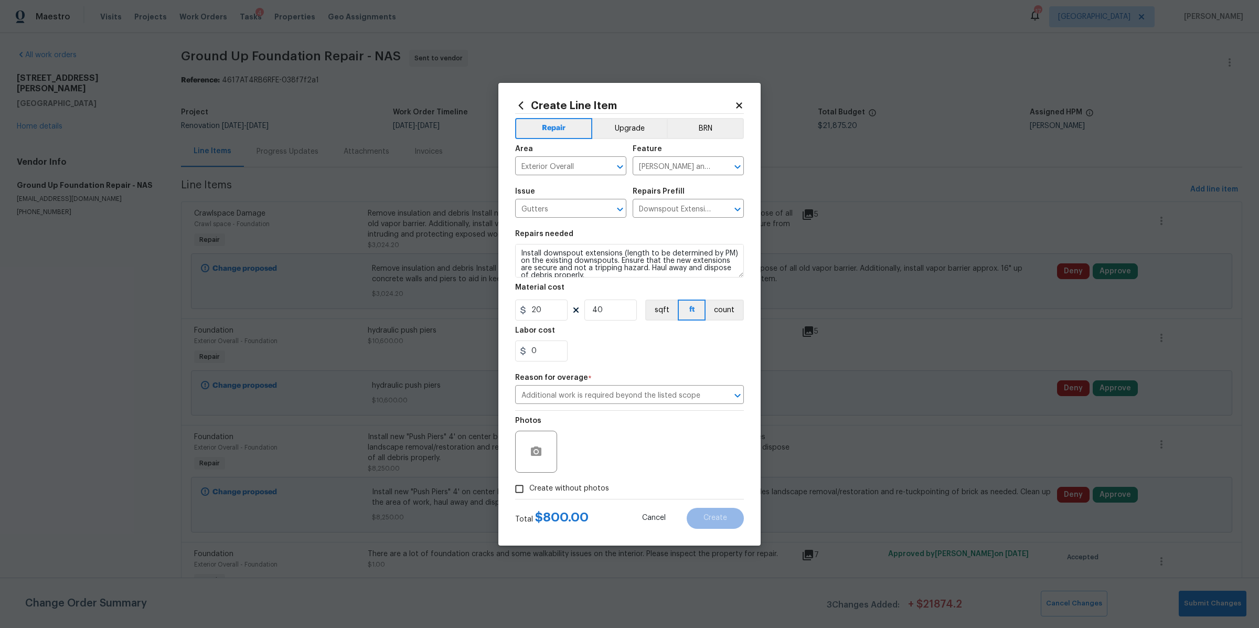
click at [569, 484] on span "Create without photos" at bounding box center [569, 488] width 80 height 11
click at [529, 484] on input "Create without photos" at bounding box center [519, 489] width 20 height 20
checkbox input "true"
click at [615, 440] on textarea at bounding box center [655, 452] width 178 height 42
type textarea "na"
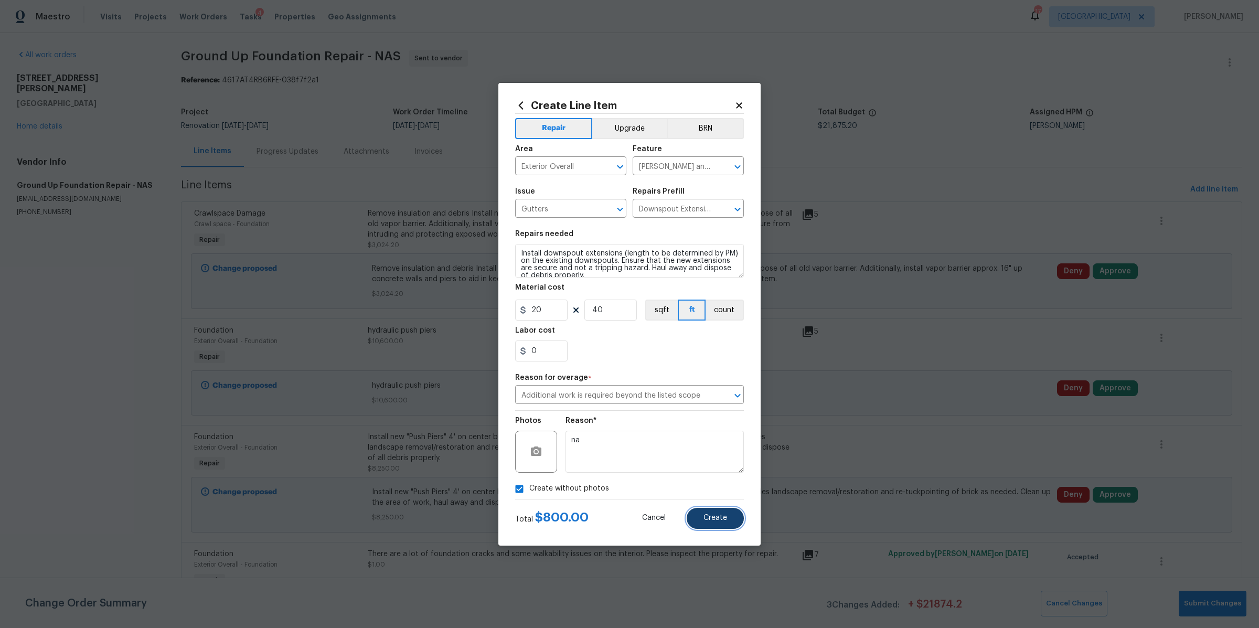
click at [720, 514] on span "Create" at bounding box center [715, 518] width 24 height 8
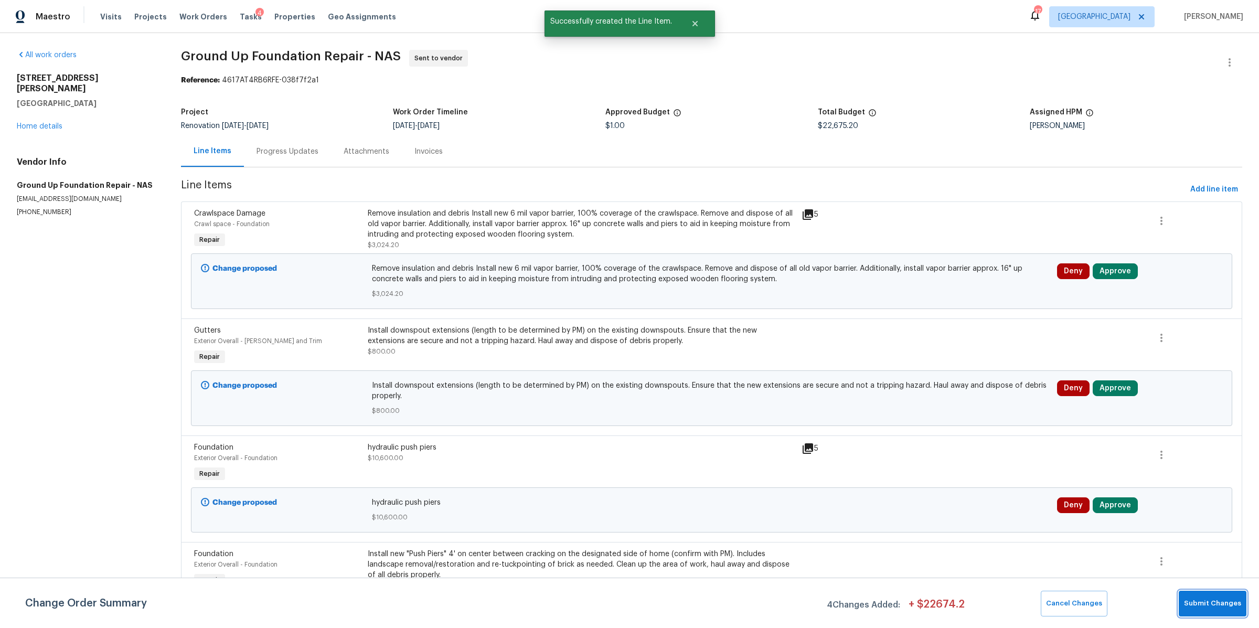
click at [1216, 599] on span "Submit Changes" at bounding box center [1212, 604] width 57 height 12
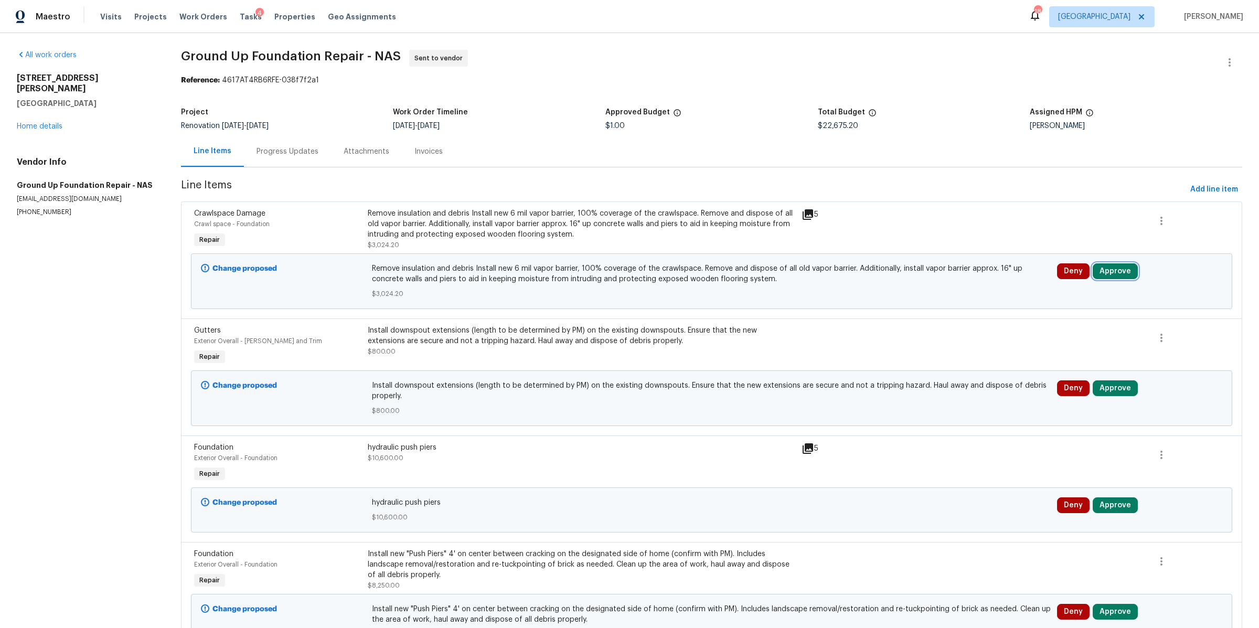
click at [1113, 268] on button "Approve" at bounding box center [1115, 271] width 45 height 16
click at [962, 279] on span "Approve" at bounding box center [956, 282] width 29 height 8
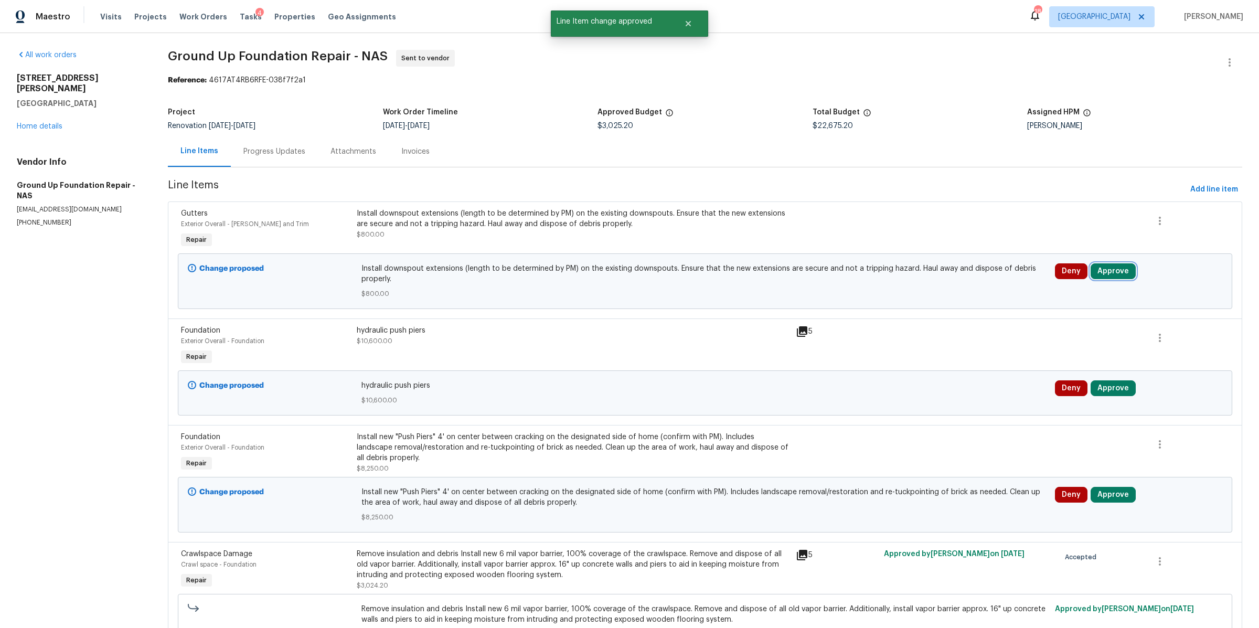
click at [1100, 271] on button "Approve" at bounding box center [1113, 271] width 45 height 16
click at [955, 275] on button "Approve" at bounding box center [954, 281] width 63 height 21
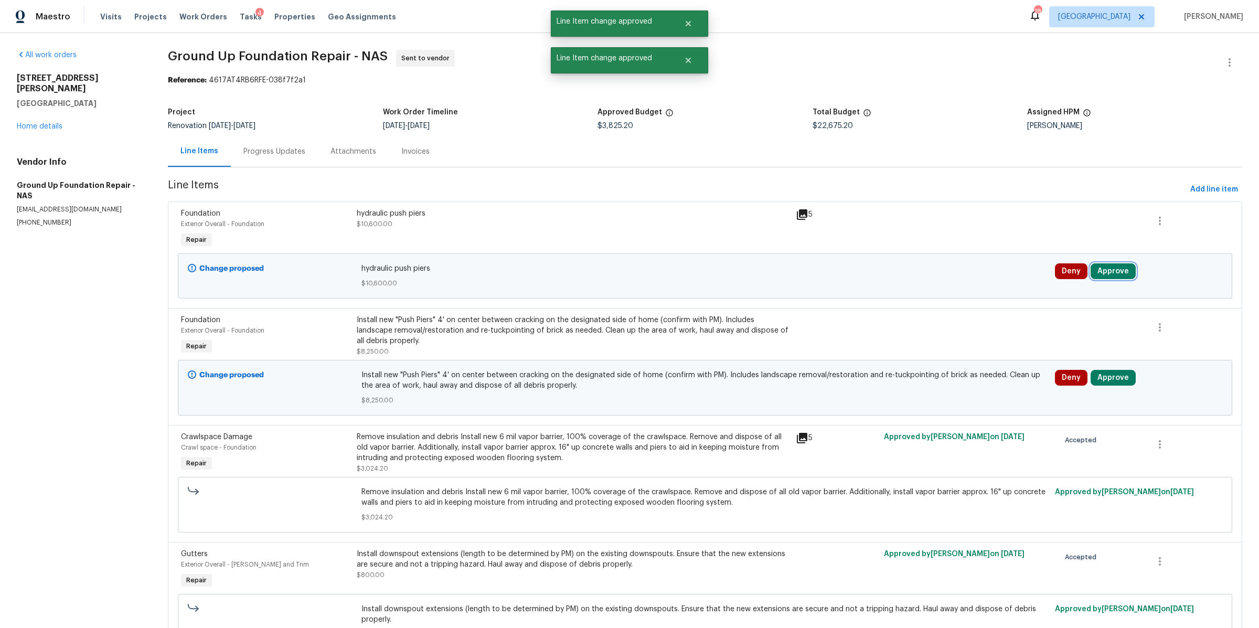
drag, startPoint x: 1103, startPoint y: 274, endPoint x: 1096, endPoint y: 276, distance: 6.5
click at [1102, 275] on button "Approve" at bounding box center [1113, 271] width 45 height 16
click at [966, 281] on span "Approve" at bounding box center [954, 282] width 29 height 8
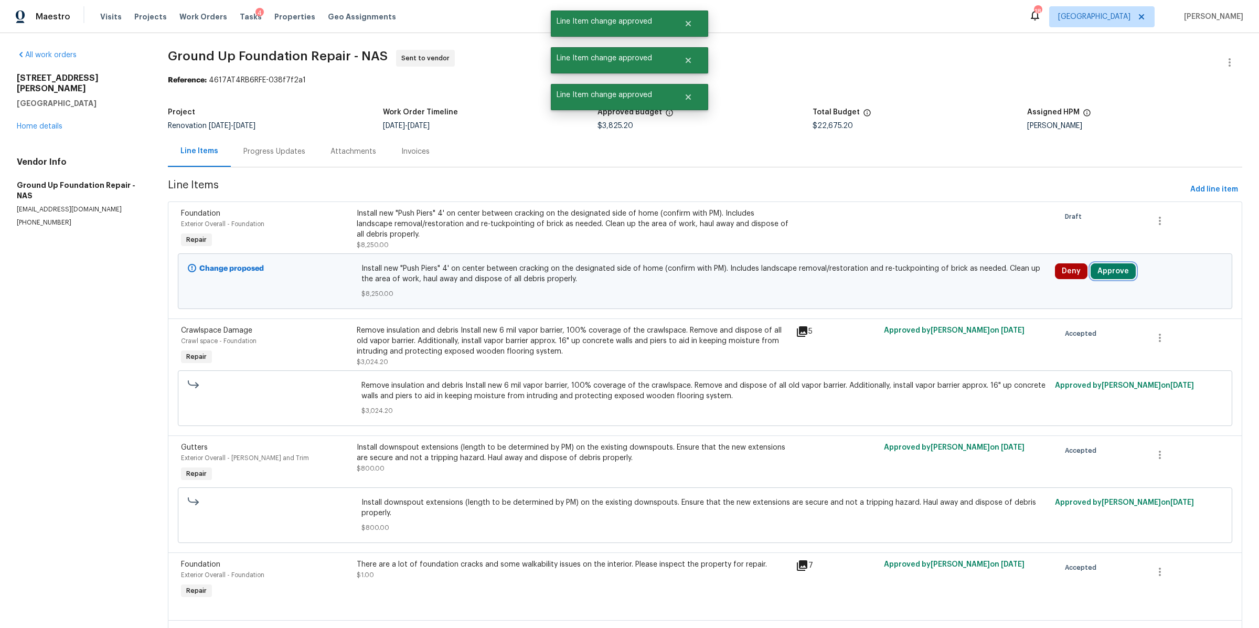
click at [1100, 272] on button "Approve" at bounding box center [1113, 271] width 45 height 16
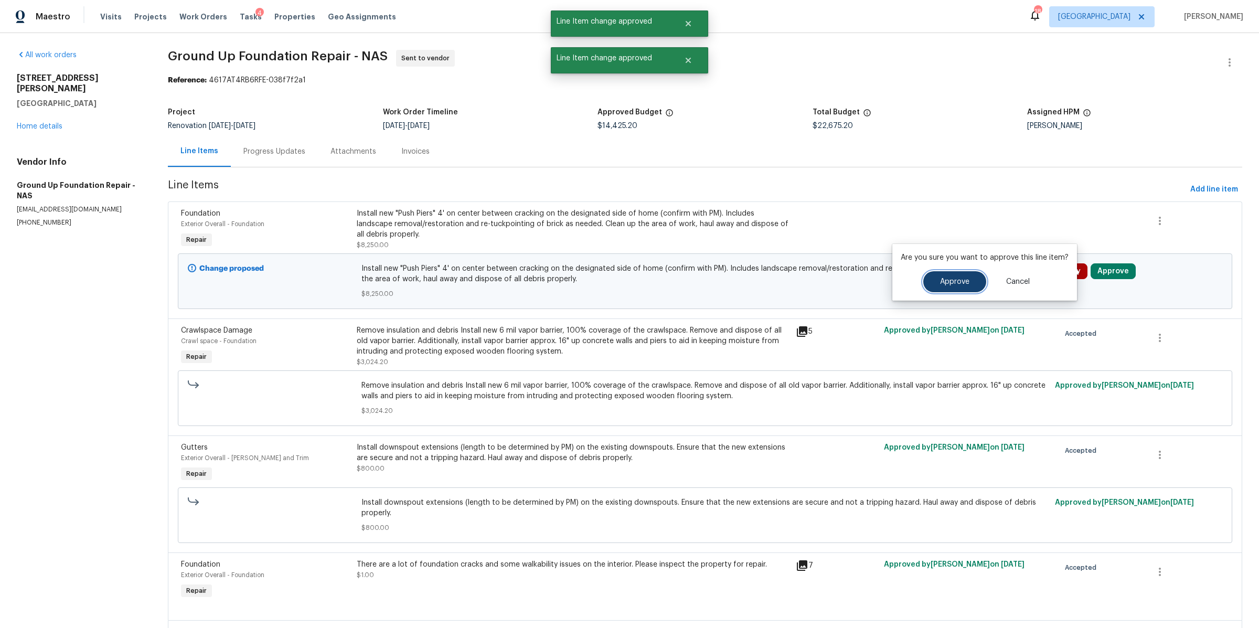
click at [952, 280] on span "Approve" at bounding box center [954, 282] width 29 height 8
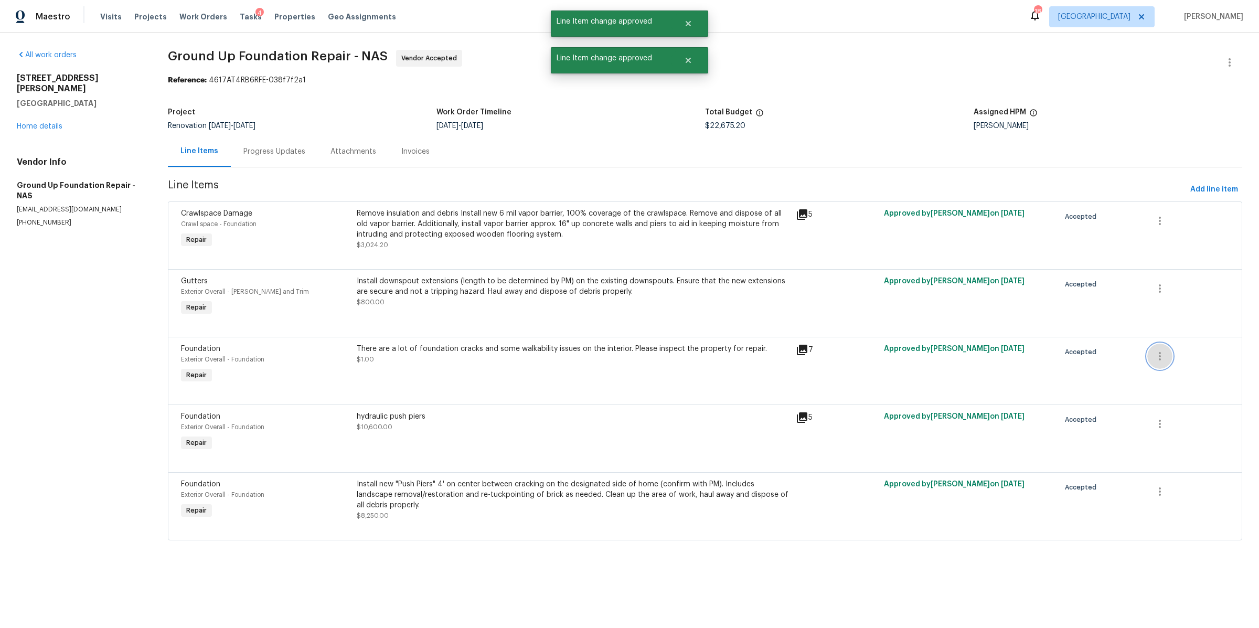
click at [1154, 357] on icon "button" at bounding box center [1160, 356] width 13 height 13
click at [1161, 357] on li "Cancel" at bounding box center [1158, 356] width 40 height 17
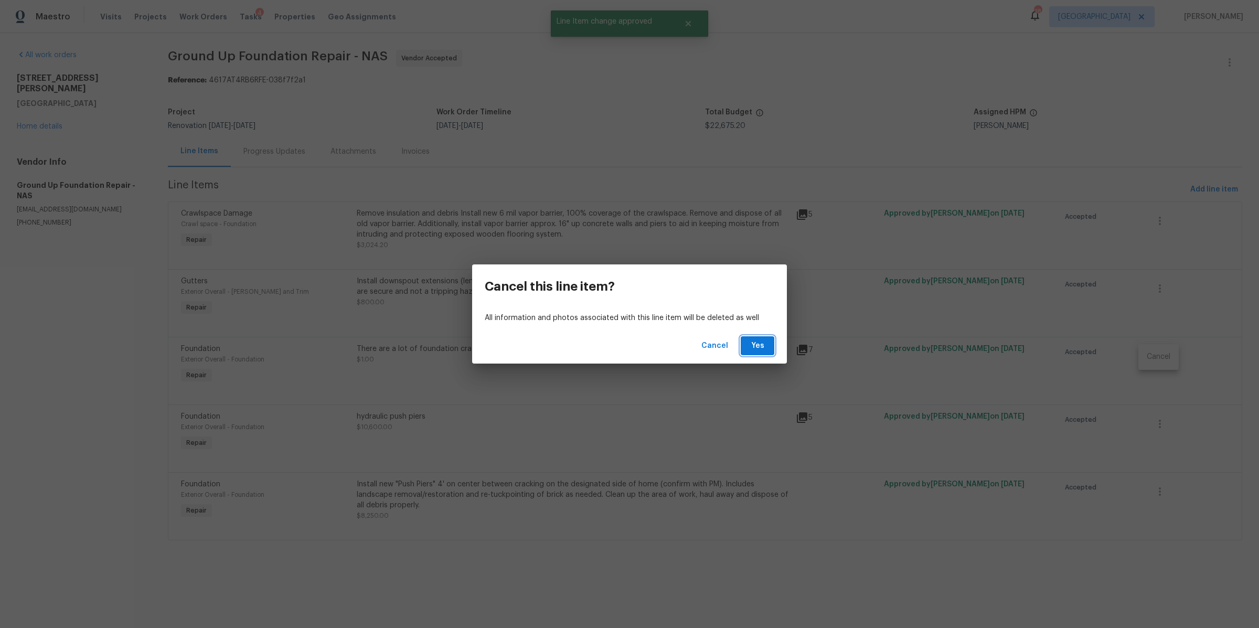
click at [760, 343] on span "Yes" at bounding box center [757, 345] width 17 height 13
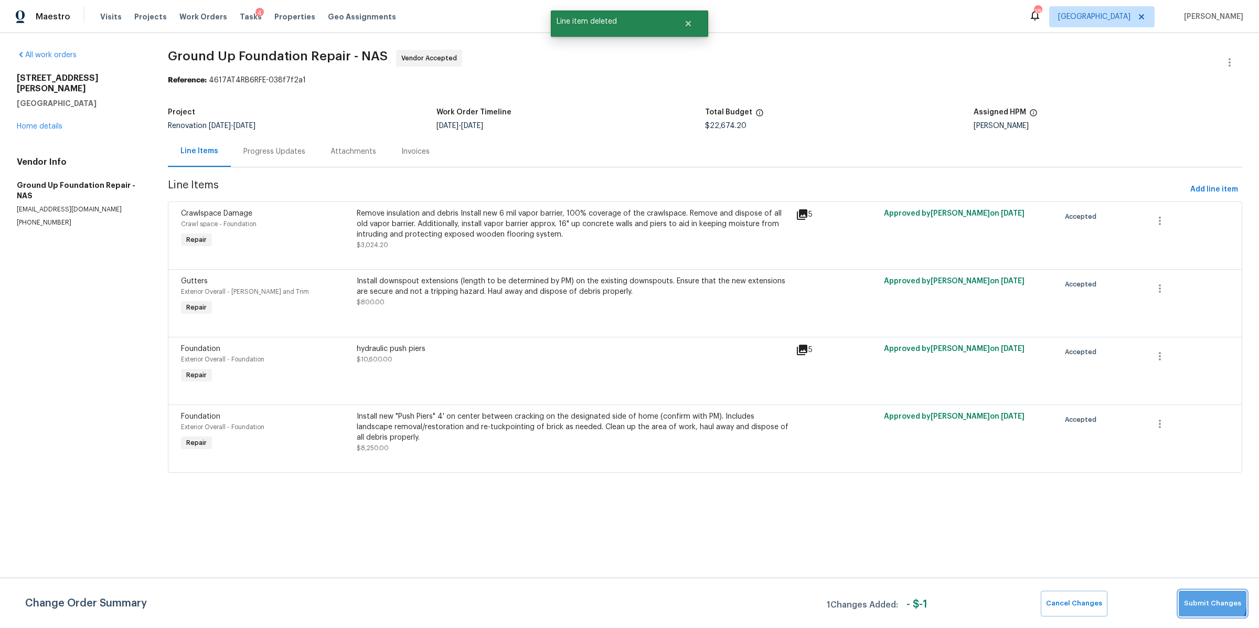
drag, startPoint x: 1199, startPoint y: 600, endPoint x: 1175, endPoint y: 592, distance: 25.2
click at [1199, 600] on span "Submit Changes" at bounding box center [1212, 604] width 57 height 12
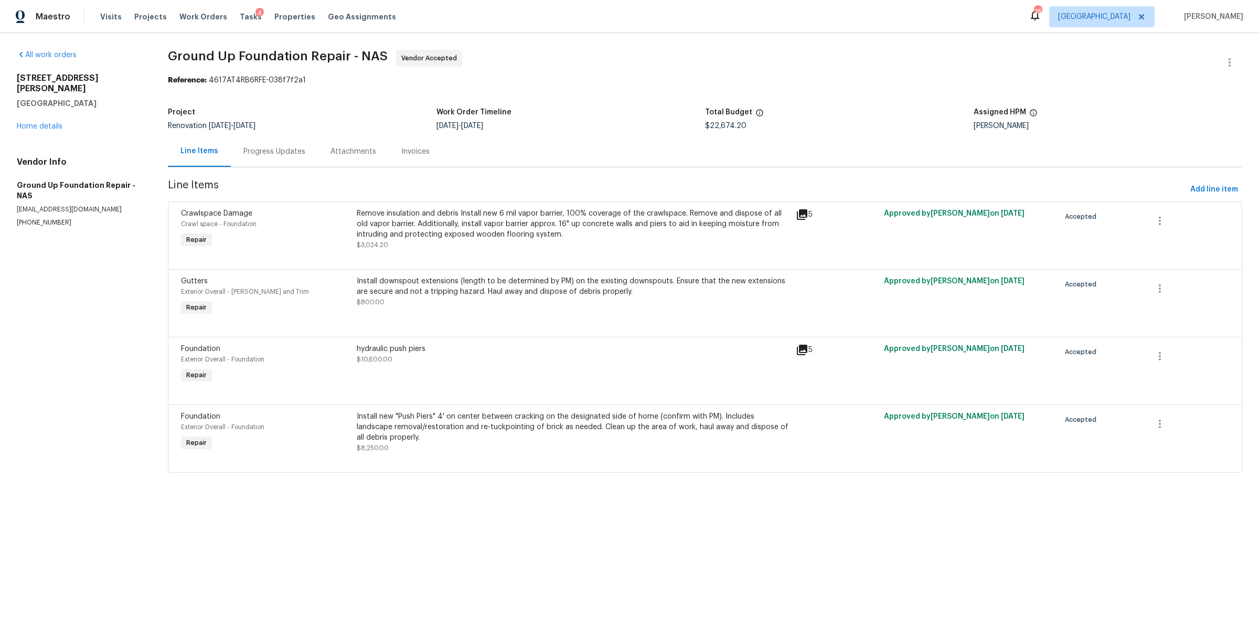
click at [446, 248] on div "Remove insulation and debris Install new 6 mil vapor barrier, 100% coverage of …" at bounding box center [573, 229] width 433 height 42
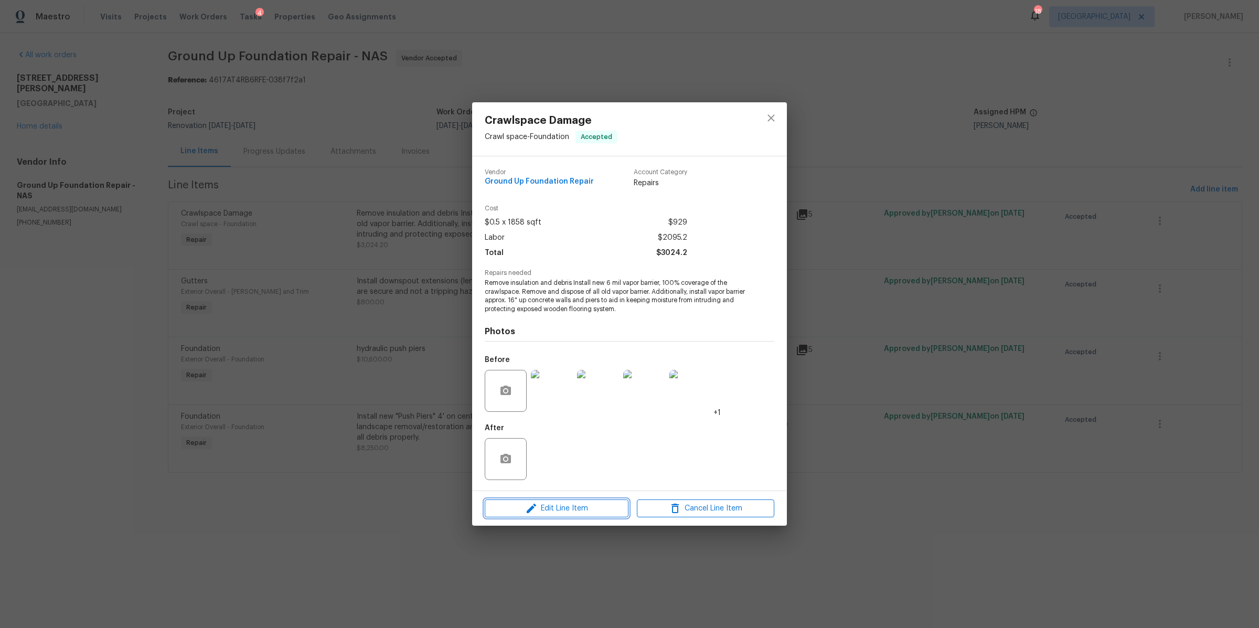
click at [604, 507] on span "Edit Line Item" at bounding box center [556, 508] width 137 height 13
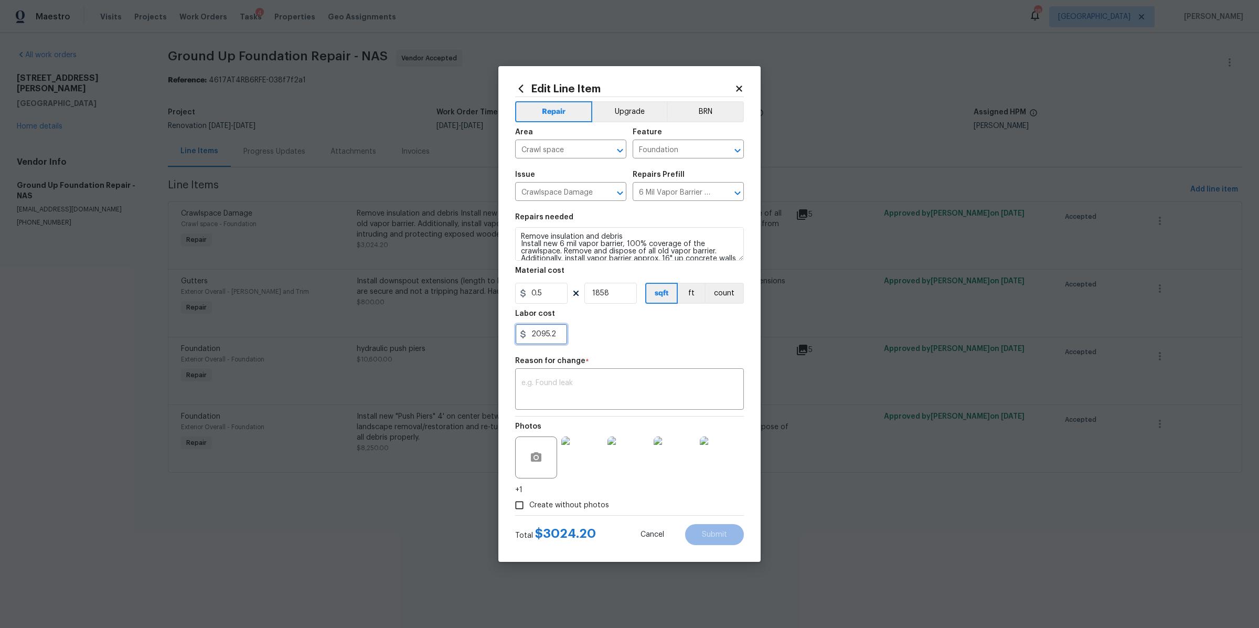
click at [548, 336] on input "2095.2" at bounding box center [541, 334] width 52 height 21
type input "2148.2"
click at [673, 389] on textarea at bounding box center [629, 390] width 216 height 22
type textarea "cosrt"
click at [706, 537] on span "Submit" at bounding box center [714, 535] width 25 height 8
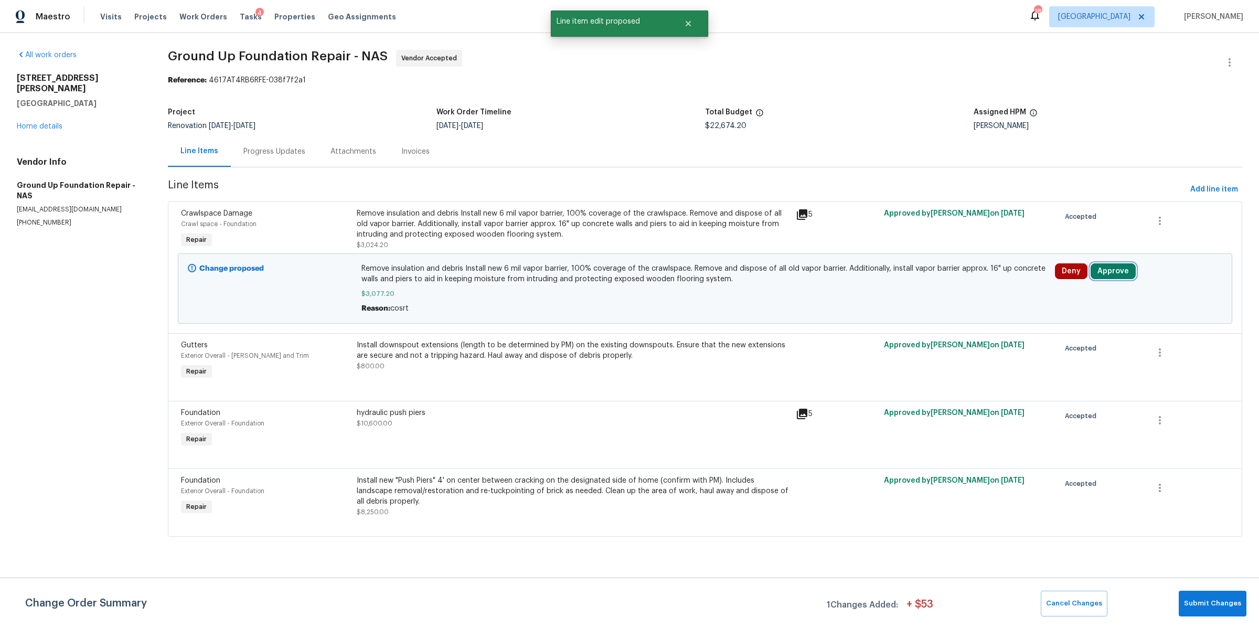
click at [1107, 276] on button "Approve" at bounding box center [1113, 271] width 45 height 16
click at [956, 283] on span "Approve" at bounding box center [954, 282] width 29 height 8
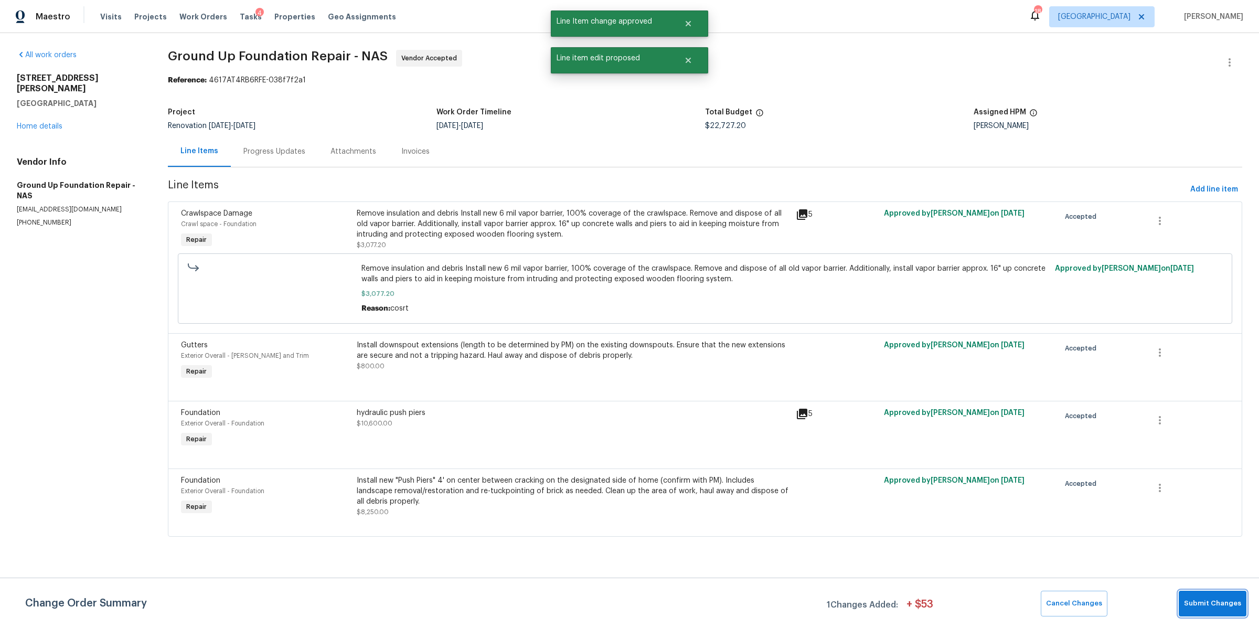
click at [1200, 596] on button "Submit Changes" at bounding box center [1213, 604] width 68 height 26
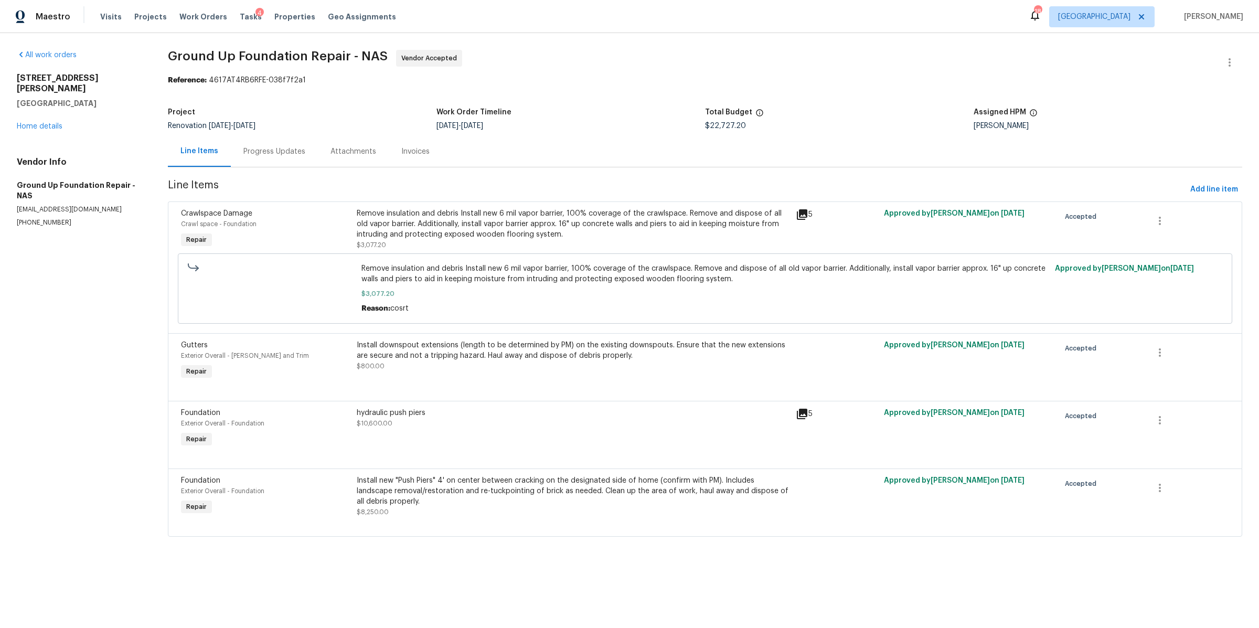
click at [259, 153] on div "Progress Updates" at bounding box center [274, 151] width 62 height 10
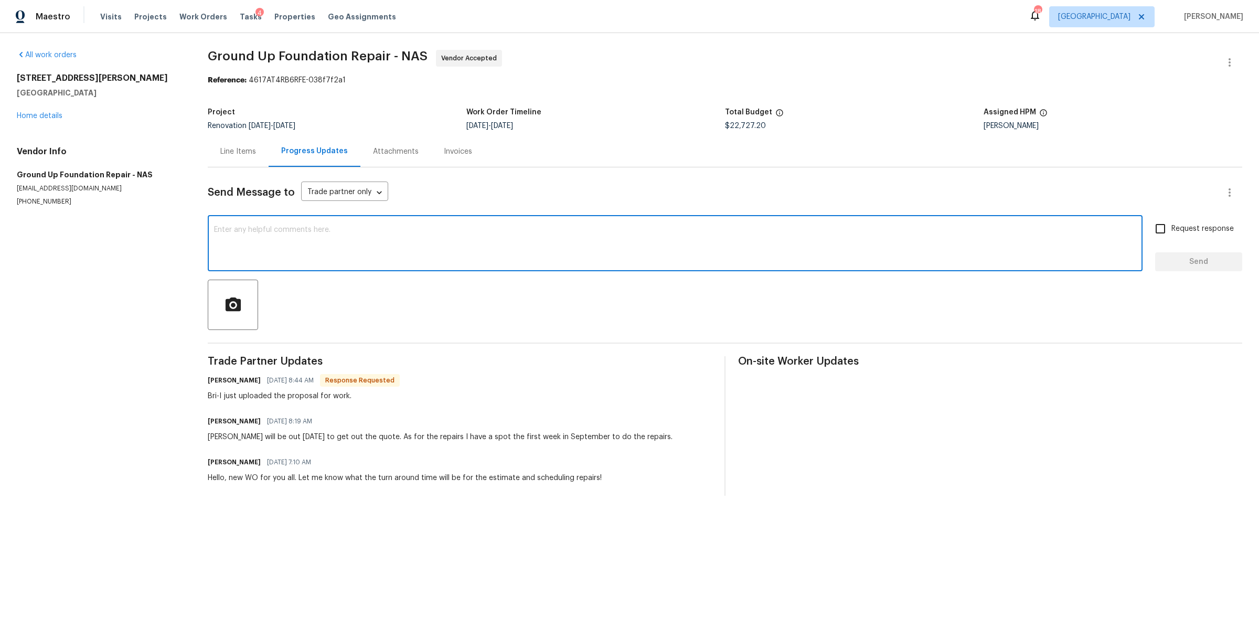
click at [483, 243] on textarea at bounding box center [675, 244] width 922 height 37
type textarea "Thank you, please let me know what the earliest scheduled date is. And will thi…"
click at [1183, 227] on span "Request response" at bounding box center [1202, 228] width 62 height 11
click at [1171, 227] on input "Request response" at bounding box center [1160, 229] width 22 height 22
checkbox input "true"
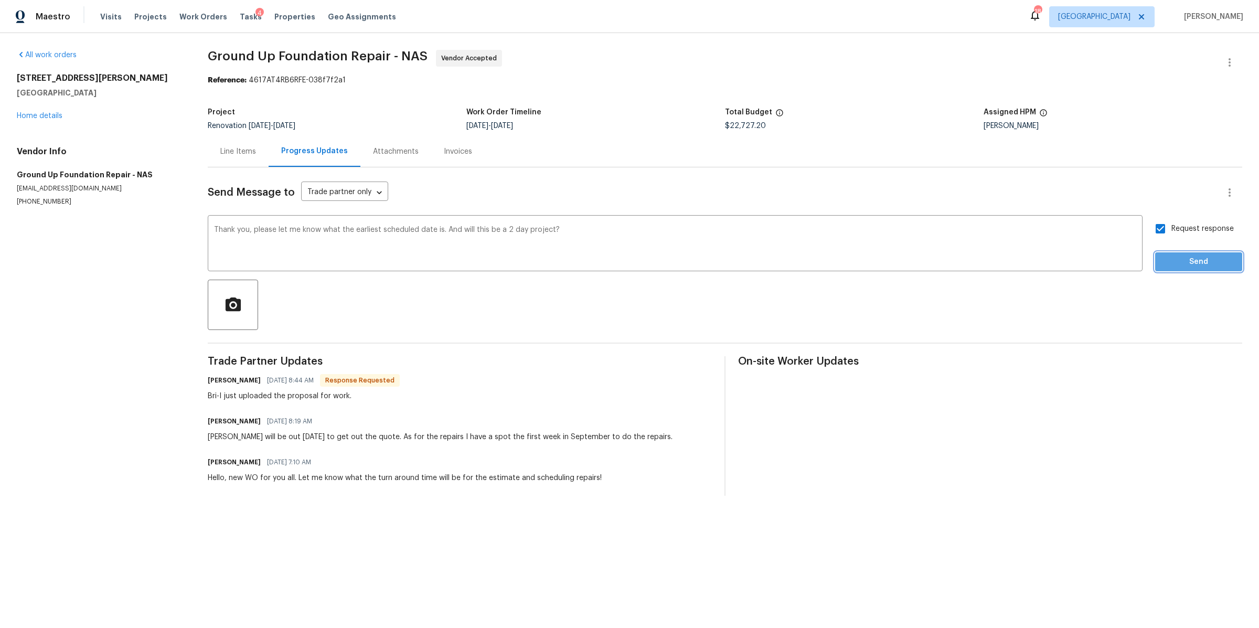
click at [1181, 267] on span "Send" at bounding box center [1199, 261] width 70 height 13
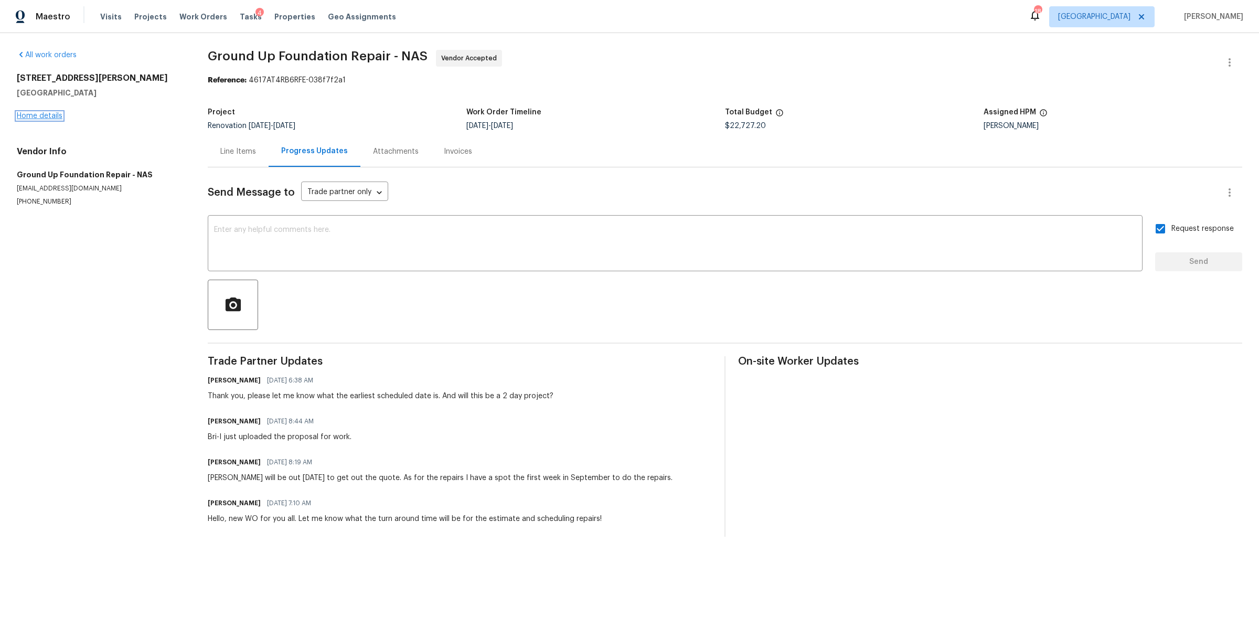
click at [45, 113] on link "Home details" at bounding box center [40, 115] width 46 height 7
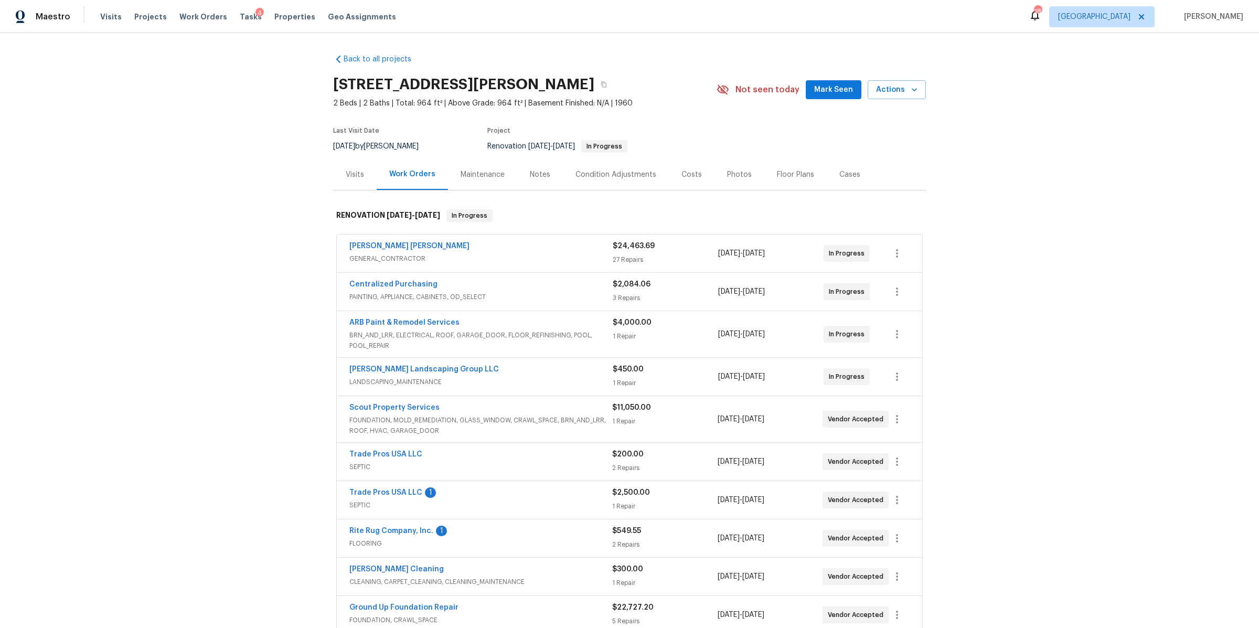
click at [530, 180] on div "Notes" at bounding box center [540, 174] width 46 height 31
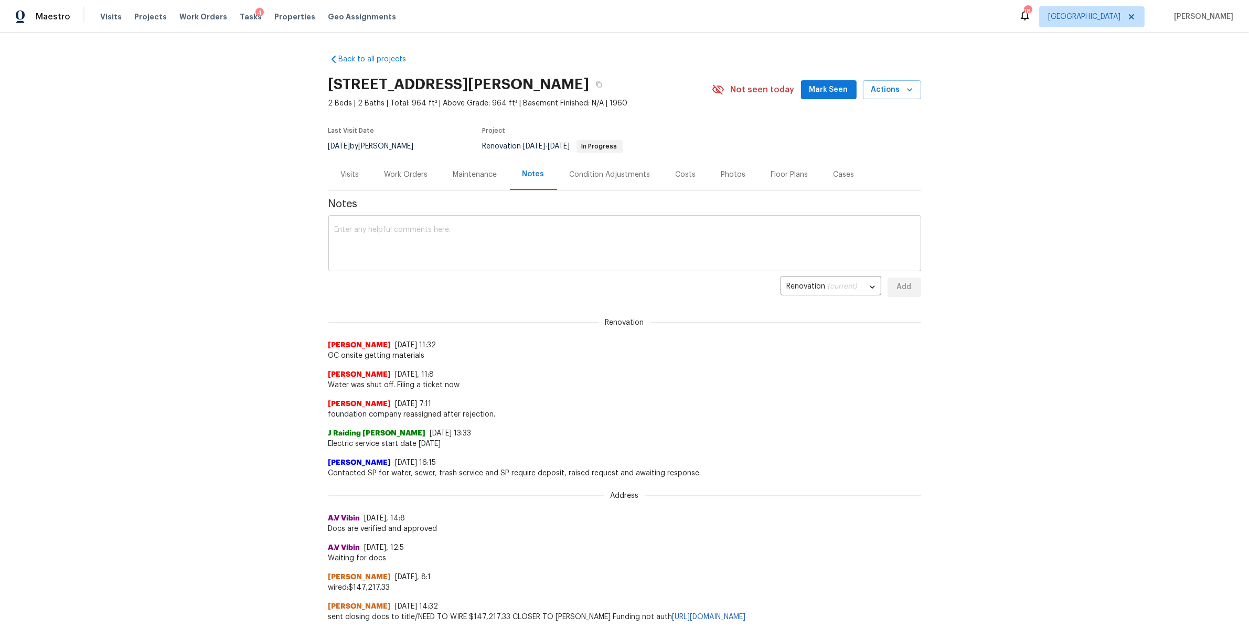
click at [496, 229] on textarea at bounding box center [625, 244] width 580 height 37
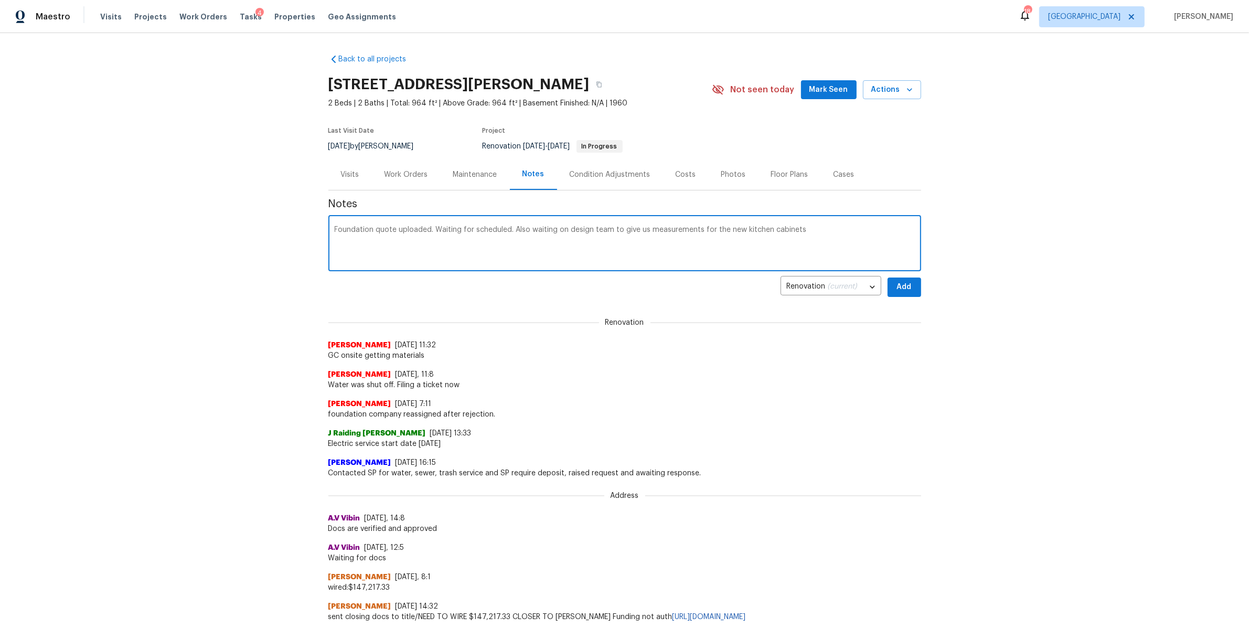
type textarea "Foundation quote uploaded. Waiting for scheduled. Also waiting on design team t…"
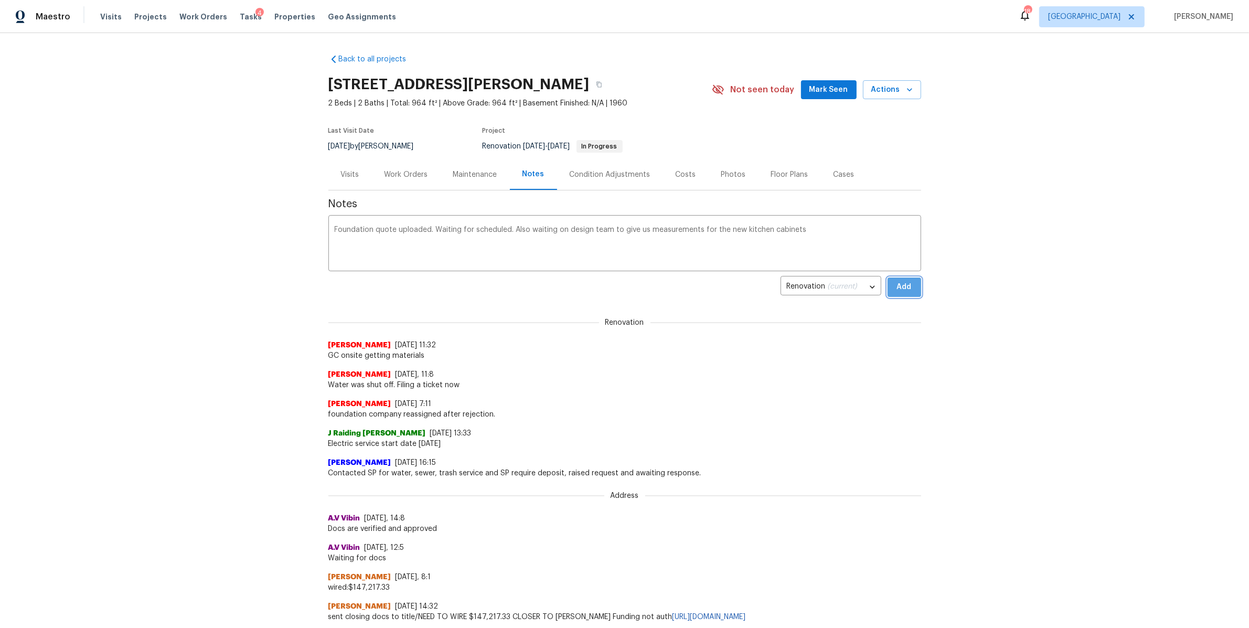
click at [910, 284] on button "Add" at bounding box center [905, 287] width 34 height 19
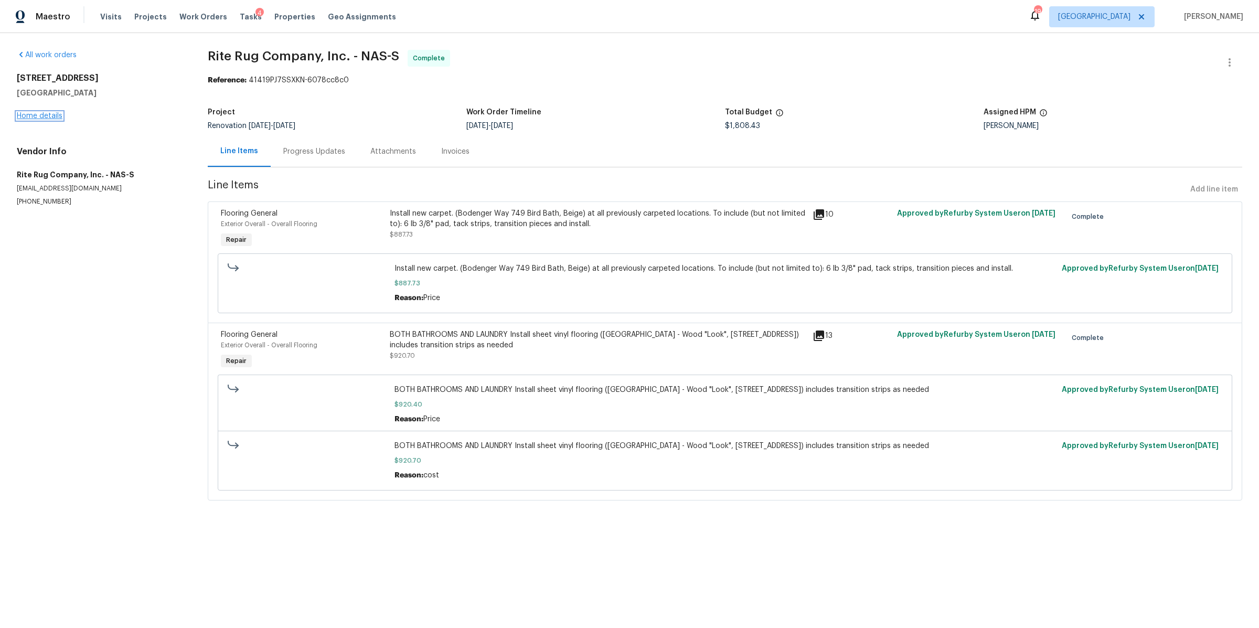
click at [34, 114] on link "Home details" at bounding box center [40, 115] width 46 height 7
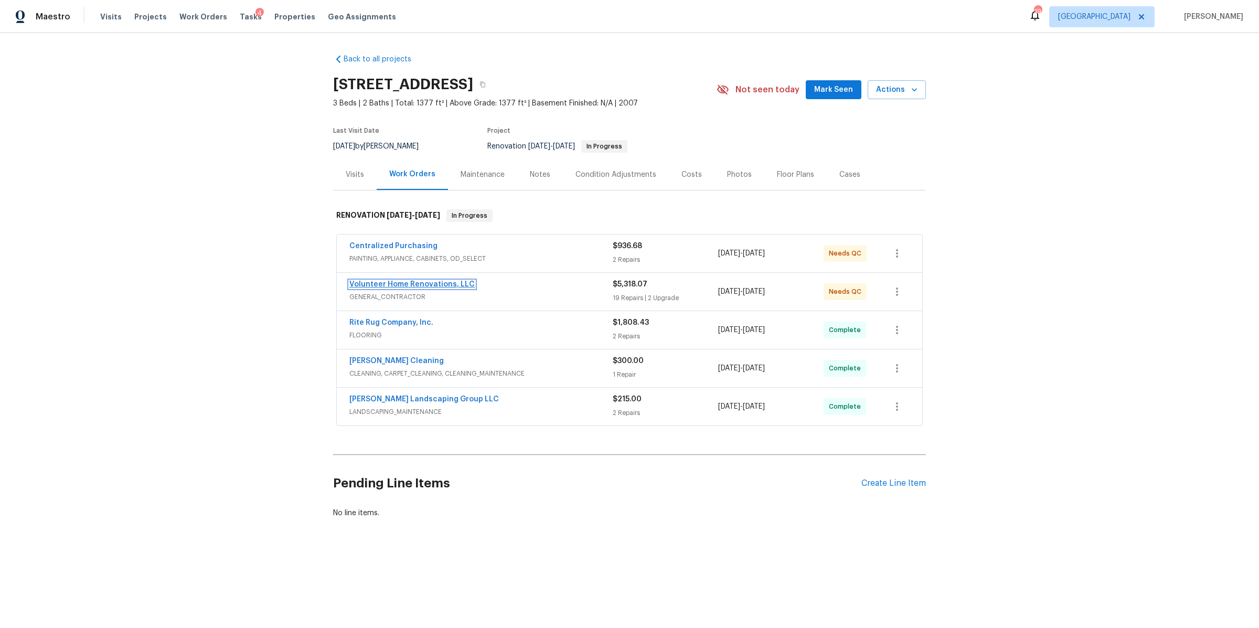
click at [412, 286] on link "Volunteer Home Renovations, LLC" at bounding box center [411, 284] width 125 height 7
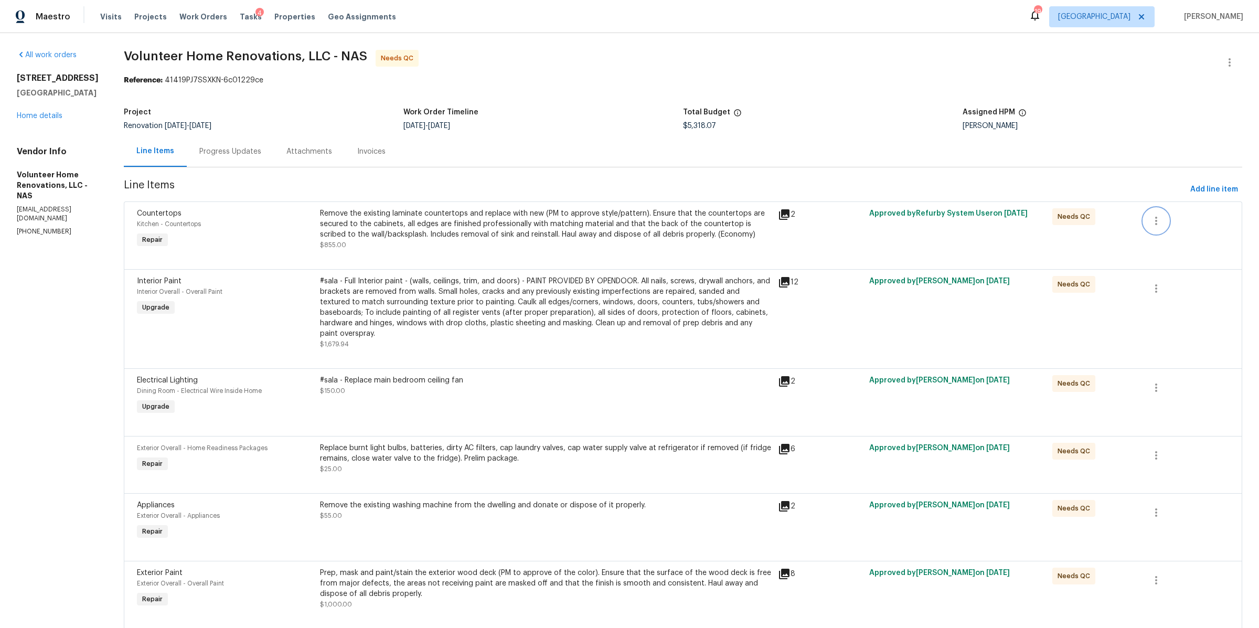
click at [1150, 222] on icon "button" at bounding box center [1156, 221] width 13 height 13
click at [1160, 221] on li "Cancel" at bounding box center [1158, 221] width 40 height 17
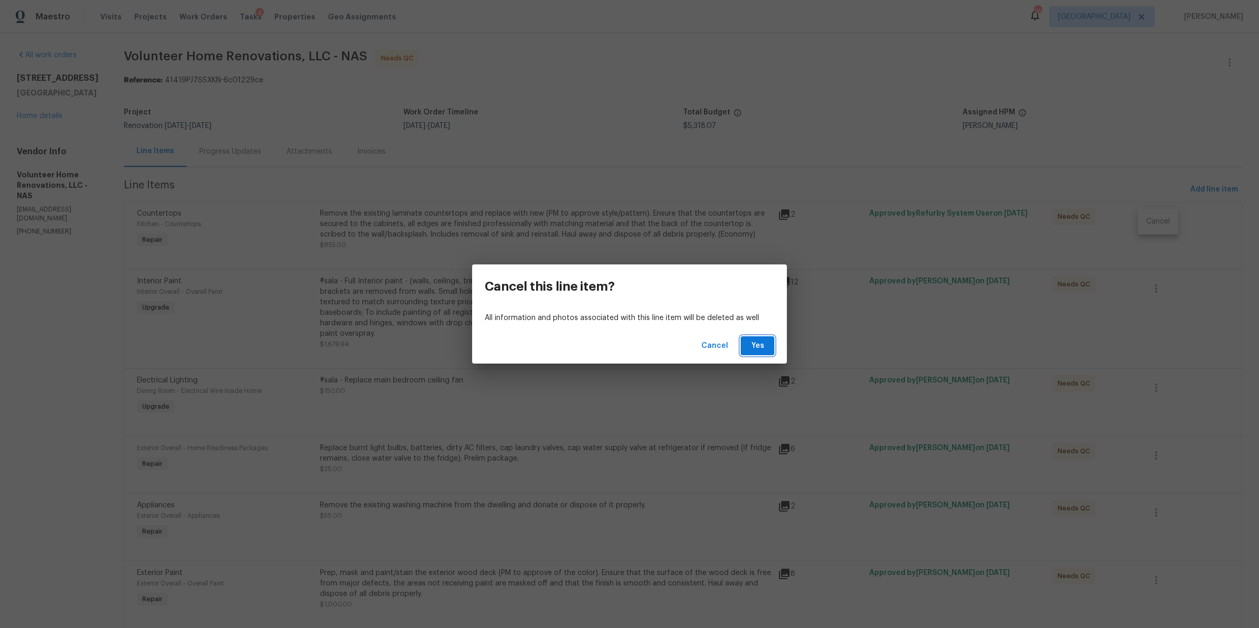
click at [769, 348] on button "Yes" at bounding box center [758, 345] width 34 height 19
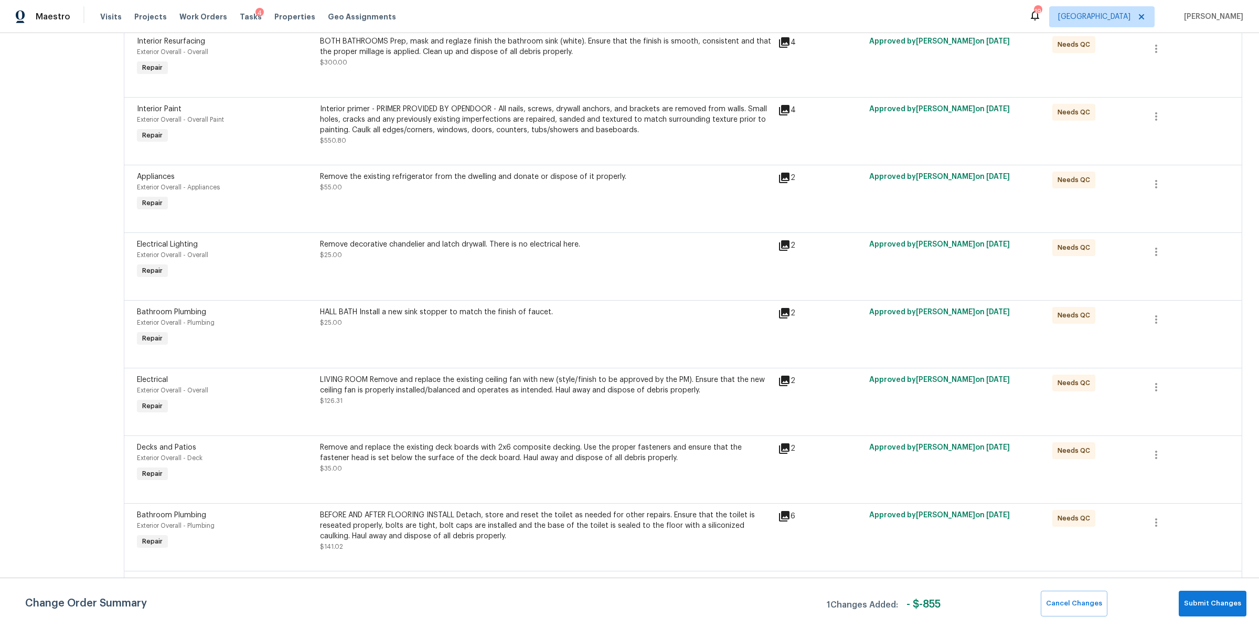
scroll to position [979, 0]
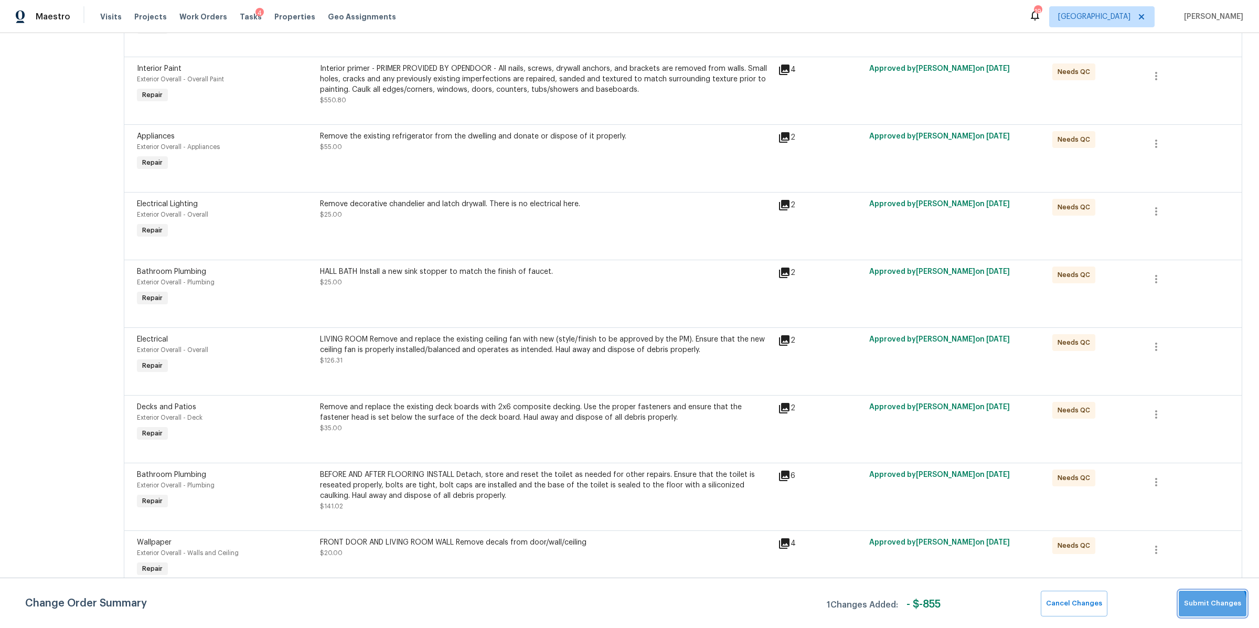
drag, startPoint x: 1209, startPoint y: 608, endPoint x: 1191, endPoint y: 602, distance: 18.2
click at [1209, 608] on span "Submit Changes" at bounding box center [1212, 604] width 57 height 12
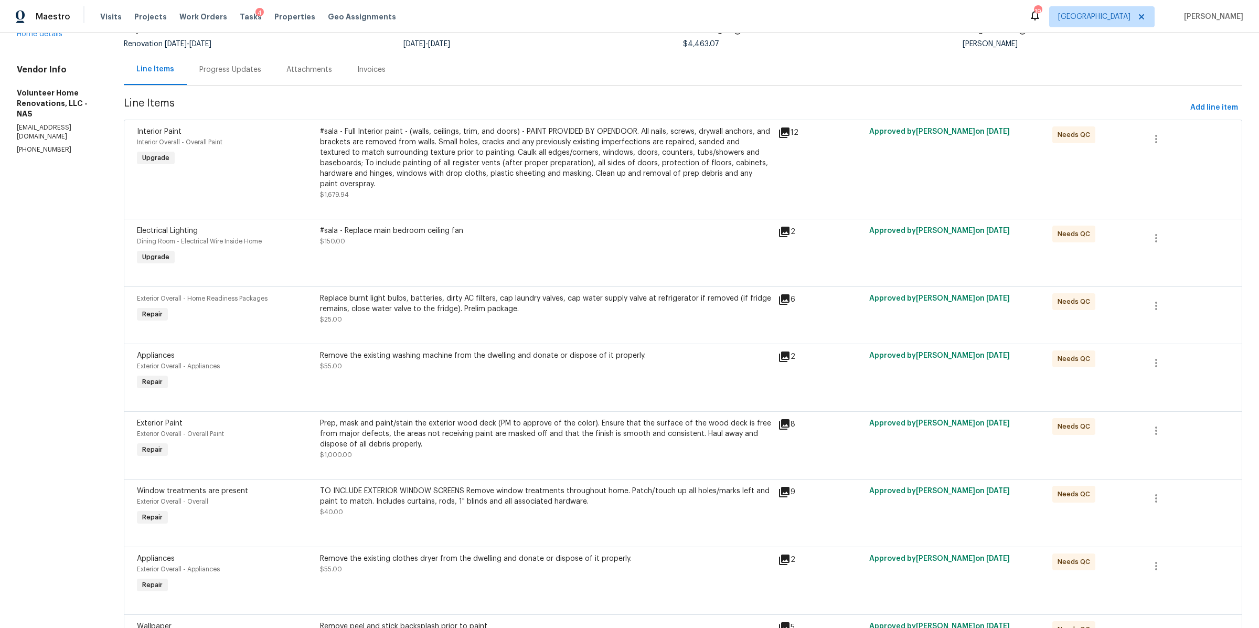
scroll to position [0, 0]
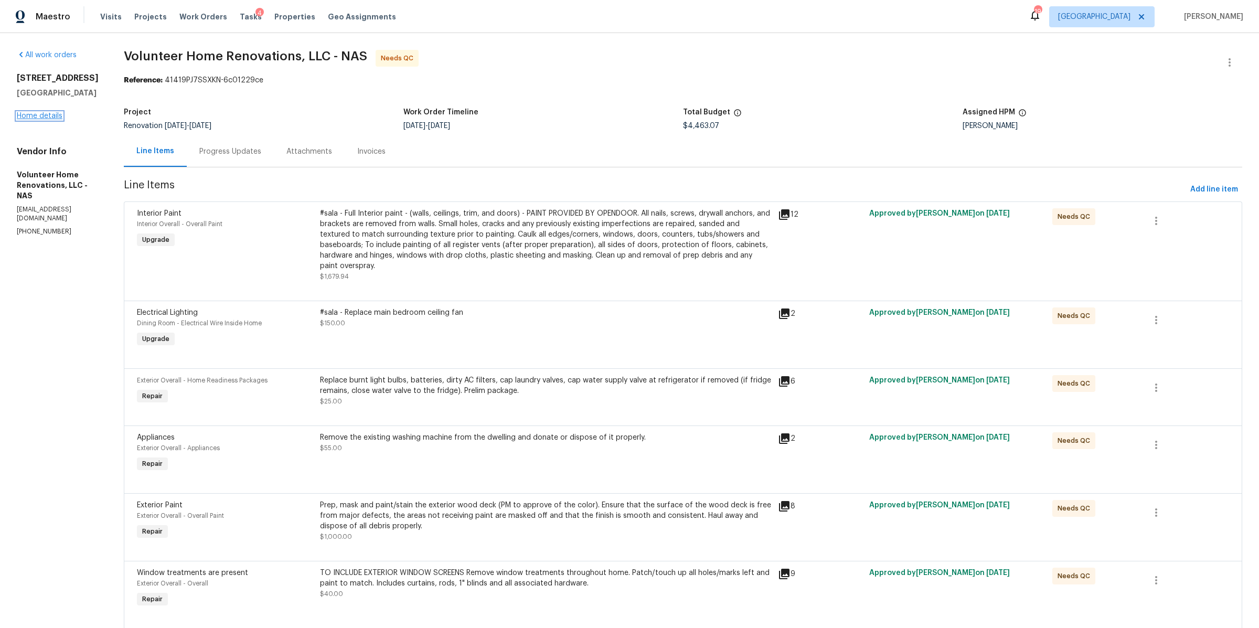
click at [46, 115] on link "Home details" at bounding box center [40, 115] width 46 height 7
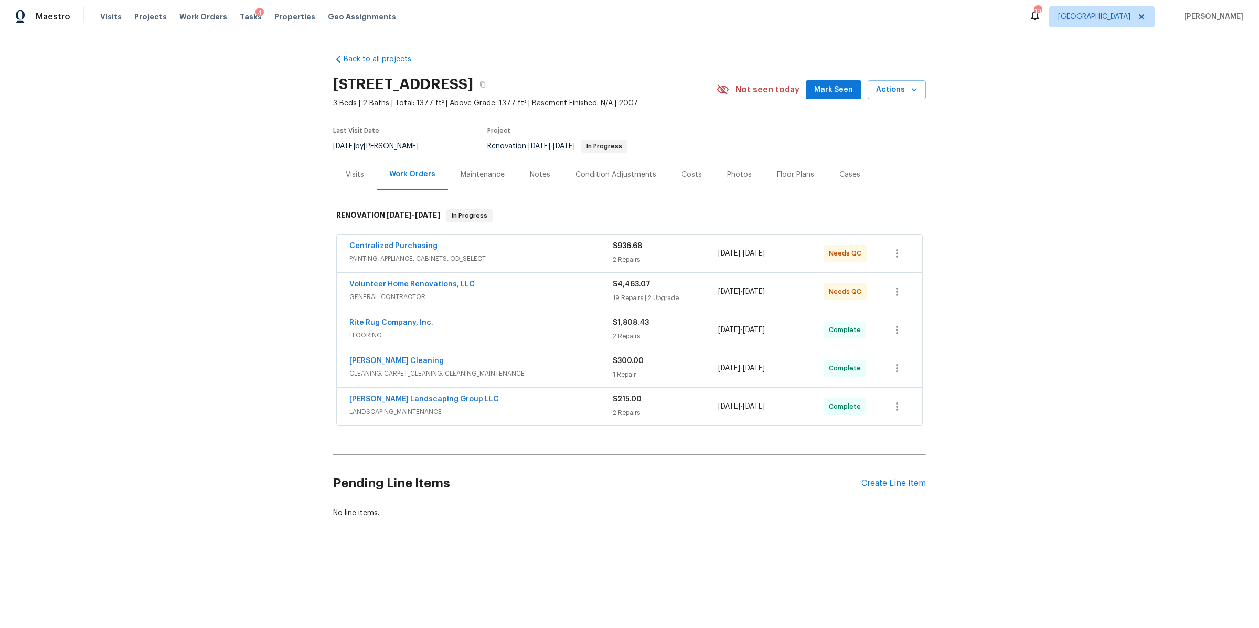
click at [530, 174] on div "Notes" at bounding box center [540, 174] width 20 height 10
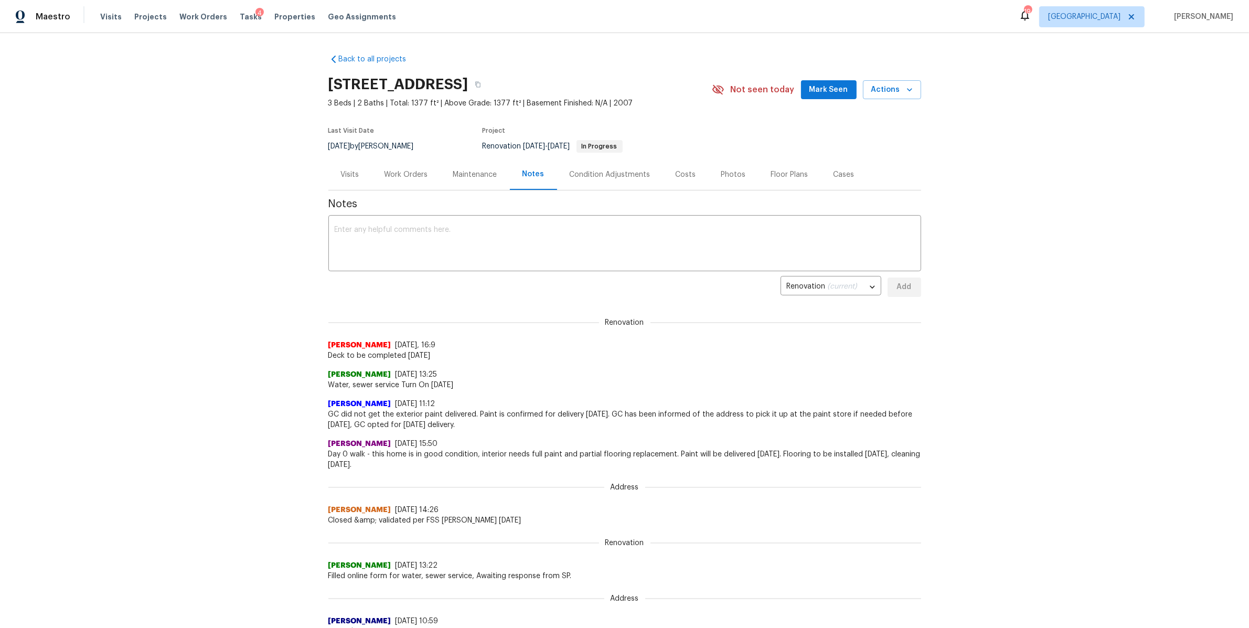
click at [665, 172] on div "Costs" at bounding box center [686, 174] width 46 height 31
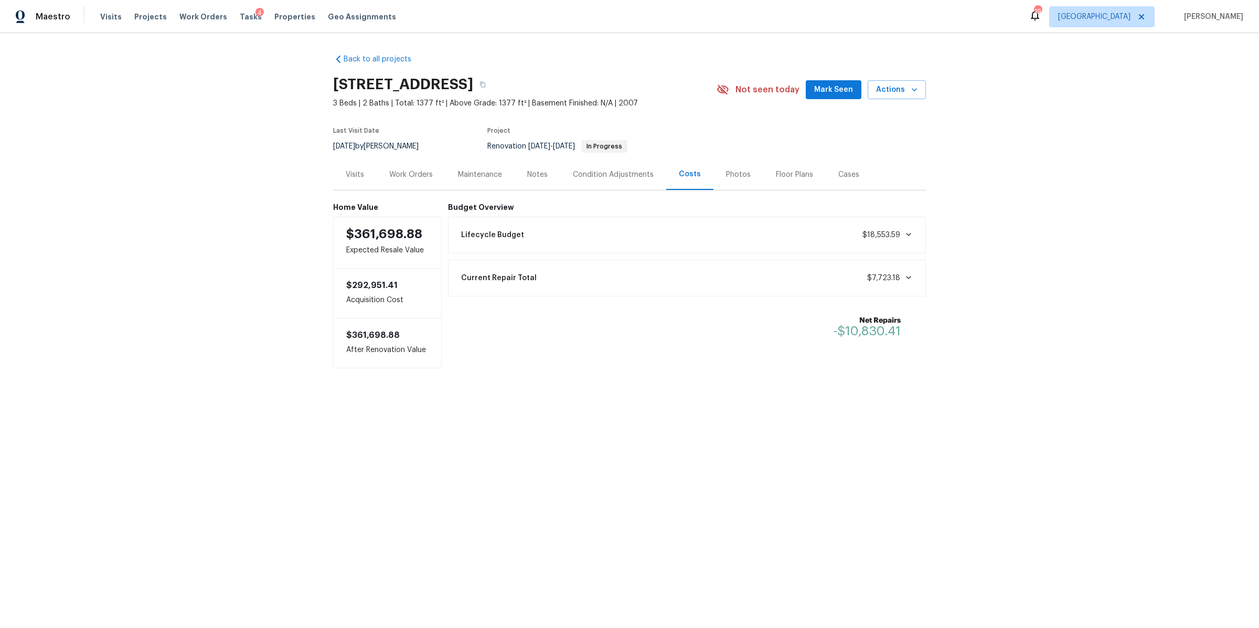
click at [407, 176] on div "Work Orders" at bounding box center [411, 174] width 44 height 10
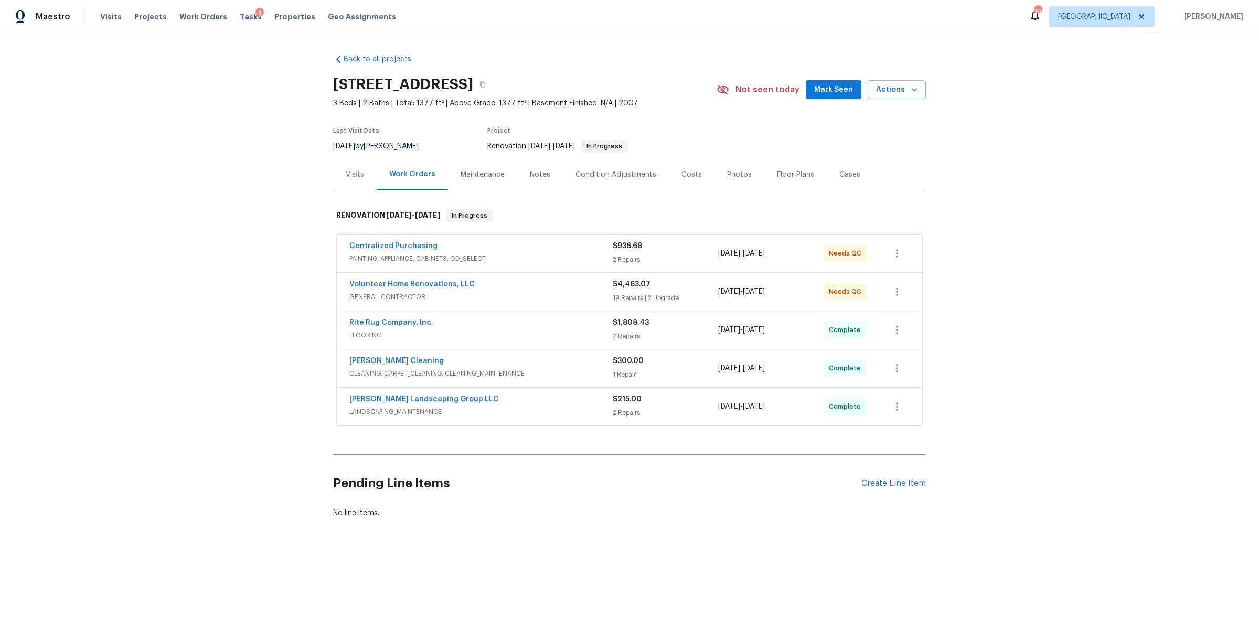
click at [358, 177] on div "Visits" at bounding box center [355, 174] width 18 height 10
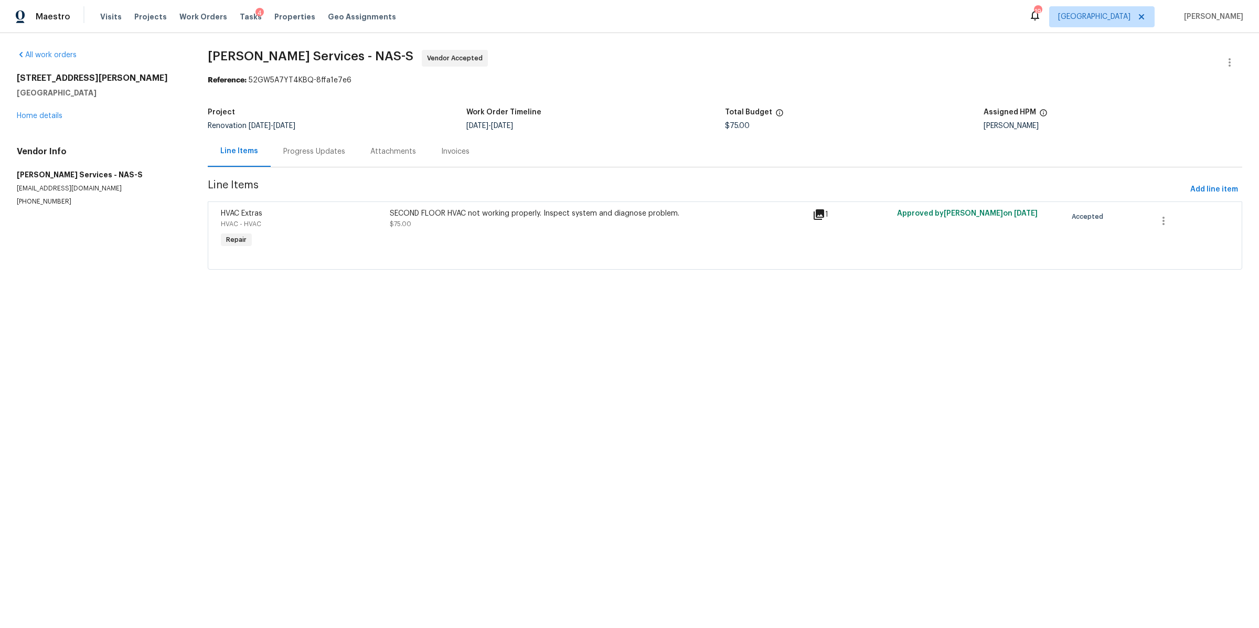
click at [296, 163] on div "Progress Updates" at bounding box center [314, 151] width 87 height 31
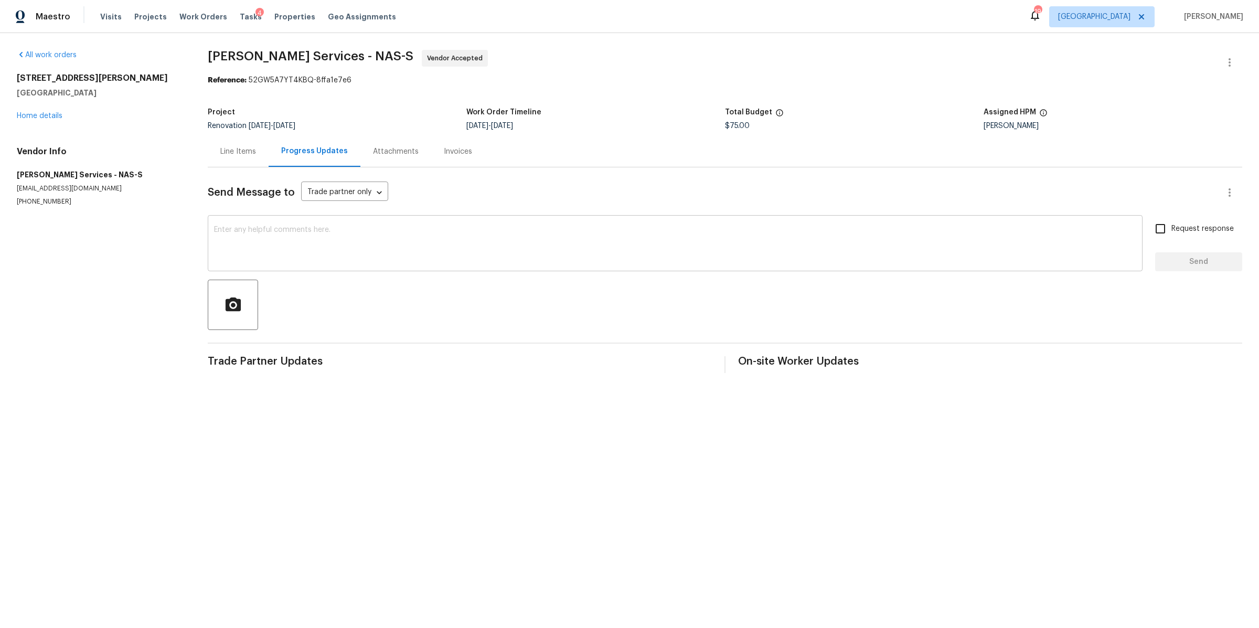
click at [365, 246] on textarea at bounding box center [675, 244] width 922 height 37
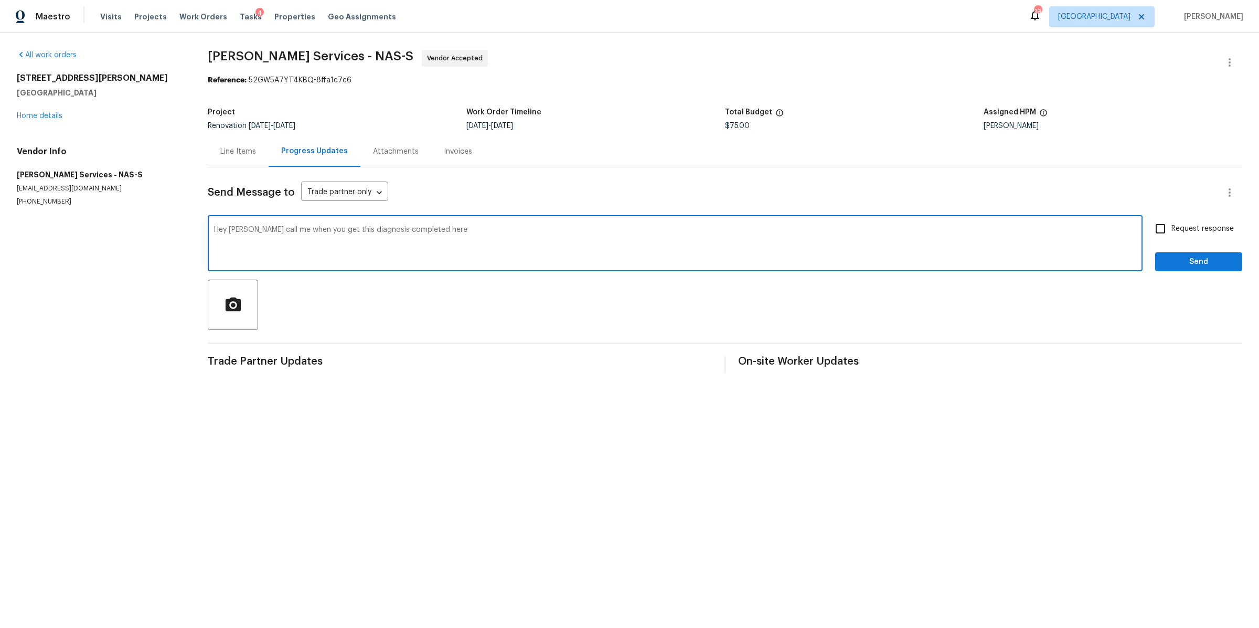
type textarea "Hey [PERSON_NAME] call me when you get this diagnosis completed here"
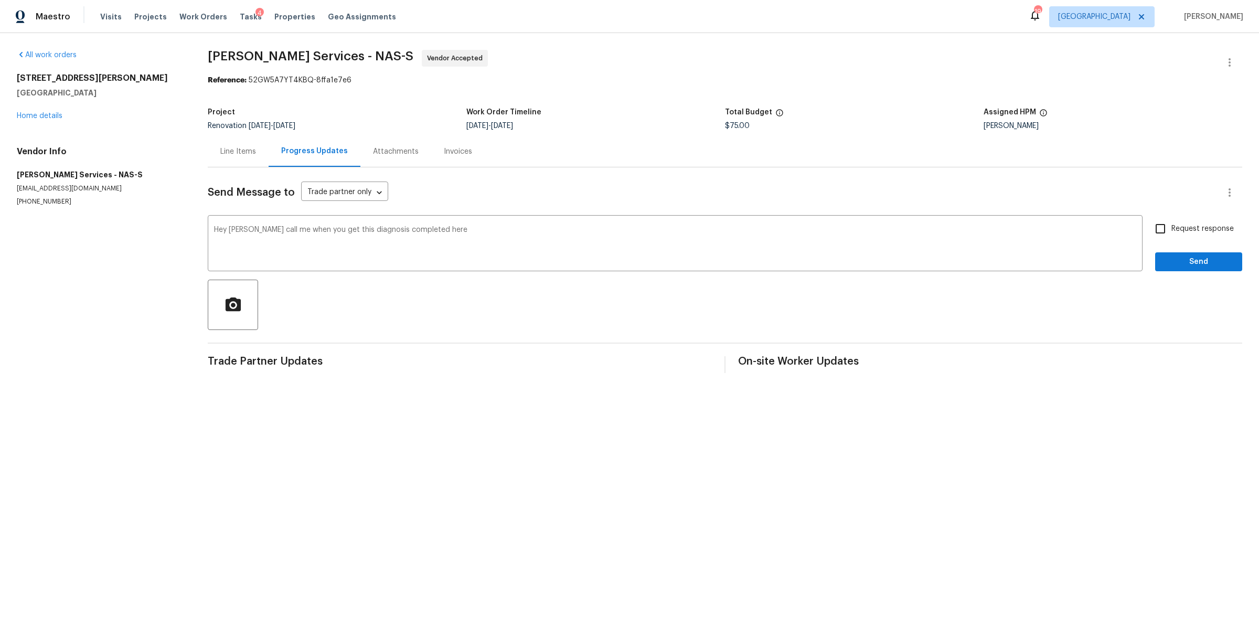
click at [1181, 222] on label "Request response" at bounding box center [1191, 229] width 84 height 22
click at [1171, 222] on input "Request response" at bounding box center [1160, 229] width 22 height 22
checkbox input "true"
click at [1179, 252] on button "Send" at bounding box center [1198, 261] width 87 height 19
click at [187, 15] on span "Work Orders" at bounding box center [203, 17] width 48 height 10
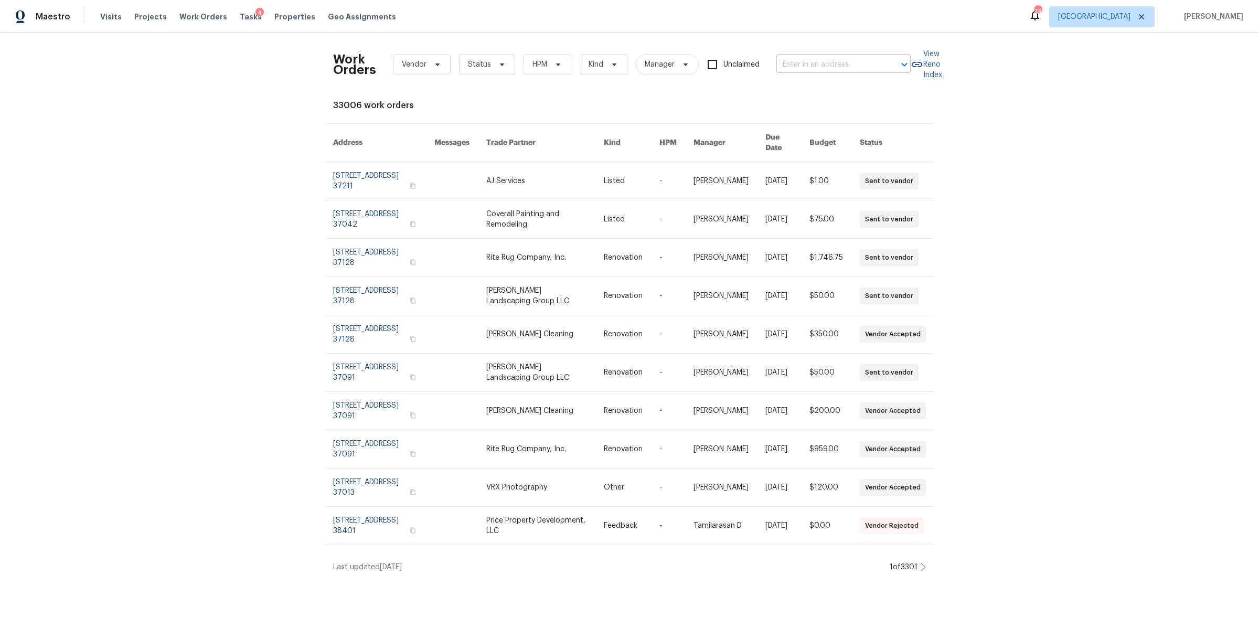
click at [803, 66] on input "text" at bounding box center [828, 65] width 105 height 16
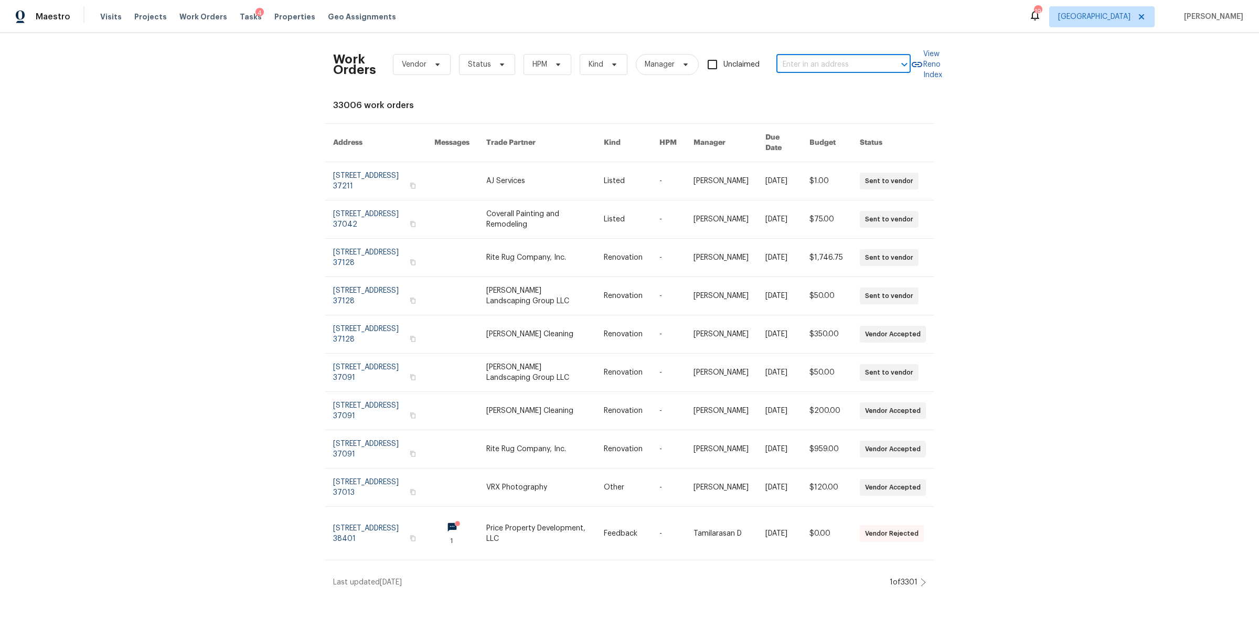
paste input "[STREET_ADDRESS]"
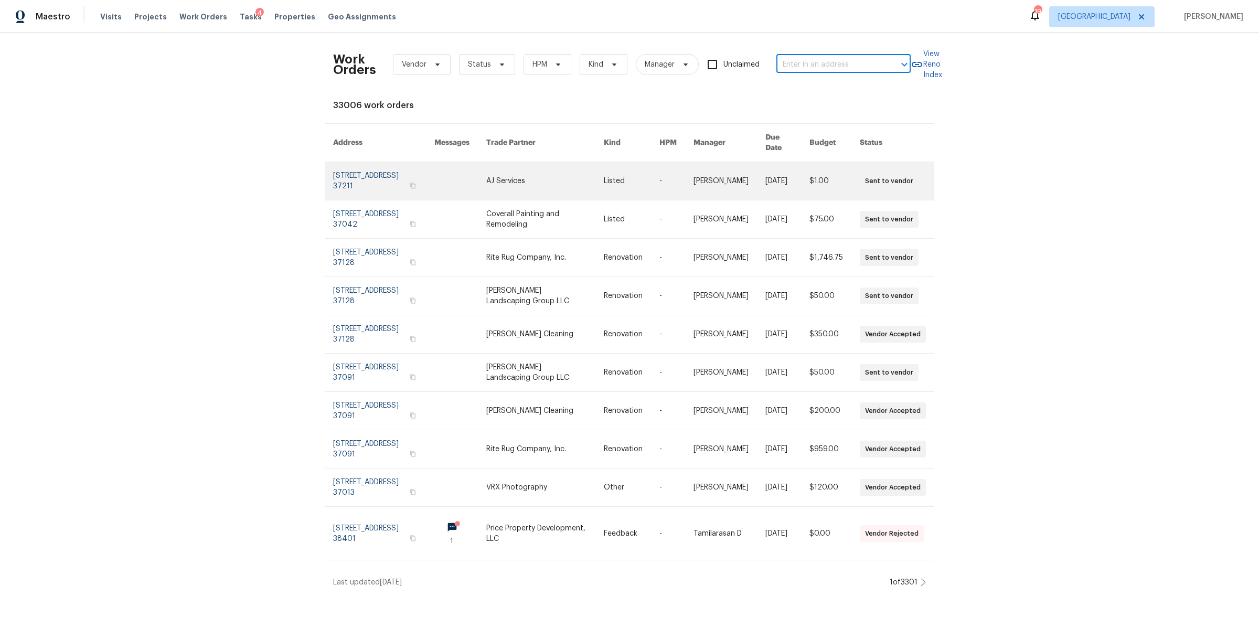
type input "[STREET_ADDRESS]"
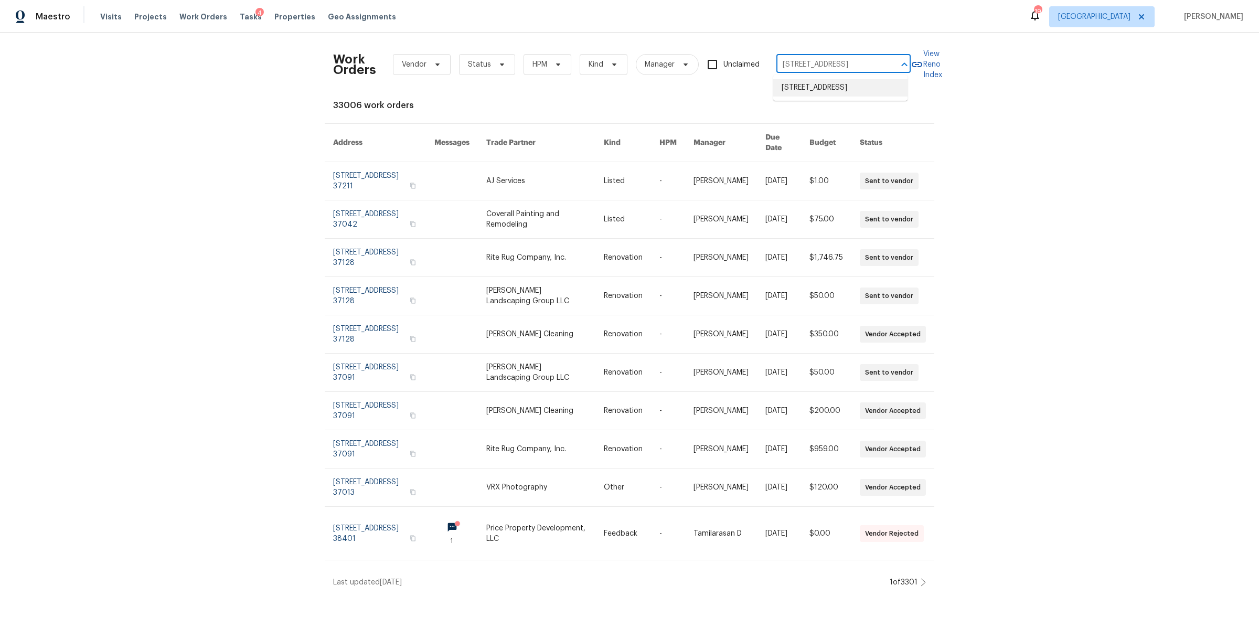
click at [810, 91] on li "[STREET_ADDRESS]" at bounding box center [840, 87] width 134 height 17
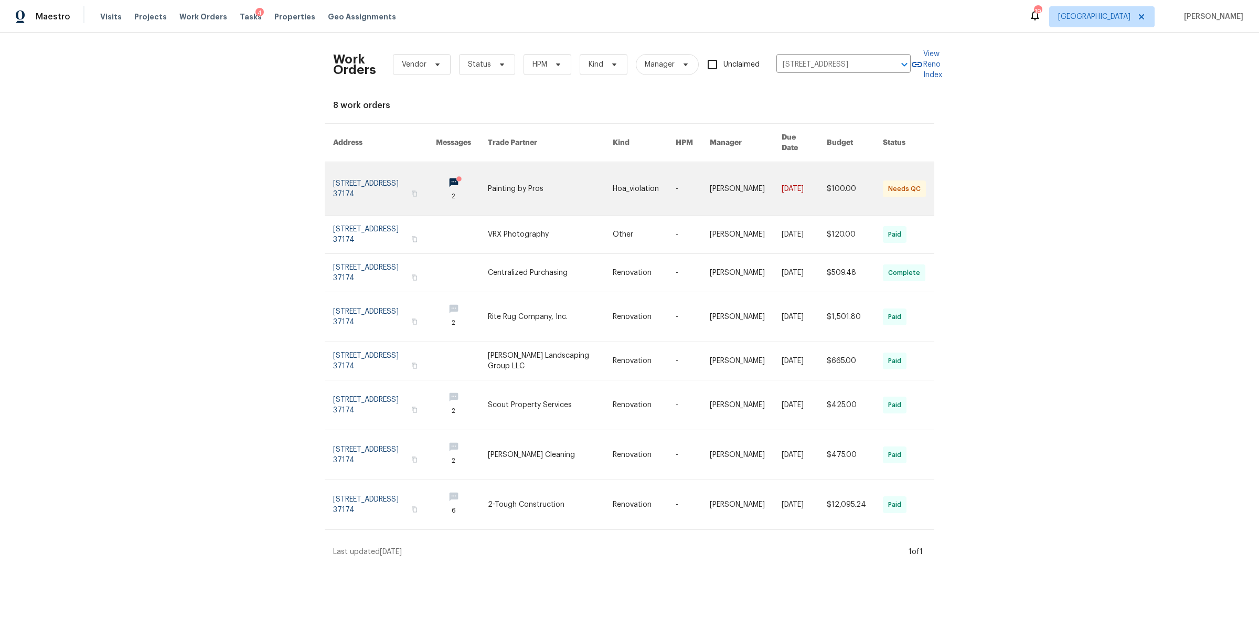
click at [358, 173] on link at bounding box center [384, 188] width 103 height 53
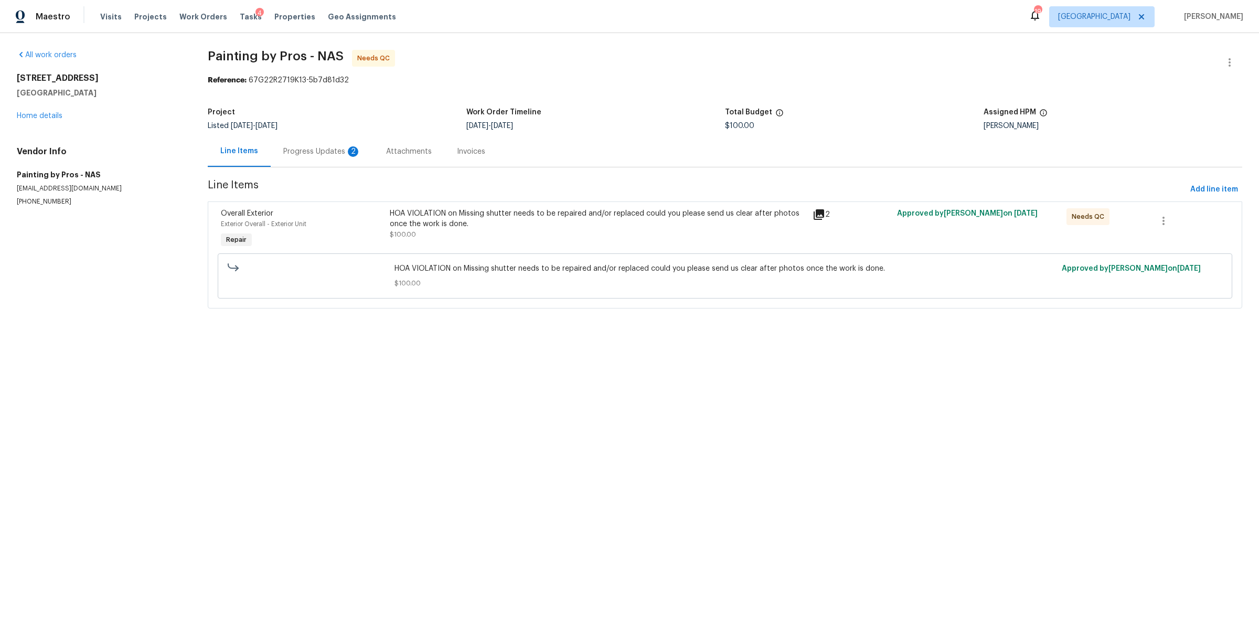
click at [300, 157] on div "Progress Updates 2" at bounding box center [322, 151] width 103 height 31
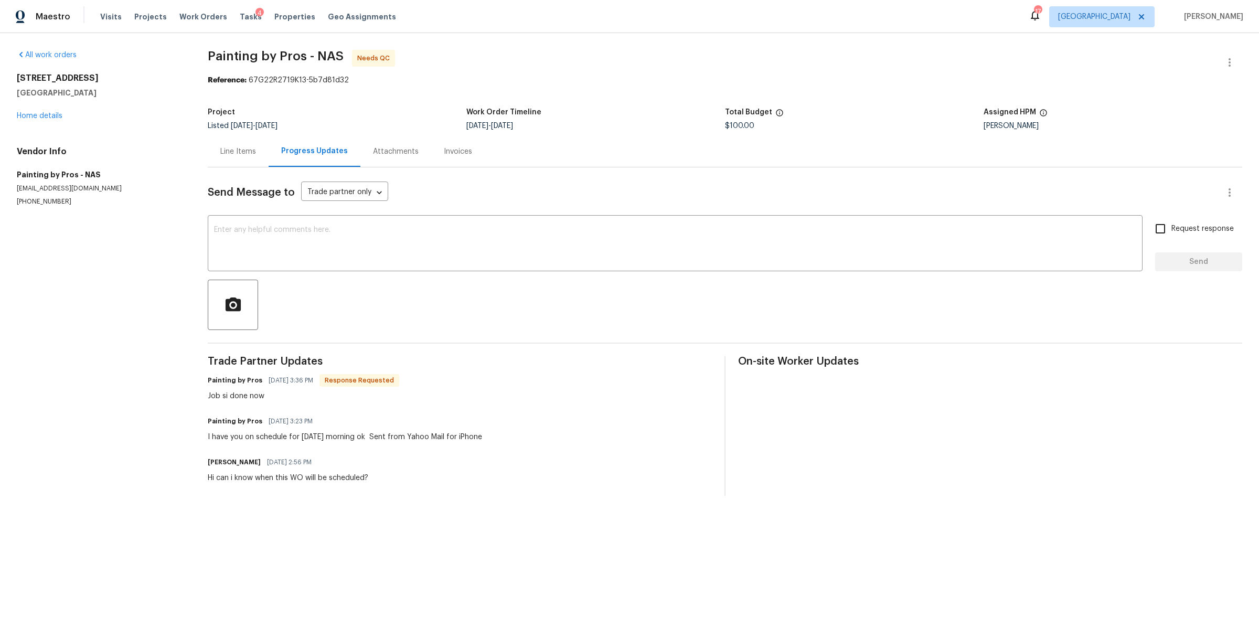
click at [247, 150] on div "Line Items" at bounding box center [238, 151] width 36 height 10
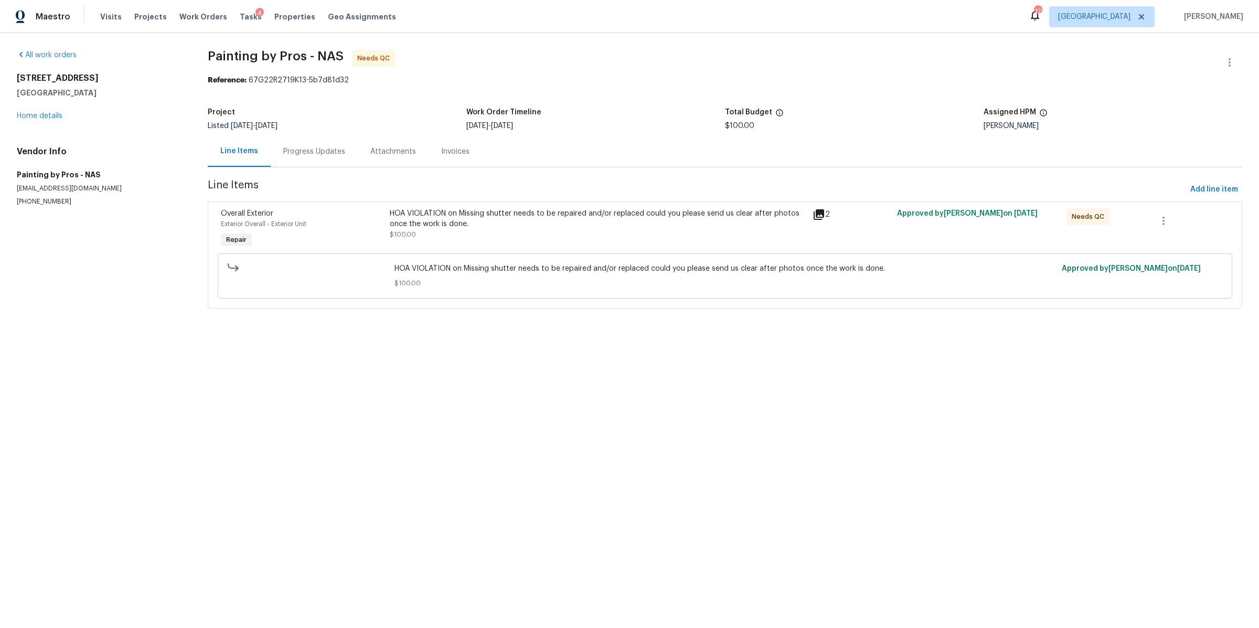
click at [433, 227] on div "HOA VIOLATION on Missing shutter needs to be repaired and/or replaced could you…" at bounding box center [598, 218] width 417 height 21
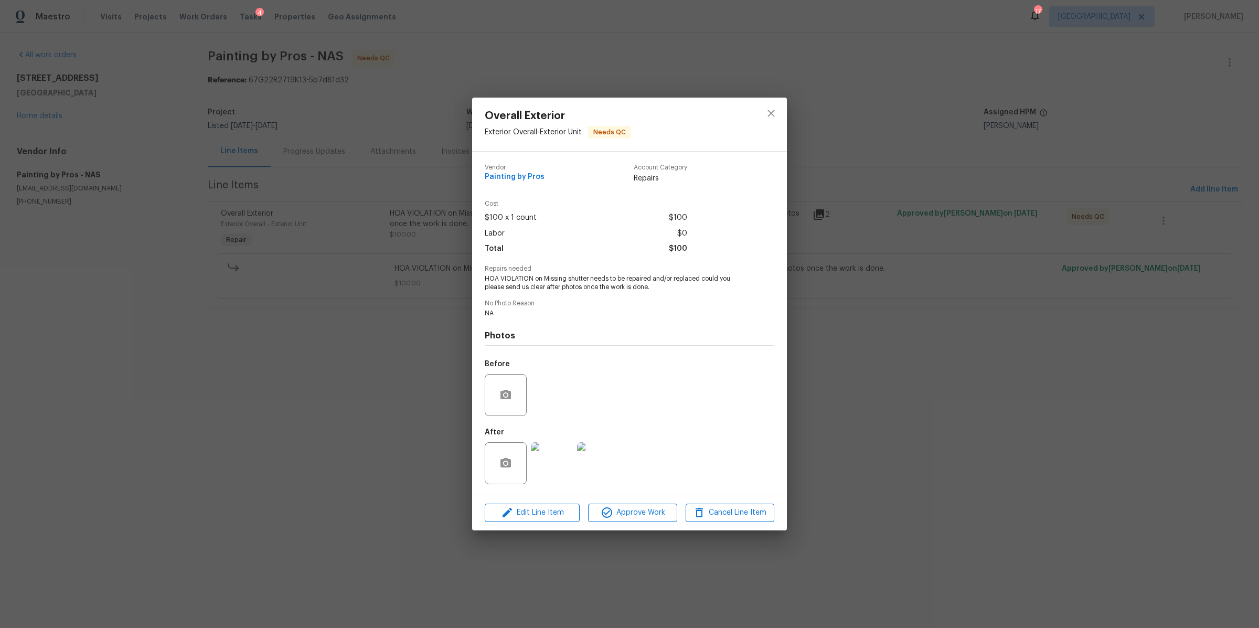
click at [547, 453] on img at bounding box center [552, 463] width 42 height 42
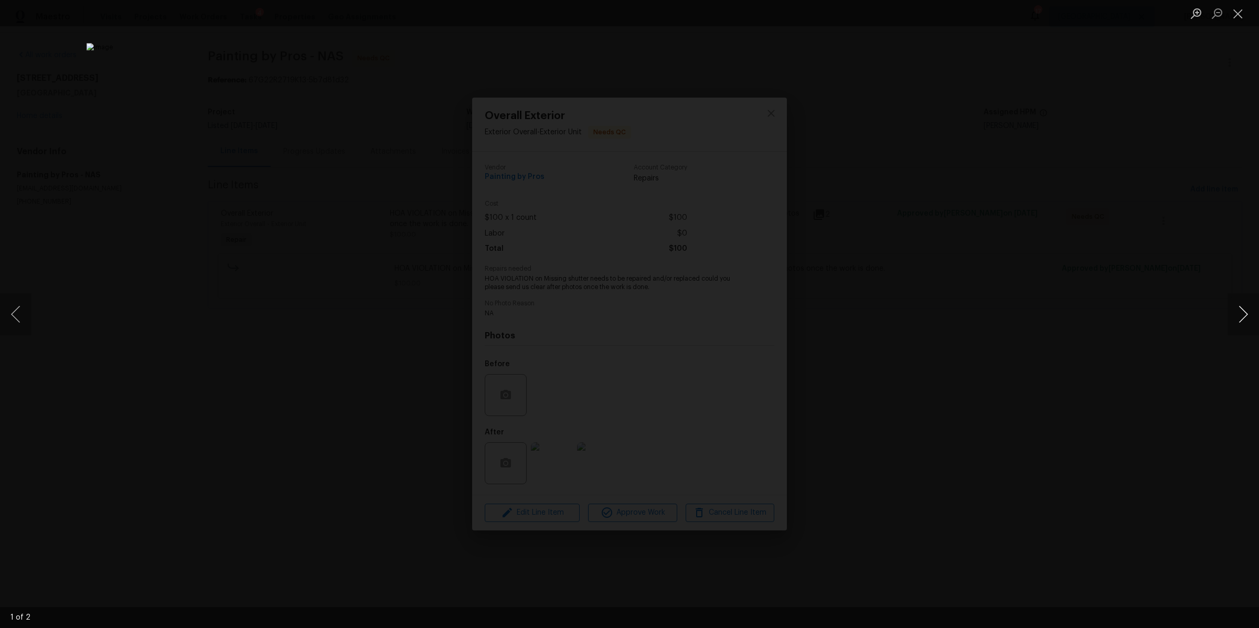
click at [1244, 316] on button "Next image" at bounding box center [1243, 314] width 31 height 42
click at [1244, 317] on button "Next image" at bounding box center [1243, 314] width 31 height 42
click at [1129, 355] on div "Lightbox" at bounding box center [629, 314] width 1259 height 628
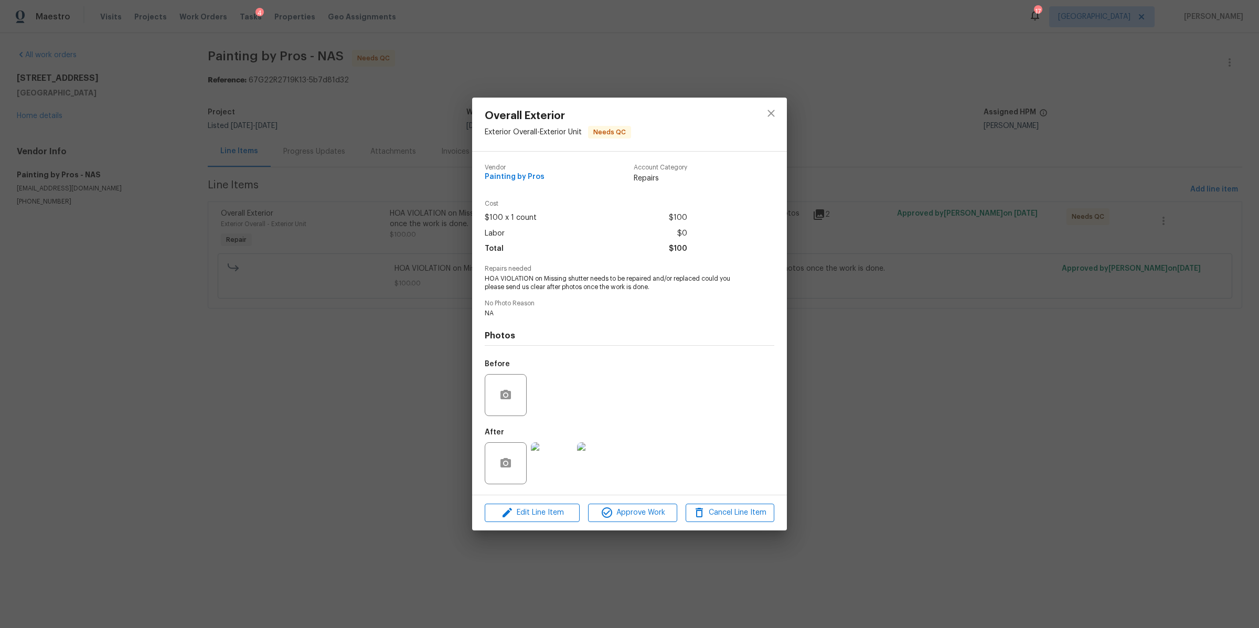
click at [1129, 355] on div "Overall Exterior Exterior Overall - Exterior Unit Needs QC Vendor Painting by P…" at bounding box center [629, 314] width 1259 height 628
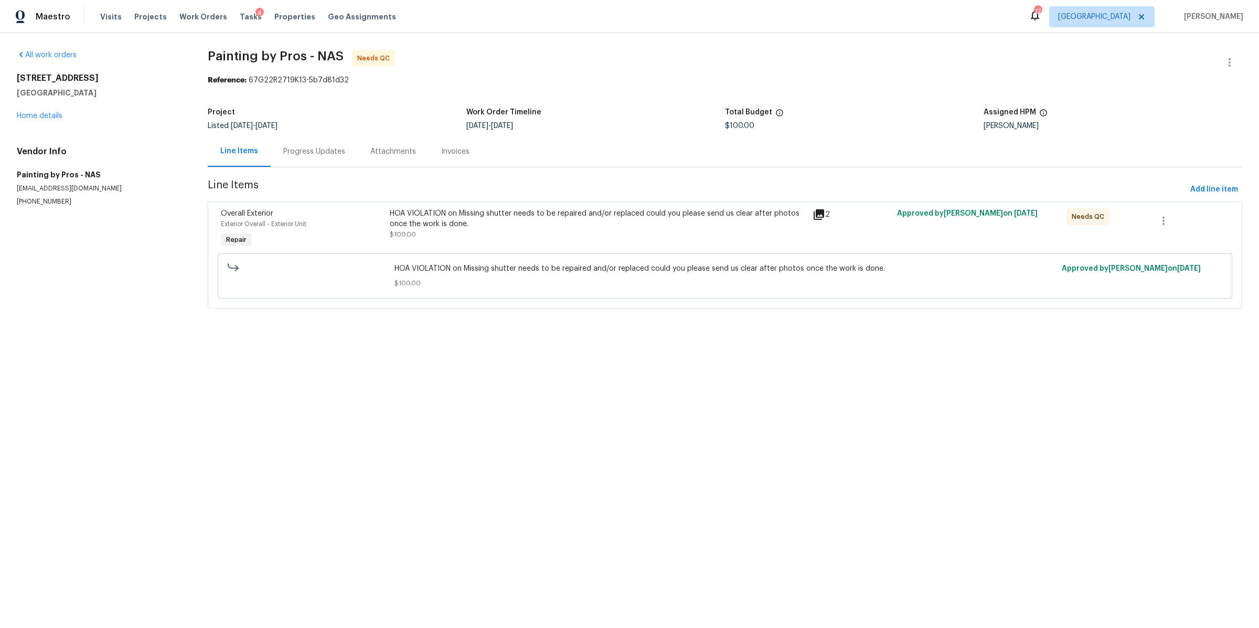
click at [318, 146] on div "Progress Updates" at bounding box center [314, 151] width 62 height 10
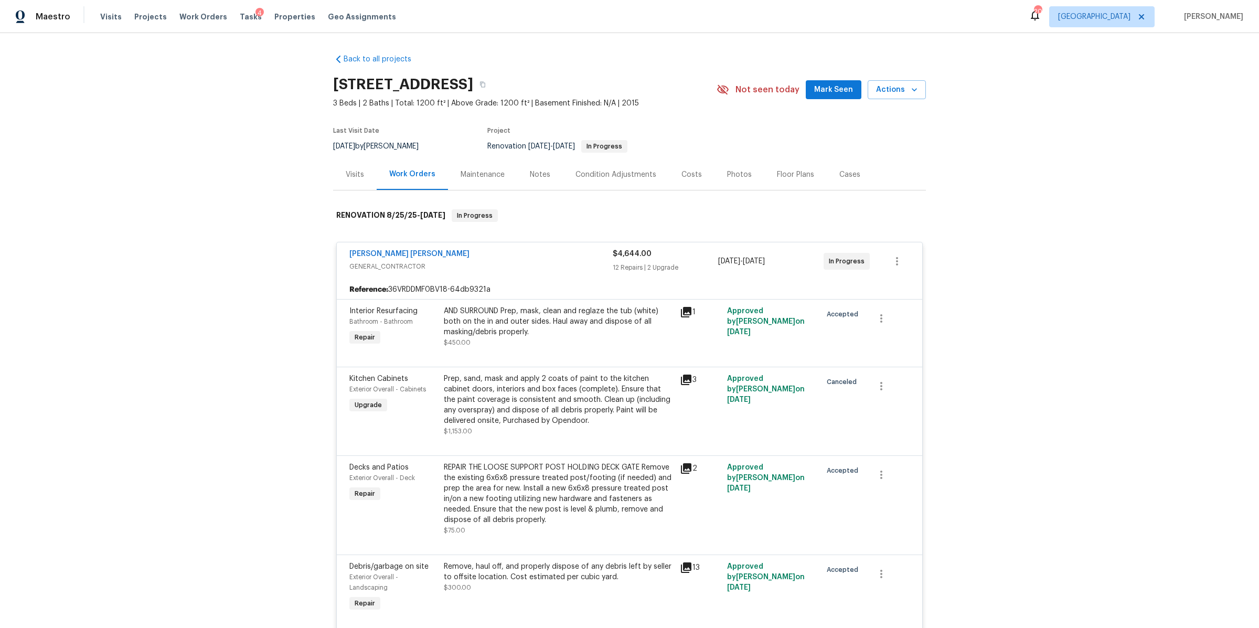
click at [540, 179] on div "Notes" at bounding box center [540, 174] width 46 height 31
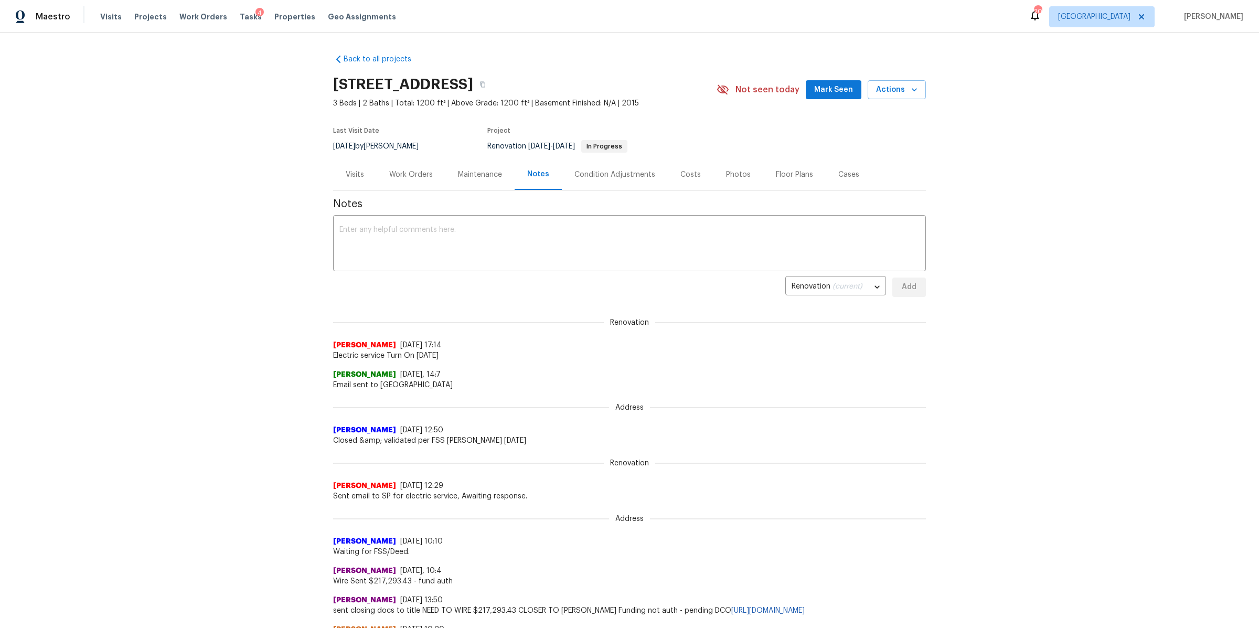
click at [240, 20] on div "Tasks 4" at bounding box center [251, 17] width 22 height 11
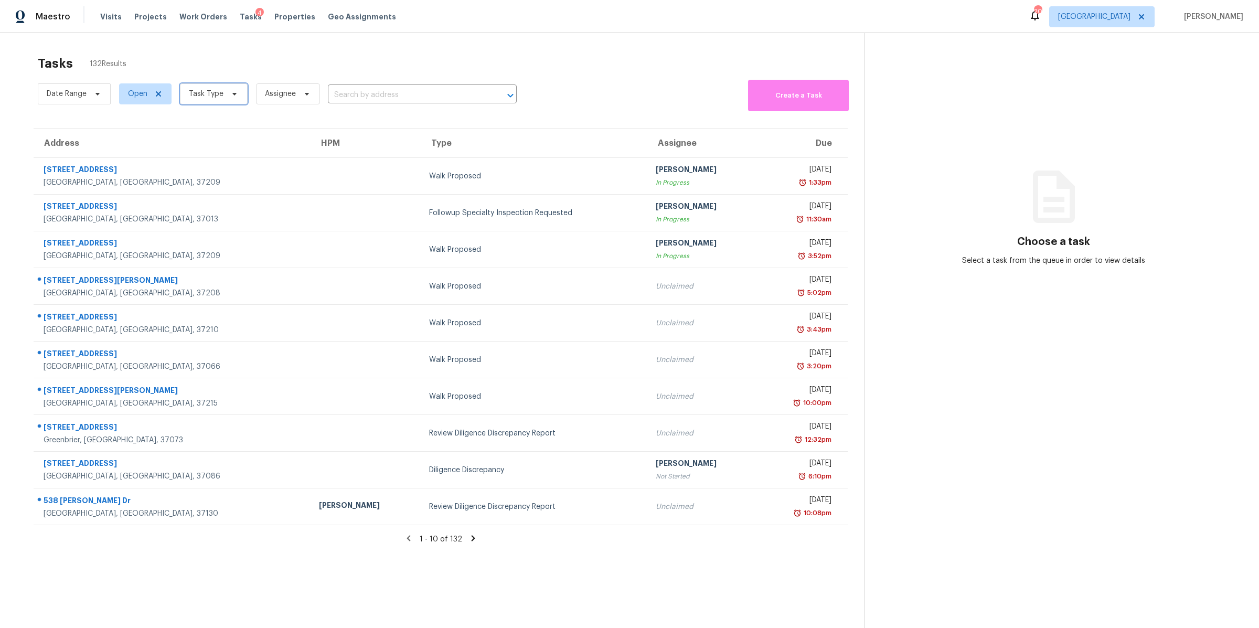
click at [227, 93] on span at bounding box center [233, 94] width 12 height 8
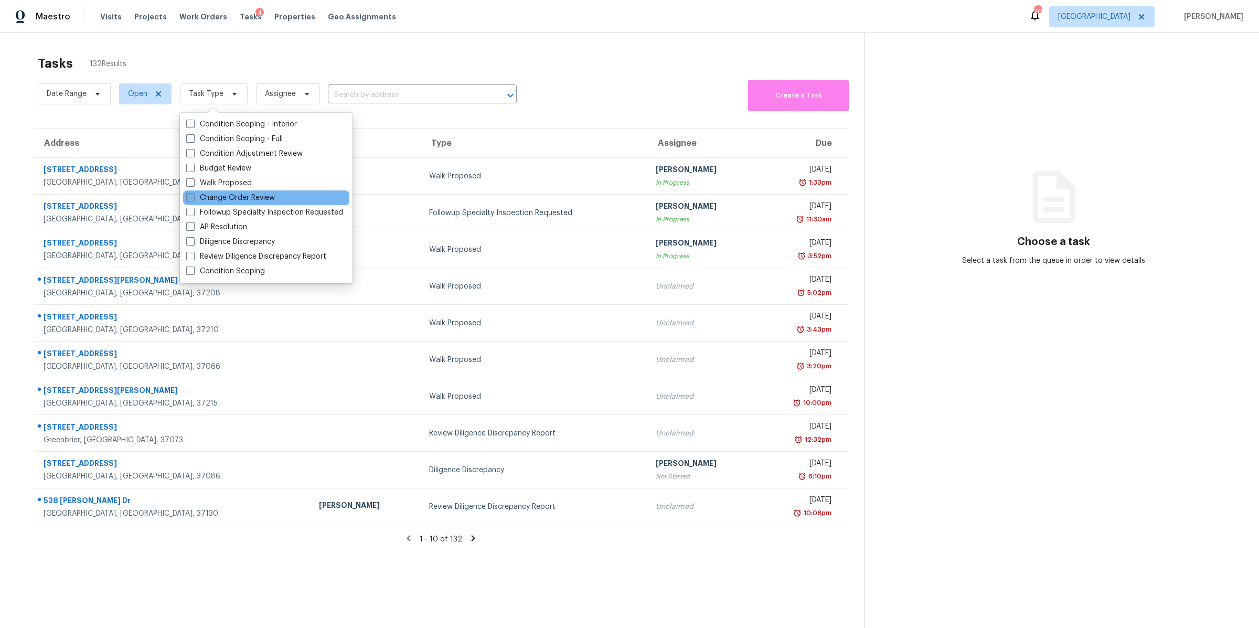
click at [245, 196] on label "Change Order Review" at bounding box center [230, 198] width 89 height 10
click at [193, 196] on input "Change Order Review" at bounding box center [189, 196] width 7 height 7
checkbox input "true"
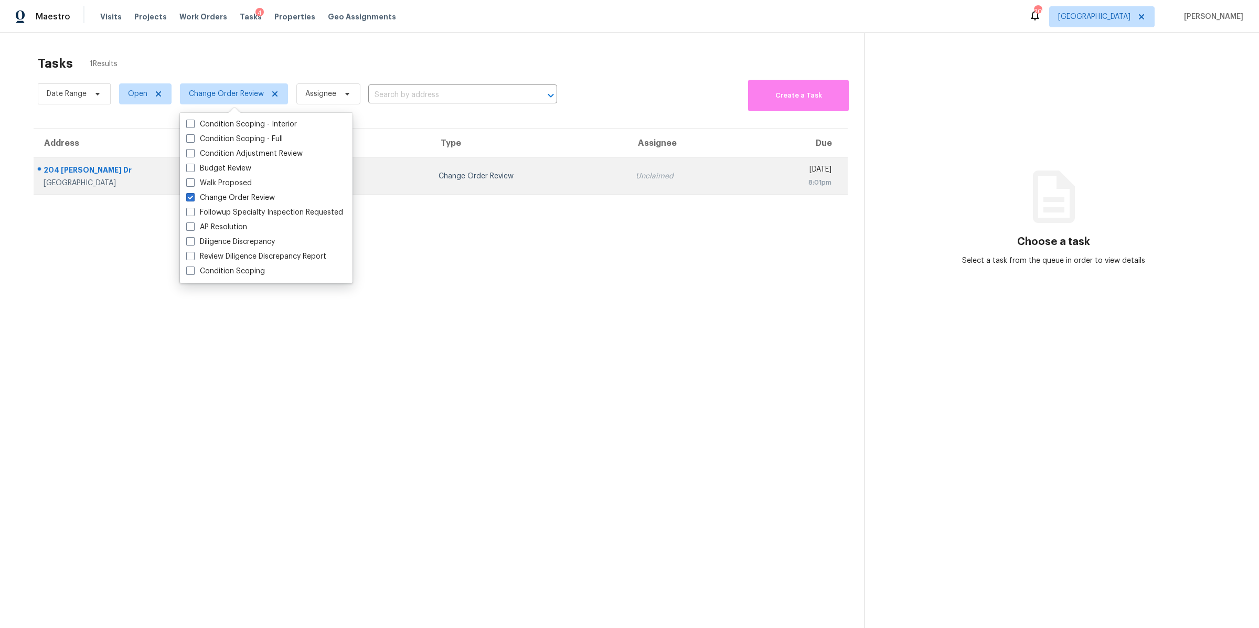
click at [72, 177] on div "204 [PERSON_NAME] Dr" at bounding box center [149, 171] width 211 height 13
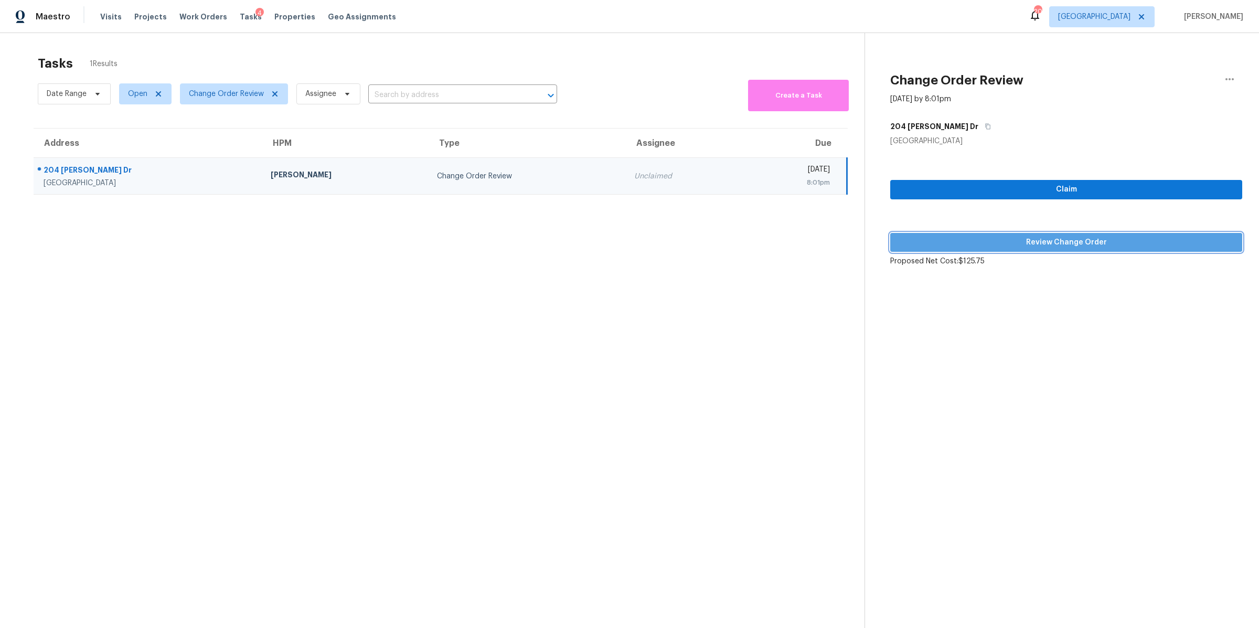
click at [1031, 239] on span "Review Change Order" at bounding box center [1066, 242] width 335 height 13
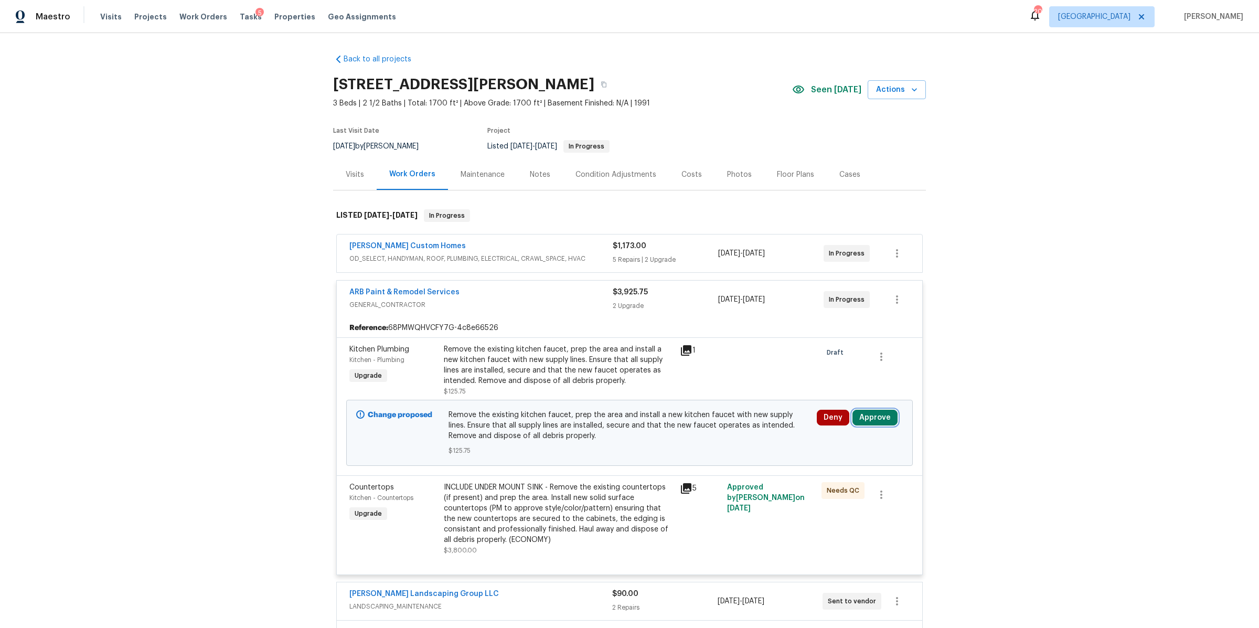
click at [873, 418] on button "Approve" at bounding box center [874, 418] width 45 height 16
click at [710, 428] on span "Approve" at bounding box center [719, 428] width 29 height 8
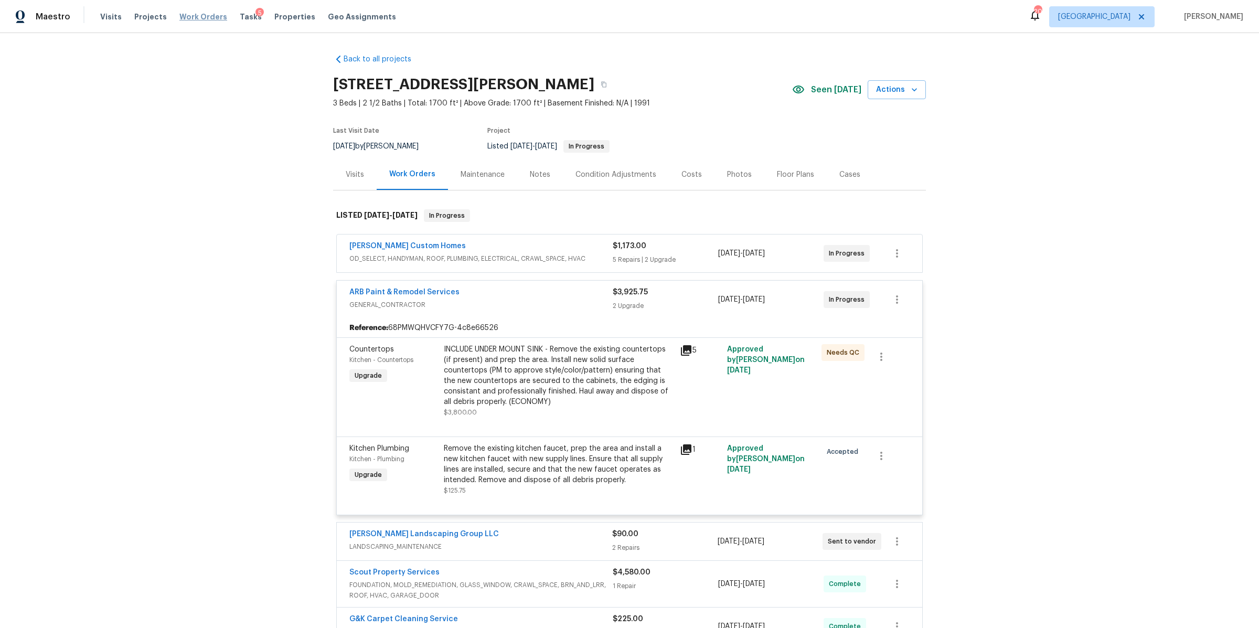
click at [206, 16] on span "Work Orders" at bounding box center [203, 17] width 48 height 10
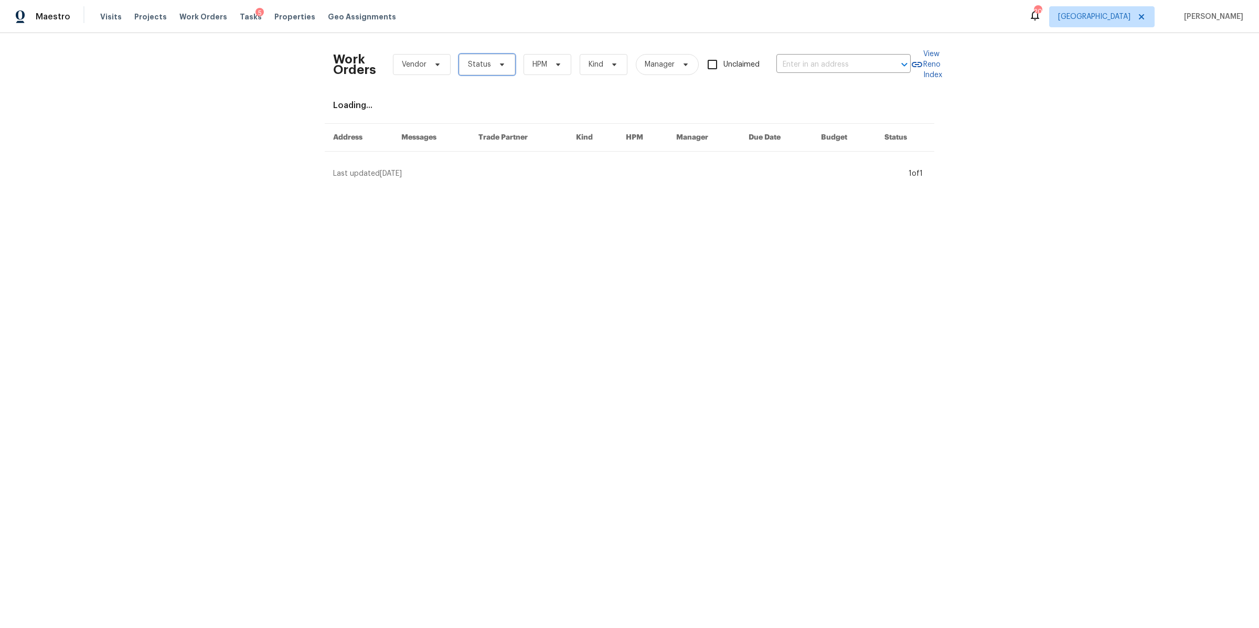
click at [483, 63] on span "Status" at bounding box center [479, 64] width 23 height 10
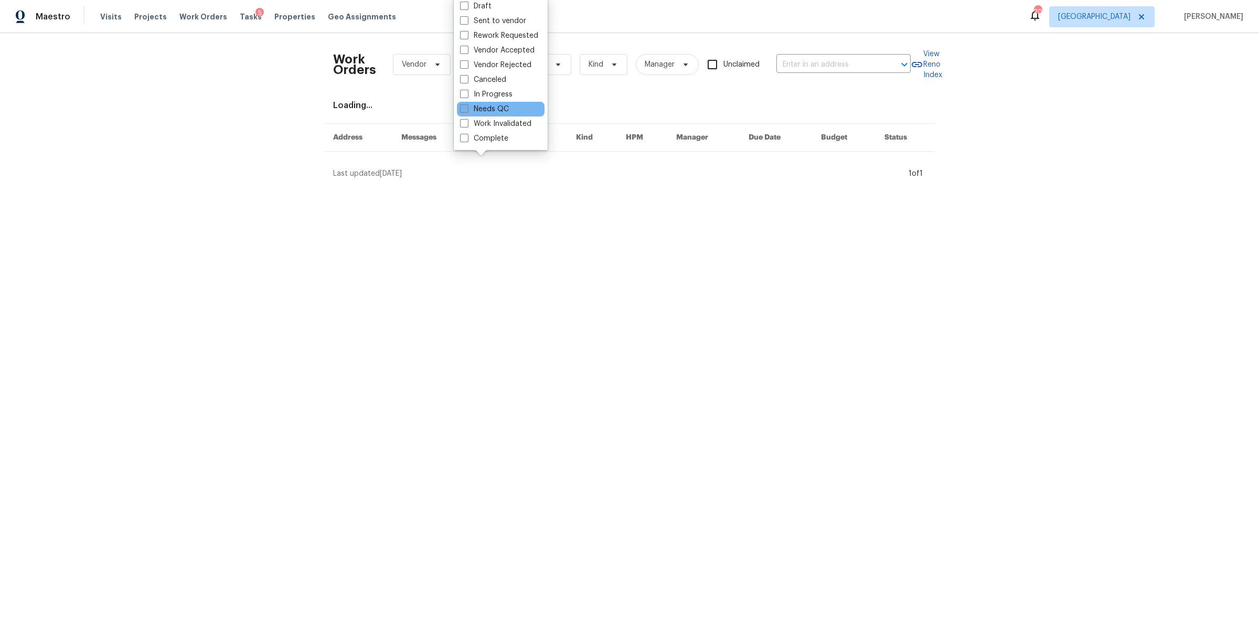
click at [492, 110] on label "Needs QC" at bounding box center [484, 109] width 49 height 10
click at [467, 110] on input "Needs QC" at bounding box center [463, 107] width 7 height 7
checkbox input "true"
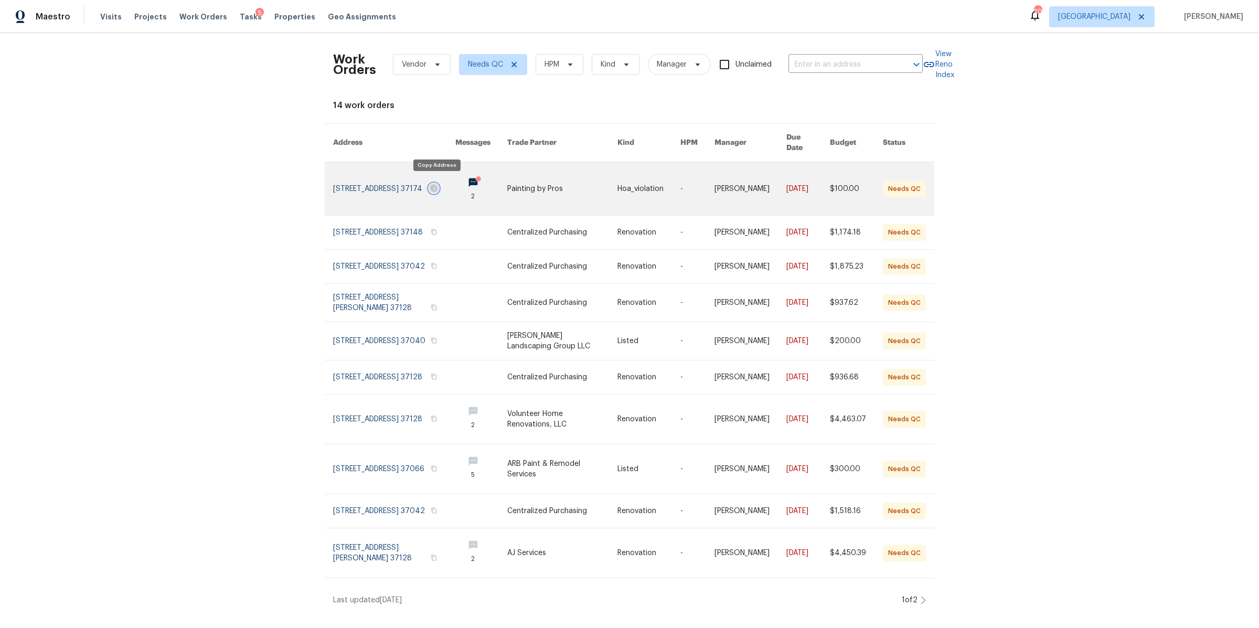
click at [435, 185] on icon "button" at bounding box center [434, 188] width 6 height 6
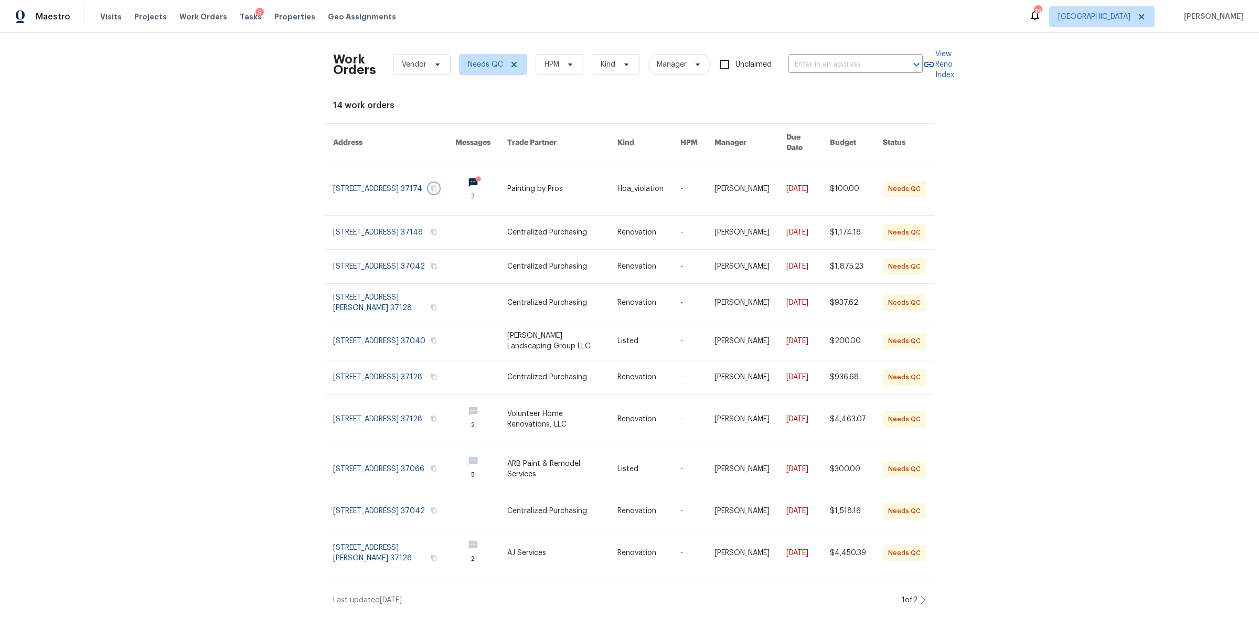
scroll to position [4, 0]
click at [921, 604] on icon at bounding box center [923, 600] width 5 height 8
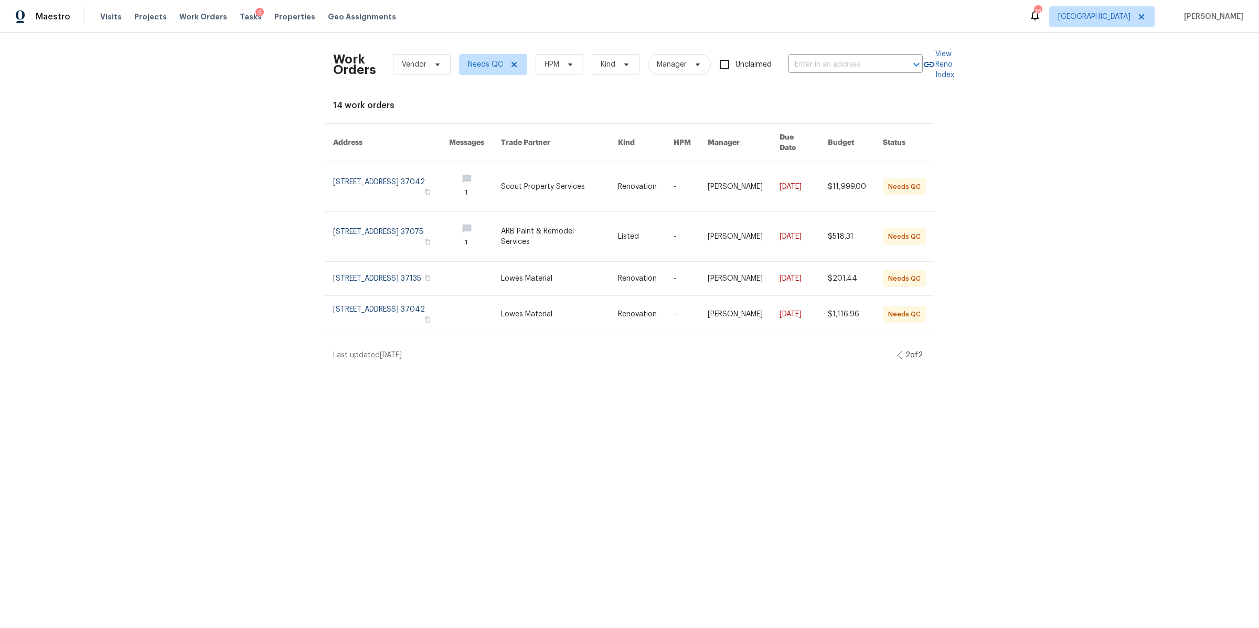
click at [898, 351] on icon at bounding box center [900, 354] width 4 height 7
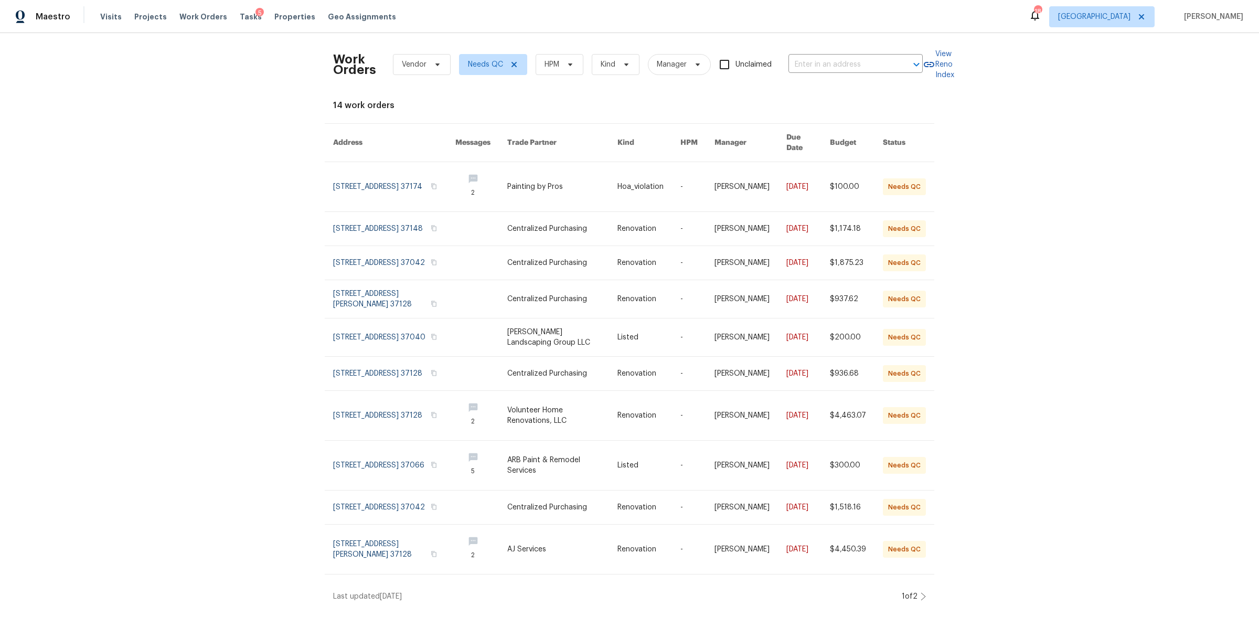
click at [921, 600] on icon at bounding box center [923, 596] width 4 height 7
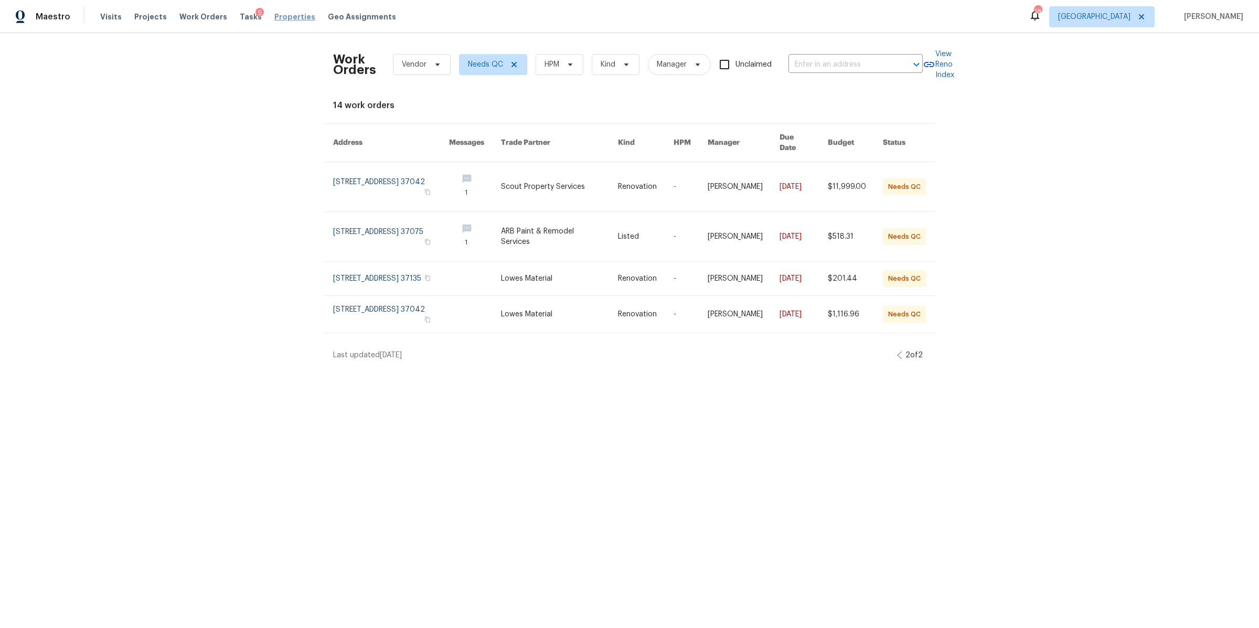
click at [278, 18] on span "Properties" at bounding box center [294, 17] width 41 height 10
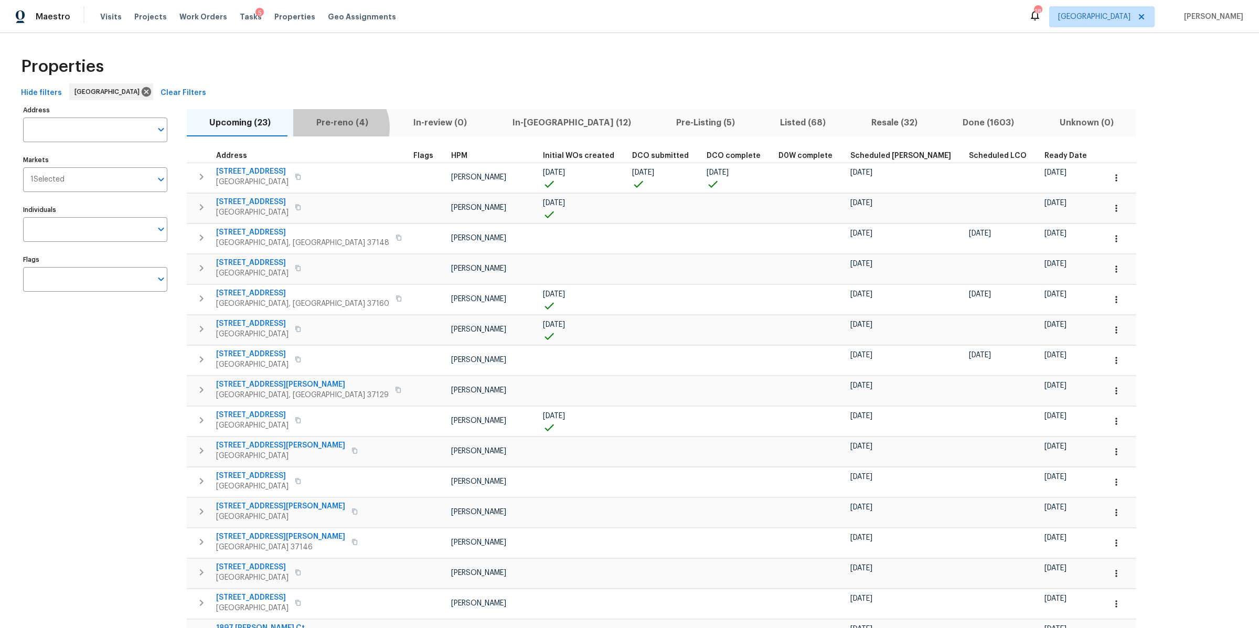
click at [333, 127] on span "Pre-reno (4)" at bounding box center [342, 122] width 84 height 15
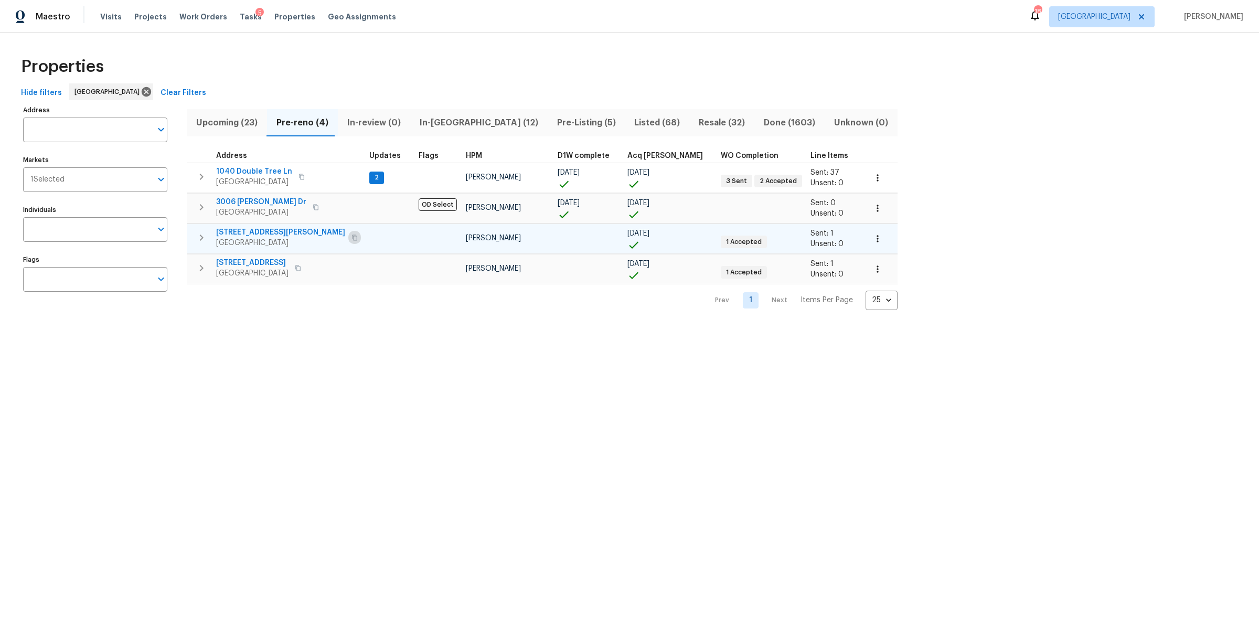
click at [351, 236] on icon "button" at bounding box center [354, 237] width 6 height 6
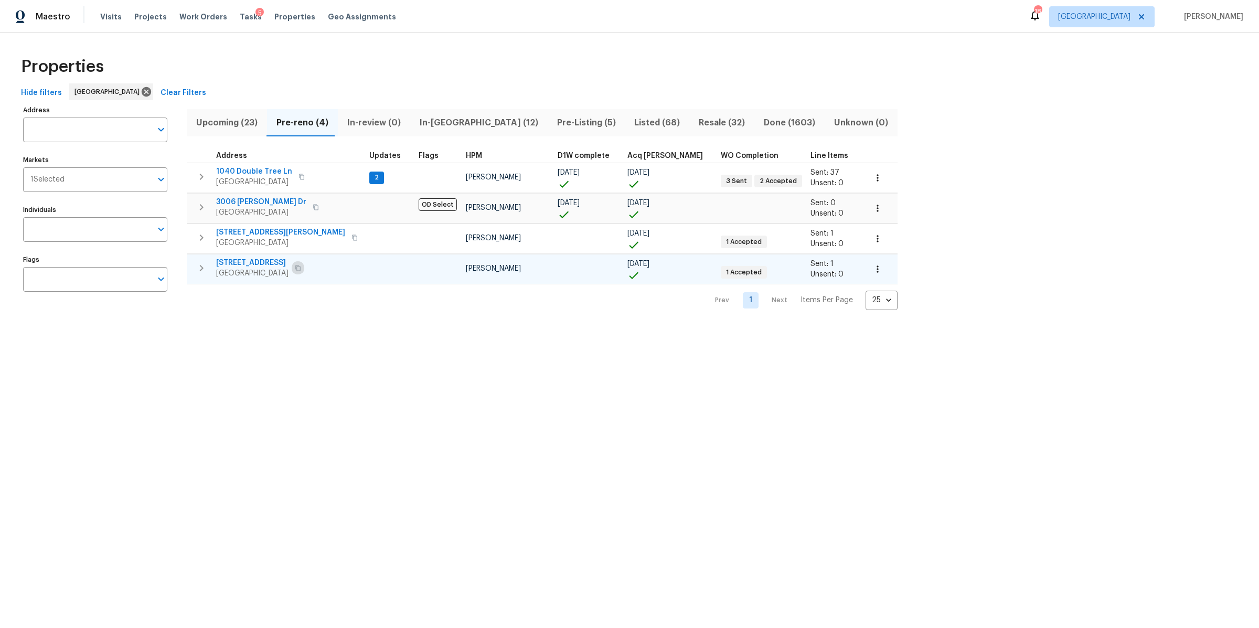
click at [297, 268] on icon "button" at bounding box center [297, 268] width 5 height 6
click at [432, 122] on span "In-[GEOGRAPHIC_DATA] (12)" at bounding box center [479, 122] width 125 height 15
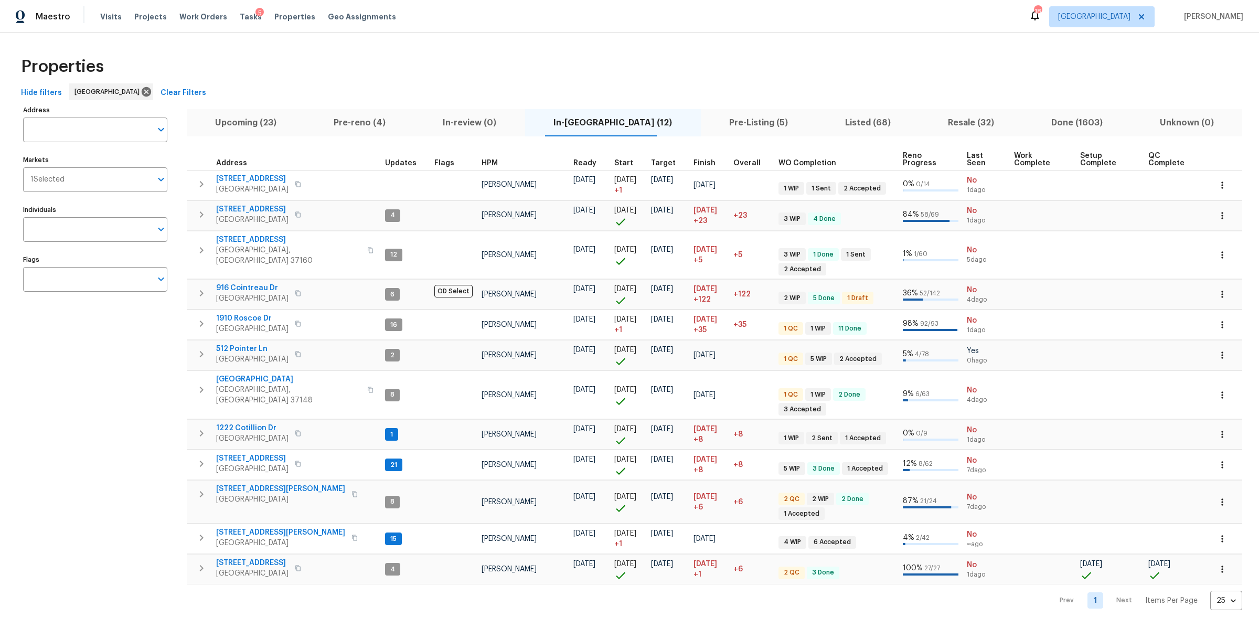
click at [707, 118] on span "Pre-Listing (5)" at bounding box center [758, 122] width 103 height 15
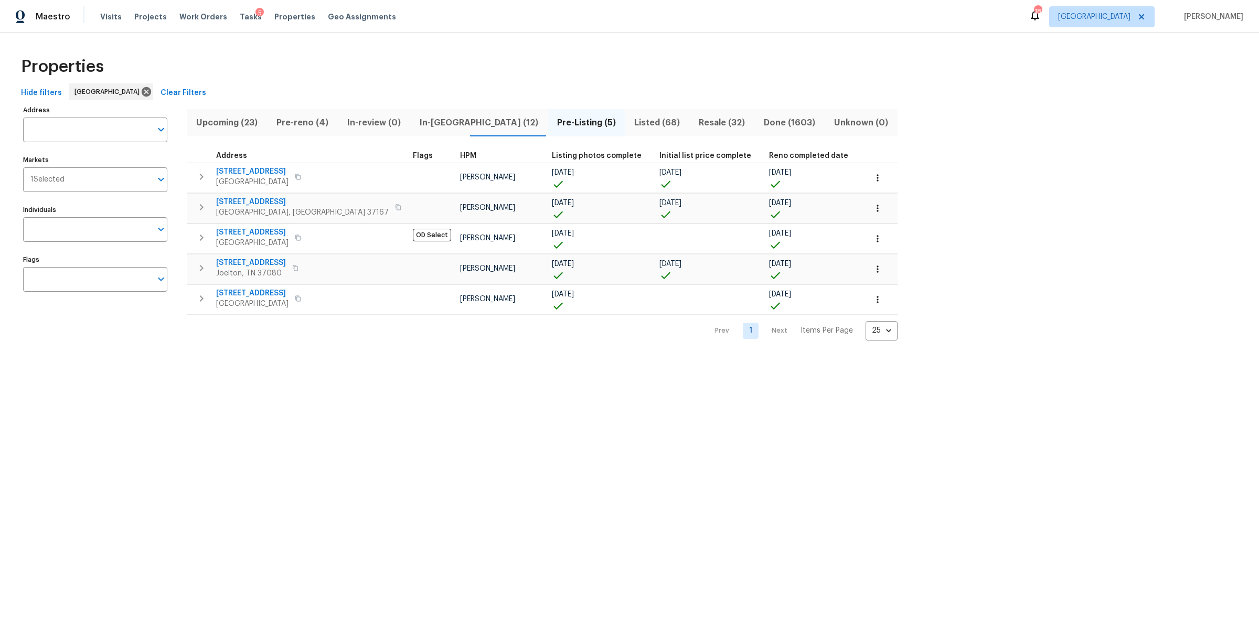
click at [631, 121] on span "Listed (68)" at bounding box center [657, 122] width 52 height 15
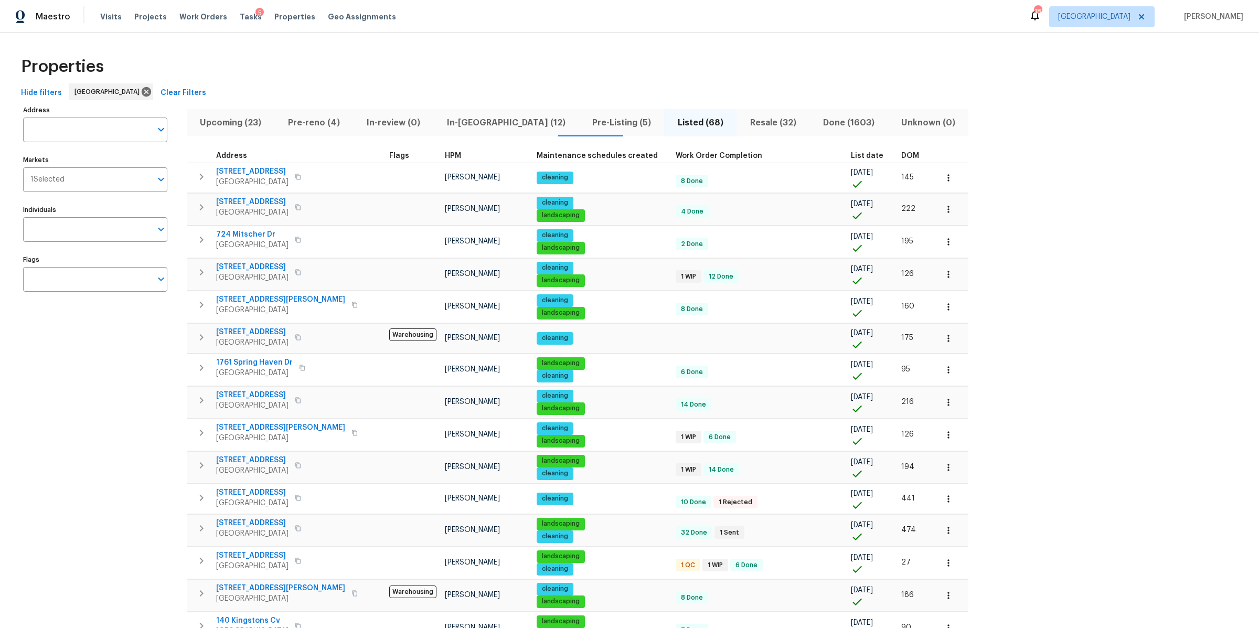
click at [901, 154] on span "DOM" at bounding box center [910, 155] width 18 height 7
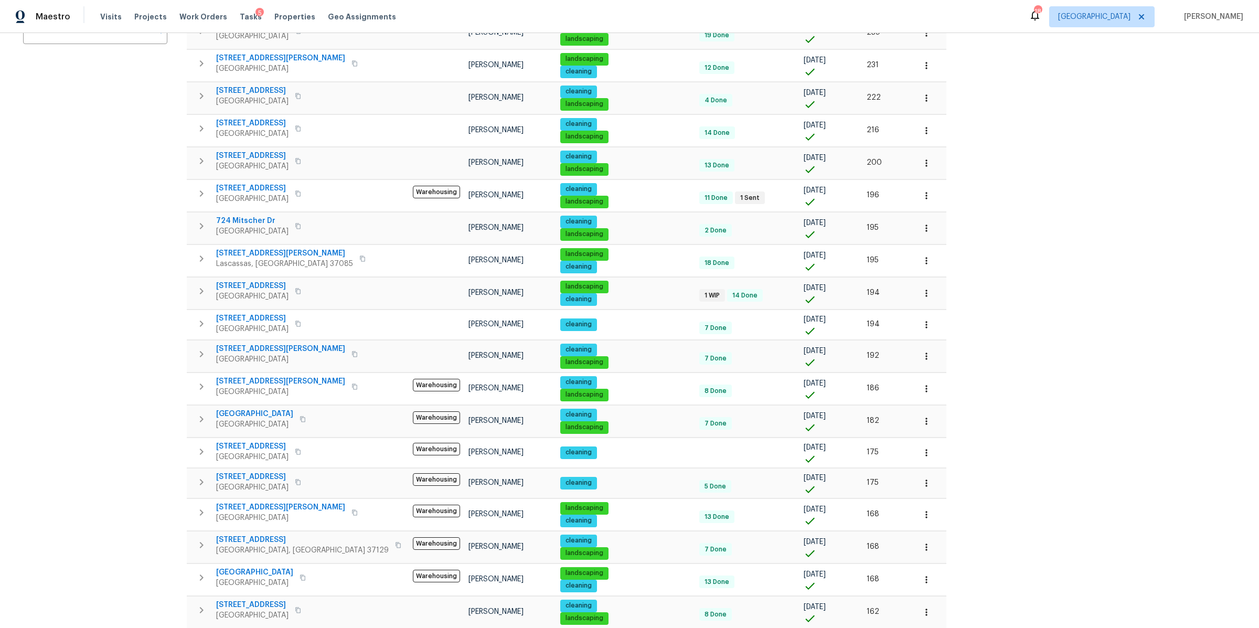
scroll to position [307, 0]
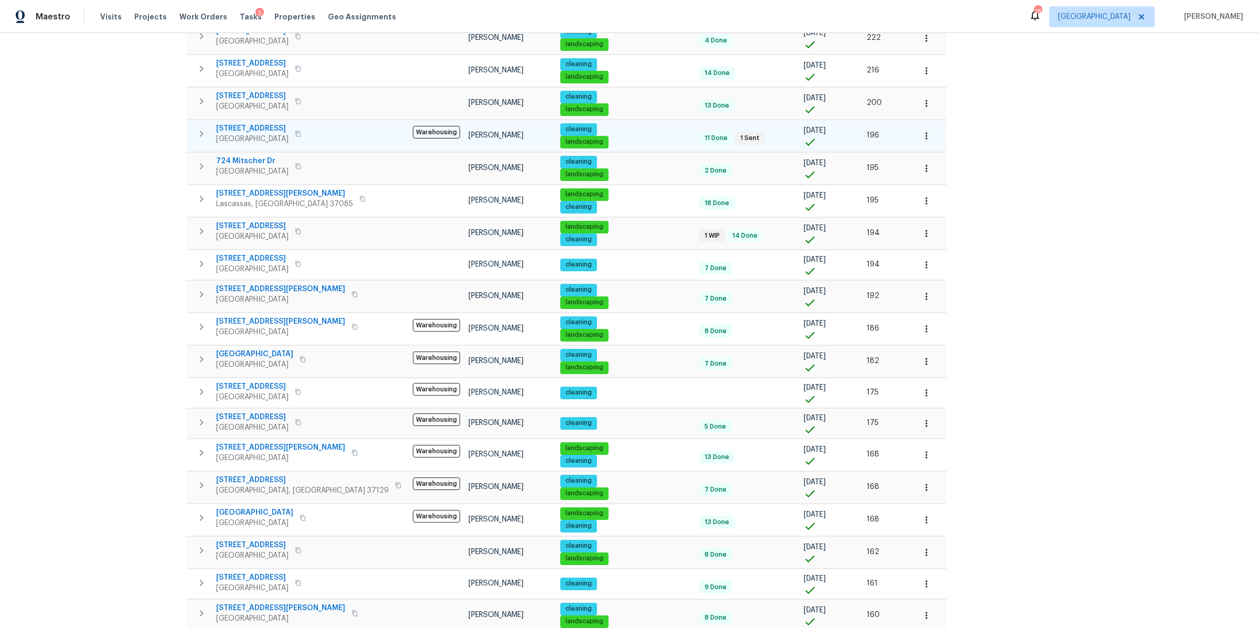
click at [197, 136] on icon "button" at bounding box center [201, 133] width 13 height 13
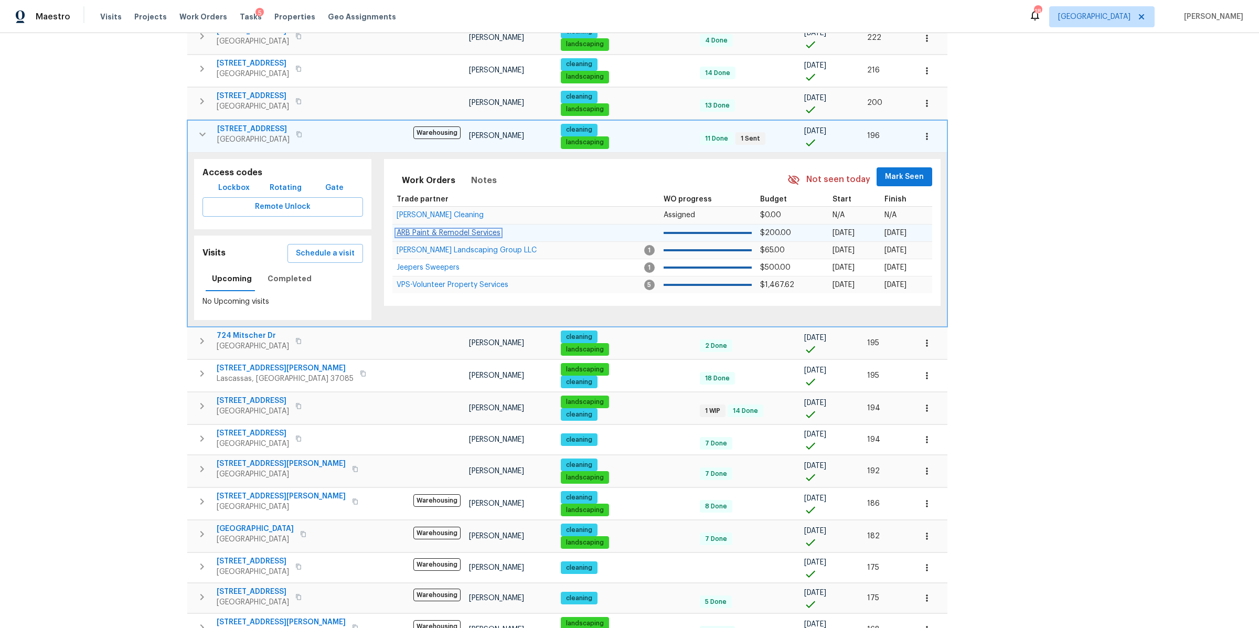
click at [420, 236] on span "ARB Paint & Remodel Services" at bounding box center [449, 232] width 104 height 7
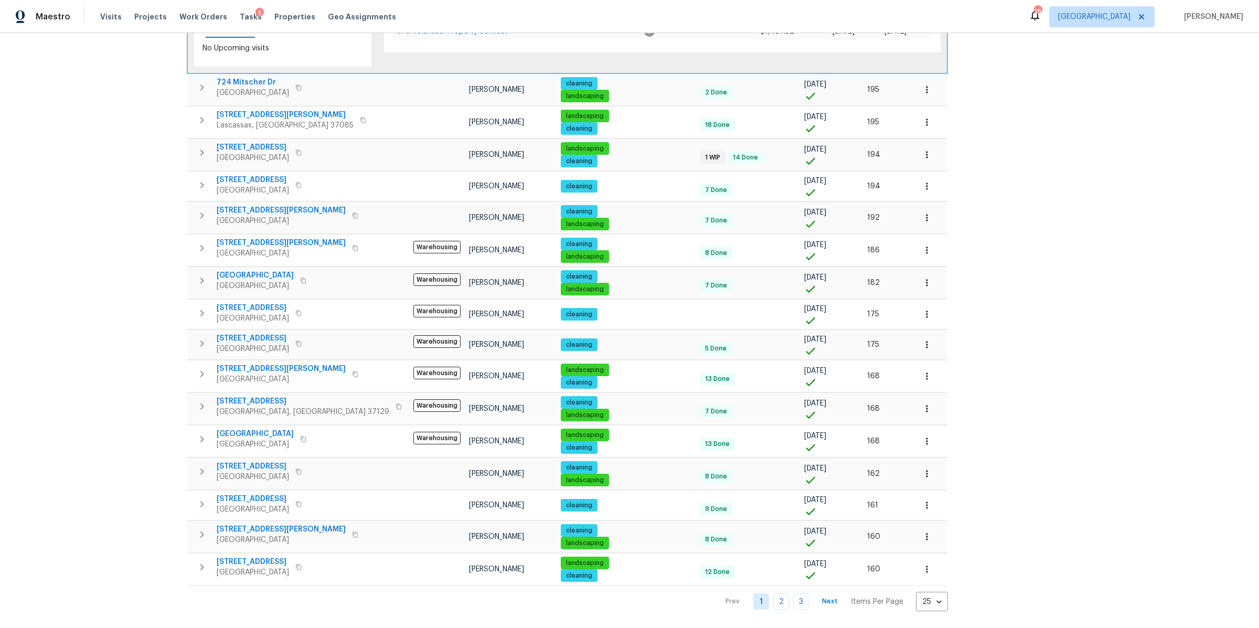
scroll to position [576, 0]
click at [773, 593] on link "2" at bounding box center [781, 601] width 16 height 16
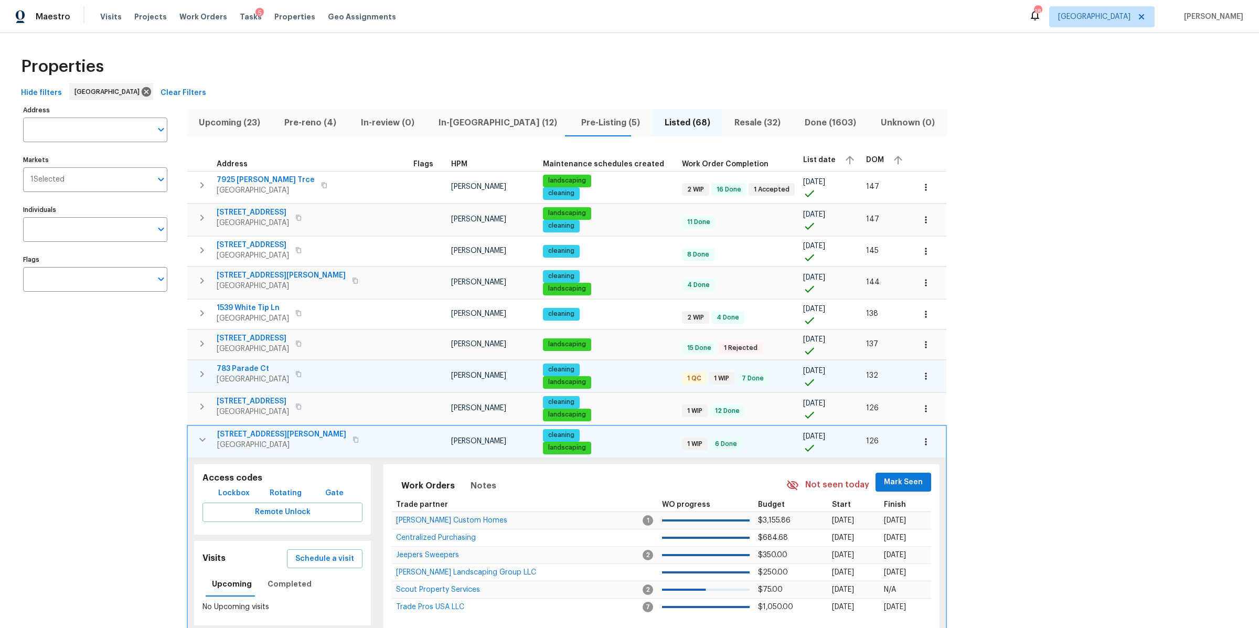
click at [250, 365] on span "783 Parade Ct" at bounding box center [253, 369] width 72 height 10
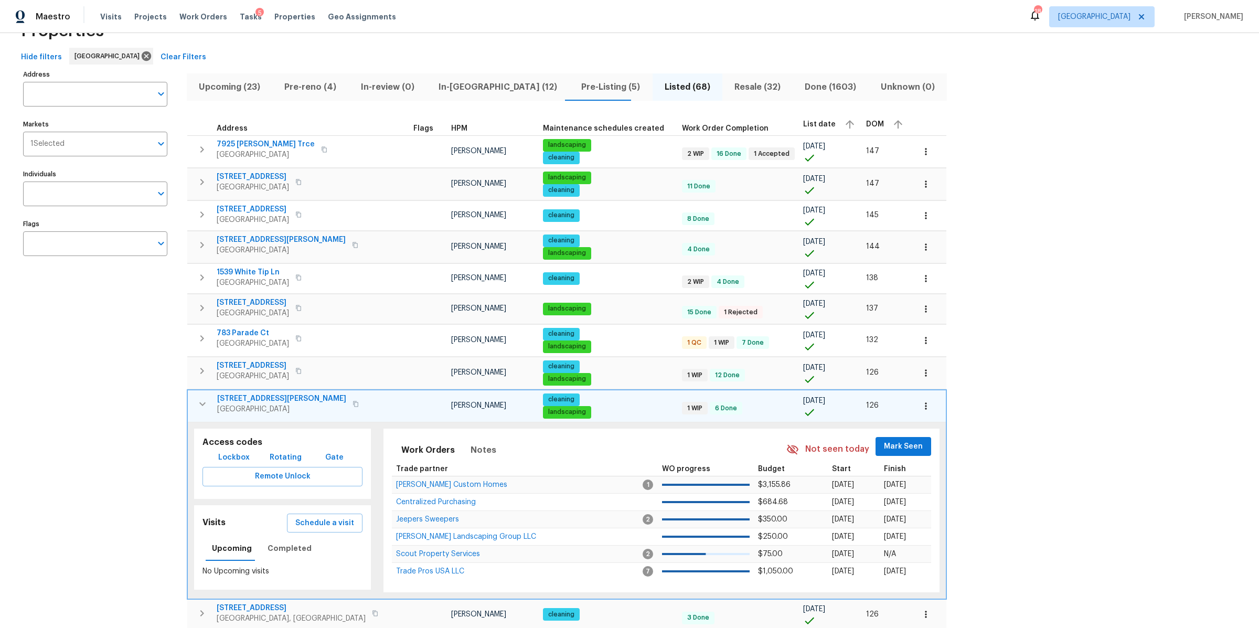
scroll to position [104, 0]
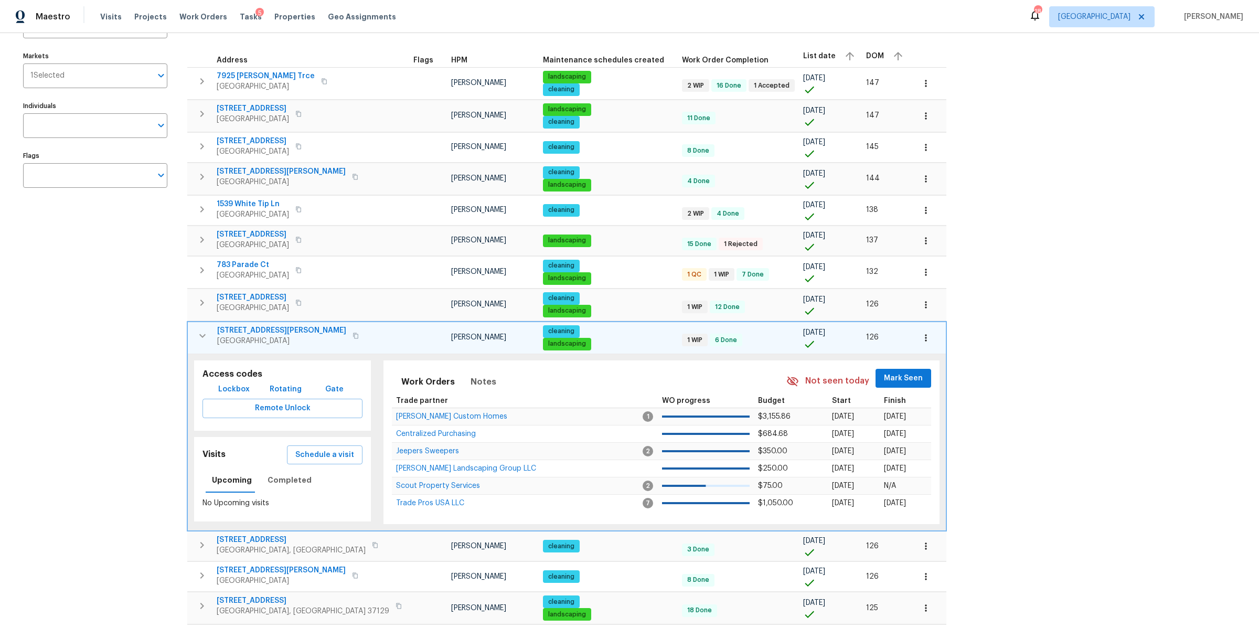
click at [268, 327] on span "[STREET_ADDRESS][PERSON_NAME]" at bounding box center [281, 330] width 129 height 10
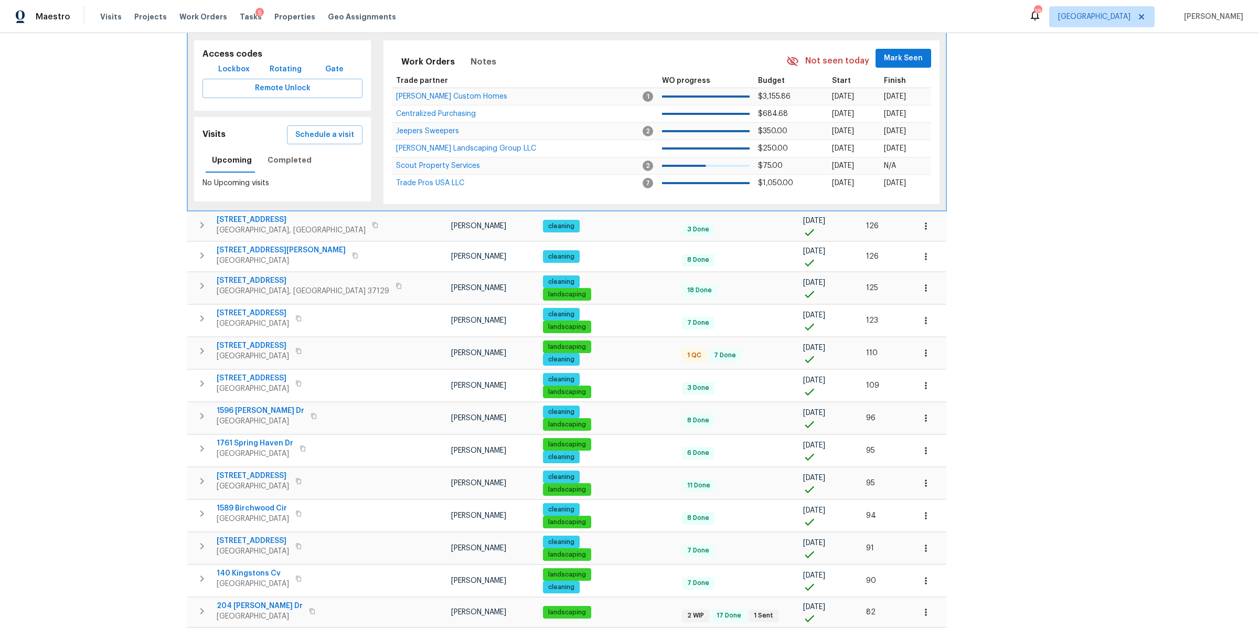
scroll to position [440, 0]
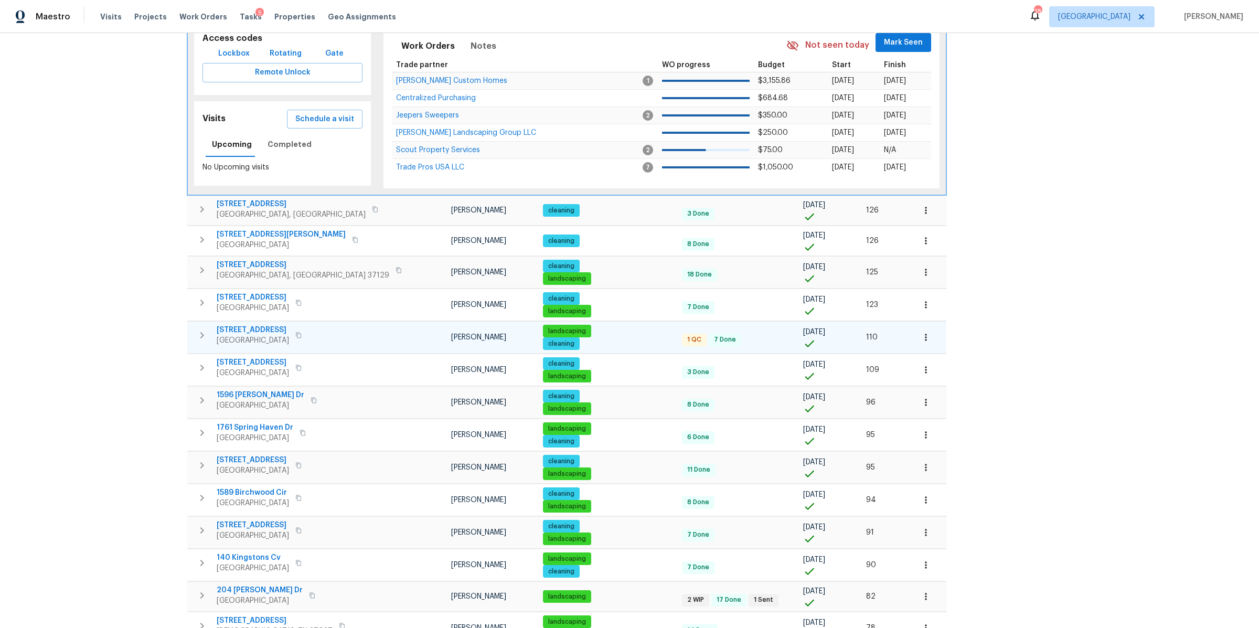
click at [255, 328] on span "[STREET_ADDRESS]" at bounding box center [253, 330] width 72 height 10
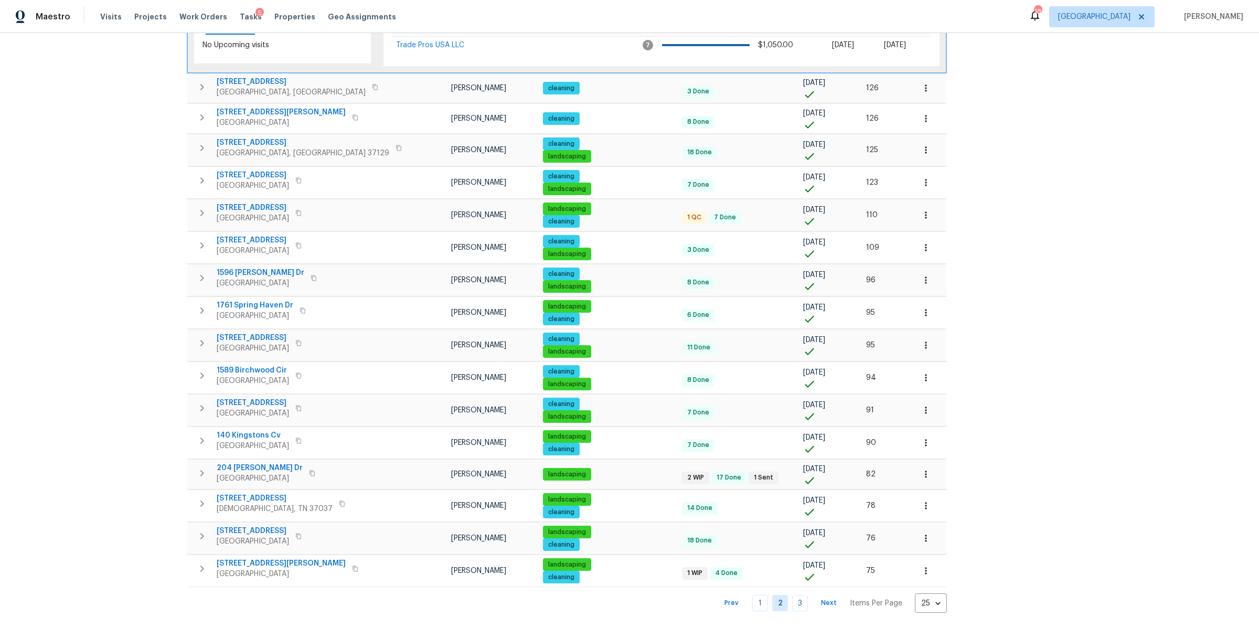
scroll to position [579, 0]
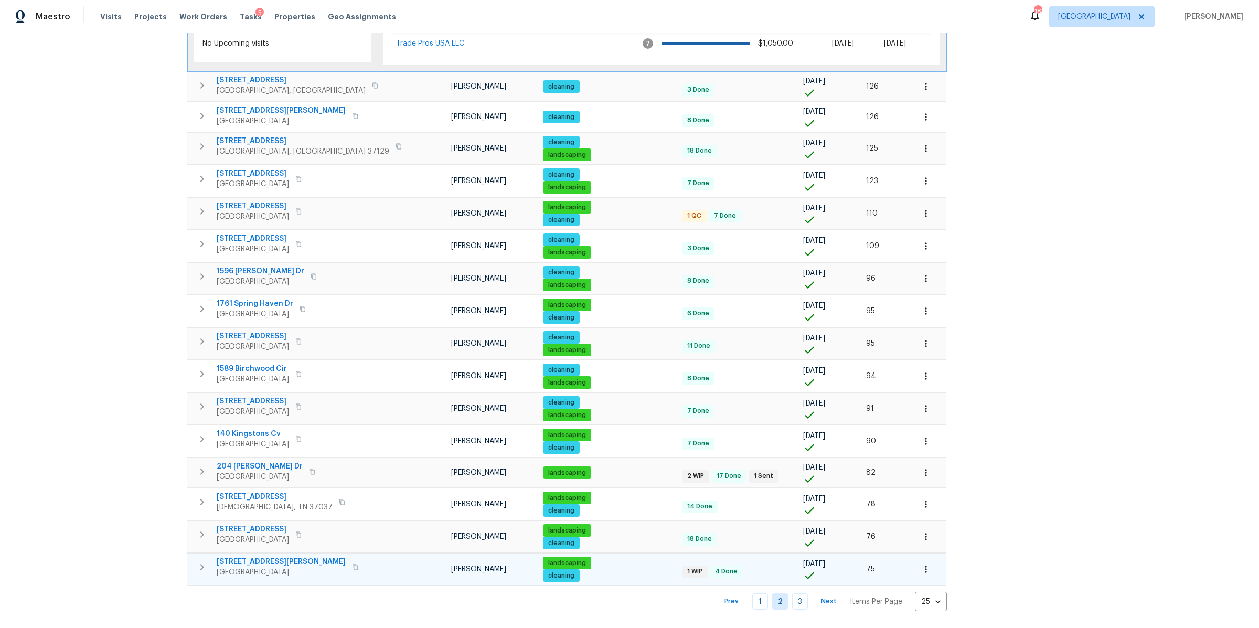
click at [251, 557] on span "[STREET_ADDRESS][PERSON_NAME]" at bounding box center [281, 562] width 129 height 10
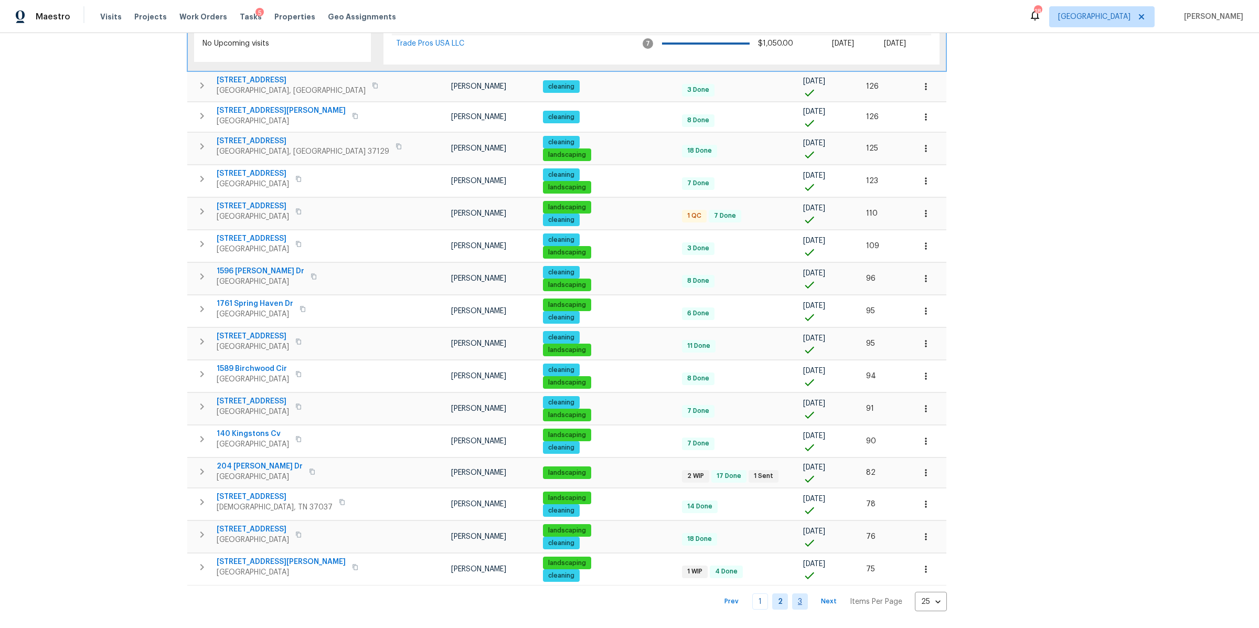
click at [792, 593] on link "3" at bounding box center [800, 601] width 16 height 16
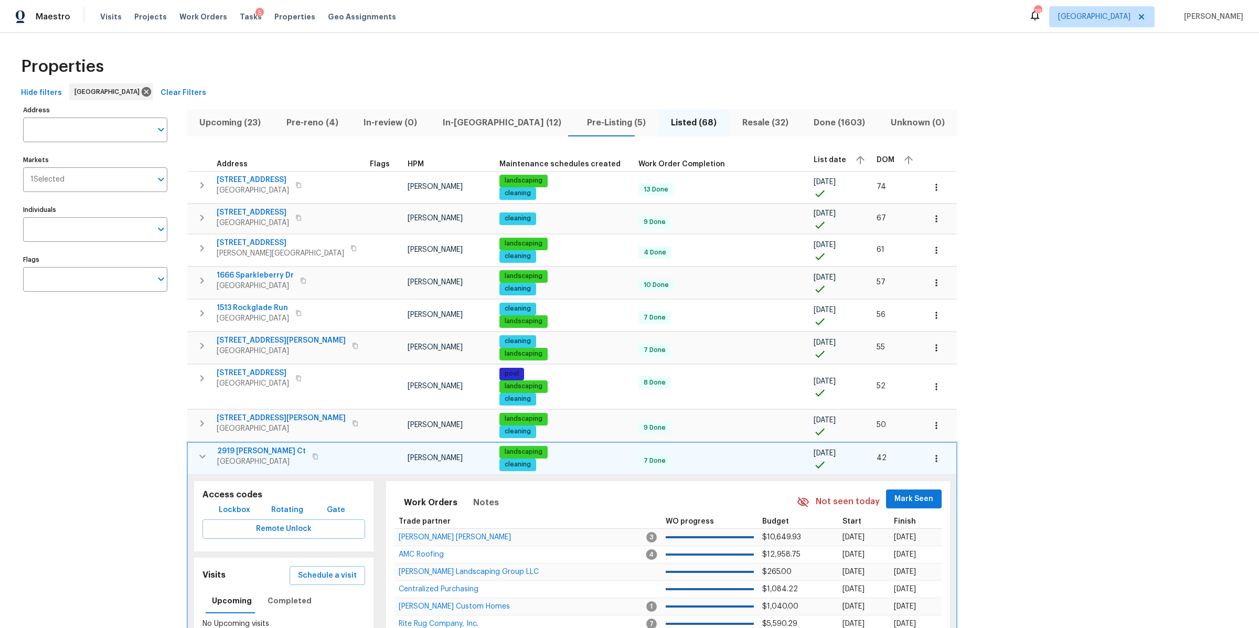
click at [204, 455] on icon "button" at bounding box center [202, 456] width 13 height 13
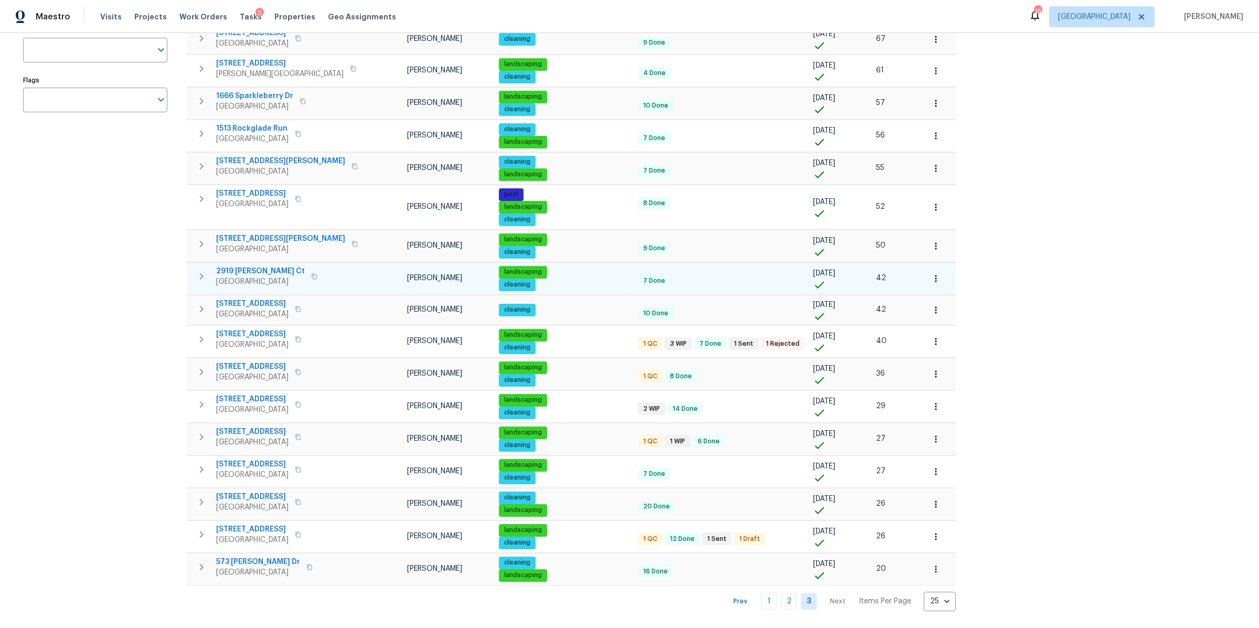
scroll to position [193, 0]
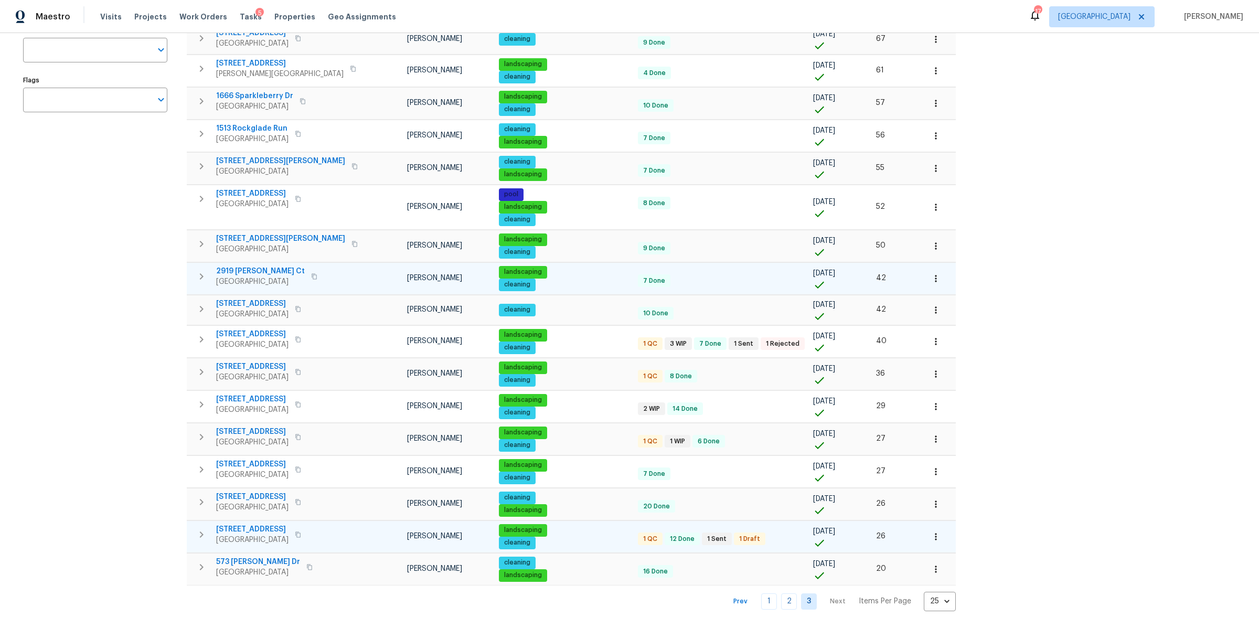
click at [242, 524] on span "[STREET_ADDRESS]" at bounding box center [252, 529] width 72 height 10
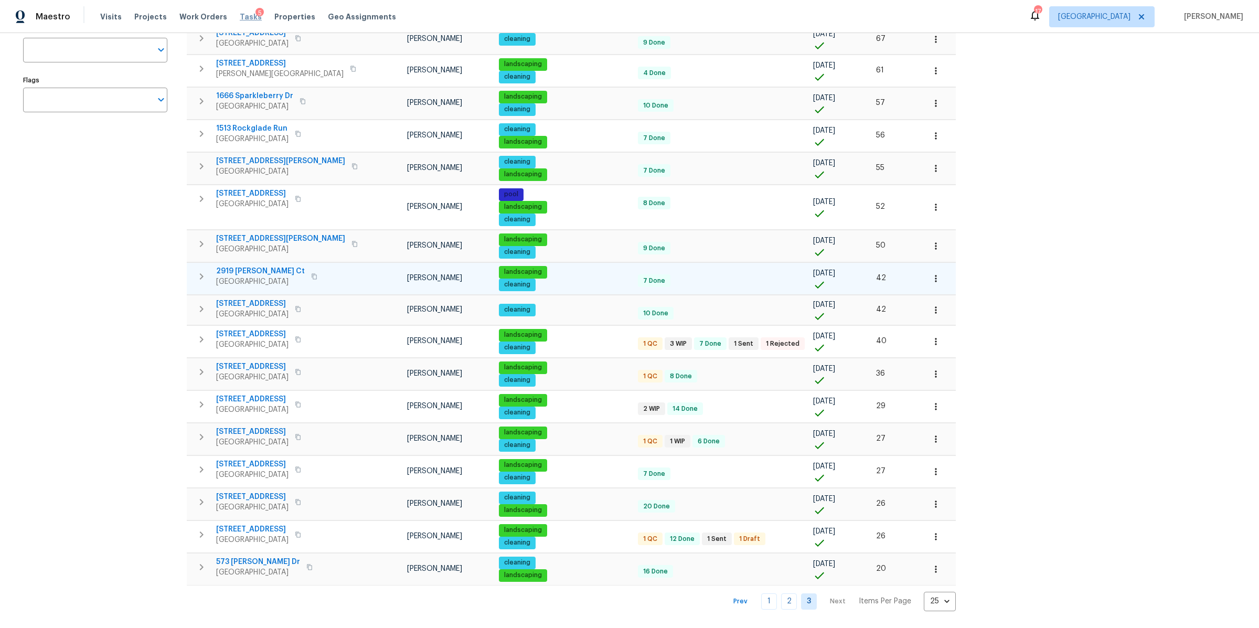
click at [241, 16] on span "Tasks" at bounding box center [251, 16] width 22 height 7
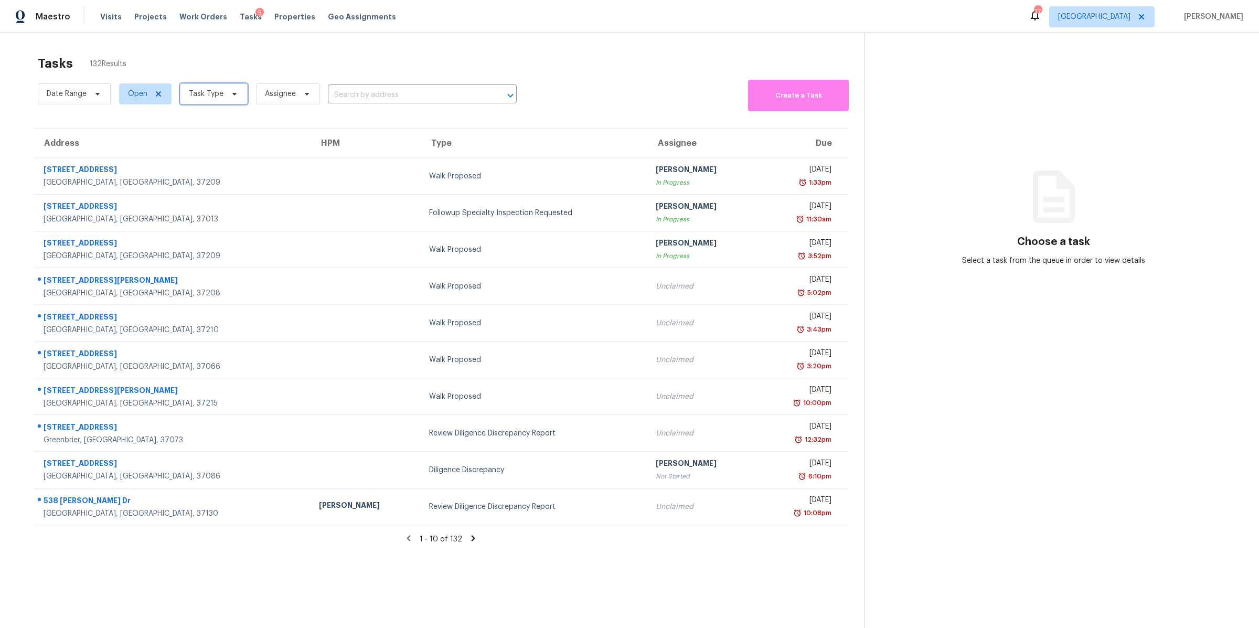
click at [221, 94] on span "Task Type" at bounding box center [206, 94] width 35 height 10
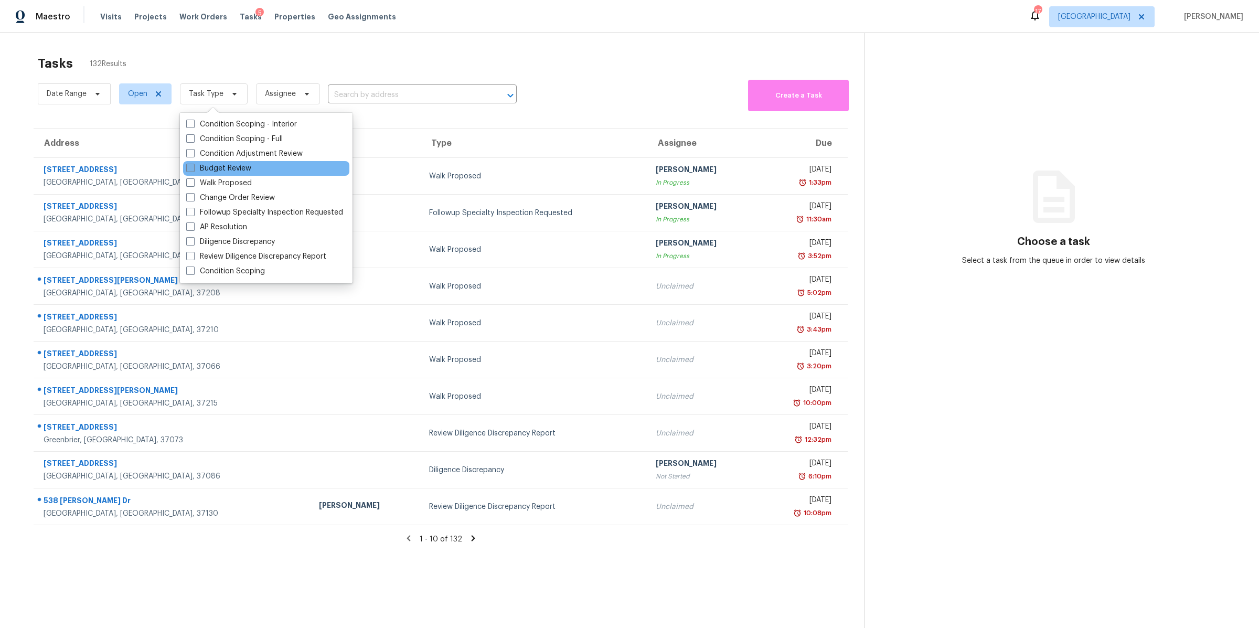
click at [217, 168] on label "Budget Review" at bounding box center [218, 168] width 65 height 10
click at [193, 168] on input "Budget Review" at bounding box center [189, 166] width 7 height 7
checkbox input "true"
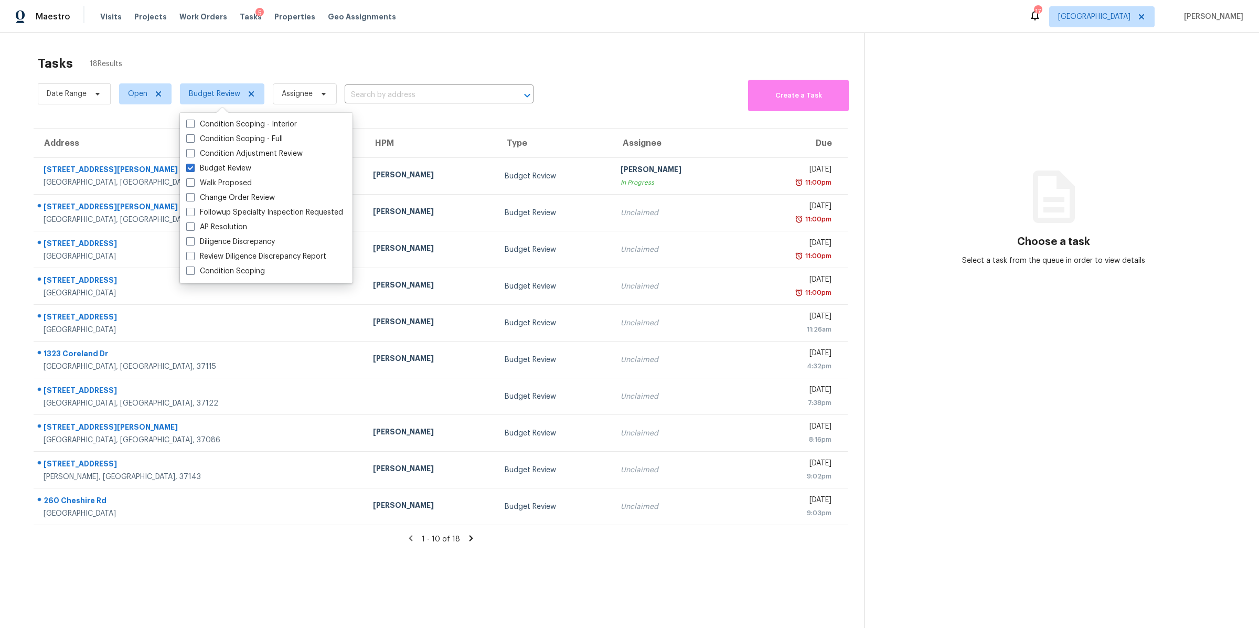
click at [18, 86] on section "Tasks 18 Results Date Range Open Budget Review Assignee ​ Create a Task Address…" at bounding box center [441, 355] width 848 height 611
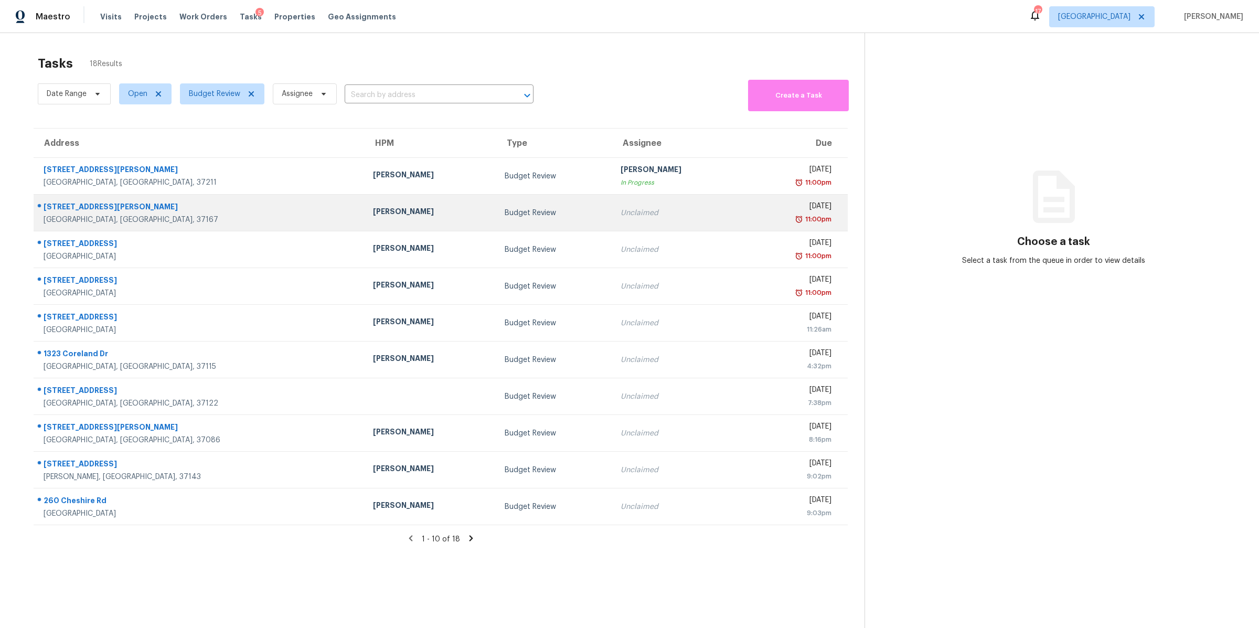
click at [103, 212] on div "[STREET_ADDRESS][PERSON_NAME]" at bounding box center [200, 207] width 313 height 13
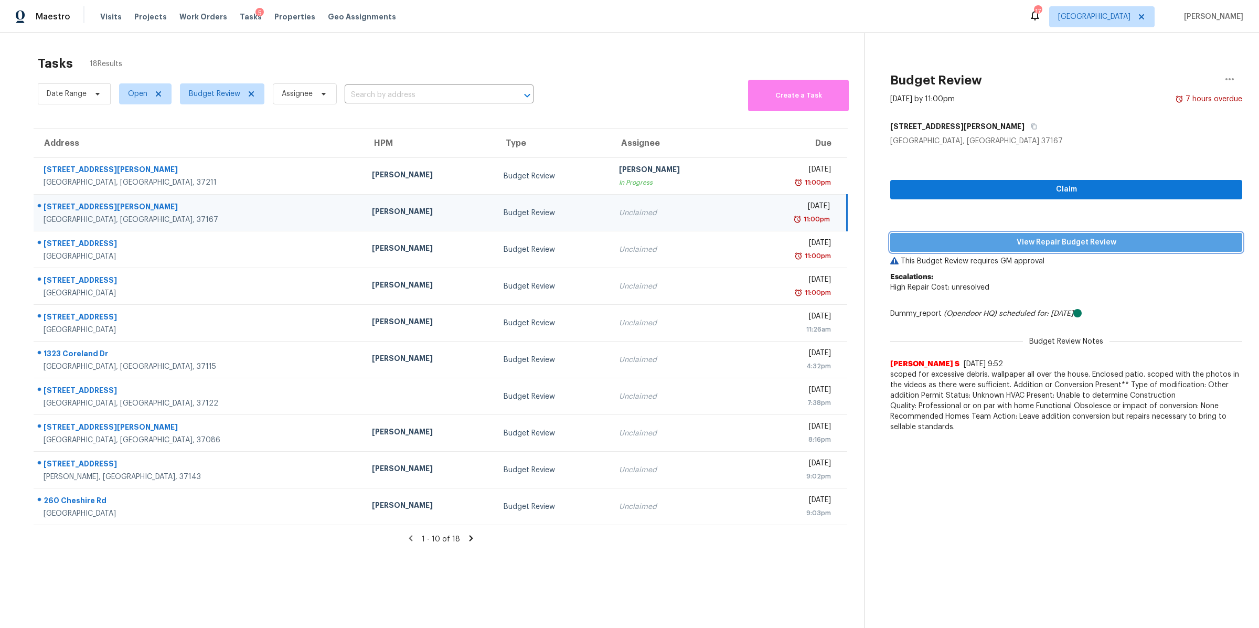
click at [1062, 240] on span "View Repair Budget Review" at bounding box center [1066, 242] width 335 height 13
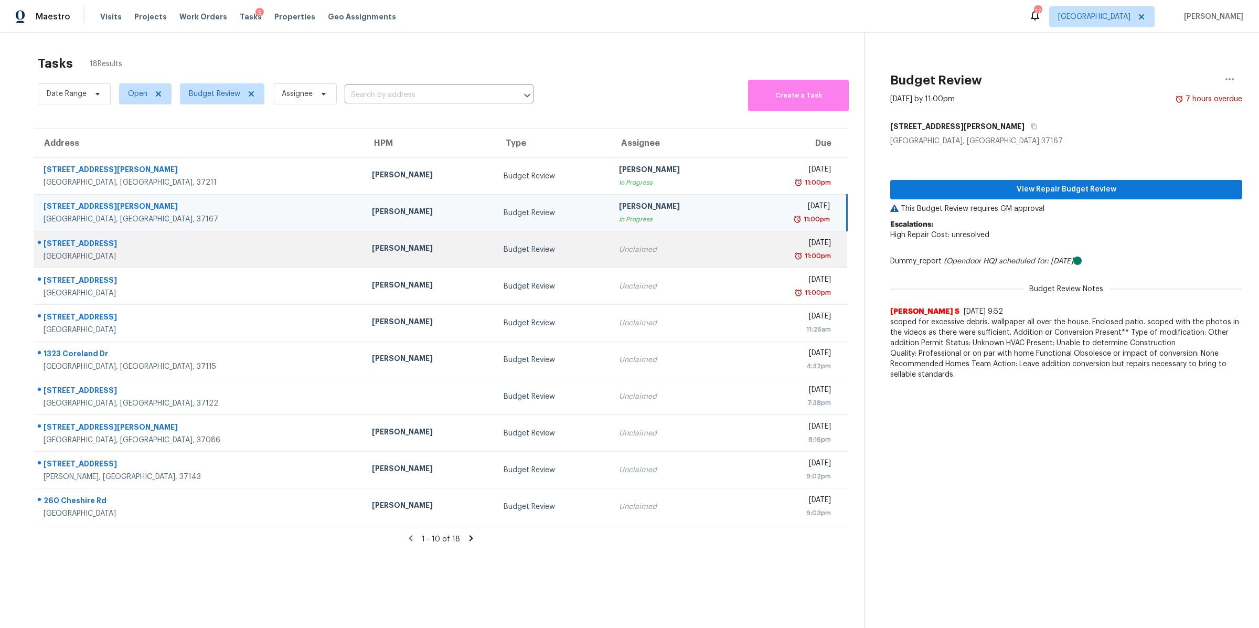
click at [79, 243] on div "[STREET_ADDRESS]" at bounding box center [200, 244] width 312 height 13
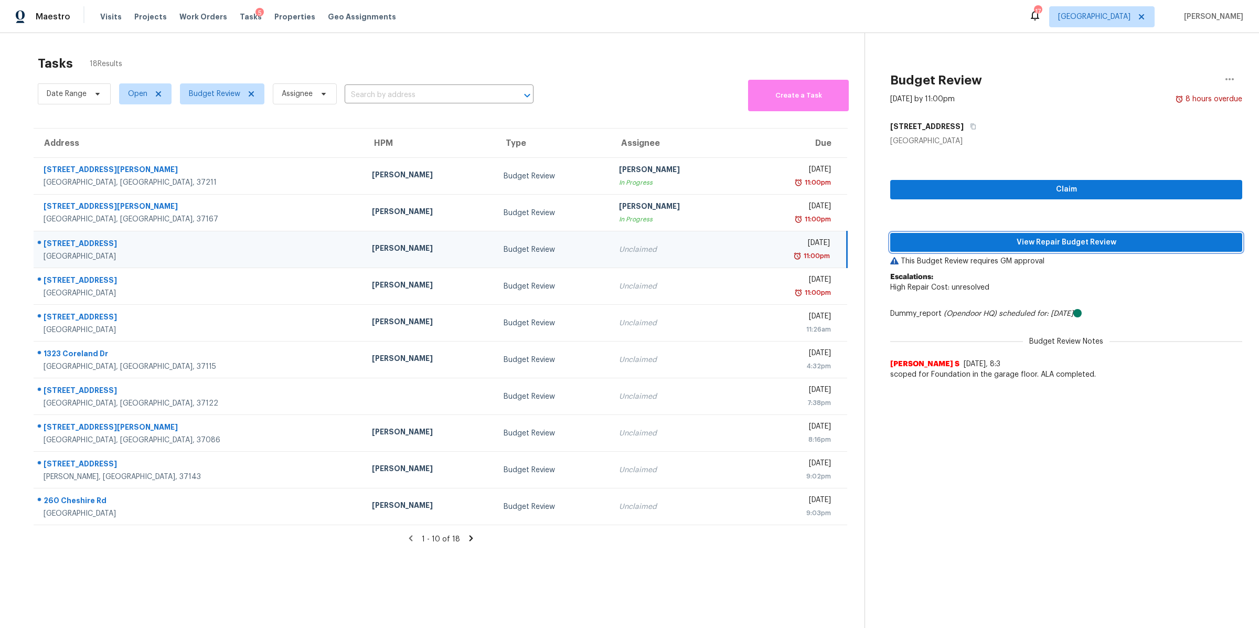
click at [1009, 241] on span "View Repair Budget Review" at bounding box center [1066, 242] width 335 height 13
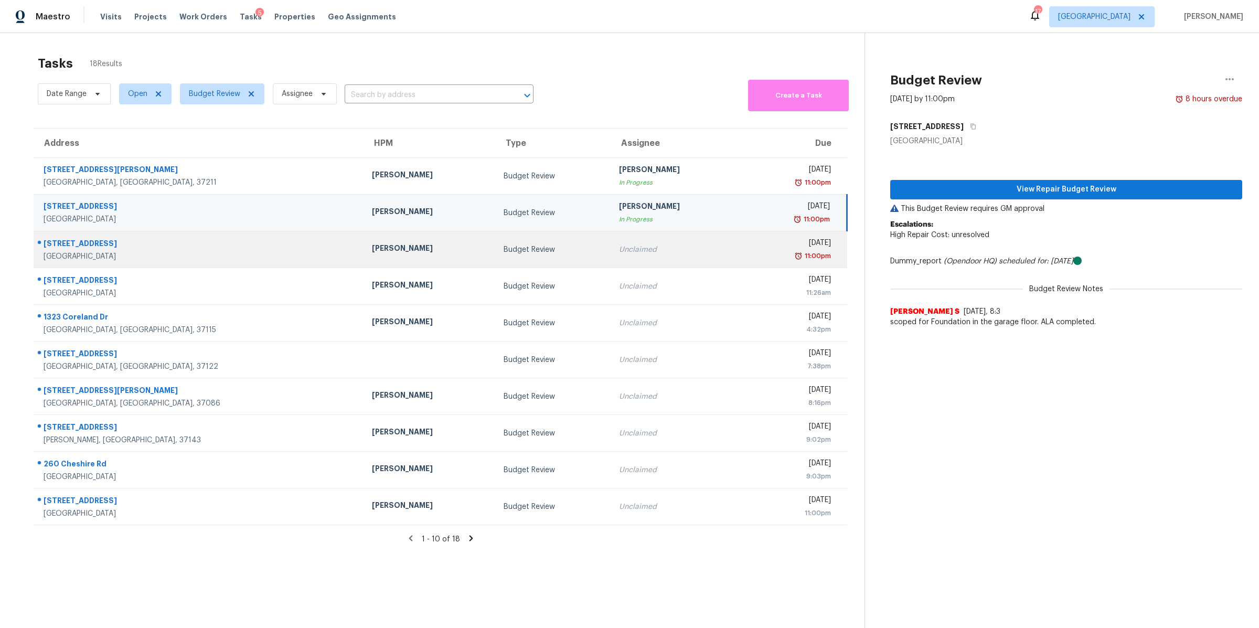
click at [60, 249] on div "[STREET_ADDRESS]" at bounding box center [200, 244] width 312 height 13
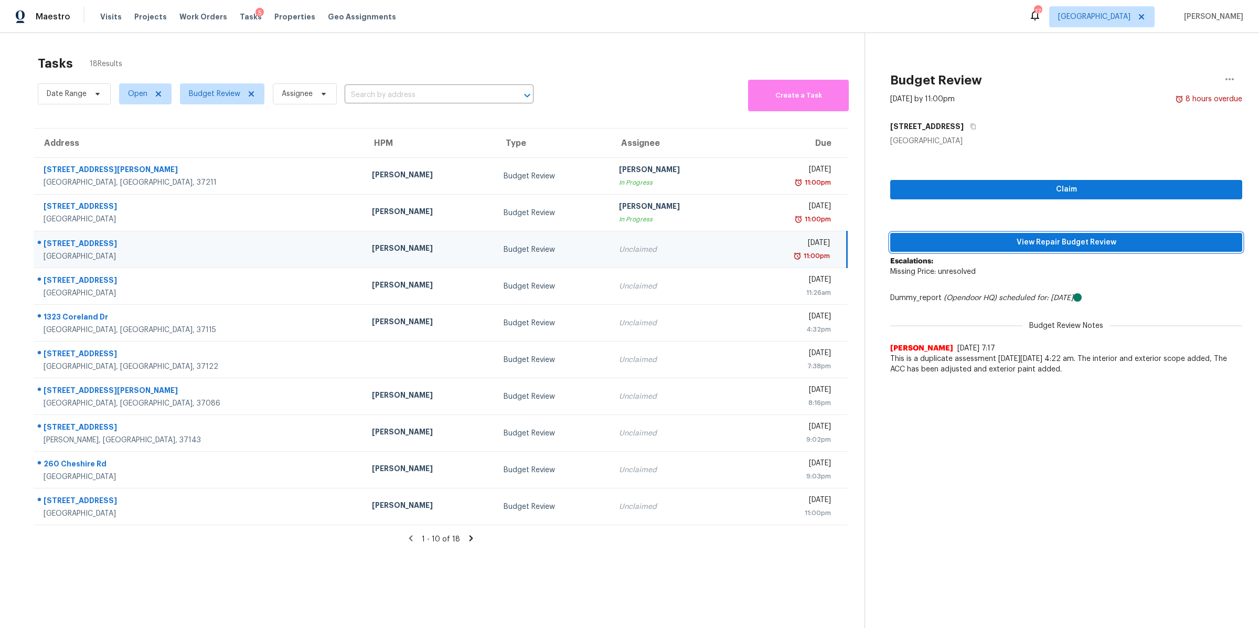
click at [1101, 241] on span "View Repair Budget Review" at bounding box center [1066, 242] width 335 height 13
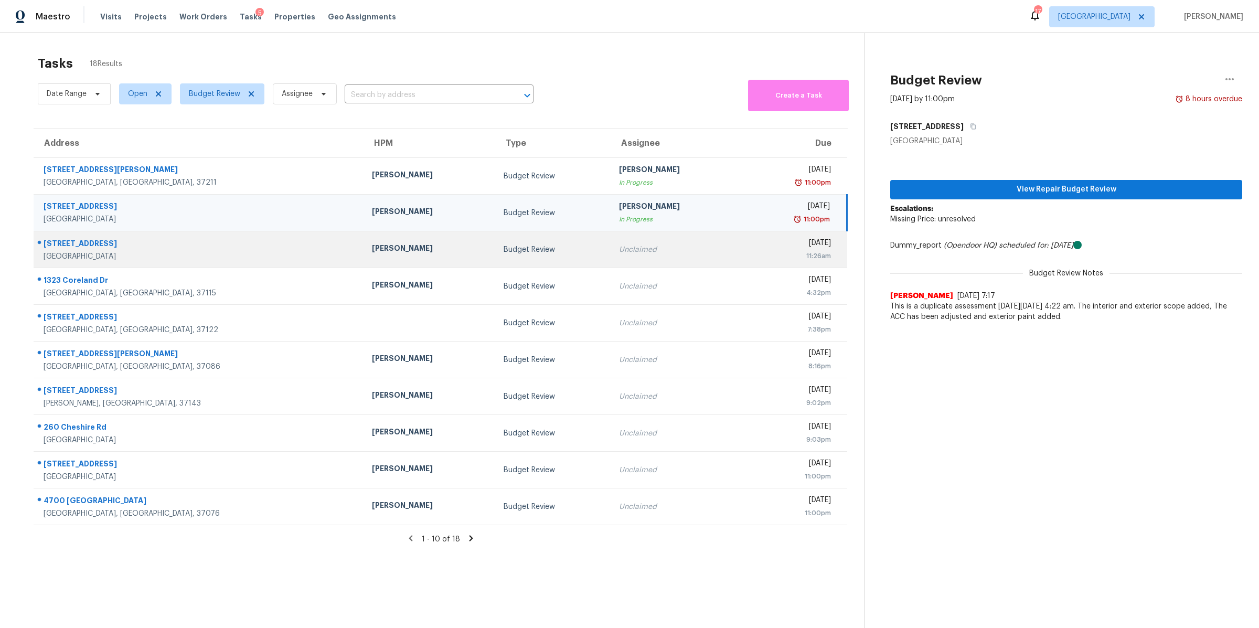
click at [67, 256] on div "[GEOGRAPHIC_DATA]" at bounding box center [200, 256] width 312 height 10
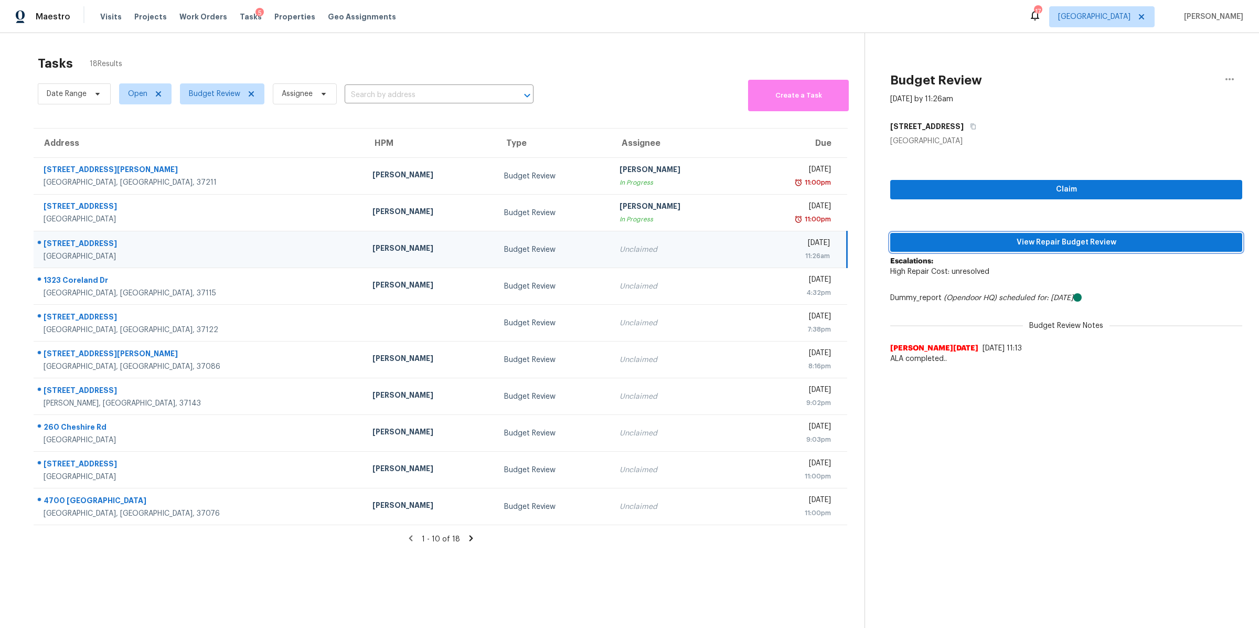
click at [1106, 242] on span "View Repair Budget Review" at bounding box center [1066, 242] width 335 height 13
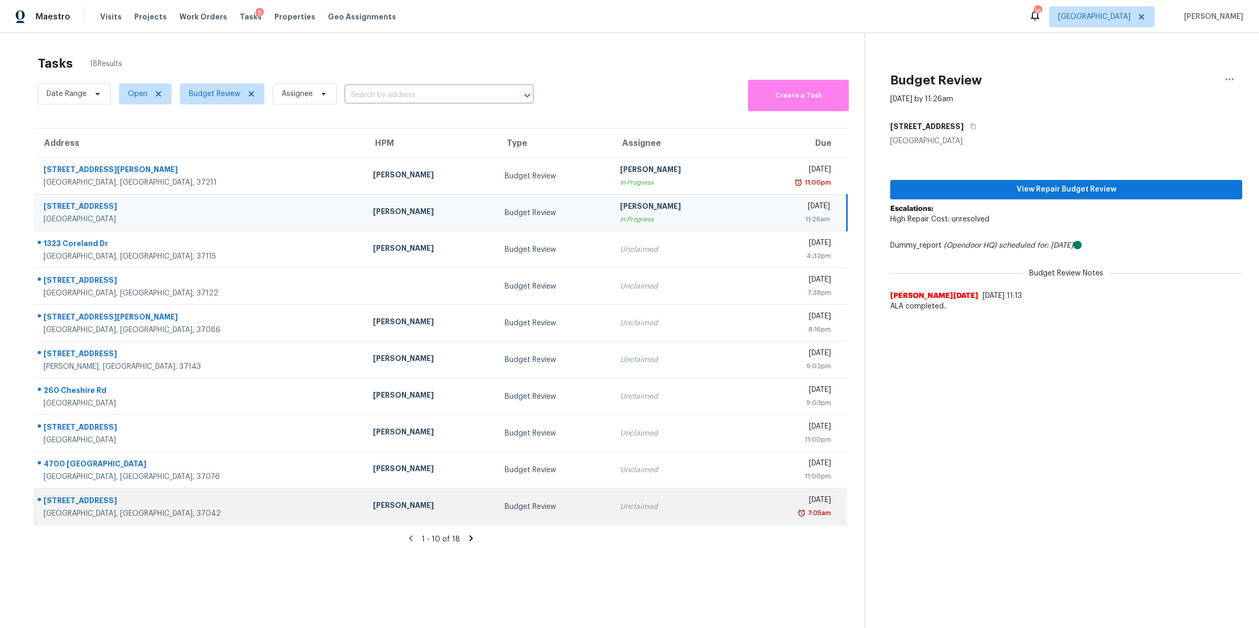
click at [67, 507] on div "[STREET_ADDRESS]" at bounding box center [200, 501] width 313 height 13
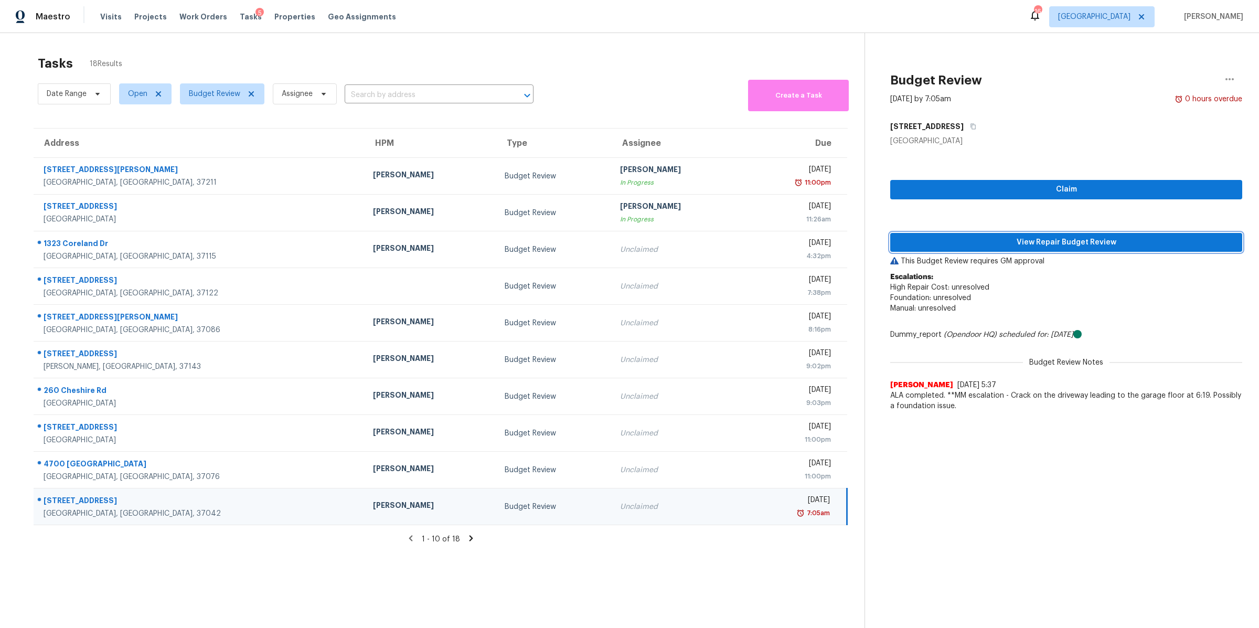
click at [1050, 237] on span "View Repair Budget Review" at bounding box center [1066, 242] width 335 height 13
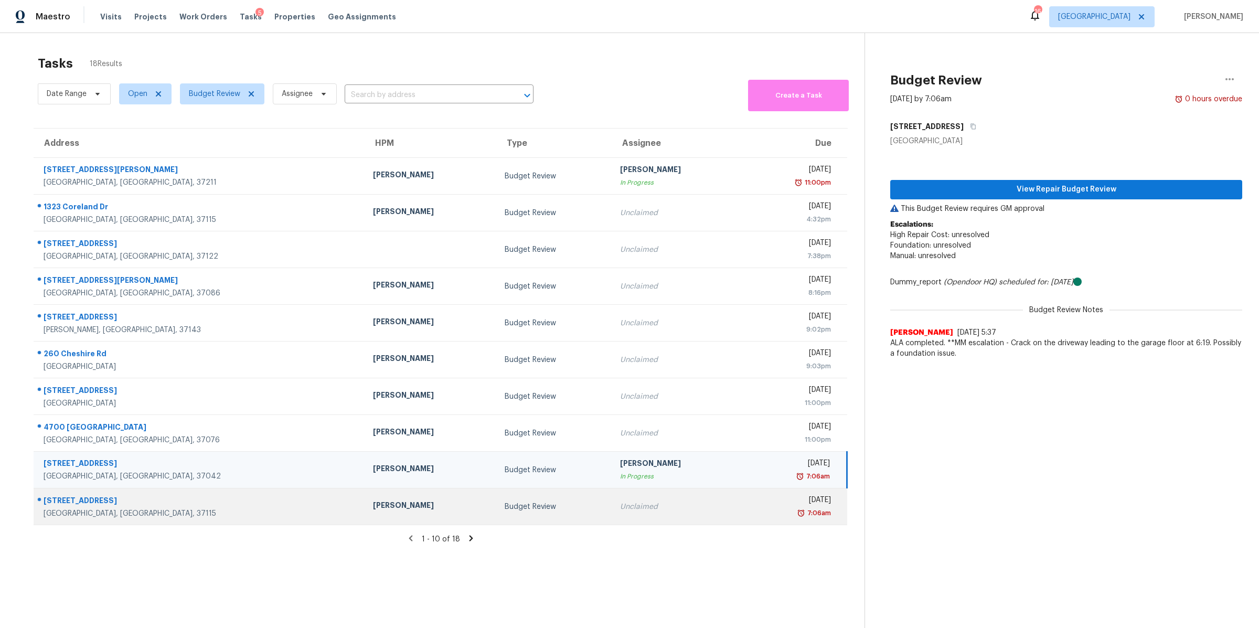
click at [73, 509] on div "[GEOGRAPHIC_DATA], [GEOGRAPHIC_DATA], 37115" at bounding box center [200, 513] width 313 height 10
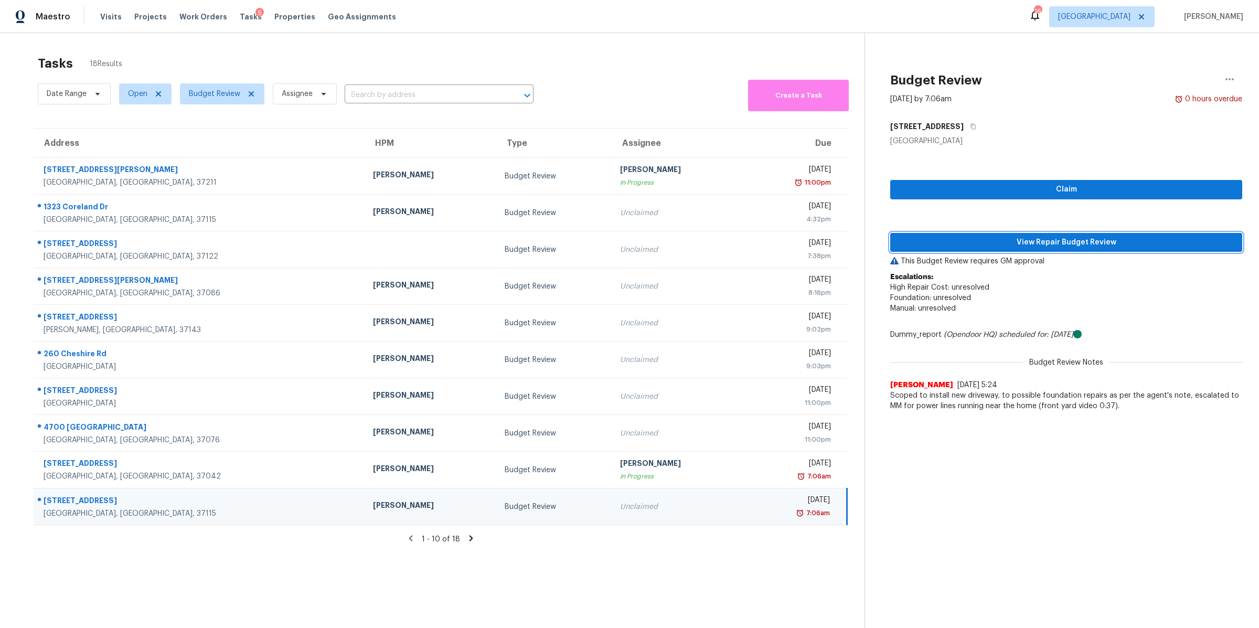
click at [1016, 237] on span "View Repair Budget Review" at bounding box center [1066, 242] width 335 height 13
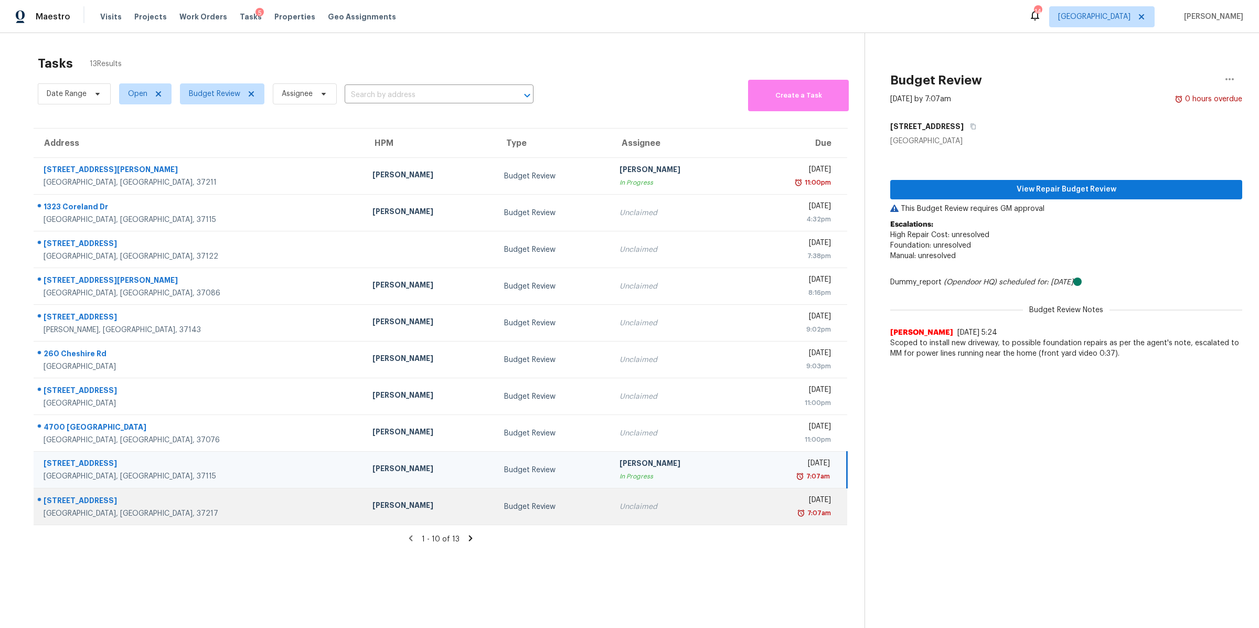
click at [72, 505] on div "[STREET_ADDRESS]" at bounding box center [200, 501] width 312 height 13
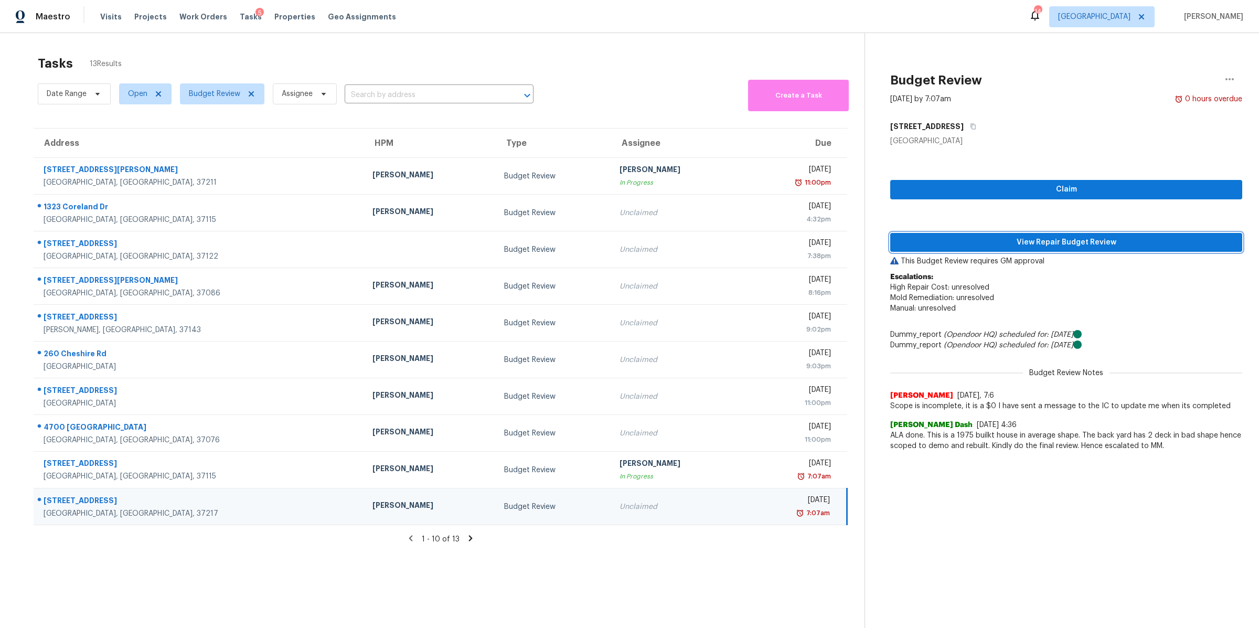
click at [1053, 238] on span "View Repair Budget Review" at bounding box center [1066, 242] width 335 height 13
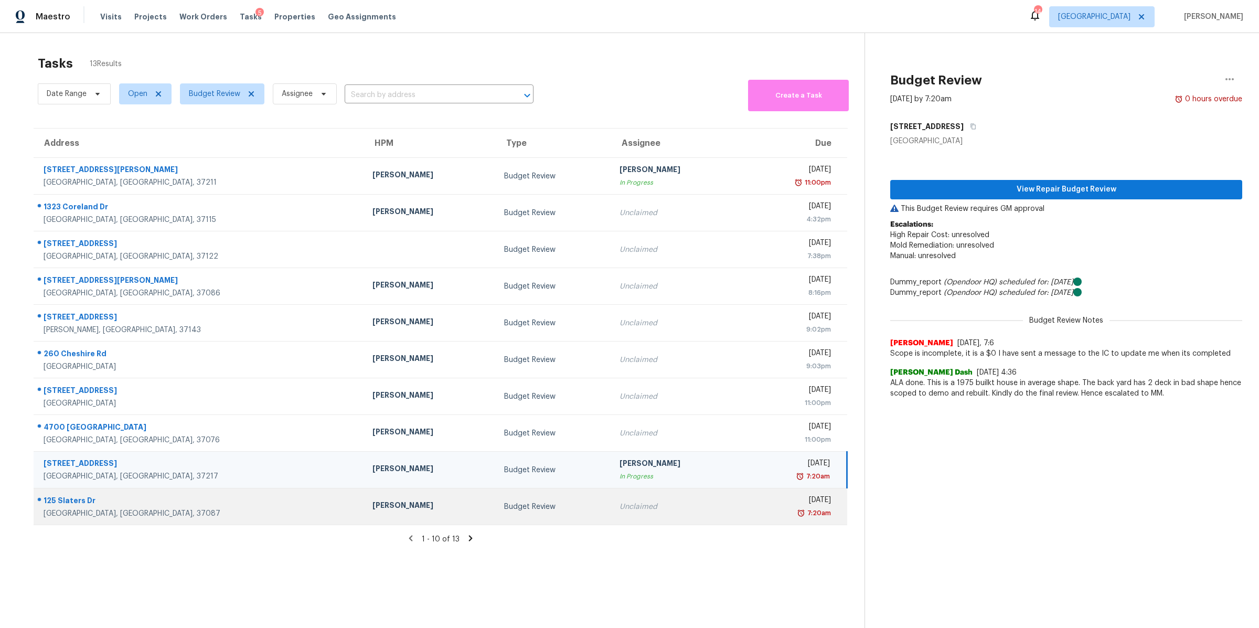
click at [59, 512] on div "[GEOGRAPHIC_DATA], [GEOGRAPHIC_DATA], 37087" at bounding box center [200, 513] width 312 height 10
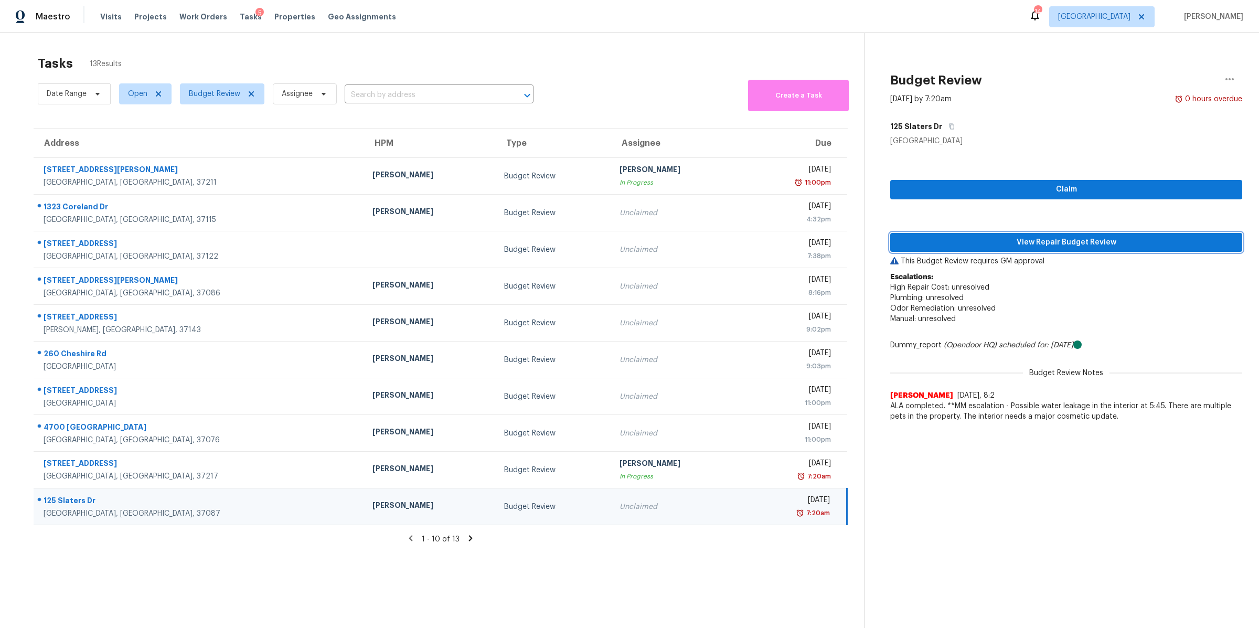
click at [1128, 237] on span "View Repair Budget Review" at bounding box center [1066, 242] width 335 height 13
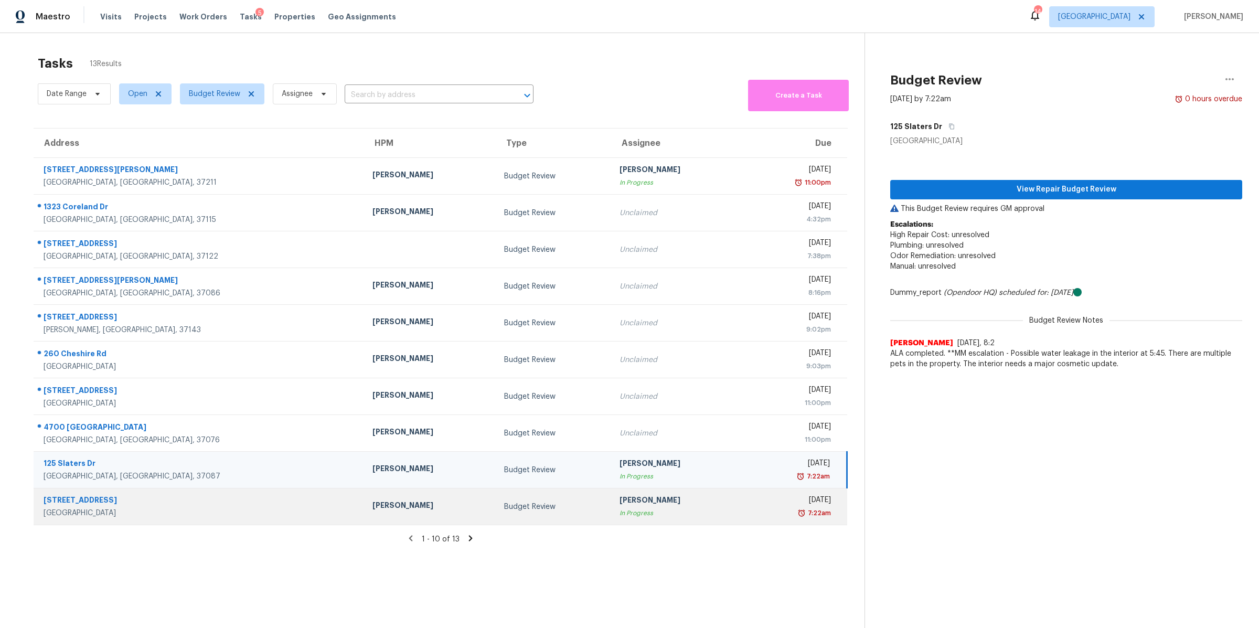
click at [84, 509] on div "[GEOGRAPHIC_DATA]" at bounding box center [200, 513] width 312 height 10
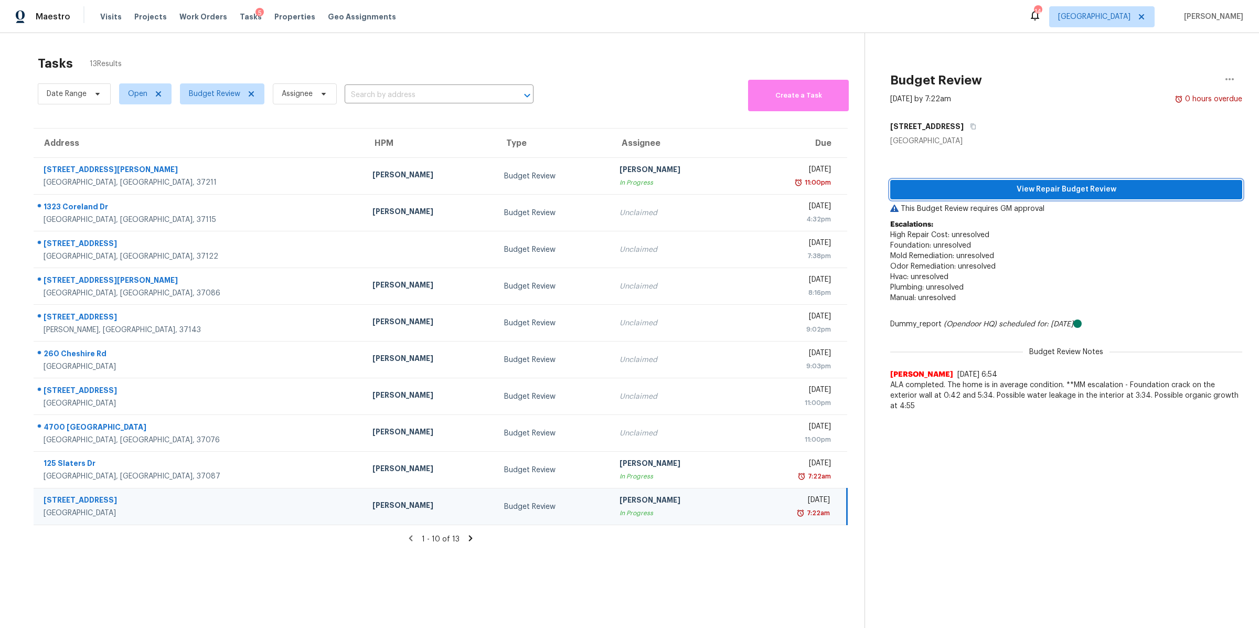
click at [1064, 187] on span "View Repair Budget Review" at bounding box center [1066, 189] width 335 height 13
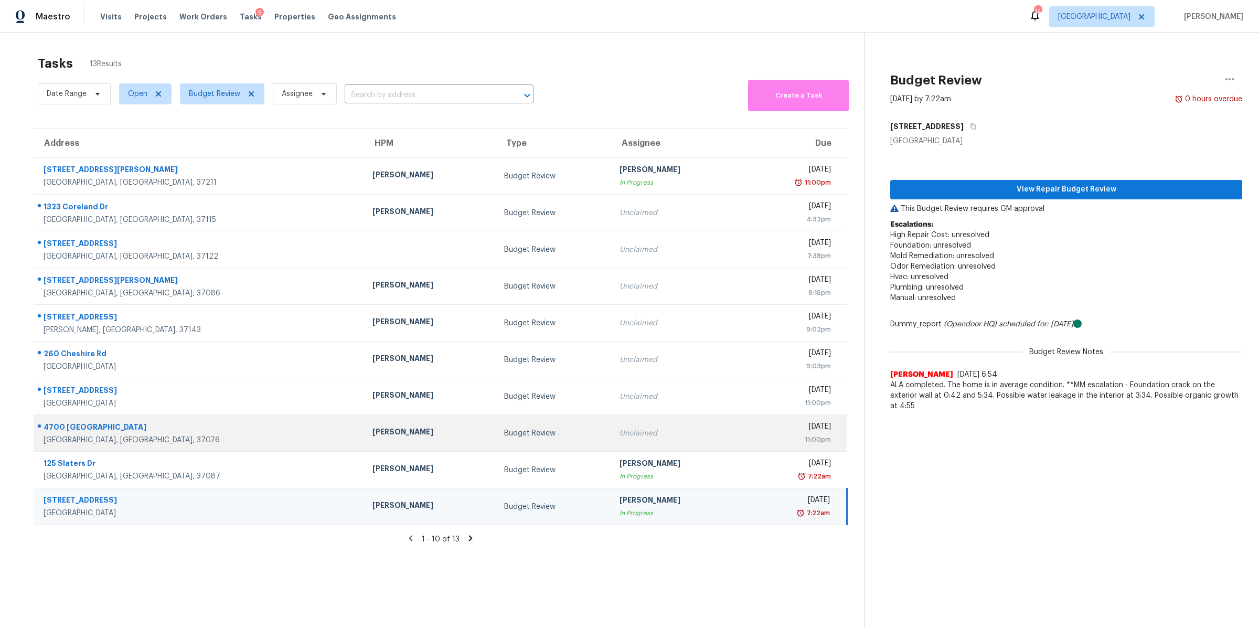
click at [88, 422] on div "4700 [GEOGRAPHIC_DATA]" at bounding box center [200, 428] width 312 height 13
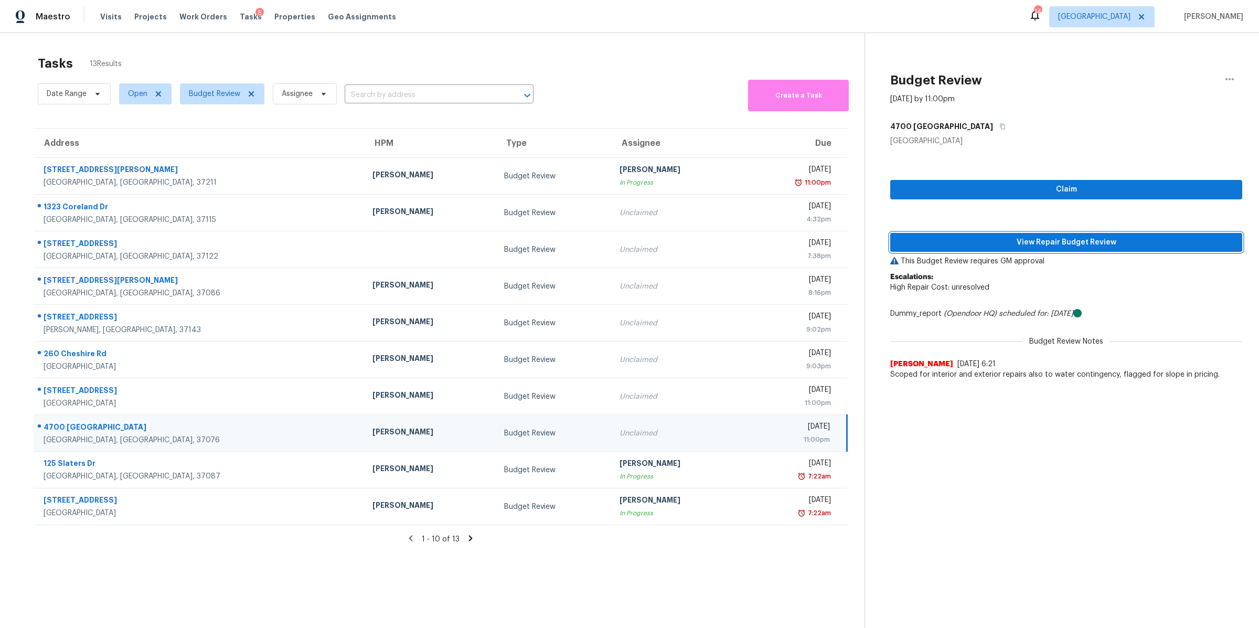
click at [1046, 241] on span "View Repair Budget Review" at bounding box center [1066, 242] width 335 height 13
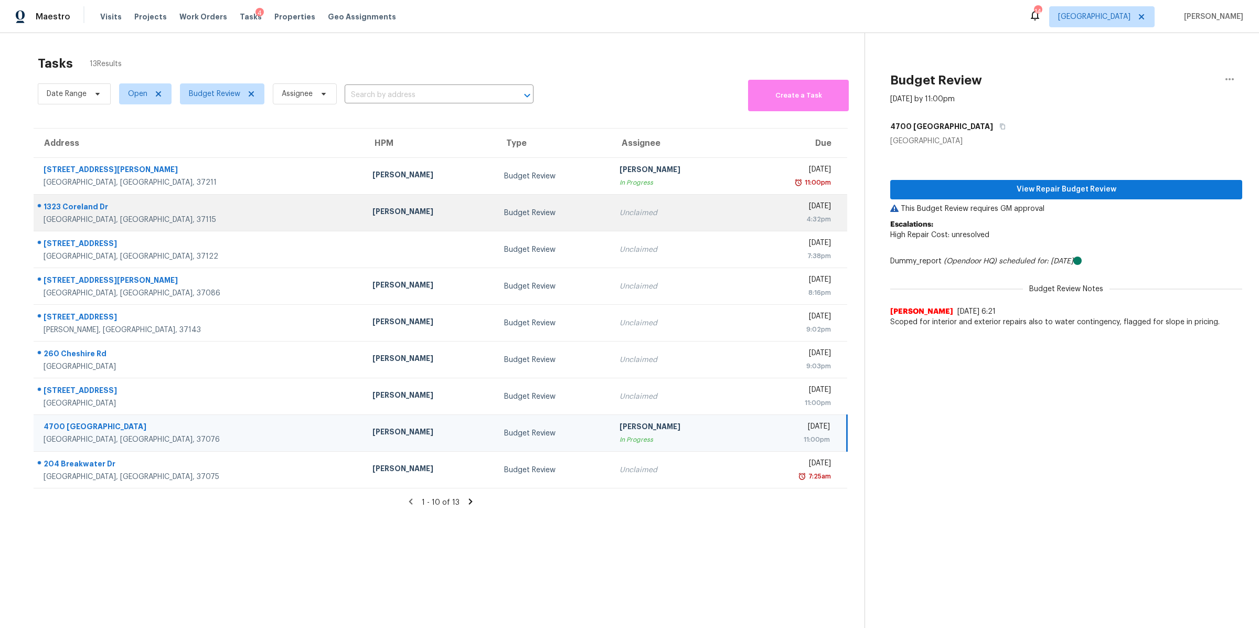
click at [84, 209] on div "1323 Coreland Dr" at bounding box center [200, 207] width 312 height 13
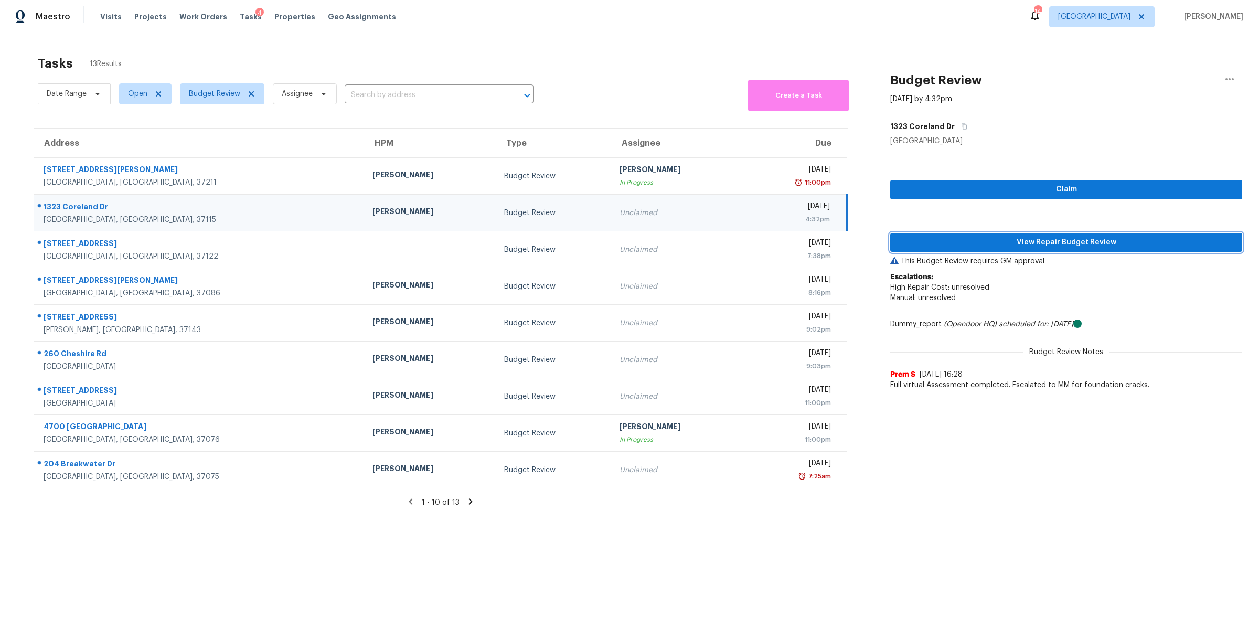
click at [1003, 238] on span "View Repair Budget Review" at bounding box center [1066, 242] width 335 height 13
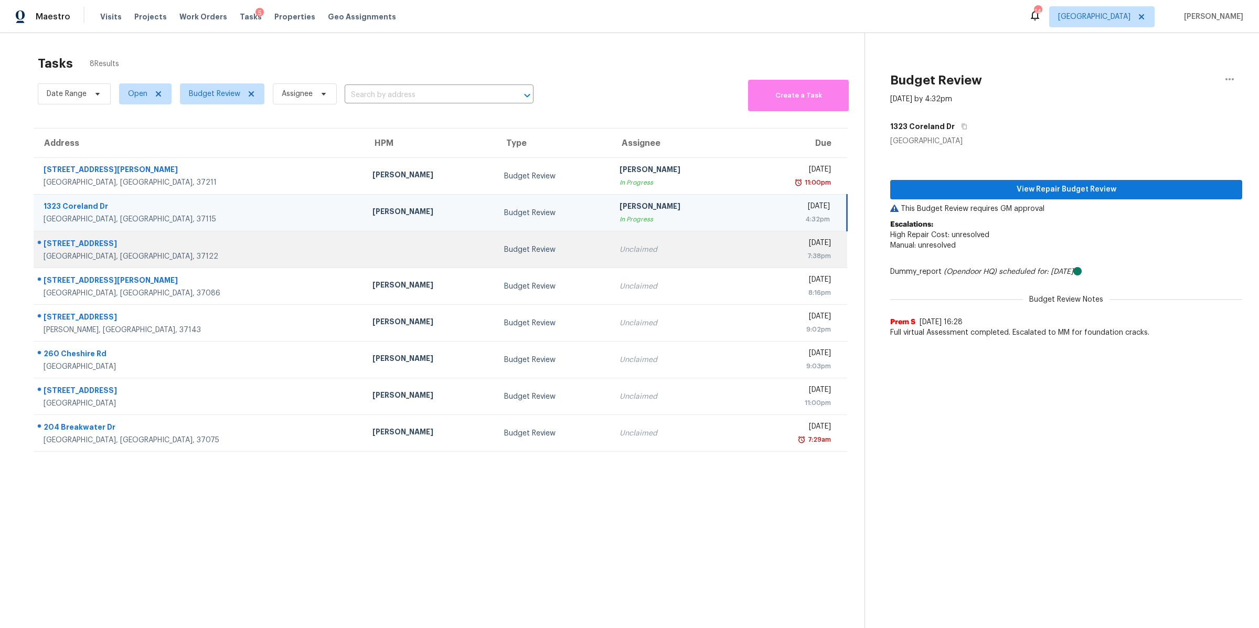
click at [93, 242] on div "[STREET_ADDRESS]" at bounding box center [200, 244] width 312 height 13
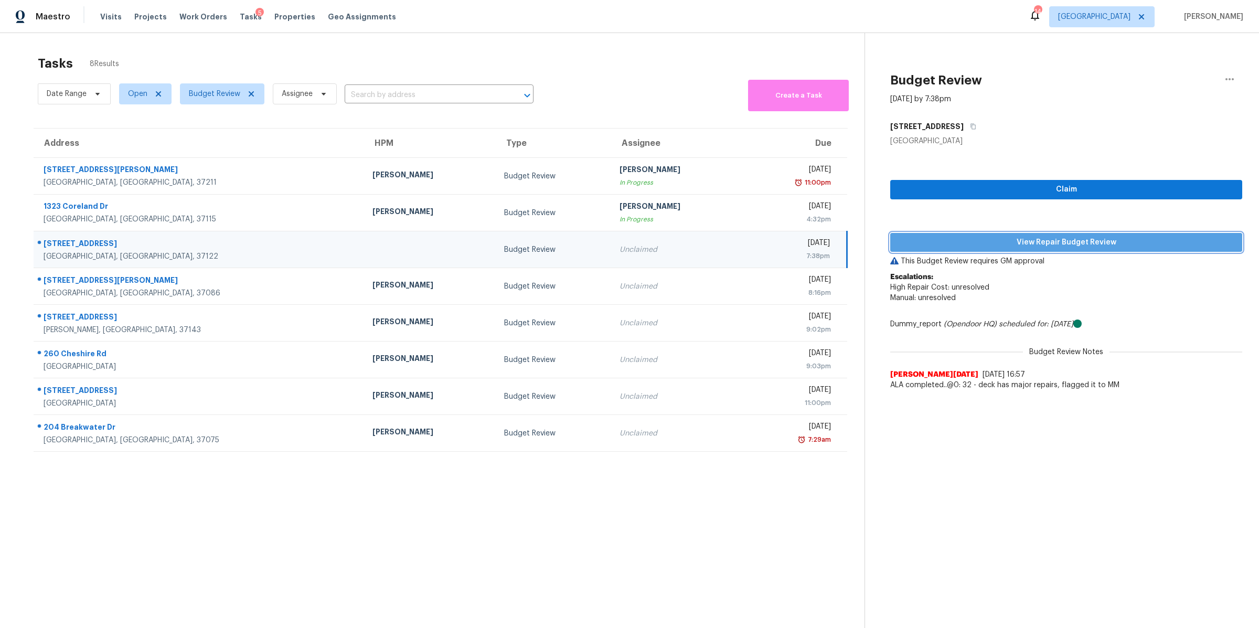
click at [1015, 239] on span "View Repair Budget Review" at bounding box center [1066, 242] width 335 height 13
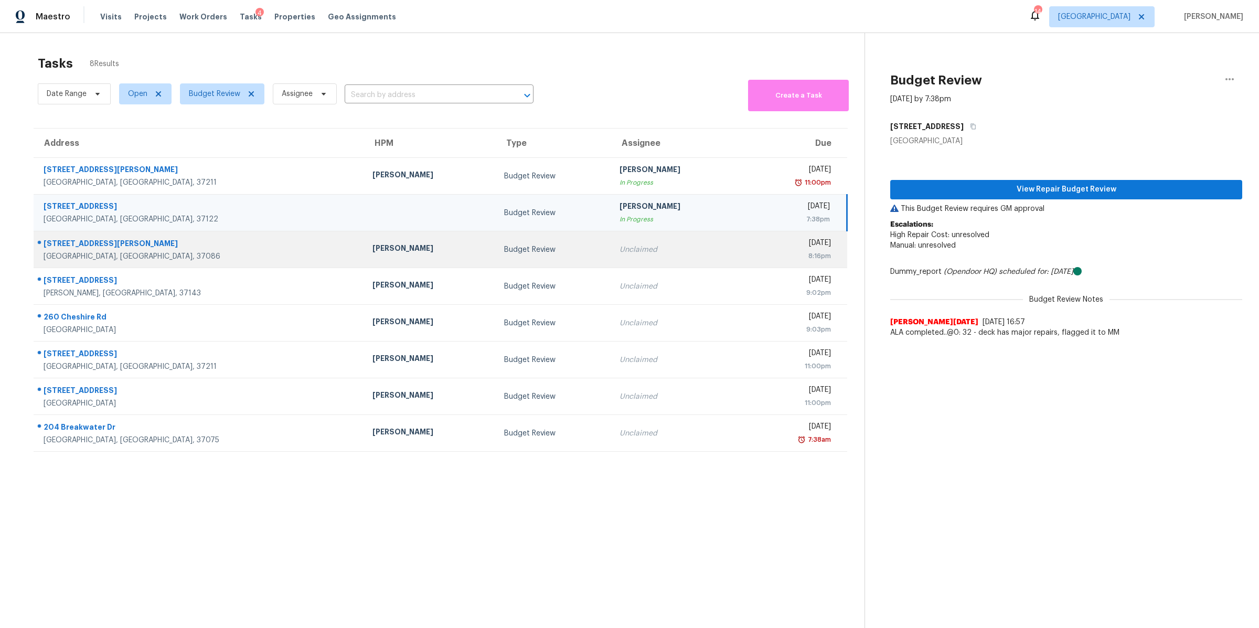
click at [70, 246] on div "[STREET_ADDRESS][PERSON_NAME]" at bounding box center [200, 244] width 312 height 13
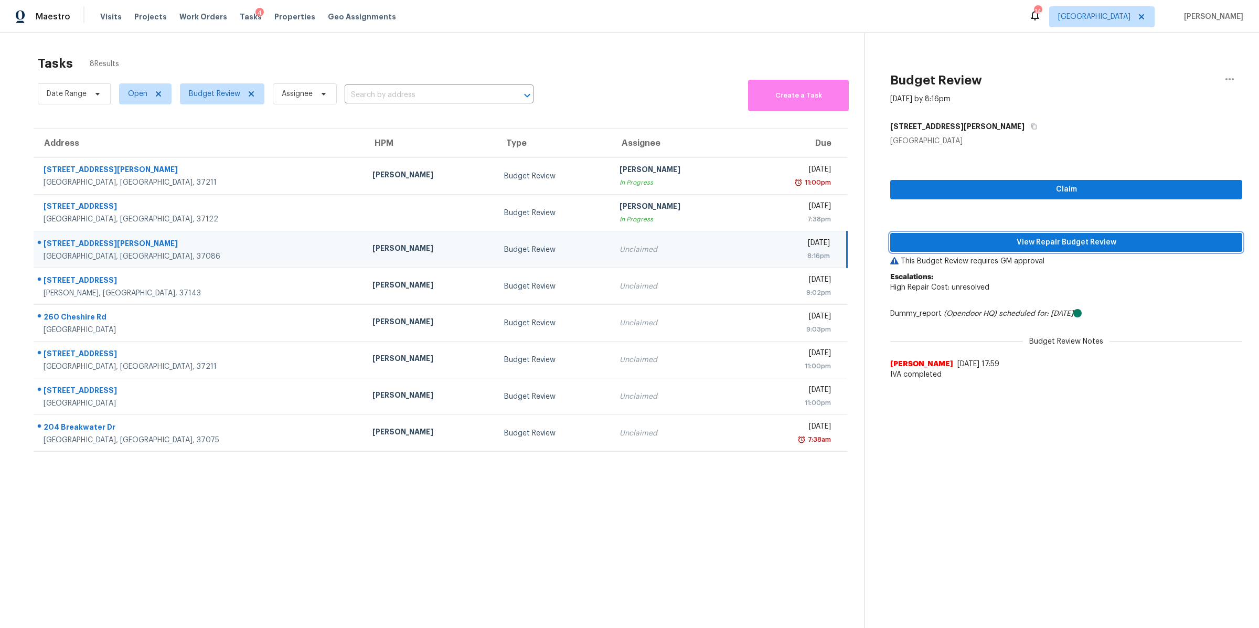
click at [1042, 241] on span "View Repair Budget Review" at bounding box center [1066, 242] width 335 height 13
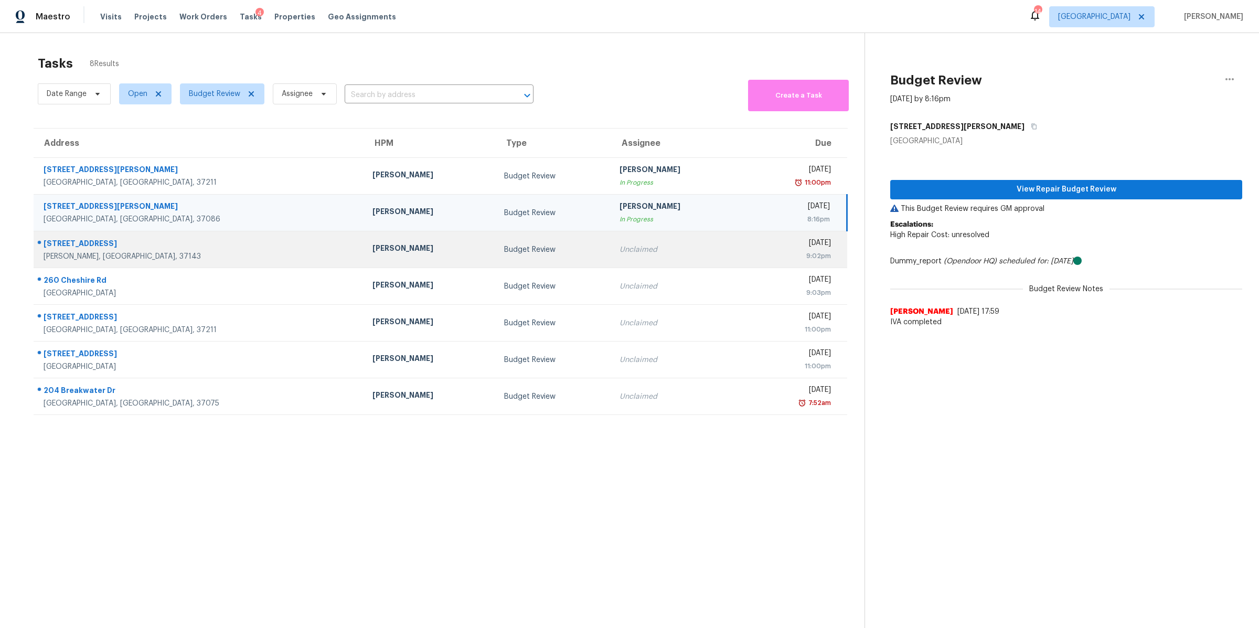
click at [73, 251] on div "[PERSON_NAME], [GEOGRAPHIC_DATA], 37143" at bounding box center [200, 256] width 312 height 10
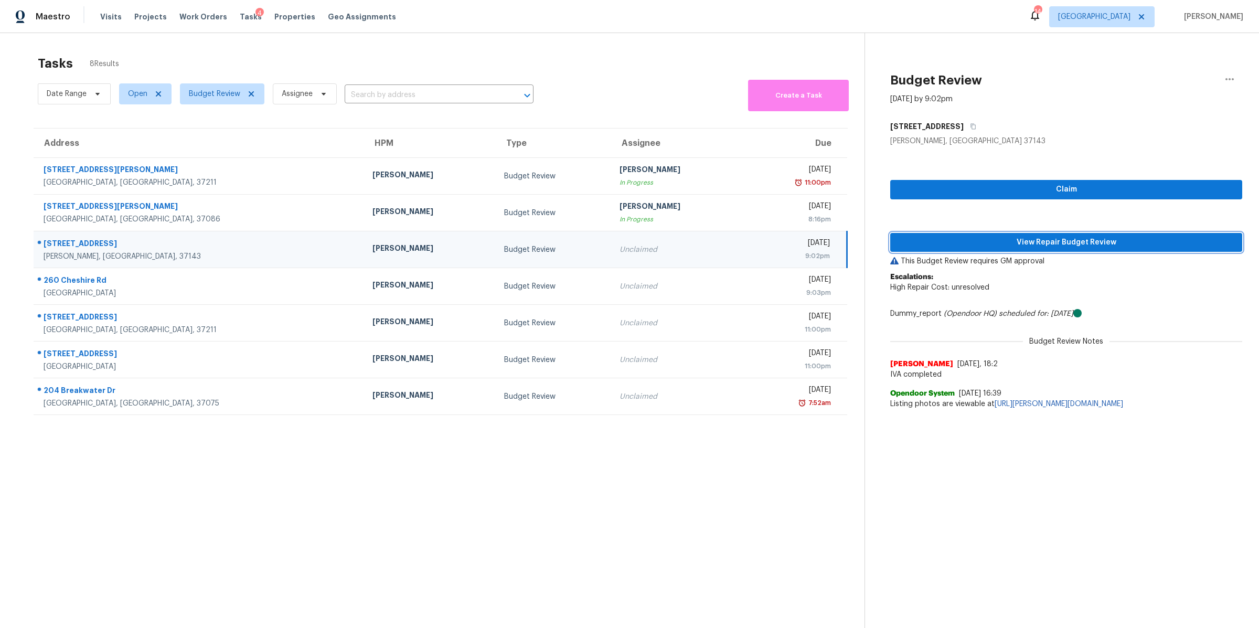
click at [977, 244] on span "View Repair Budget Review" at bounding box center [1066, 242] width 335 height 13
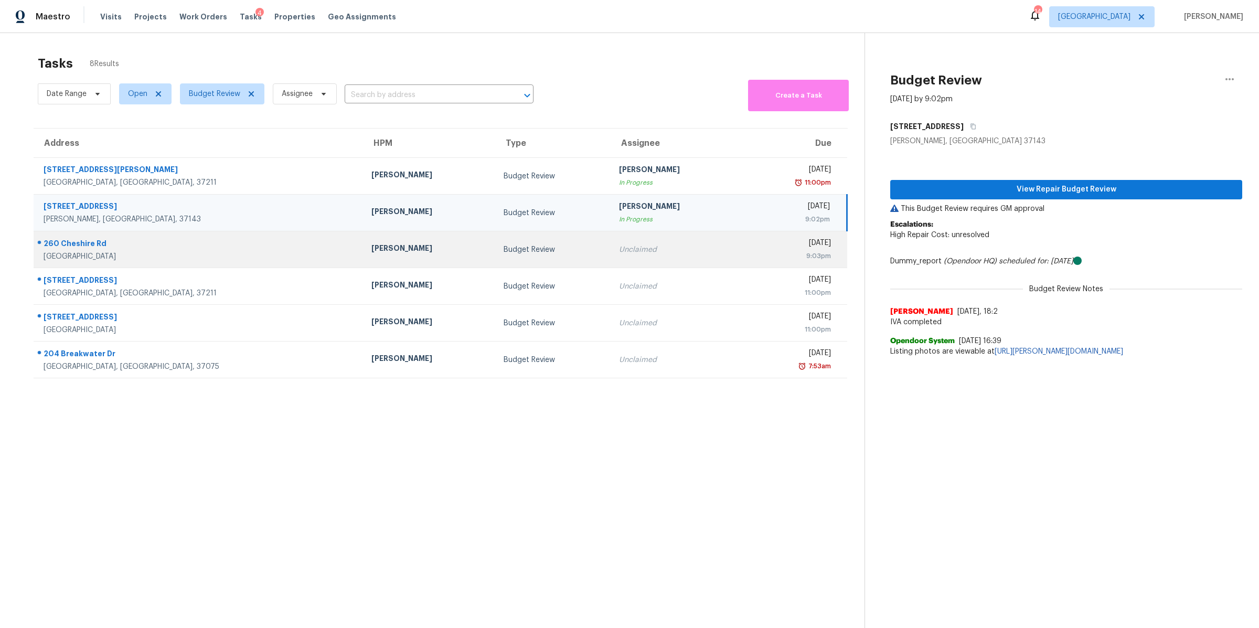
click at [63, 255] on div "[GEOGRAPHIC_DATA]" at bounding box center [199, 256] width 311 height 10
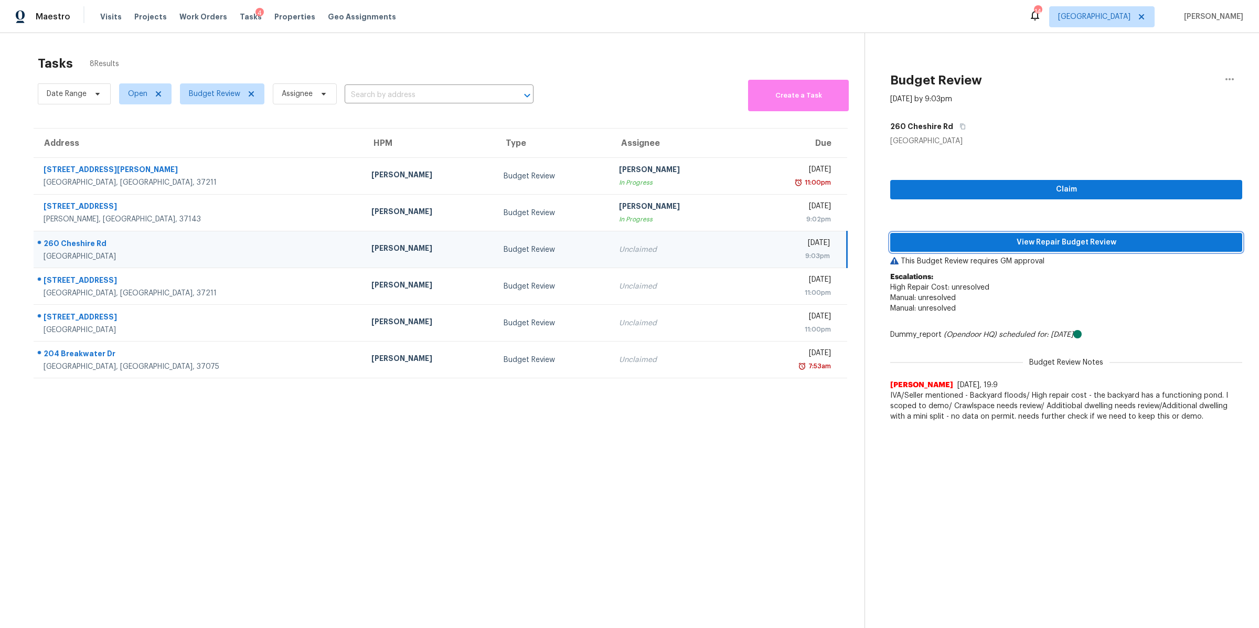
click at [1074, 239] on span "View Repair Budget Review" at bounding box center [1066, 242] width 335 height 13
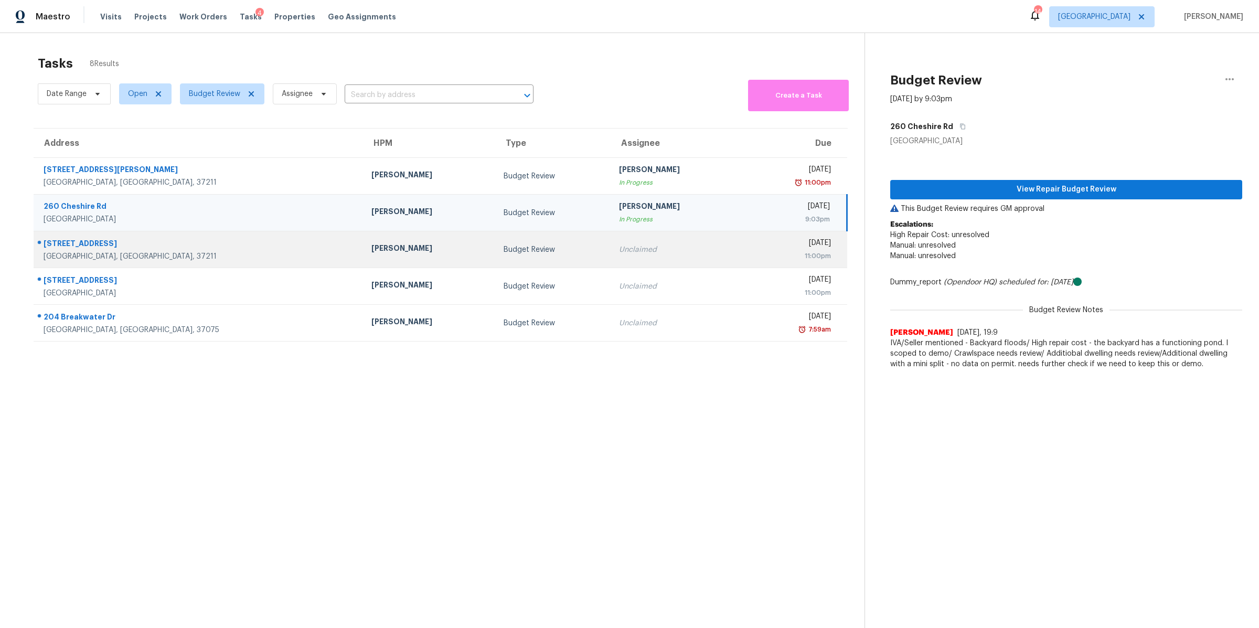
click at [65, 242] on div "[STREET_ADDRESS]" at bounding box center [199, 244] width 311 height 13
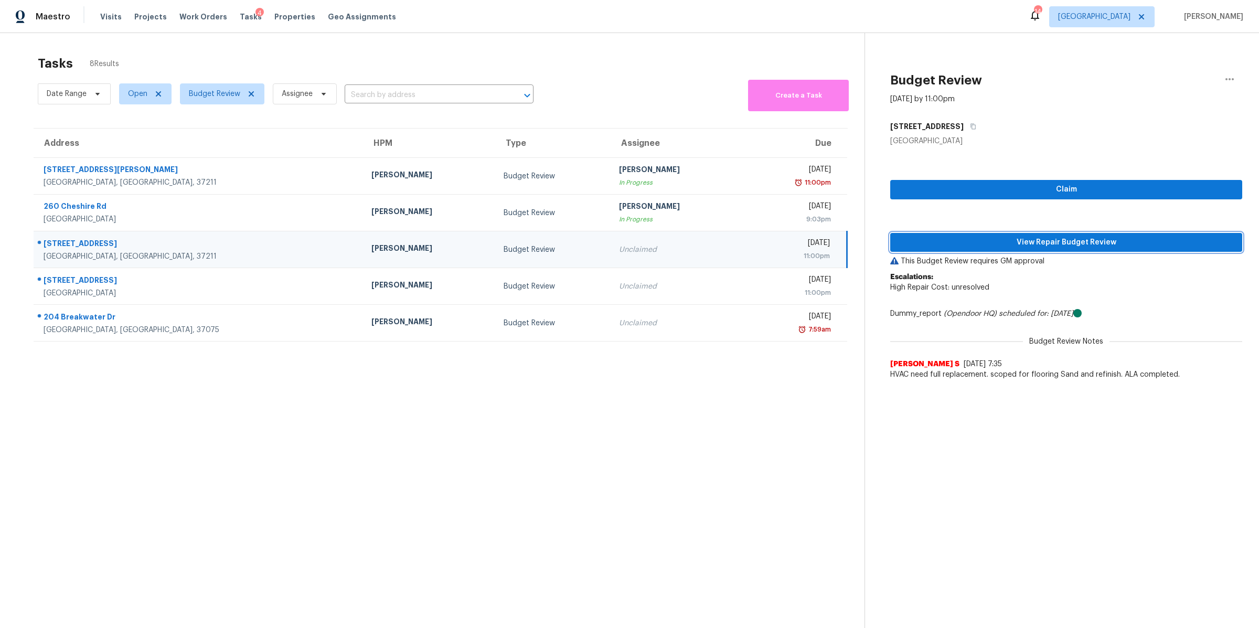
click at [999, 238] on span "View Repair Budget Review" at bounding box center [1066, 242] width 335 height 13
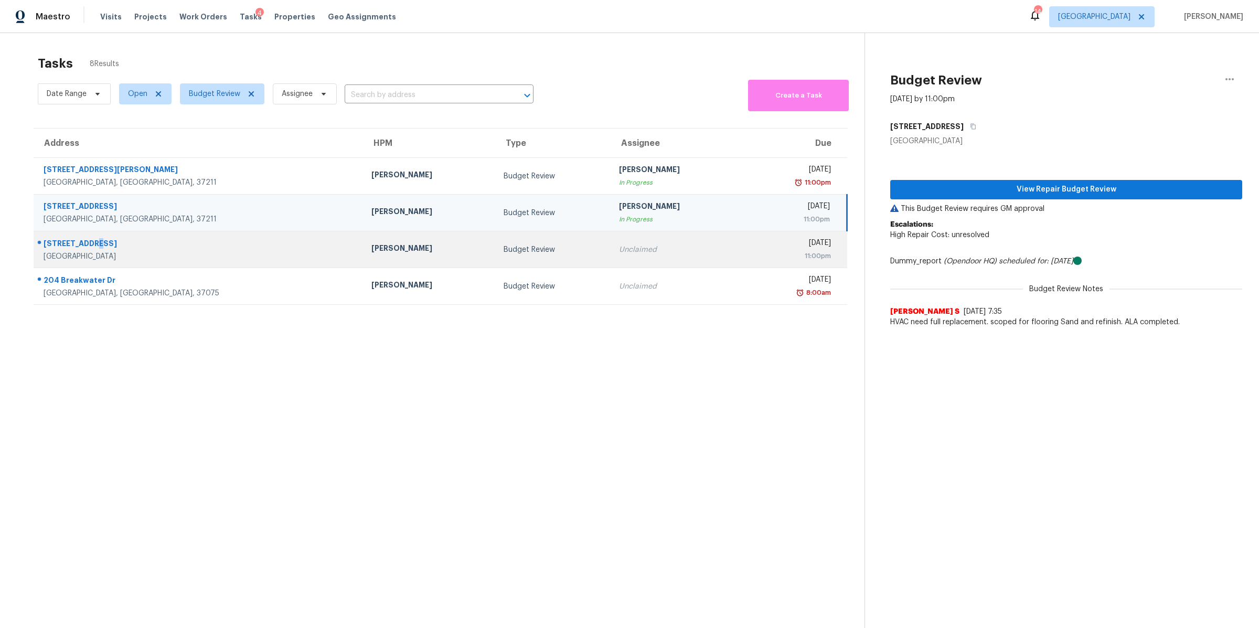
click at [88, 248] on div "[STREET_ADDRESS]" at bounding box center [199, 244] width 311 height 13
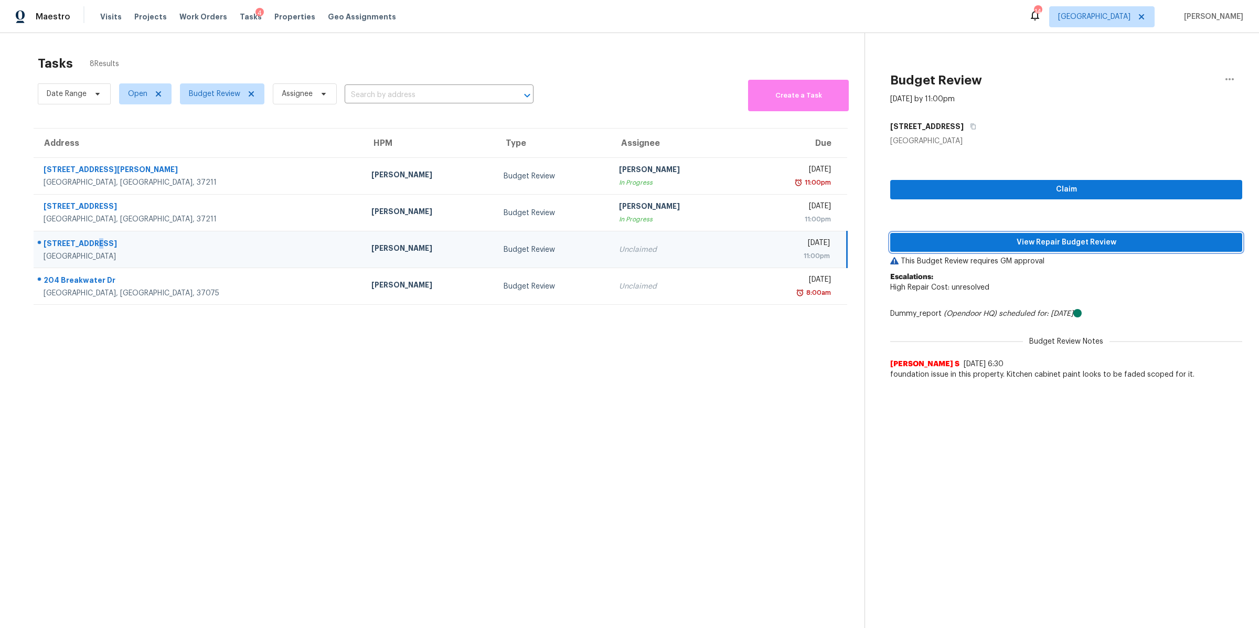
click at [1125, 233] on button "View Repair Budget Review" at bounding box center [1066, 242] width 352 height 19
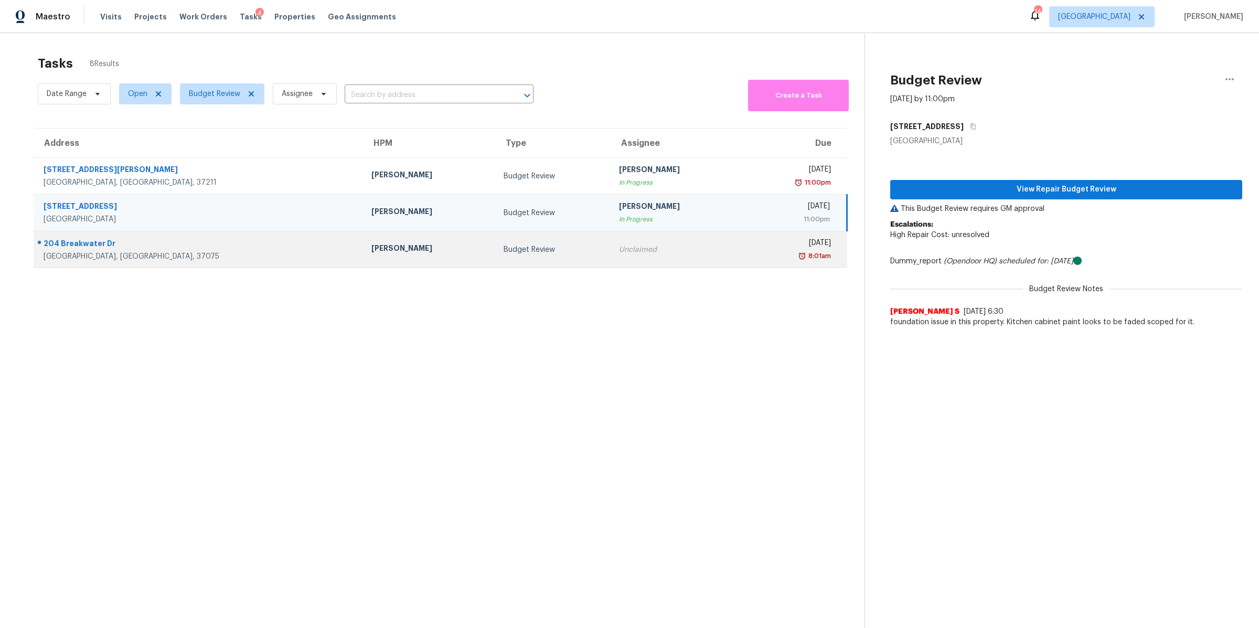
click at [97, 247] on div "204 Breakwater Dr" at bounding box center [199, 244] width 311 height 13
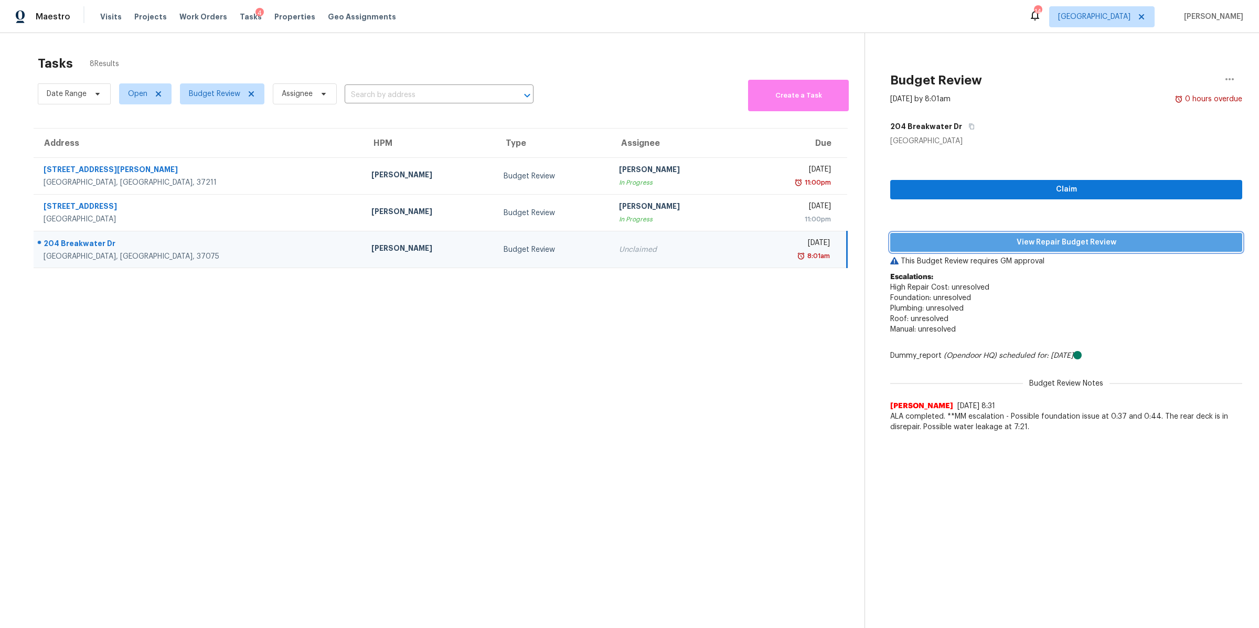
click at [1060, 236] on span "View Repair Budget Review" at bounding box center [1066, 242] width 335 height 13
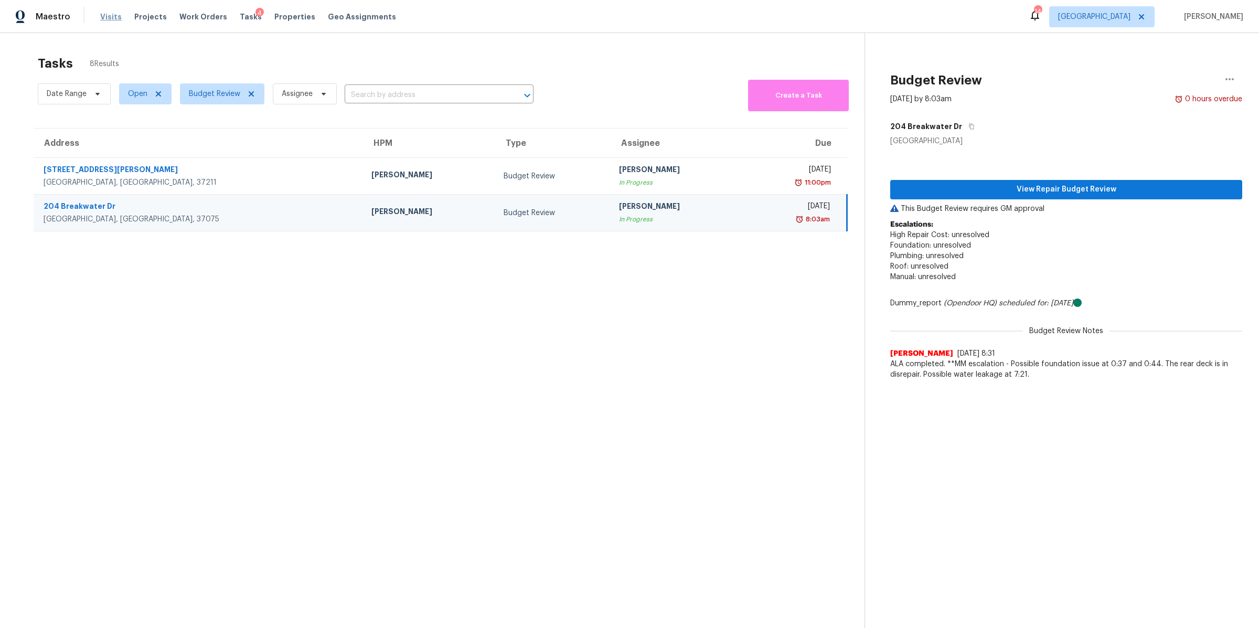
click at [100, 17] on span "Visits" at bounding box center [111, 17] width 22 height 10
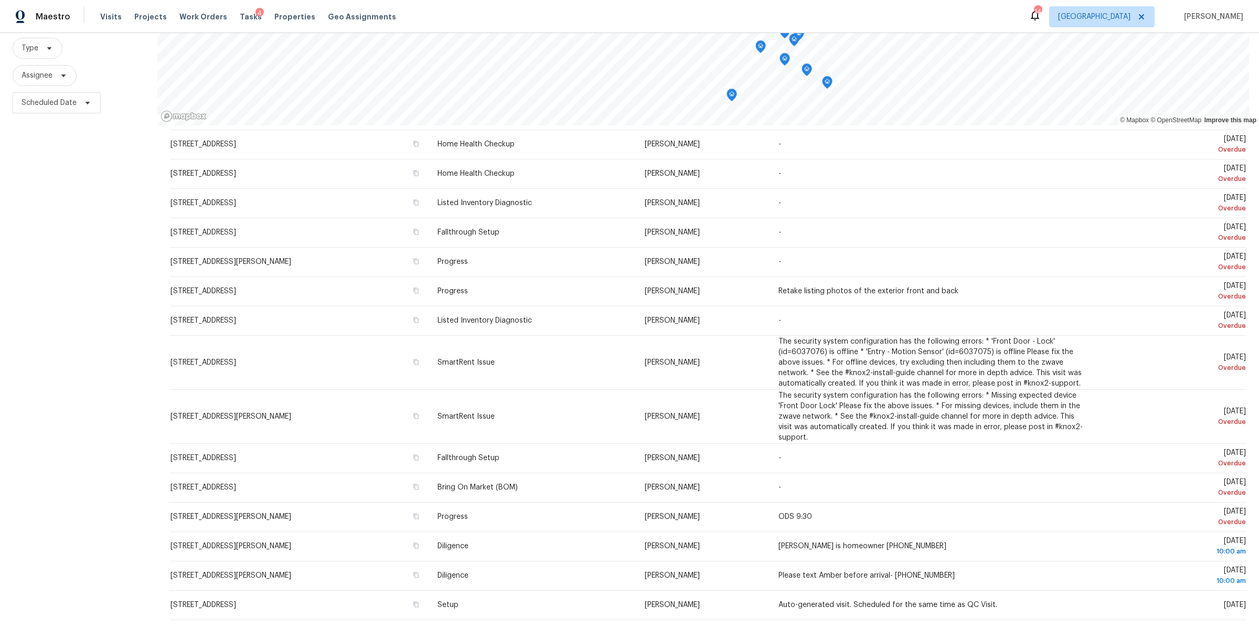
scroll to position [192, 0]
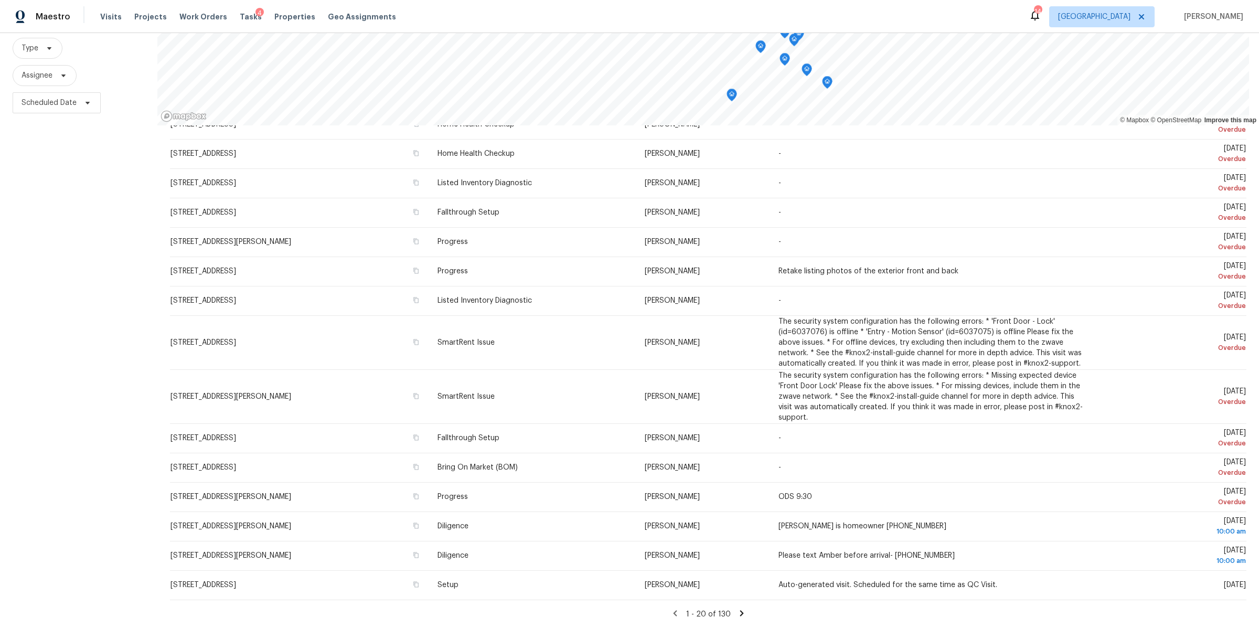
click at [737, 609] on icon at bounding box center [741, 613] width 9 height 9
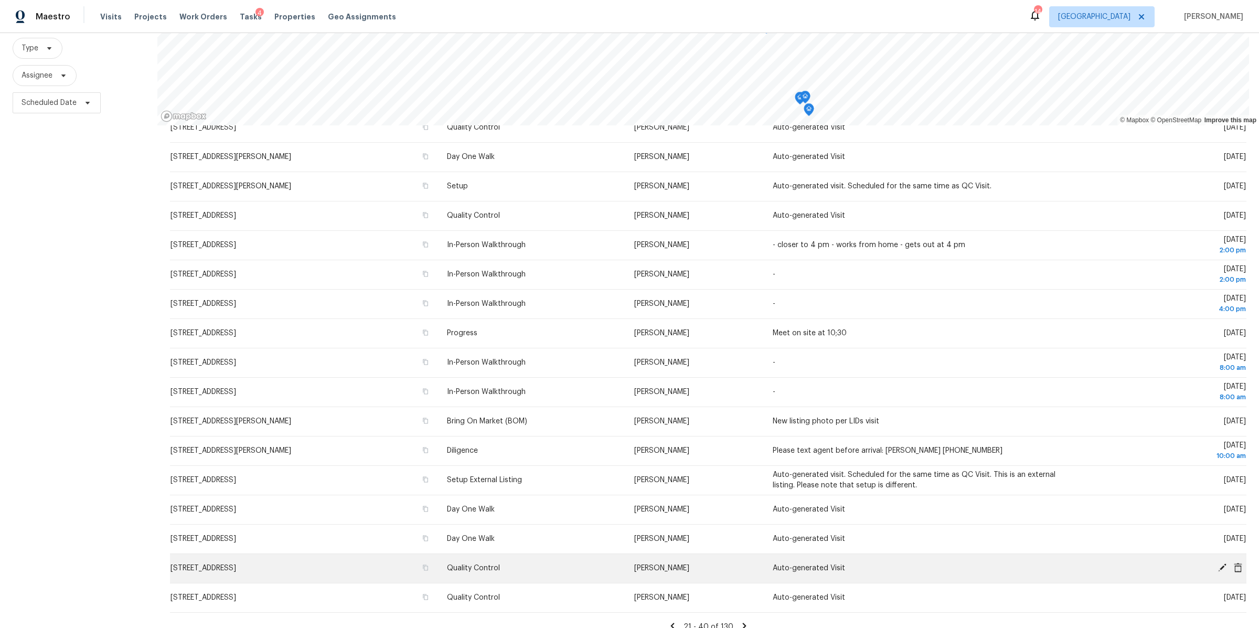
scroll to position [143, 0]
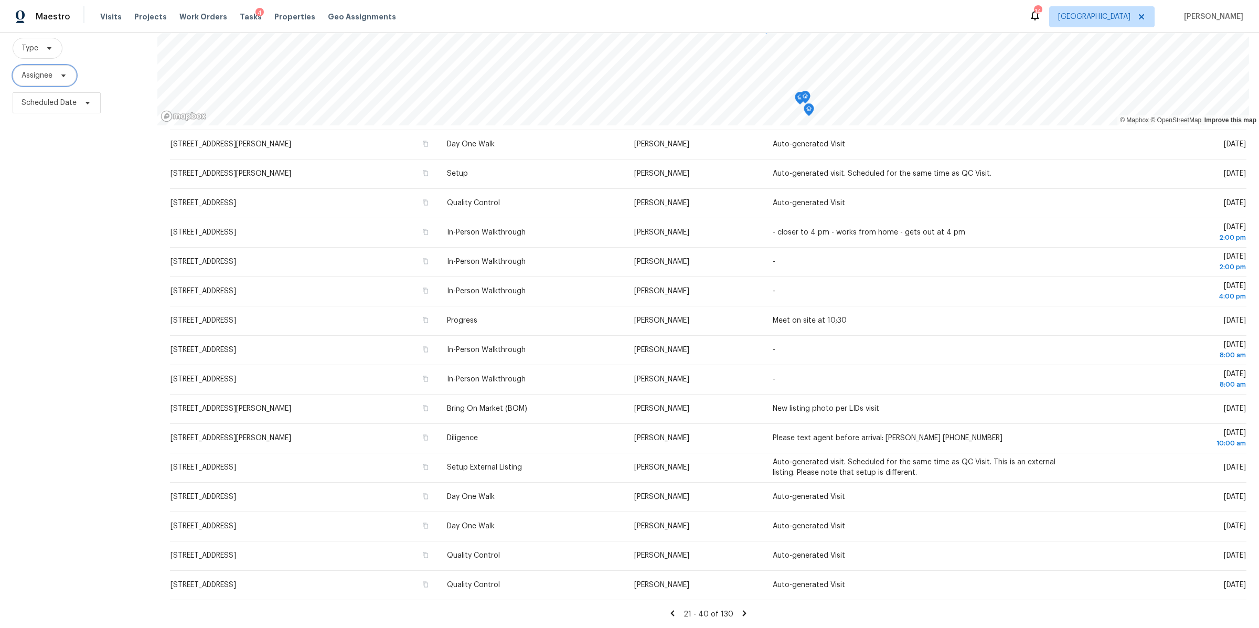
click at [64, 71] on icon at bounding box center [63, 75] width 8 height 8
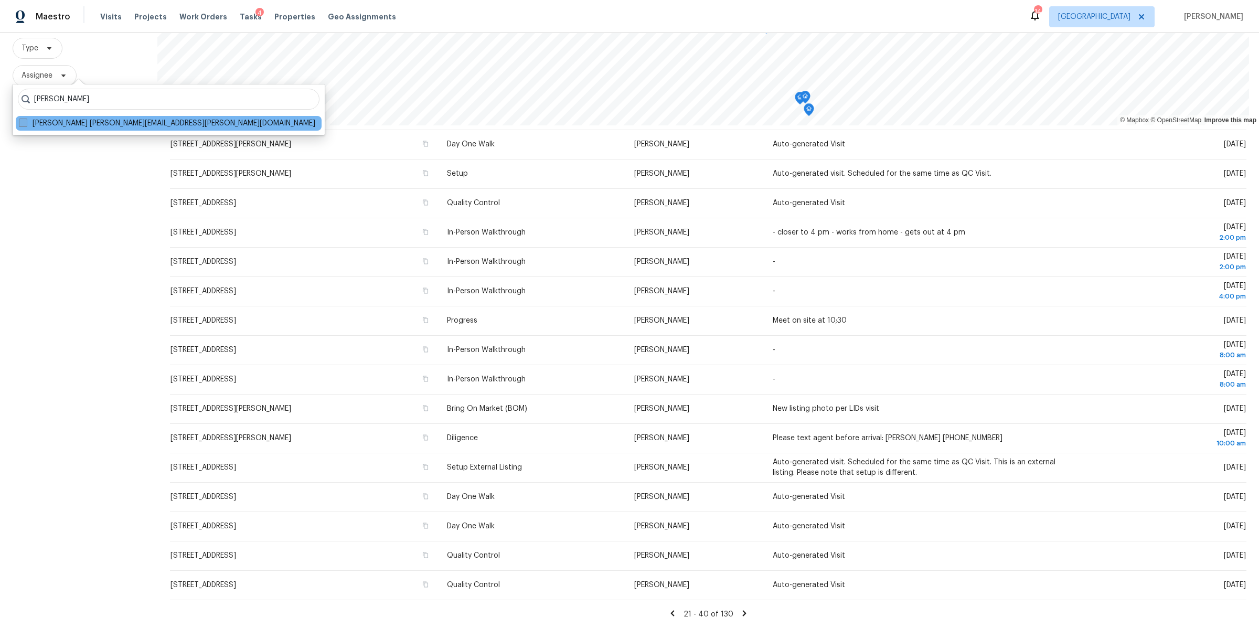
type input "[PERSON_NAME]"
click at [77, 122] on label "[PERSON_NAME] [PERSON_NAME][EMAIL_ADDRESS][PERSON_NAME][DOMAIN_NAME]" at bounding box center [167, 123] width 296 height 10
click at [26, 122] on input "[PERSON_NAME] [PERSON_NAME][EMAIL_ADDRESS][PERSON_NAME][DOMAIN_NAME]" at bounding box center [22, 121] width 7 height 7
checkbox input "true"
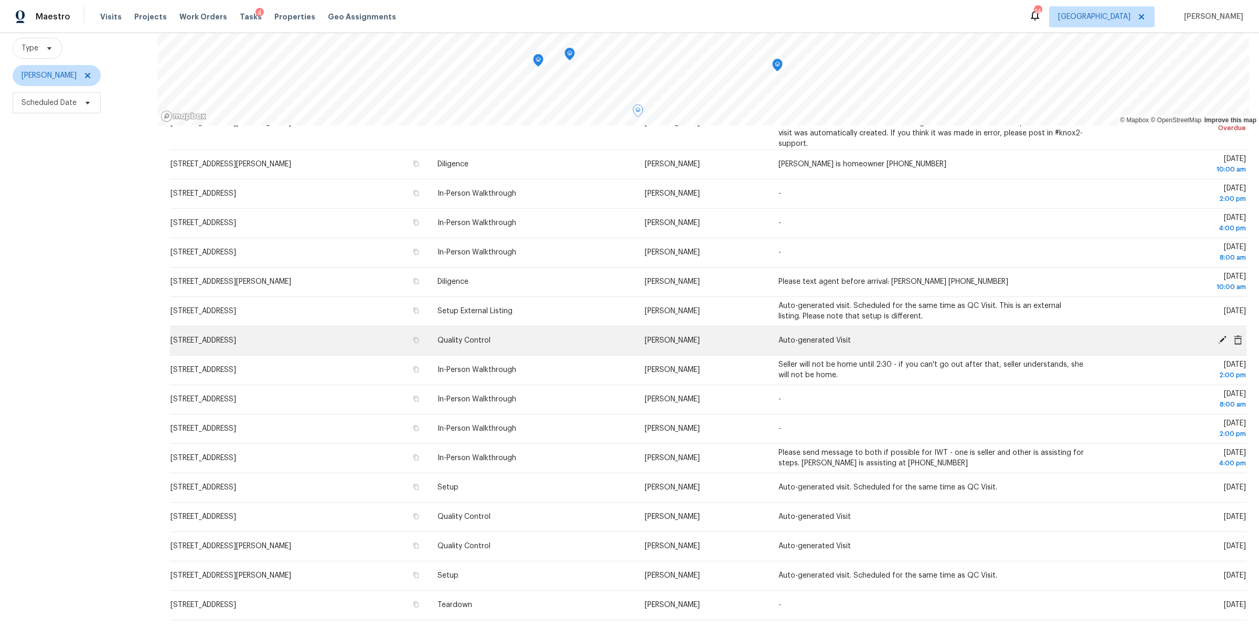
scroll to position [192, 0]
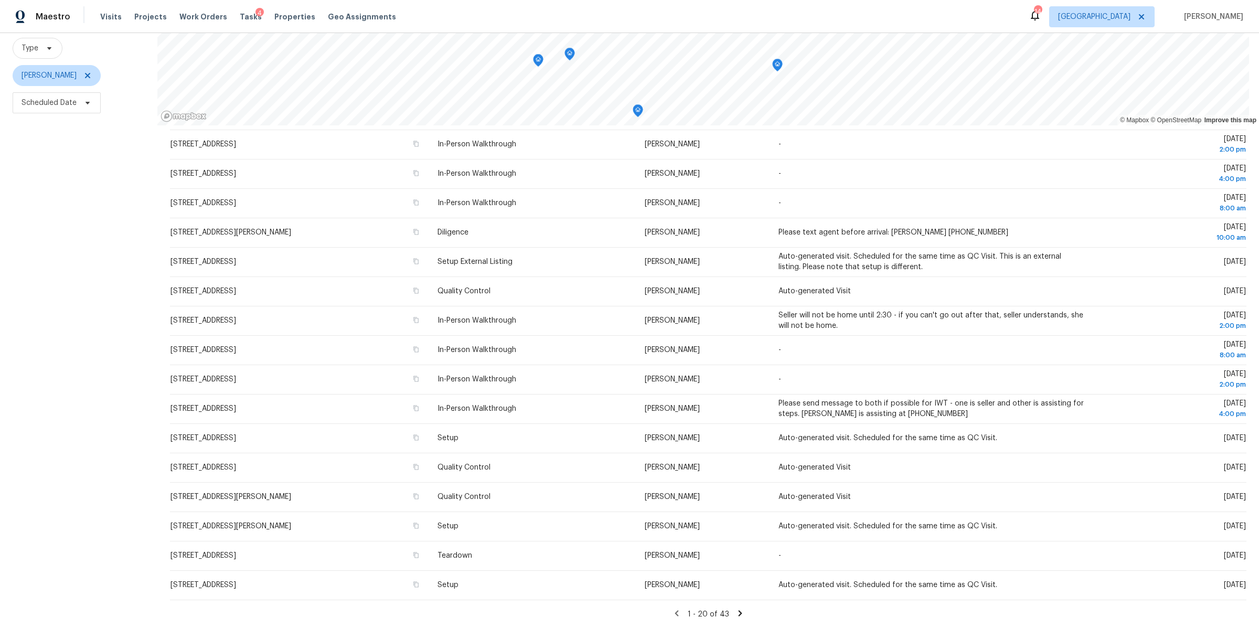
click at [738, 610] on icon at bounding box center [740, 613] width 4 height 6
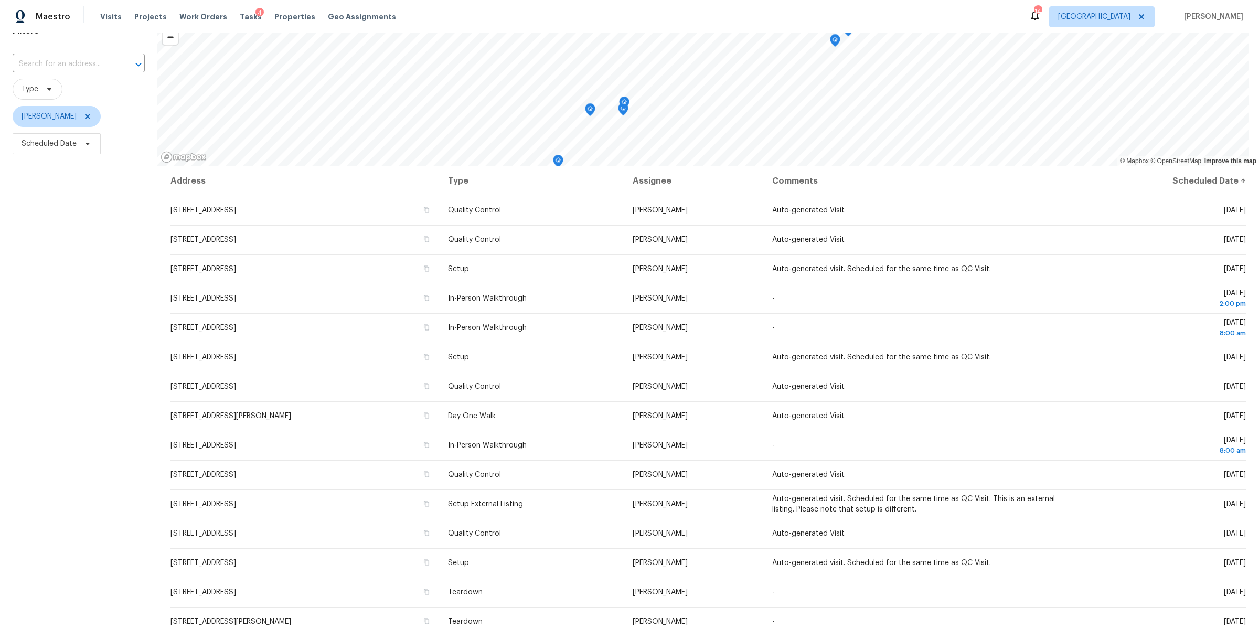
scroll to position [0, 0]
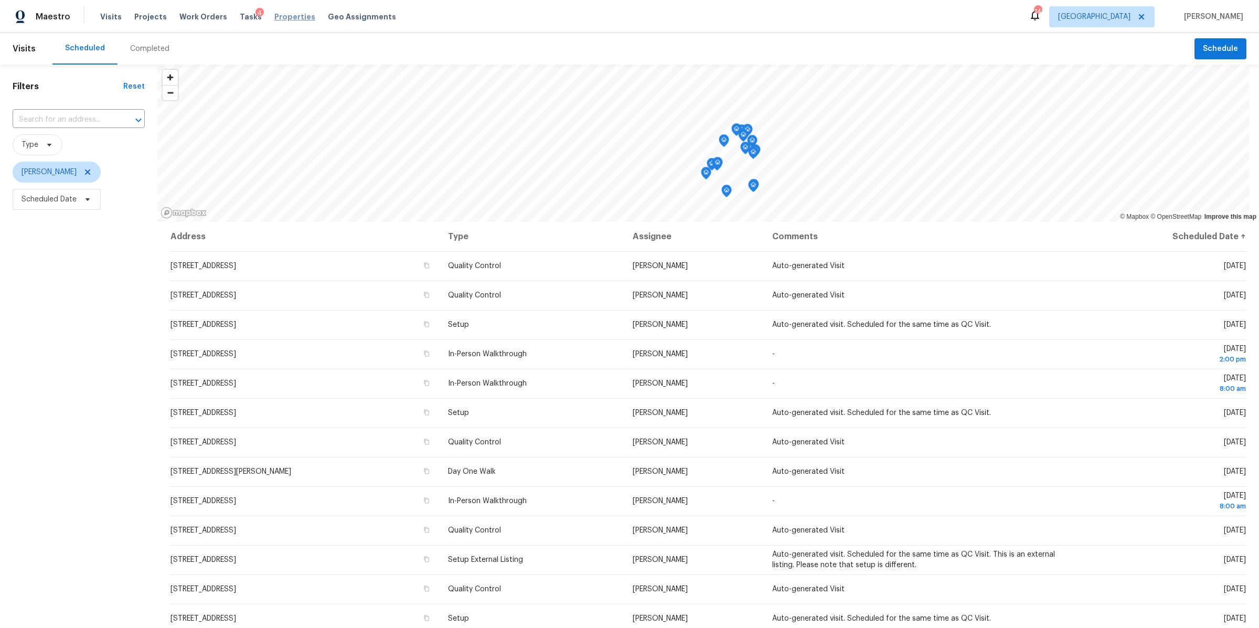
click at [286, 19] on span "Properties" at bounding box center [294, 17] width 41 height 10
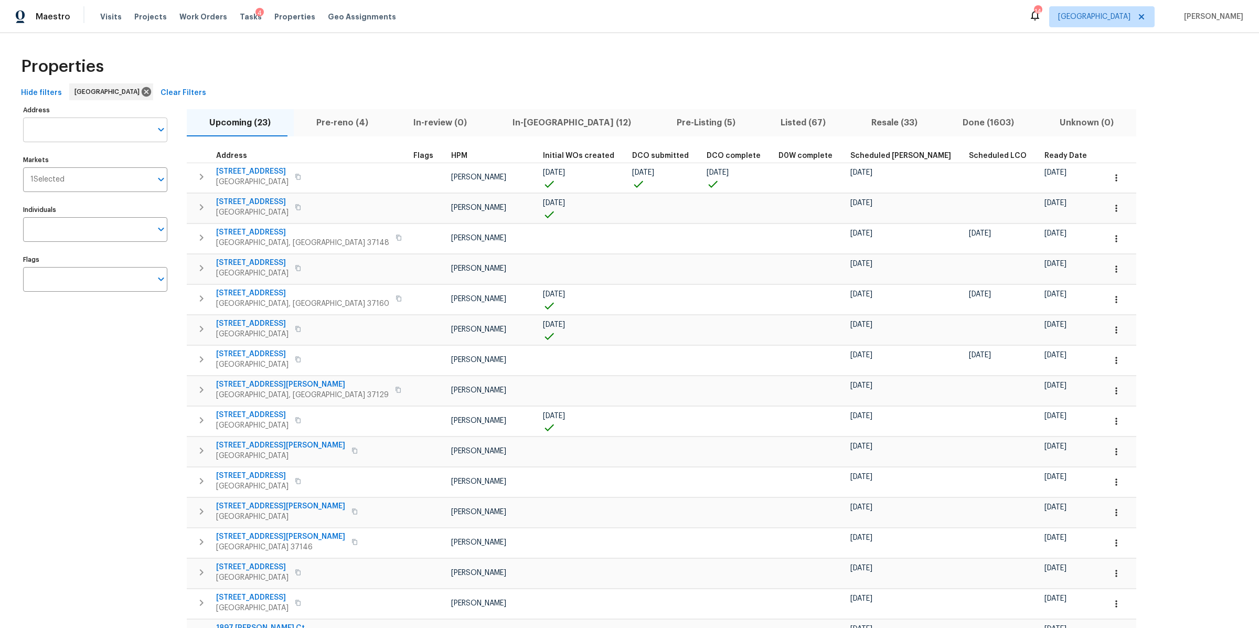
click at [101, 135] on input "Address" at bounding box center [87, 130] width 129 height 25
type input "4014"
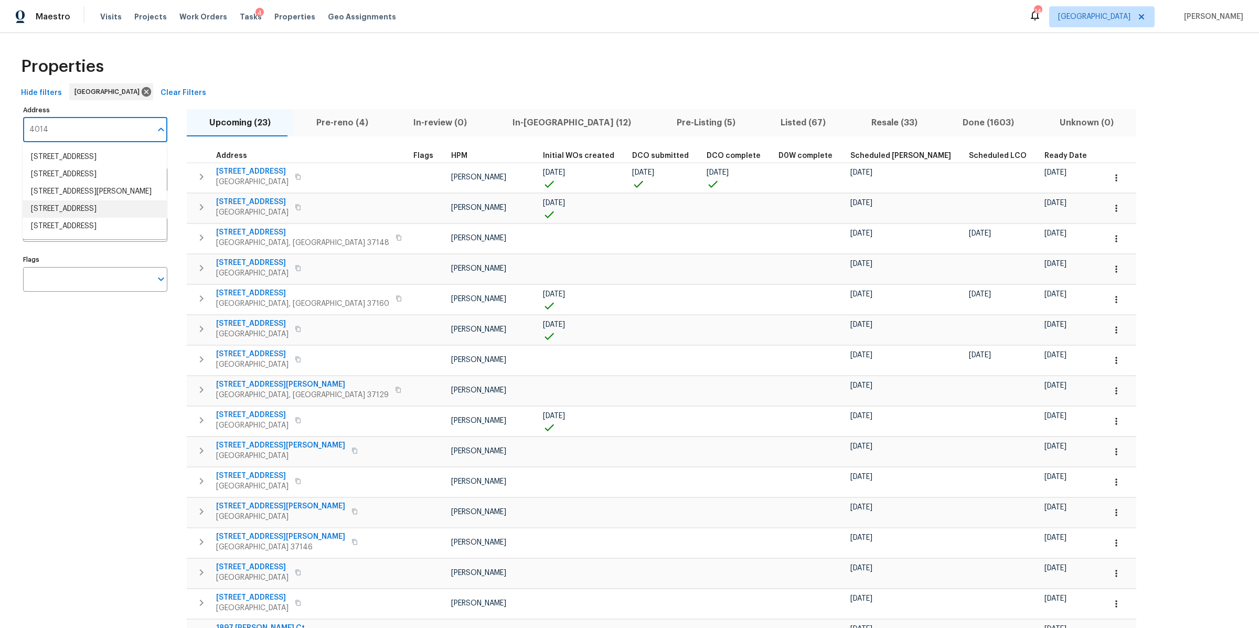
click at [86, 218] on li "4014 Ethan Ave Mount Juliet TN 37122" at bounding box center [95, 208] width 144 height 17
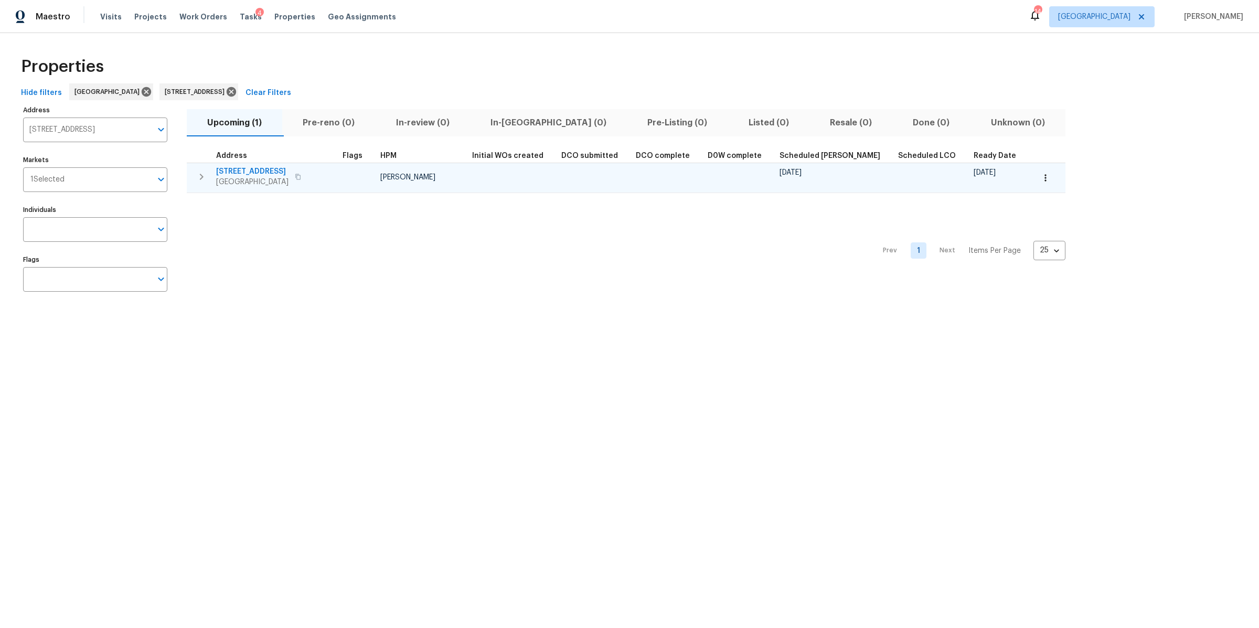
click at [199, 178] on icon "button" at bounding box center [201, 176] width 13 height 13
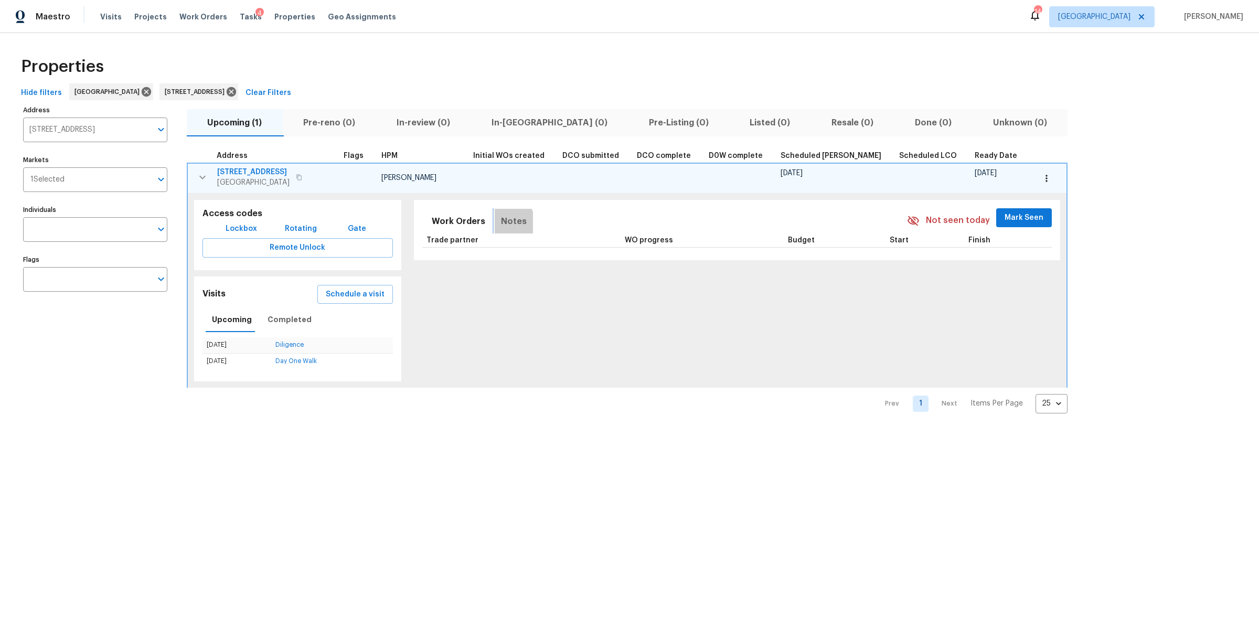
click at [501, 222] on span "Notes" at bounding box center [514, 221] width 26 height 15
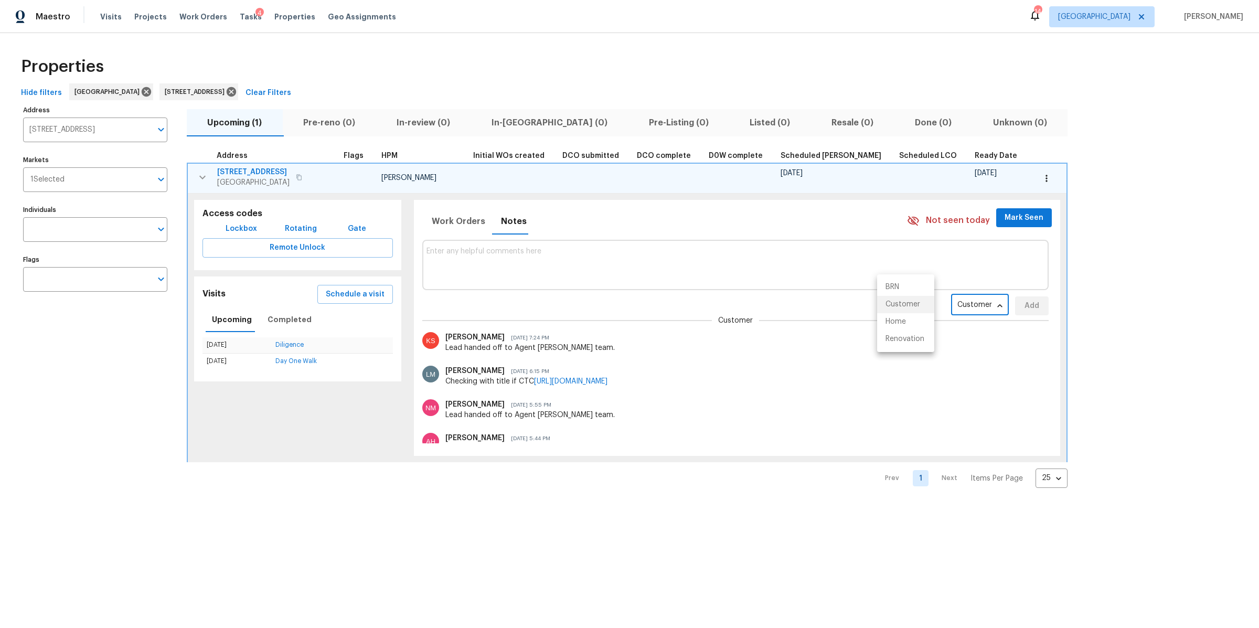
click at [911, 302] on body "Maestro Visits Projects Work Orders Tasks 4 Properties Geo Assignments 14 Nashv…" at bounding box center [629, 252] width 1259 height 505
click at [911, 338] on li "Renovation" at bounding box center [905, 338] width 57 height 17
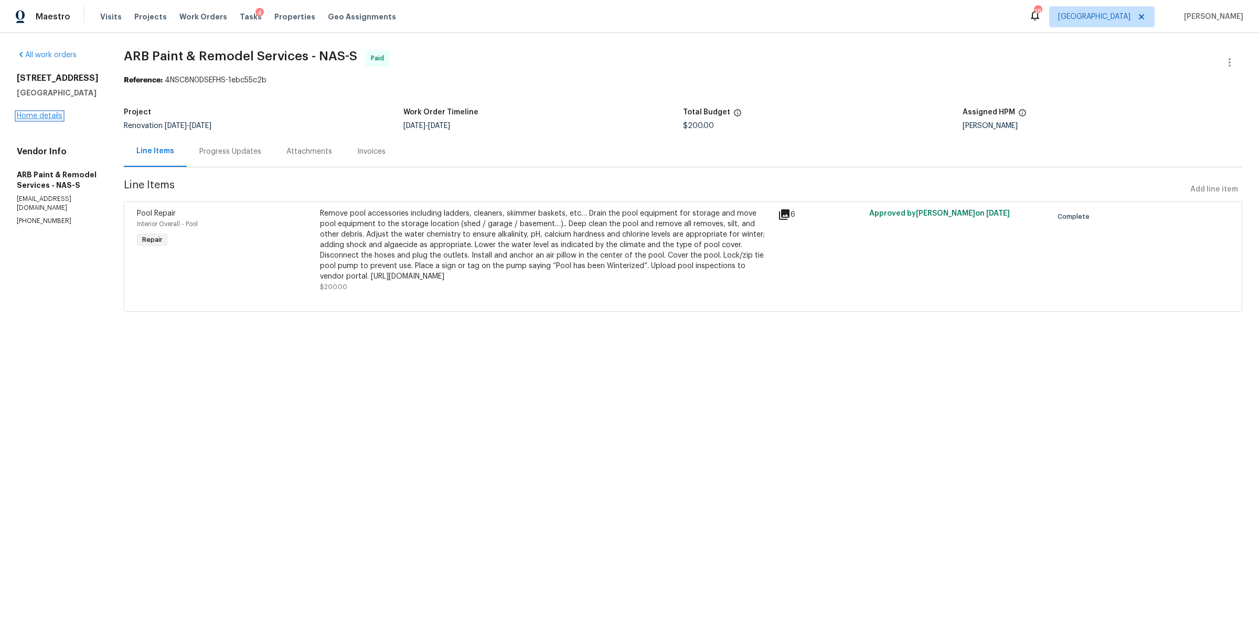
click at [44, 120] on link "Home details" at bounding box center [40, 115] width 46 height 7
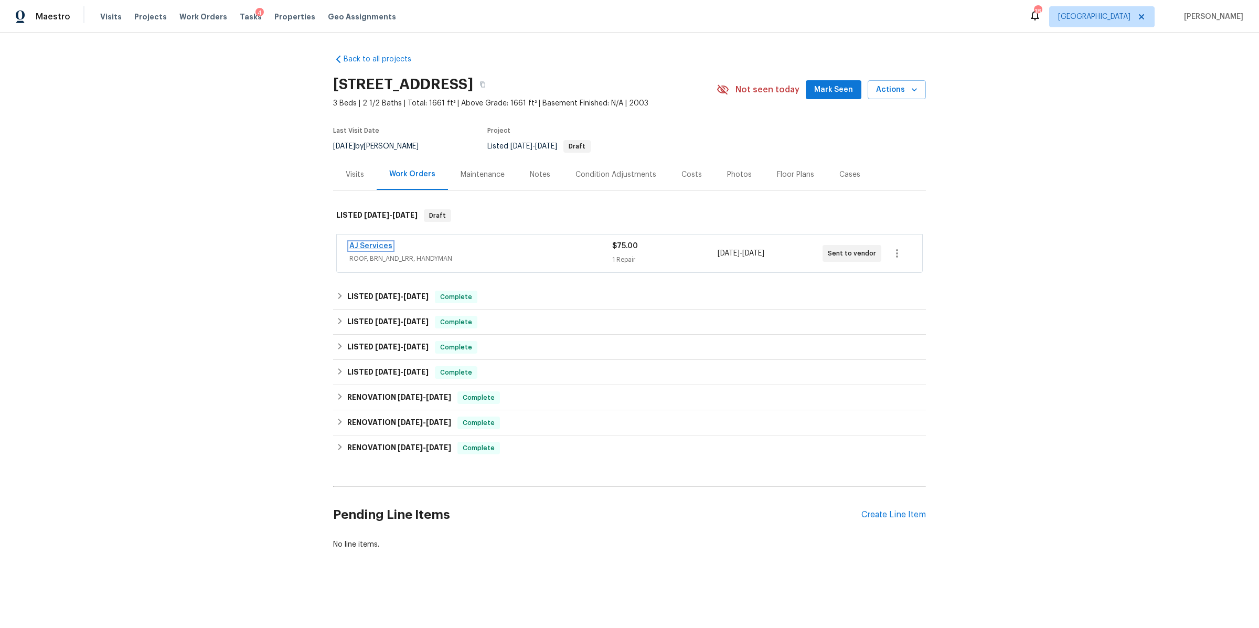
click at [364, 244] on link "AJ Services" at bounding box center [370, 245] width 43 height 7
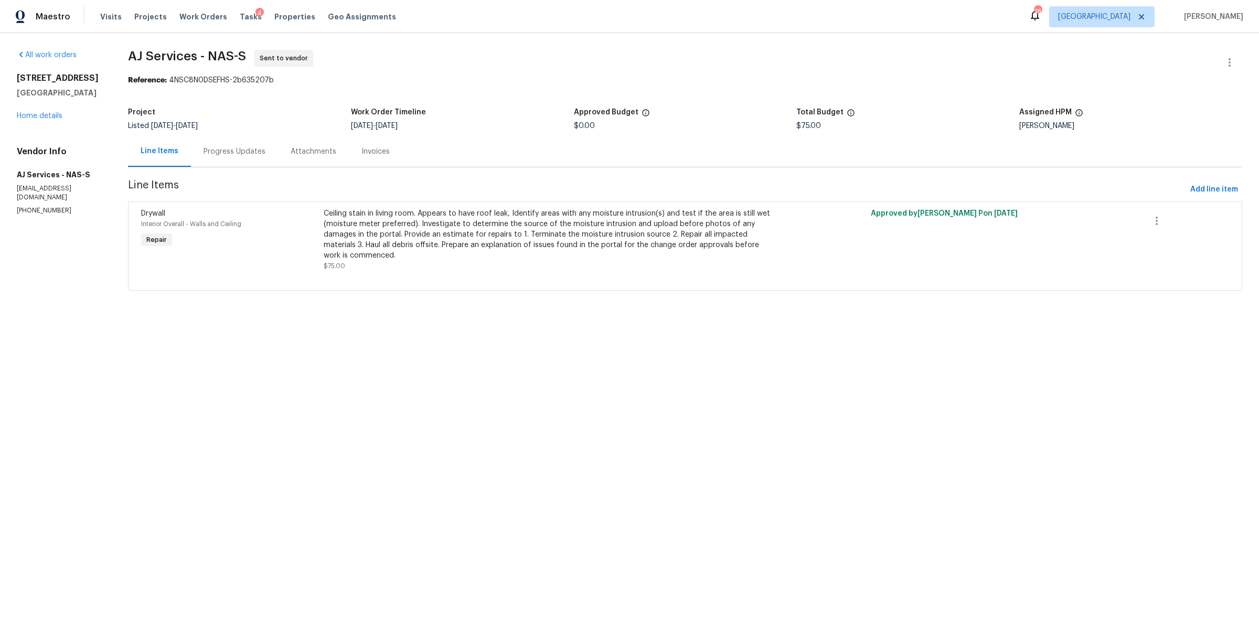
click at [255, 155] on div "Progress Updates" at bounding box center [235, 151] width 62 height 10
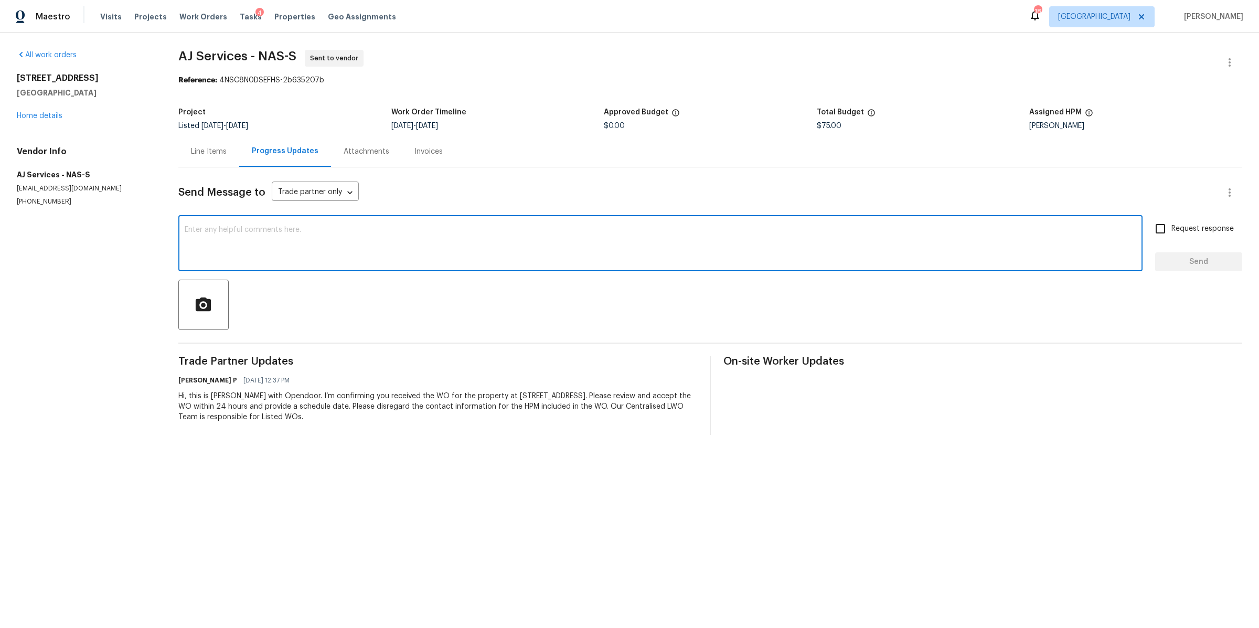
click at [351, 245] on textarea at bounding box center [661, 244] width 952 height 37
type textarea "Hey looking for an update here"
drag, startPoint x: 304, startPoint y: 228, endPoint x: 129, endPoint y: 228, distance: 175.7
click at [129, 228] on div "All work orders 3540 Greens Mill Rd Spring Hill, TN 37174 Home details Vendor I…" at bounding box center [629, 242] width 1259 height 419
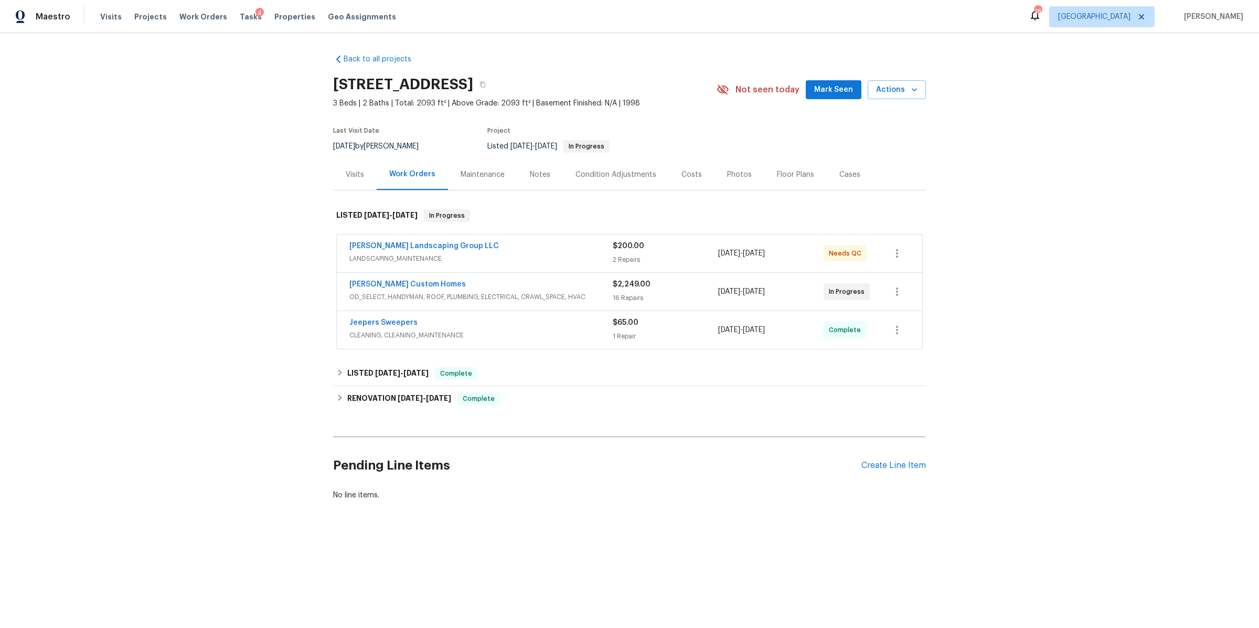
click at [531, 183] on div "Notes" at bounding box center [540, 174] width 46 height 31
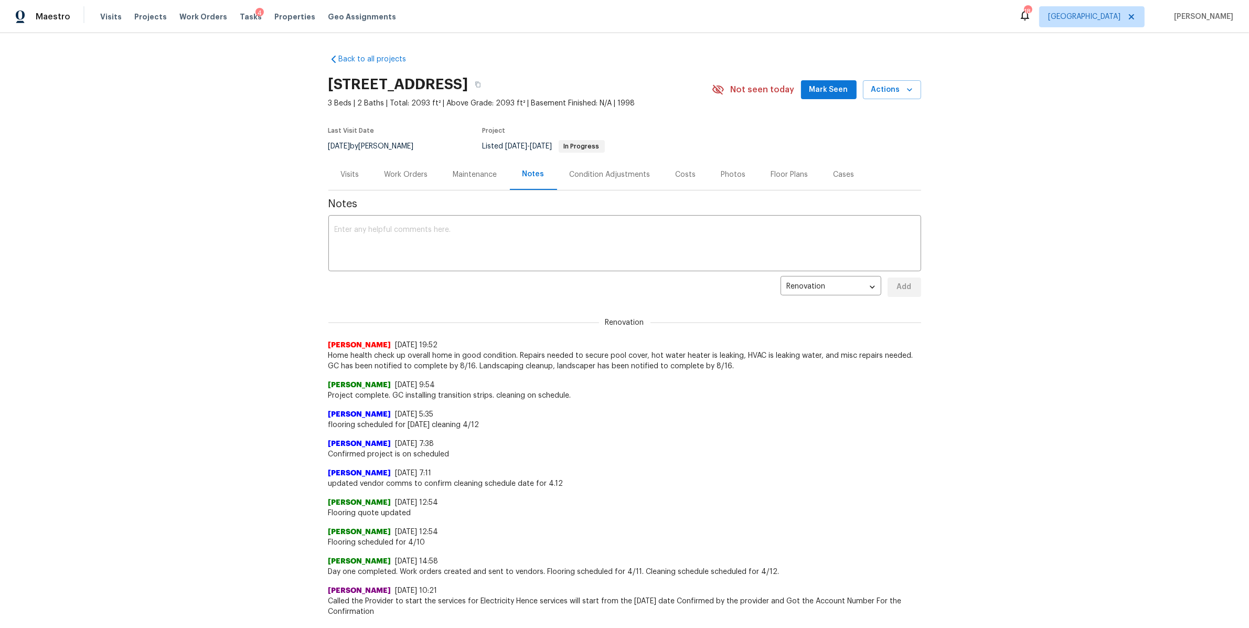
click at [397, 178] on div "Work Orders" at bounding box center [407, 174] width 44 height 10
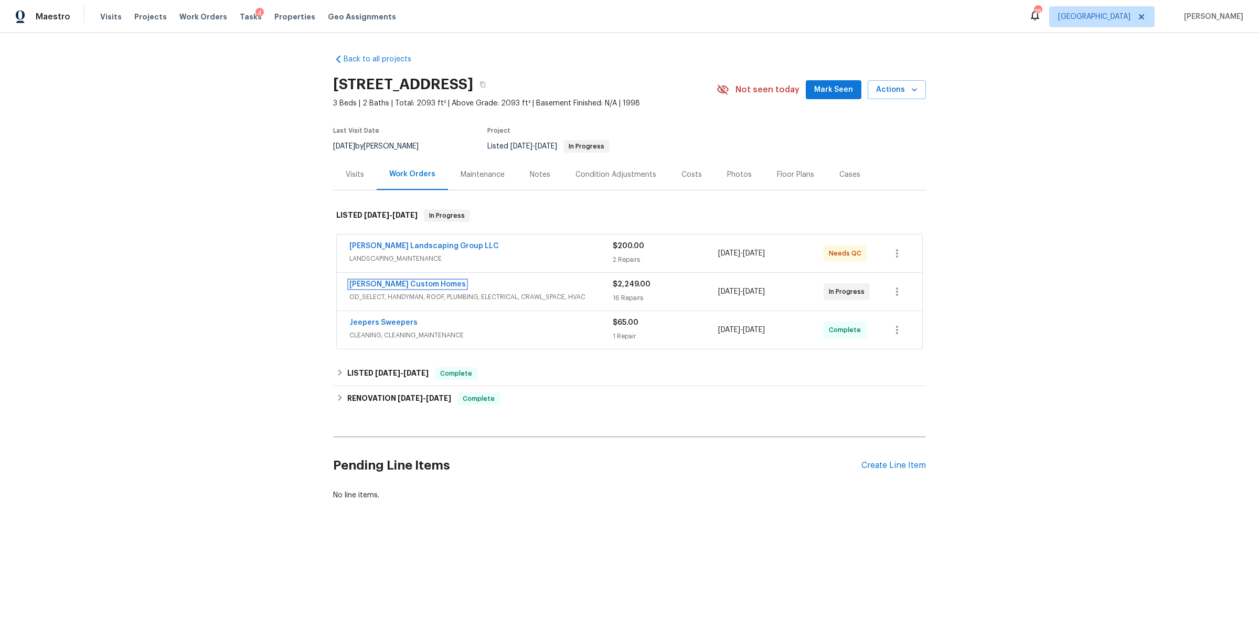
click at [408, 281] on link "[PERSON_NAME] Custom Homes" at bounding box center [407, 284] width 116 height 7
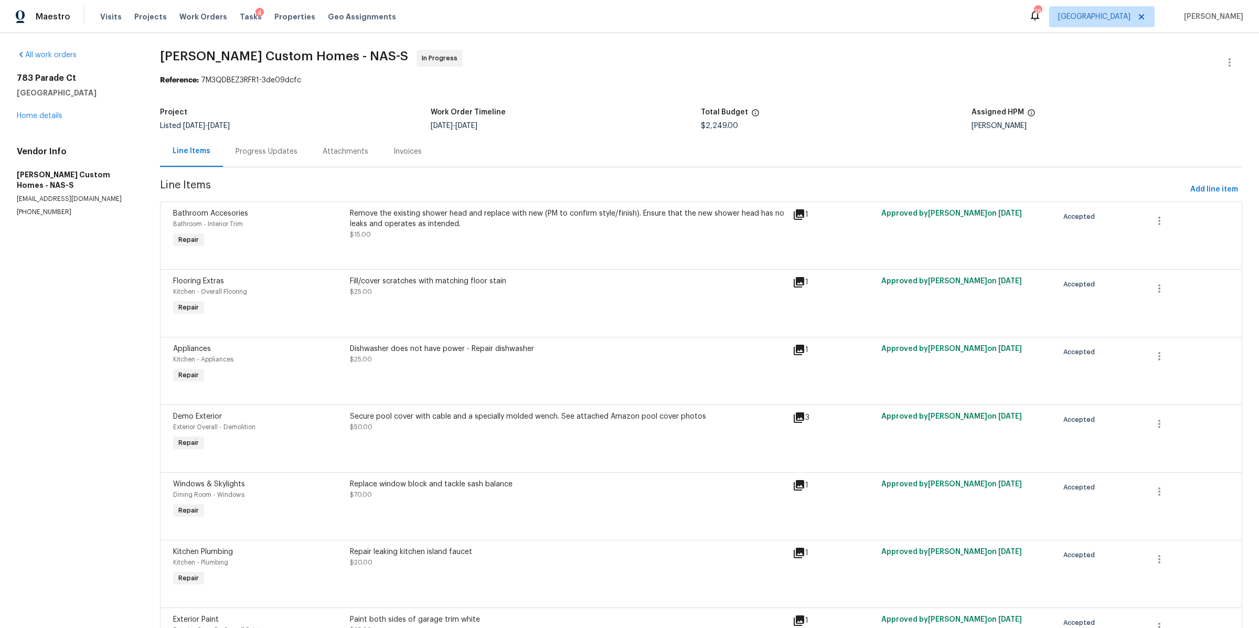
click at [273, 155] on div "Progress Updates" at bounding box center [267, 151] width 62 height 10
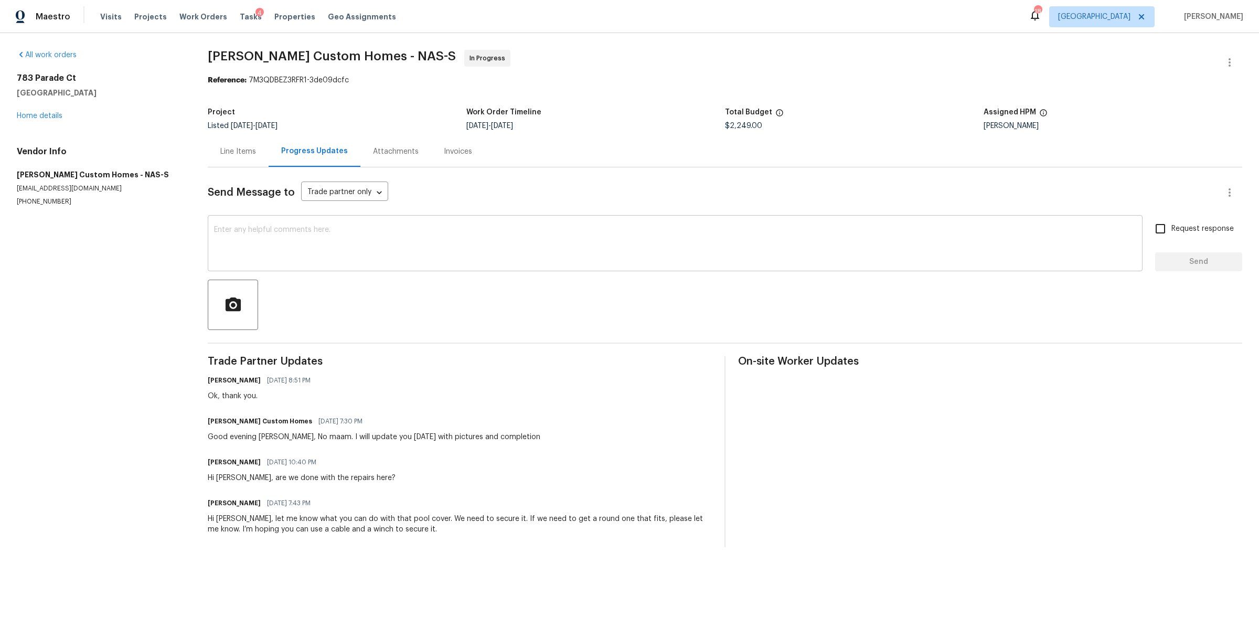
click at [343, 239] on textarea at bounding box center [675, 244] width 922 height 37
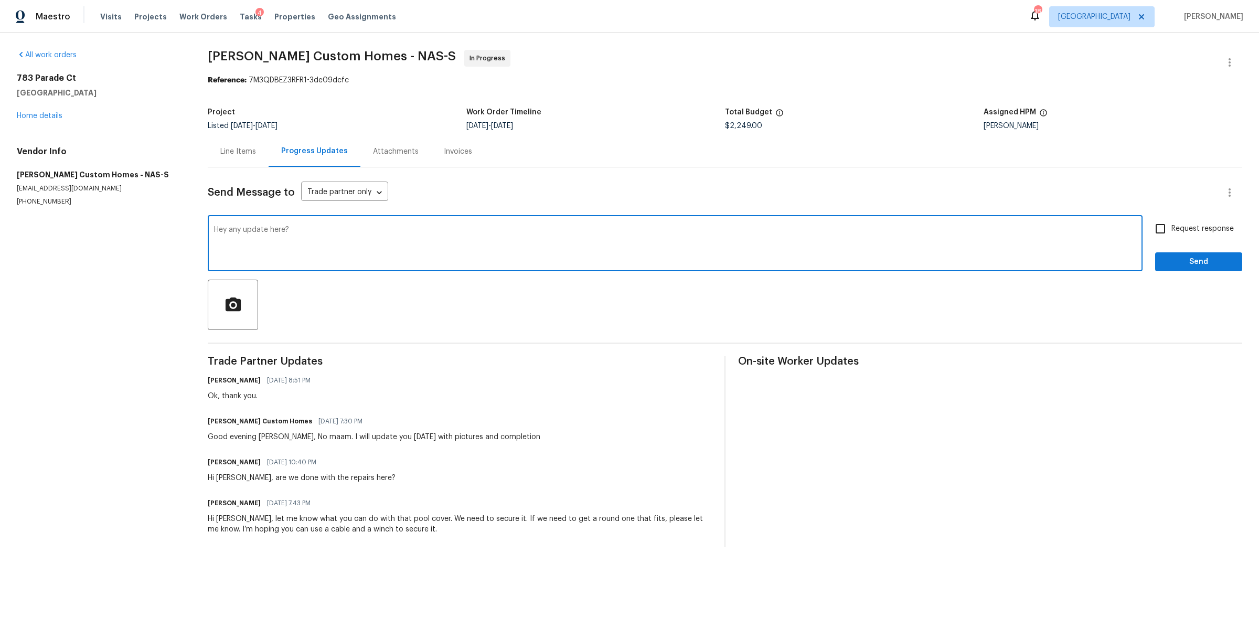
type textarea "Hey any update here?"
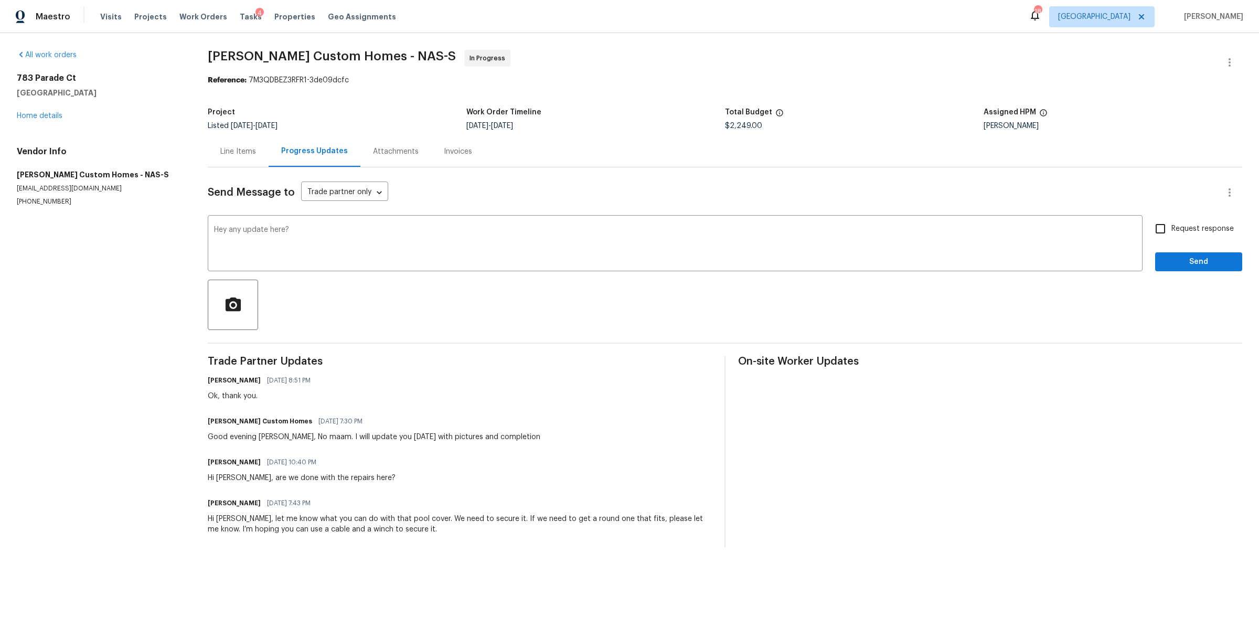
click at [1179, 234] on span "Request response" at bounding box center [1202, 228] width 62 height 11
click at [1171, 234] on input "Request response" at bounding box center [1160, 229] width 22 height 22
checkbox input "true"
click at [1165, 264] on span "Send" at bounding box center [1199, 261] width 70 height 13
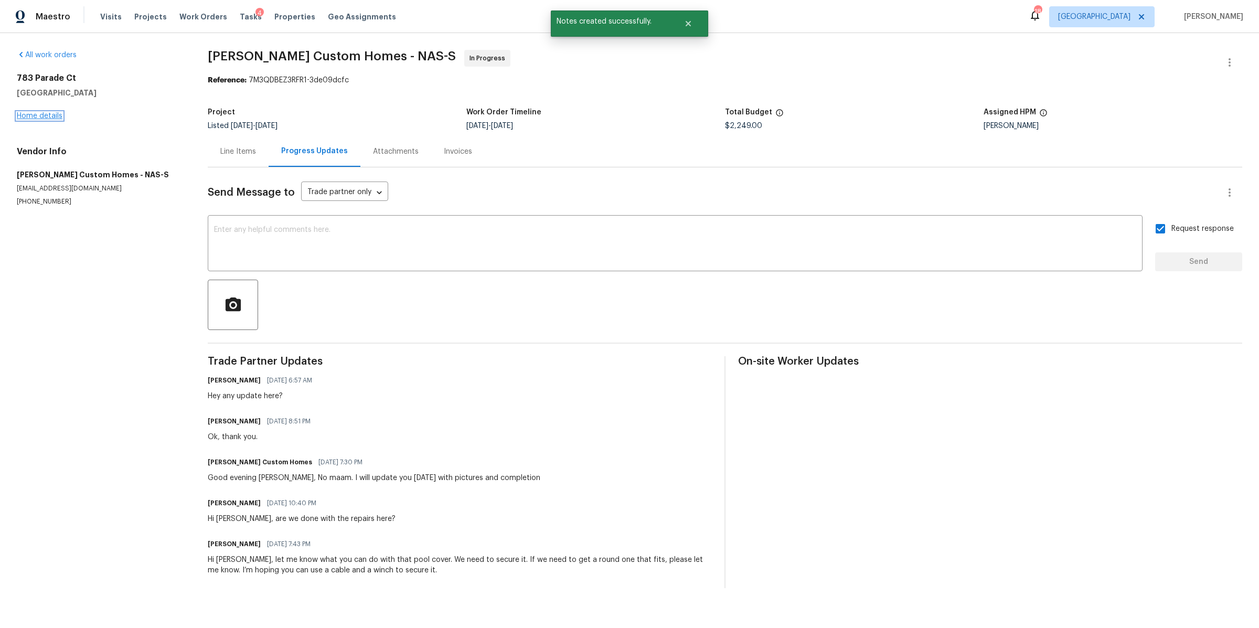
click at [51, 116] on link "Home details" at bounding box center [40, 115] width 46 height 7
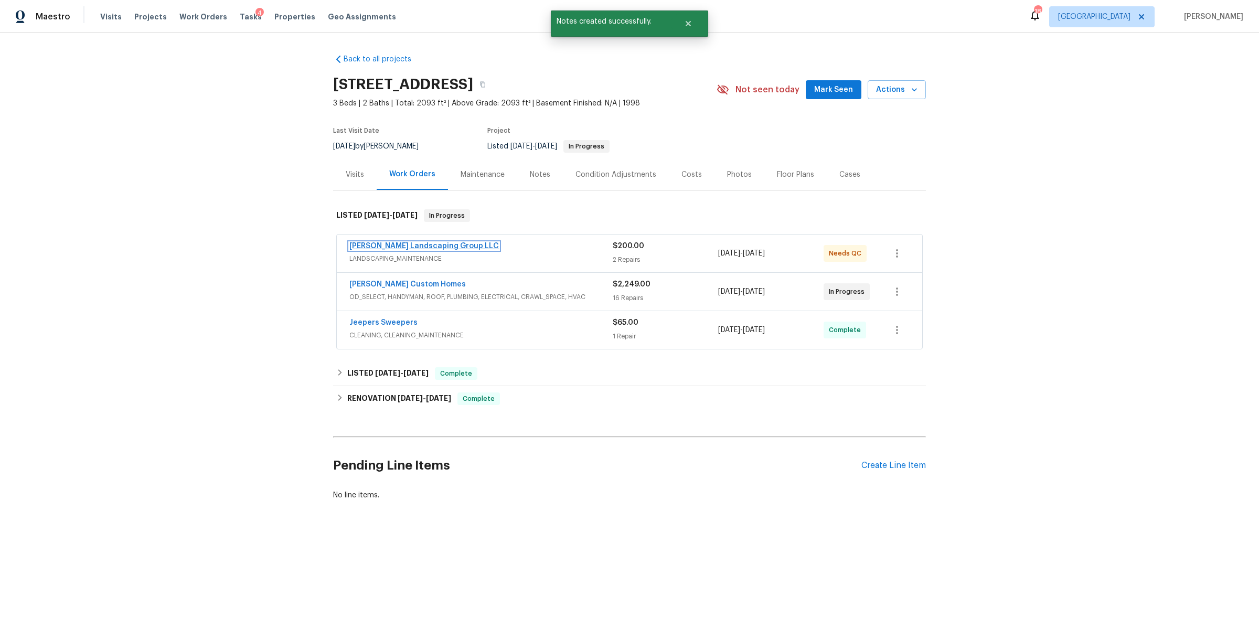
click at [372, 242] on link "[PERSON_NAME] Landscaping Group LLC" at bounding box center [424, 245] width 150 height 7
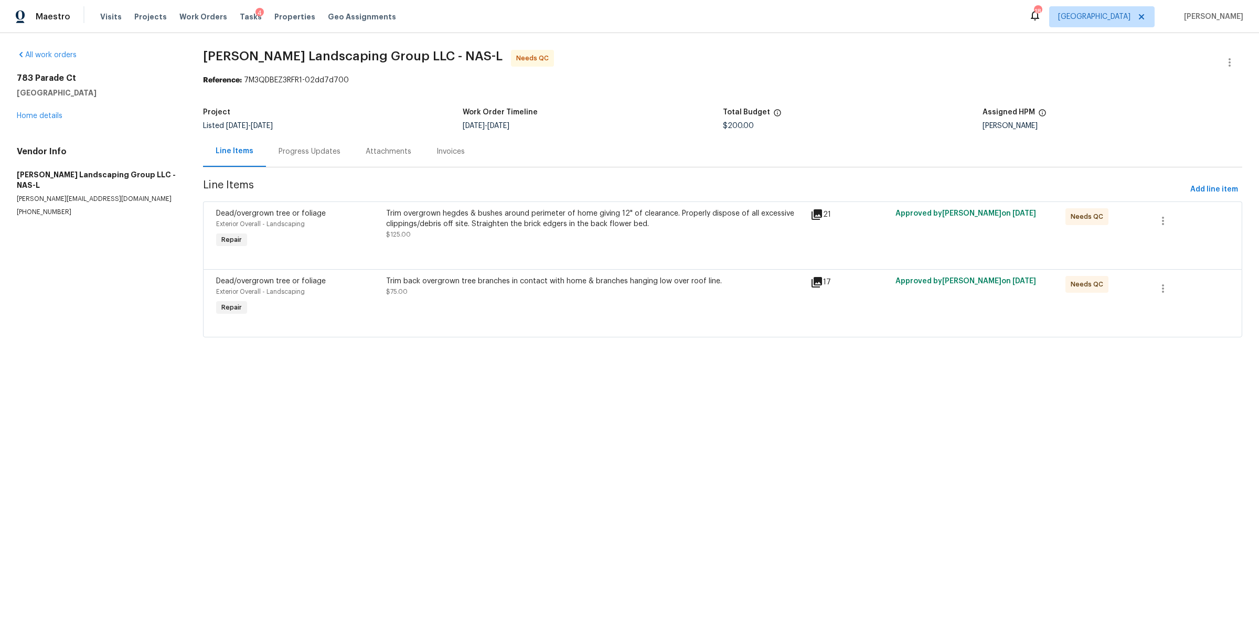
click at [294, 149] on div "Progress Updates" at bounding box center [310, 151] width 62 height 10
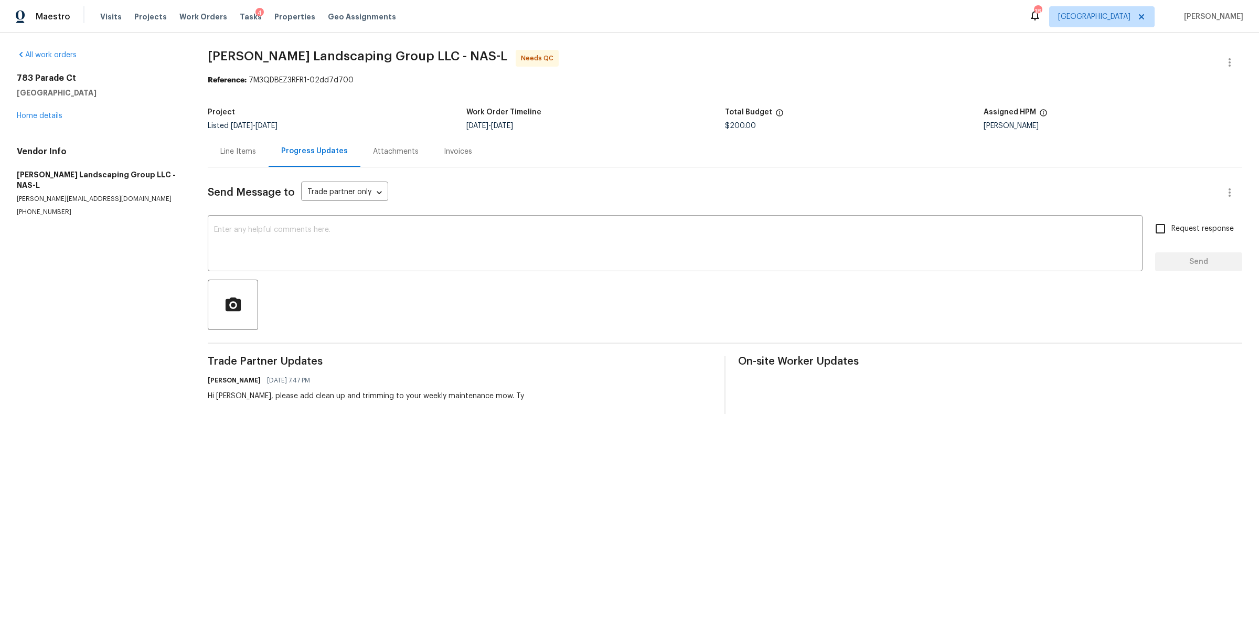
click at [234, 151] on div "Line Items" at bounding box center [238, 151] width 36 height 10
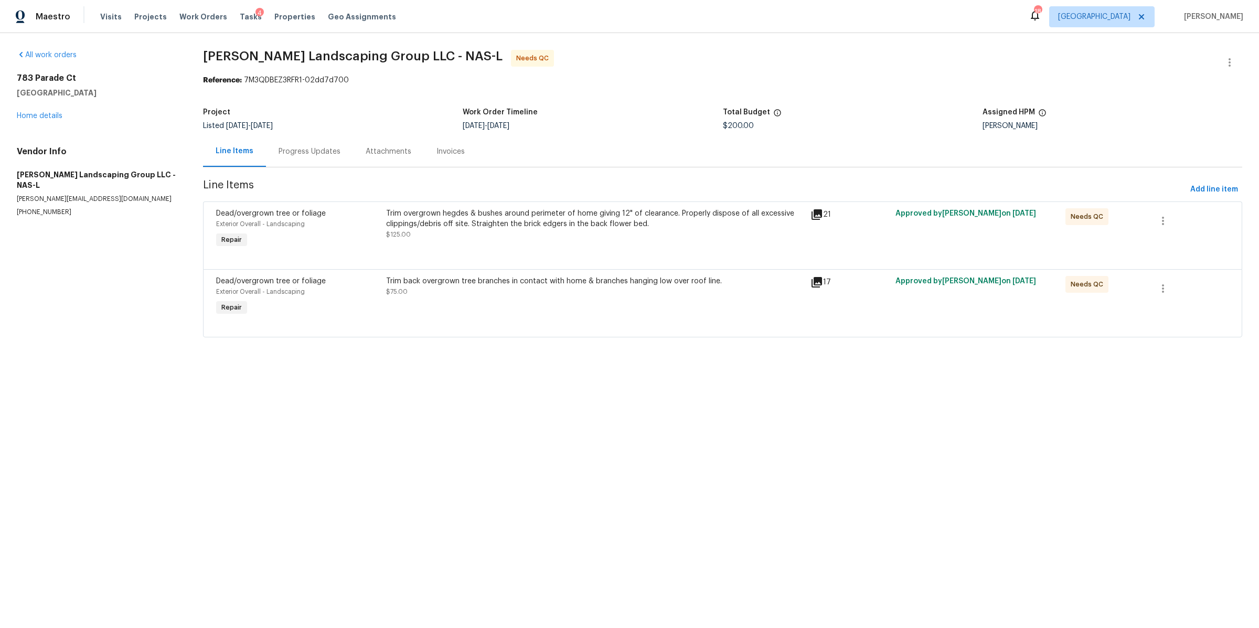
click at [632, 247] on div "Trim overgrown hegdes & bushes around perimeter of home giving 12" of clearance…" at bounding box center [595, 229] width 425 height 48
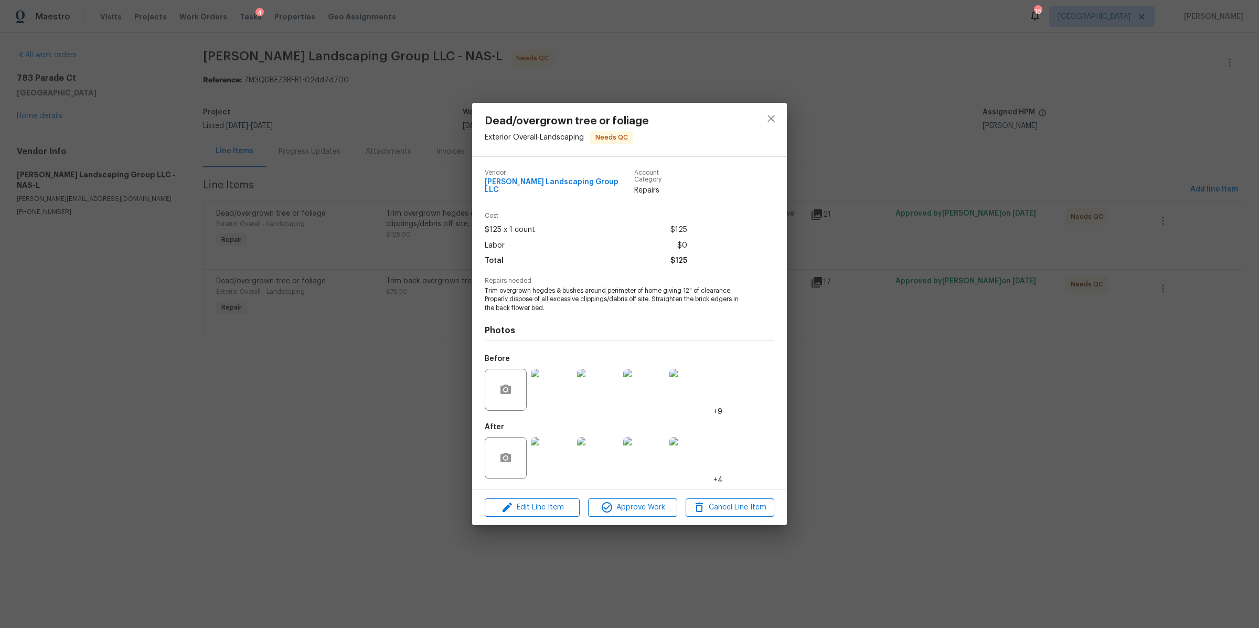
click at [536, 445] on img at bounding box center [552, 458] width 42 height 42
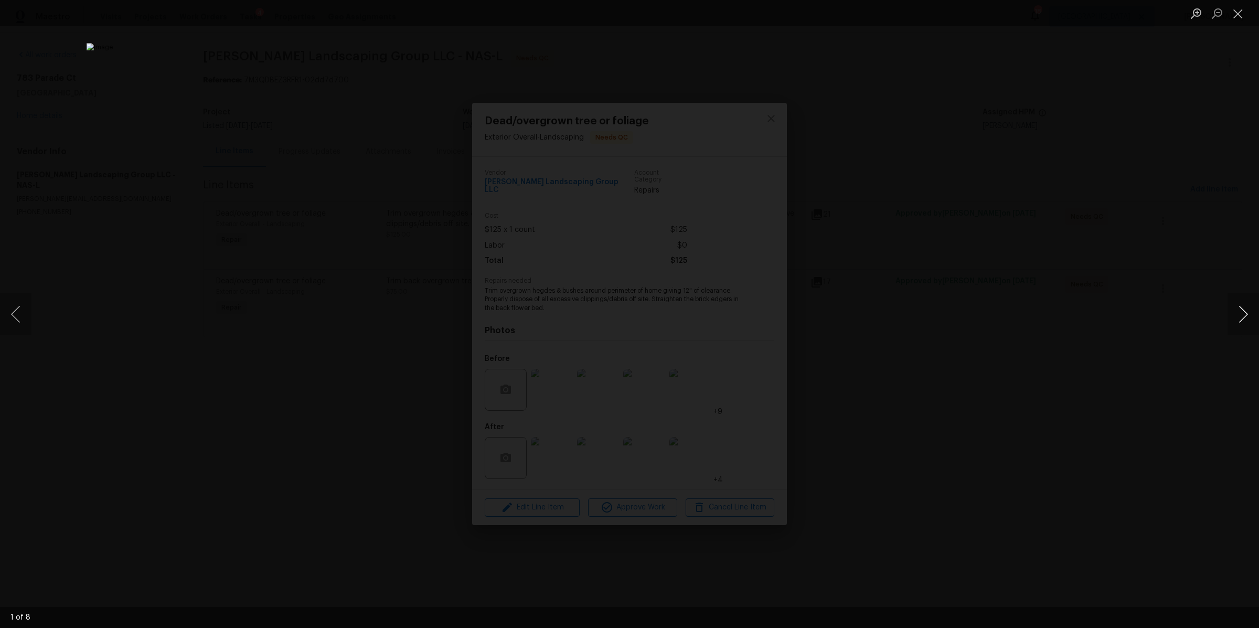
click at [1244, 315] on button "Next image" at bounding box center [1243, 314] width 31 height 42
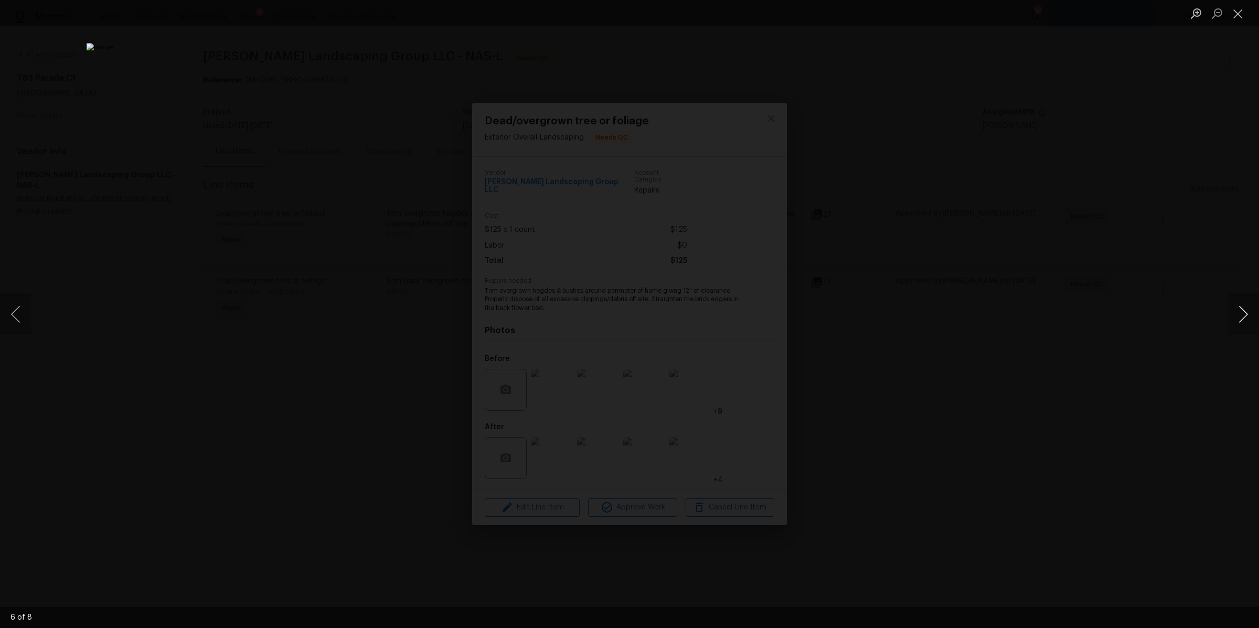
click at [1244, 315] on button "Next image" at bounding box center [1243, 314] width 31 height 42
click at [1064, 276] on div "Lightbox" at bounding box center [629, 314] width 1259 height 628
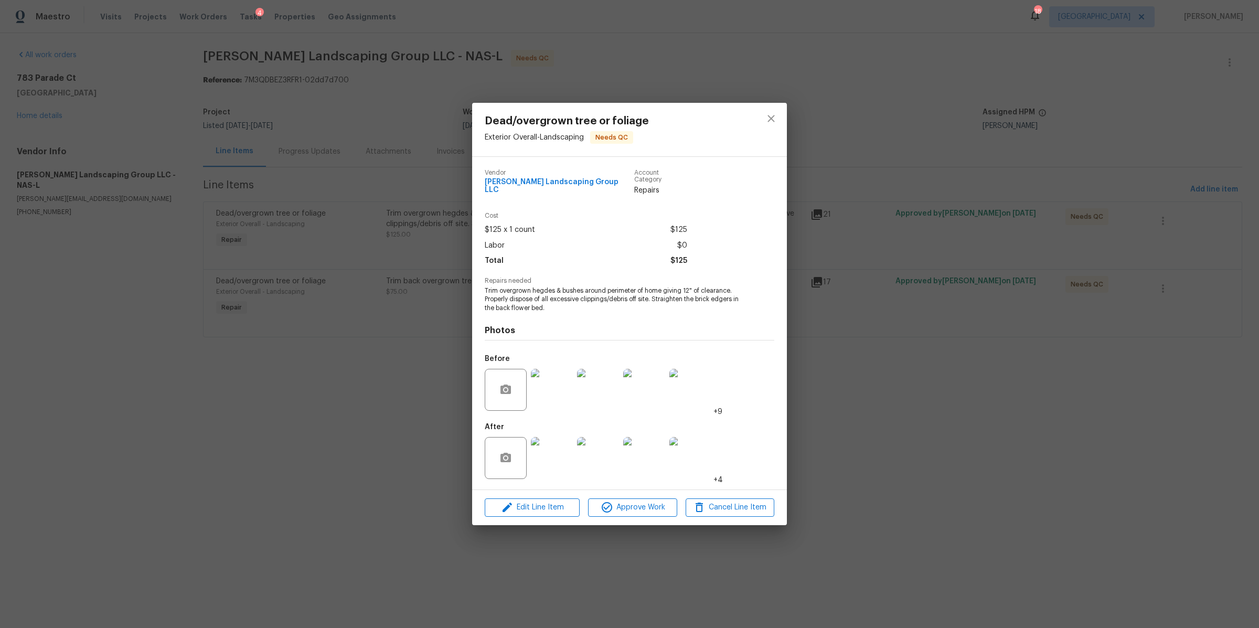
click at [944, 459] on div "Dead/overgrown tree or foliage Exterior Overall - Landscaping Needs QC Vendor S…" at bounding box center [629, 314] width 1259 height 628
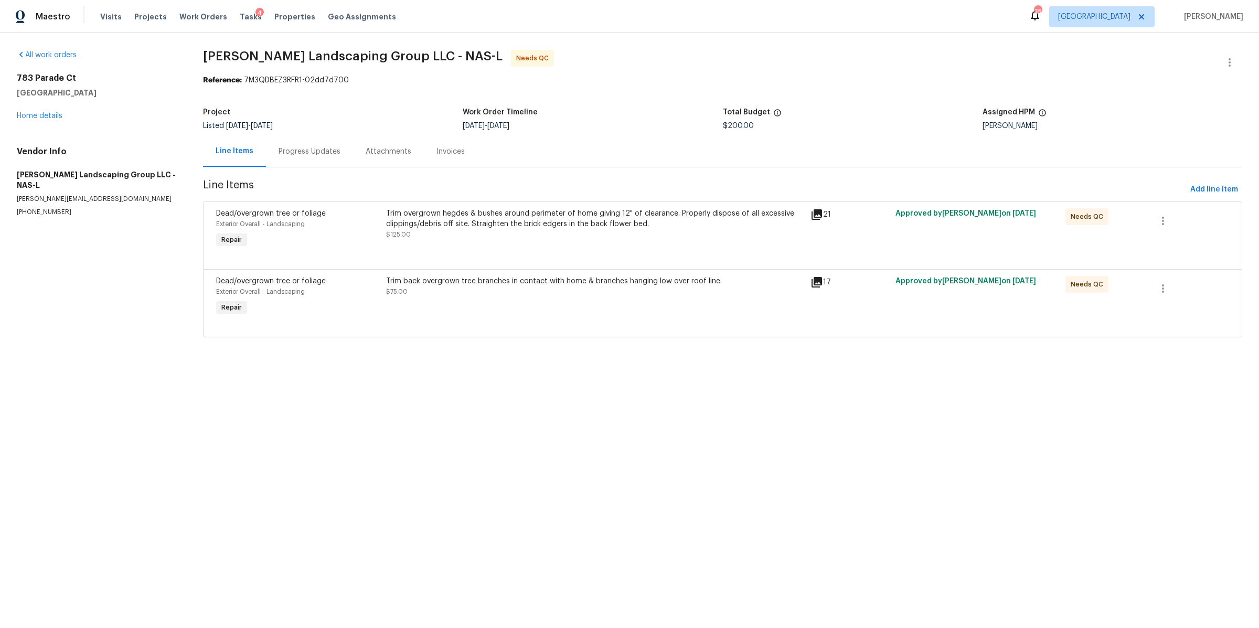
click at [549, 290] on div "Trim back overgrown tree branches in contact with home & branches hanging low o…" at bounding box center [595, 286] width 419 height 21
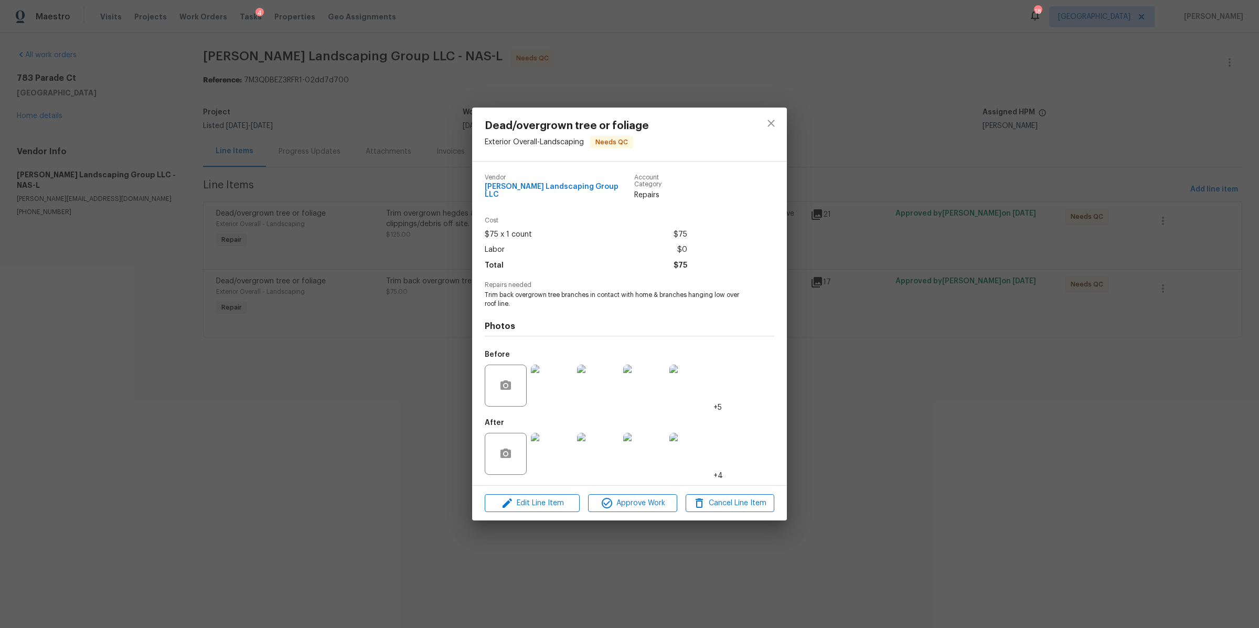
click at [560, 459] on img at bounding box center [552, 454] width 42 height 42
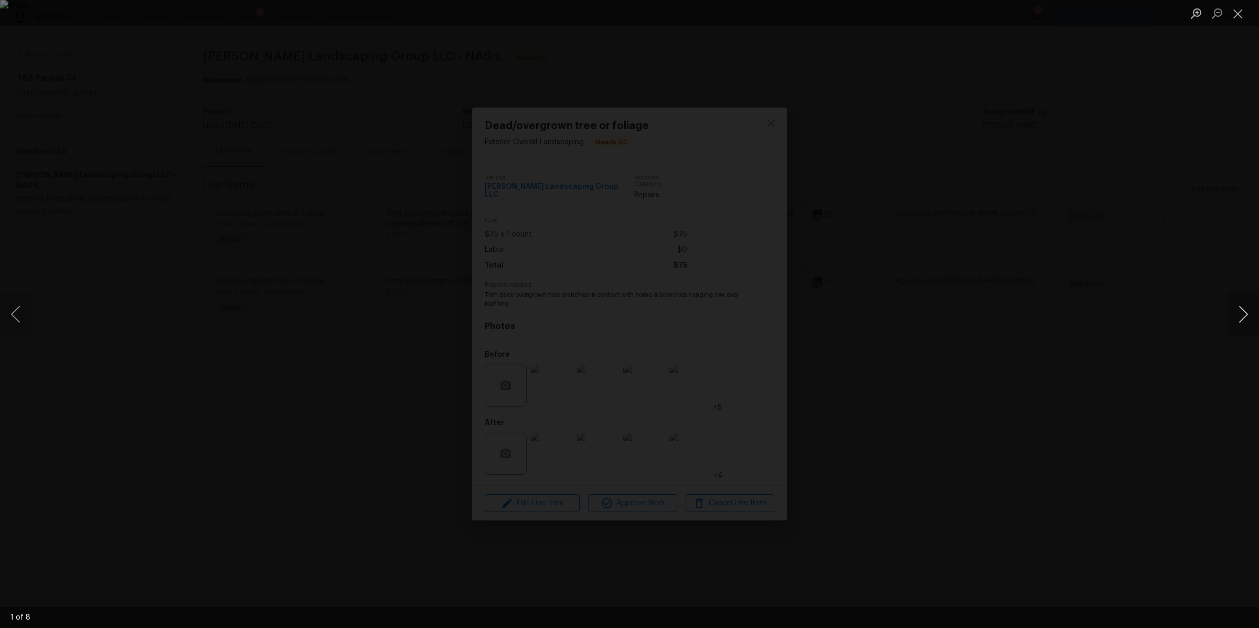
click at [1242, 303] on button "Next image" at bounding box center [1243, 314] width 31 height 42
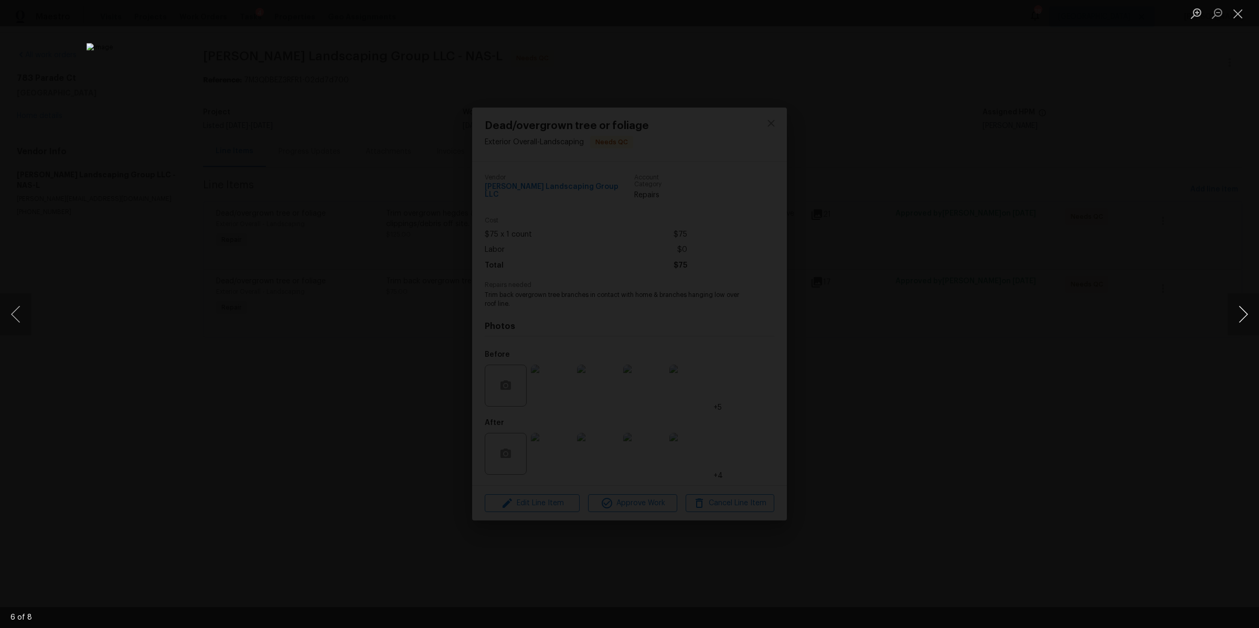
click at [1242, 303] on button "Next image" at bounding box center [1243, 314] width 31 height 42
click at [1043, 342] on div "Lightbox" at bounding box center [629, 314] width 1259 height 628
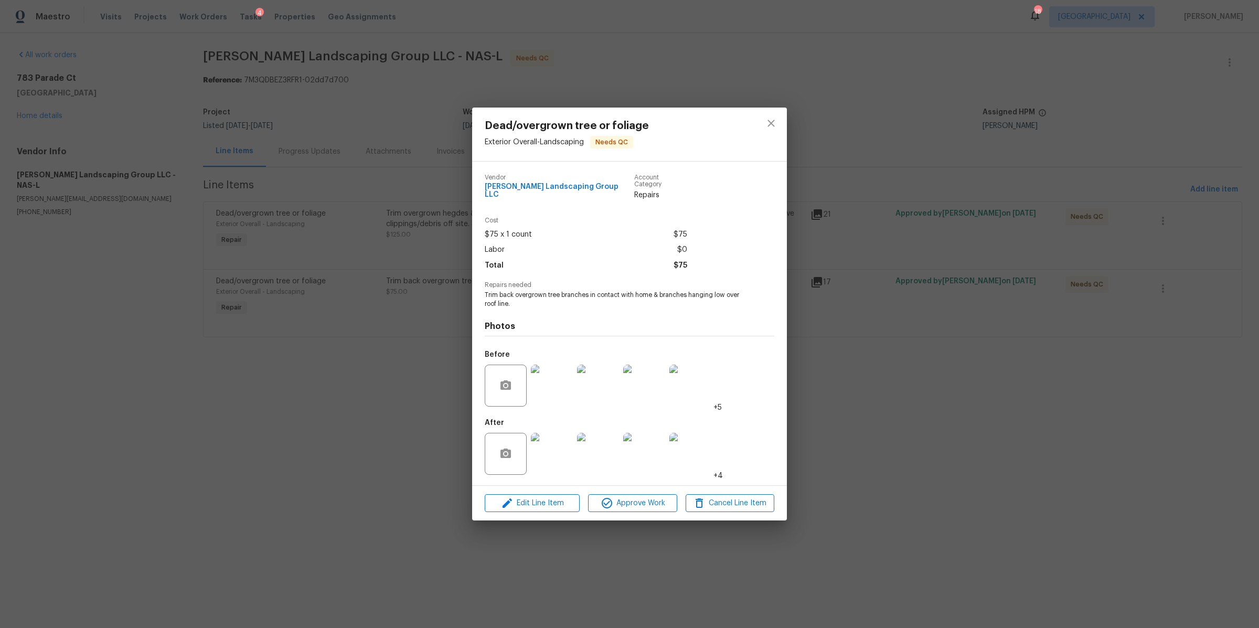
click at [996, 347] on div "Dead/overgrown tree or foliage Exterior Overall - Landscaping Needs QC Vendor S…" at bounding box center [629, 314] width 1259 height 628
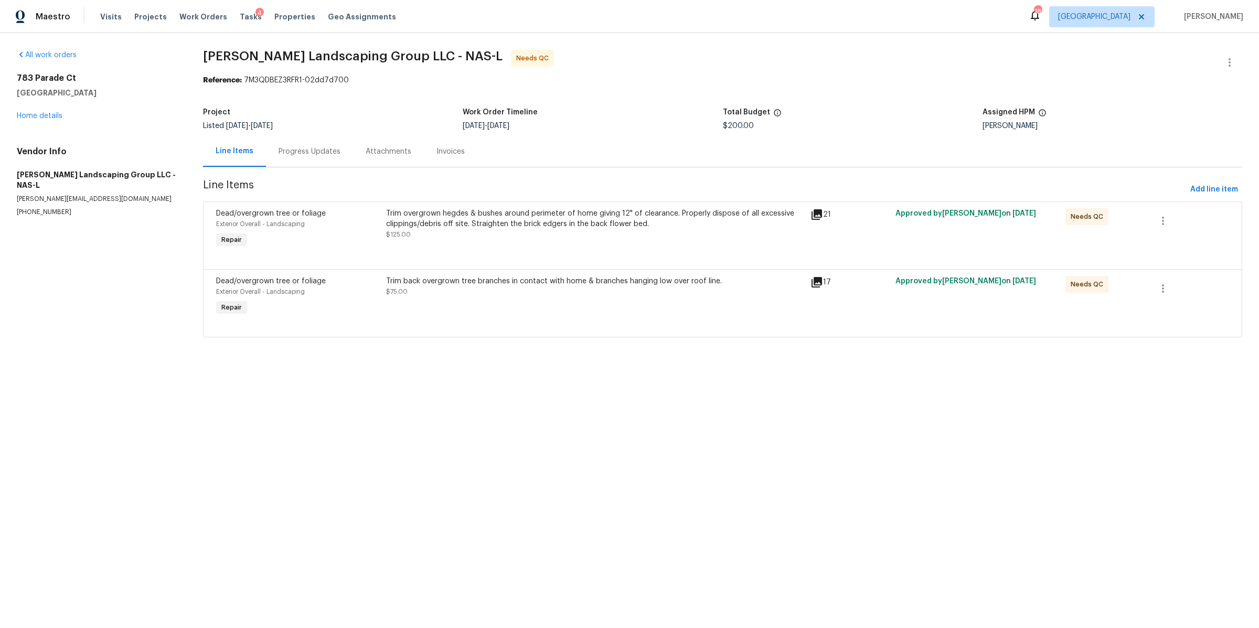
click at [501, 232] on div "Trim overgrown hegdes & bushes around perimeter of home giving 12" of clearance…" at bounding box center [595, 223] width 419 height 31
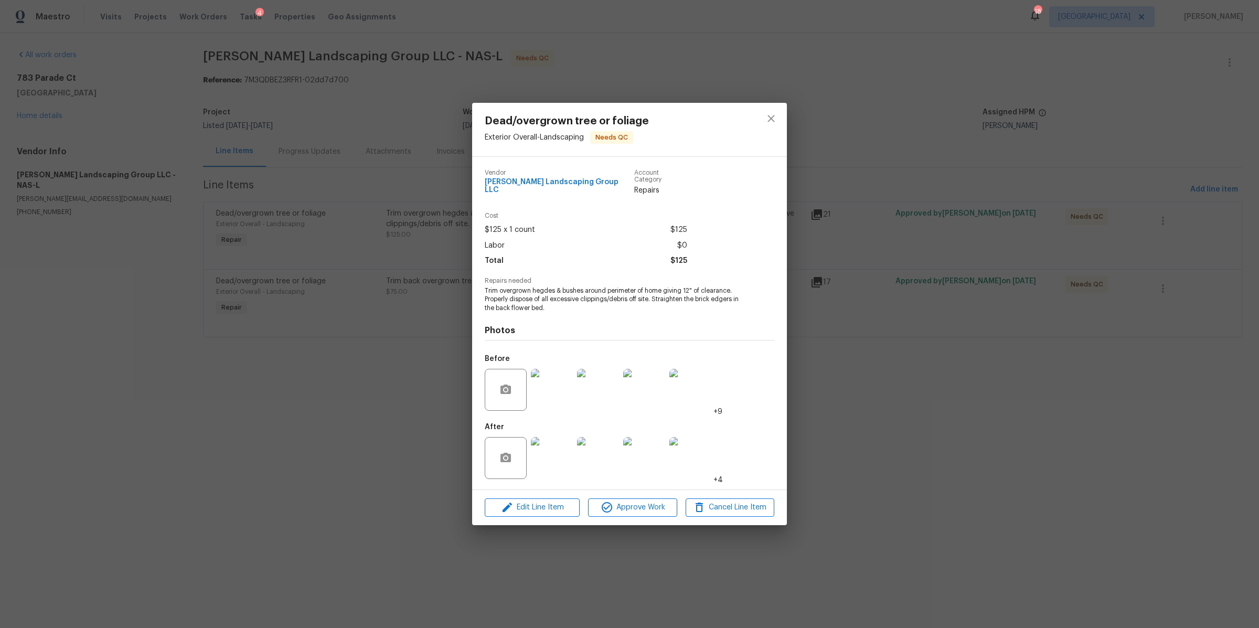
click at [398, 388] on div "Dead/overgrown tree or foliage Exterior Overall - Landscaping Needs QC Vendor S…" at bounding box center [629, 314] width 1259 height 628
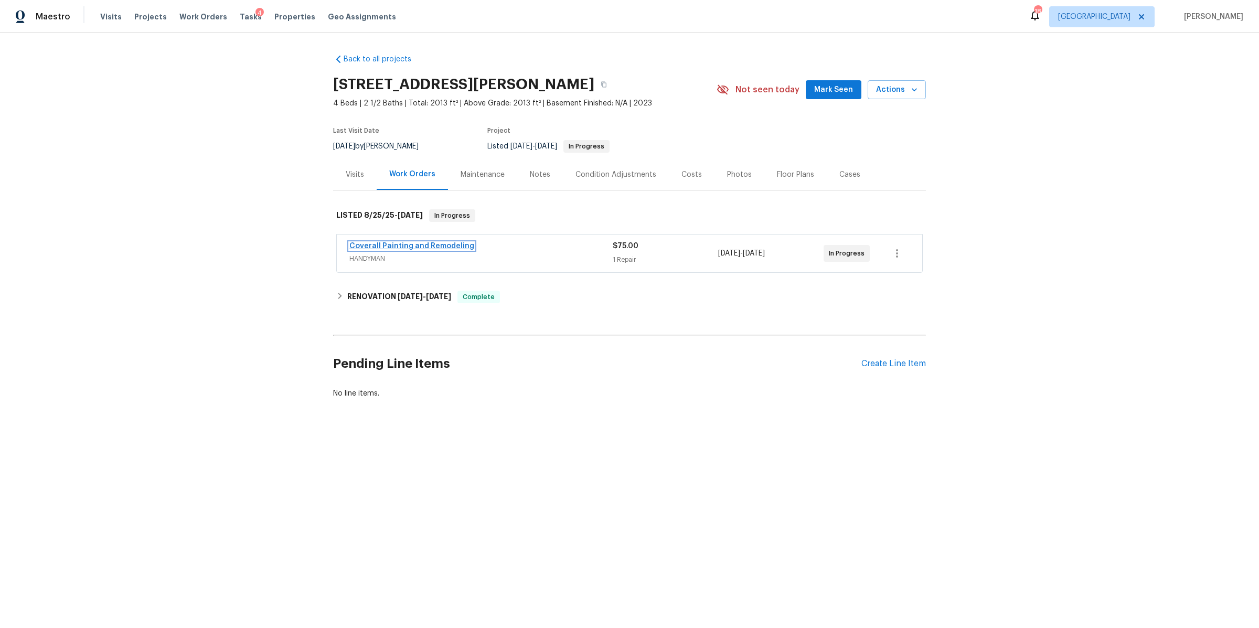
click at [440, 242] on link "Coverall Painting and Remodeling" at bounding box center [411, 245] width 125 height 7
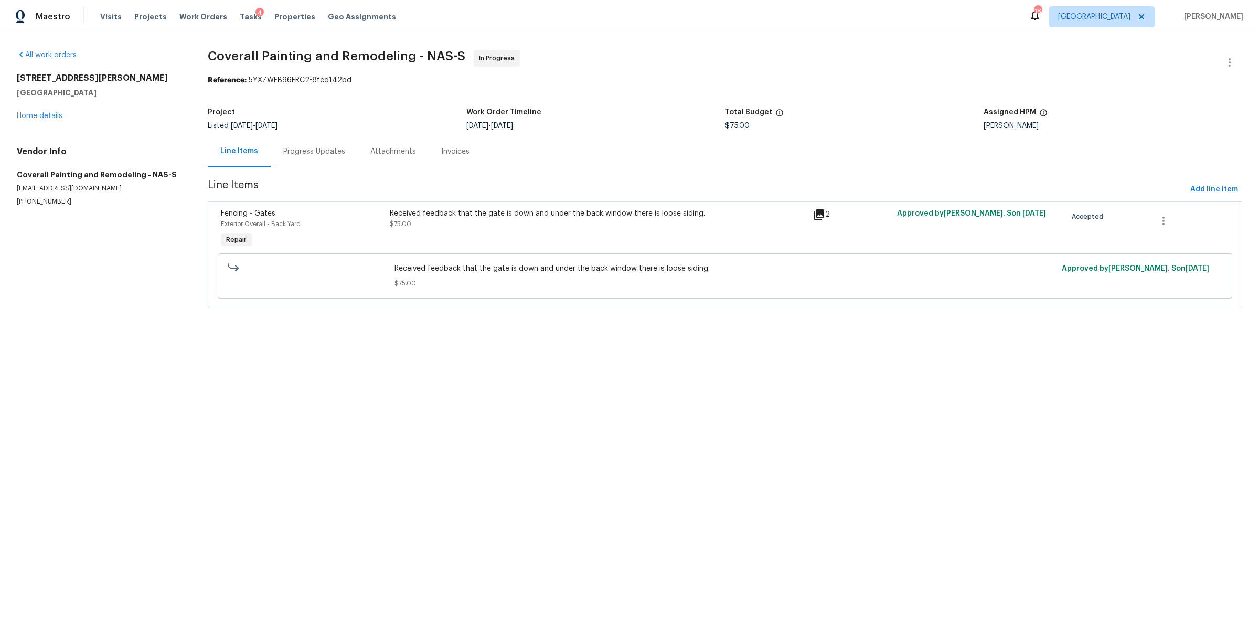
click at [305, 153] on div "Progress Updates" at bounding box center [314, 151] width 62 height 10
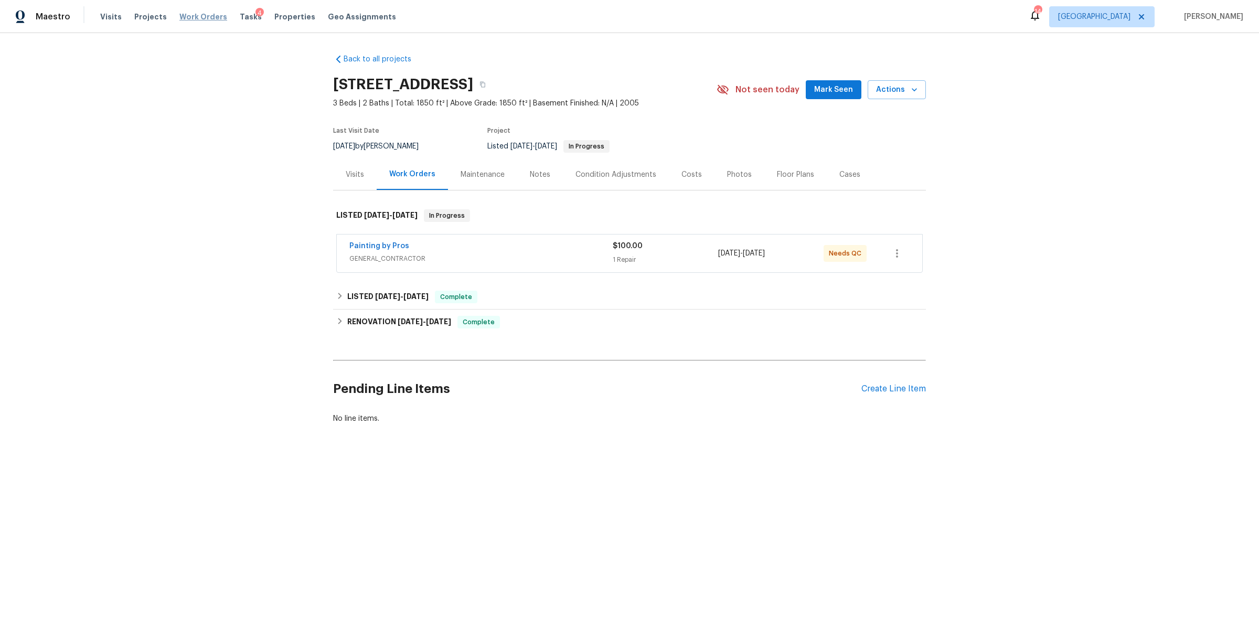
click at [199, 17] on span "Work Orders" at bounding box center [203, 17] width 48 height 10
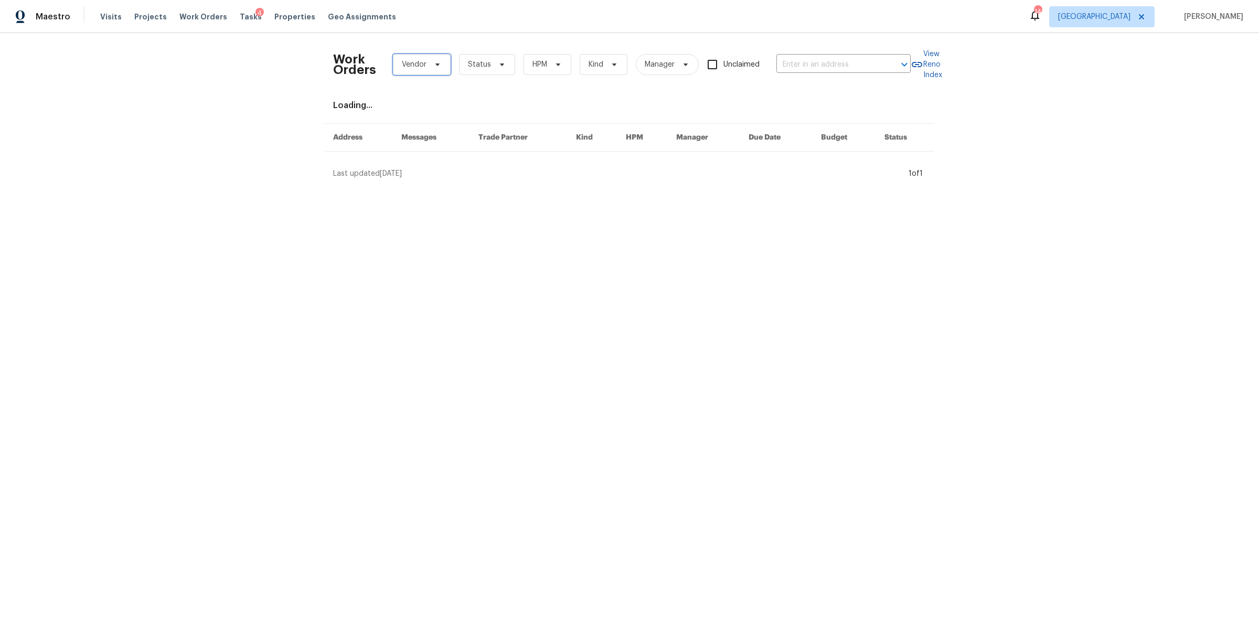
click at [435, 65] on icon at bounding box center [437, 64] width 4 height 3
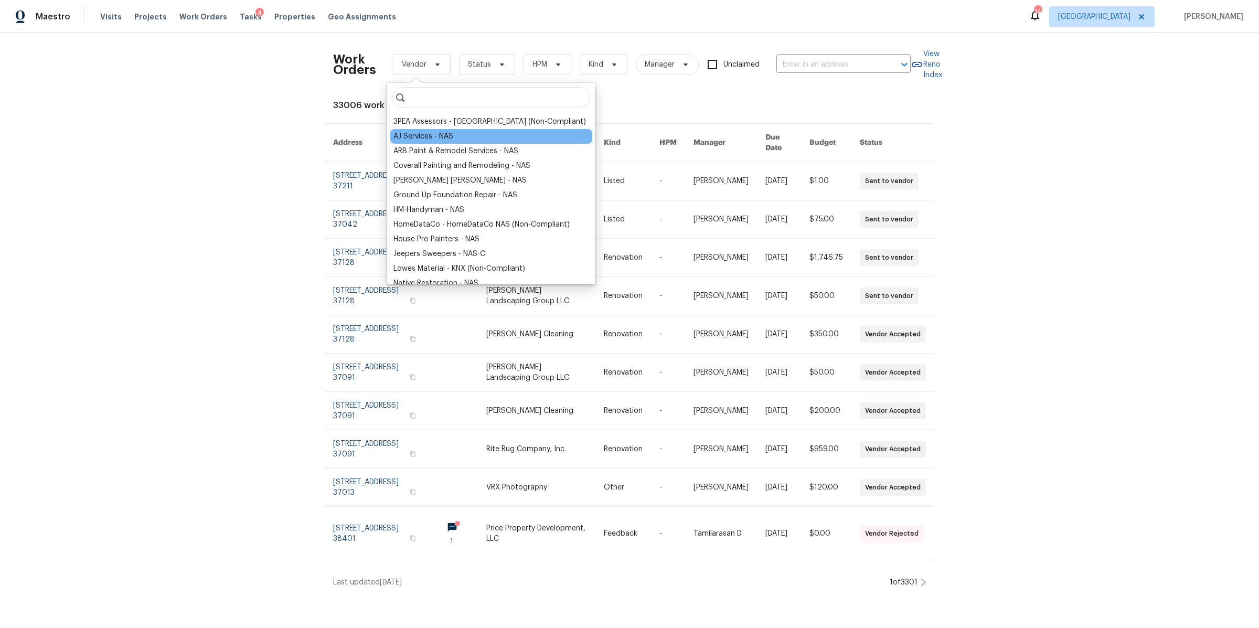
click at [433, 131] on div "AJ Services - NAS" at bounding box center [423, 136] width 60 height 10
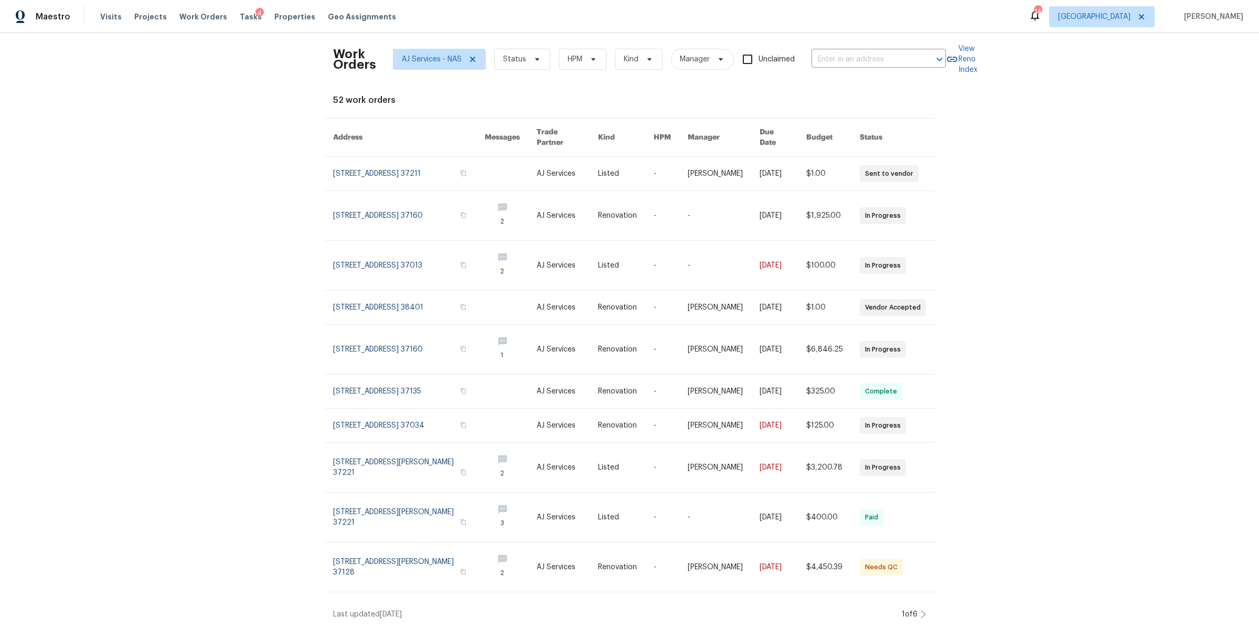
scroll to position [29, 0]
click at [921, 610] on icon at bounding box center [923, 614] width 5 height 8
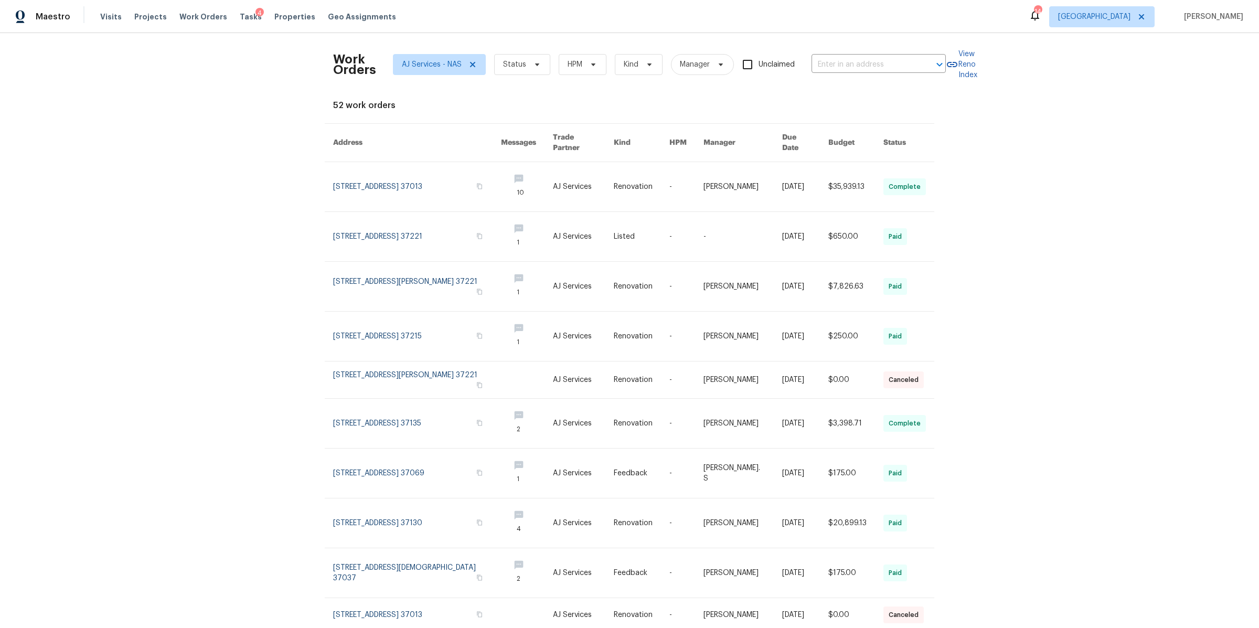
scroll to position [53, 0]
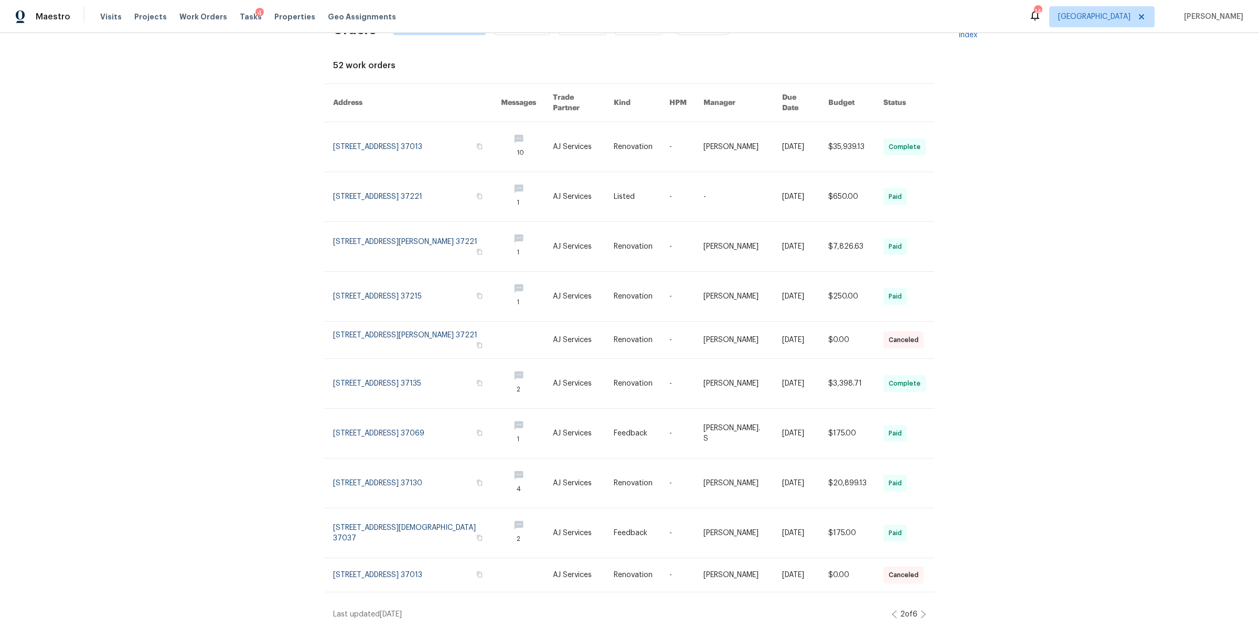
click at [892, 611] on icon at bounding box center [894, 614] width 4 height 7
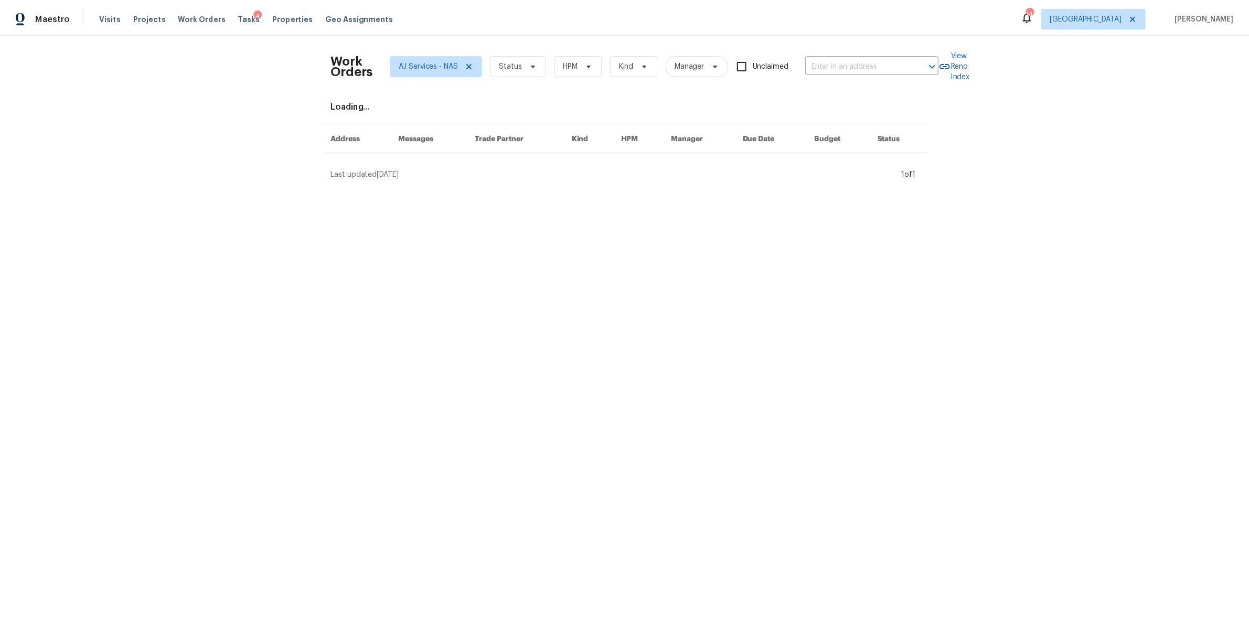
scroll to position [0, 0]
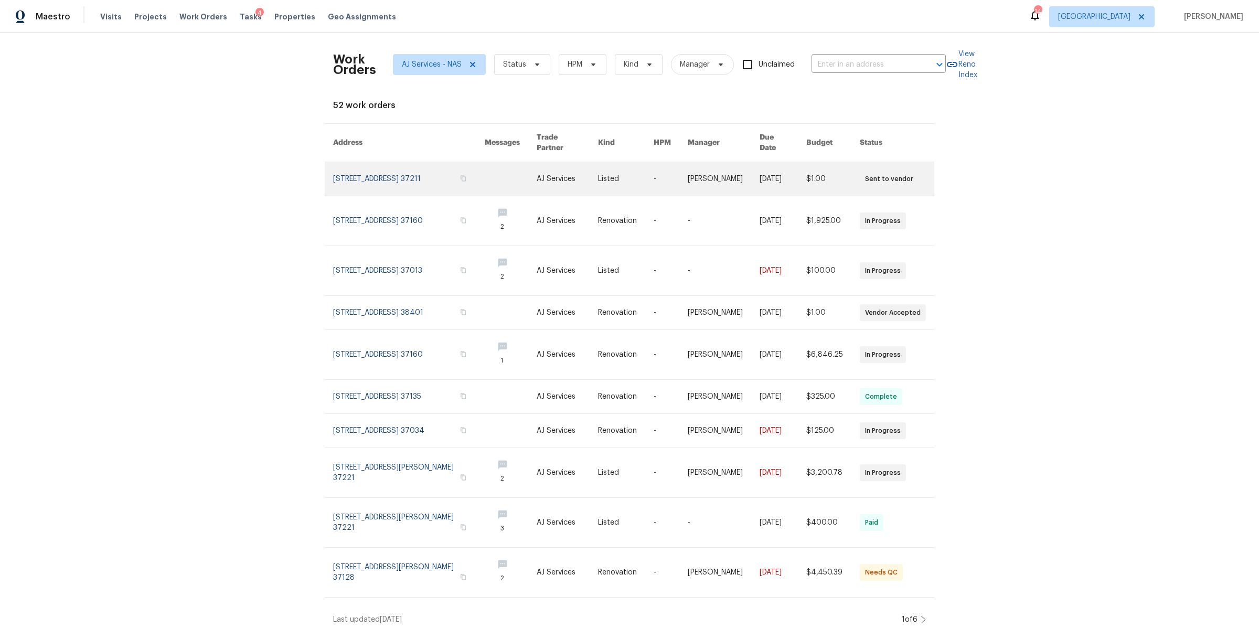
click at [402, 177] on link at bounding box center [409, 179] width 152 height 34
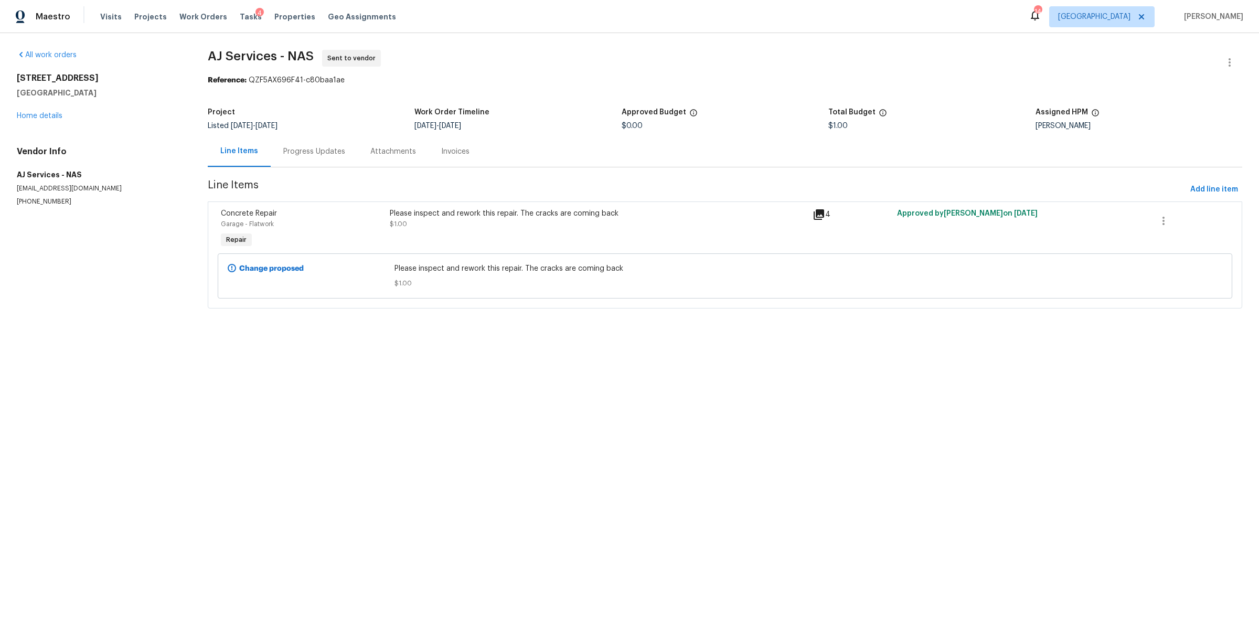
click at [313, 148] on div "Progress Updates" at bounding box center [314, 151] width 62 height 10
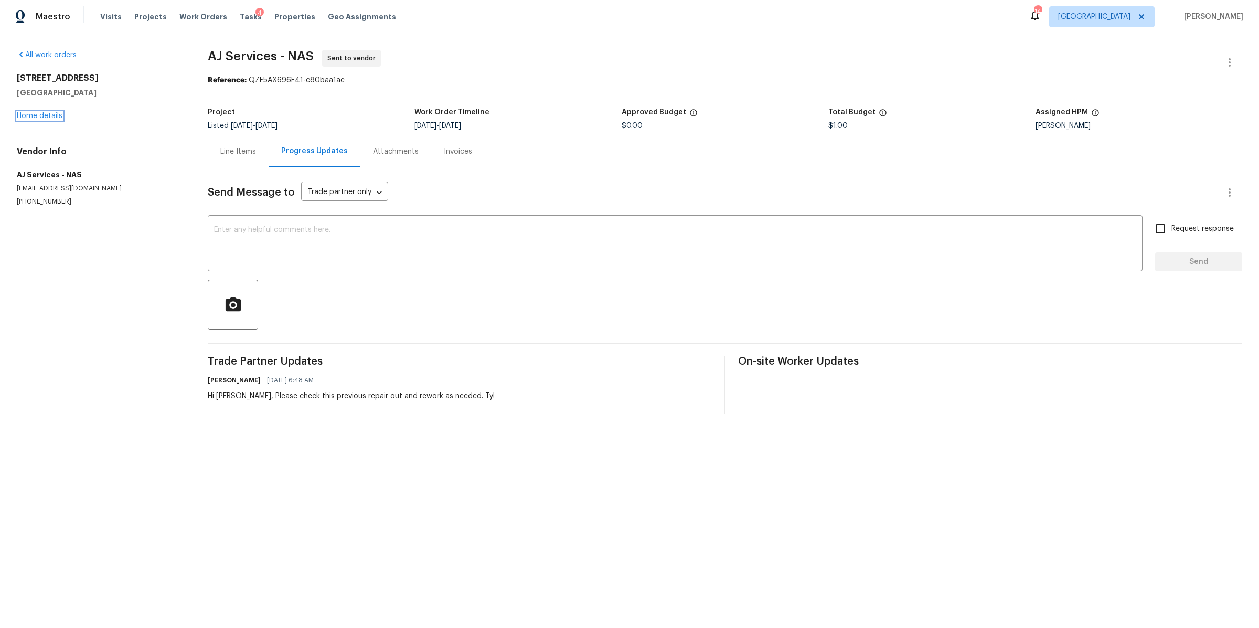
click at [49, 114] on link "Home details" at bounding box center [40, 115] width 46 height 7
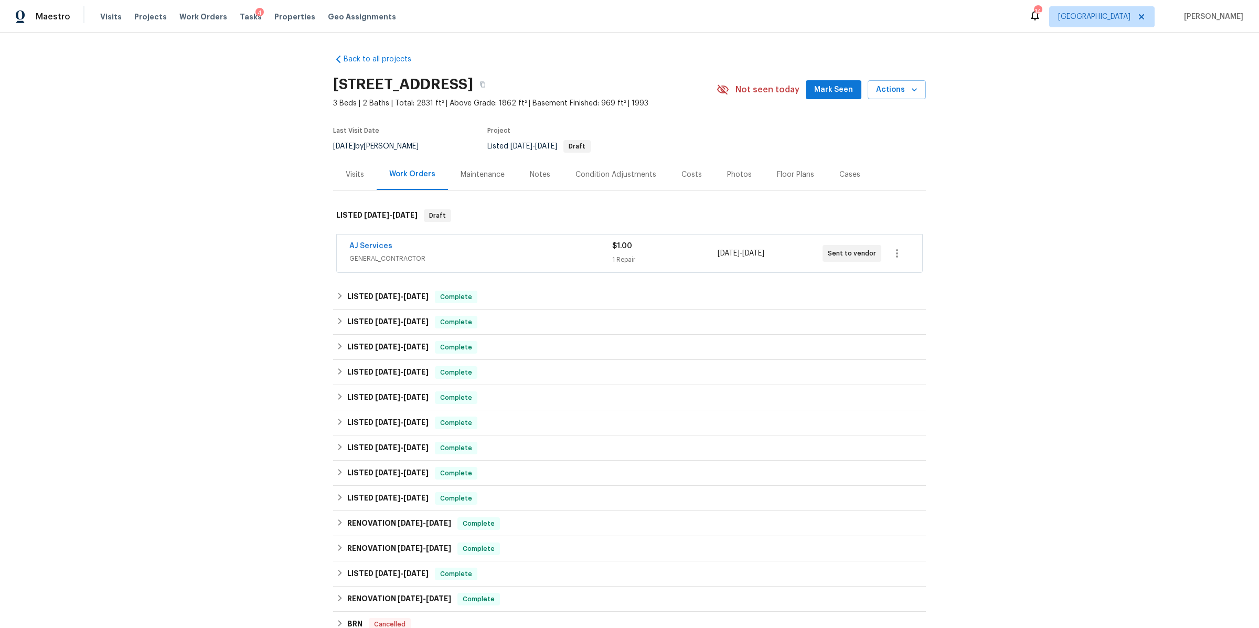
click at [530, 174] on div "Notes" at bounding box center [540, 174] width 20 height 10
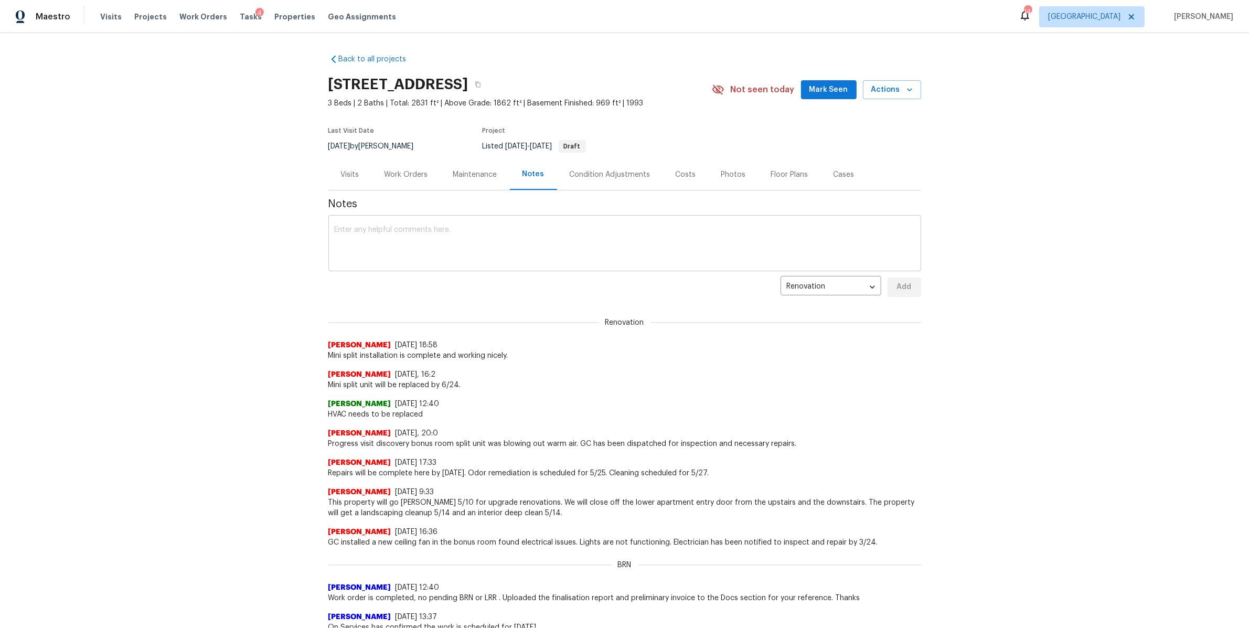
click at [509, 230] on textarea at bounding box center [625, 244] width 580 height 37
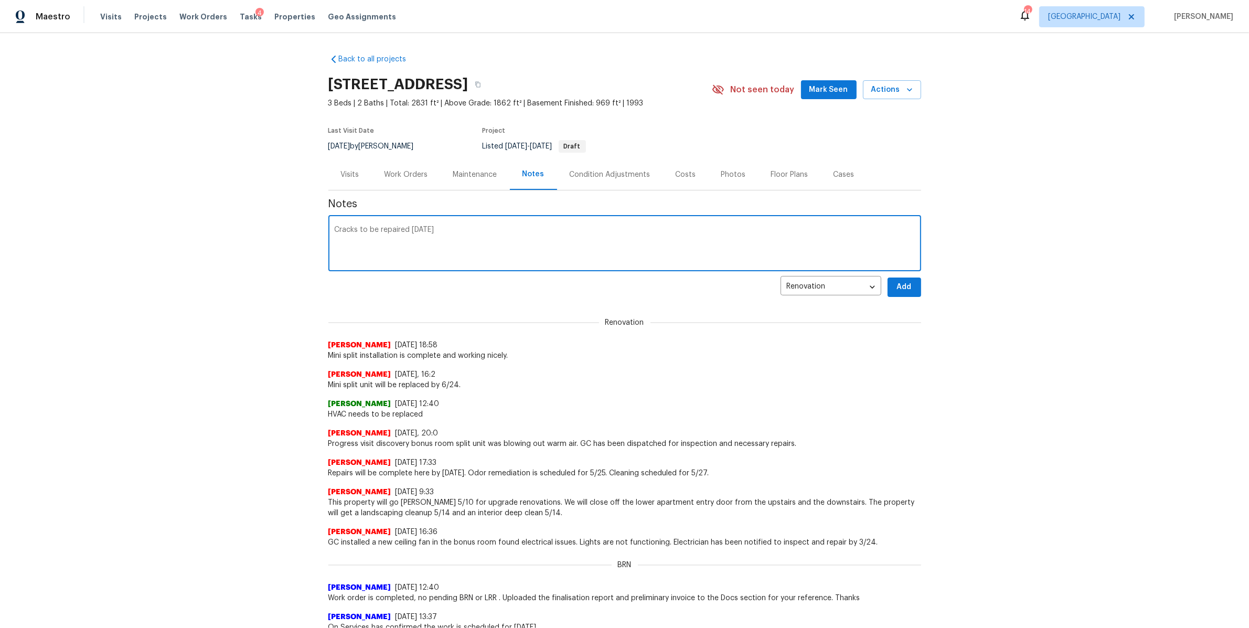
type textarea "Cracks to be repaired Thursday"
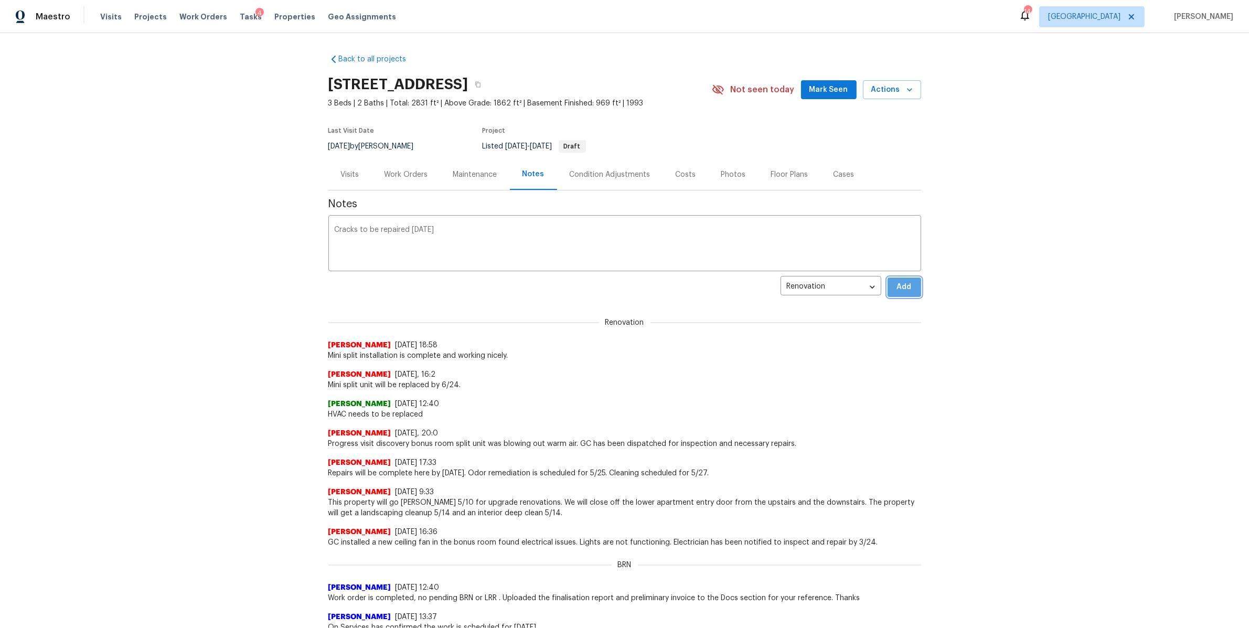
click at [902, 291] on span "Add" at bounding box center [904, 287] width 17 height 13
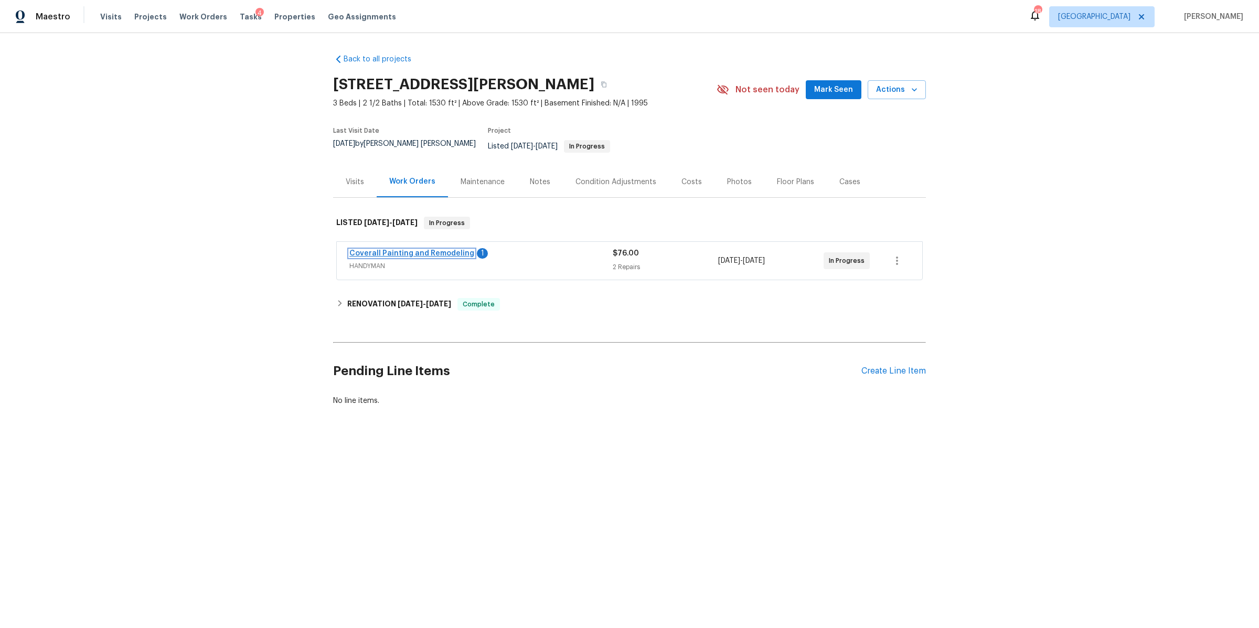
click at [432, 250] on link "Coverall Painting and Remodeling" at bounding box center [411, 253] width 125 height 7
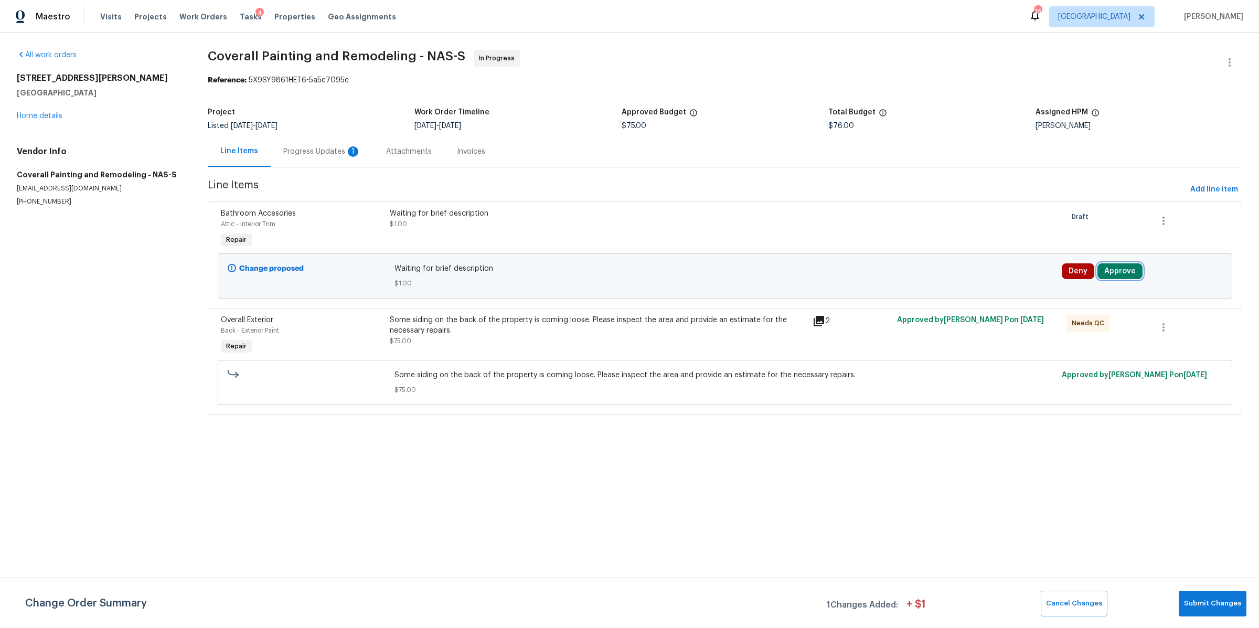
click at [1110, 276] on button "Approve" at bounding box center [1119, 271] width 45 height 16
click at [970, 286] on button "Approve" at bounding box center [961, 281] width 63 height 21
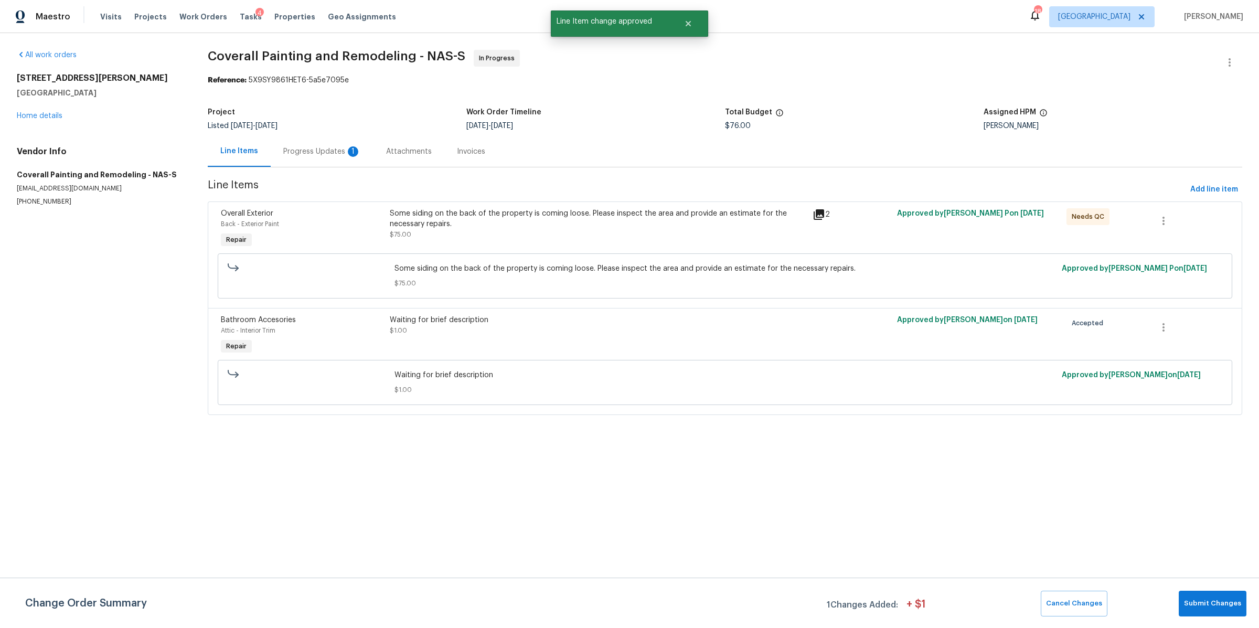
click at [315, 144] on div "Progress Updates 1" at bounding box center [322, 151] width 103 height 31
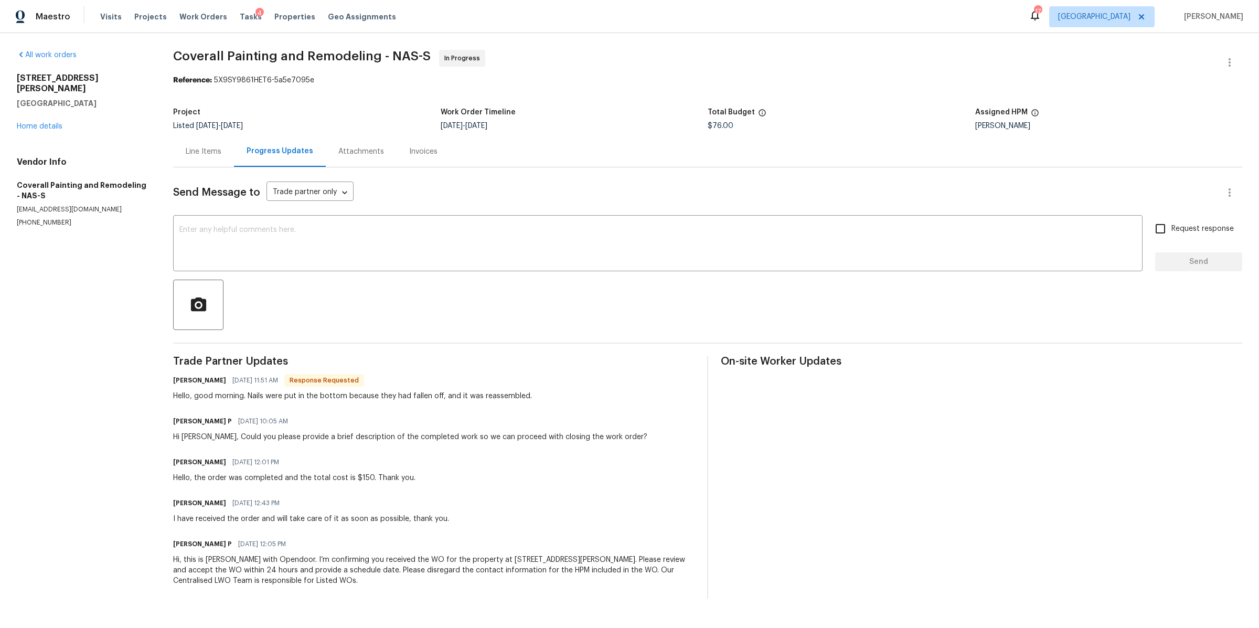
click at [207, 151] on div "Line Items" at bounding box center [204, 151] width 36 height 10
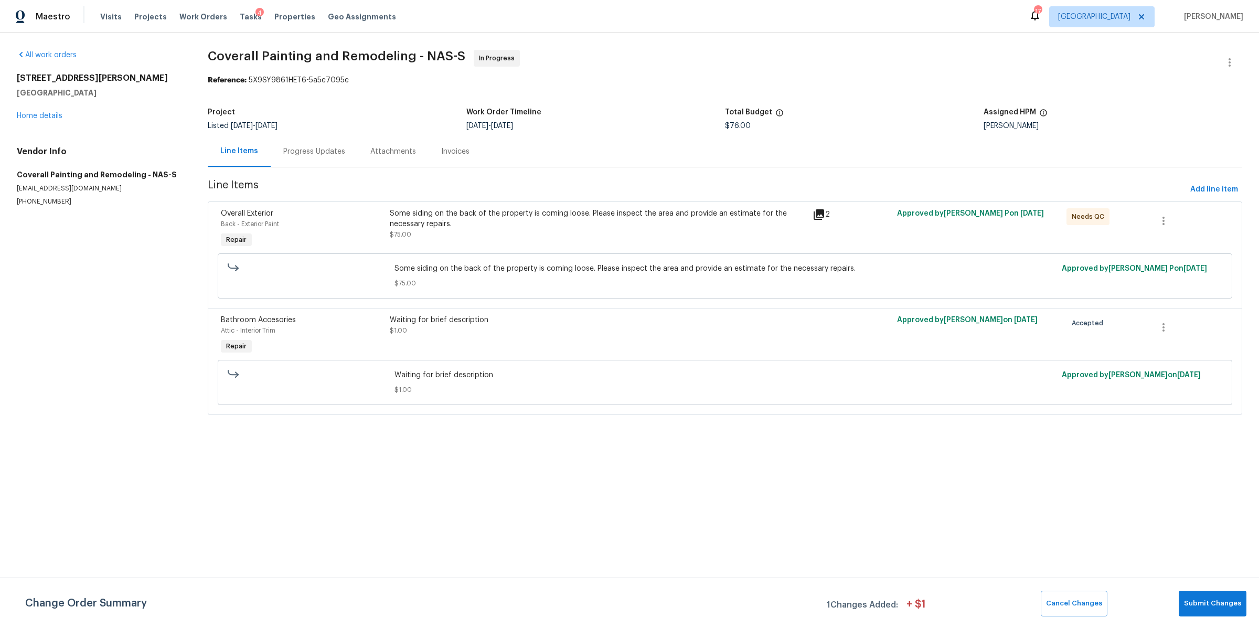
click at [611, 225] on div "Some siding on the back of the property is coming loose. Please inspect the are…" at bounding box center [598, 218] width 417 height 21
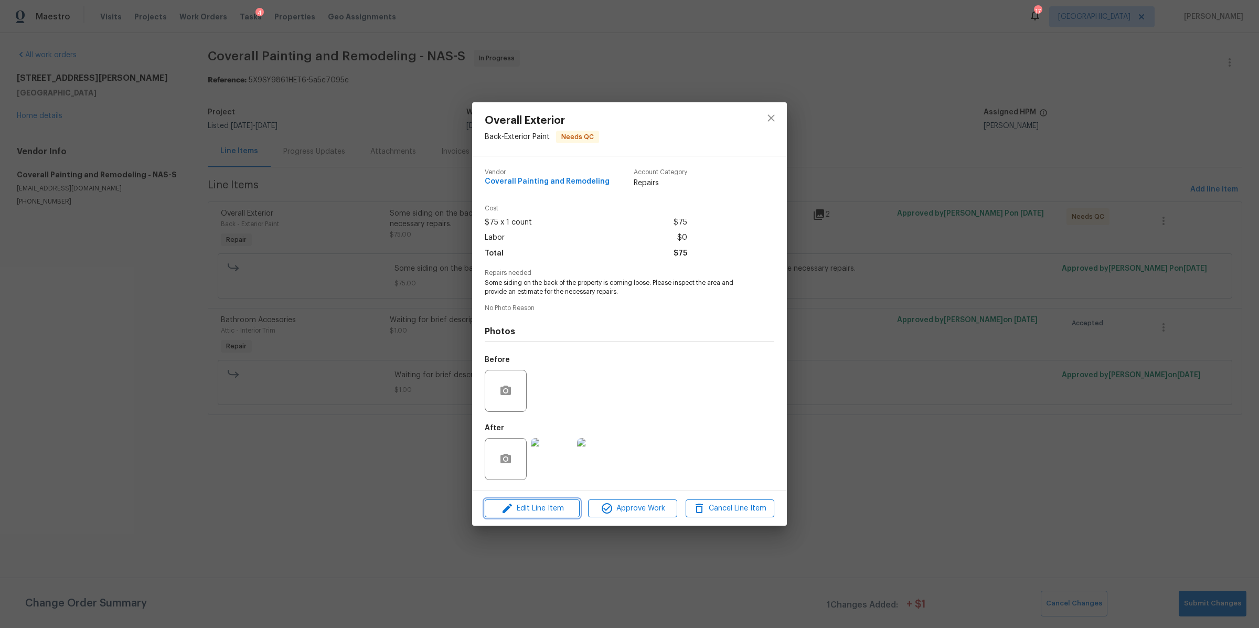
click at [557, 511] on span "Edit Line Item" at bounding box center [532, 508] width 89 height 13
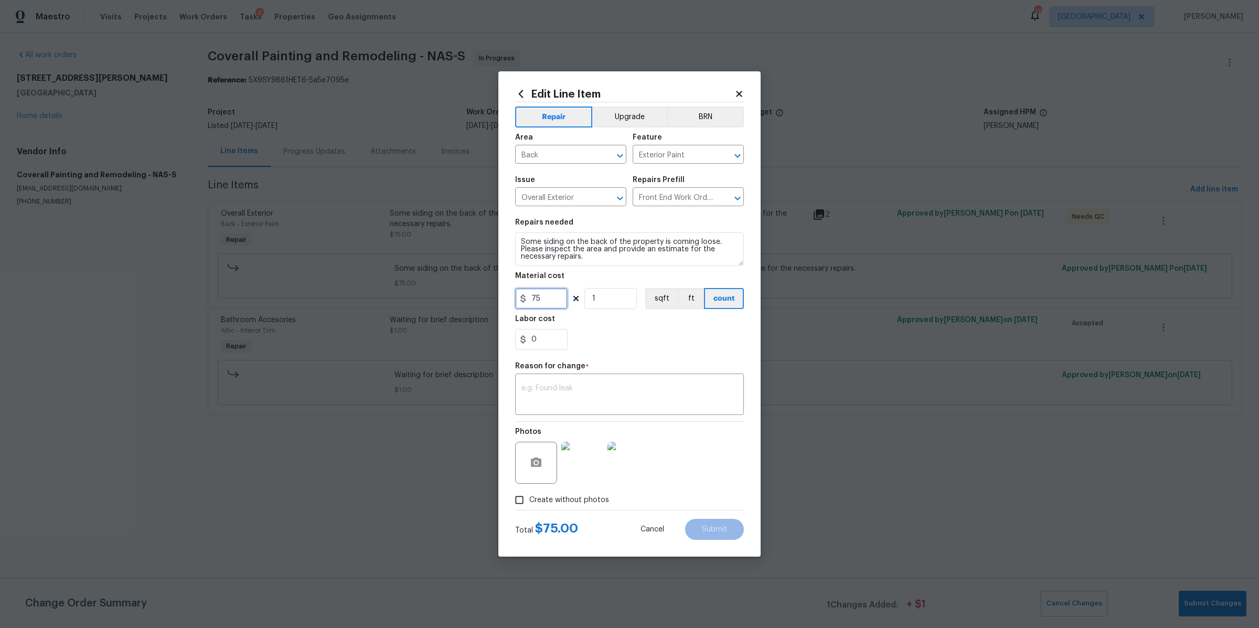
click at [544, 309] on input "75" at bounding box center [541, 298] width 52 height 21
type input "150"
click at [590, 378] on div "x ​" at bounding box center [629, 395] width 229 height 39
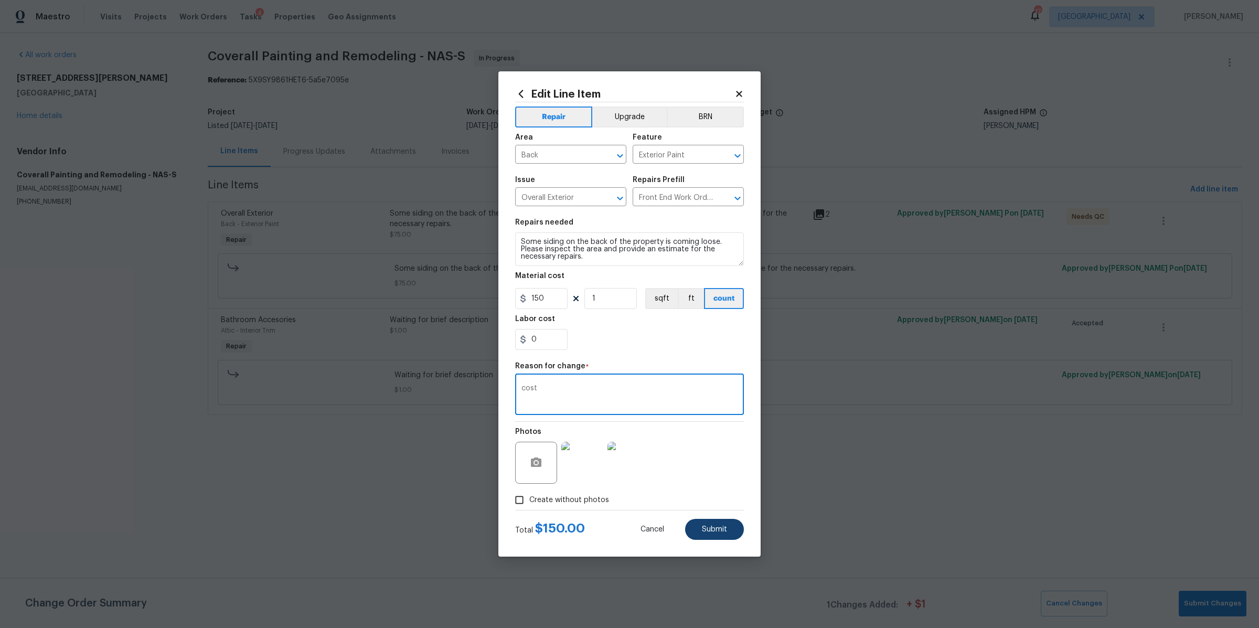
type textarea "cost"
click at [721, 531] on span "Submit" at bounding box center [714, 530] width 25 height 8
type input "75"
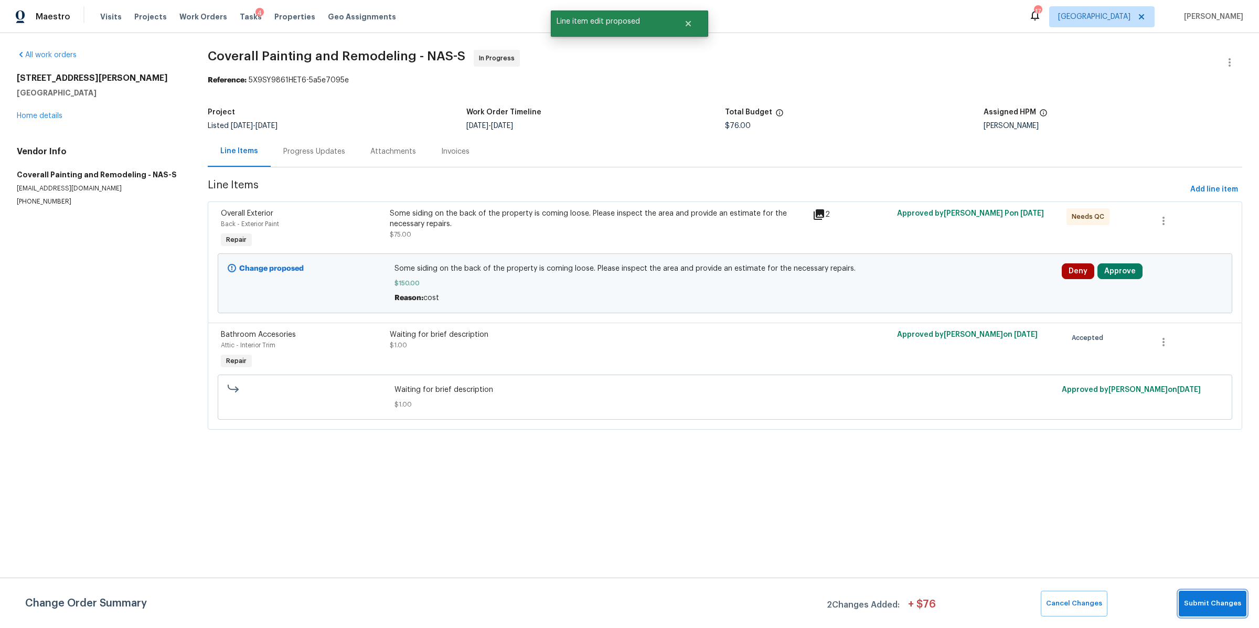
click at [1197, 606] on span "Submit Changes" at bounding box center [1212, 604] width 57 height 12
click at [1102, 275] on button "Approve" at bounding box center [1119, 271] width 45 height 16
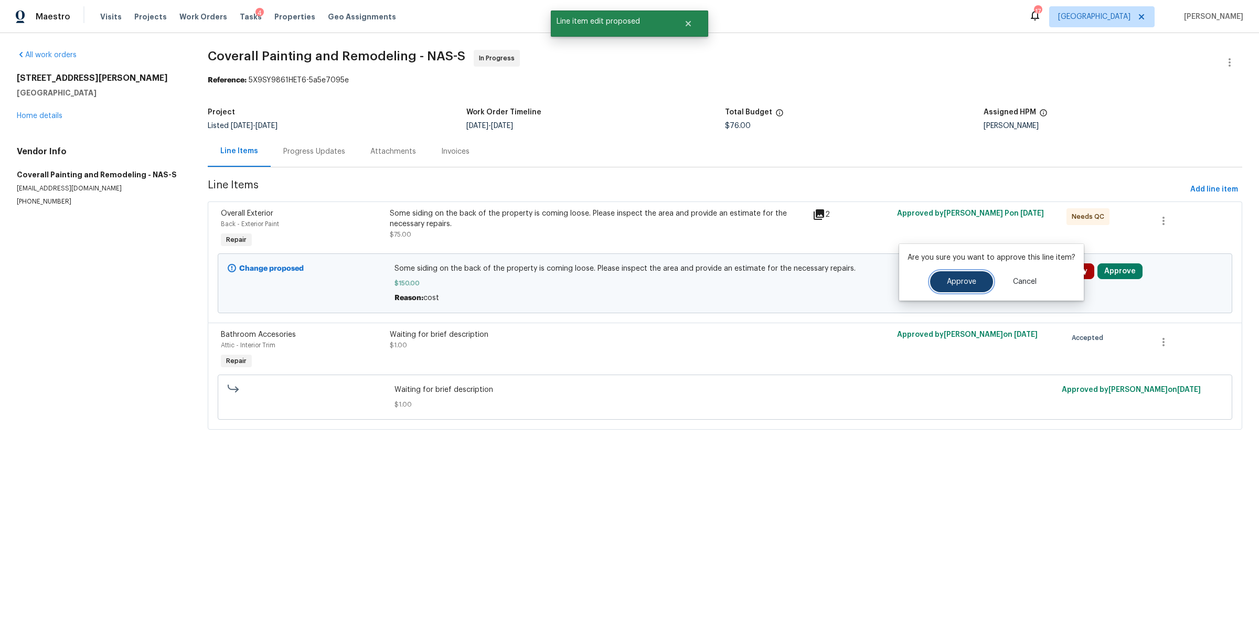
click at [981, 287] on button "Approve" at bounding box center [961, 281] width 63 height 21
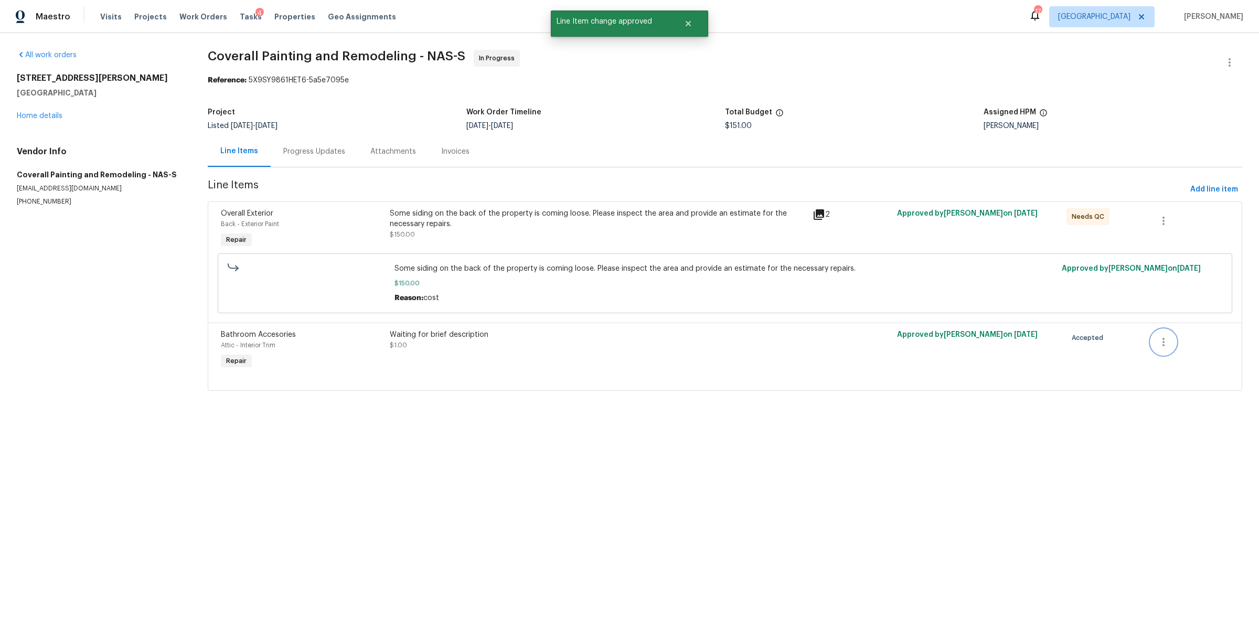
click at [1157, 342] on icon "button" at bounding box center [1163, 342] width 13 height 13
click at [1156, 346] on li "Cancel" at bounding box center [1162, 343] width 40 height 17
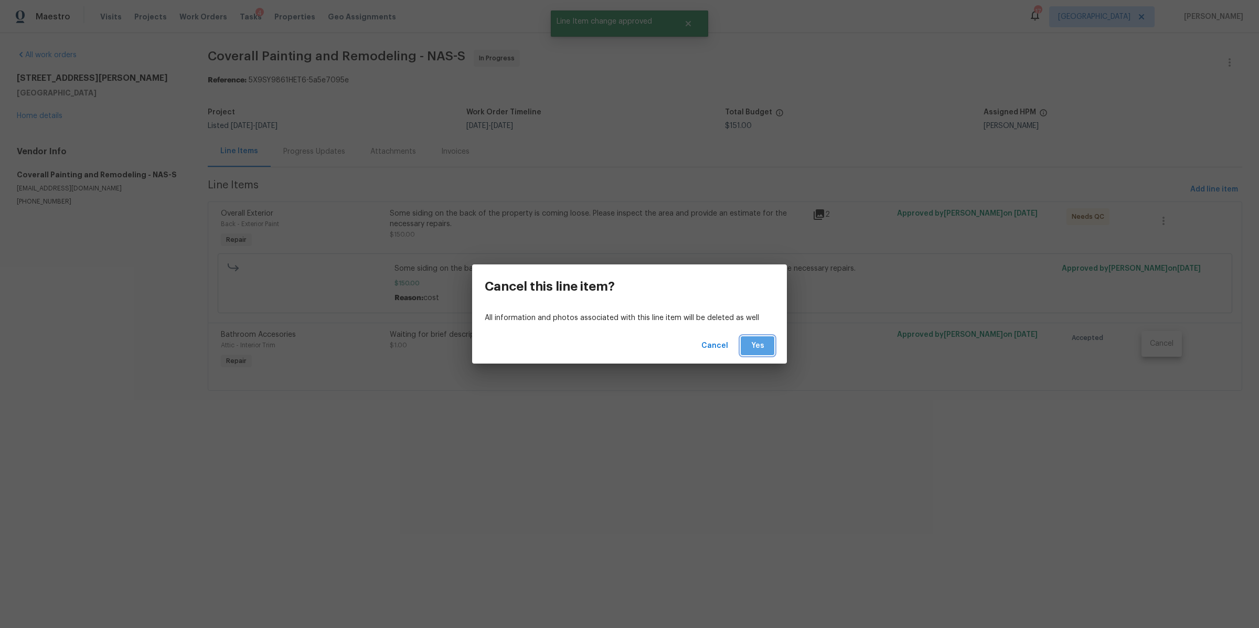
click at [764, 346] on span "Yes" at bounding box center [757, 345] width 17 height 13
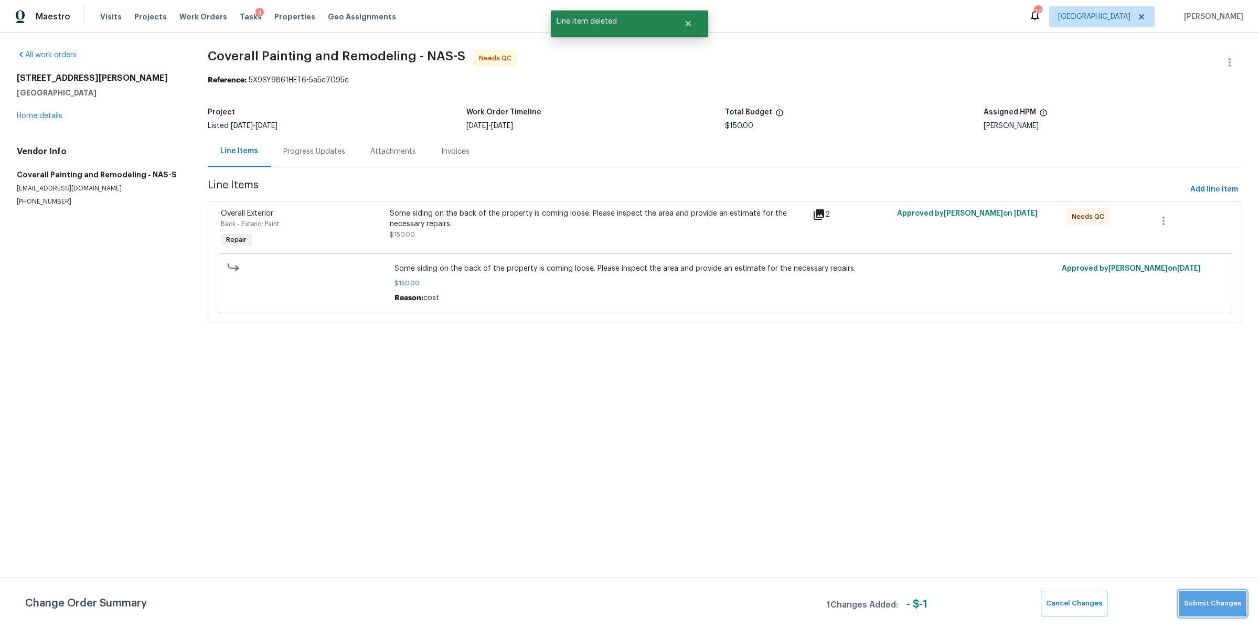
click at [1211, 598] on span "Submit Changes" at bounding box center [1212, 604] width 57 height 12
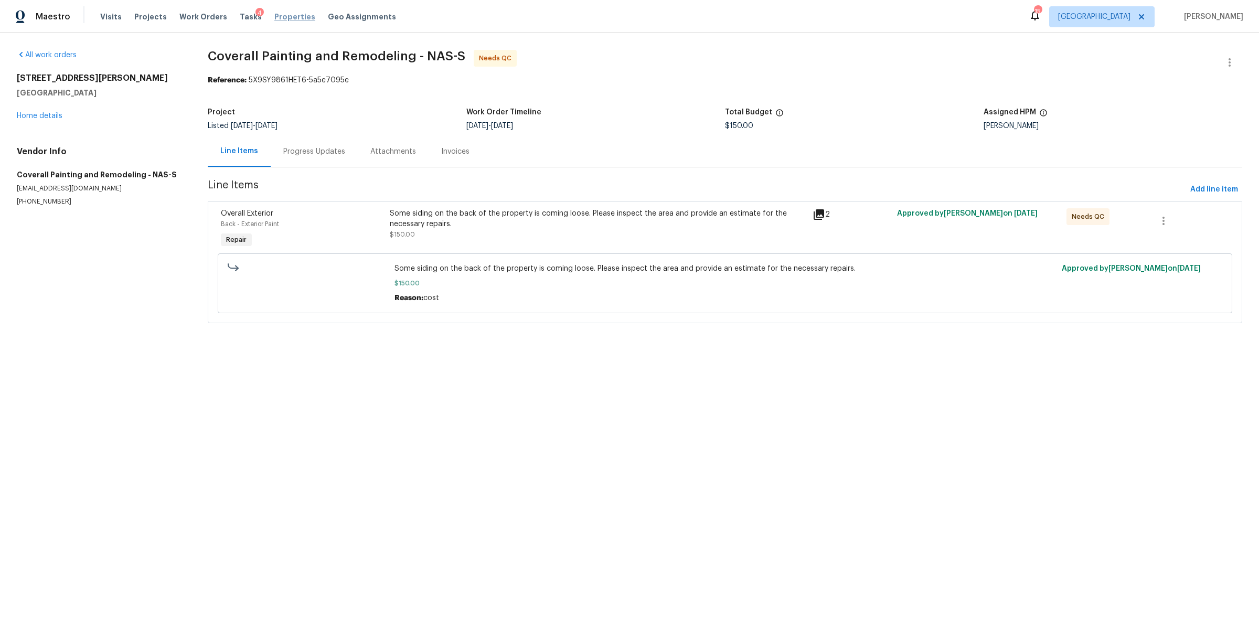
click at [288, 17] on span "Properties" at bounding box center [294, 17] width 41 height 10
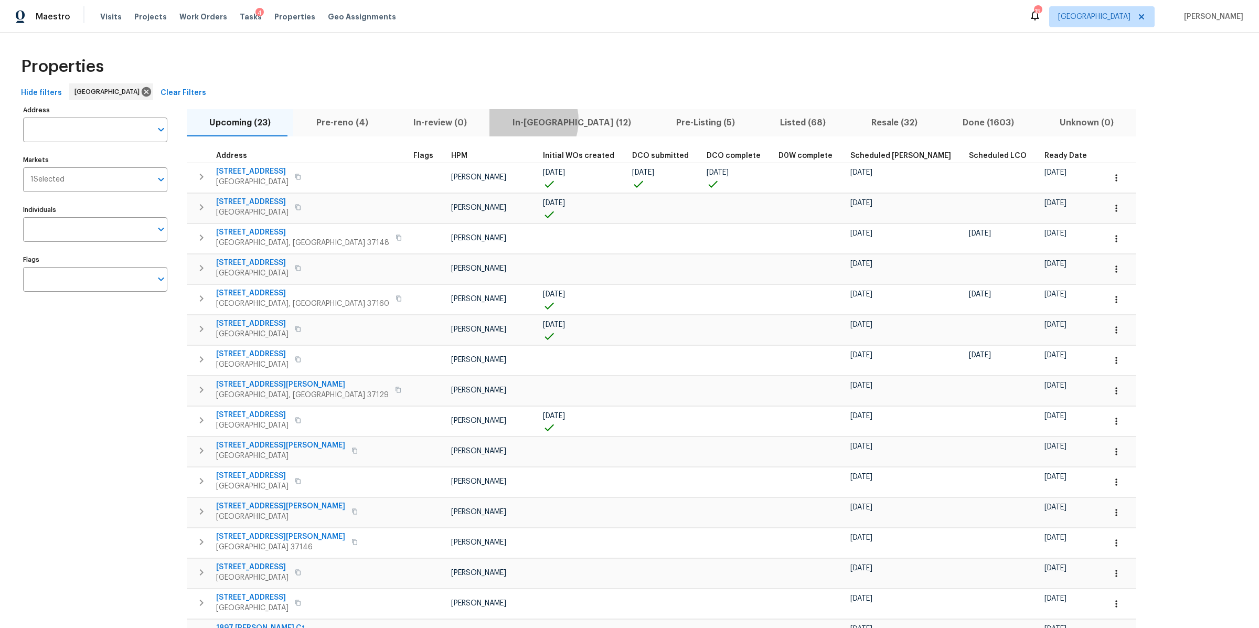
click at [500, 121] on span "In-reno (12)" at bounding box center [571, 122] width 151 height 15
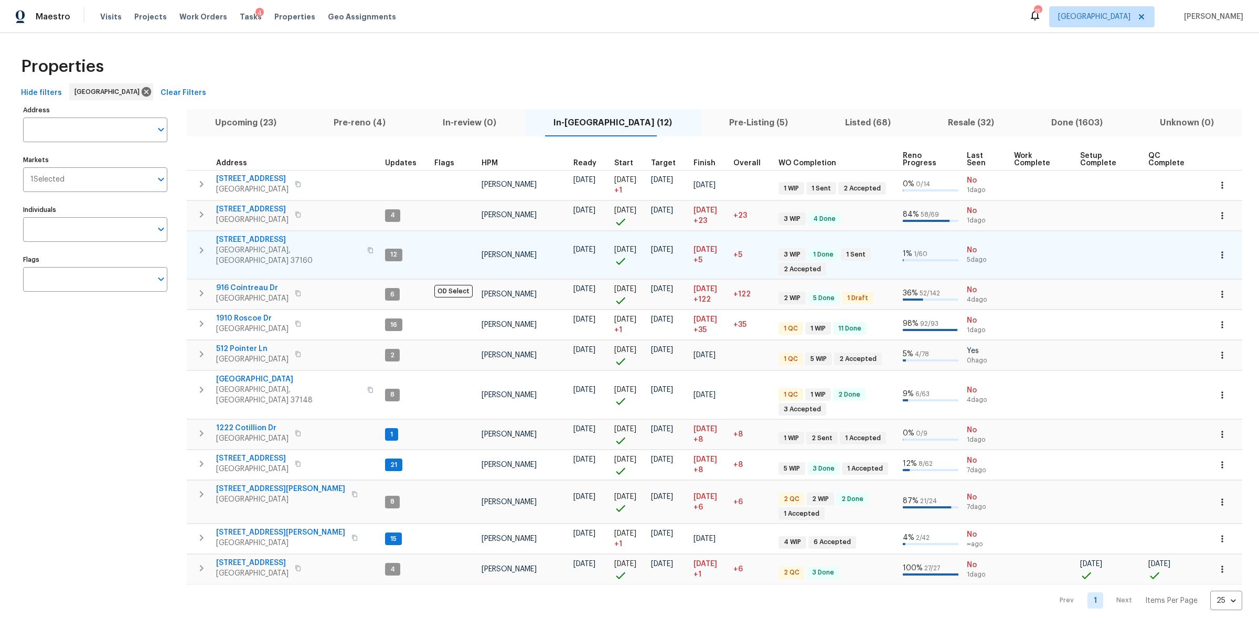
click at [367, 247] on icon "button" at bounding box center [370, 250] width 6 height 6
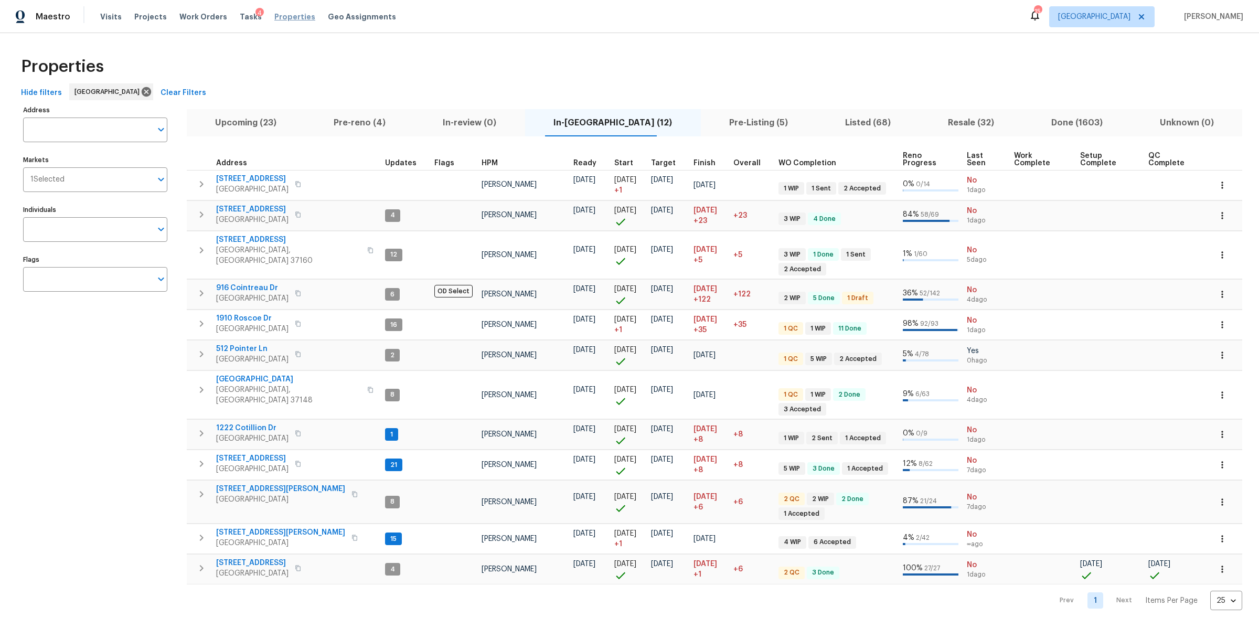
click at [285, 17] on span "Properties" at bounding box center [294, 17] width 41 height 10
click at [363, 124] on span "Pre-reno (4)" at bounding box center [360, 122] width 97 height 15
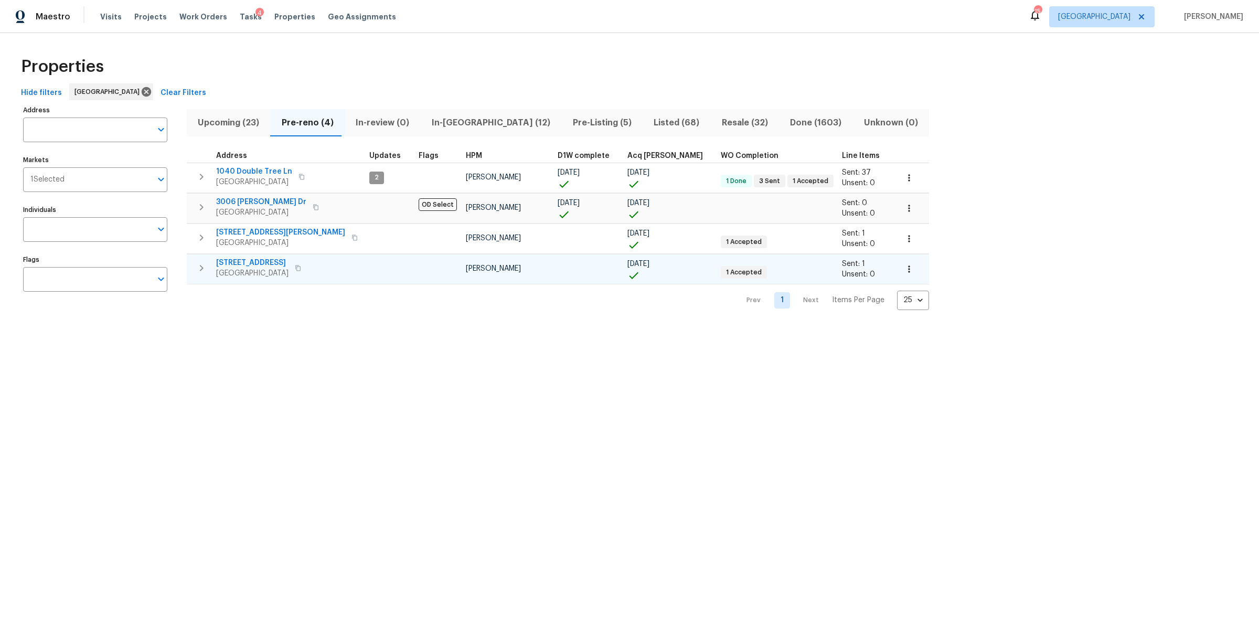
click at [205, 270] on icon "button" at bounding box center [201, 268] width 13 height 13
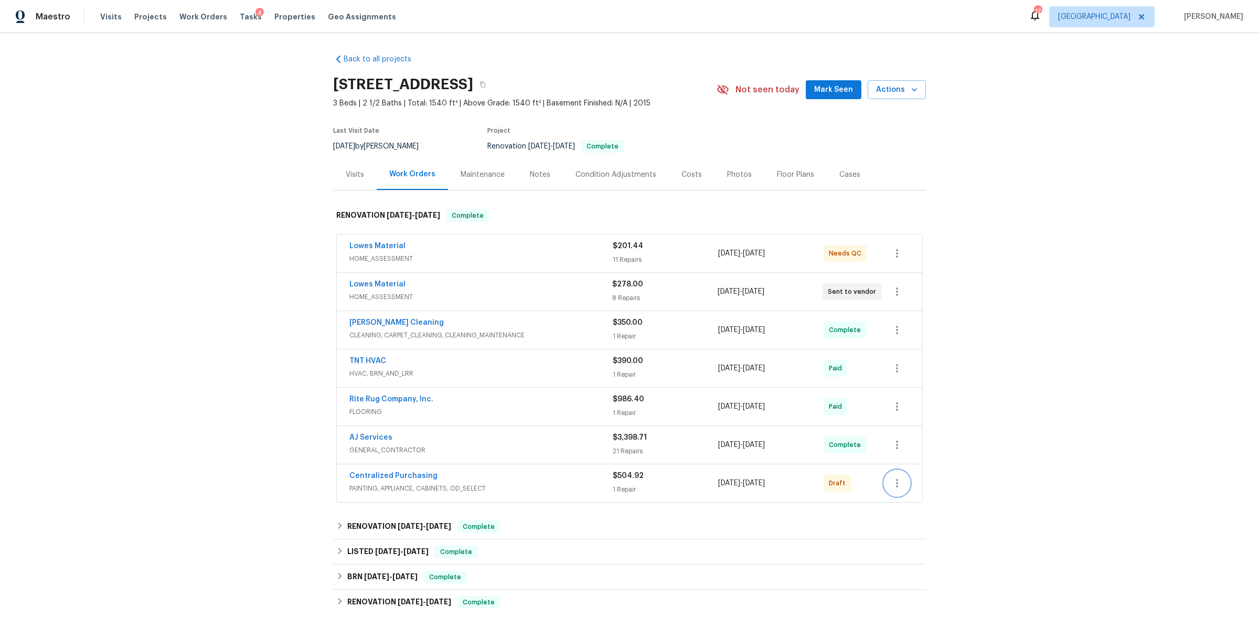
click at [891, 482] on icon "button" at bounding box center [897, 483] width 13 height 13
click at [895, 503] on li "Confirm and Send to Vendor" at bounding box center [937, 502] width 117 height 17
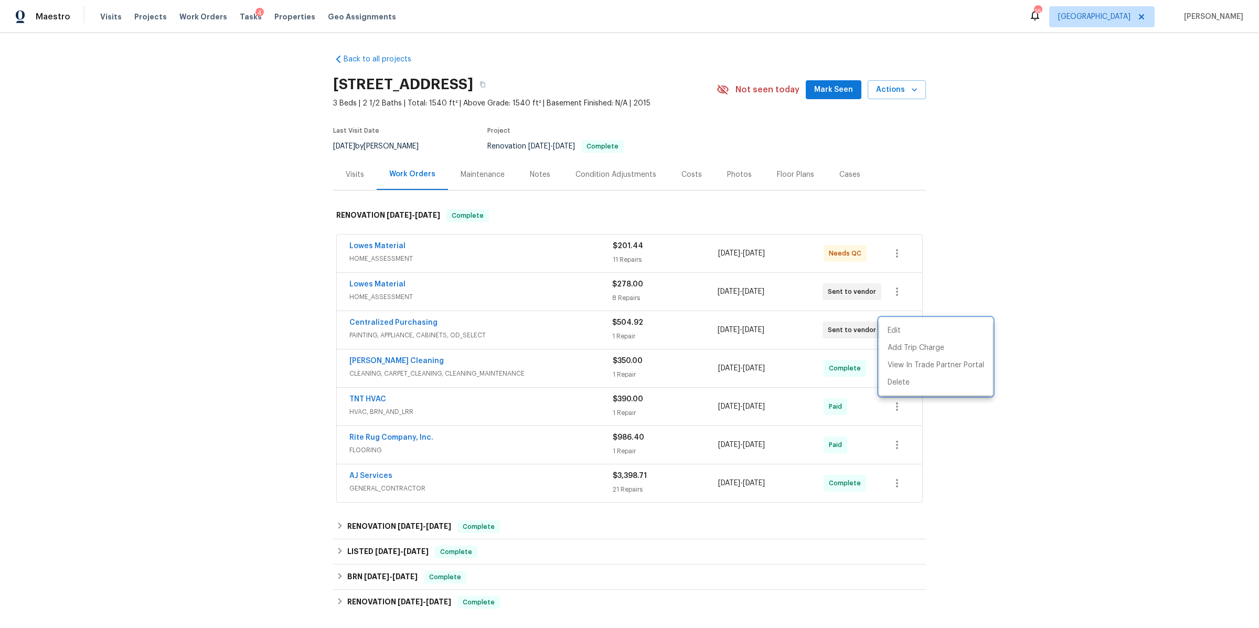
click at [201, 18] on div at bounding box center [629, 314] width 1259 height 628
click at [198, 18] on span "Work Orders" at bounding box center [203, 17] width 48 height 10
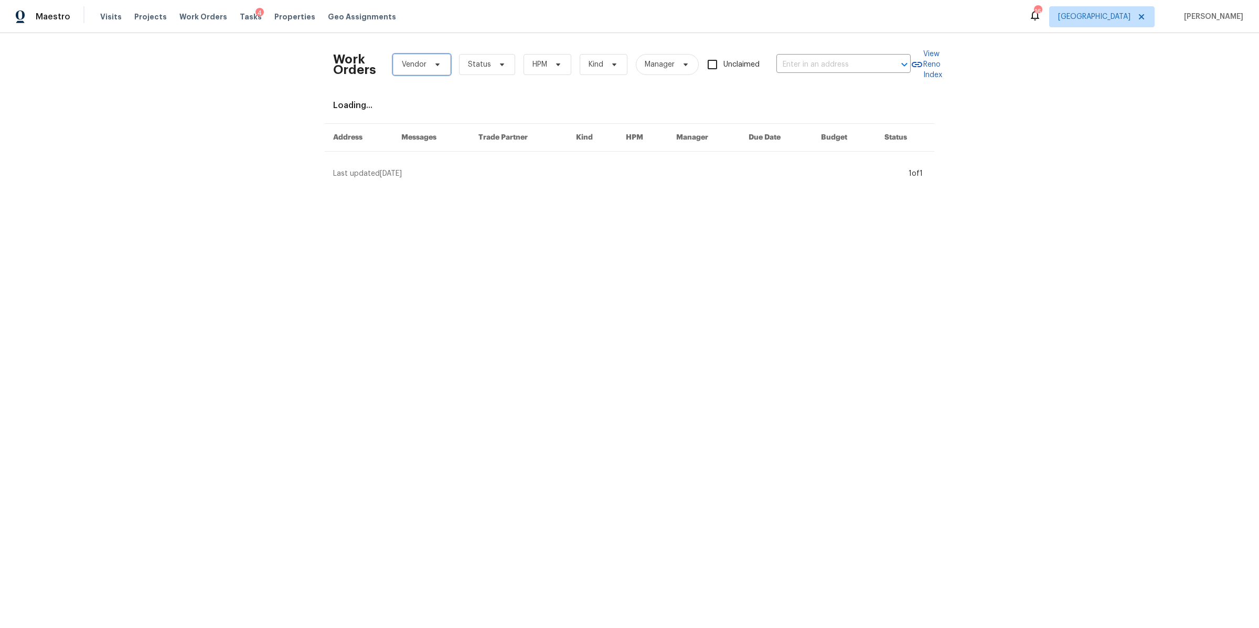
click at [435, 67] on icon at bounding box center [437, 64] width 8 height 8
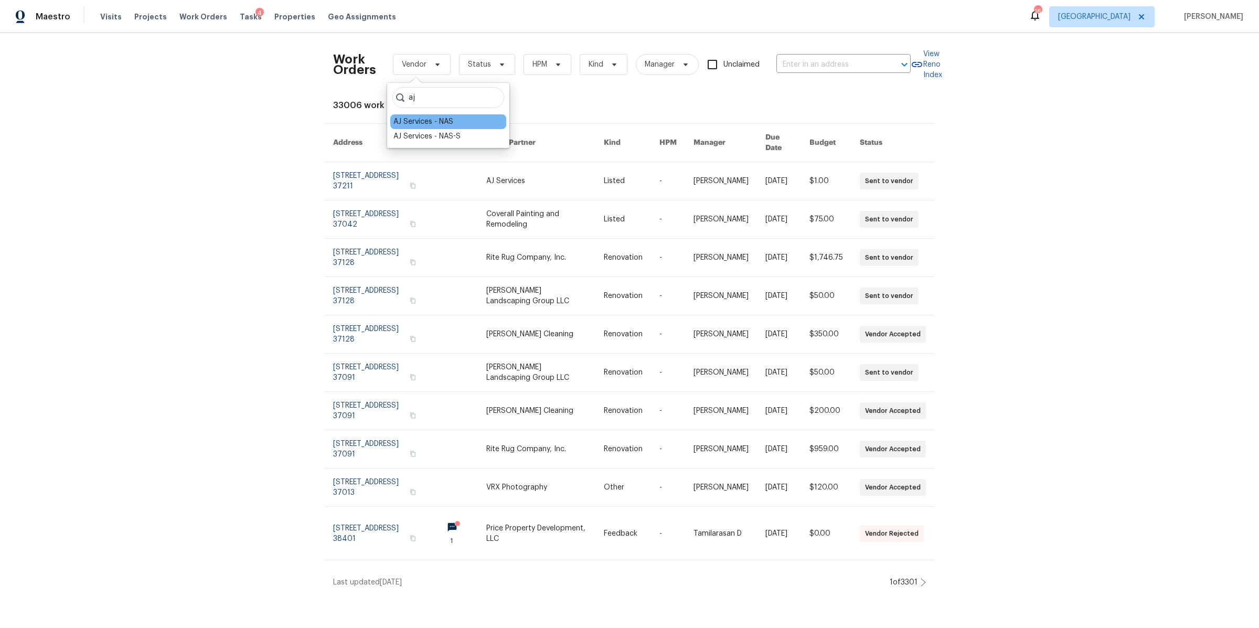
type input "aj"
click at [414, 122] on div "AJ Services - NAS" at bounding box center [423, 121] width 60 height 10
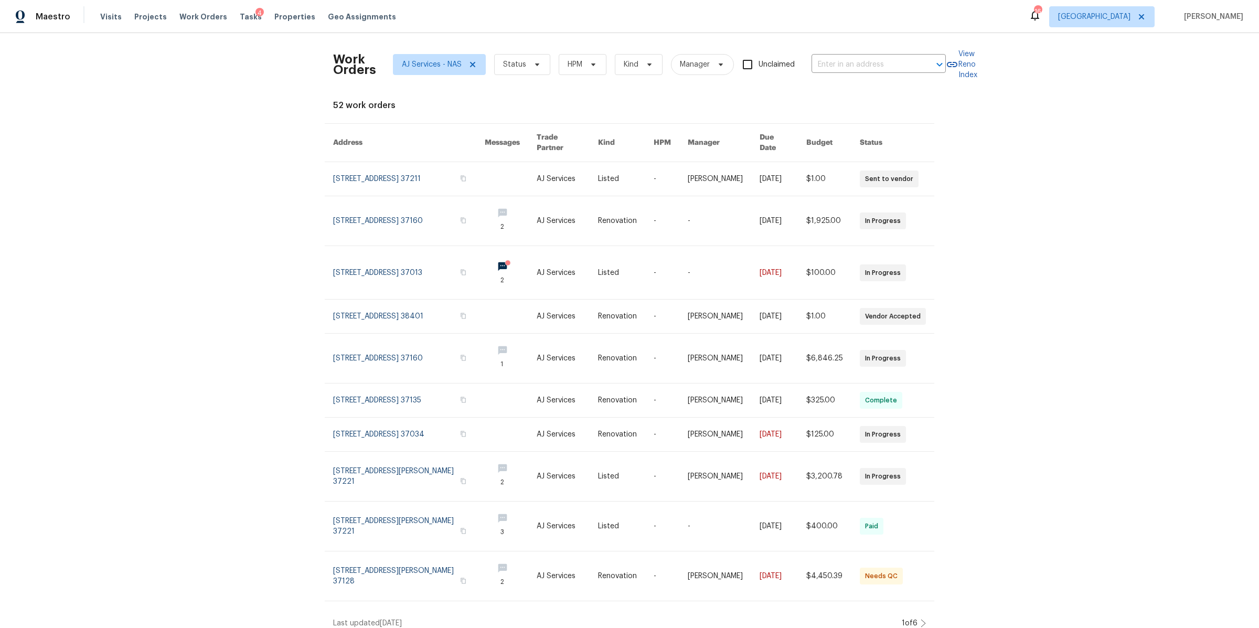
click at [378, 273] on link at bounding box center [409, 272] width 152 height 53
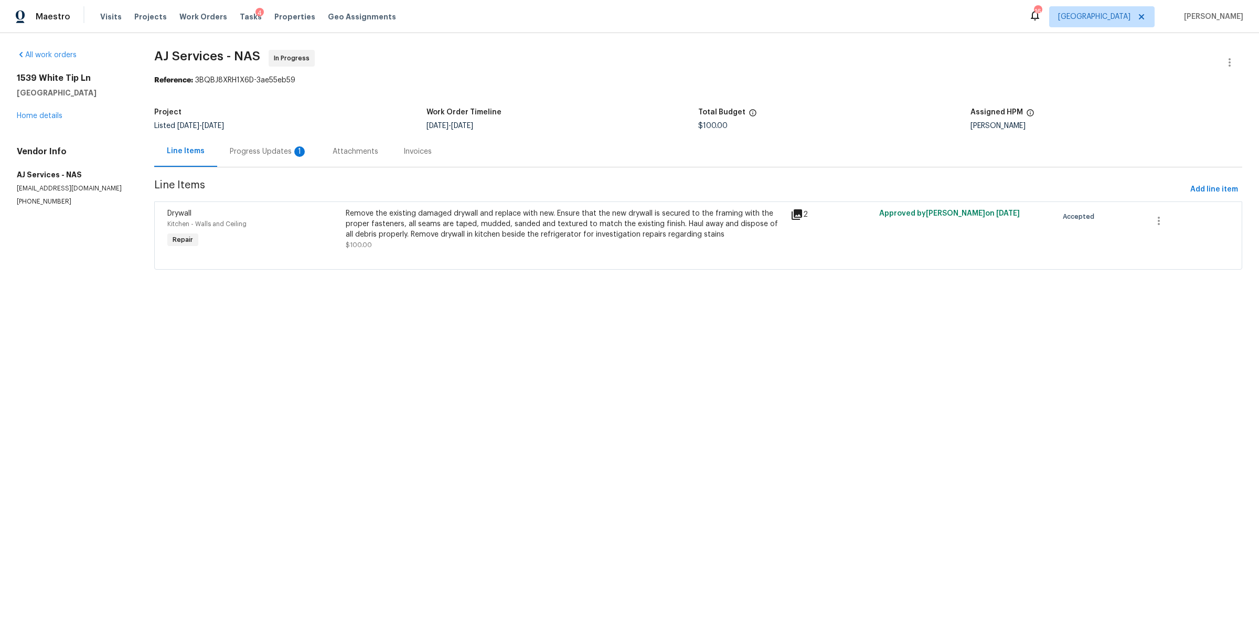
click at [260, 150] on div "Progress Updates 1" at bounding box center [269, 151] width 78 height 10
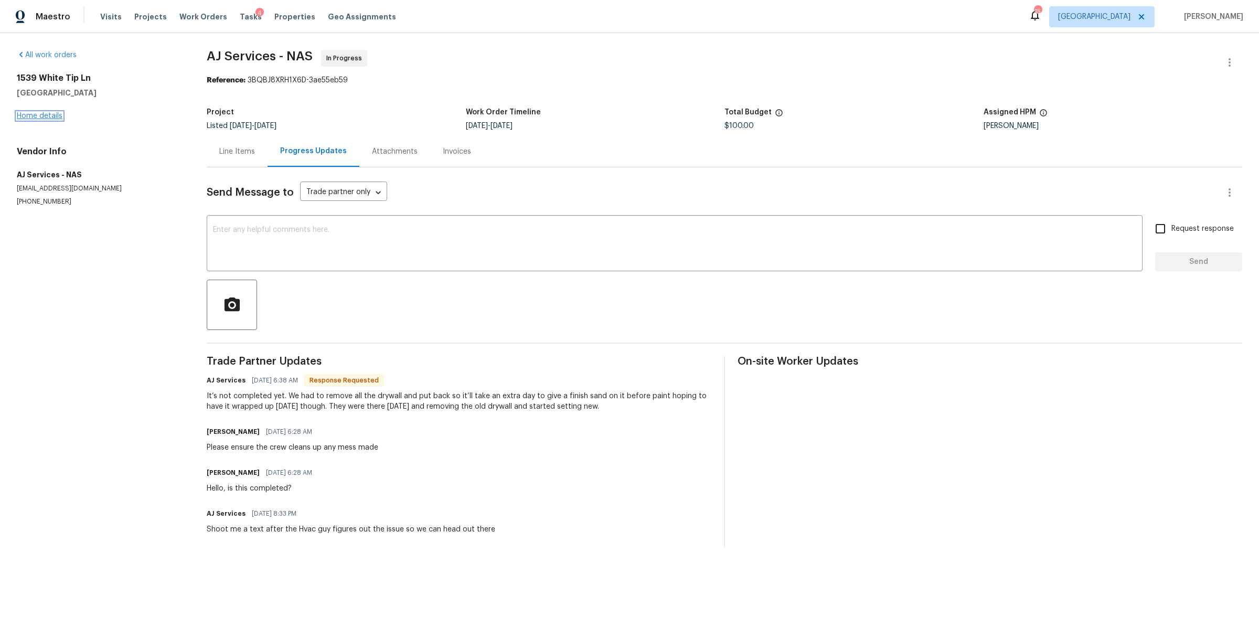
click at [42, 114] on link "Home details" at bounding box center [40, 115] width 46 height 7
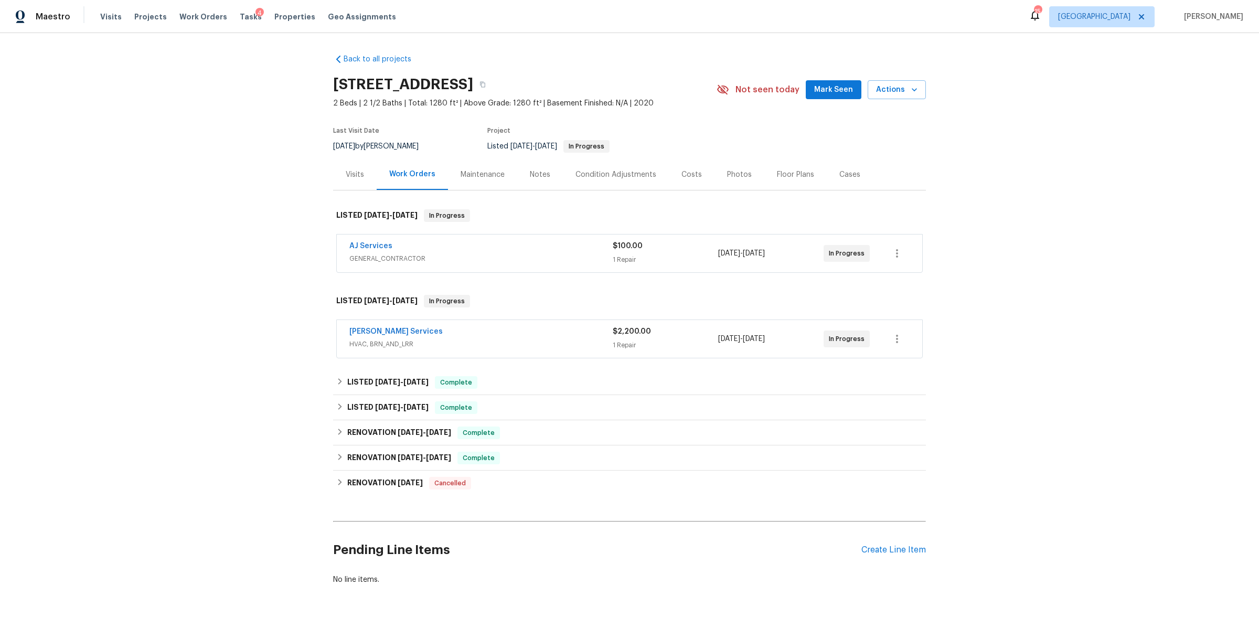
drag, startPoint x: 534, startPoint y: 184, endPoint x: 531, endPoint y: 188, distance: 5.7
click at [534, 184] on div "Notes" at bounding box center [540, 174] width 46 height 31
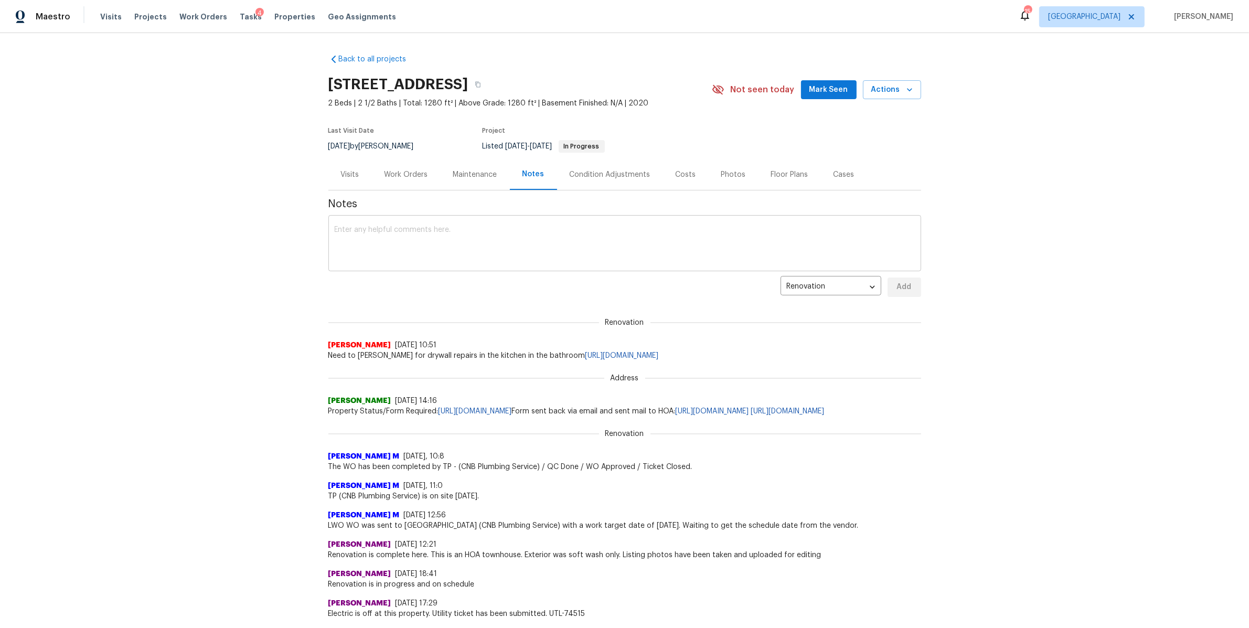
click at [523, 250] on textarea at bounding box center [625, 244] width 580 height 37
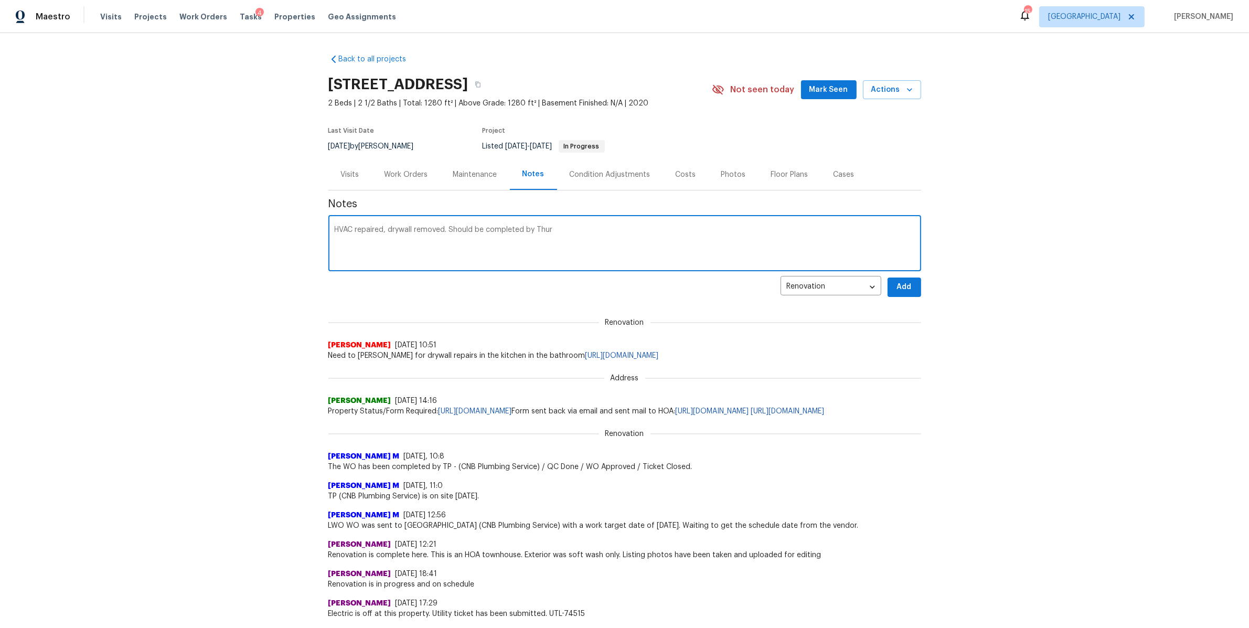
type textarea "HVAC repaired, drywall removed. Should be completed by Thur"
click at [901, 283] on span "Add" at bounding box center [904, 287] width 17 height 13
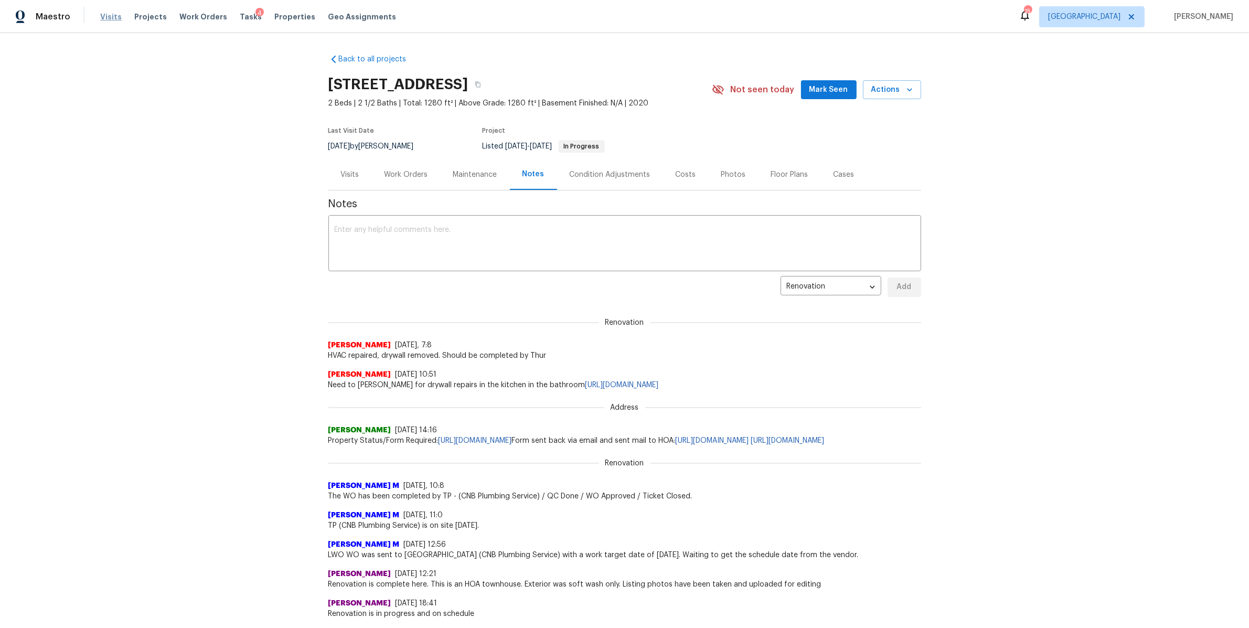
click at [105, 20] on span "Visits" at bounding box center [111, 17] width 22 height 10
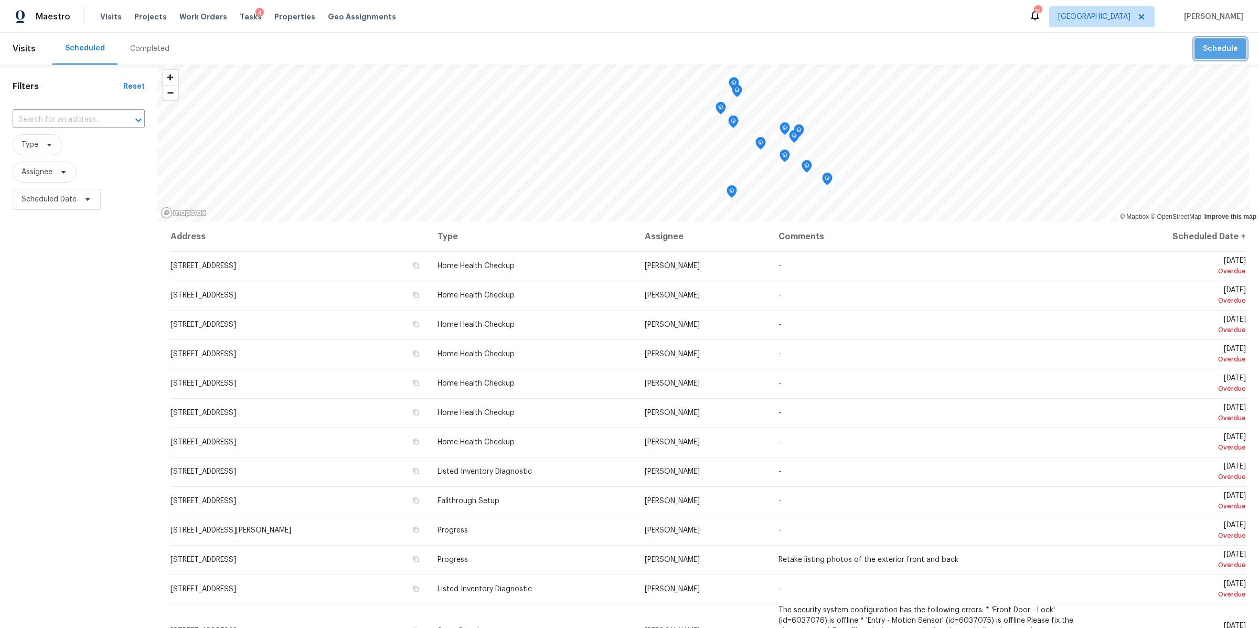
click at [1223, 52] on span "Schedule" at bounding box center [1220, 48] width 35 height 13
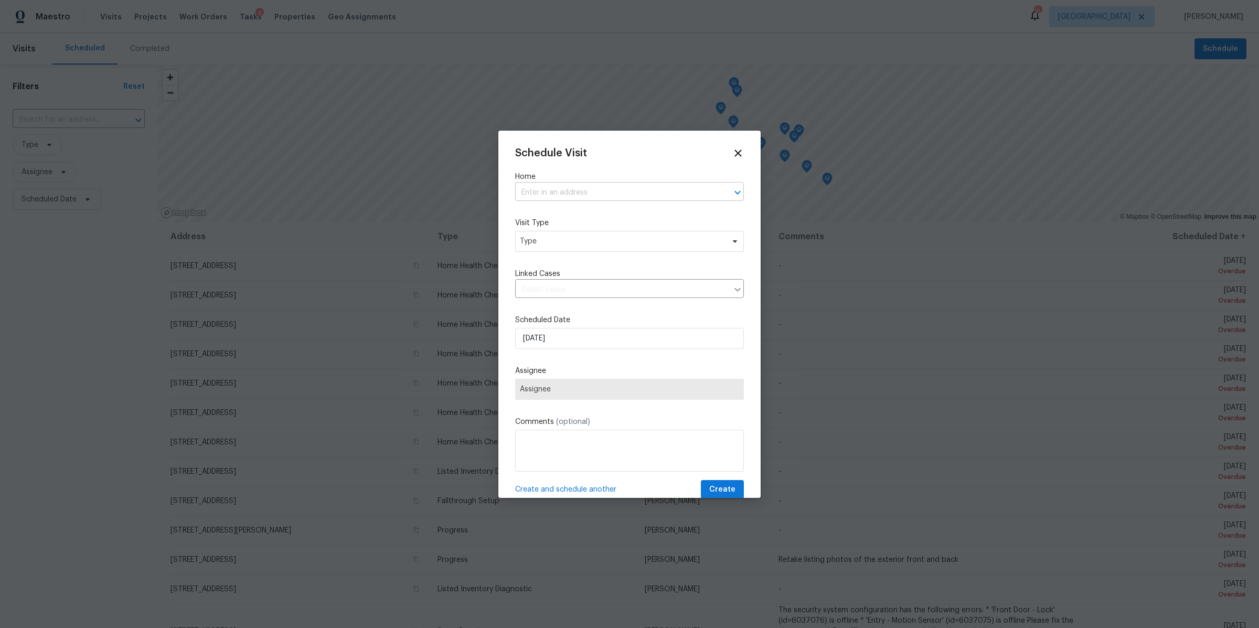
click at [552, 199] on input "text" at bounding box center [614, 193] width 199 height 16
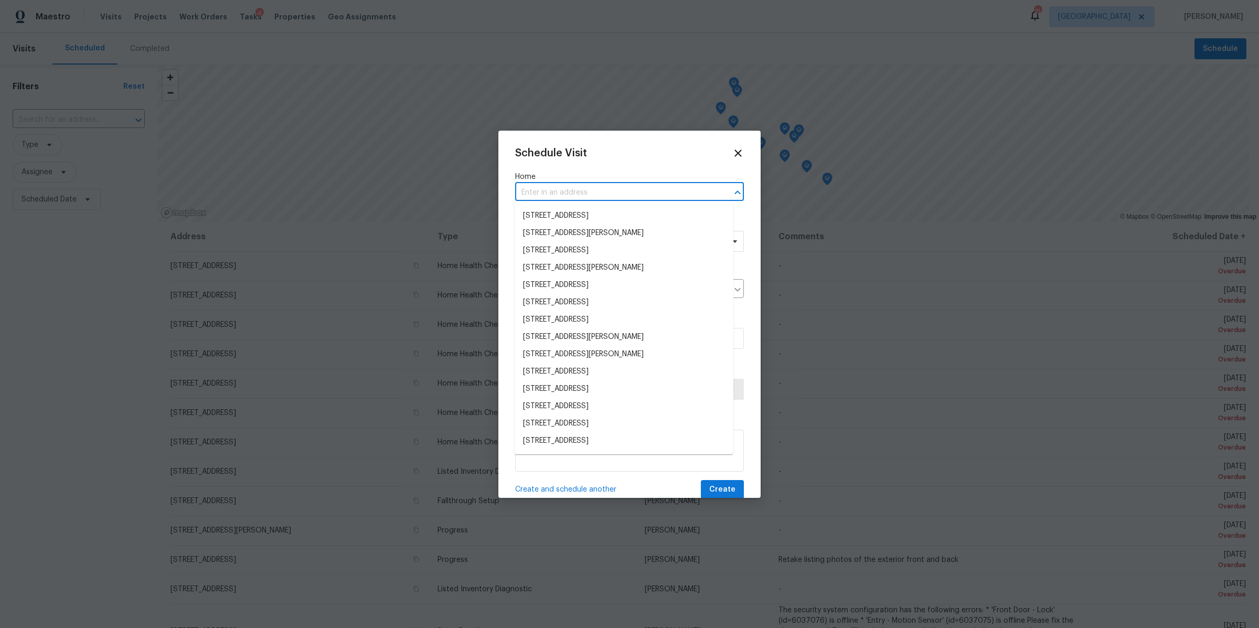
paste input "[STREET_ADDRESS][PERSON_NAME]"
type input "[STREET_ADDRESS][PERSON_NAME]"
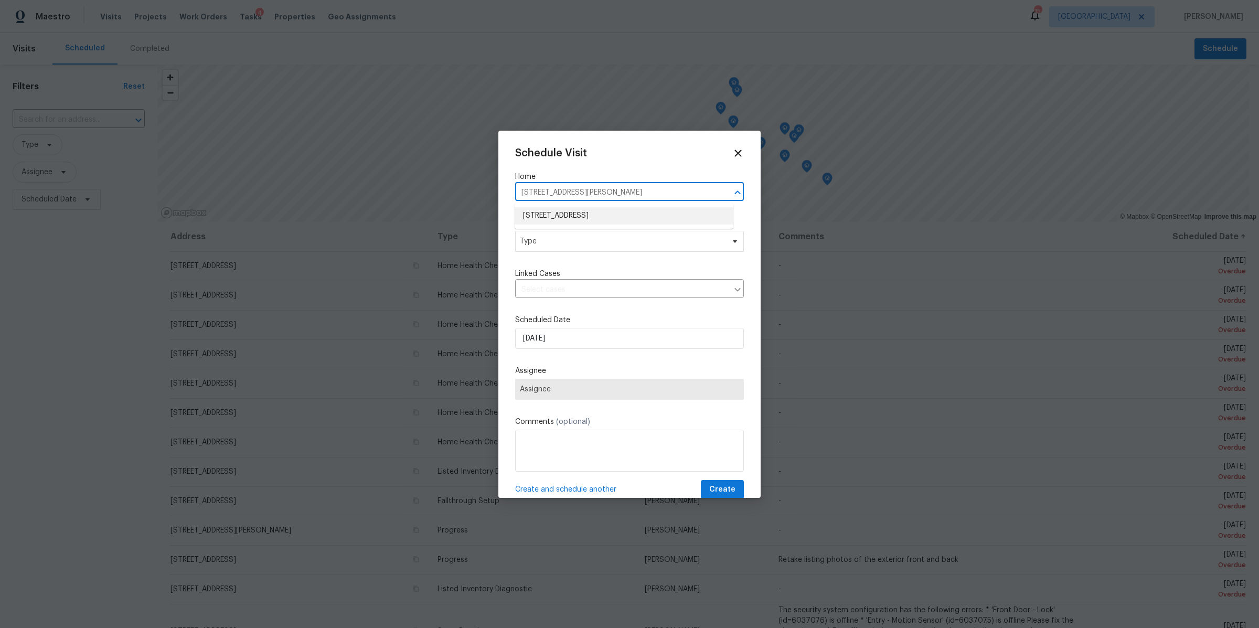
click at [552, 214] on li "[STREET_ADDRESS]" at bounding box center [624, 215] width 219 height 17
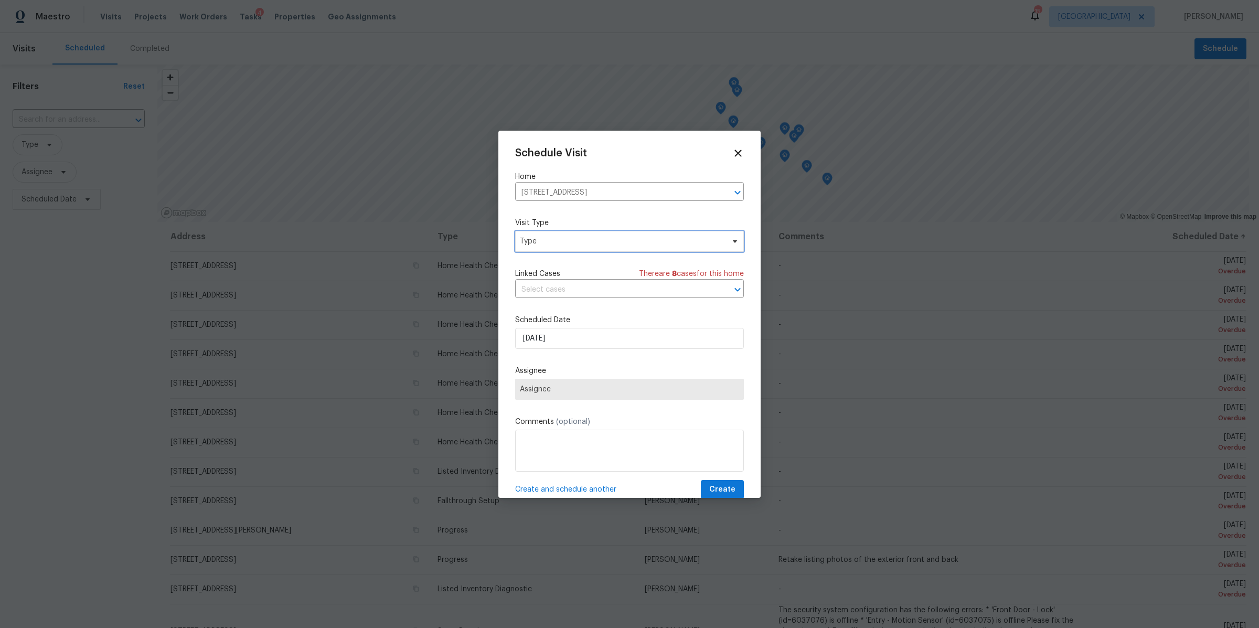
click at [566, 244] on span "Type" at bounding box center [622, 241] width 204 height 10
type input "prog"
click at [537, 308] on div "Progress" at bounding box center [536, 305] width 30 height 10
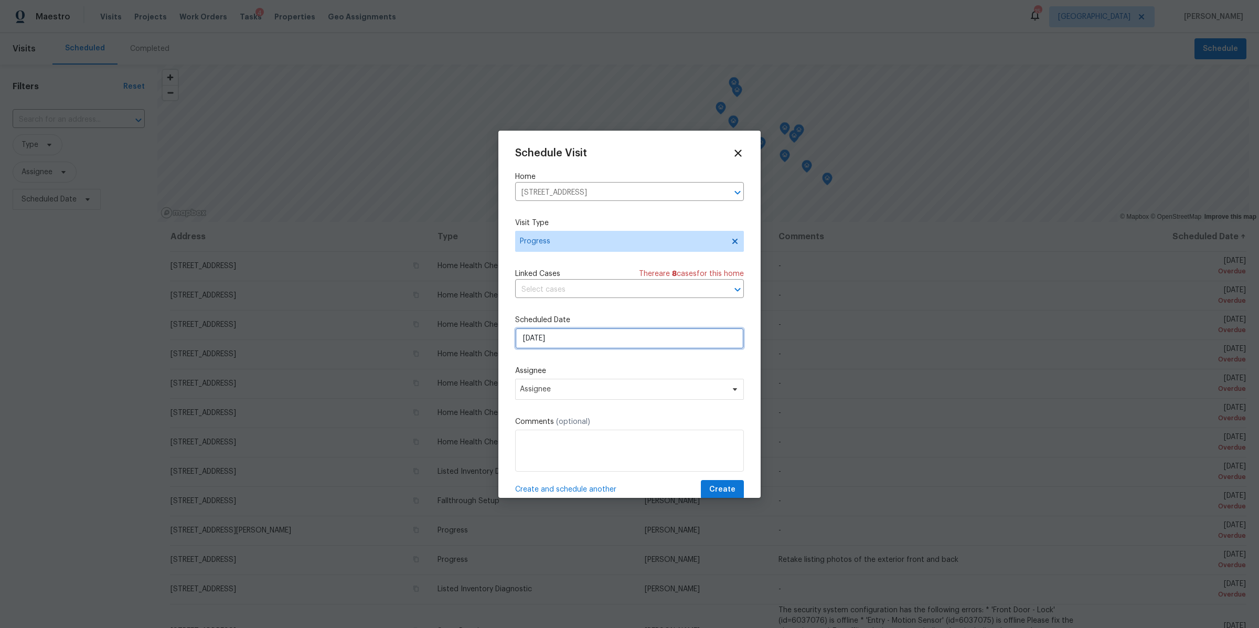
click at [605, 346] on input "[DATE]" at bounding box center [629, 338] width 229 height 21
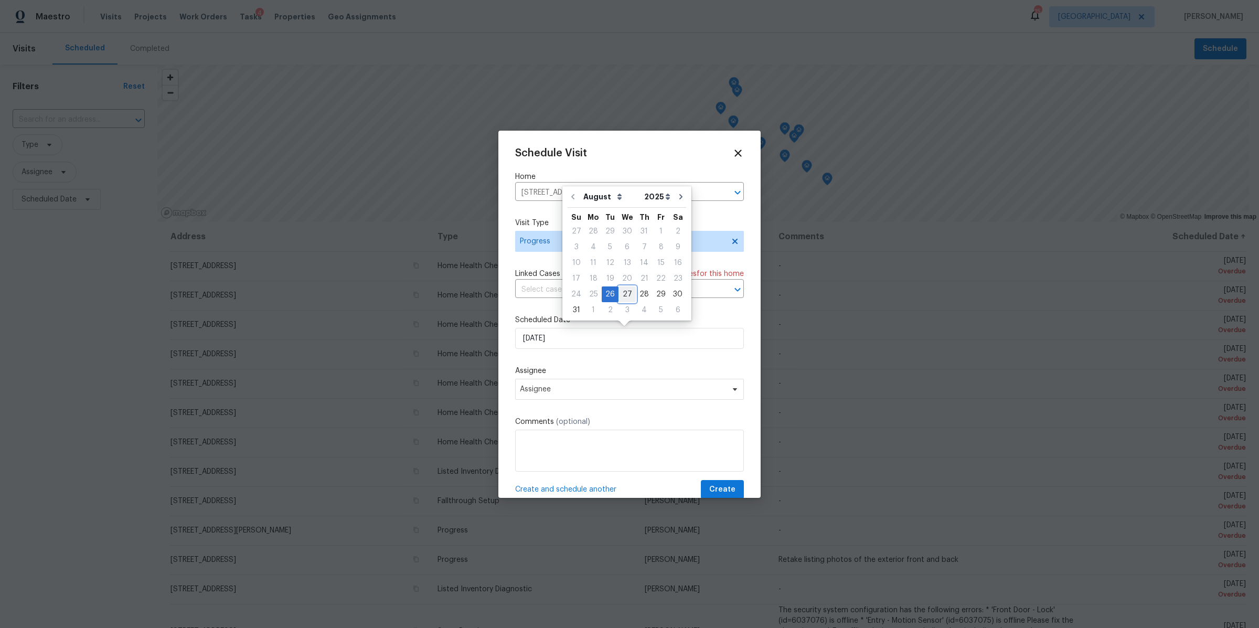
click at [622, 291] on div "27" at bounding box center [627, 294] width 17 height 15
type input "[DATE]"
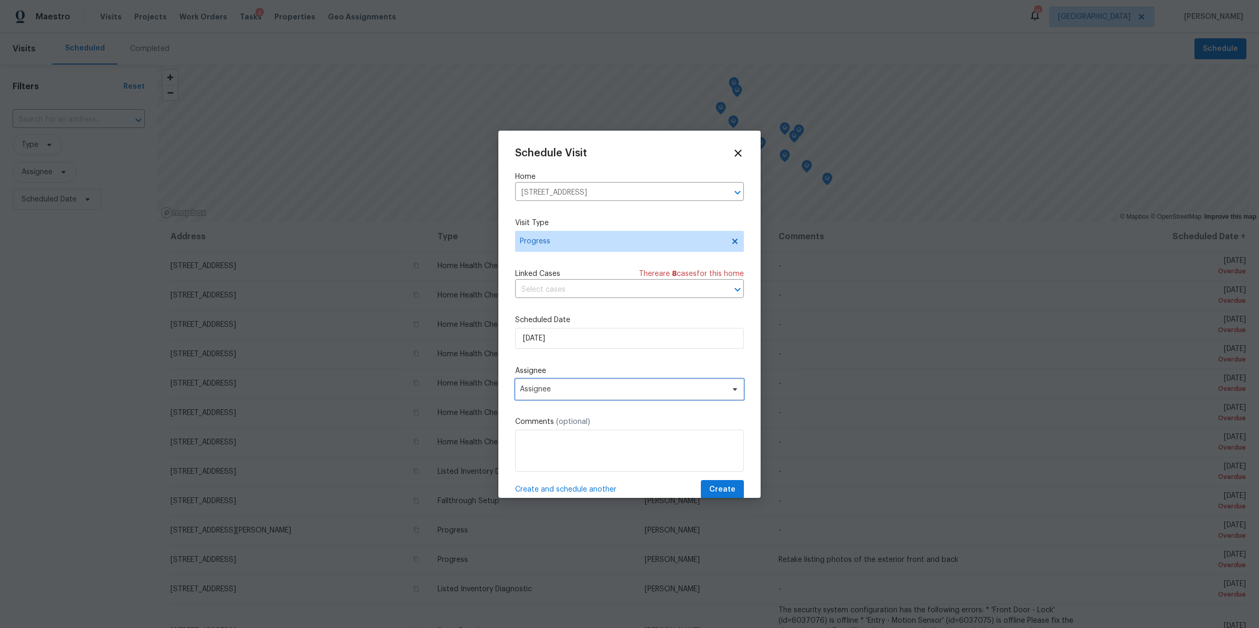
click at [591, 391] on span "Assignee" at bounding box center [623, 389] width 206 height 8
type input "[PERSON_NAME]"
click at [545, 446] on div "[PERSON_NAME]" at bounding box center [548, 447] width 55 height 10
click at [546, 446] on textarea at bounding box center [629, 451] width 229 height 42
type textarea "Meet on site at 10;30"
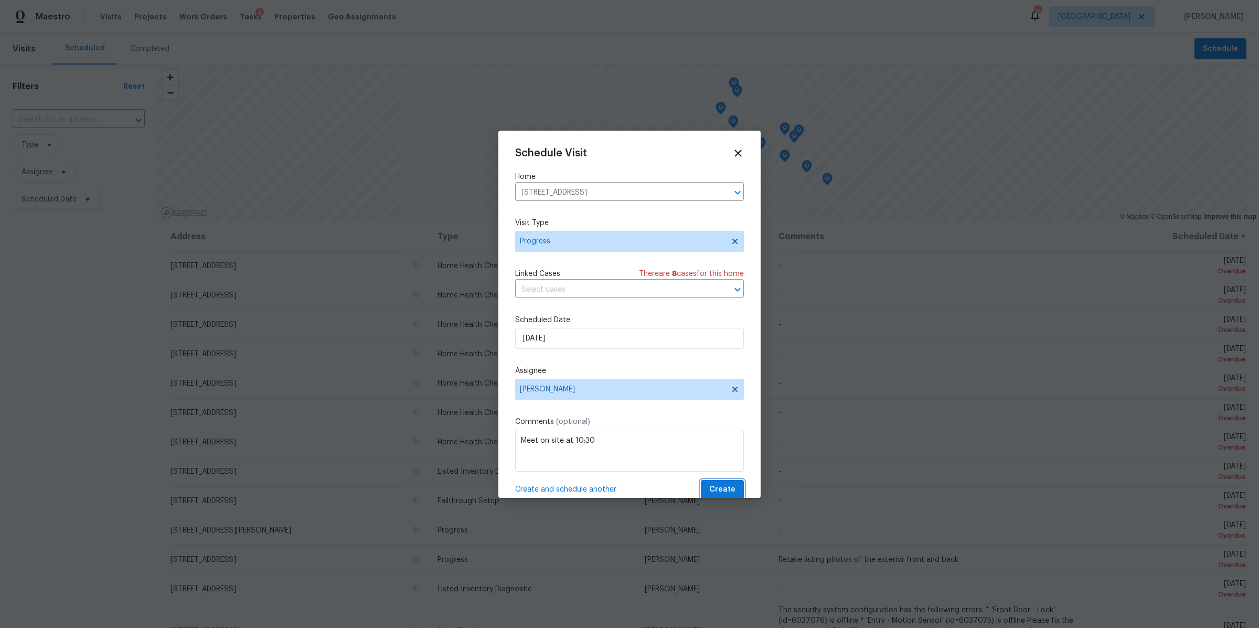
click at [715, 484] on span "Create" at bounding box center [722, 489] width 26 height 13
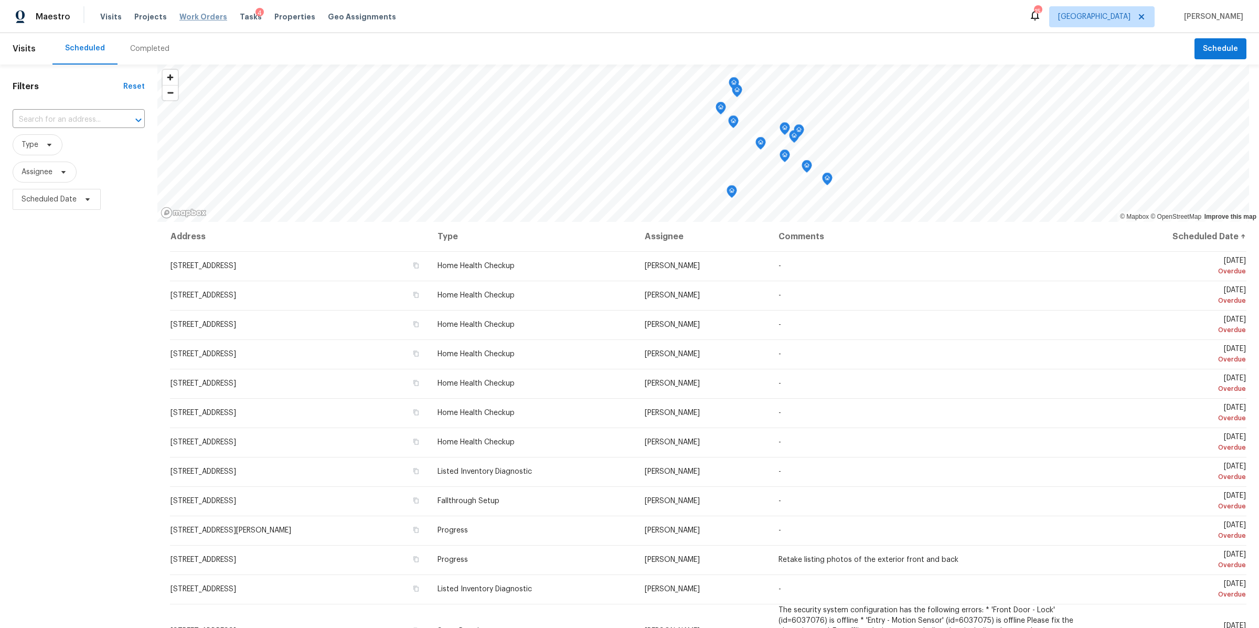
click at [195, 18] on span "Work Orders" at bounding box center [203, 17] width 48 height 10
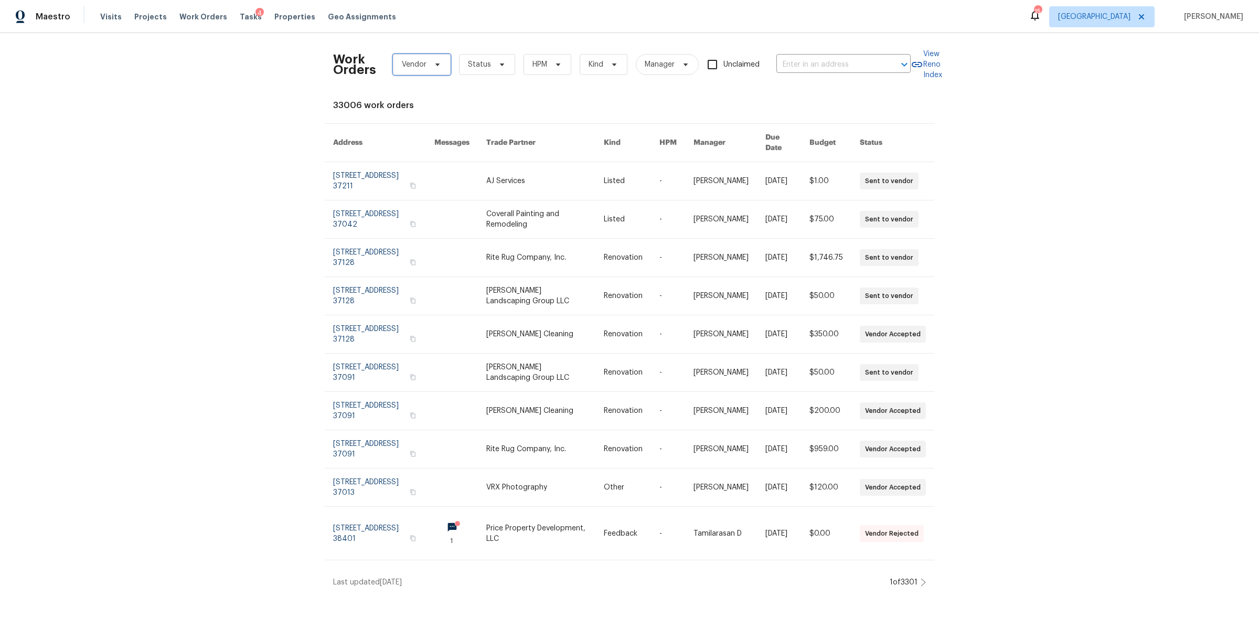
click at [433, 62] on icon at bounding box center [437, 64] width 8 height 8
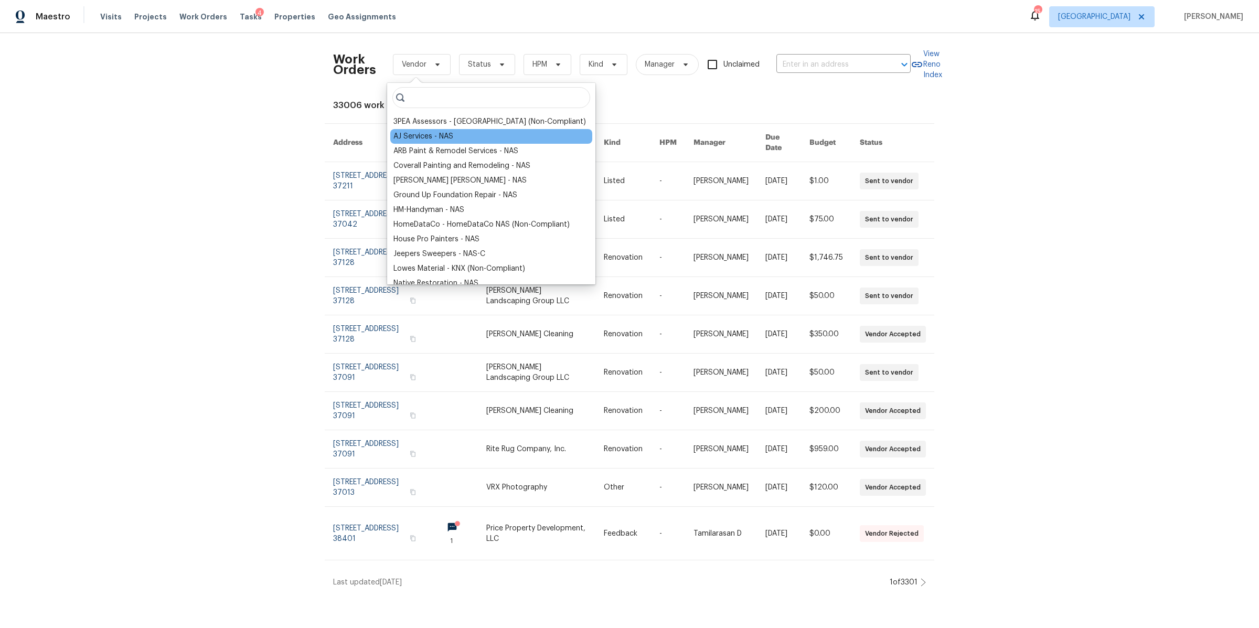
click at [432, 136] on div "AJ Services - NAS" at bounding box center [423, 136] width 60 height 10
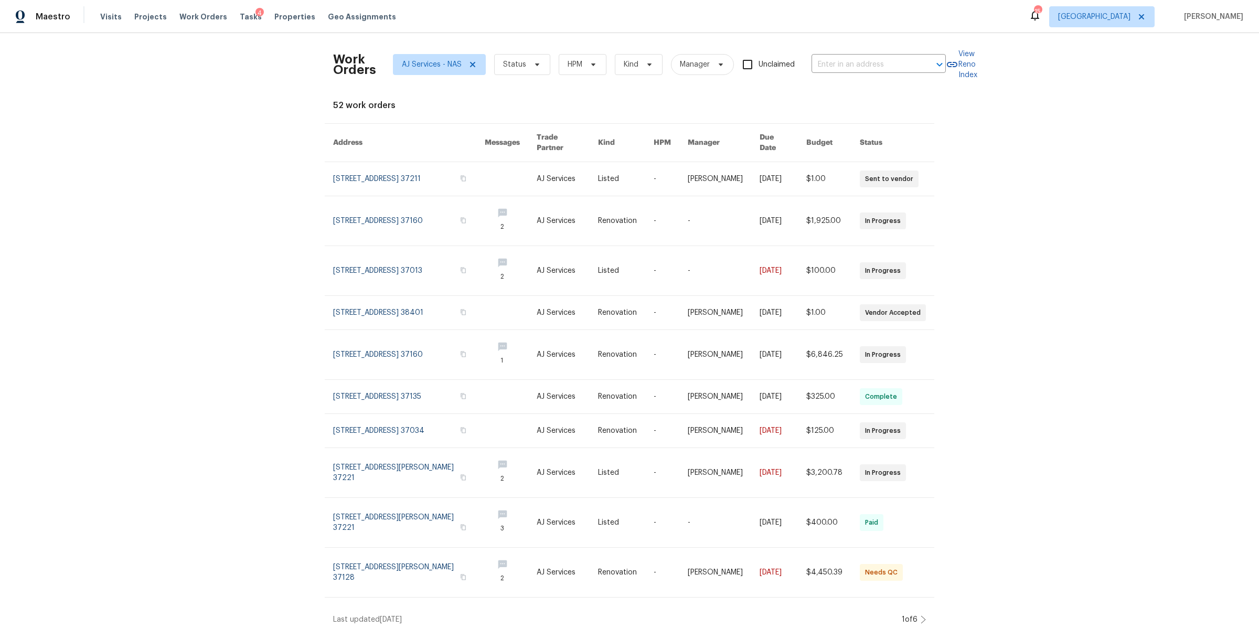
click at [242, 169] on div "Work Orders AJ Services - NAS Status HPM Kind Manager Unclaimed ​ View Reno Ind…" at bounding box center [629, 330] width 1259 height 595
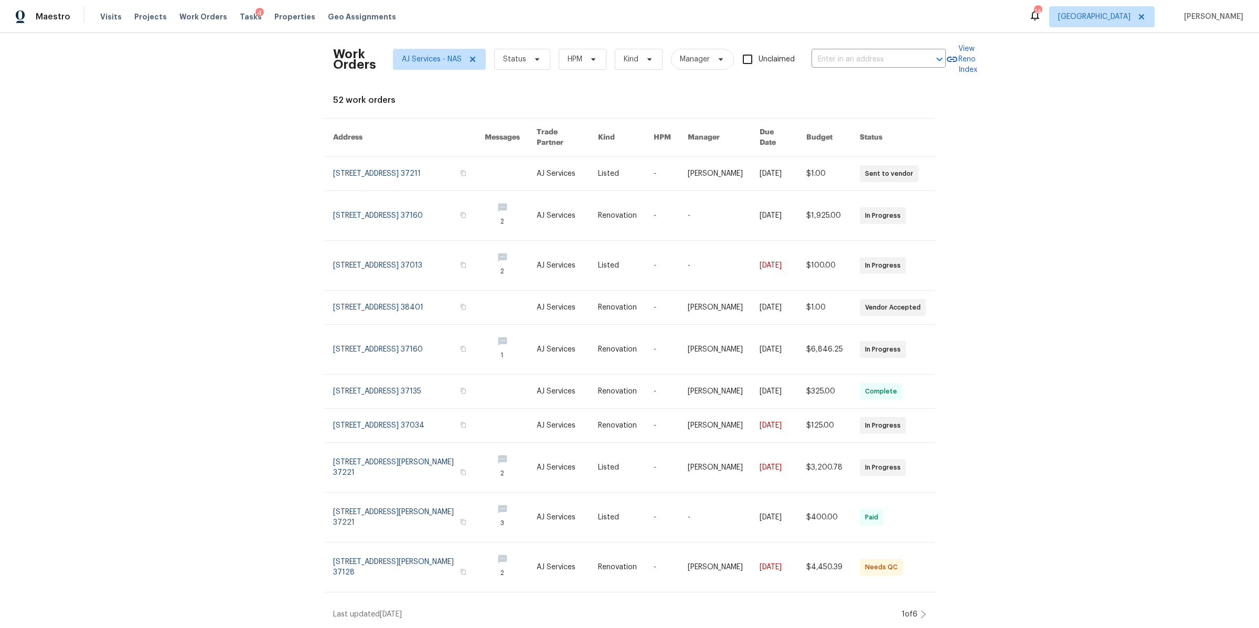
click at [362, 409] on link at bounding box center [409, 426] width 152 height 34
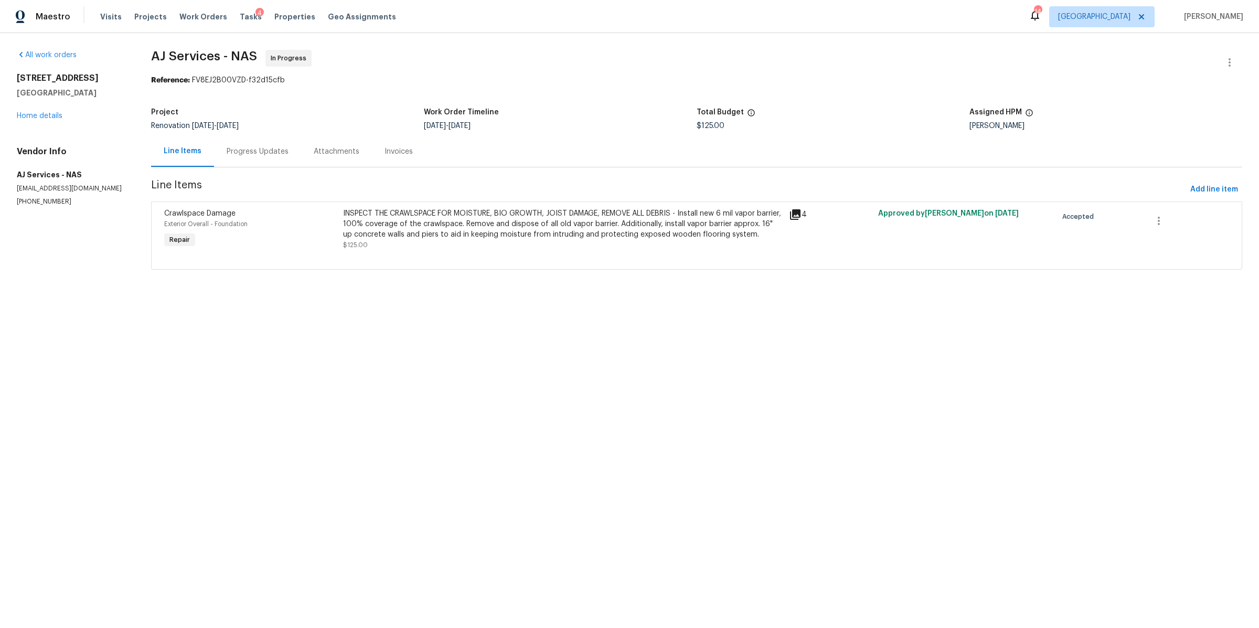
click at [482, 237] on div "INSPECT THE CRAWLSPACE FOR MOISTURE, BIO GROWTH, JOIST DAMAGE, REMOVE ALL DEBRI…" at bounding box center [563, 223] width 440 height 31
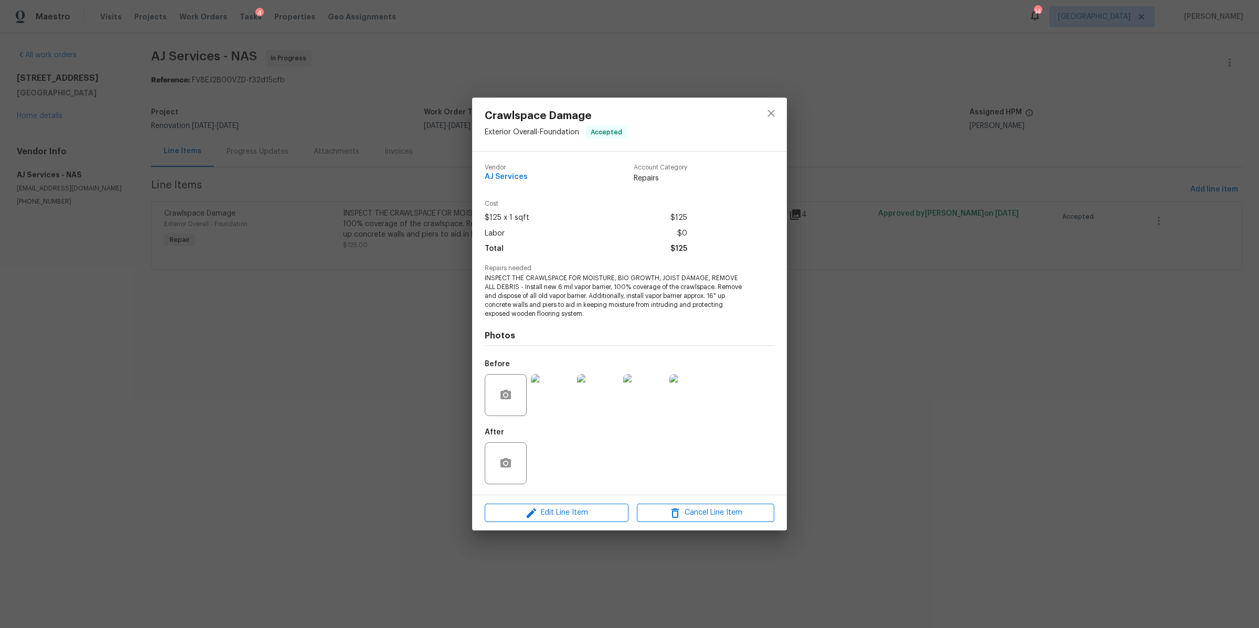
click at [550, 390] on img at bounding box center [552, 395] width 42 height 42
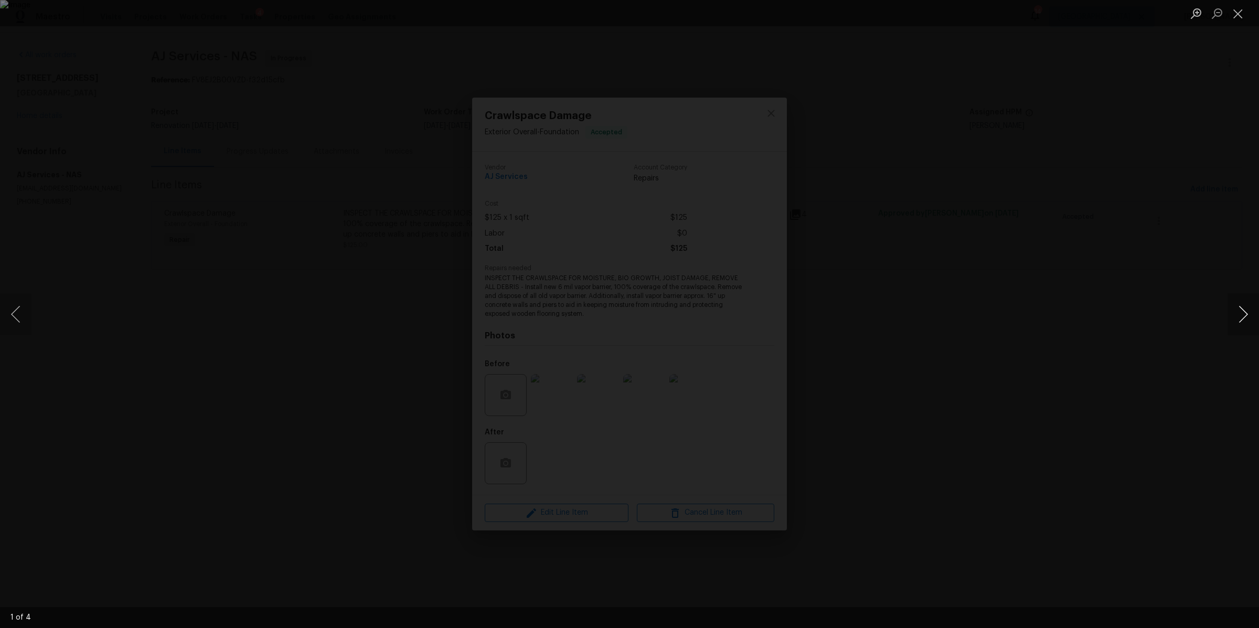
click at [1237, 314] on button "Next image" at bounding box center [1243, 314] width 31 height 42
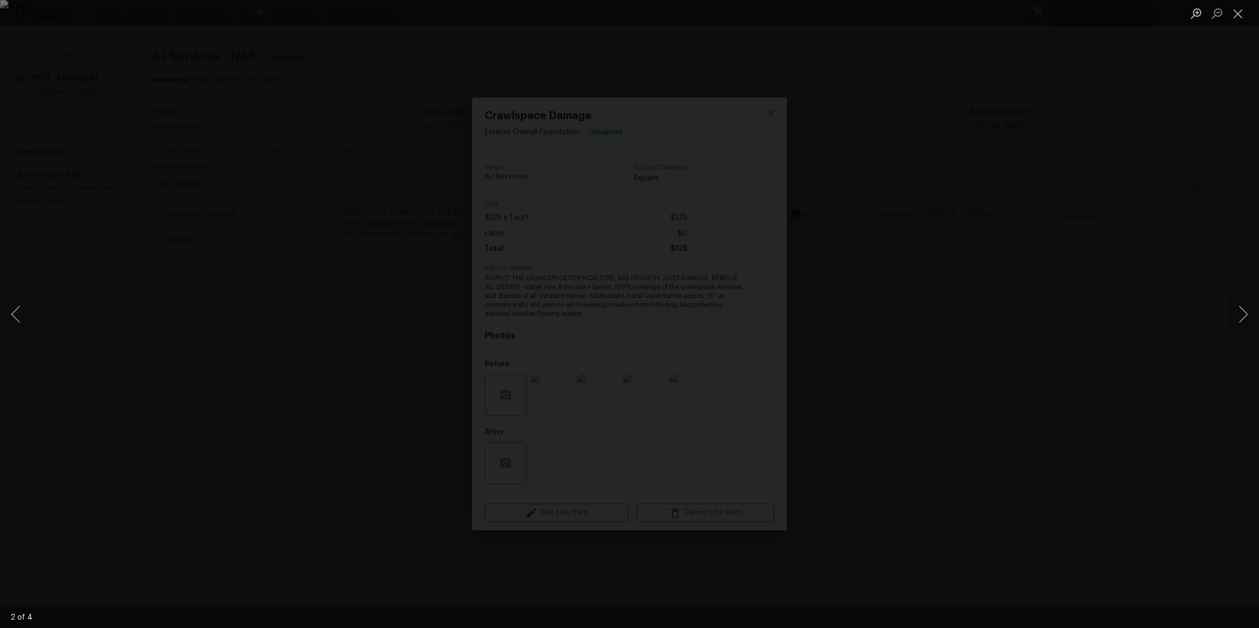
click at [287, 133] on div "Lightbox" at bounding box center [629, 314] width 1259 height 628
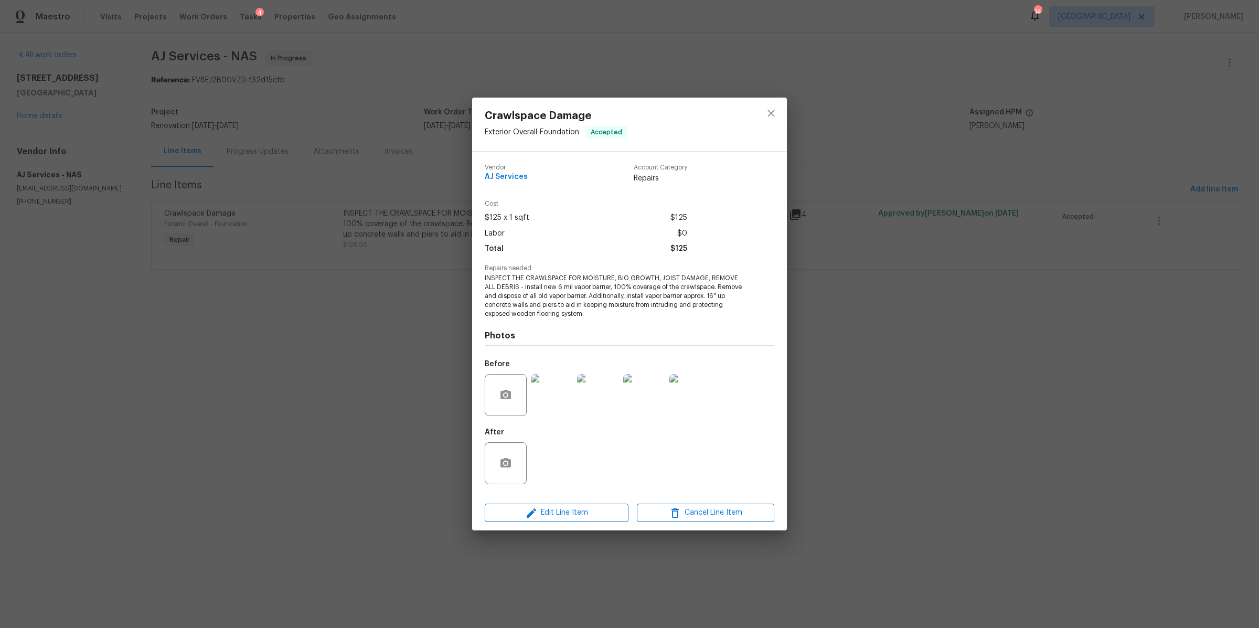
click at [342, 99] on div "Crawlspace Damage Exterior Overall - Foundation Accepted Vendor AJ Services Acc…" at bounding box center [629, 314] width 1259 height 628
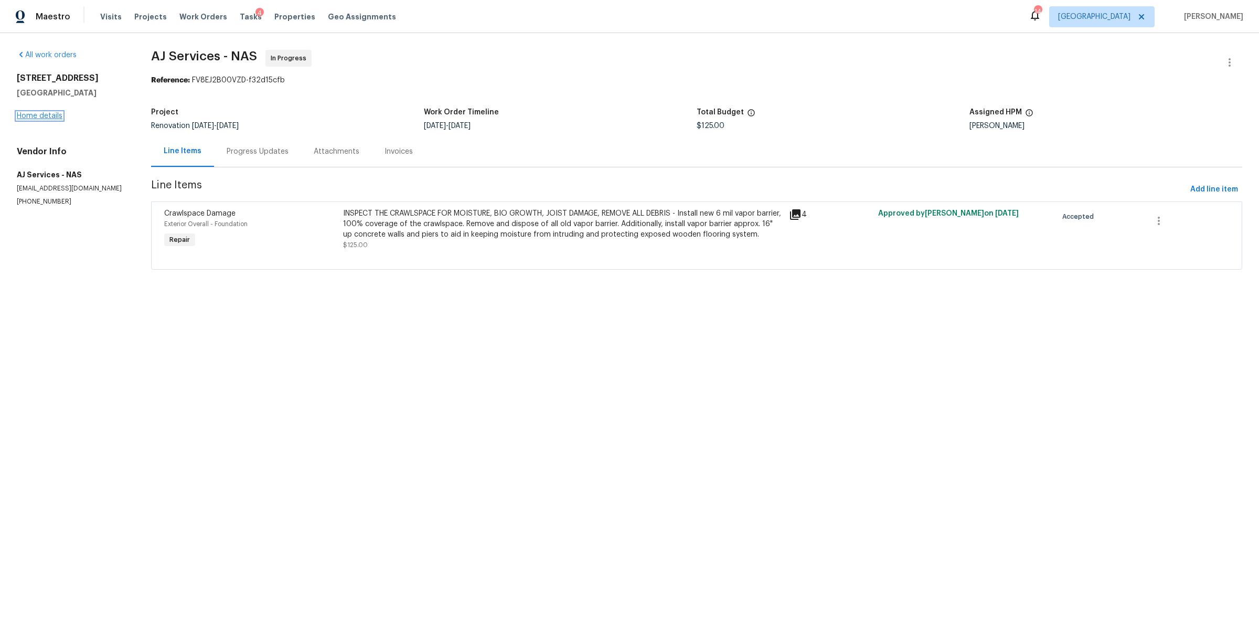
click at [39, 116] on link "Home details" at bounding box center [40, 115] width 46 height 7
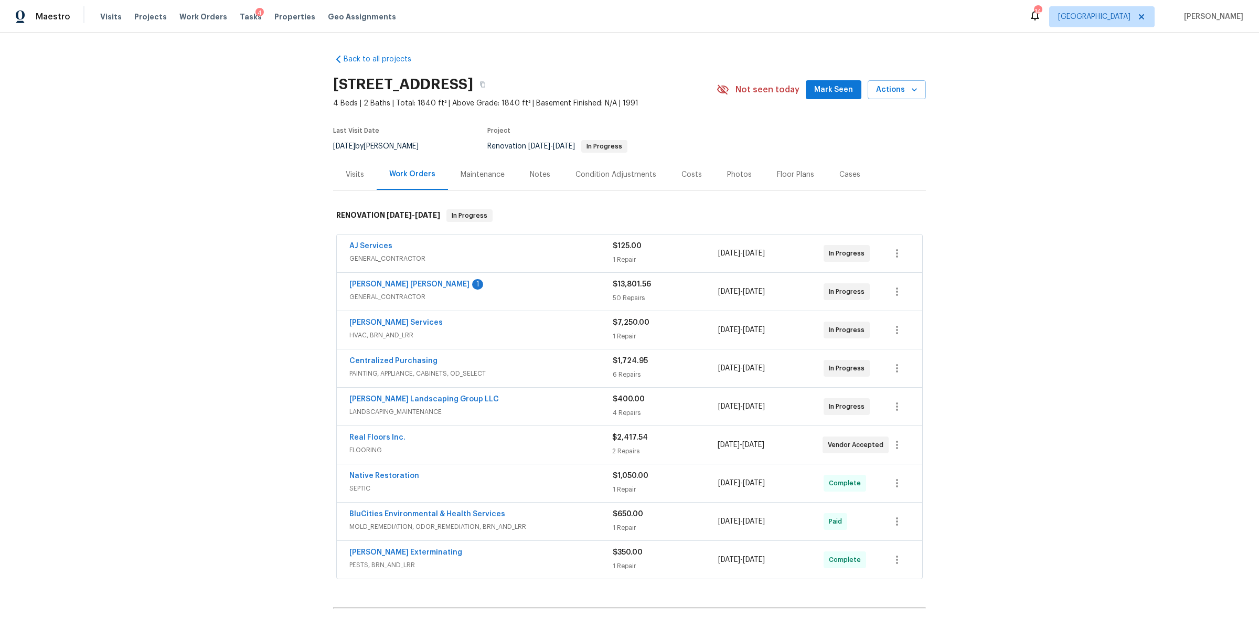
click at [530, 179] on div "Notes" at bounding box center [540, 174] width 20 height 10
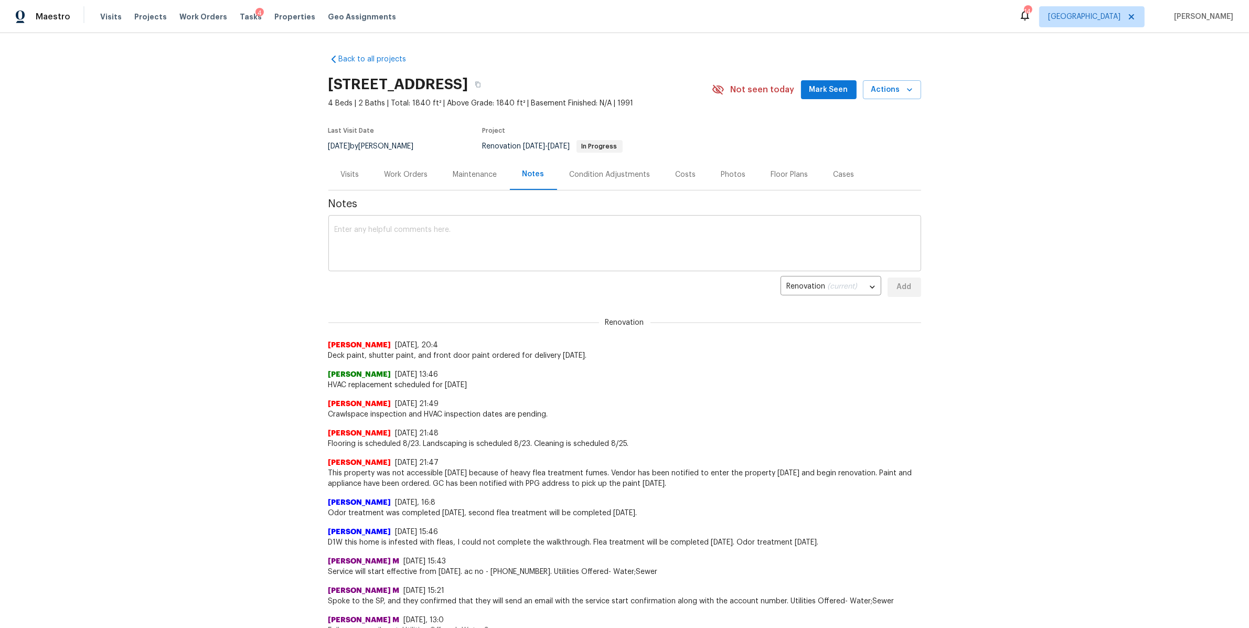
click at [488, 245] on textarea at bounding box center [625, 244] width 580 height 37
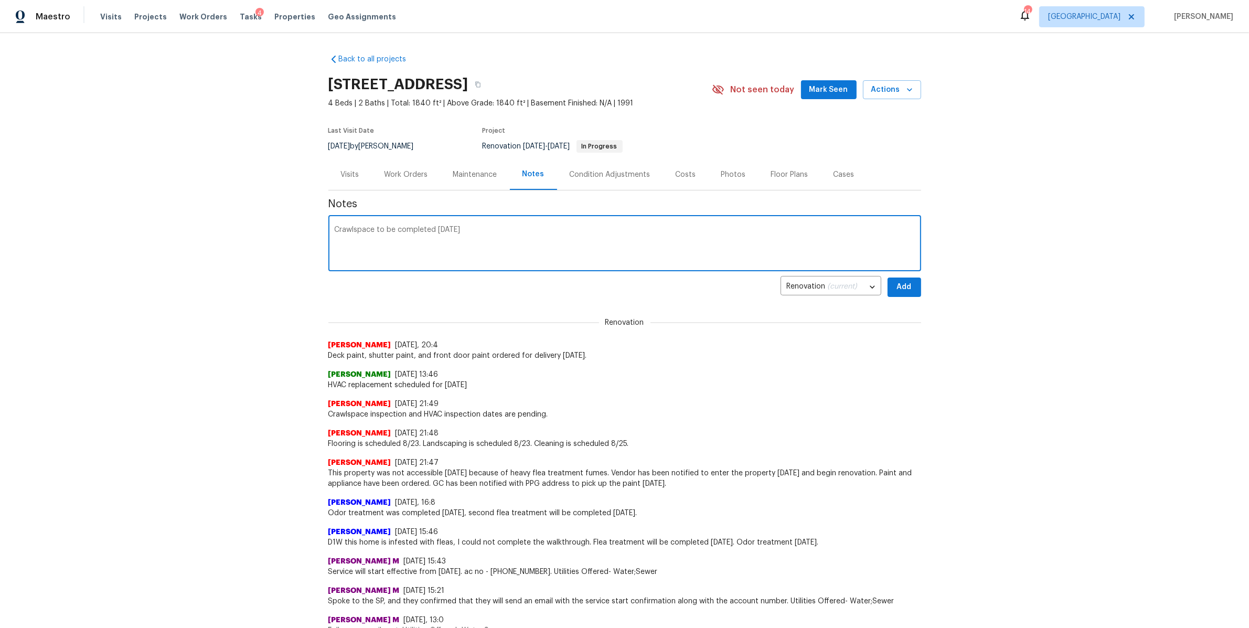
type textarea "Crawlspace to be completed [DATE]"
click at [910, 286] on button "Add" at bounding box center [905, 287] width 34 height 19
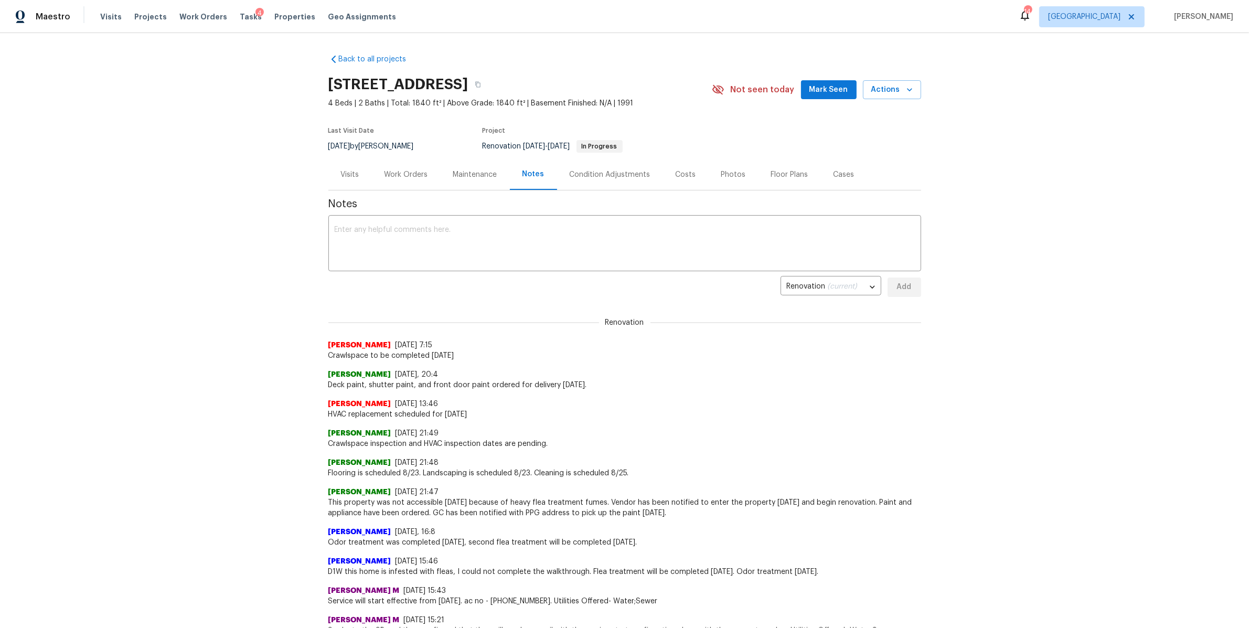
click at [413, 170] on div "Work Orders" at bounding box center [407, 174] width 44 height 10
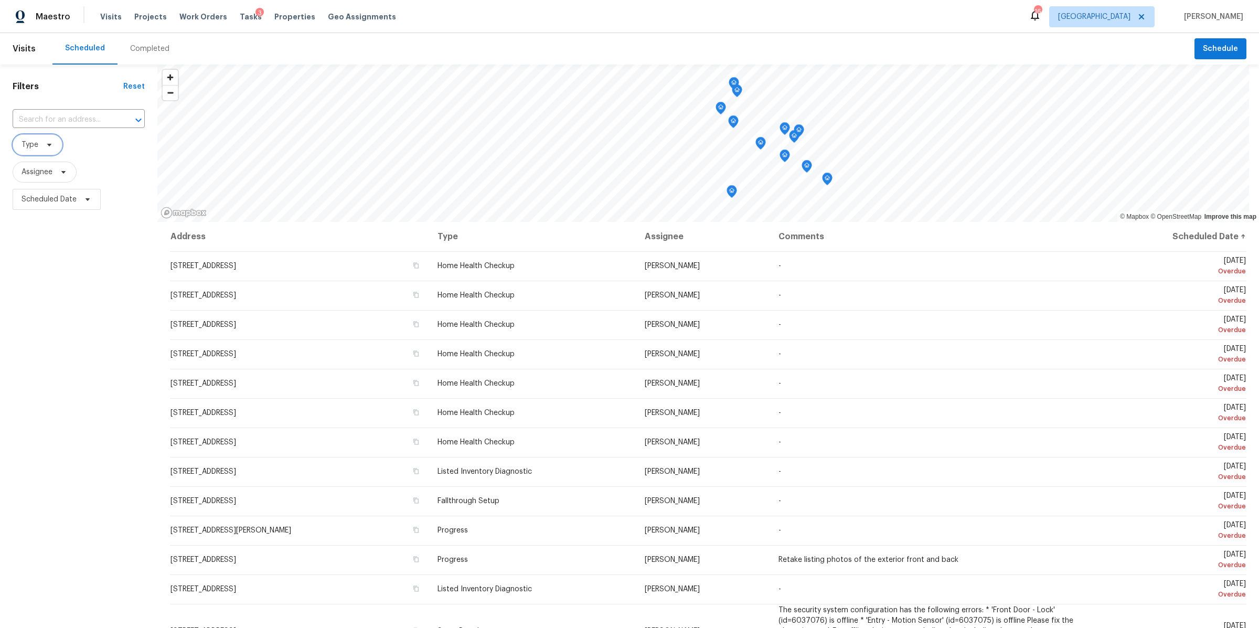
click at [49, 142] on icon at bounding box center [49, 145] width 8 height 8
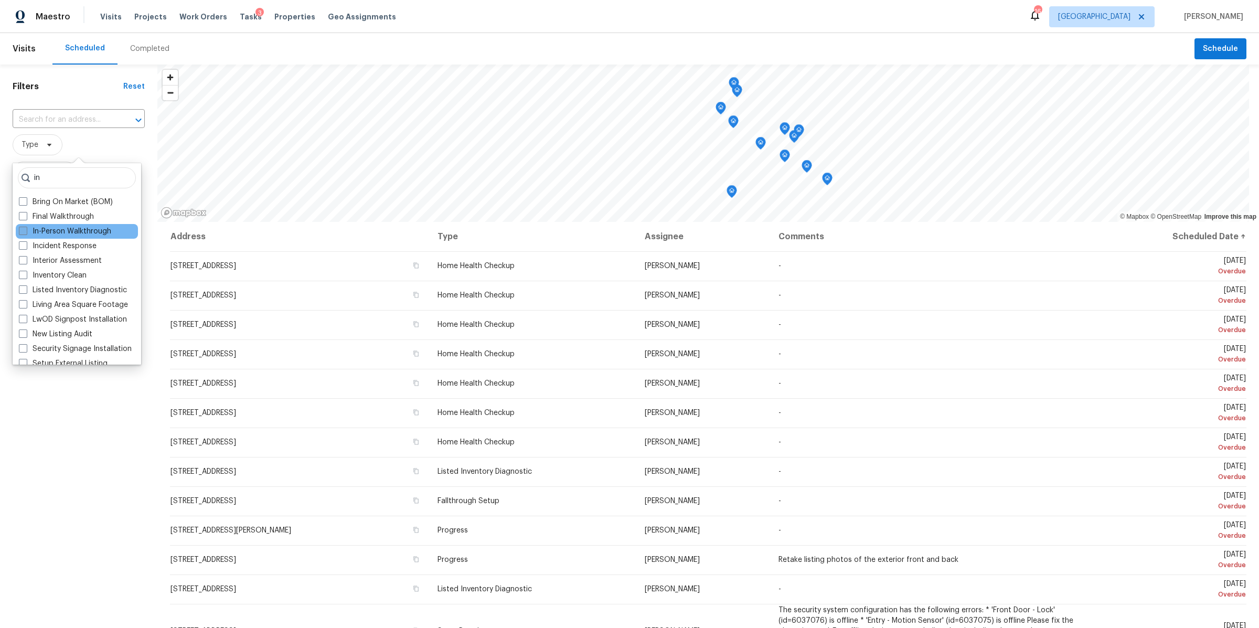
type input "in"
click at [73, 229] on label "In-Person Walkthrough" at bounding box center [65, 231] width 92 height 10
click at [26, 229] on input "In-Person Walkthrough" at bounding box center [22, 229] width 7 height 7
checkbox input "true"
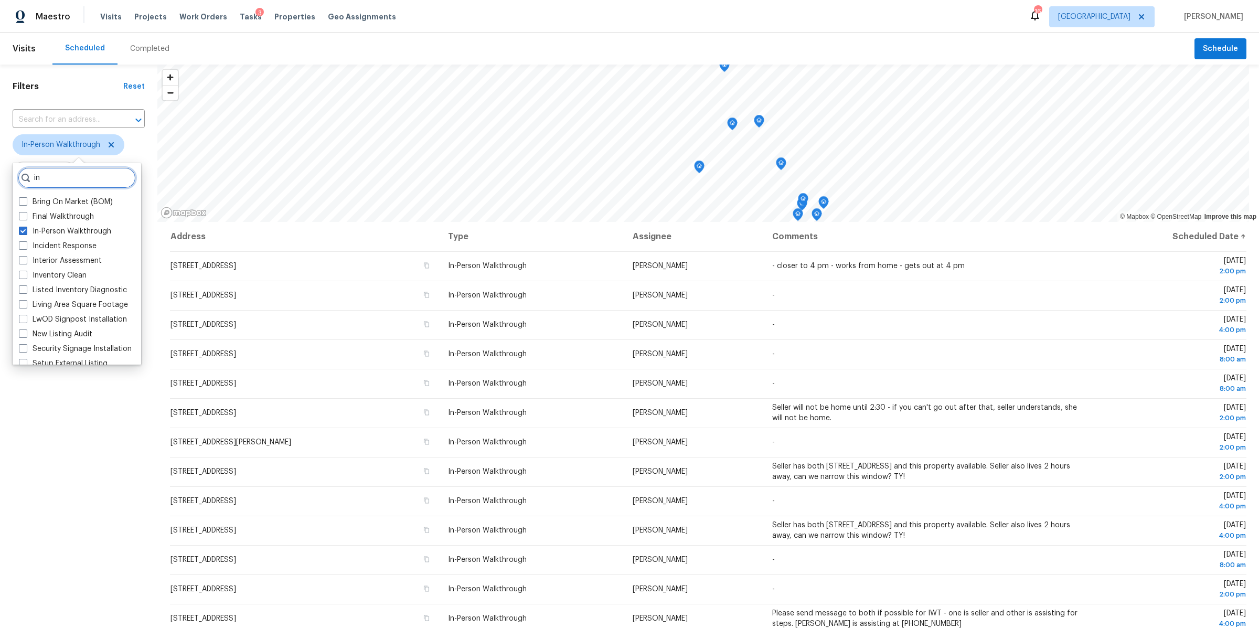
click at [79, 170] on input "in" at bounding box center [77, 177] width 118 height 21
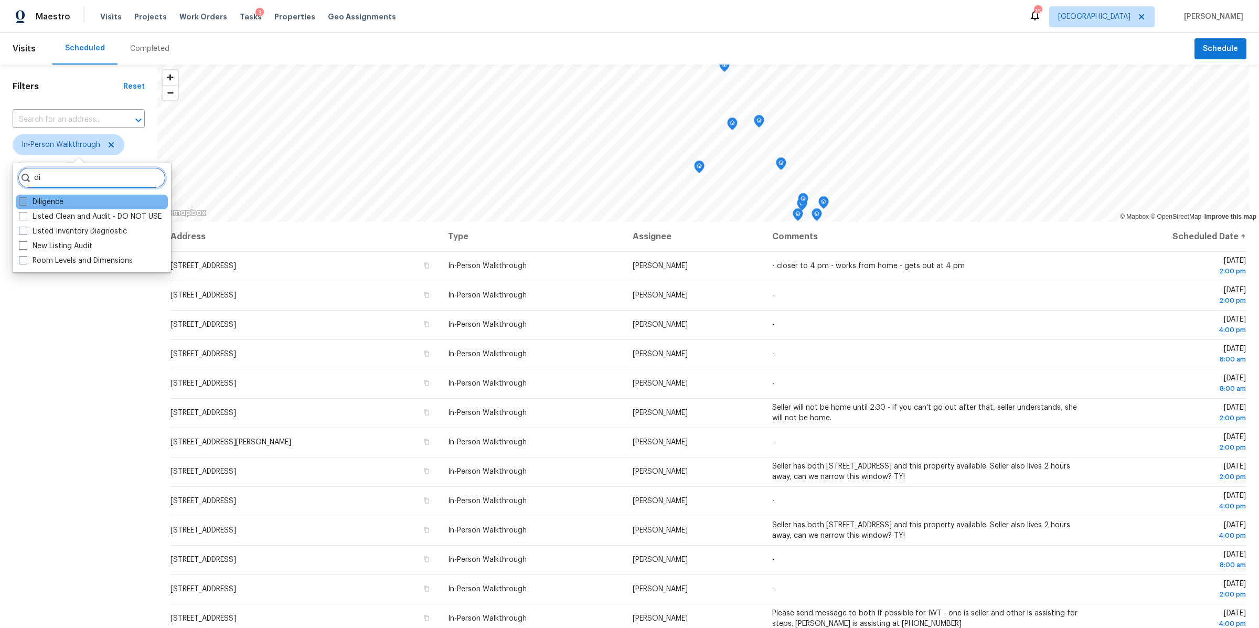
type input "di"
click at [57, 203] on label "Diligence" at bounding box center [41, 202] width 45 height 10
click at [26, 203] on input "Diligence" at bounding box center [22, 200] width 7 height 7
checkbox input "true"
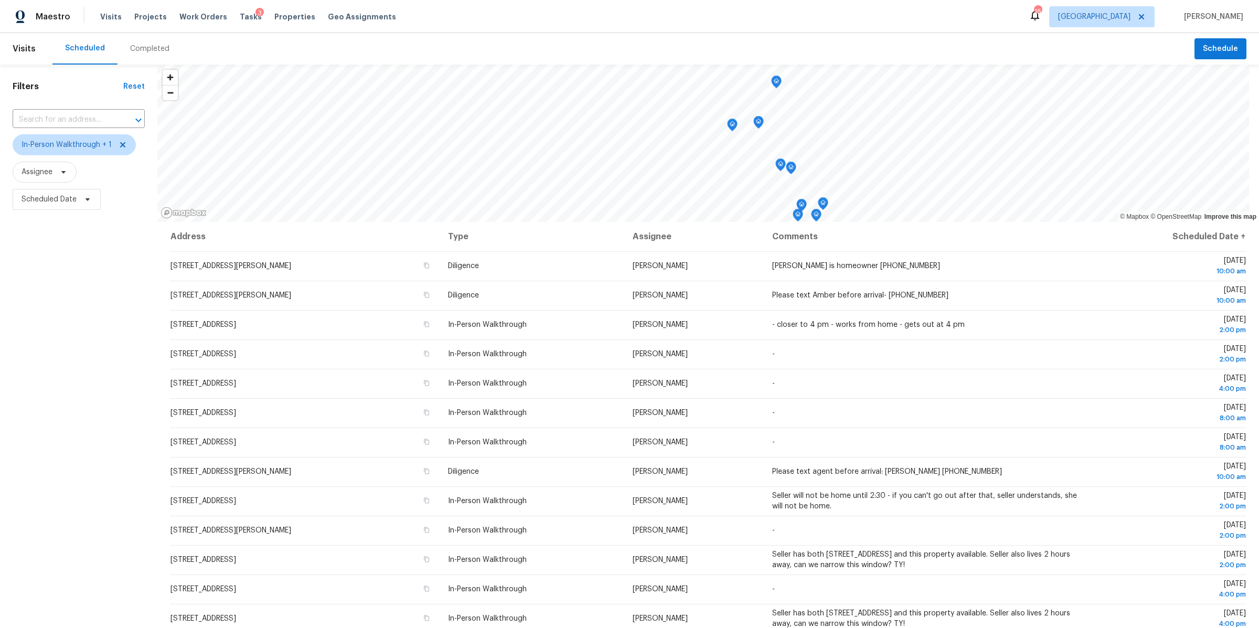
click at [125, 410] on div "Filters Reset ​ In-Person Walkthrough + 1 Assignee Scheduled Date" at bounding box center [78, 395] width 157 height 660
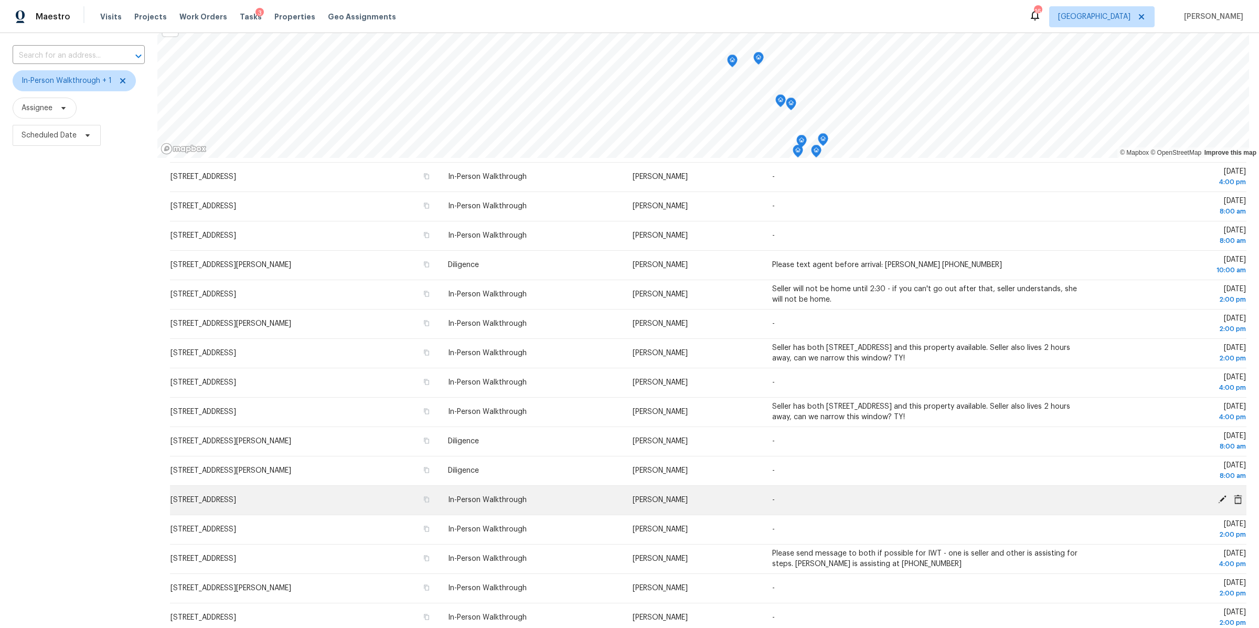
scroll to position [106, 0]
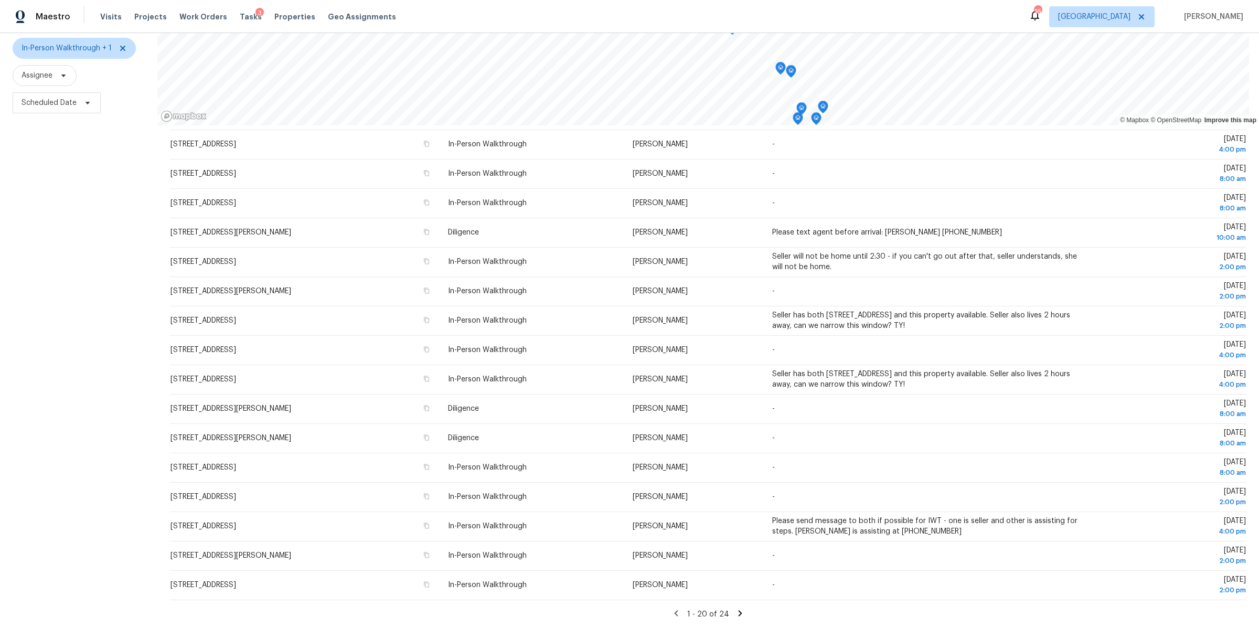
click at [735, 609] on icon at bounding box center [739, 613] width 9 height 9
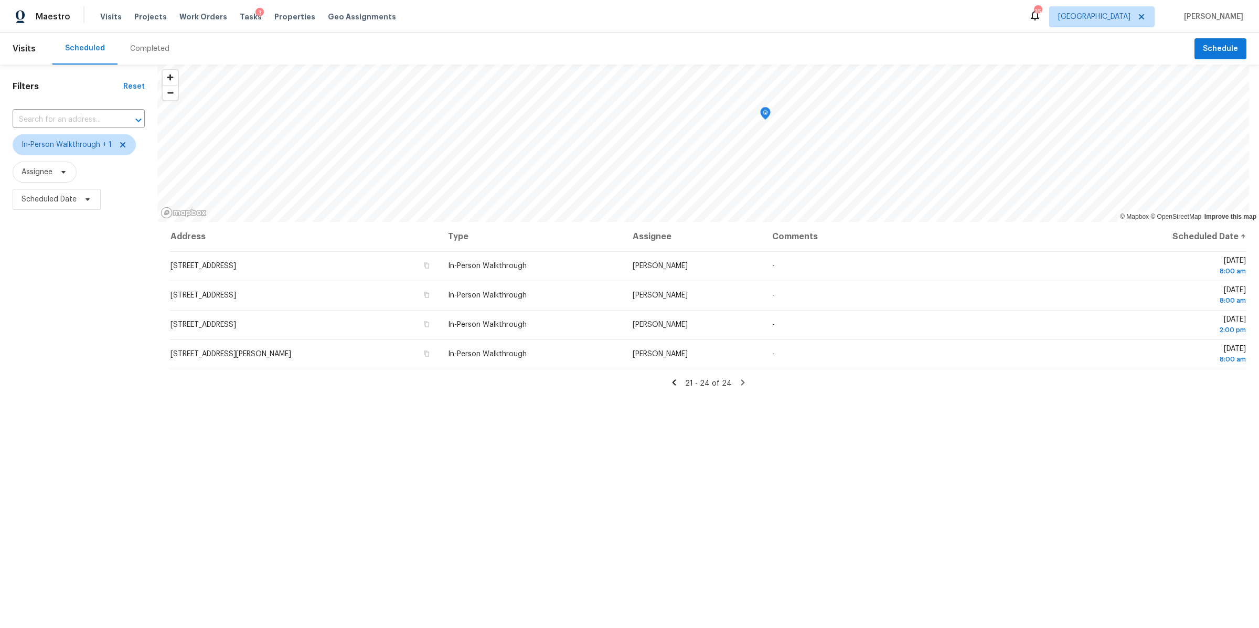
scroll to position [0, 0]
click at [66, 173] on icon at bounding box center [63, 172] width 8 height 8
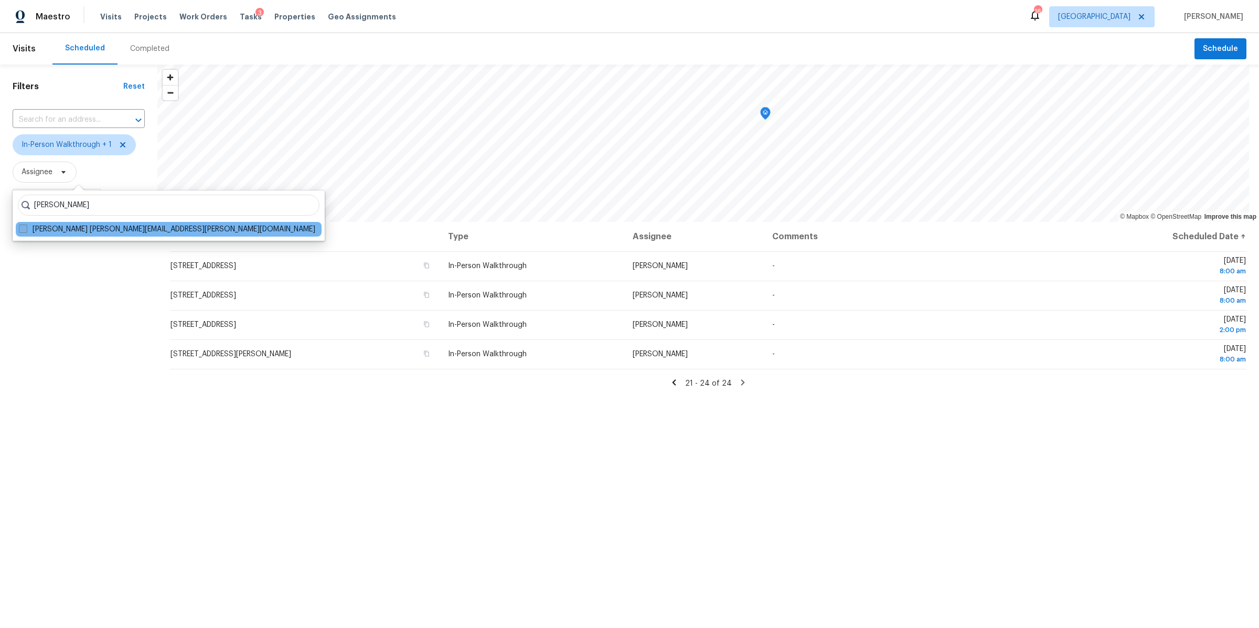
type input "lauren bittler"
click at [76, 226] on label "Lauren Bittler lauren.bittler@opendoor.com" at bounding box center [167, 229] width 296 height 10
click at [26, 226] on input "Lauren Bittler lauren.bittler@opendoor.com" at bounding box center [22, 227] width 7 height 7
checkbox input "true"
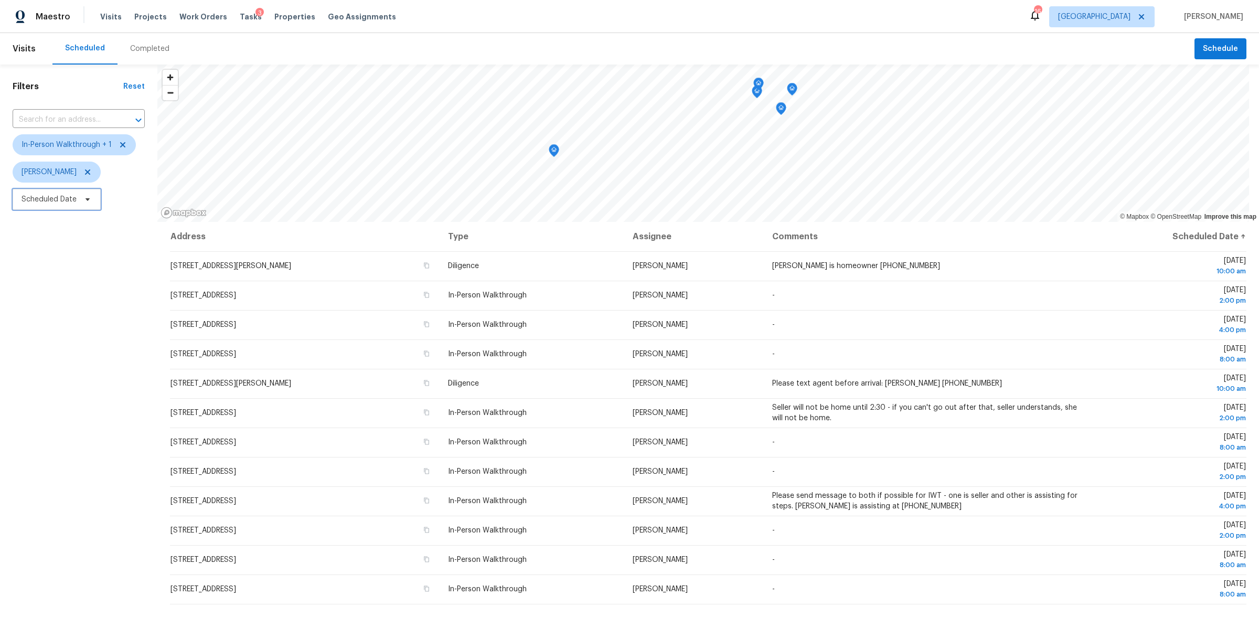
click at [66, 195] on span "Scheduled Date" at bounding box center [49, 199] width 55 height 10
click at [77, 238] on input "text" at bounding box center [70, 234] width 103 height 21
select select "7"
select select "2025"
select select "8"
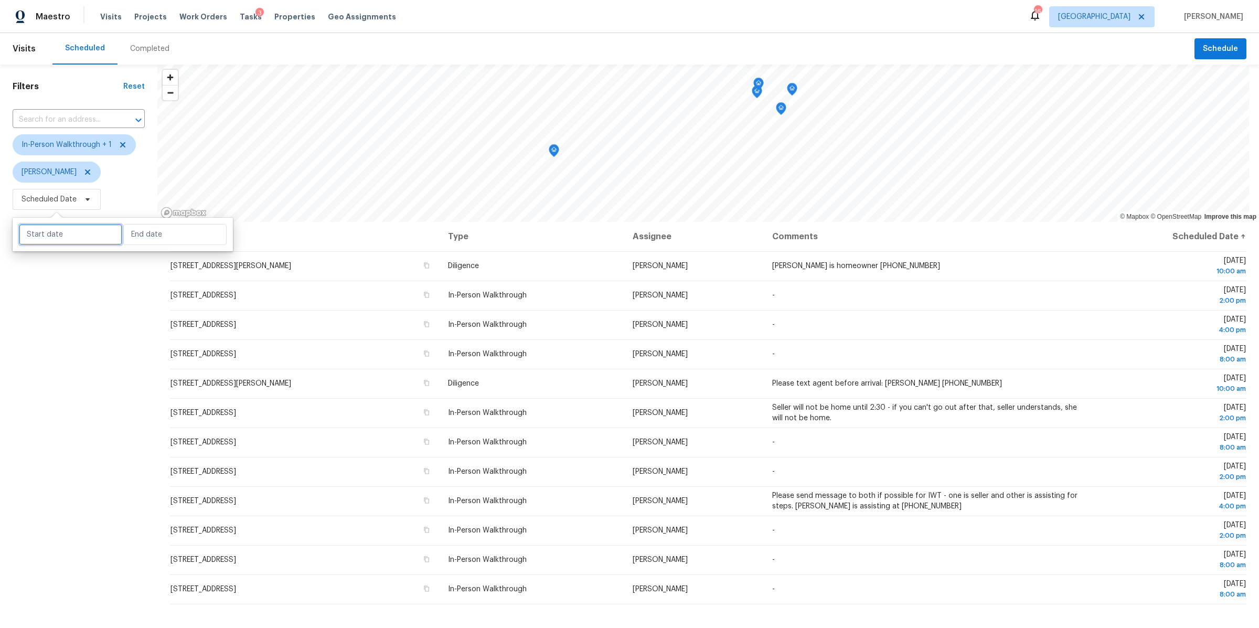
select select "2025"
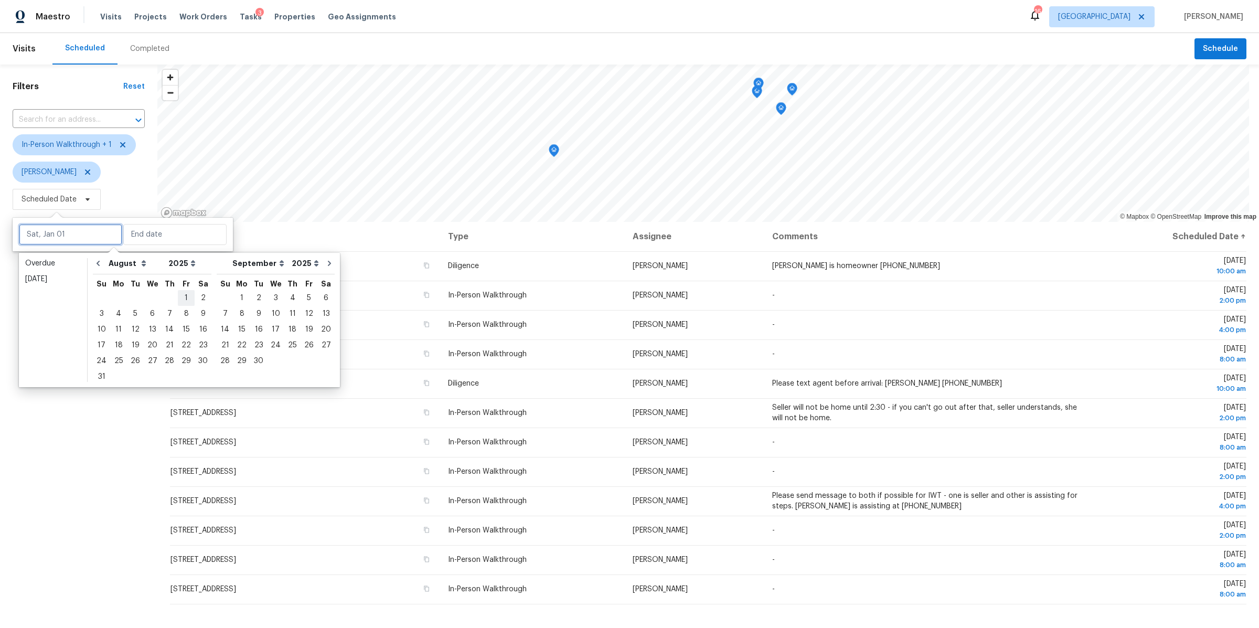
type input "Fri, Aug 01"
click at [236, 296] on div "1" at bounding box center [241, 298] width 17 height 15
type input "Mon, Sep 01"
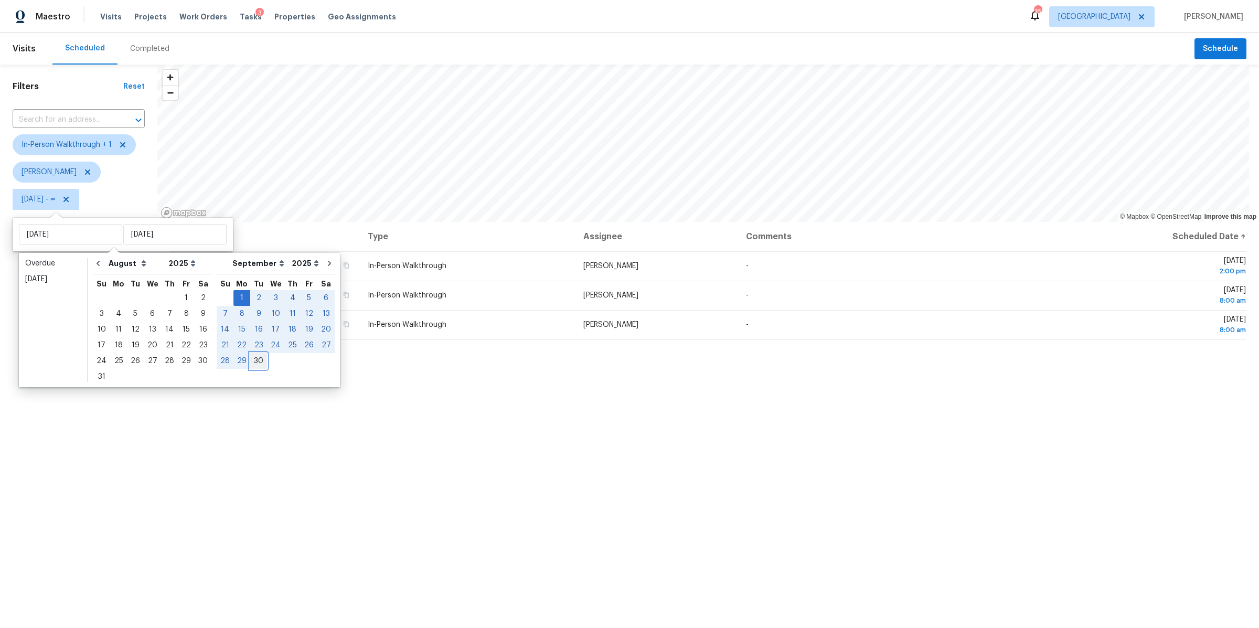
click at [251, 358] on div "30" at bounding box center [258, 361] width 17 height 15
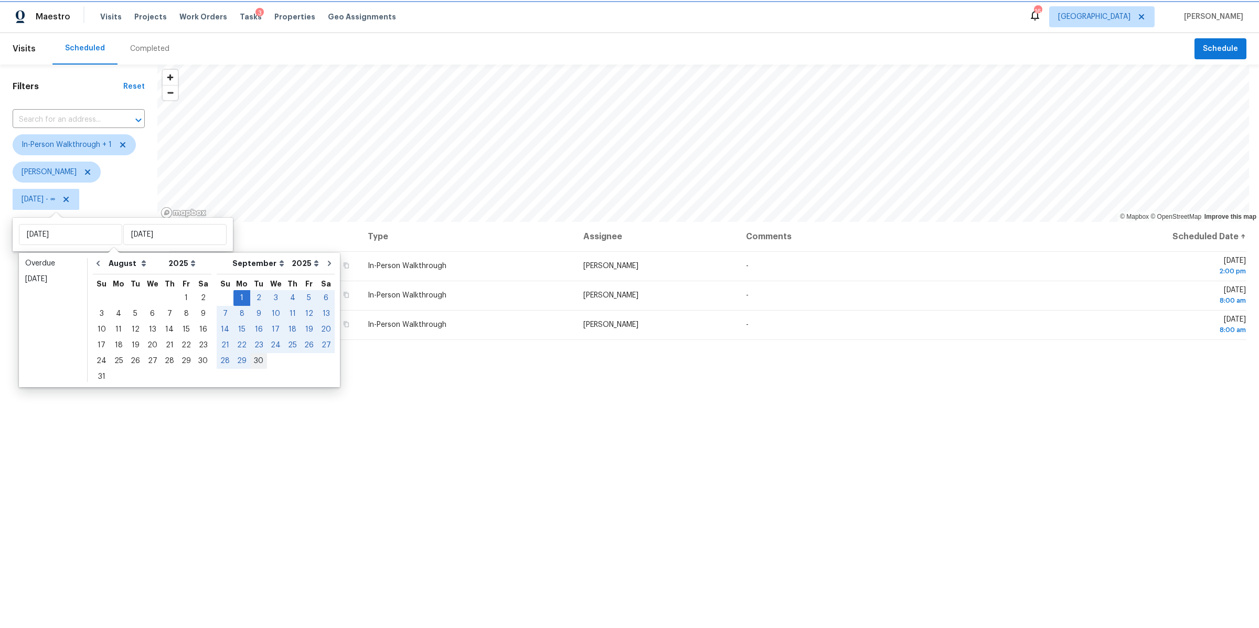
type input "Tue, Sep 30"
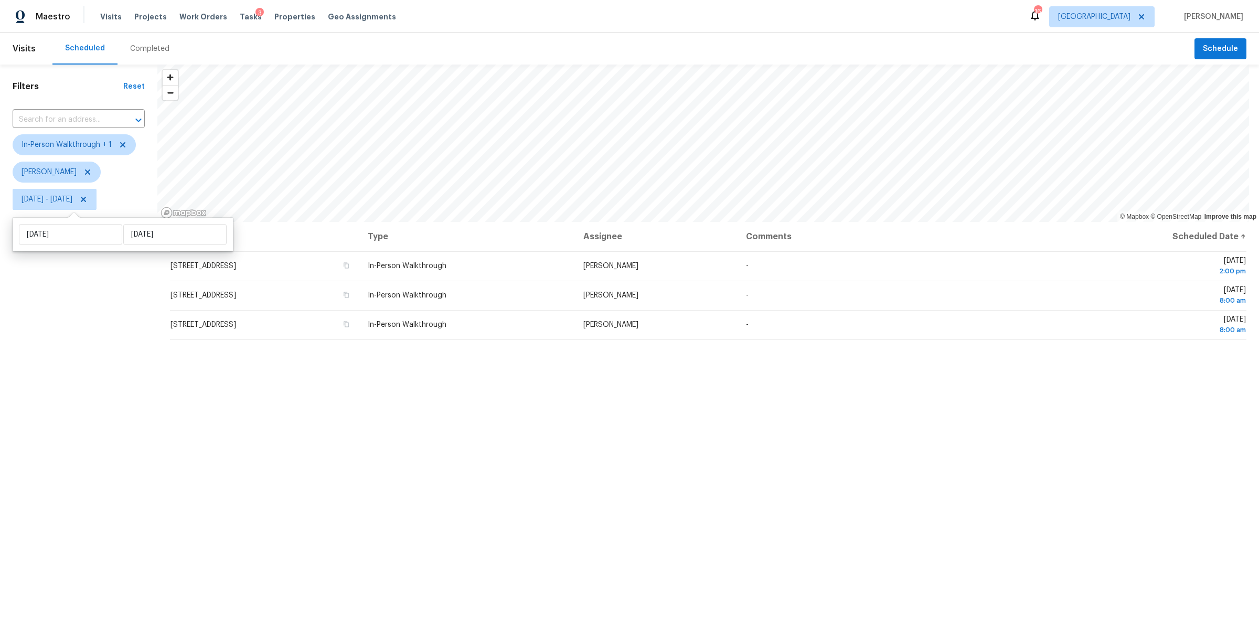
click at [98, 375] on div "Filters Reset ​ In-Person Walkthrough + 1 Lauren Bittler Mon, Sep 01 - Tue, Sep…" at bounding box center [78, 395] width 157 height 660
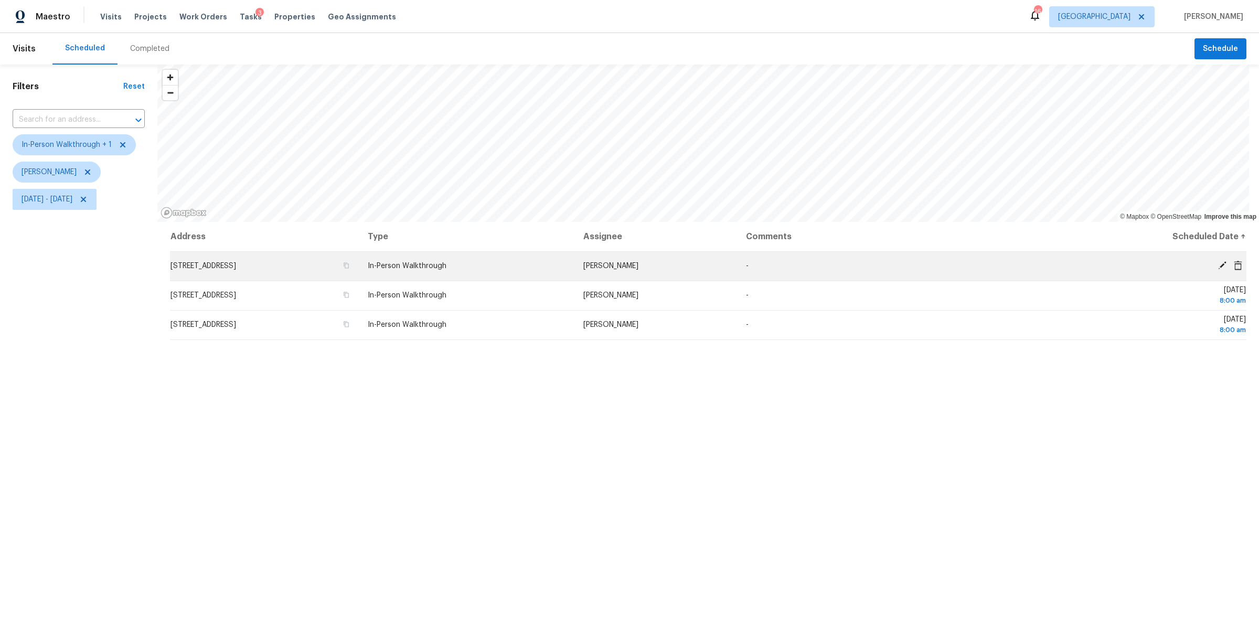
click at [1218, 263] on icon at bounding box center [1222, 265] width 8 height 8
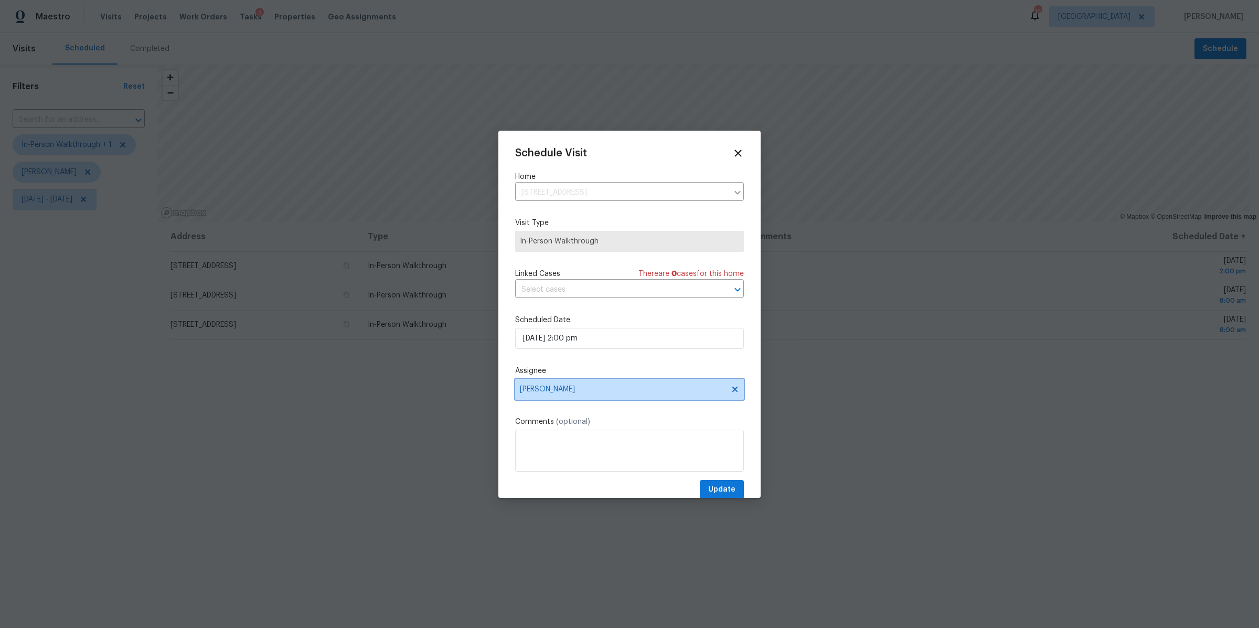
click at [633, 387] on span "[PERSON_NAME]" at bounding box center [623, 389] width 206 height 8
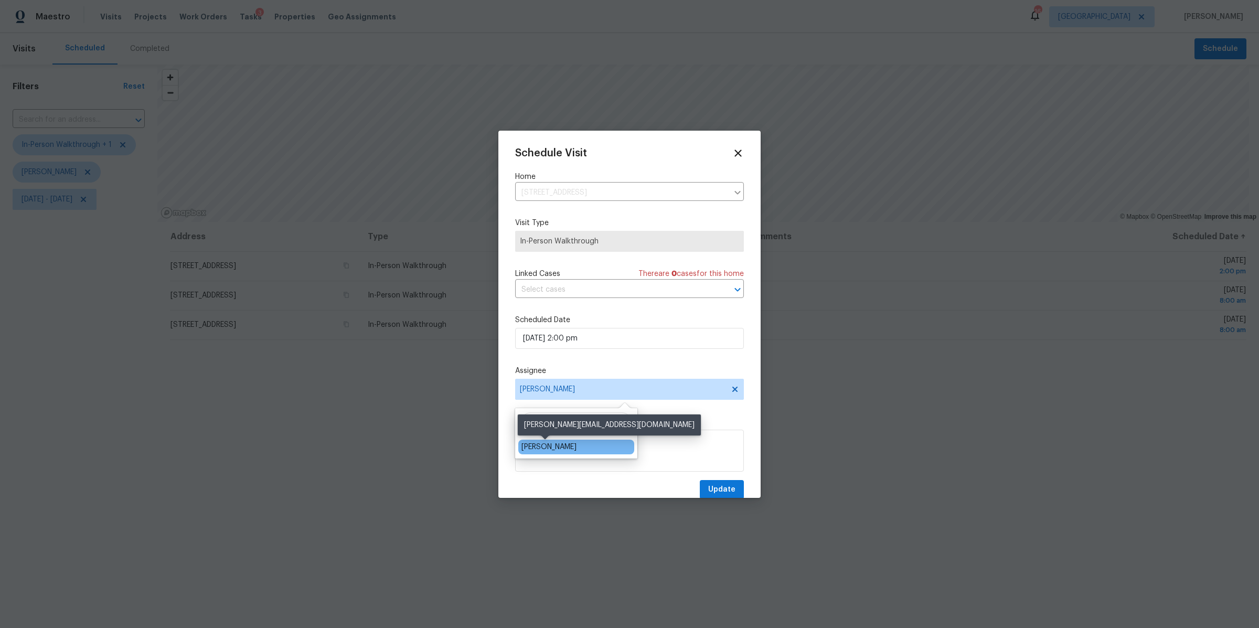
type input "[PERSON_NAME]"
click at [553, 450] on div "[PERSON_NAME]" at bounding box center [548, 447] width 55 height 10
click at [720, 489] on span "Update" at bounding box center [721, 489] width 27 height 13
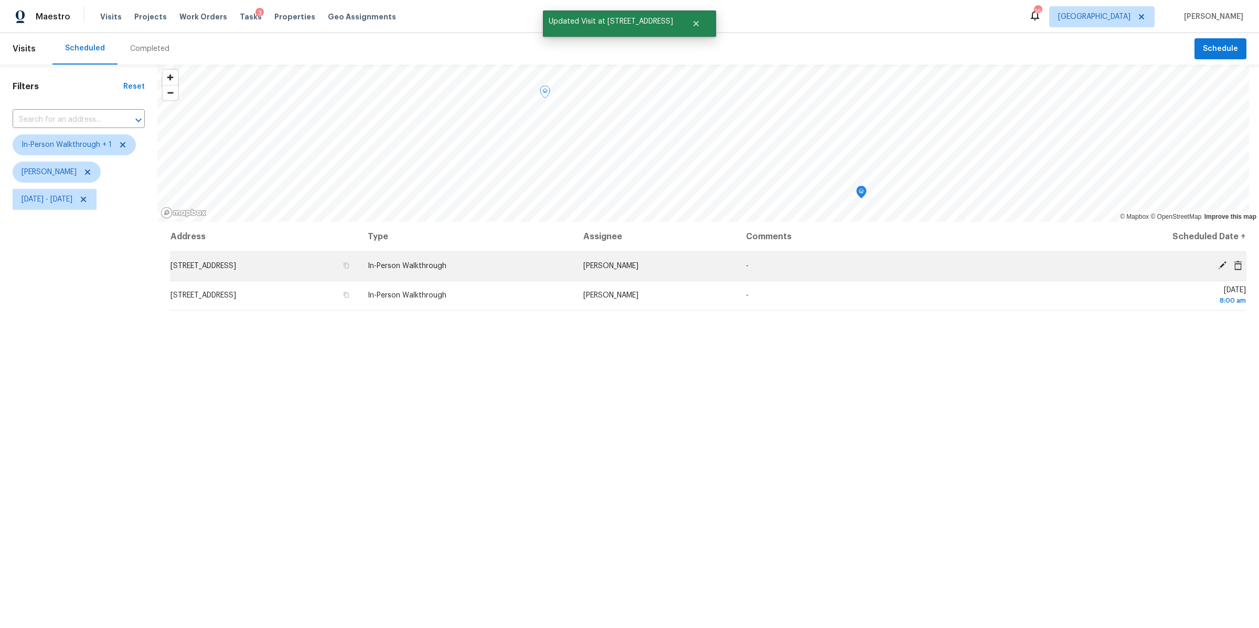
click at [1218, 265] on icon at bounding box center [1222, 265] width 9 height 9
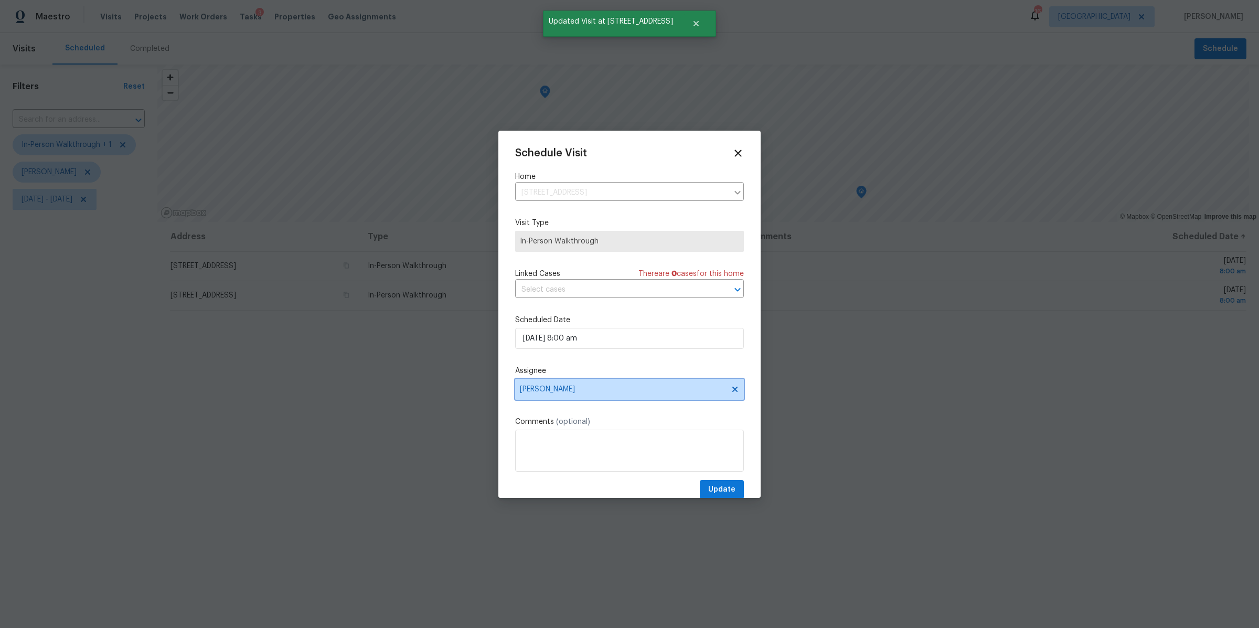
click at [548, 395] on span "[PERSON_NAME]" at bounding box center [629, 389] width 229 height 21
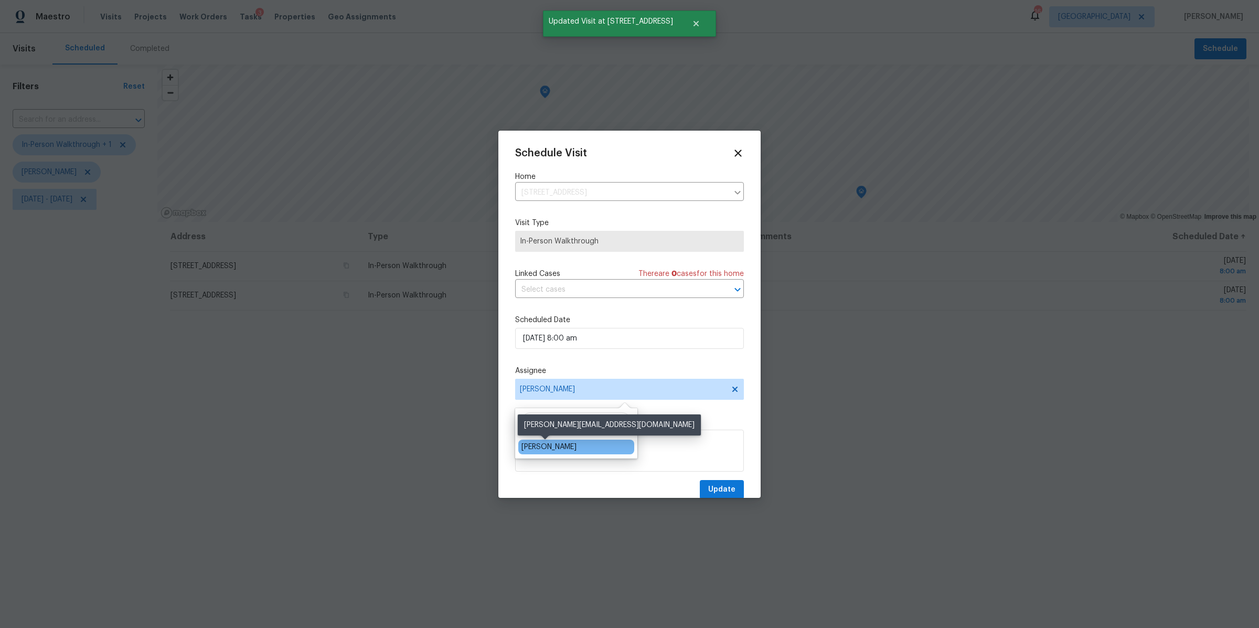
type input "[PERSON_NAME]"
click at [537, 450] on div "[PERSON_NAME]" at bounding box center [548, 447] width 55 height 10
click at [716, 493] on span "Update" at bounding box center [721, 489] width 27 height 13
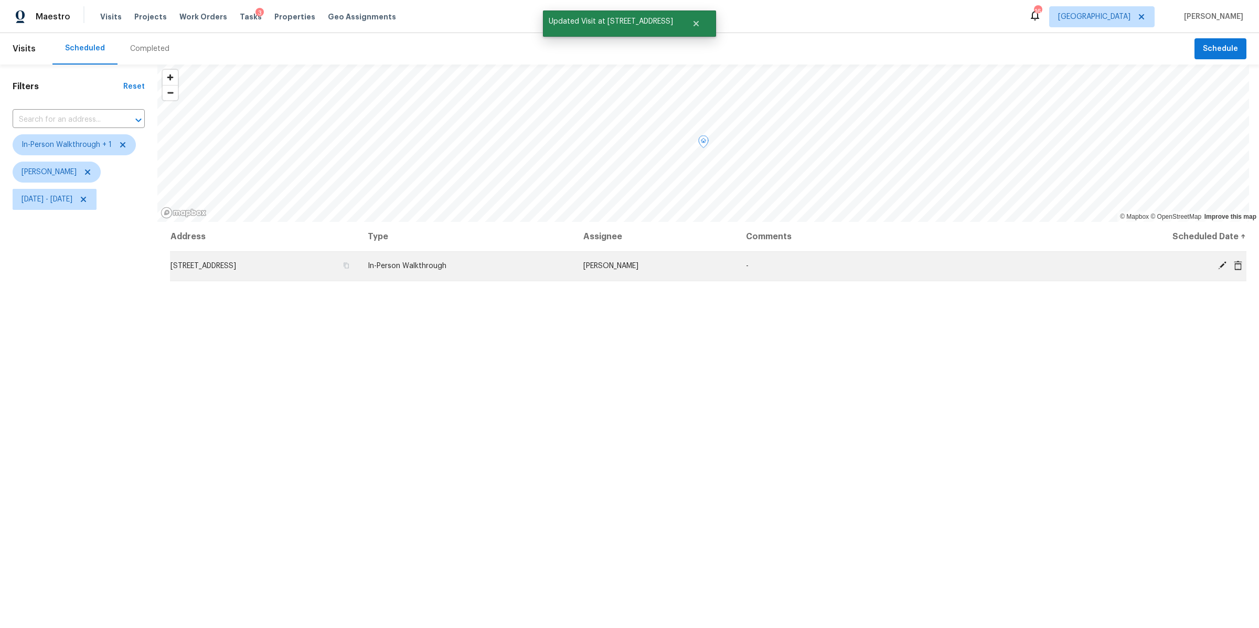
click at [1218, 266] on icon at bounding box center [1222, 265] width 9 height 9
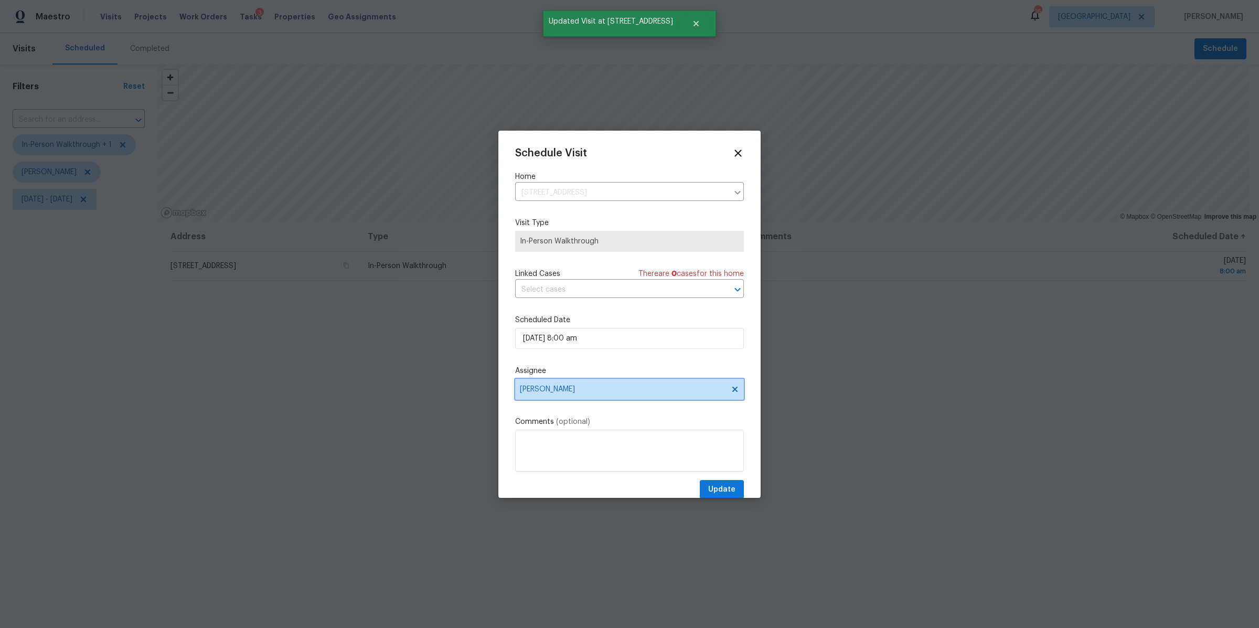
click at [605, 392] on span "[PERSON_NAME]" at bounding box center [623, 389] width 206 height 8
type input "[PERSON_NAME]"
click at [571, 447] on div "[PERSON_NAME]" at bounding box center [576, 447] width 116 height 15
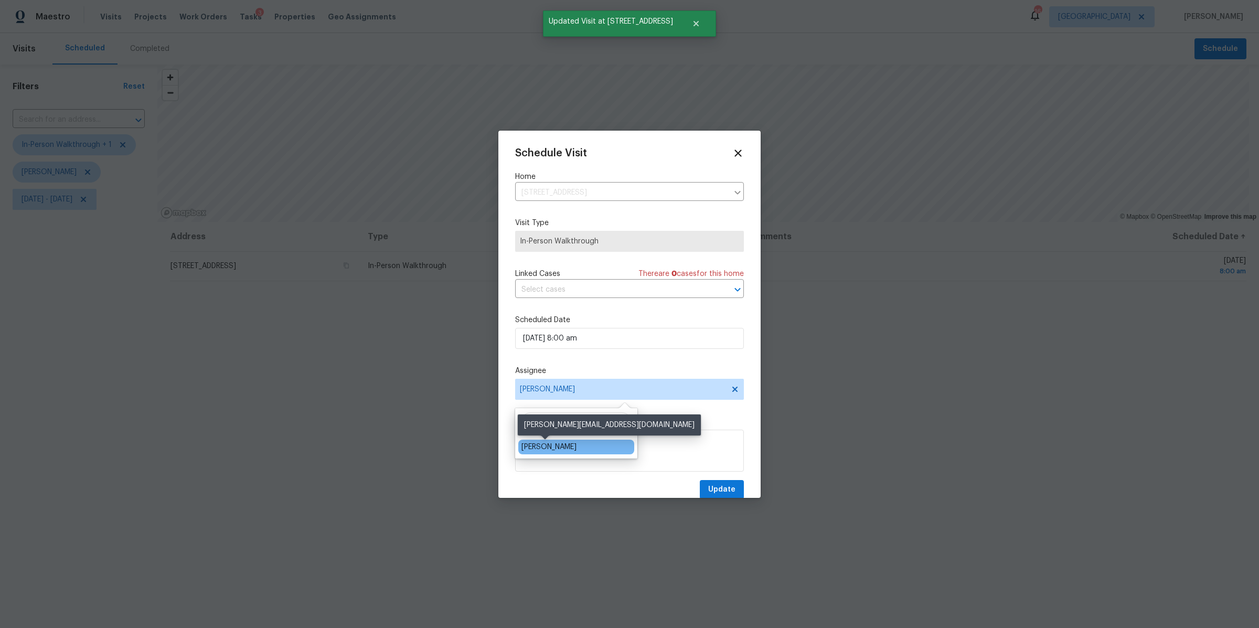
click at [562, 444] on div "[PERSON_NAME]" at bounding box center [548, 447] width 55 height 10
click at [715, 487] on span "Update" at bounding box center [721, 489] width 27 height 13
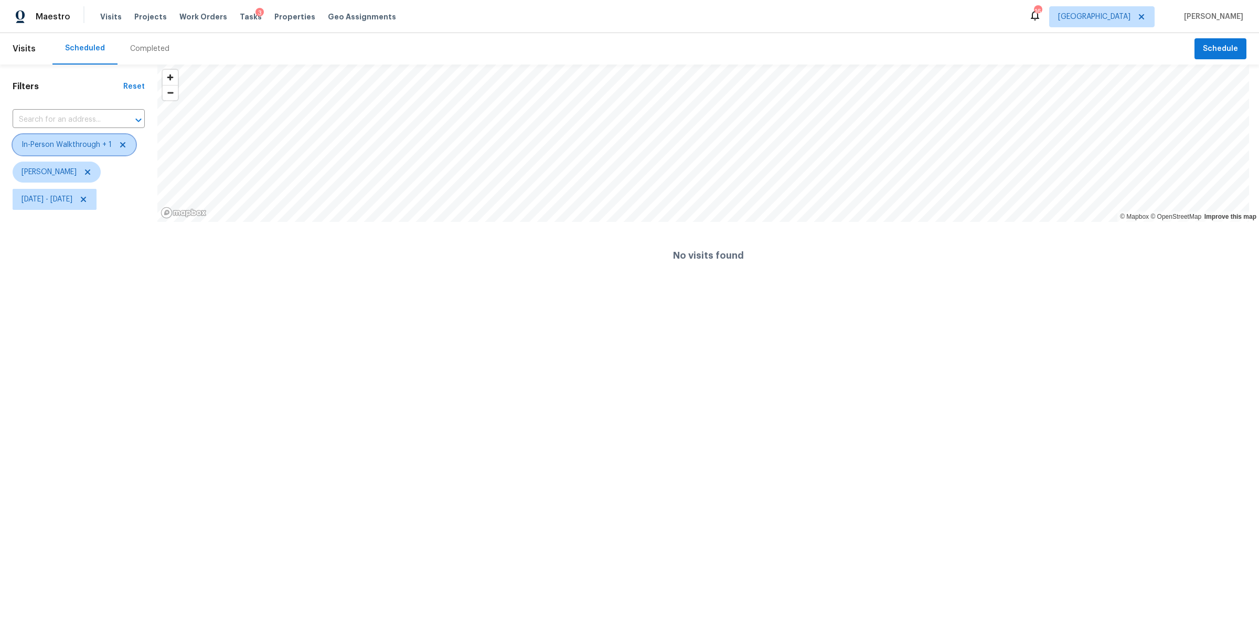
click at [119, 143] on icon at bounding box center [123, 145] width 8 height 8
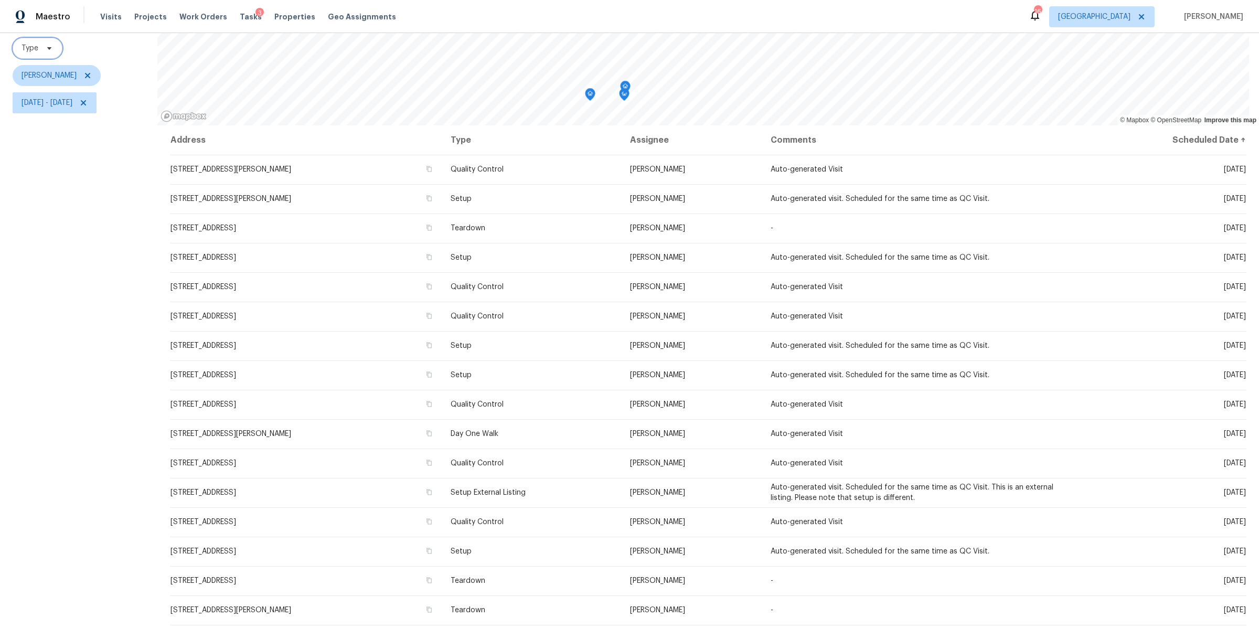
scroll to position [106, 0]
